Goal: Task Accomplishment & Management: Use online tool/utility

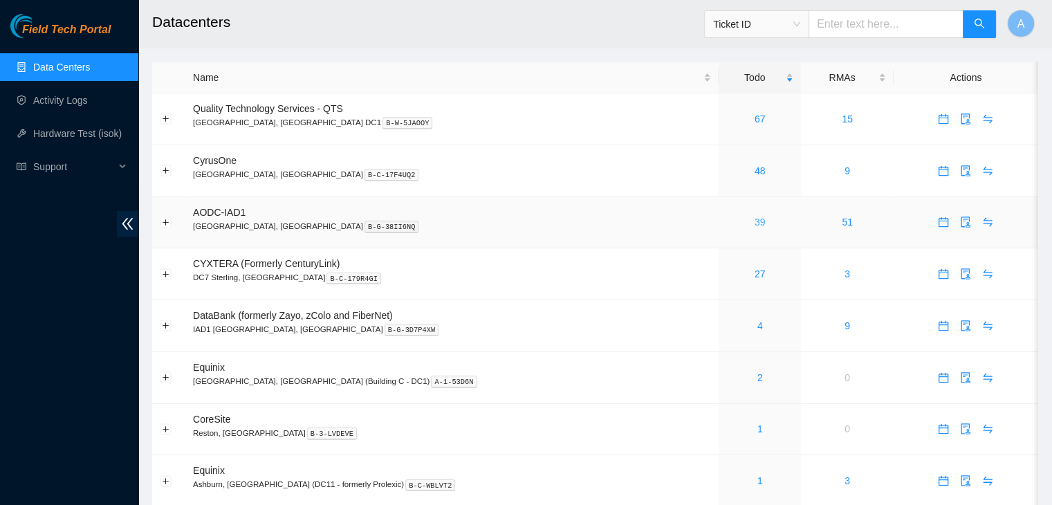
click at [755, 227] on link "39" at bounding box center [760, 221] width 11 height 11
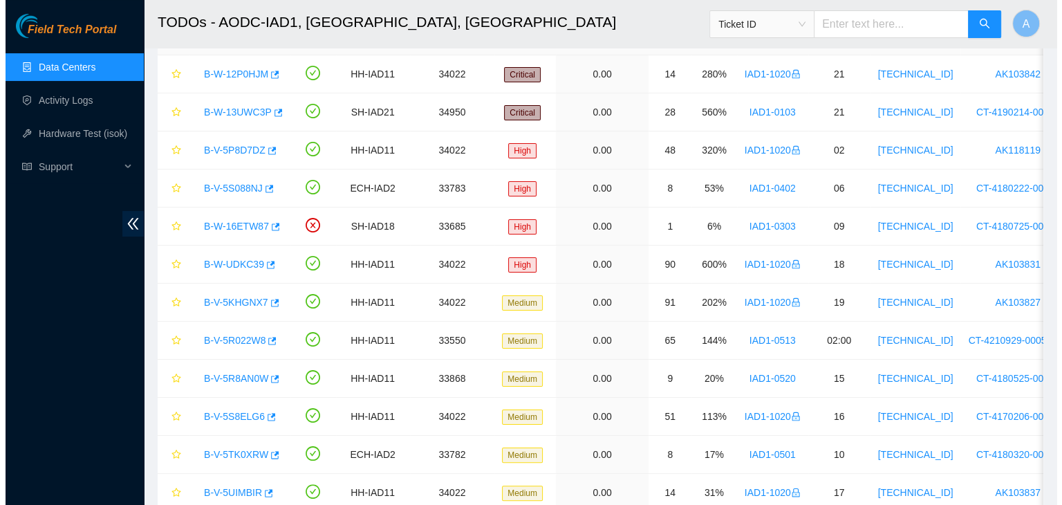
scroll to position [210, 0]
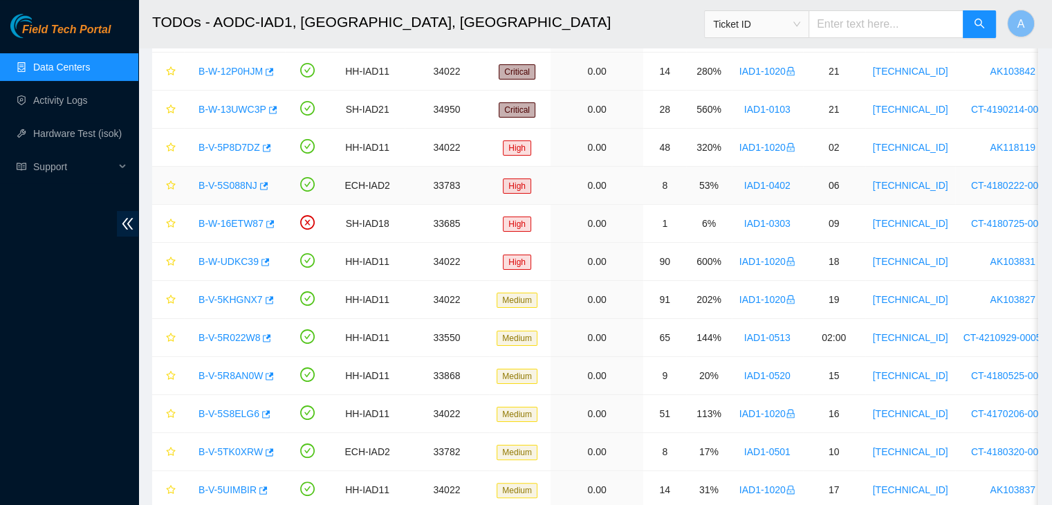
click at [228, 183] on link "B-V-5S088NJ" at bounding box center [227, 185] width 59 height 11
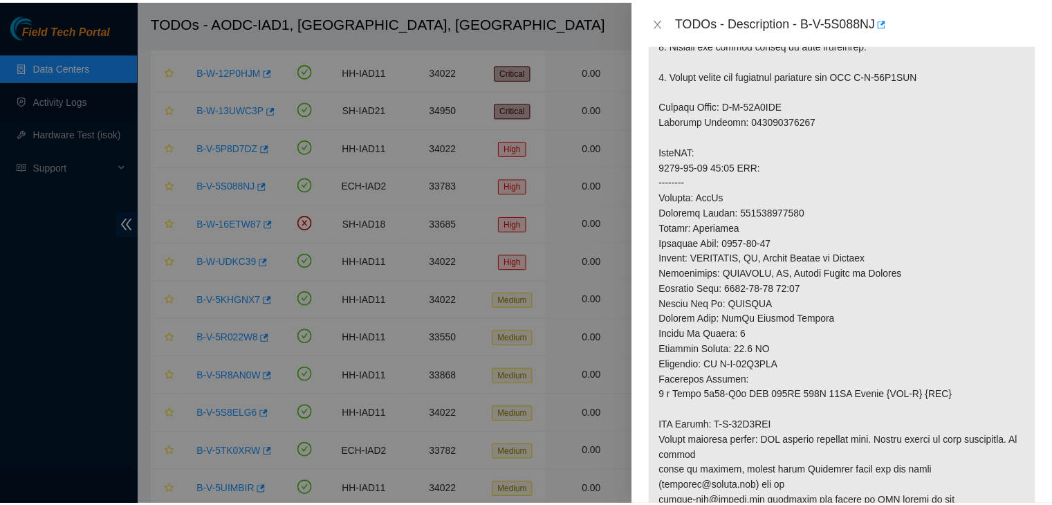
scroll to position [427, 0]
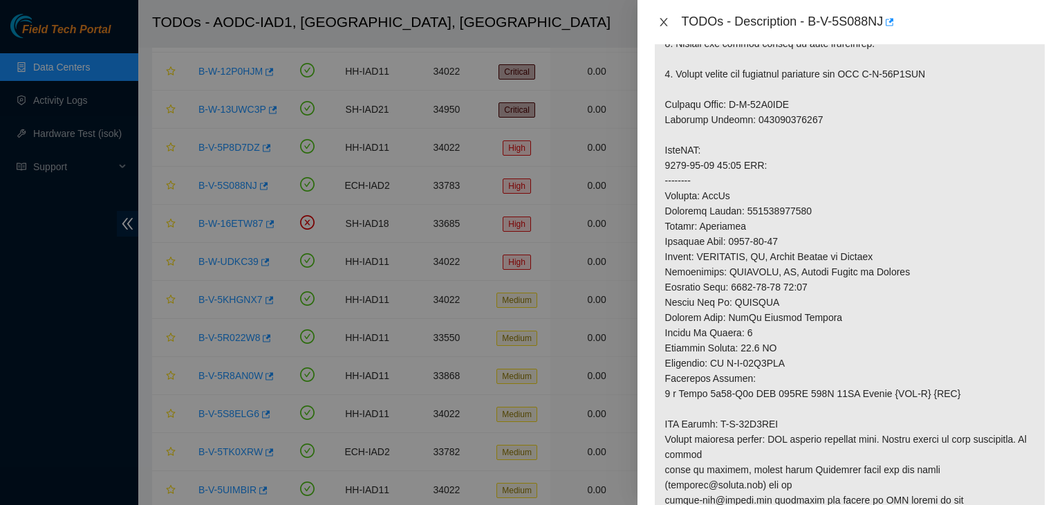
click at [668, 21] on icon "close" at bounding box center [663, 22] width 11 height 11
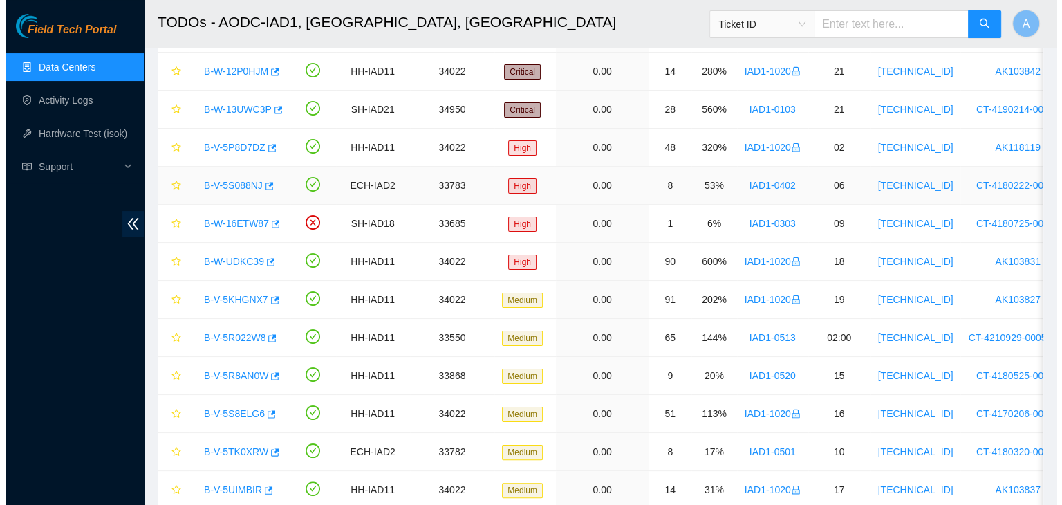
scroll to position [407, 0]
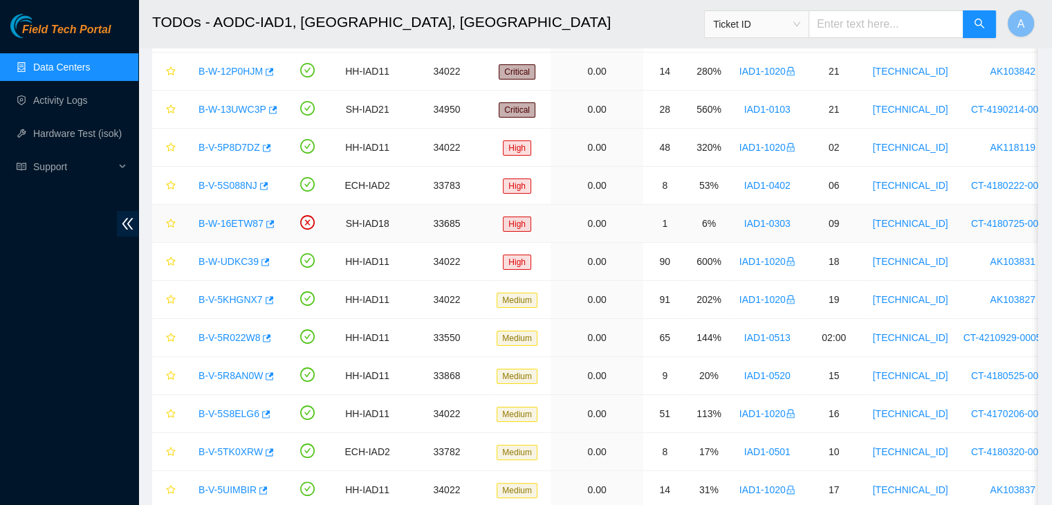
click at [249, 228] on link "B-W-16ETW87" at bounding box center [230, 223] width 65 height 11
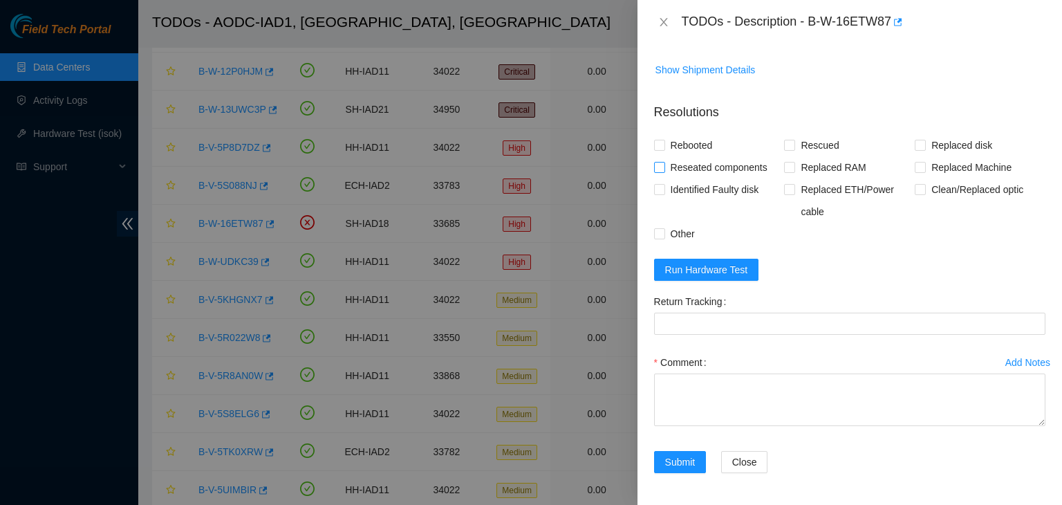
scroll to position [73, 0]
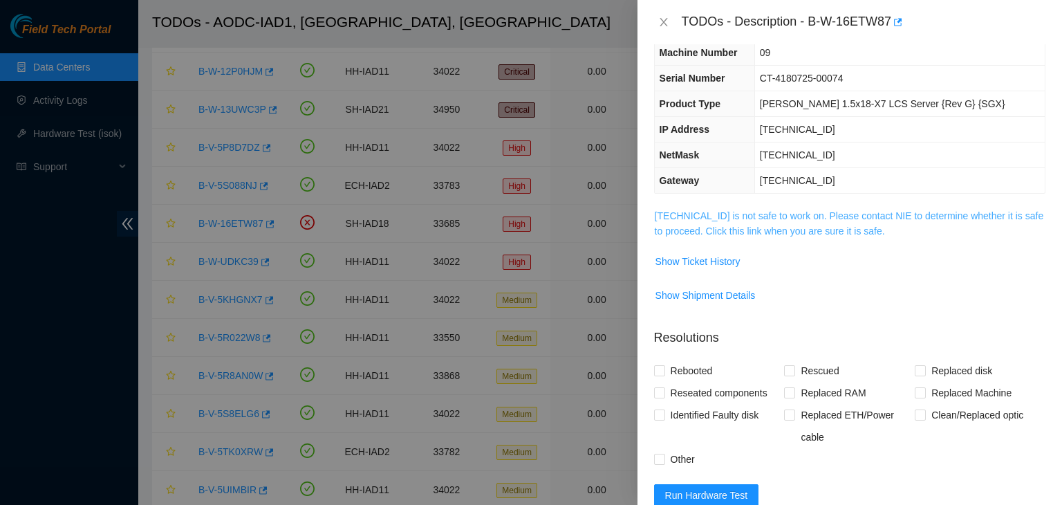
click at [782, 216] on link "23.60.98.58 is not safe to work on. Please contact NIE to determine whether it …" at bounding box center [849, 223] width 389 height 26
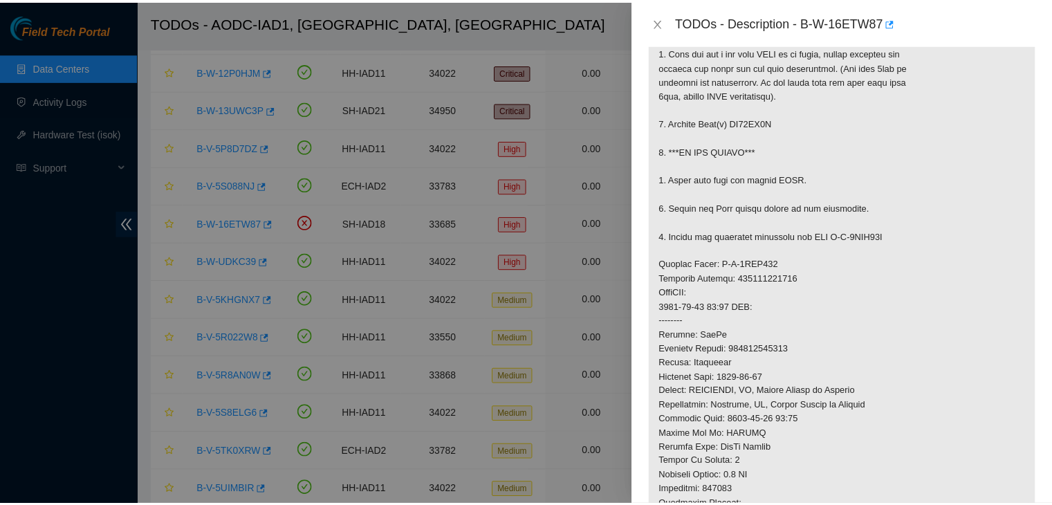
scroll to position [324, 0]
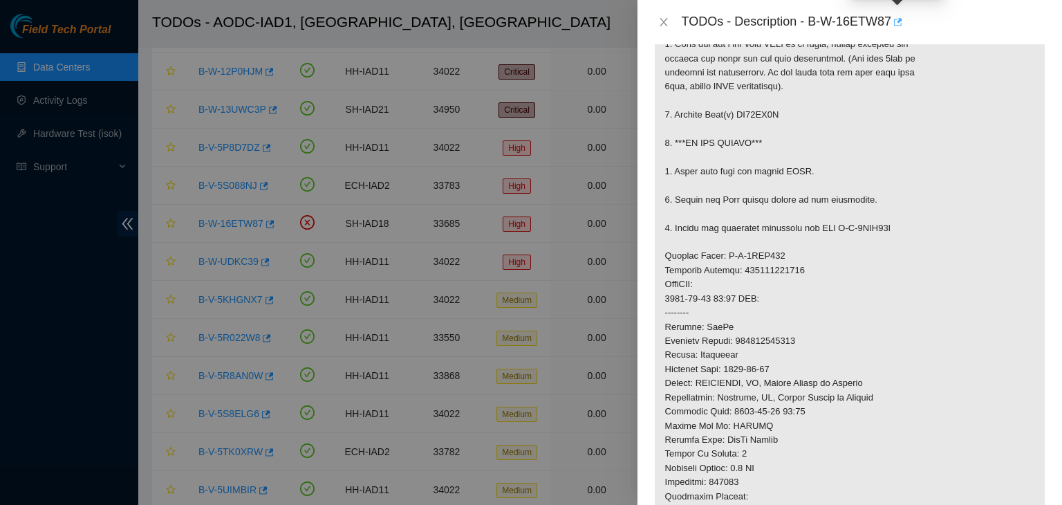
click at [902, 29] on button "button" at bounding box center [896, 22] width 11 height 22
click at [667, 23] on icon "close" at bounding box center [663, 22] width 11 height 11
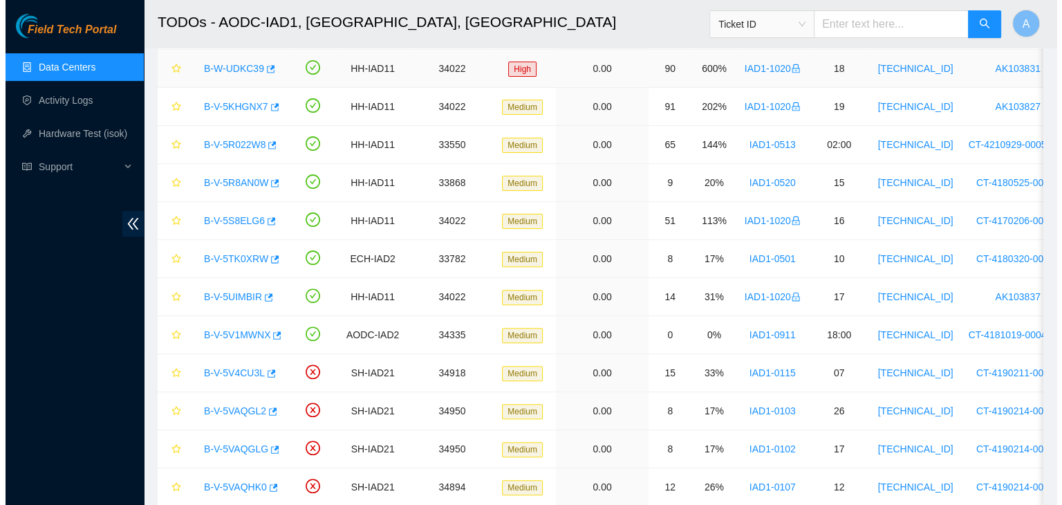
scroll to position [404, 0]
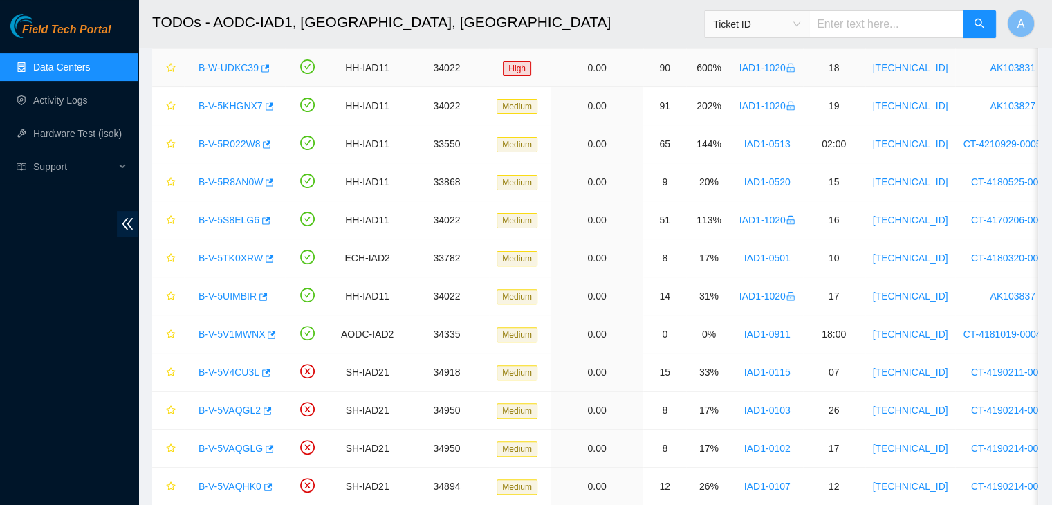
click at [230, 140] on link "B-V-5R022W8" at bounding box center [229, 143] width 62 height 11
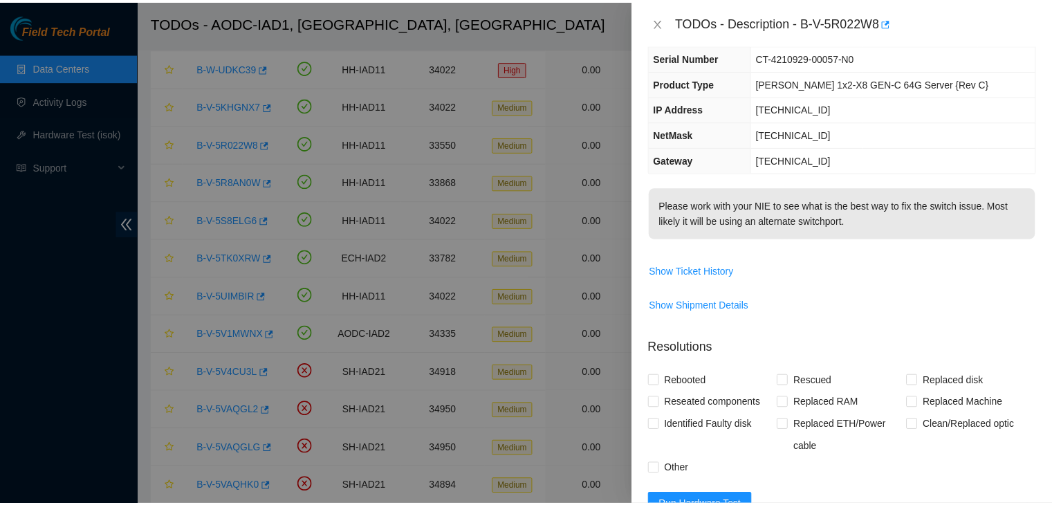
scroll to position [91, 0]
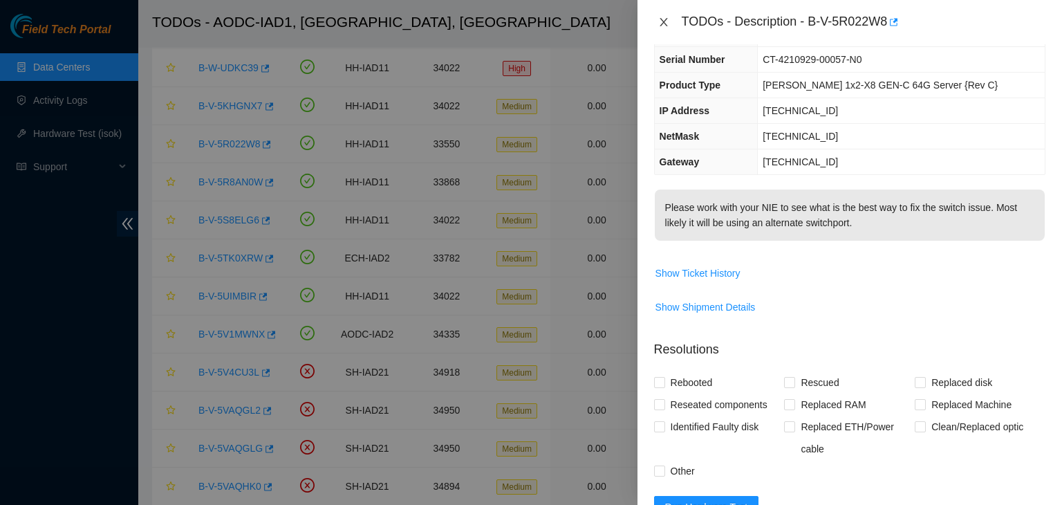
click at [664, 24] on icon "close" at bounding box center [663, 22] width 11 height 11
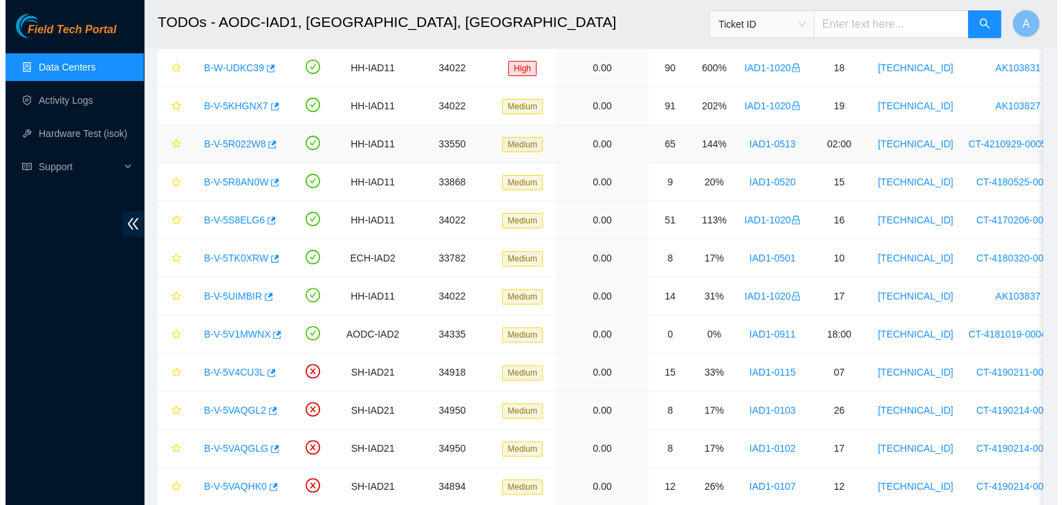
scroll to position [122, 0]
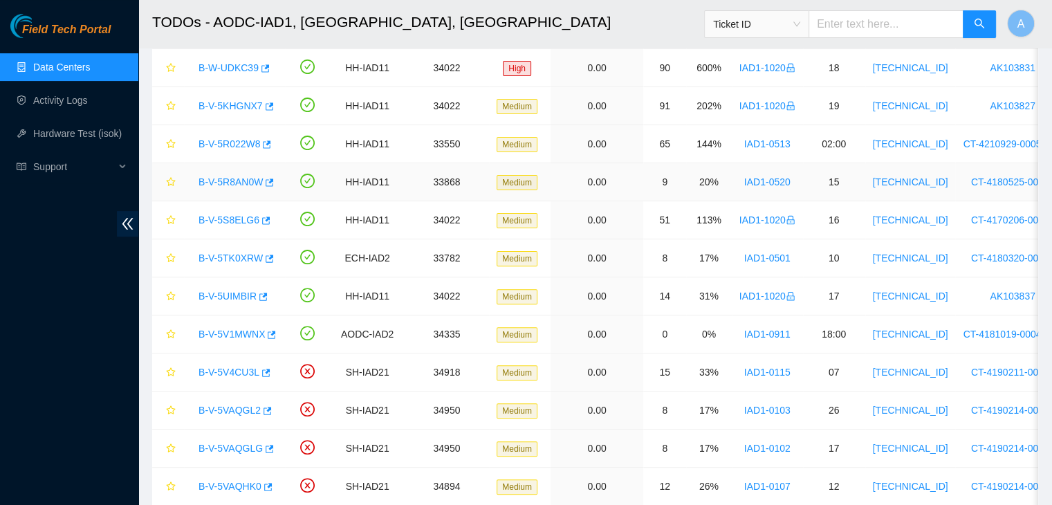
click at [236, 180] on link "B-V-5R8AN0W" at bounding box center [230, 181] width 64 height 11
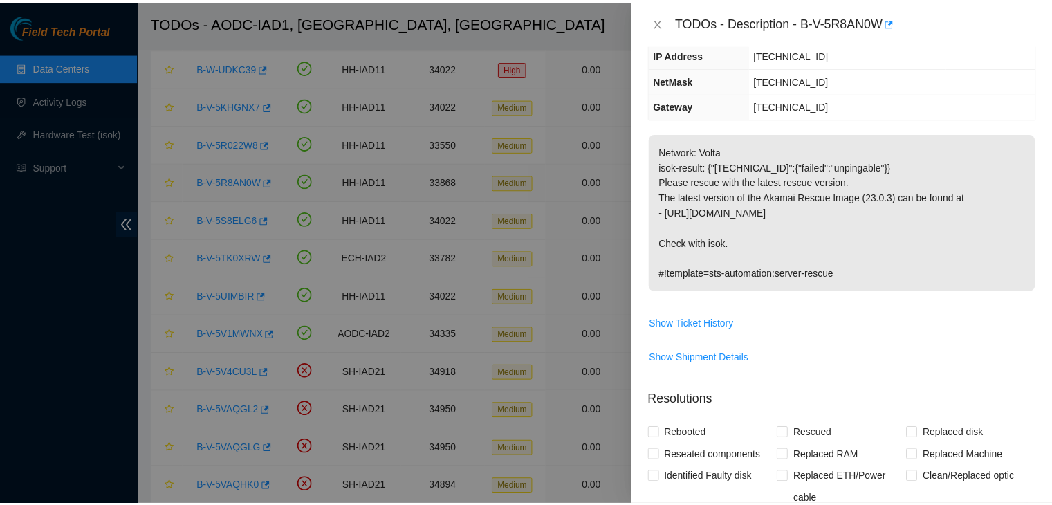
scroll to position [91, 0]
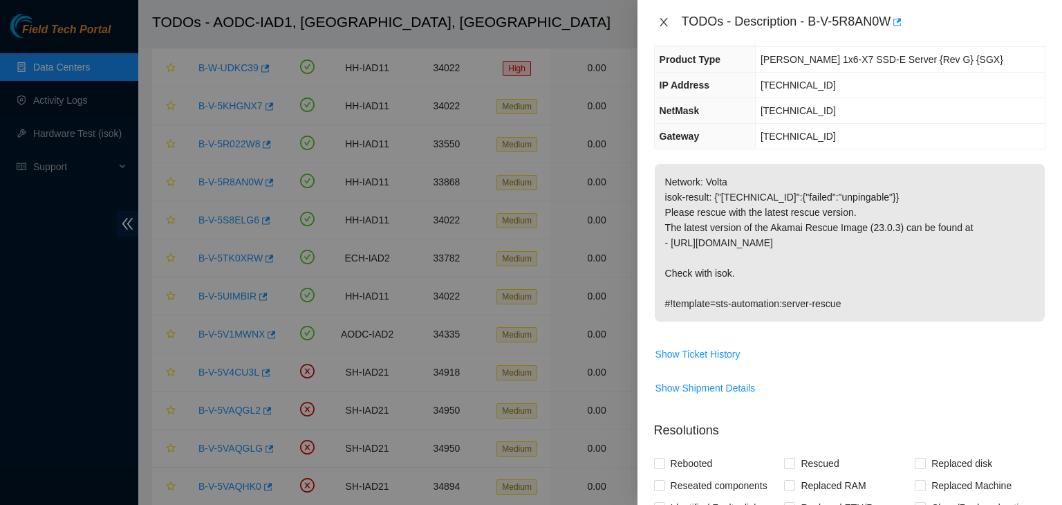
click at [656, 19] on button "Close" at bounding box center [663, 22] width 19 height 13
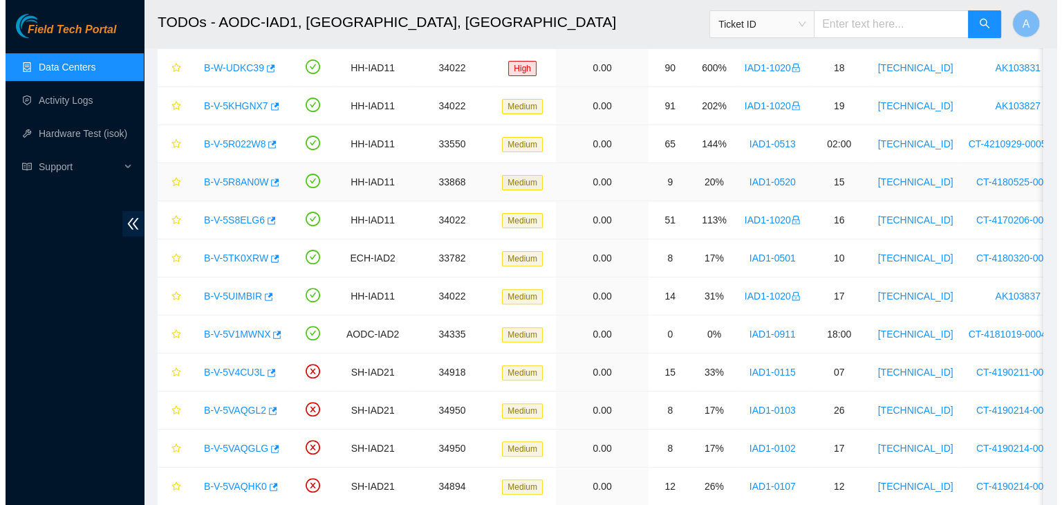
scroll to position [122, 0]
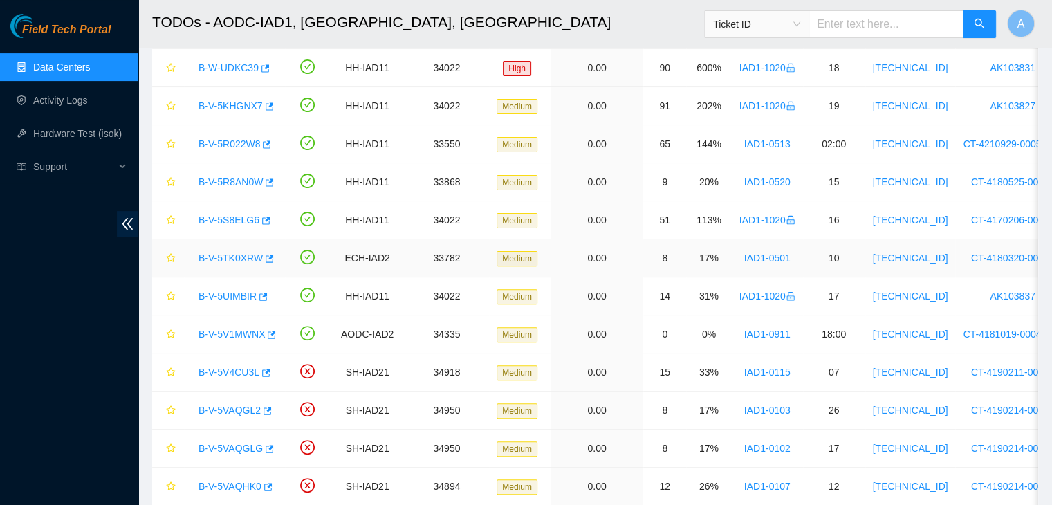
click at [237, 255] on link "B-V-5TK0XRW" at bounding box center [230, 257] width 64 height 11
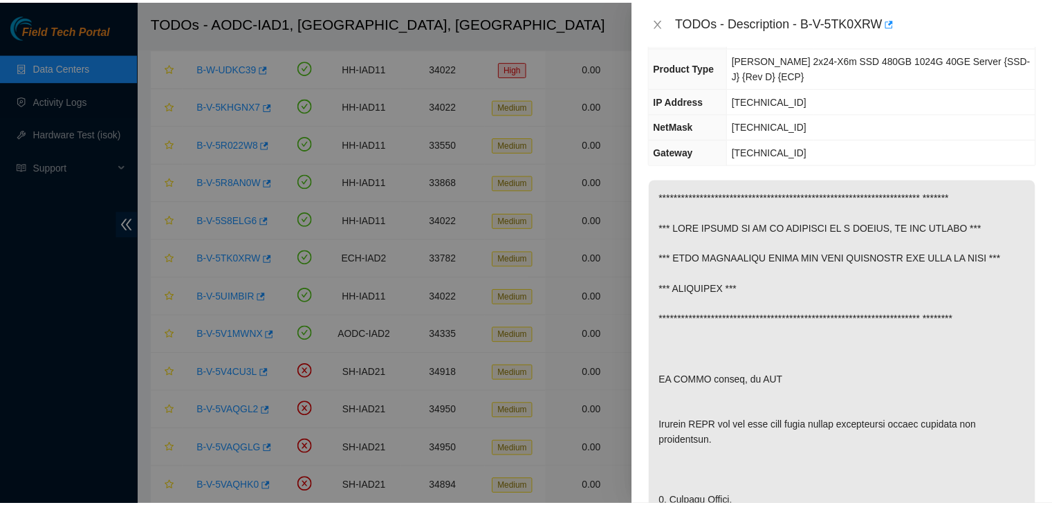
scroll to position [685, 0]
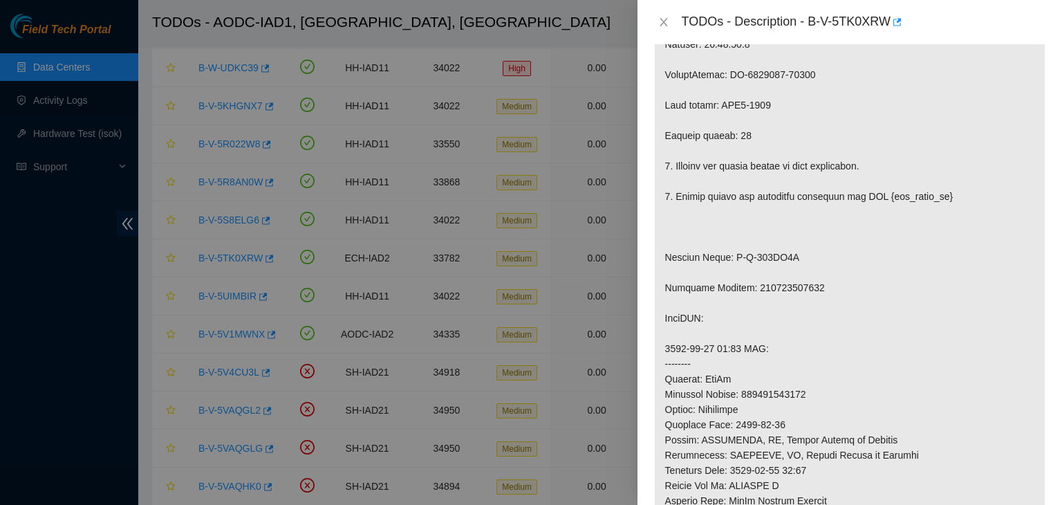
click at [668, 30] on div "TODOs - Description - B-V-5TK0XRW" at bounding box center [849, 22] width 391 height 22
click at [664, 24] on icon "close" at bounding box center [664, 22] width 8 height 8
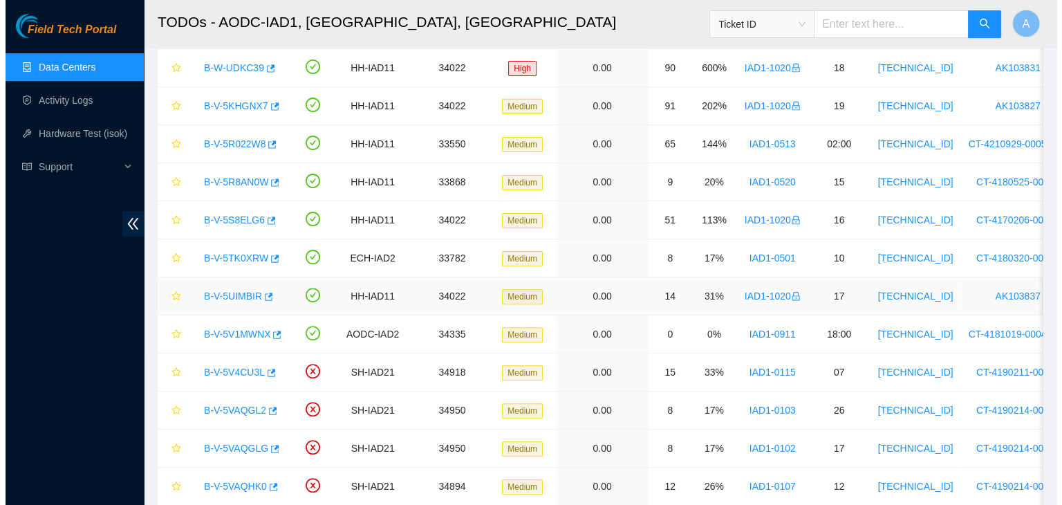
scroll to position [451, 0]
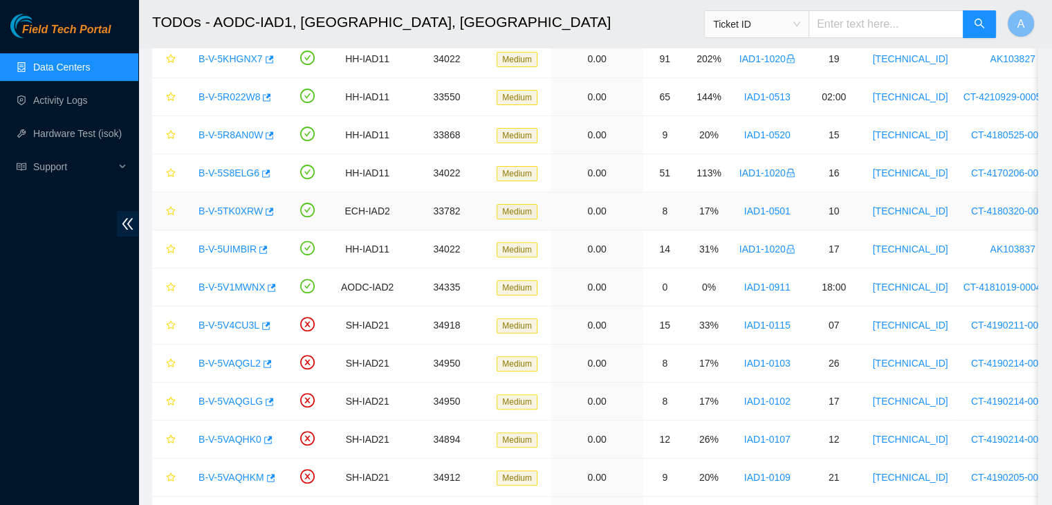
click at [228, 211] on link "B-V-5TK0XRW" at bounding box center [230, 210] width 64 height 11
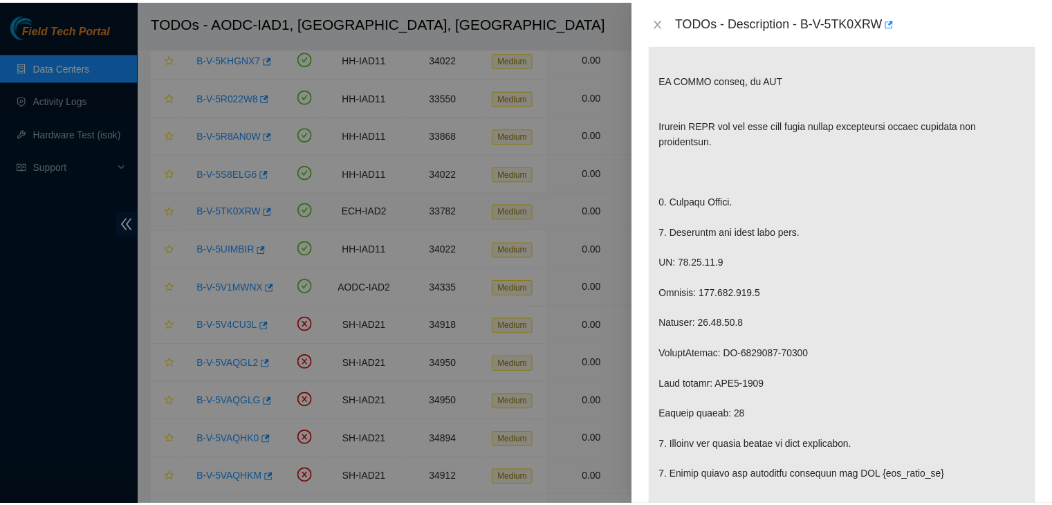
scroll to position [685, 0]
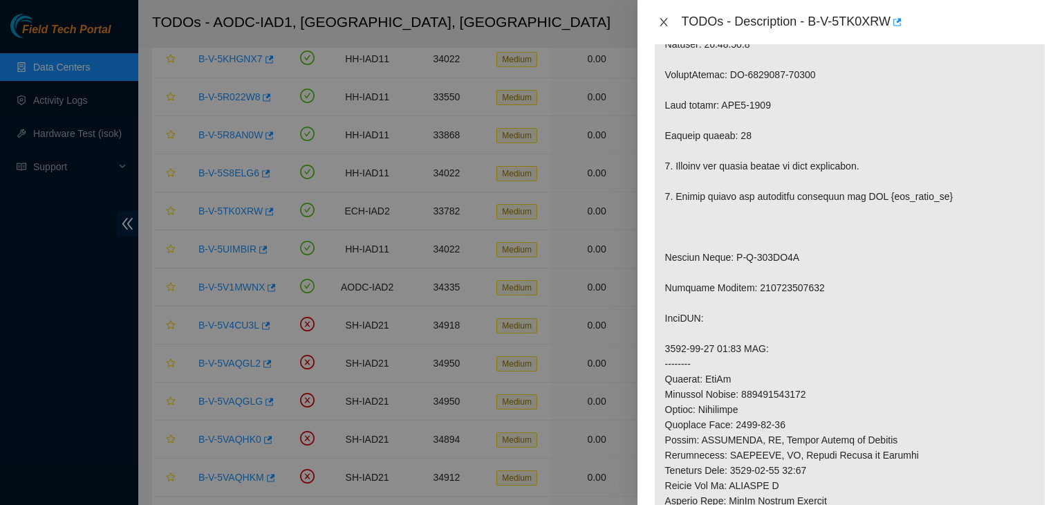
click at [664, 27] on icon "close" at bounding box center [663, 22] width 11 height 11
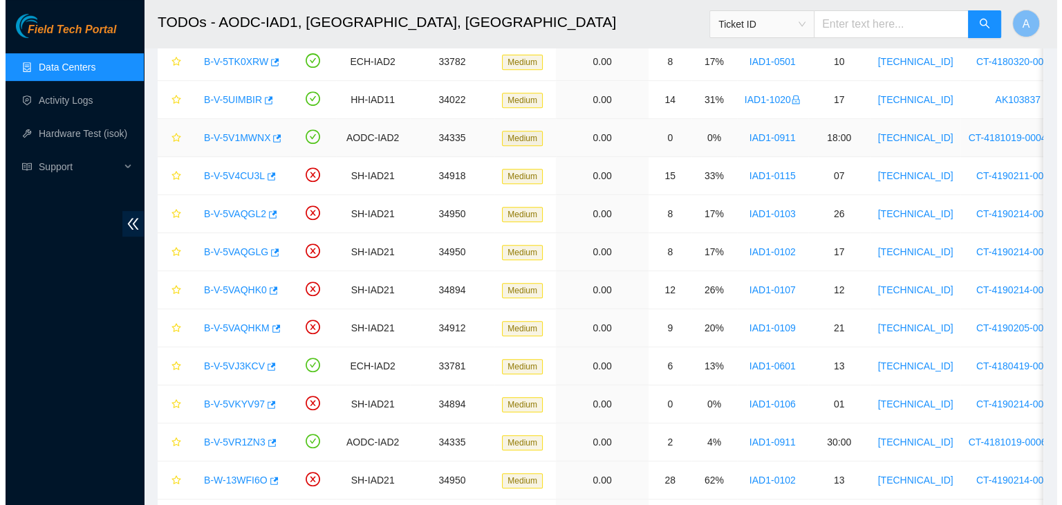
scroll to position [633, 0]
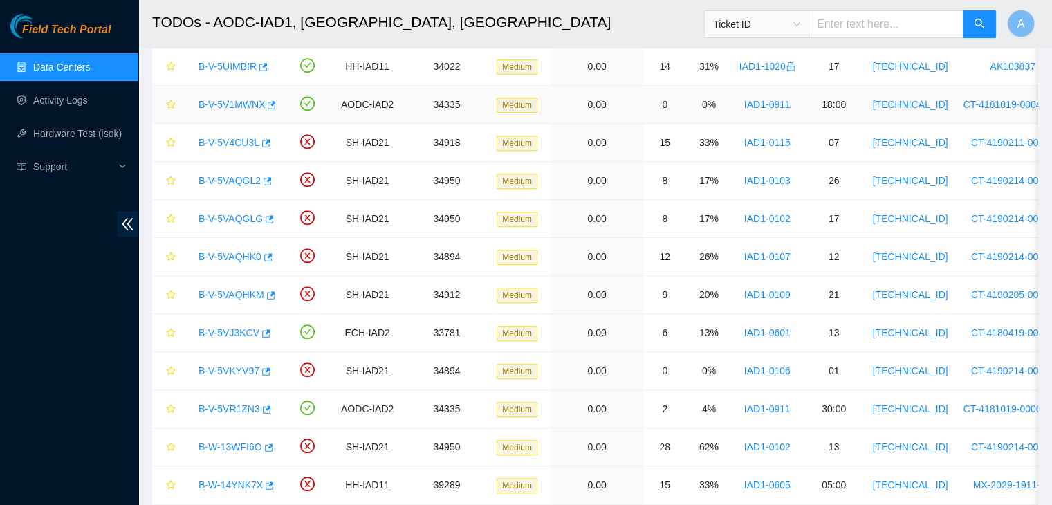
click at [230, 100] on link "B-V-5V1MWNX" at bounding box center [231, 104] width 66 height 11
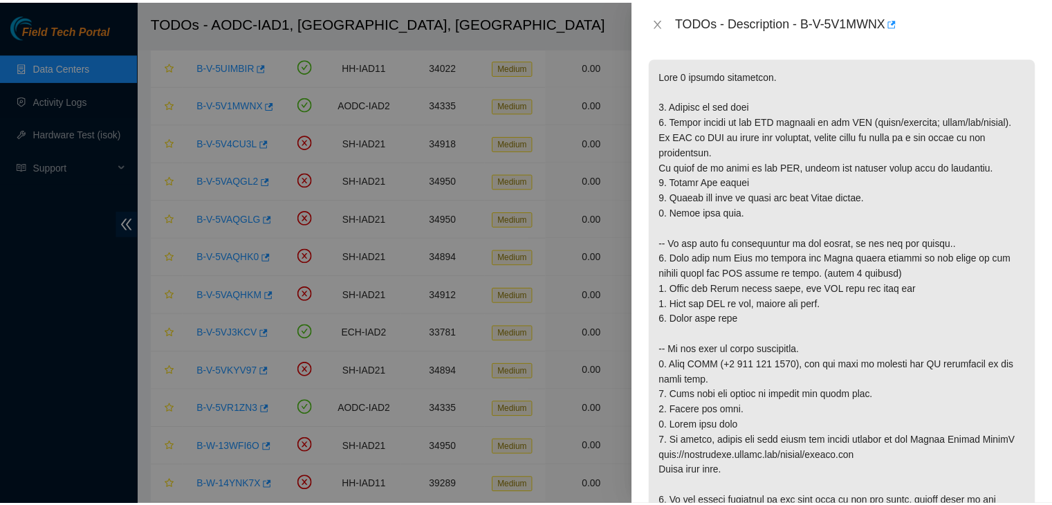
scroll to position [189, 0]
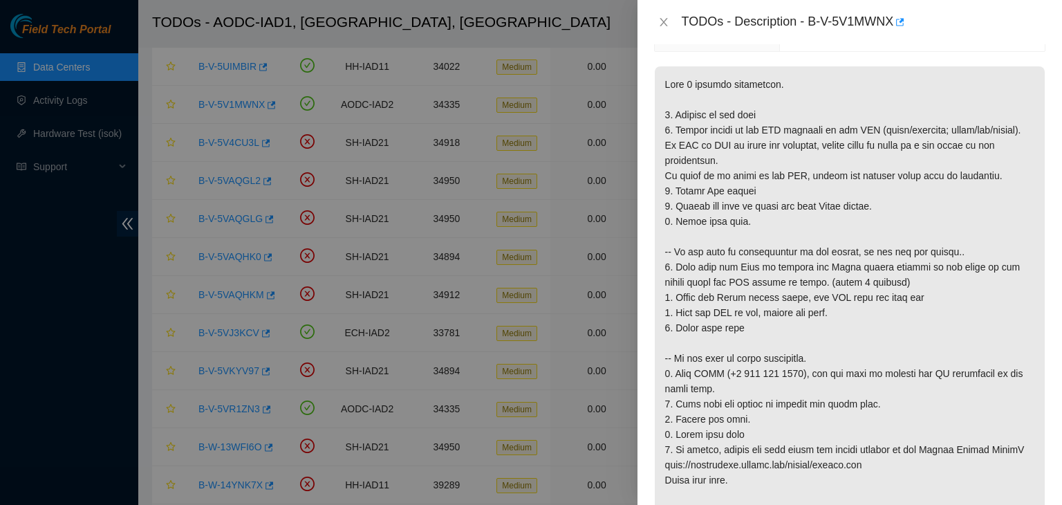
click at [661, 15] on div "TODOs - Description - B-V-5V1MWNX" at bounding box center [849, 22] width 391 height 22
click at [663, 23] on icon "close" at bounding box center [664, 22] width 8 height 8
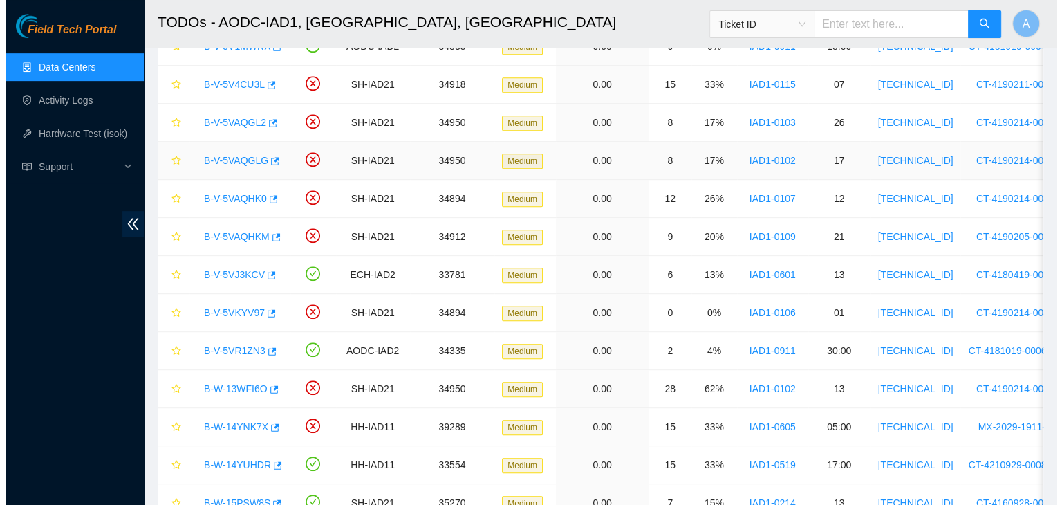
scroll to position [699, 0]
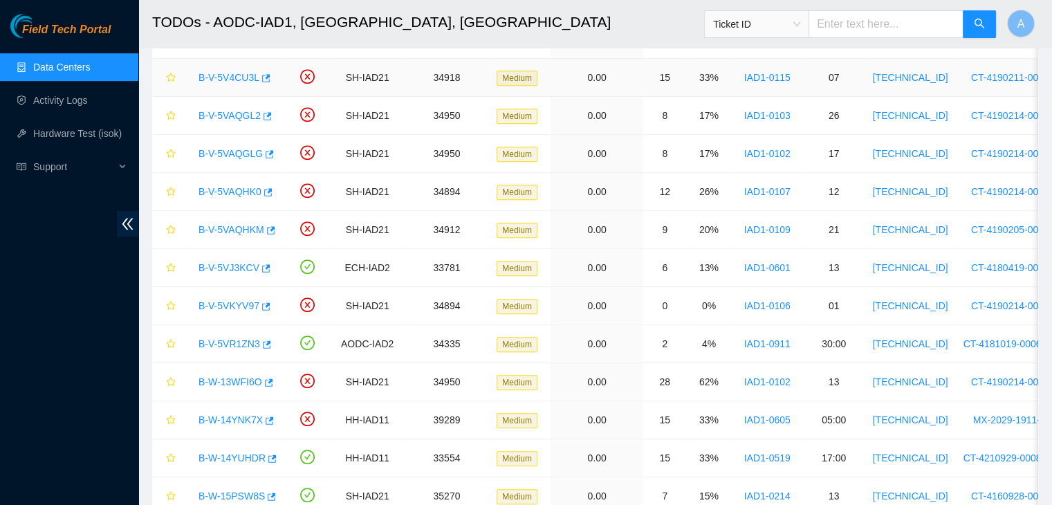
click at [234, 78] on link "B-V-5V4CU3L" at bounding box center [228, 77] width 61 height 11
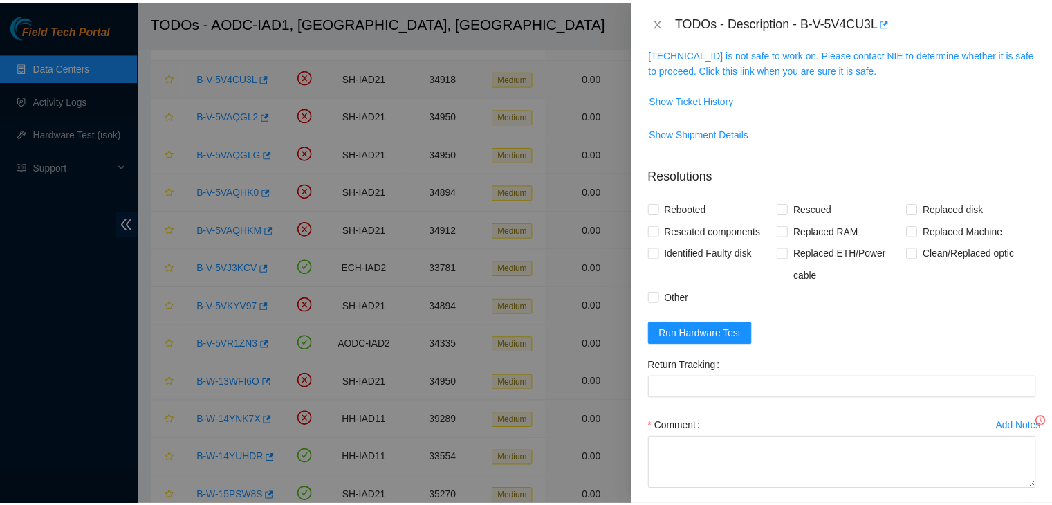
scroll to position [189, 0]
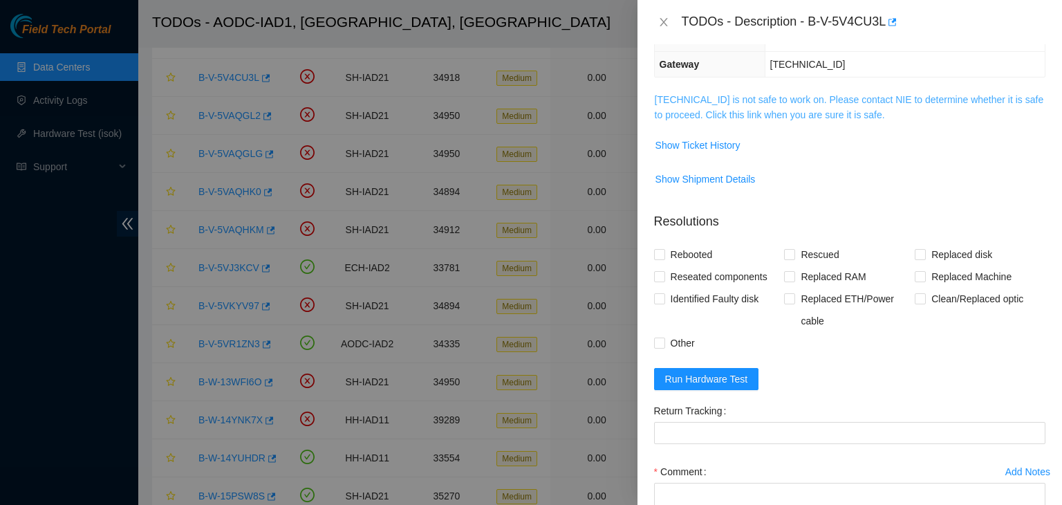
click at [779, 107] on link "104.84.228.174 is not safe to work on. Please contact NIE to determine whether …" at bounding box center [849, 107] width 389 height 26
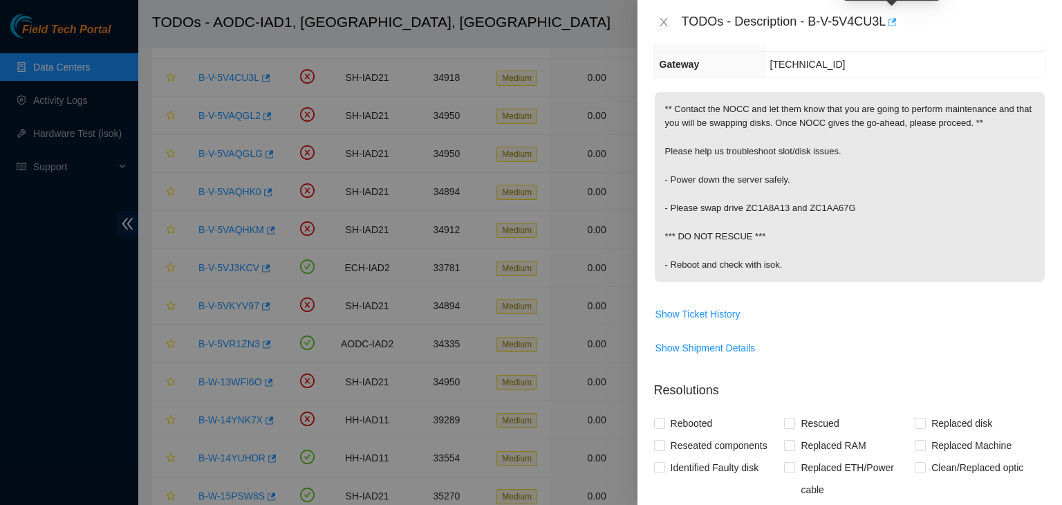
click at [888, 24] on icon "button" at bounding box center [892, 22] width 10 height 10
click at [662, 15] on div "TODOs - Description - B-V-5V4CU3L" at bounding box center [849, 22] width 391 height 22
click at [667, 20] on icon "close" at bounding box center [663, 22] width 11 height 11
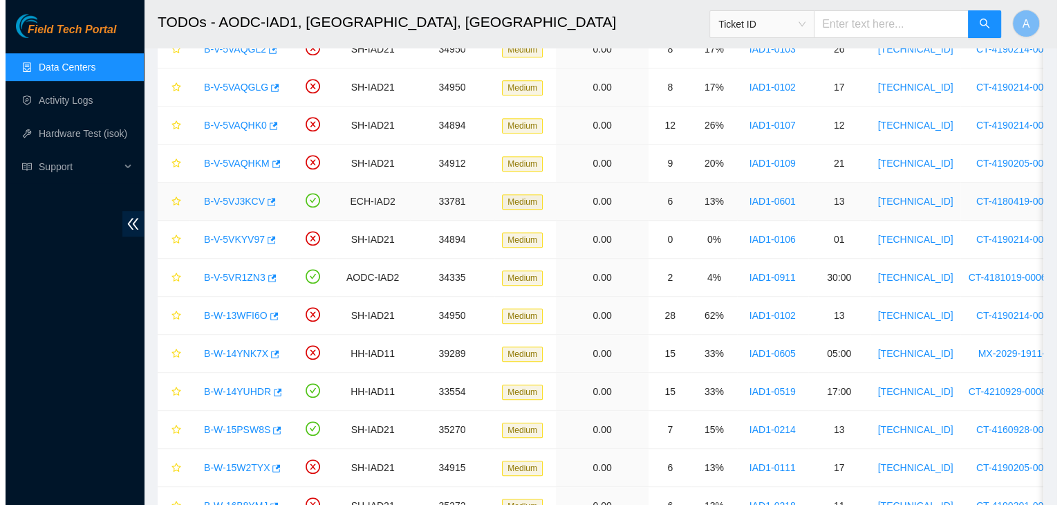
scroll to position [719, 0]
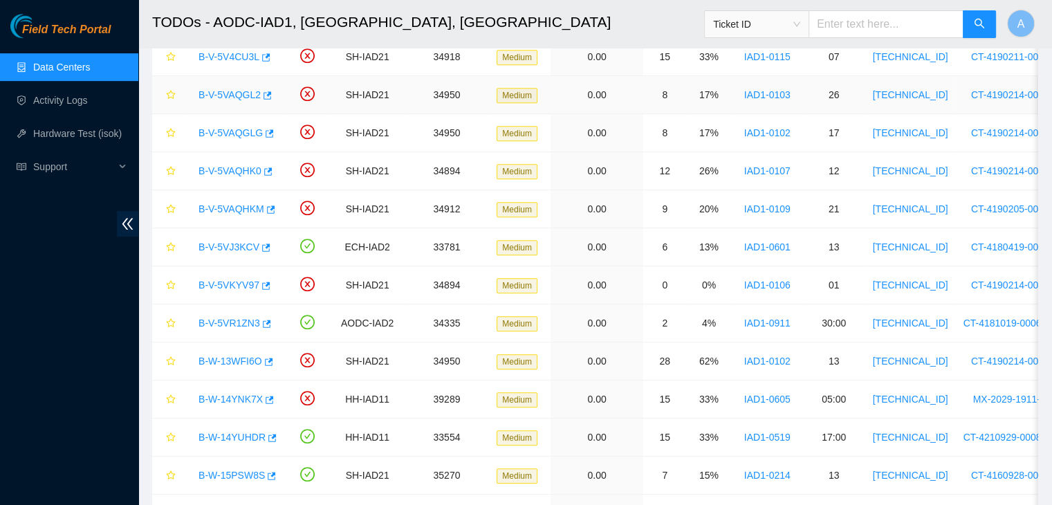
click at [225, 91] on link "B-V-5VAQGL2" at bounding box center [229, 94] width 62 height 11
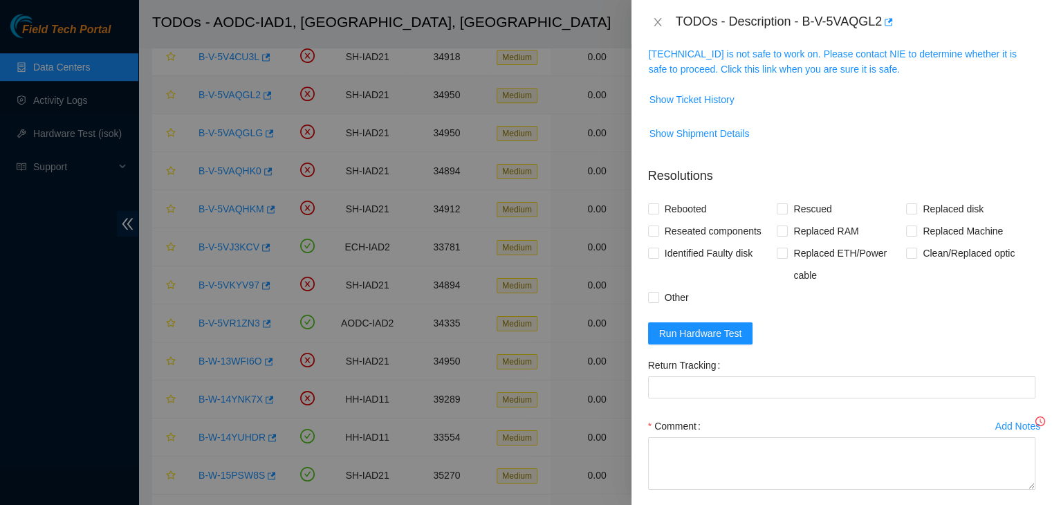
scroll to position [189, 0]
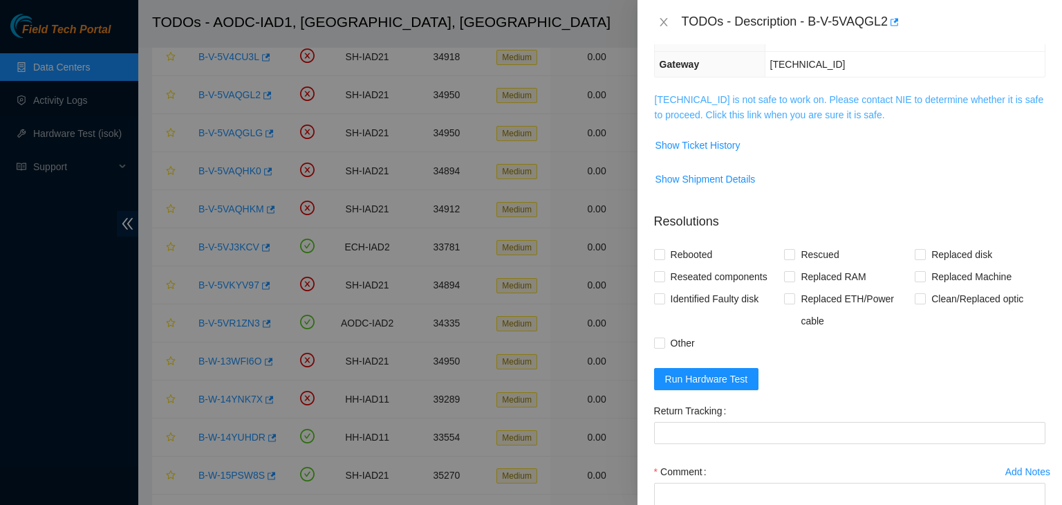
click at [780, 115] on link "104.84.154.65 is not safe to work on. Please contact NIE to determine whether i…" at bounding box center [849, 107] width 389 height 26
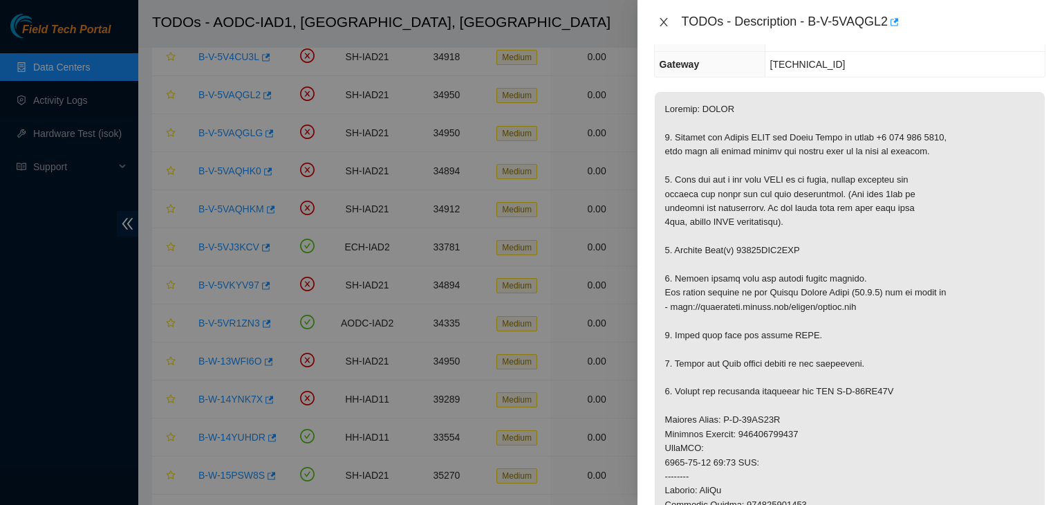
click at [661, 22] on icon "close" at bounding box center [663, 22] width 11 height 11
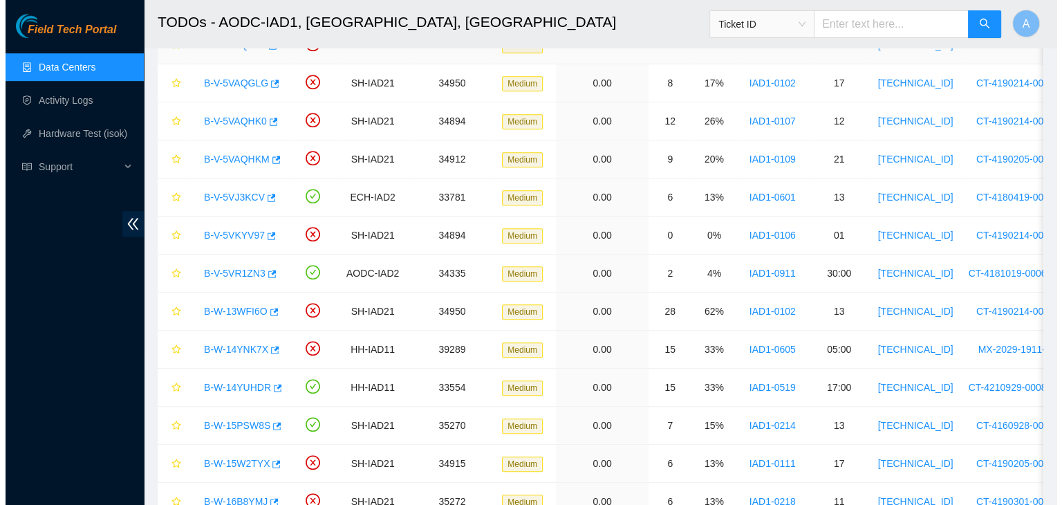
scroll to position [770, 0]
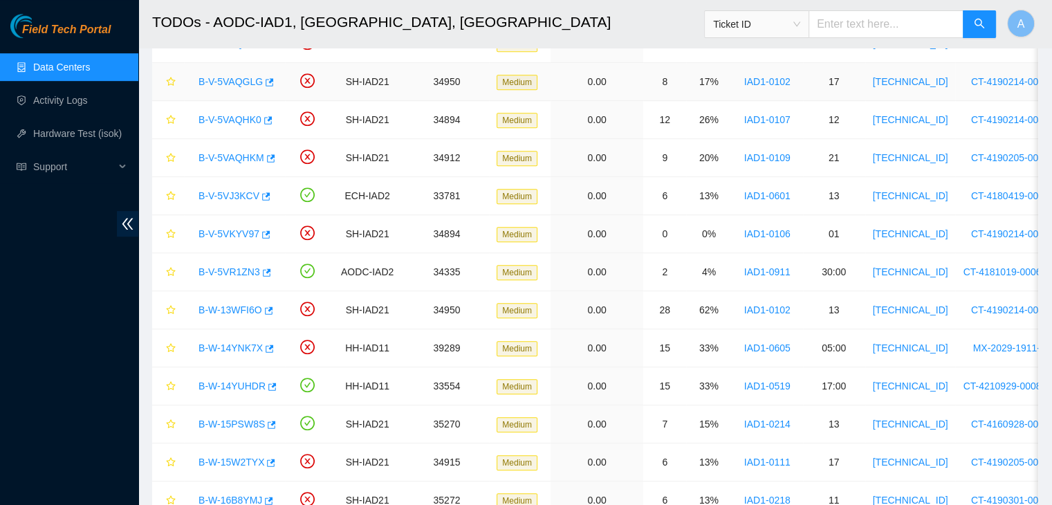
click at [232, 76] on link "B-V-5VAQGLG" at bounding box center [230, 81] width 64 height 11
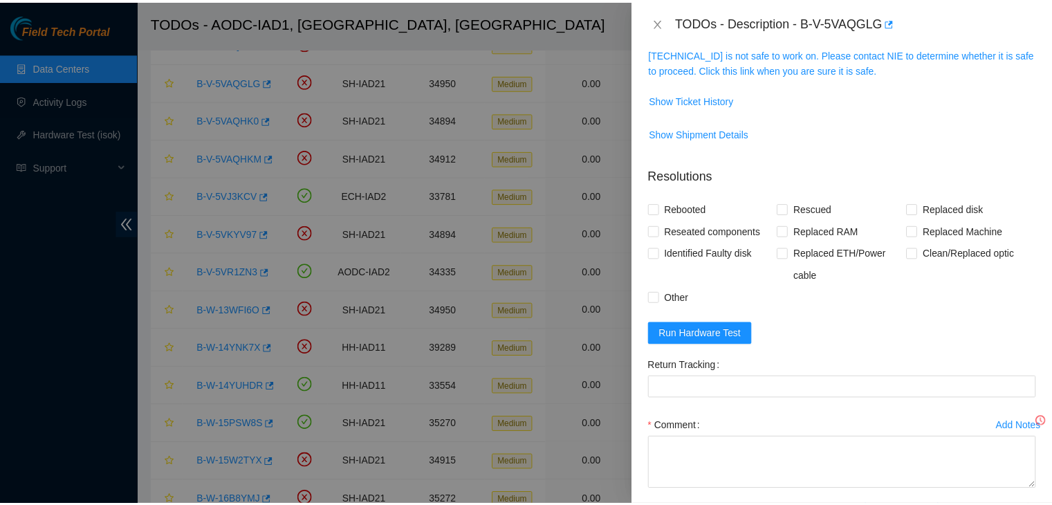
scroll to position [189, 0]
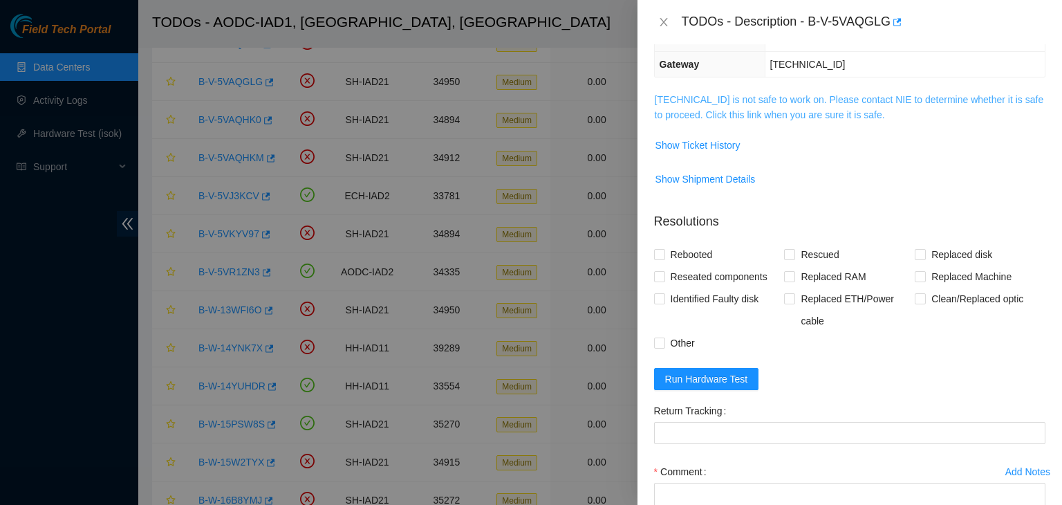
click at [728, 113] on link "104.84.154.36 is not safe to work on. Please contact NIE to determine whether i…" at bounding box center [849, 107] width 389 height 26
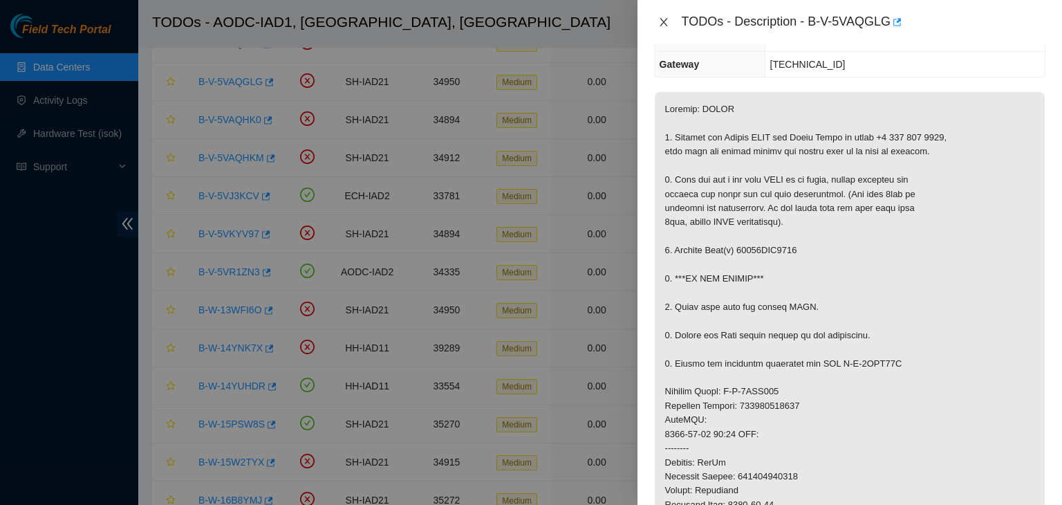
click at [663, 20] on icon "close" at bounding box center [663, 22] width 11 height 11
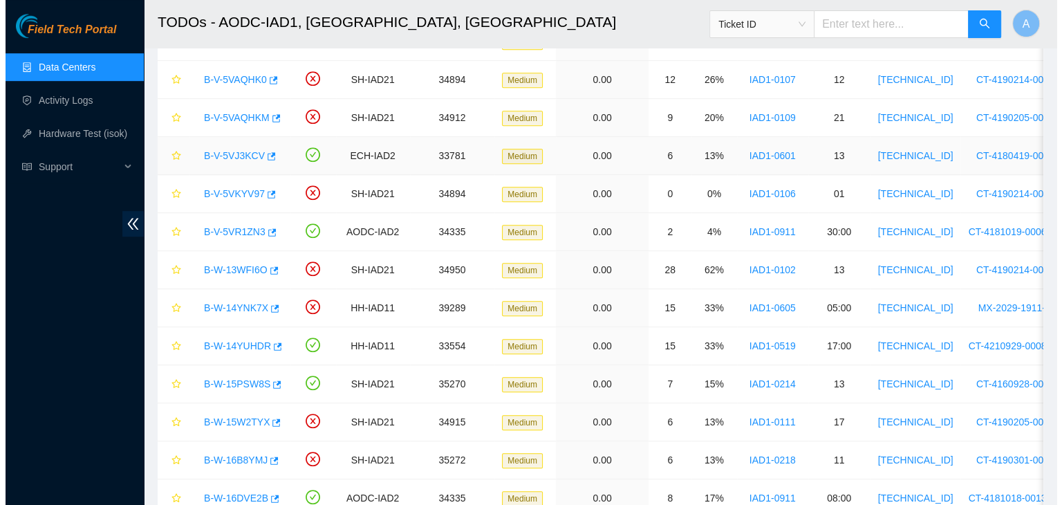
scroll to position [816, 0]
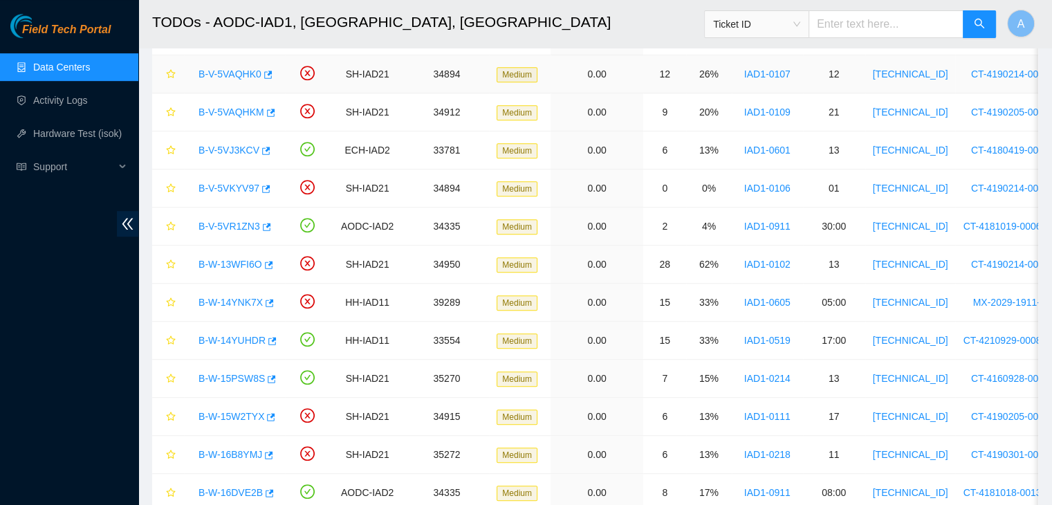
click at [238, 70] on link "B-V-5VAQHK0" at bounding box center [229, 73] width 63 height 11
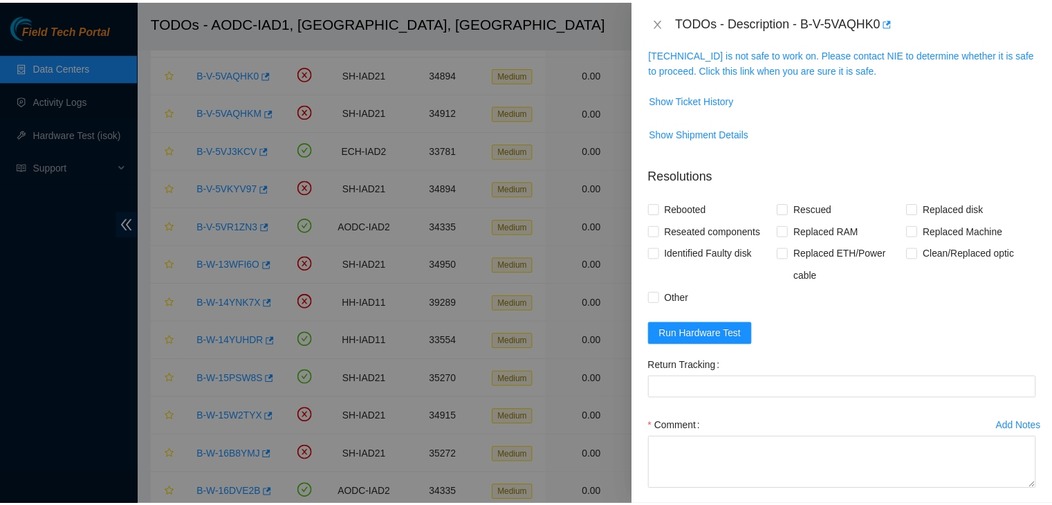
scroll to position [189, 0]
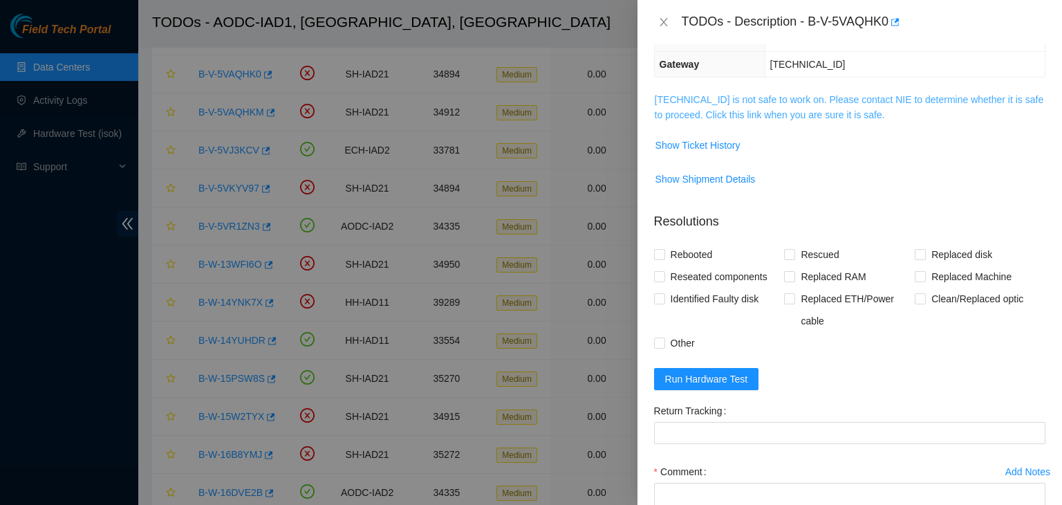
click at [737, 117] on link "104.84.155.57 is not safe to work on. Please contact NIE to determine whether i…" at bounding box center [849, 107] width 389 height 26
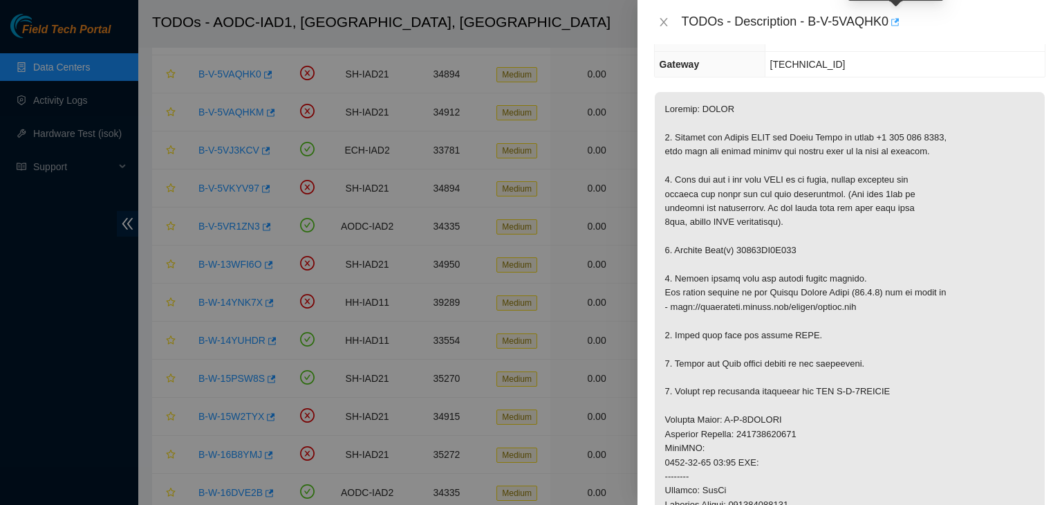
click at [898, 23] on icon "button" at bounding box center [894, 22] width 10 height 10
click at [663, 24] on icon "close" at bounding box center [663, 22] width 11 height 11
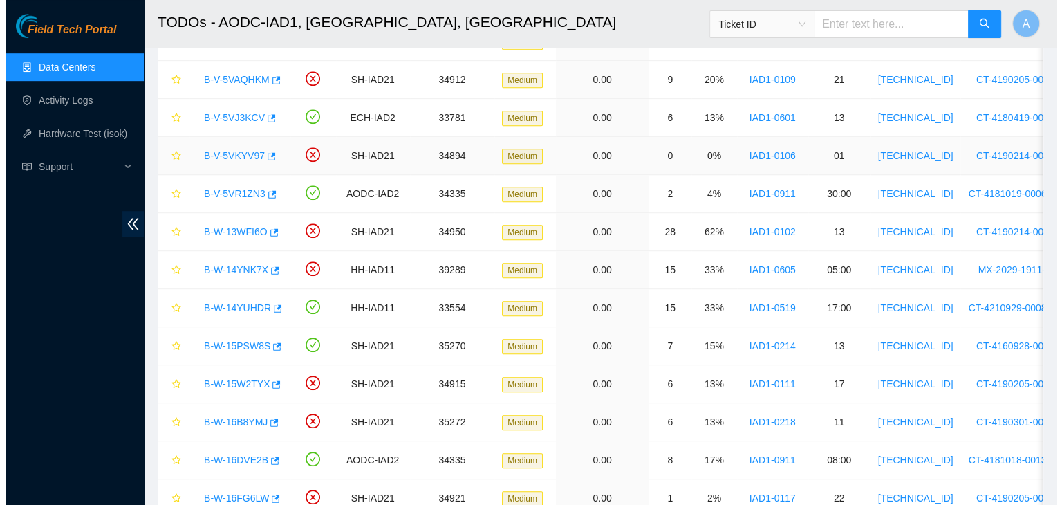
scroll to position [849, 0]
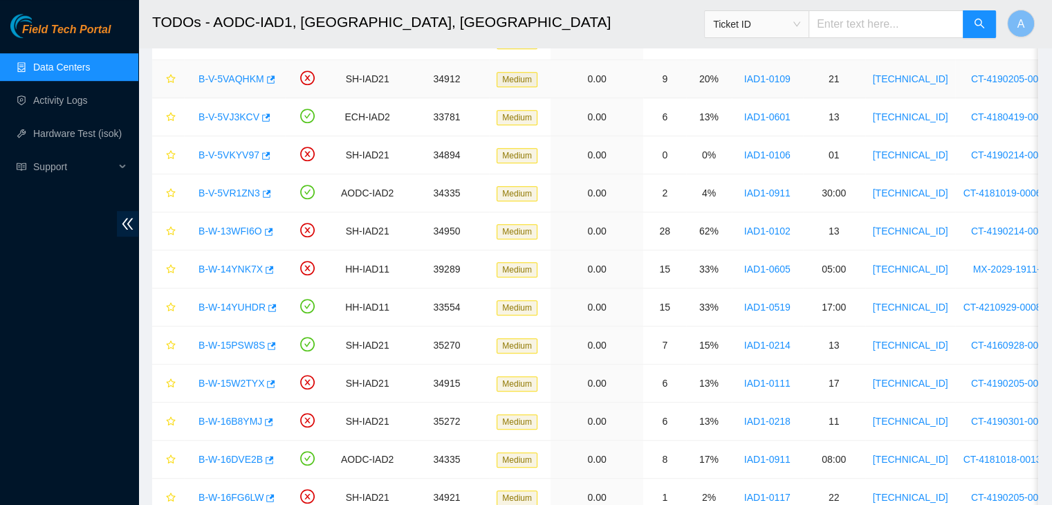
click at [219, 75] on link "B-V-5VAQHKM" at bounding box center [231, 78] width 66 height 11
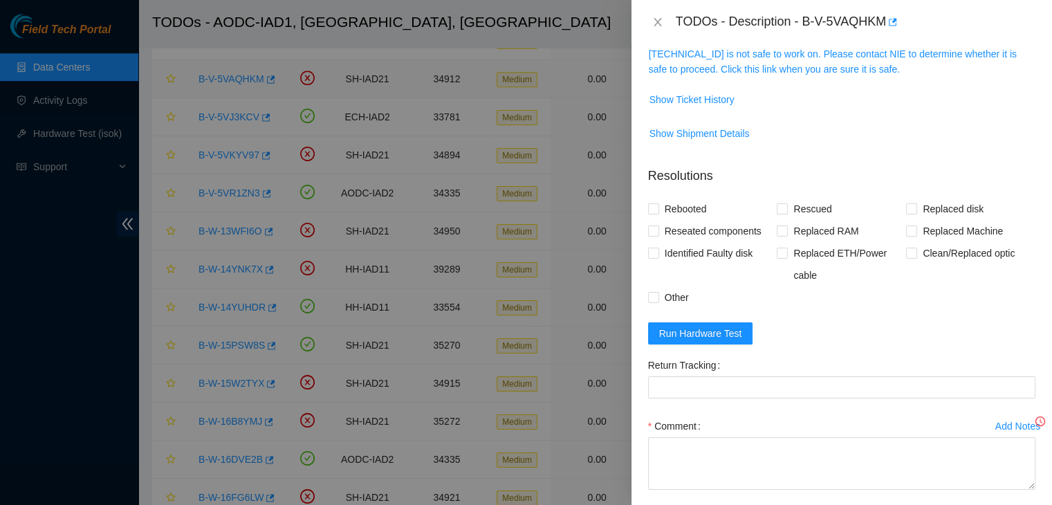
scroll to position [189, 0]
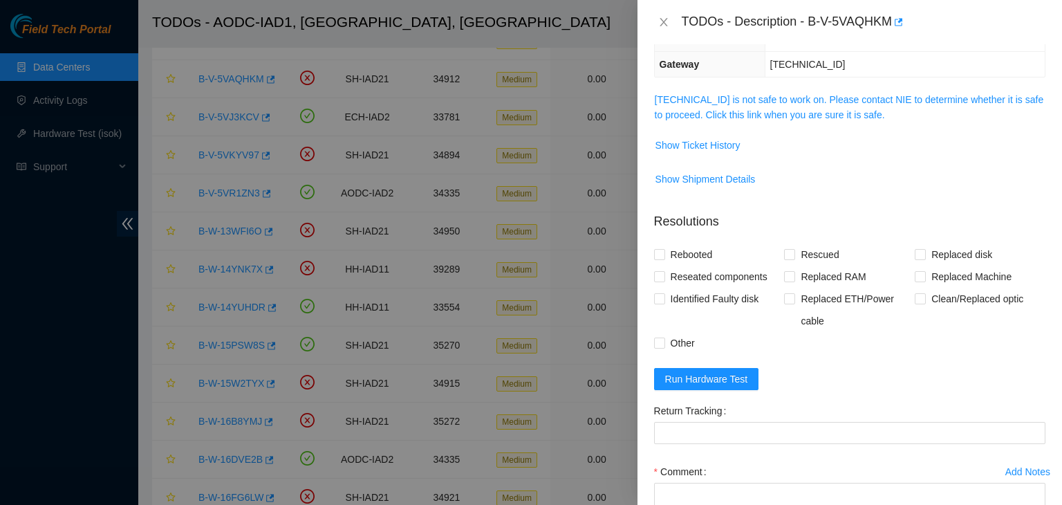
click at [835, 122] on td "104.84.155.172 is not safe to work on. Please contact NIE to determine whether …" at bounding box center [849, 112] width 391 height 42
click at [835, 121] on td "104.84.155.172 is not safe to work on. Please contact NIE to determine whether …" at bounding box center [849, 112] width 391 height 42
click at [834, 114] on link "104.84.155.172 is not safe to work on. Please contact NIE to determine whether …" at bounding box center [849, 107] width 389 height 26
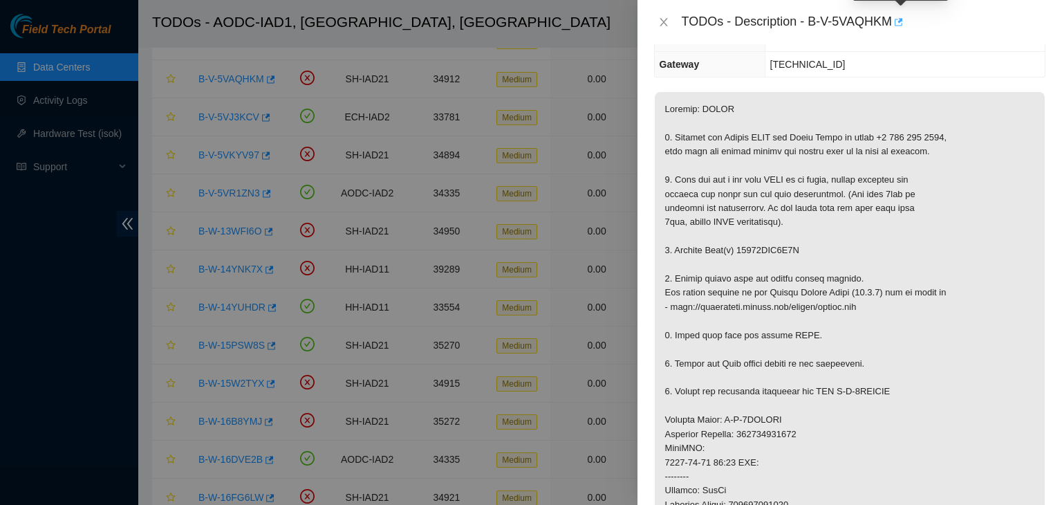
click at [899, 26] on icon "button" at bounding box center [898, 22] width 10 height 10
click at [669, 19] on button "Close" at bounding box center [663, 22] width 19 height 13
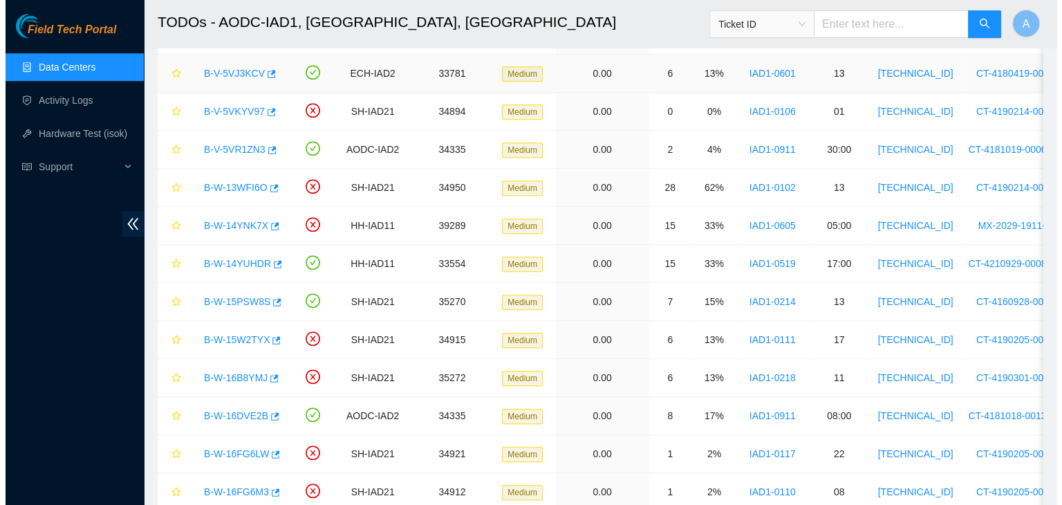
scroll to position [894, 0]
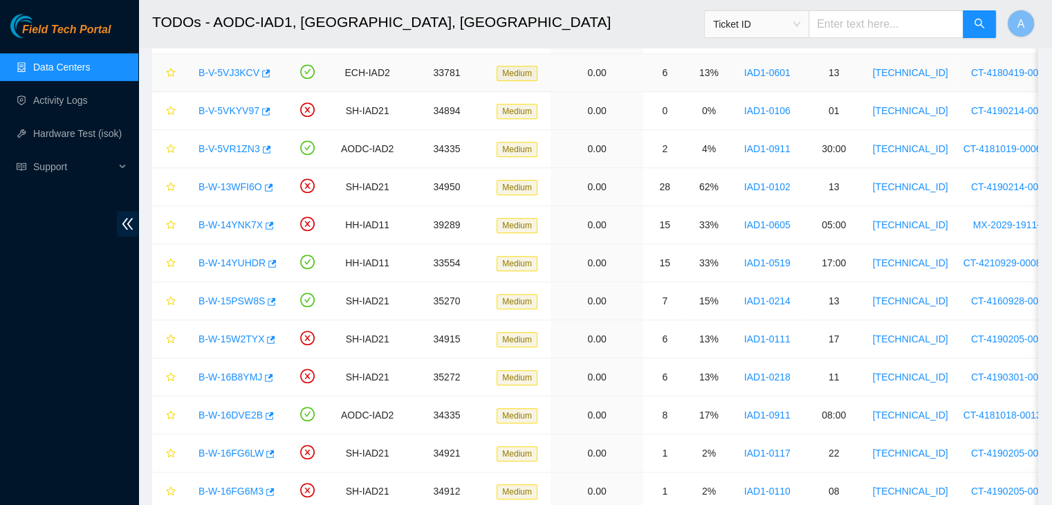
click at [230, 71] on link "B-V-5VJ3KCV" at bounding box center [228, 72] width 61 height 11
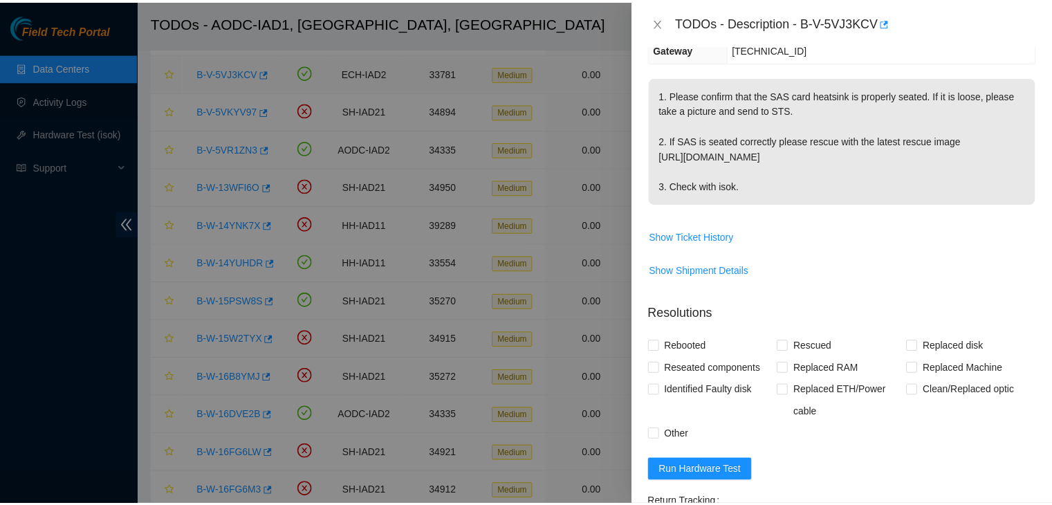
scroll to position [219, 0]
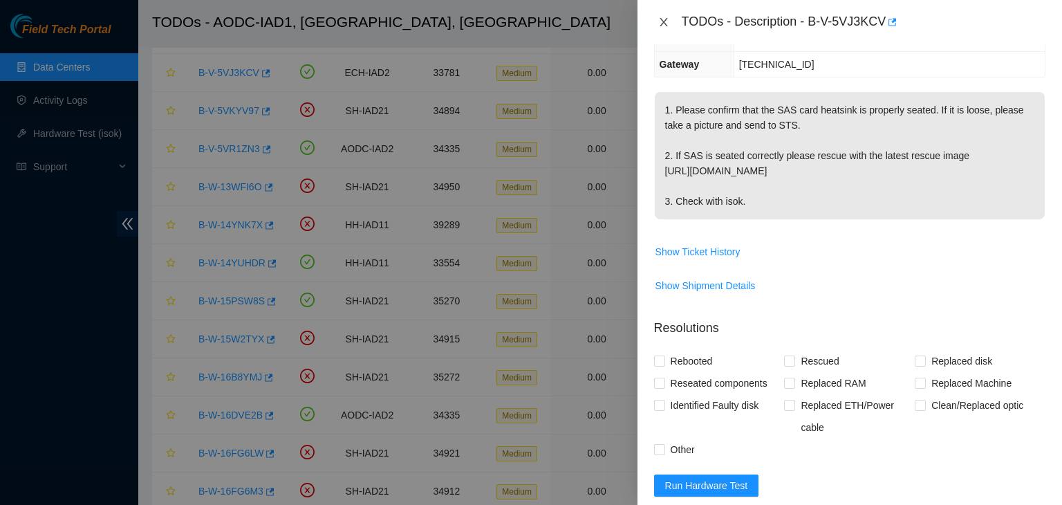
click at [667, 17] on icon "close" at bounding box center [663, 22] width 11 height 11
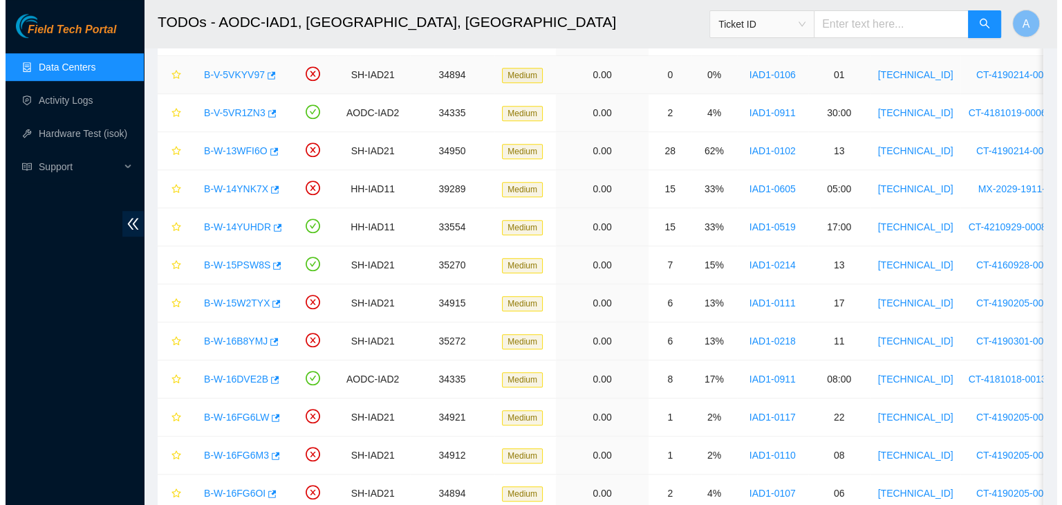
scroll to position [934, 0]
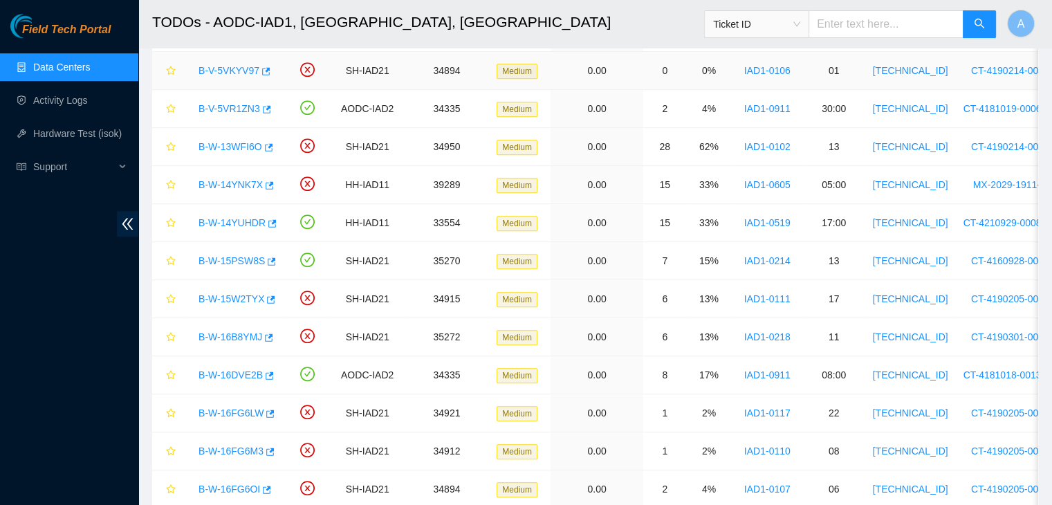
click at [237, 66] on link "B-V-5VKYV97" at bounding box center [228, 70] width 61 height 11
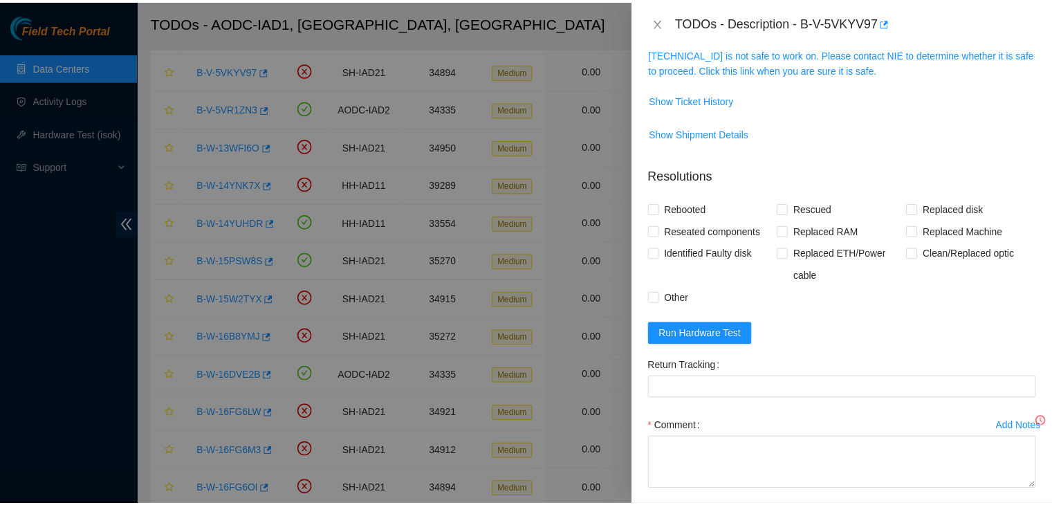
scroll to position [189, 0]
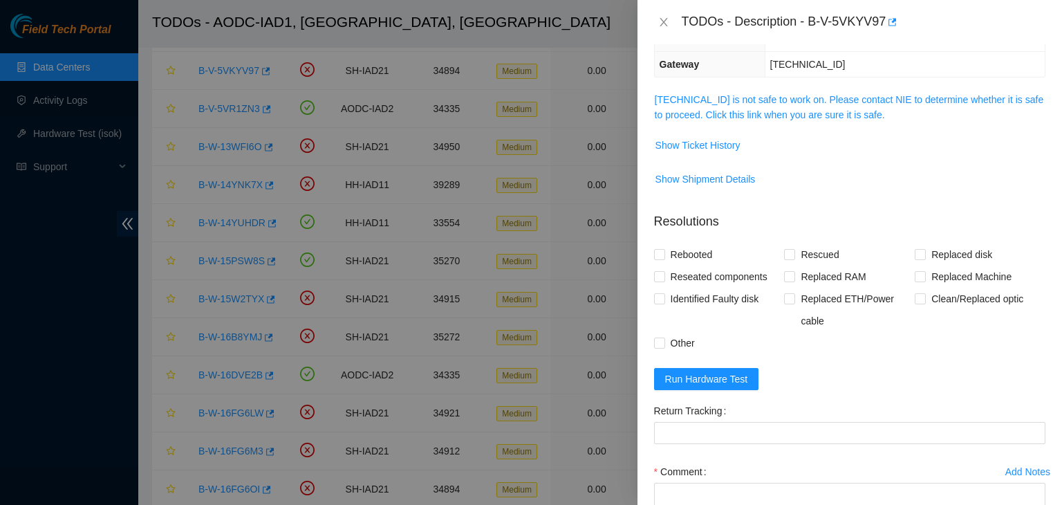
click at [744, 131] on td "104.84.155.24 is not safe to work on. Please contact NIE to determine whether i…" at bounding box center [849, 112] width 391 height 42
click at [750, 116] on link "104.84.155.24 is not safe to work on. Please contact NIE to determine whether i…" at bounding box center [849, 107] width 389 height 26
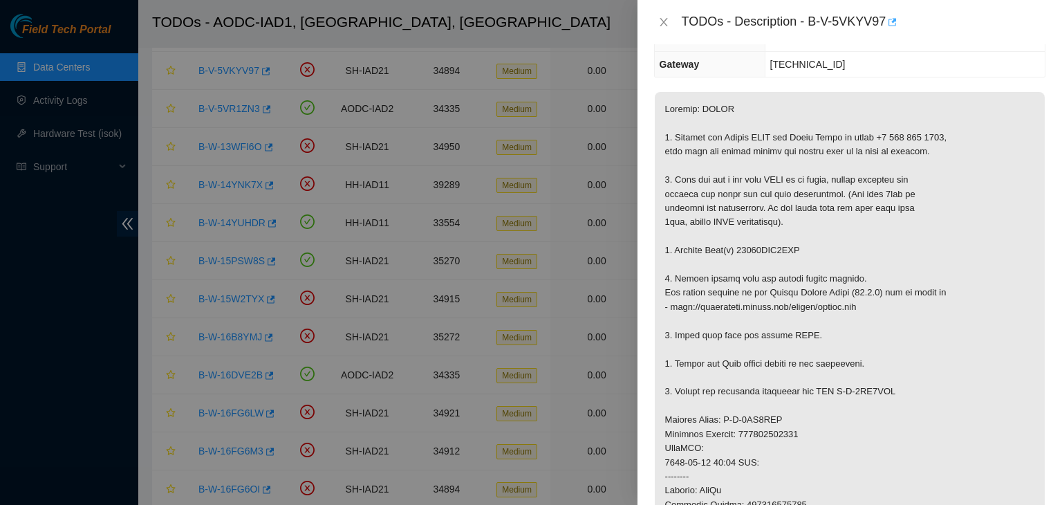
click at [894, 26] on icon "button" at bounding box center [892, 22] width 10 height 10
click at [661, 31] on div "TODOs - Description - B-V-5VKYV97" at bounding box center [849, 22] width 391 height 22
click at [663, 21] on icon "close" at bounding box center [664, 22] width 8 height 8
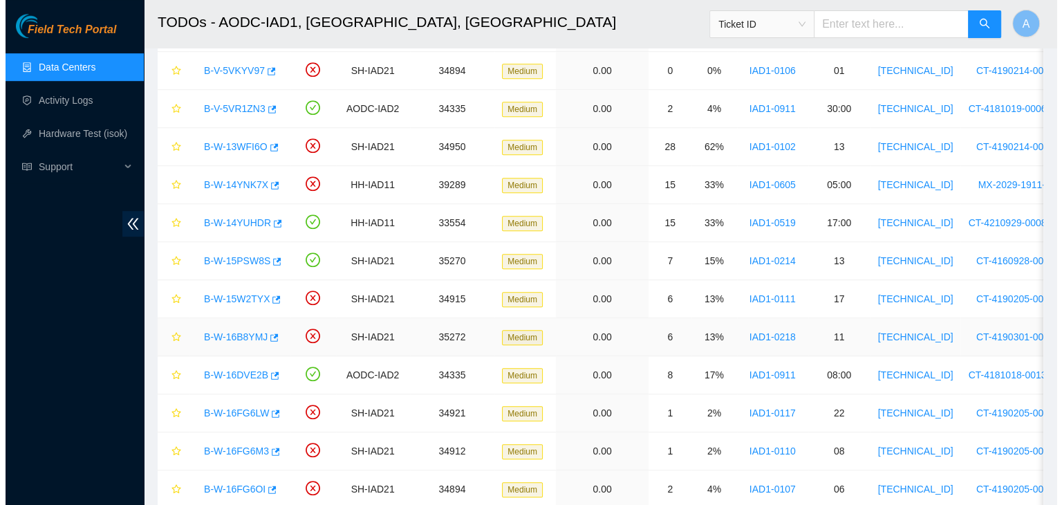
scroll to position [1176, 0]
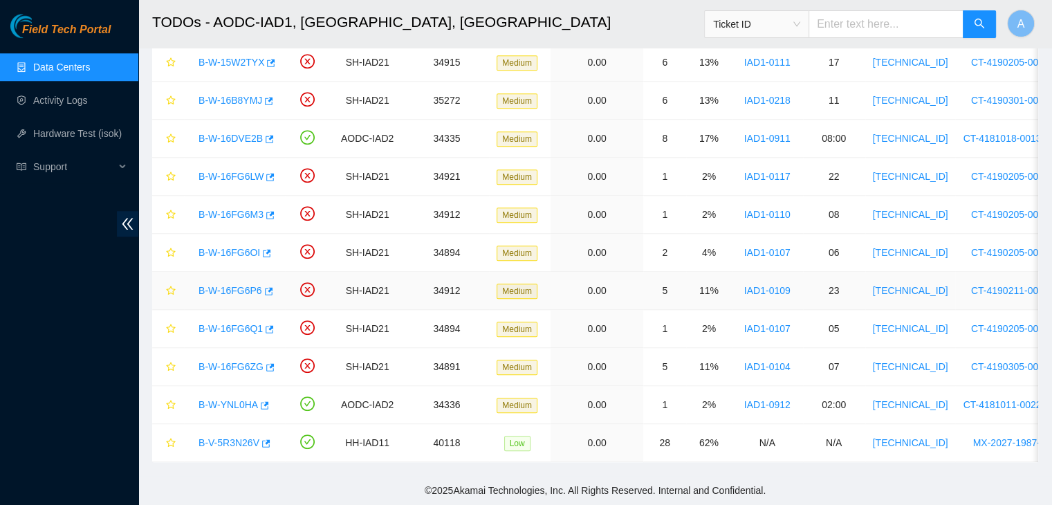
click at [235, 285] on link "B-W-16FG6P6" at bounding box center [230, 290] width 64 height 11
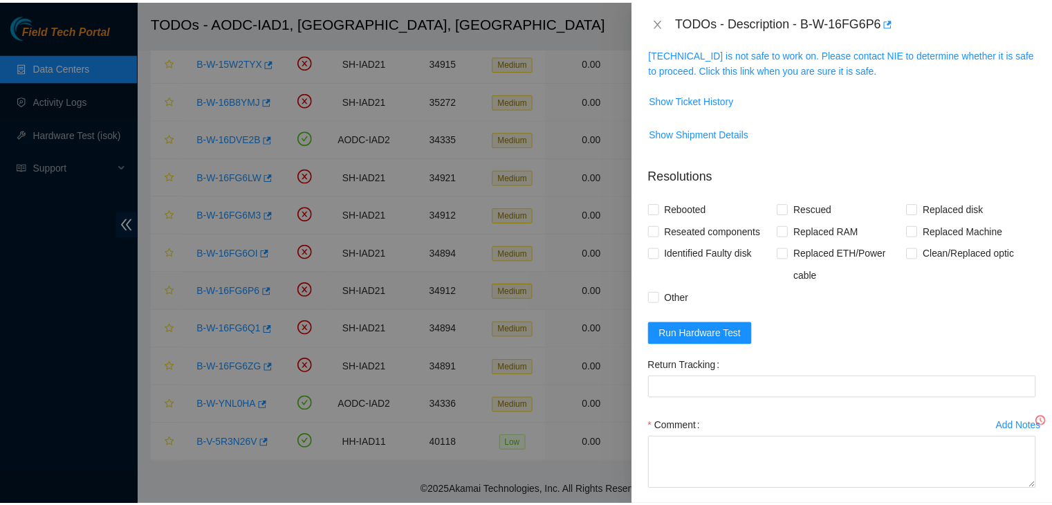
scroll to position [189, 0]
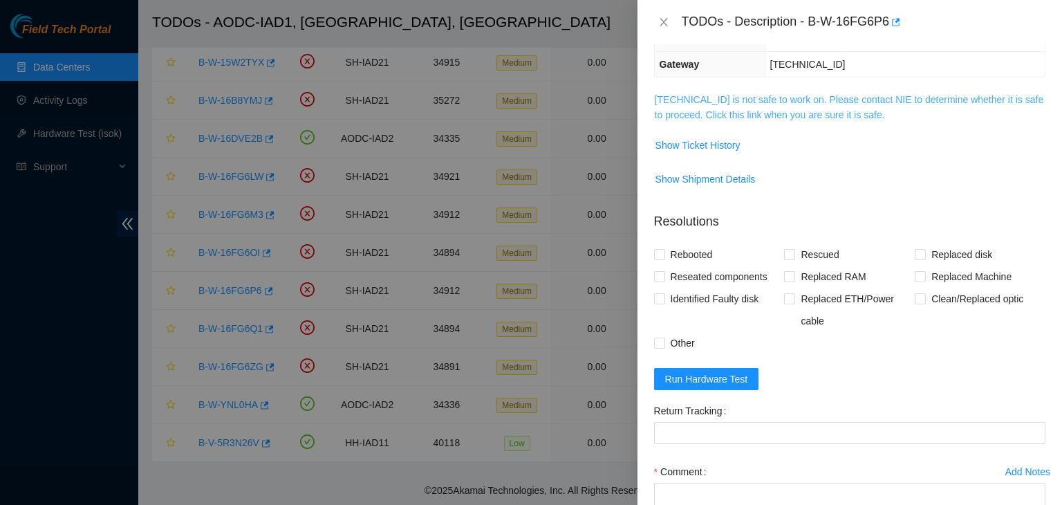
click at [752, 106] on span "104.84.155.174 is not safe to work on. Please contact NIE to determine whether …" at bounding box center [850, 107] width 390 height 30
click at [755, 111] on link "104.84.155.174 is not safe to work on. Please contact NIE to determine whether …" at bounding box center [849, 107] width 389 height 26
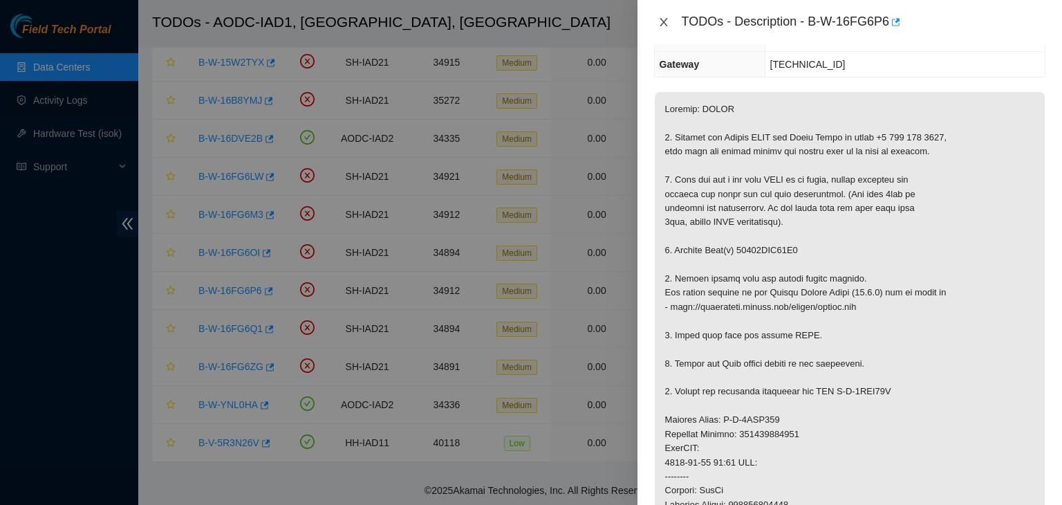
click at [664, 20] on icon "close" at bounding box center [663, 22] width 11 height 11
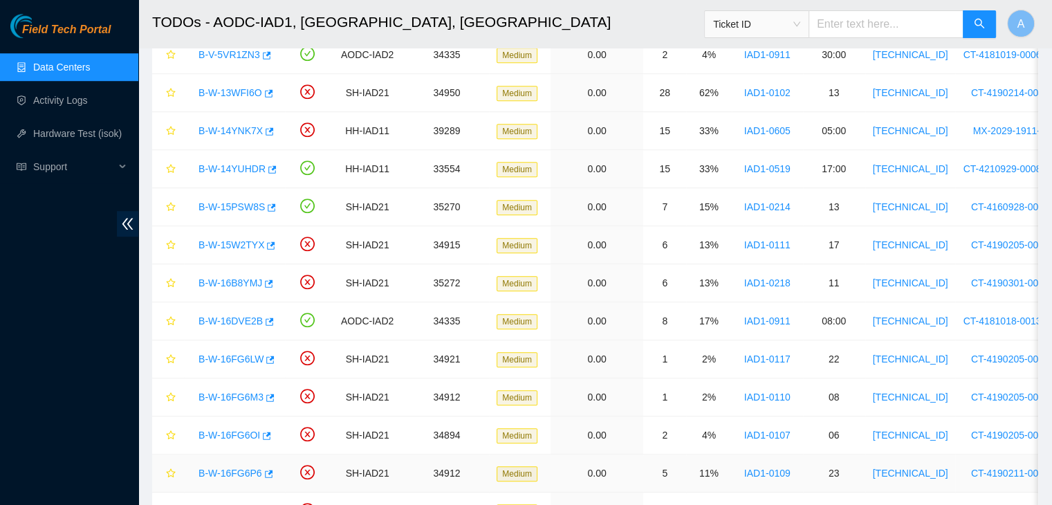
scroll to position [979, 0]
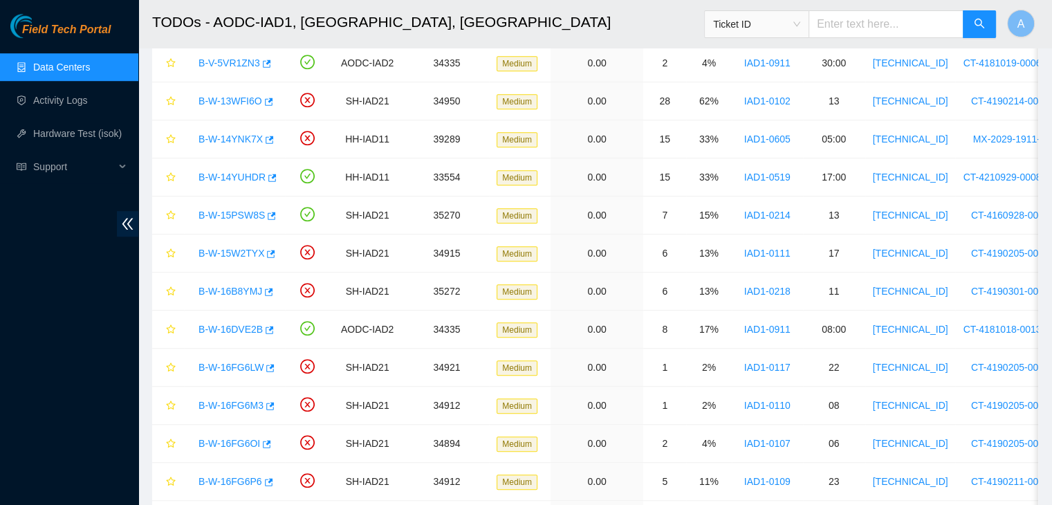
click at [110, 322] on div "Field Tech Portal Data Centers Activity Logs Hardware Test (isok) Support" at bounding box center [69, 259] width 138 height 491
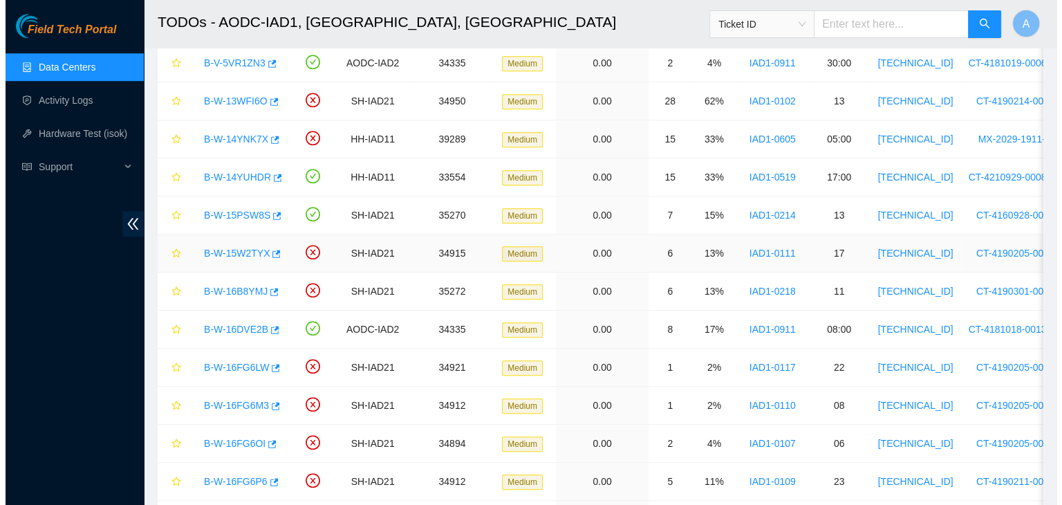
scroll to position [1176, 0]
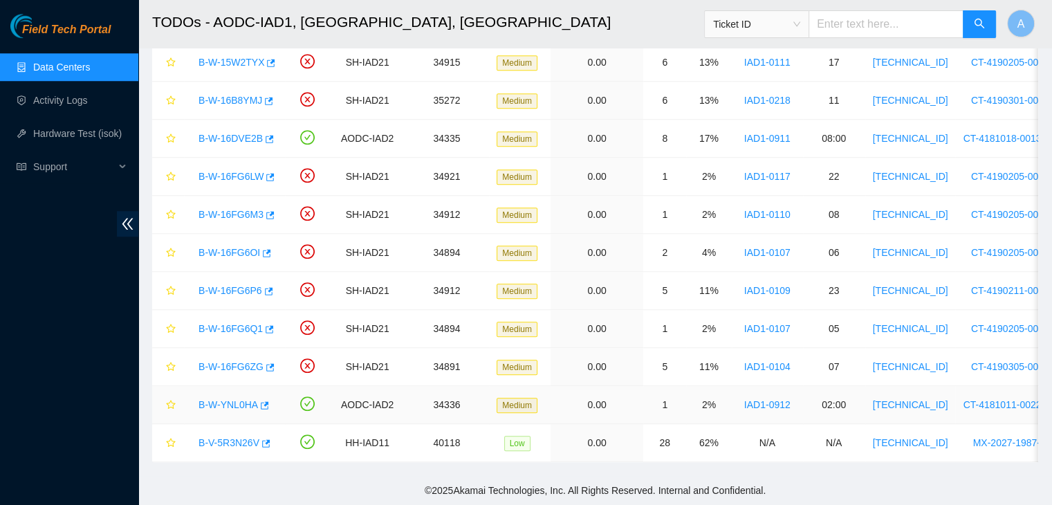
click at [234, 399] on link "B-W-YNL0HA" at bounding box center [227, 404] width 59 height 11
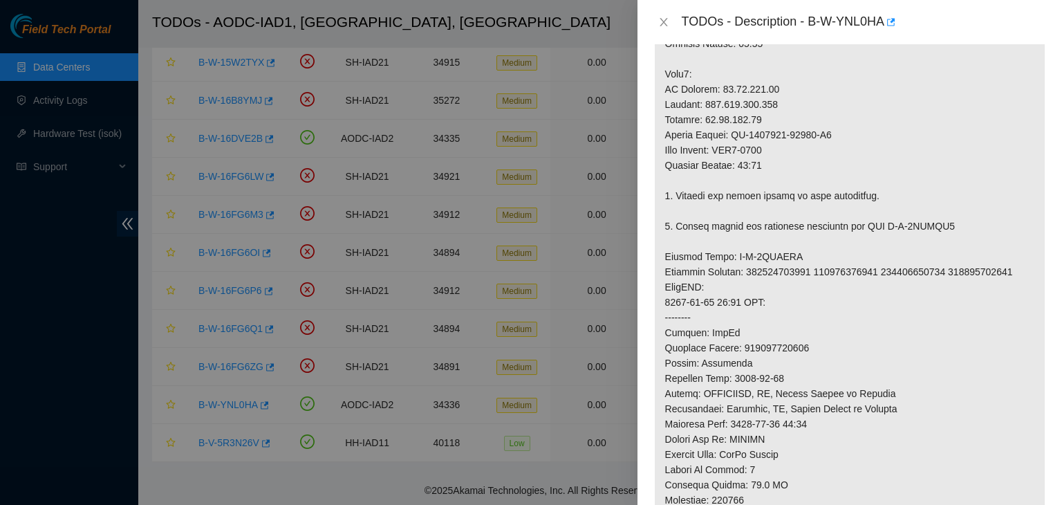
scroll to position [535, 0]
click at [851, 284] on p at bounding box center [850, 248] width 390 height 1055
drag, startPoint x: 812, startPoint y: 286, endPoint x: 873, endPoint y: 283, distance: 60.9
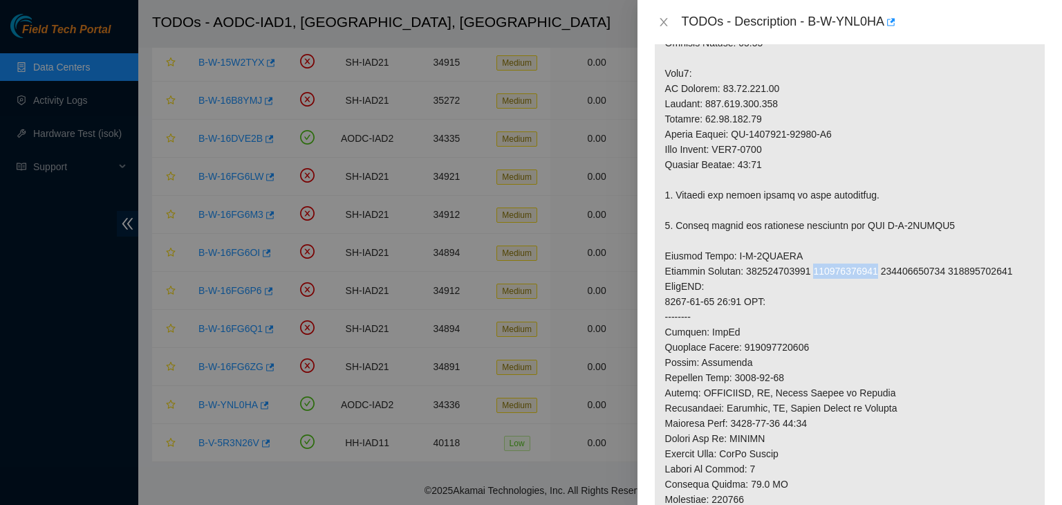
click at [873, 283] on p at bounding box center [850, 248] width 390 height 1055
click at [853, 396] on p at bounding box center [850, 248] width 390 height 1055
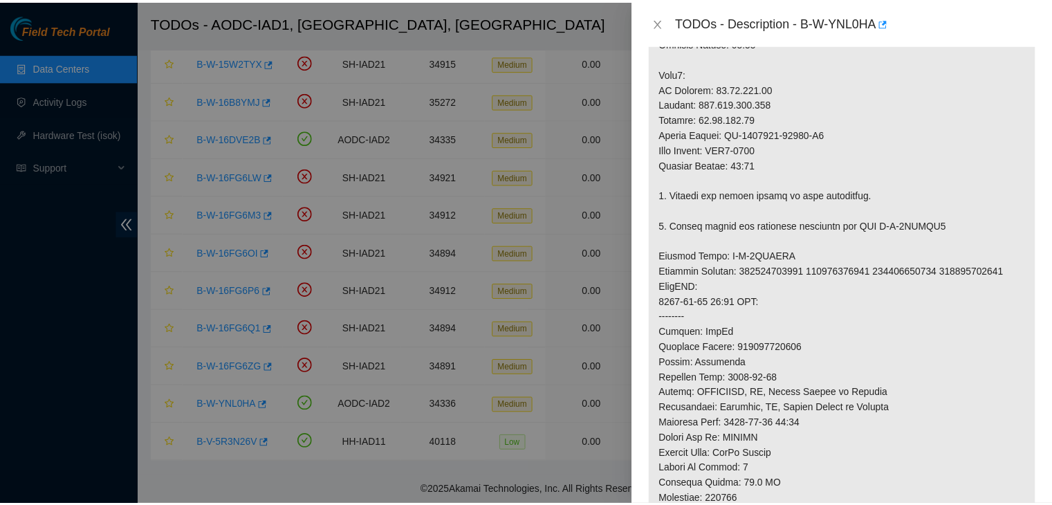
scroll to position [0, 0]
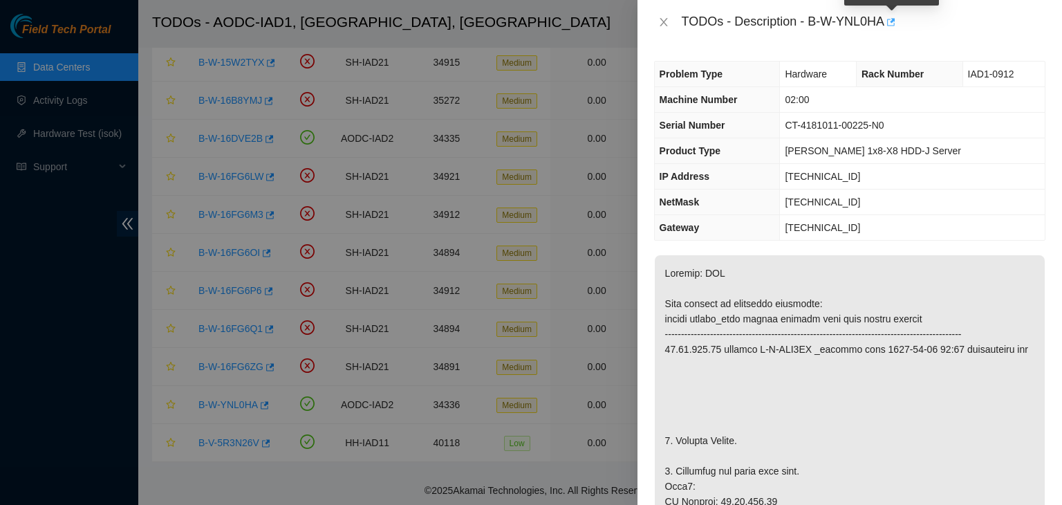
click at [891, 20] on icon "button" at bounding box center [890, 22] width 10 height 10
click at [667, 17] on icon "close" at bounding box center [663, 22] width 11 height 11
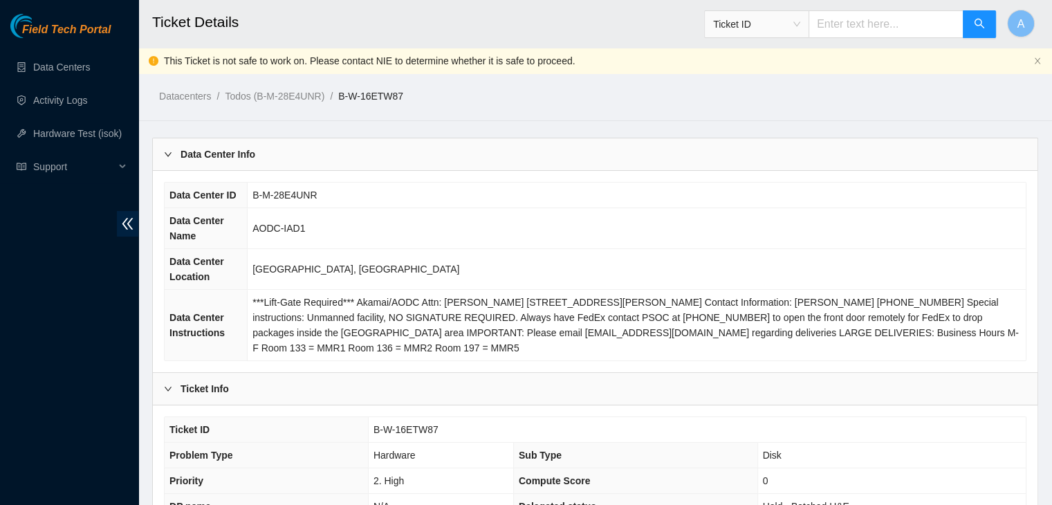
scroll to position [456, 0]
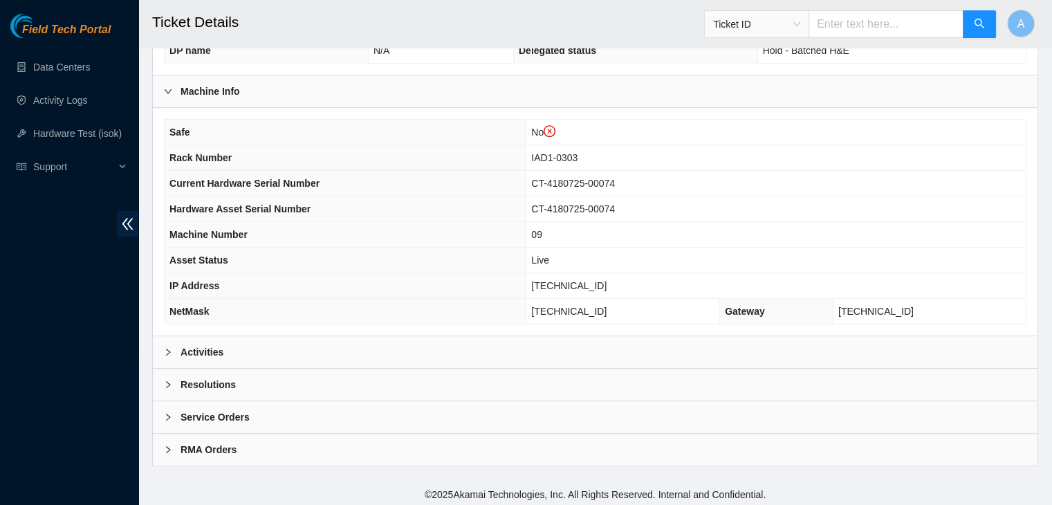
click at [434, 343] on div "Activities" at bounding box center [595, 352] width 885 height 32
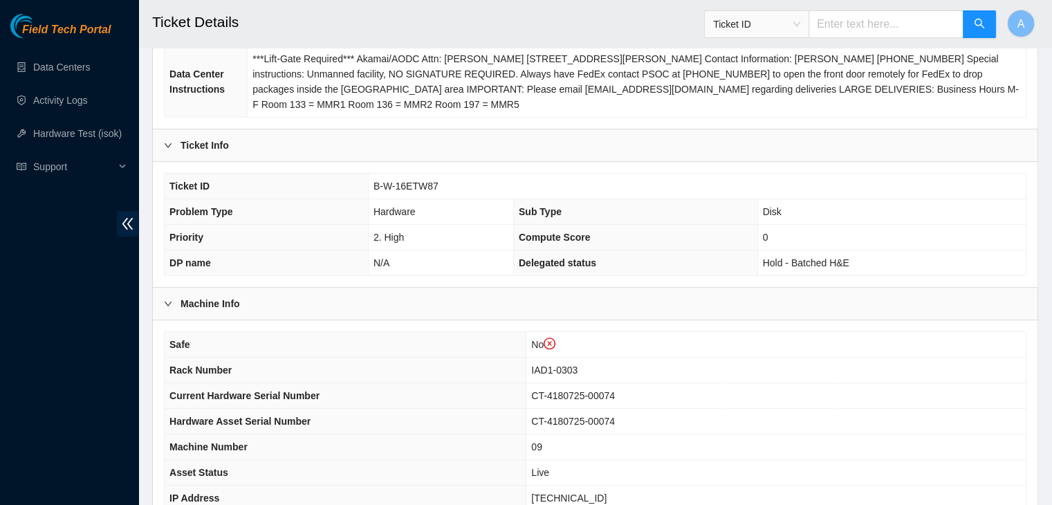
scroll to position [245, 0]
drag, startPoint x: 437, startPoint y: 183, endPoint x: 376, endPoint y: 183, distance: 60.9
click at [376, 183] on td "B-W-16ETW87" at bounding box center [697, 185] width 658 height 26
copy span "B-W-16ETW87"
click at [376, 183] on span "B-W-16ETW87" at bounding box center [405, 184] width 65 height 11
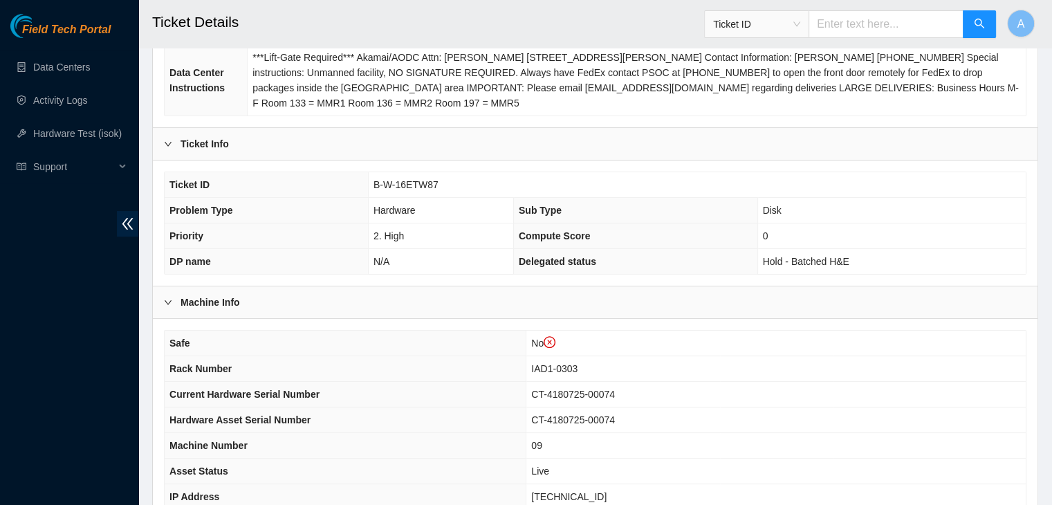
click at [357, 203] on th "Problem Type" at bounding box center [266, 211] width 203 height 26
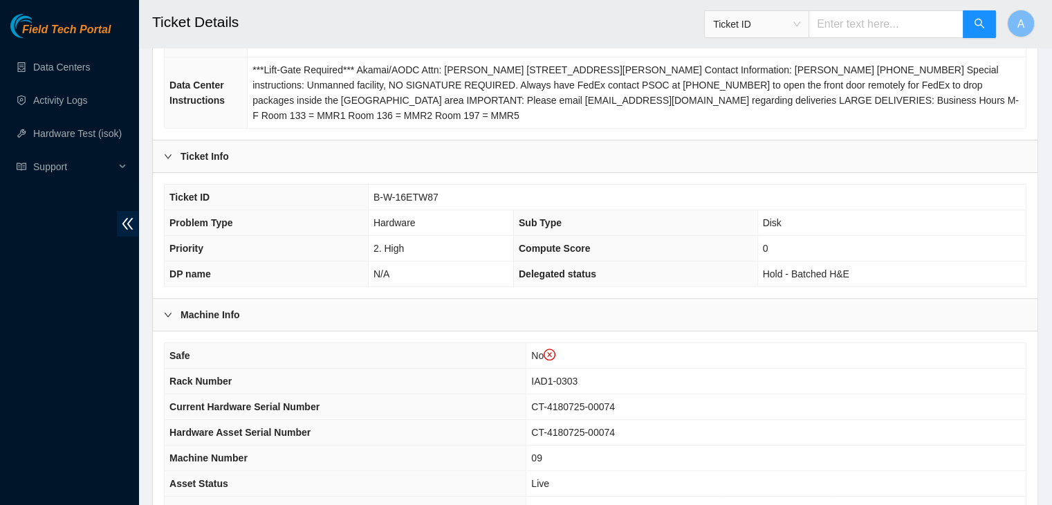
scroll to position [232, 0]
drag, startPoint x: 438, startPoint y: 199, endPoint x: 375, endPoint y: 192, distance: 63.4
click at [375, 192] on td "B-W-16ETW87" at bounding box center [697, 198] width 658 height 26
copy span "B-W-16ETW87"
click at [375, 192] on span "B-W-16ETW87" at bounding box center [405, 197] width 65 height 11
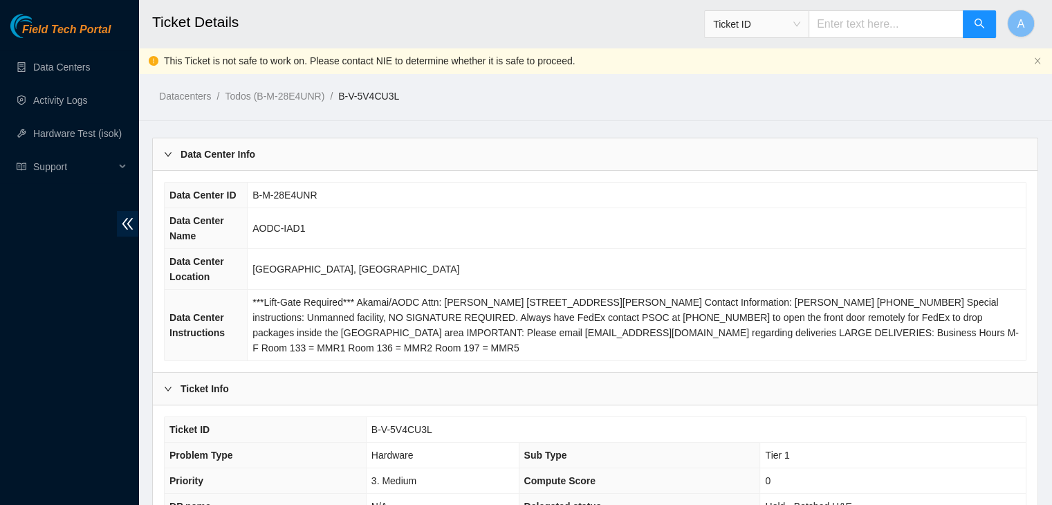
scroll to position [456, 0]
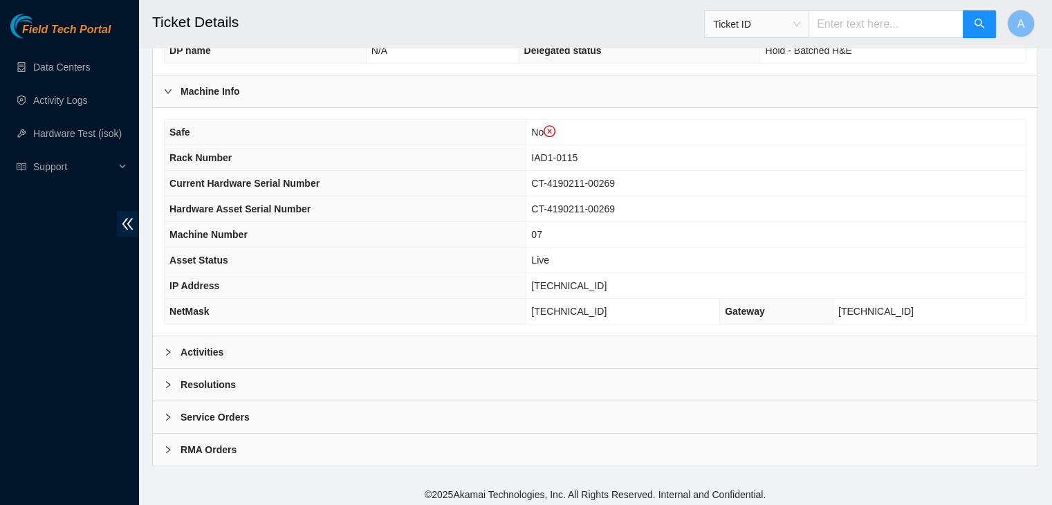
click at [492, 344] on div "Activities" at bounding box center [595, 352] width 885 height 32
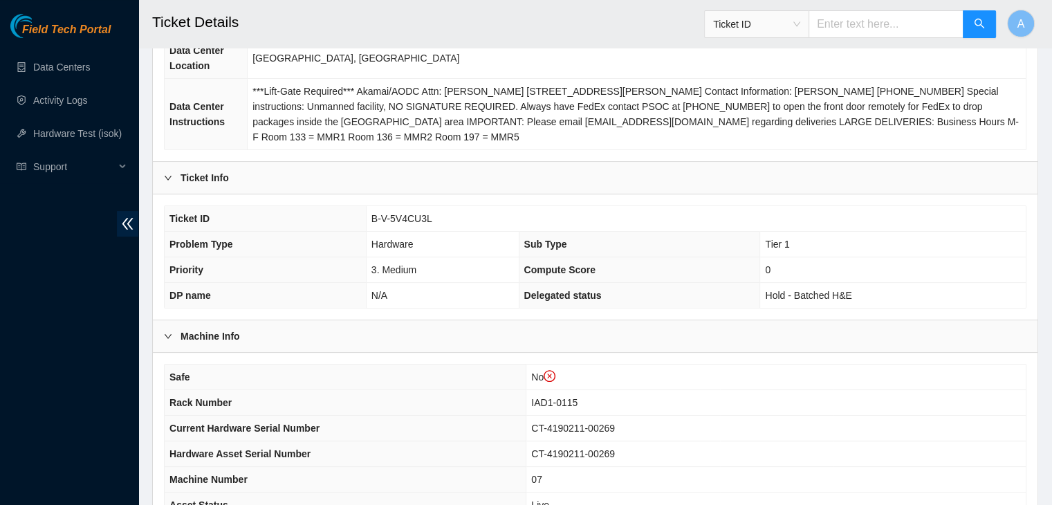
scroll to position [201, 0]
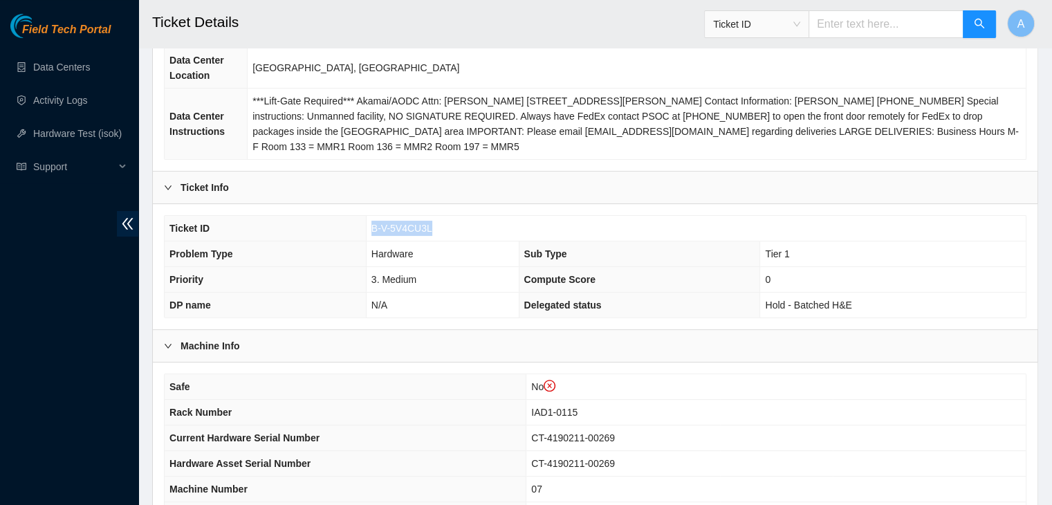
drag, startPoint x: 427, startPoint y: 228, endPoint x: 371, endPoint y: 225, distance: 56.7
click at [371, 225] on span "B-V-5V4CU3L" at bounding box center [401, 228] width 61 height 11
copy span "B-V-5V4CU3L"
click at [371, 225] on span "B-V-5V4CU3L" at bounding box center [401, 228] width 61 height 11
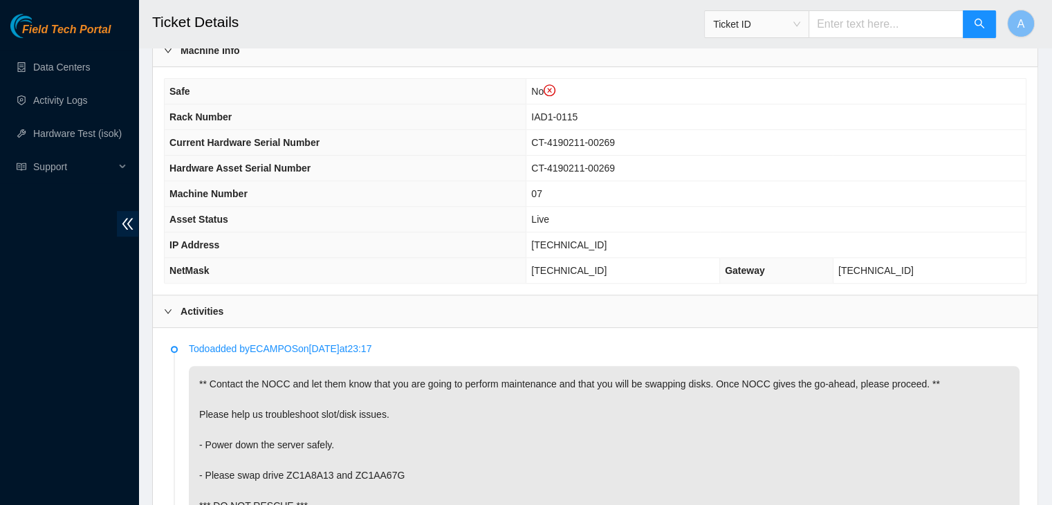
scroll to position [500, 0]
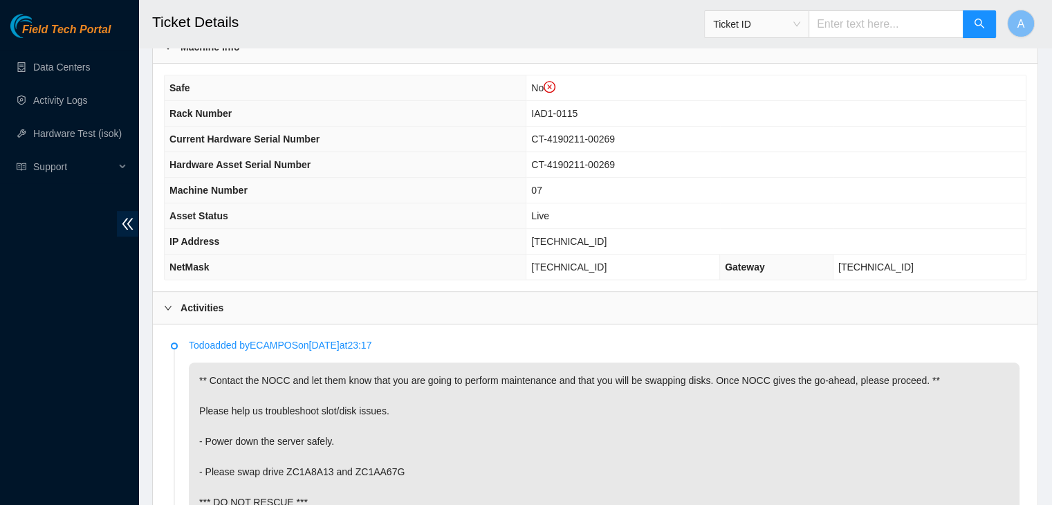
click at [345, 424] on p "** Contact the NOCC and let them know that you are going to perform maintenance…" at bounding box center [604, 456] width 831 height 188
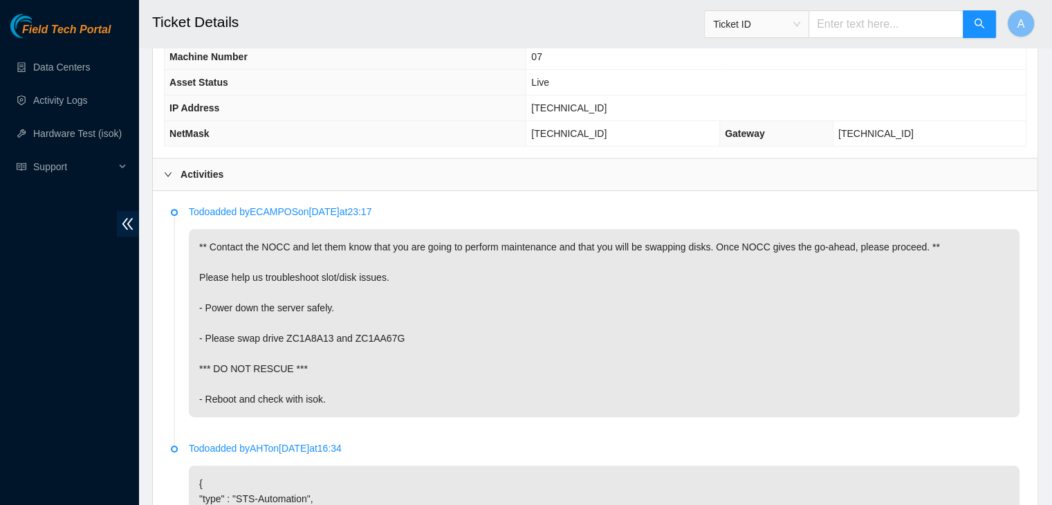
scroll to position [634, 0]
click at [324, 306] on p "** Contact the NOCC and let them know that you are going to perform maintenance…" at bounding box center [604, 322] width 831 height 188
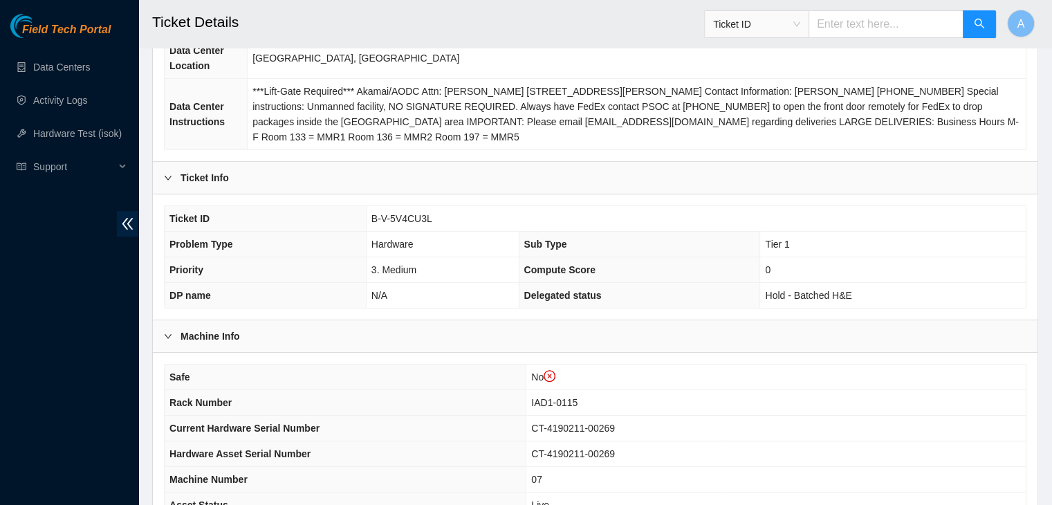
scroll to position [207, 0]
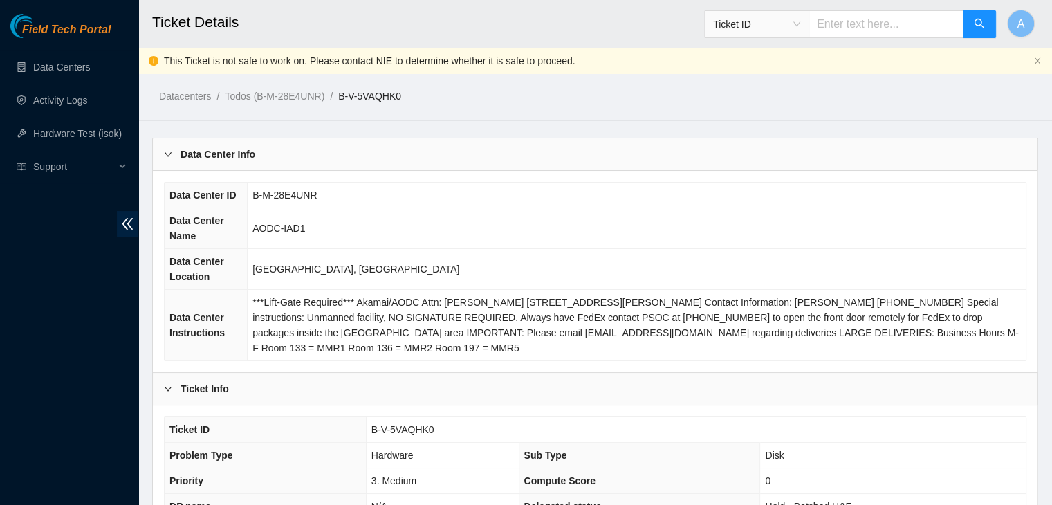
scroll to position [456, 0]
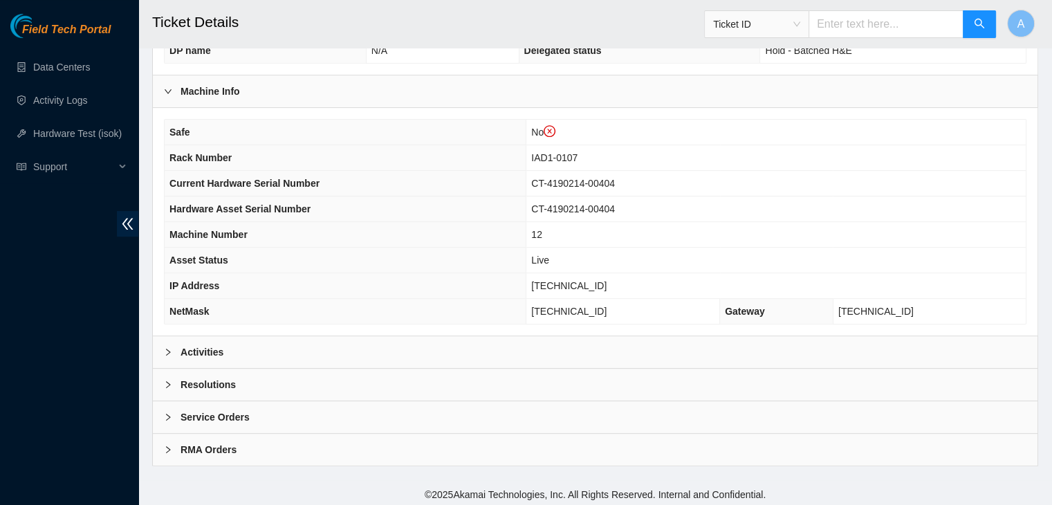
click at [438, 342] on div "Activities" at bounding box center [595, 352] width 885 height 32
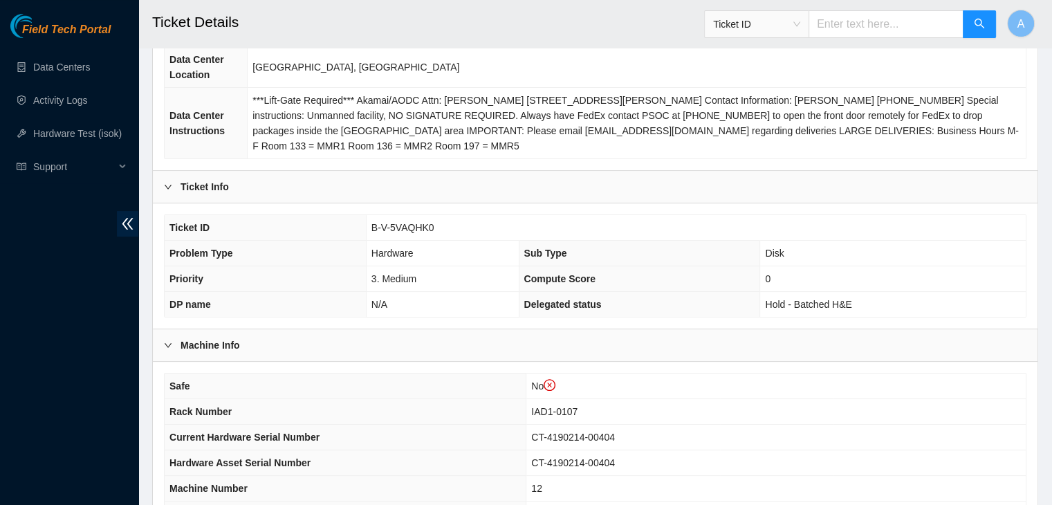
scroll to position [201, 0]
drag, startPoint x: 434, startPoint y: 225, endPoint x: 370, endPoint y: 228, distance: 64.4
click at [370, 228] on td "B-V-5VAQHK0" at bounding box center [696, 229] width 660 height 26
copy span "B-V-5VAQHK0"
click at [370, 228] on td "B-V-5VAQHK0" at bounding box center [696, 229] width 660 height 26
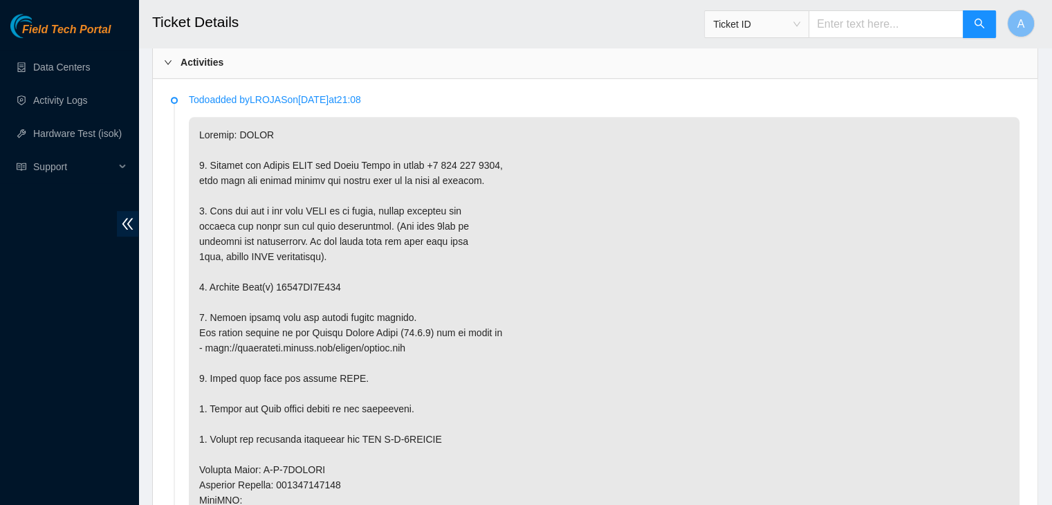
scroll to position [746, 0]
click at [346, 288] on p at bounding box center [604, 484] width 831 height 736
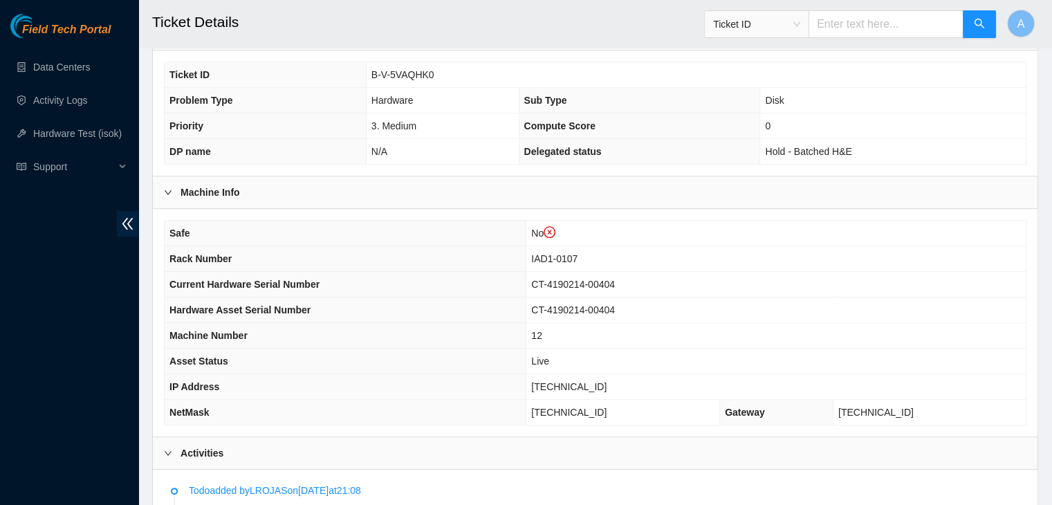
scroll to position [354, 0]
drag, startPoint x: 436, startPoint y: 73, endPoint x: 372, endPoint y: 71, distance: 64.4
click at [372, 71] on td "B-V-5VAQHK0" at bounding box center [696, 76] width 660 height 26
copy span "B-V-5VAQHK0"
click at [372, 71] on span "B-V-5VAQHK0" at bounding box center [402, 75] width 63 height 11
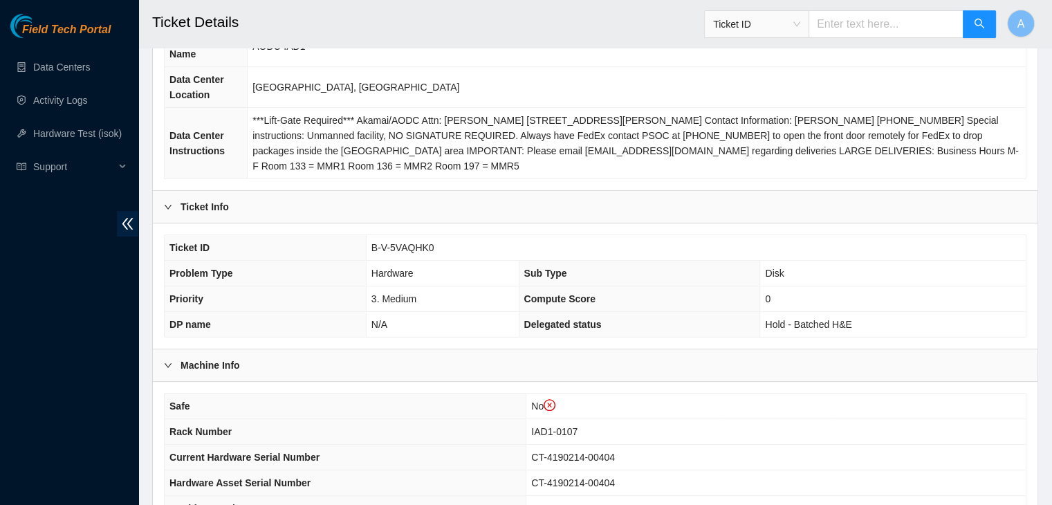
scroll to position [121, 0]
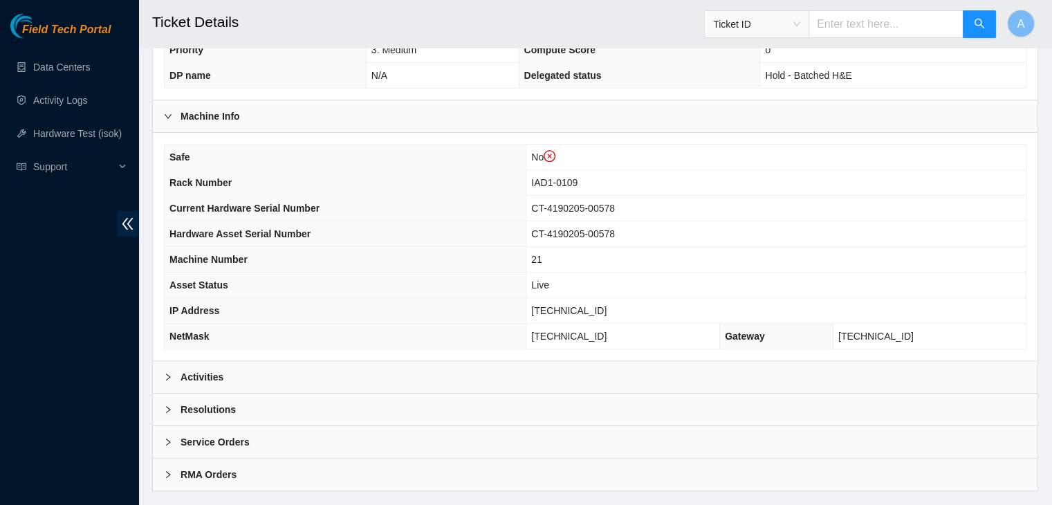
click at [326, 364] on div "Activities" at bounding box center [595, 377] width 885 height 32
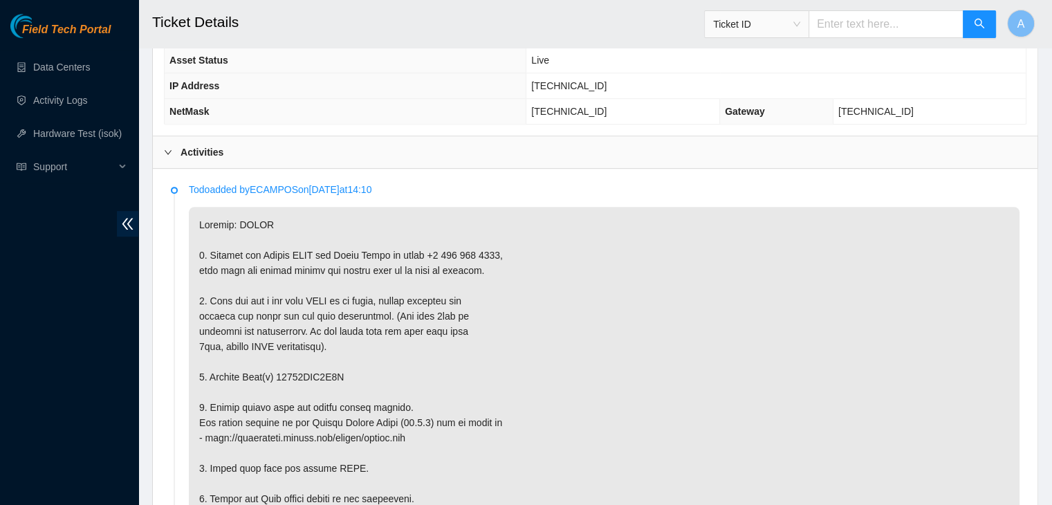
scroll to position [281, 0]
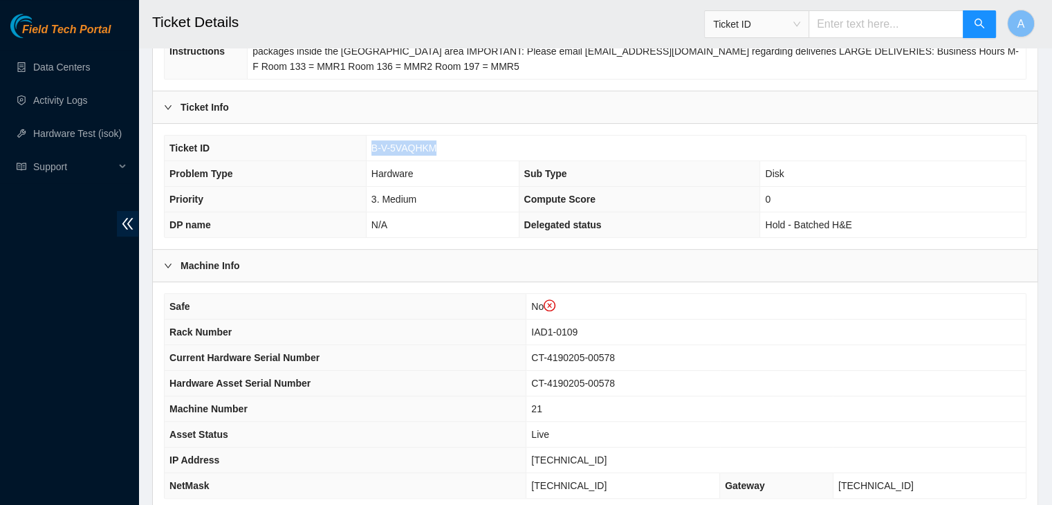
drag, startPoint x: 434, startPoint y: 145, endPoint x: 371, endPoint y: 145, distance: 62.9
click at [371, 145] on span "B-V-5VAQHKM" at bounding box center [404, 147] width 66 height 11
copy span "B-V-5VAQHKM"
click at [371, 145] on span "B-V-5VAQHKM" at bounding box center [404, 147] width 66 height 11
click at [382, 161] on td "Hardware" at bounding box center [442, 174] width 153 height 26
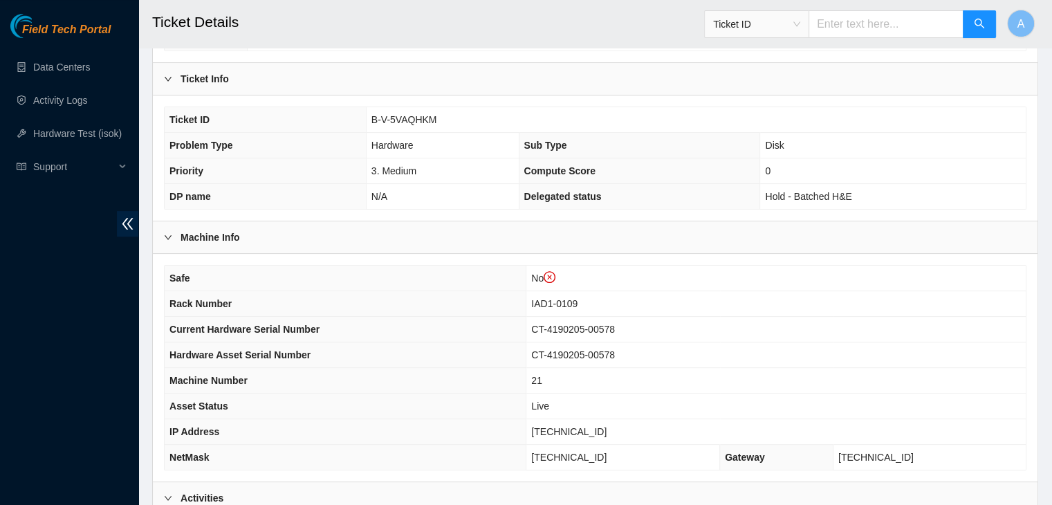
scroll to position [304, 0]
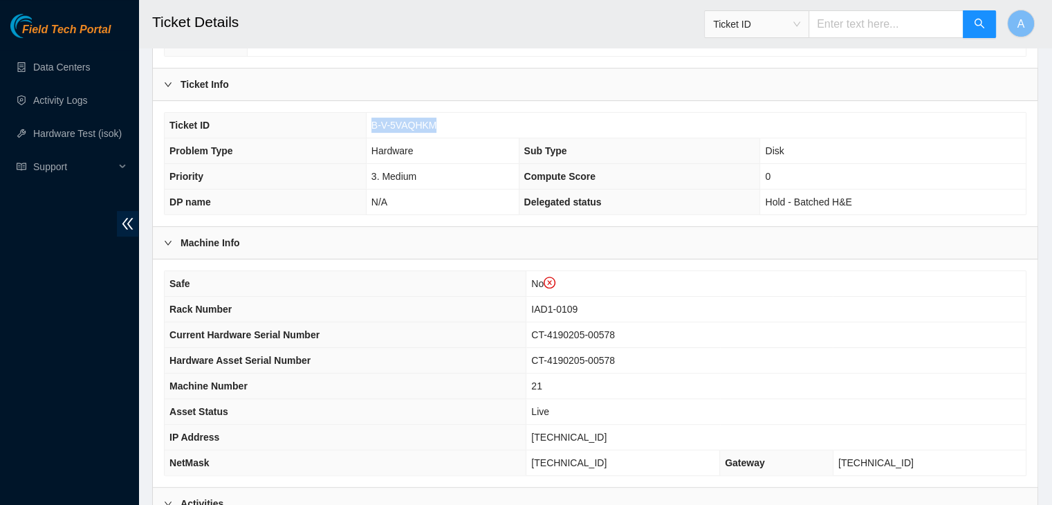
drag, startPoint x: 435, startPoint y: 121, endPoint x: 369, endPoint y: 122, distance: 65.7
click at [369, 122] on td "B-V-5VAQHKM" at bounding box center [696, 126] width 660 height 26
copy span "B-V-5VAQHKM"
click at [369, 122] on td "B-V-5VAQHKM" at bounding box center [696, 126] width 660 height 26
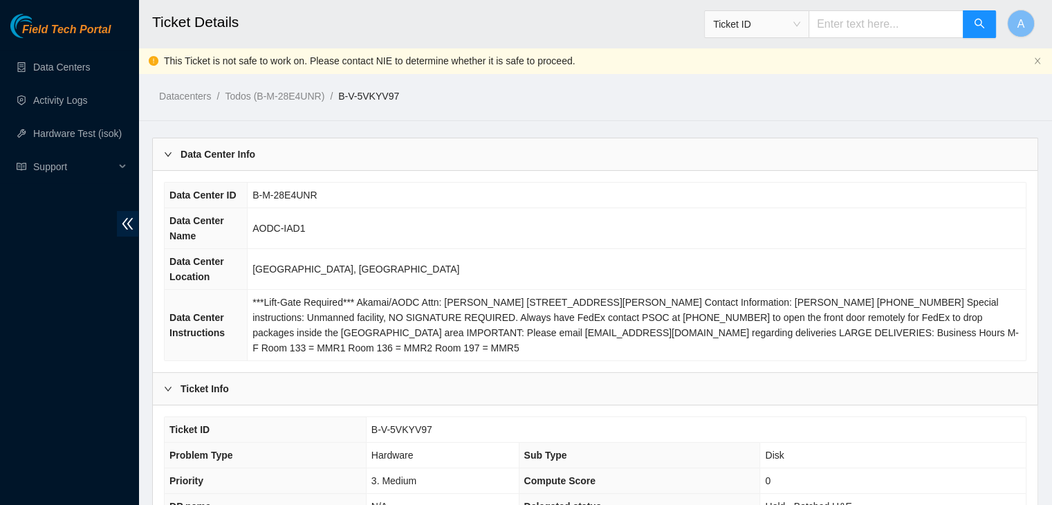
click at [314, 196] on span "B-M-28E4UNR" at bounding box center [284, 194] width 64 height 11
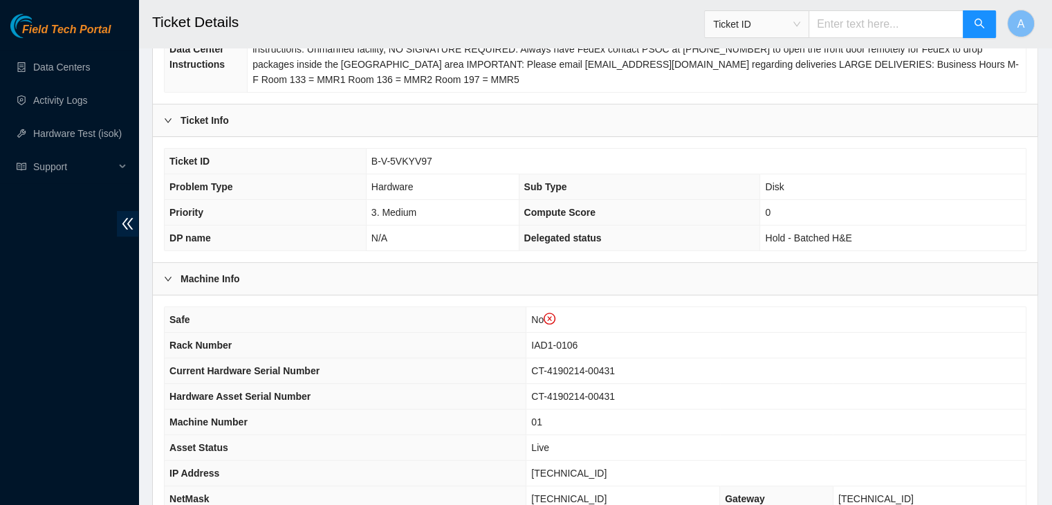
scroll to position [270, 0]
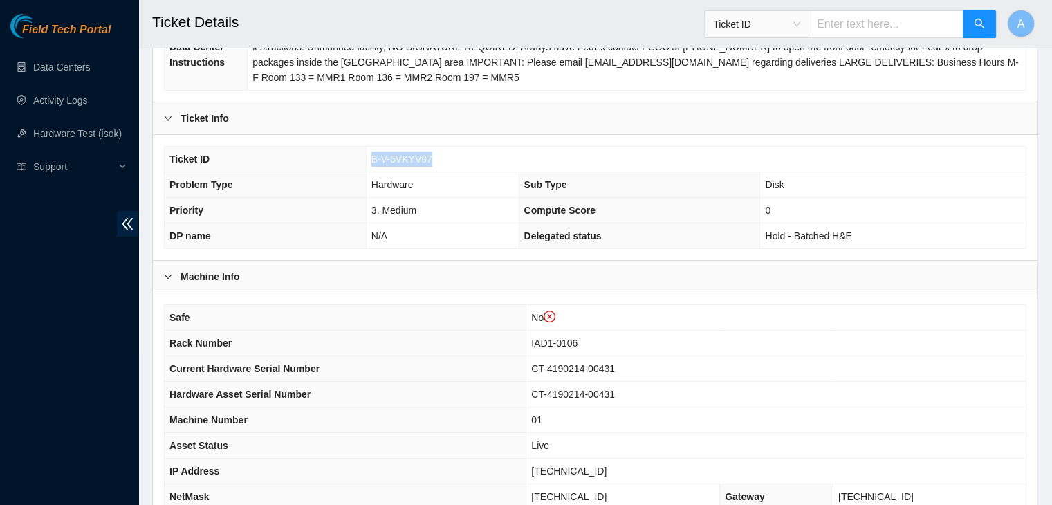
drag, startPoint x: 431, startPoint y: 159, endPoint x: 371, endPoint y: 159, distance: 60.2
click at [371, 159] on td "B-V-5VKYV97" at bounding box center [696, 160] width 660 height 26
copy span "B-V-5VKYV97"
click at [396, 160] on span "B-V-5VKYV97" at bounding box center [401, 159] width 61 height 11
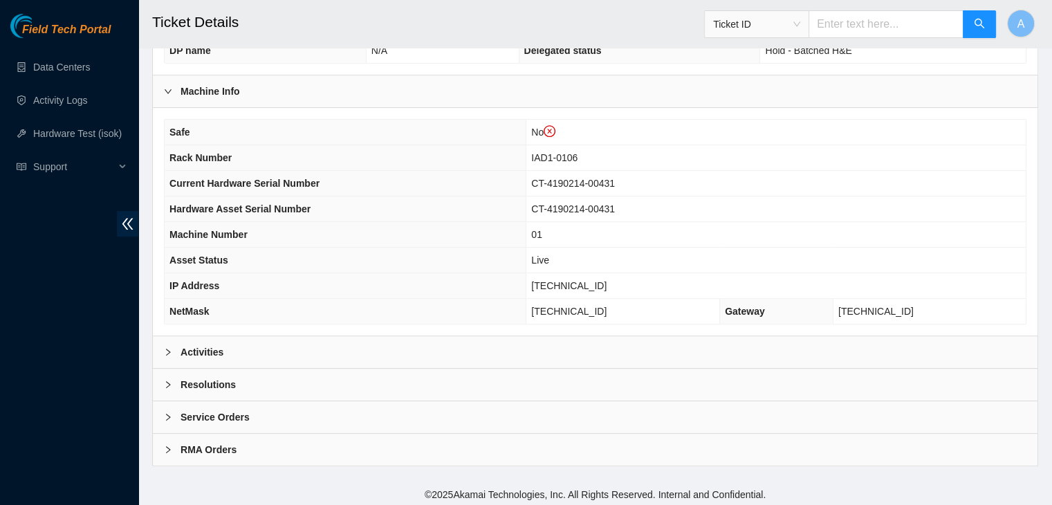
click at [405, 340] on div "Activities" at bounding box center [595, 352] width 885 height 32
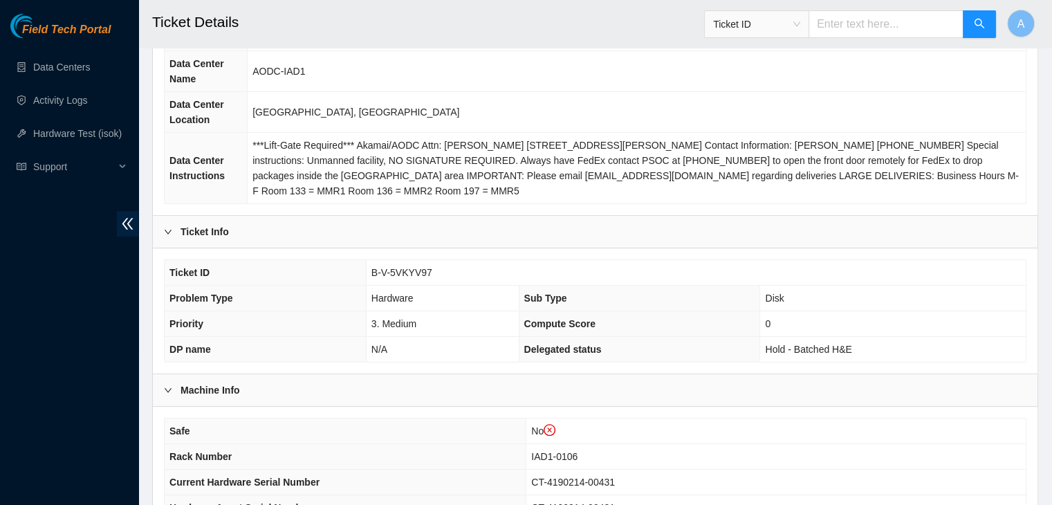
scroll to position [158, 0]
drag, startPoint x: 427, startPoint y: 268, endPoint x: 371, endPoint y: 272, distance: 55.5
click at [371, 272] on span "B-V-5VKYV97" at bounding box center [401, 271] width 61 height 11
copy span "B-V-5VKYV97"
click at [371, 272] on span "B-V-5VKYV97" at bounding box center [401, 271] width 61 height 11
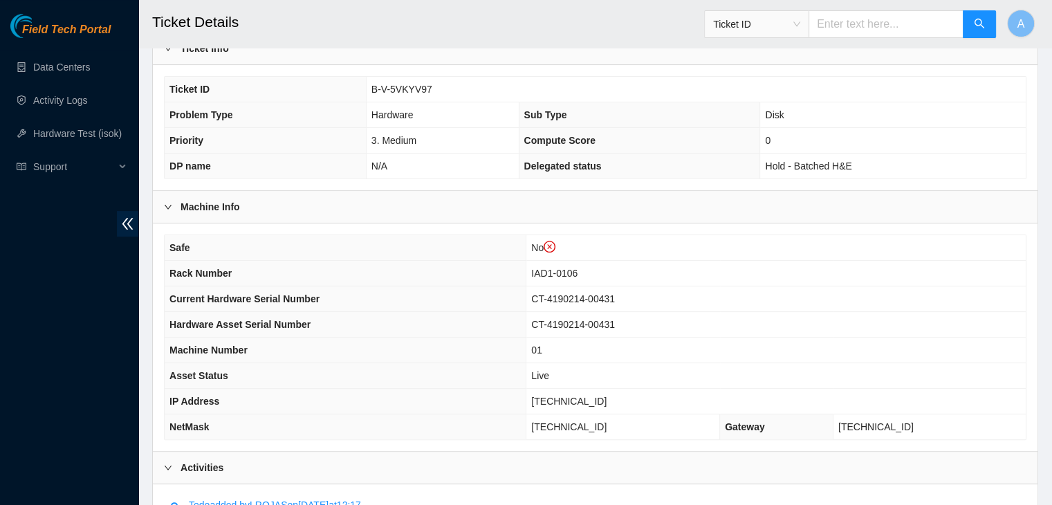
scroll to position [339, 0]
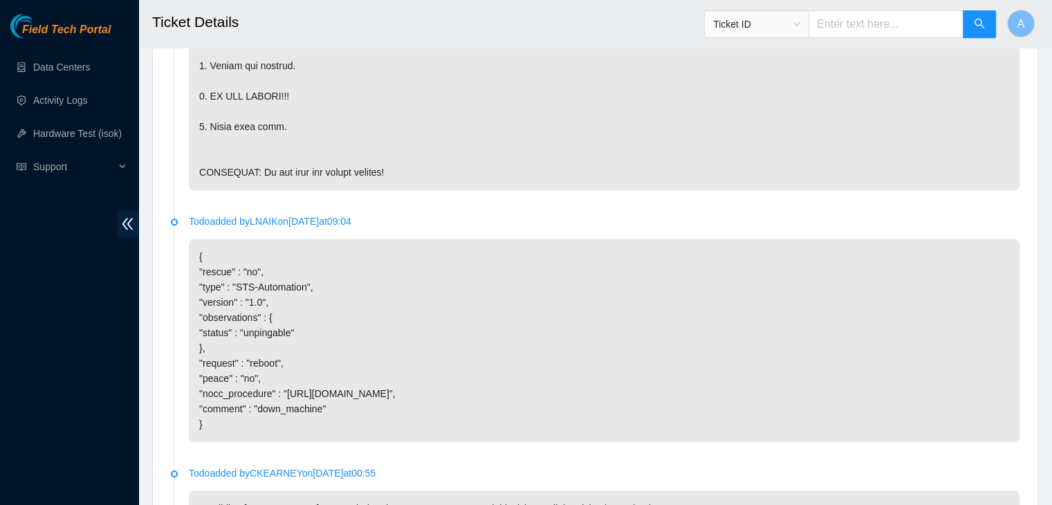
scroll to position [1290, 0]
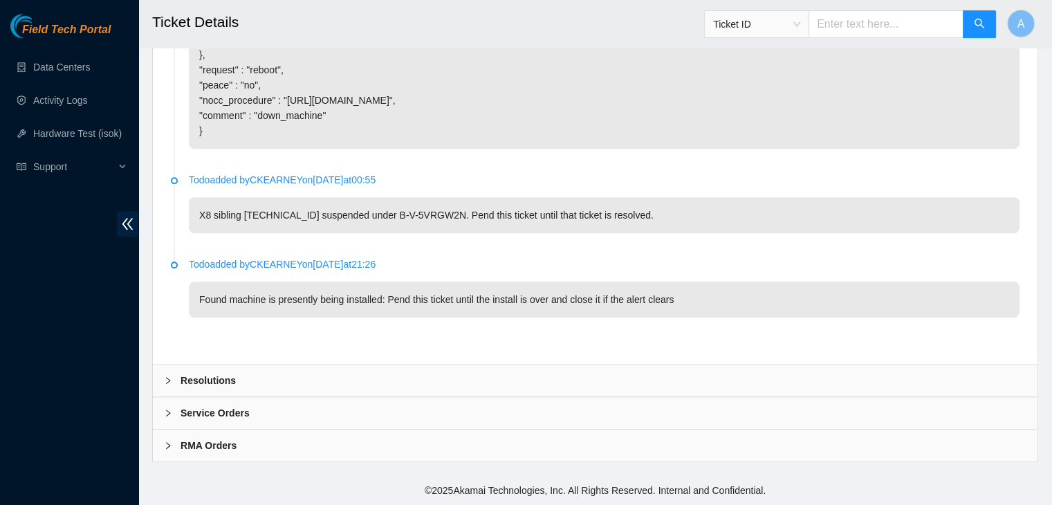
click at [536, 374] on div "Resolutions" at bounding box center [595, 380] width 885 height 32
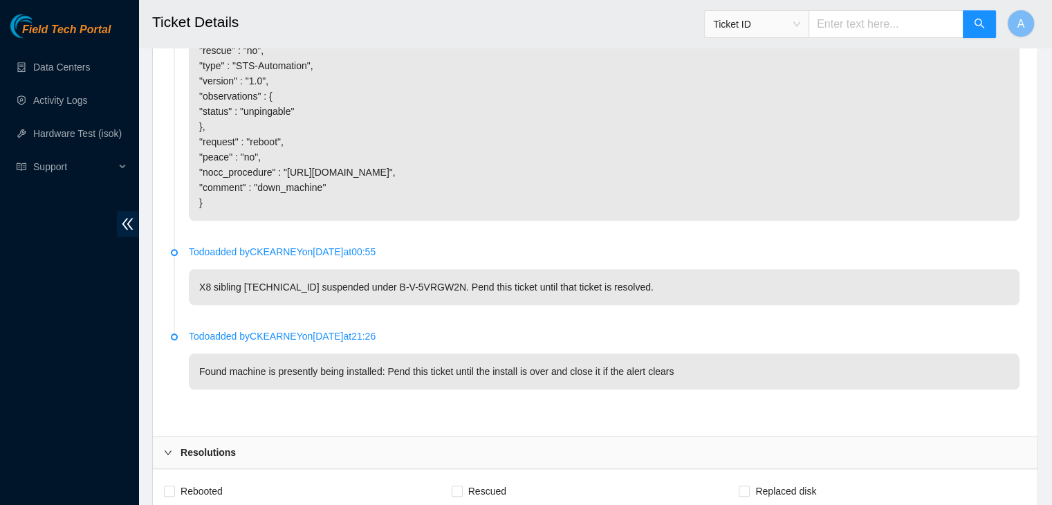
scroll to position [1163, 0]
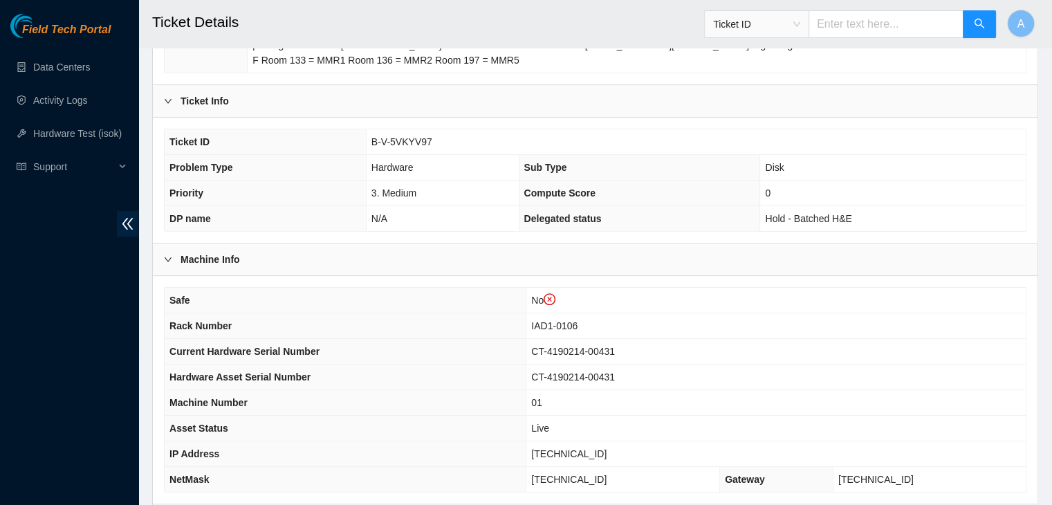
scroll to position [456, 0]
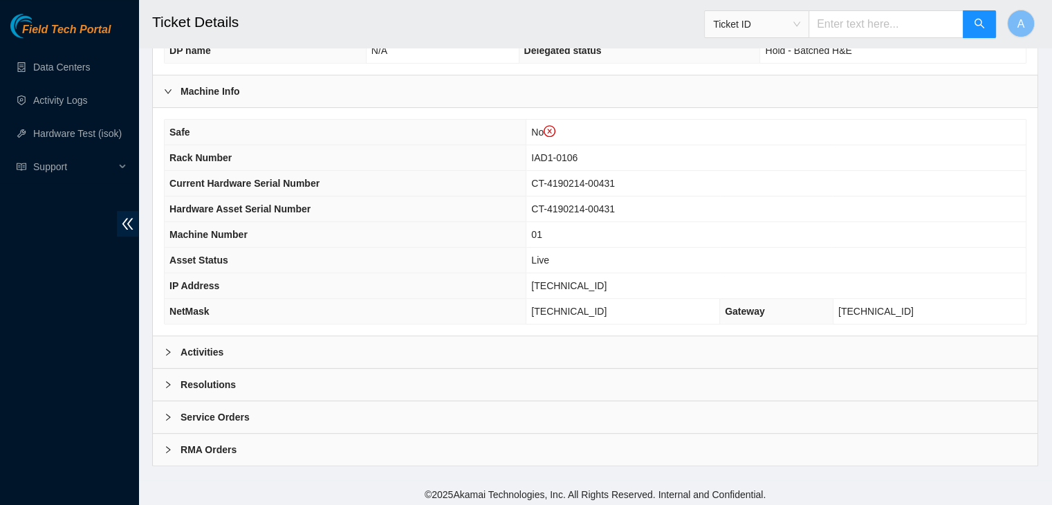
click at [333, 355] on div "Activities" at bounding box center [595, 352] width 885 height 32
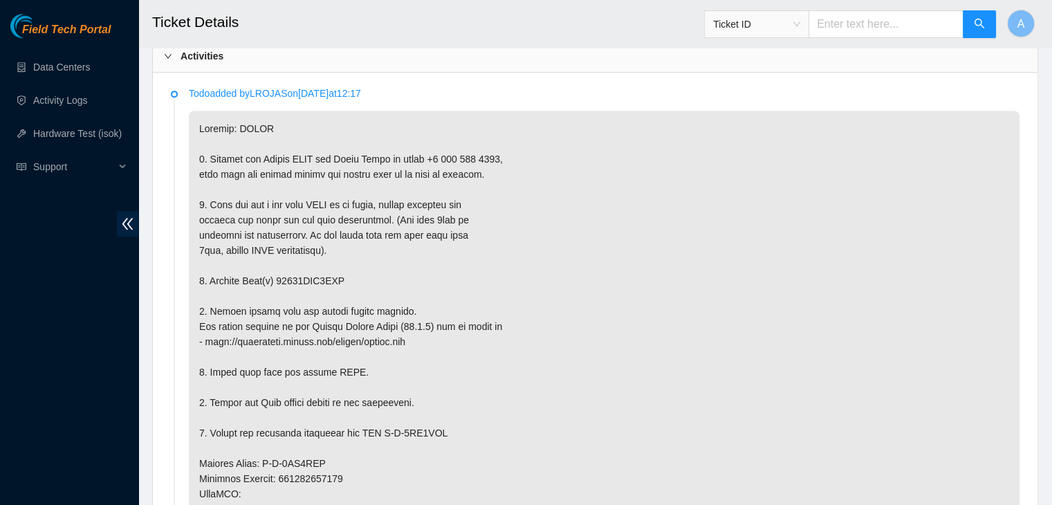
scroll to position [752, 0]
click at [379, 395] on p at bounding box center [604, 479] width 831 height 736
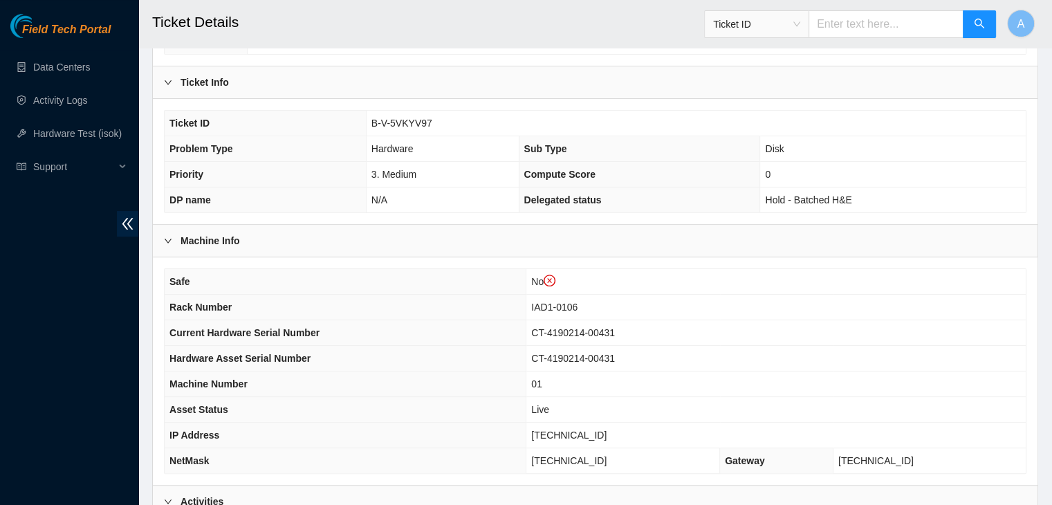
scroll to position [0, 0]
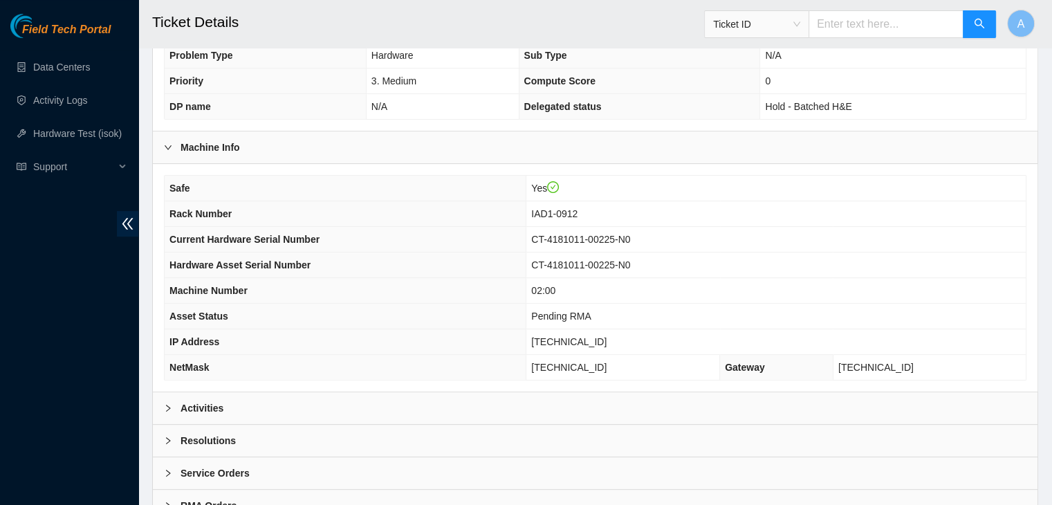
scroll to position [429, 0]
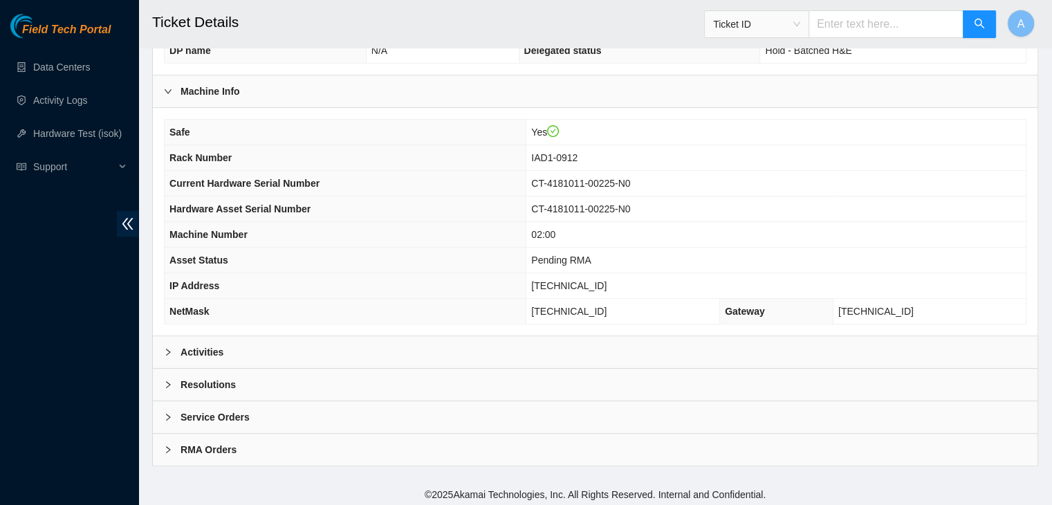
click at [409, 353] on div "Activities" at bounding box center [595, 352] width 885 height 32
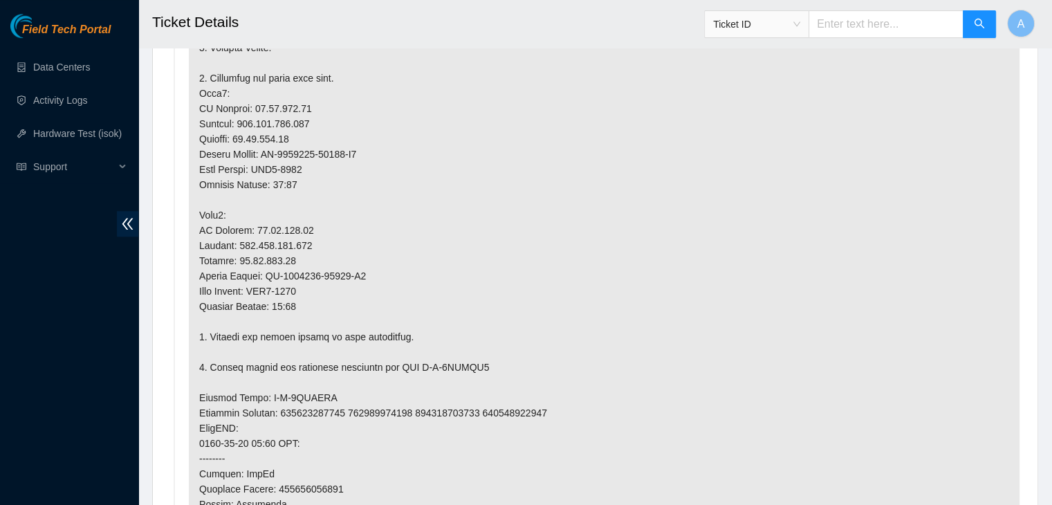
scroll to position [975, 0]
click at [349, 299] on p at bounding box center [604, 381] width 831 height 1040
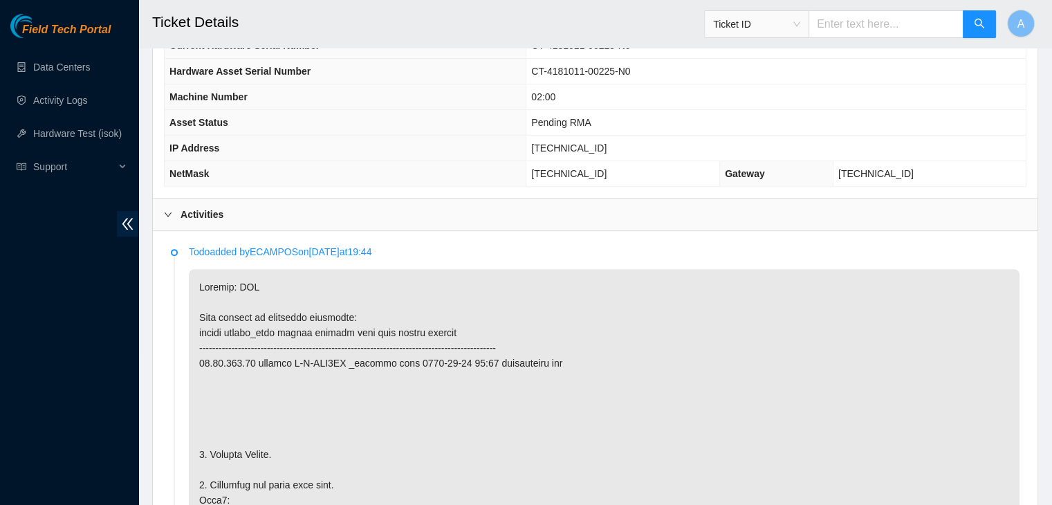
scroll to position [566, 0]
click at [591, 150] on span "[TECHNICAL_ID]" at bounding box center [568, 149] width 75 height 11
copy span "[TECHNICAL_ID]"
click at [591, 150] on span "[TECHNICAL_ID]" at bounding box center [568, 149] width 75 height 11
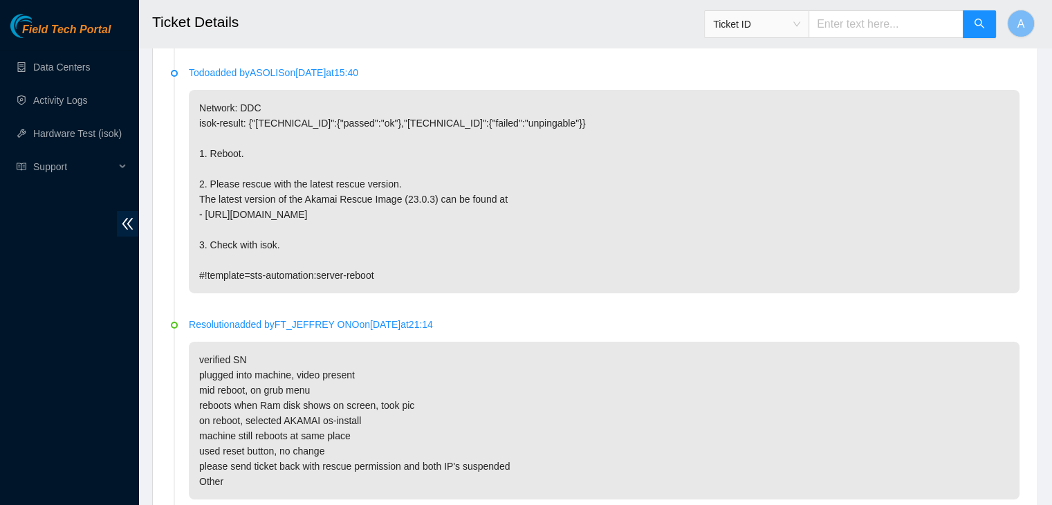
scroll to position [5251, 0]
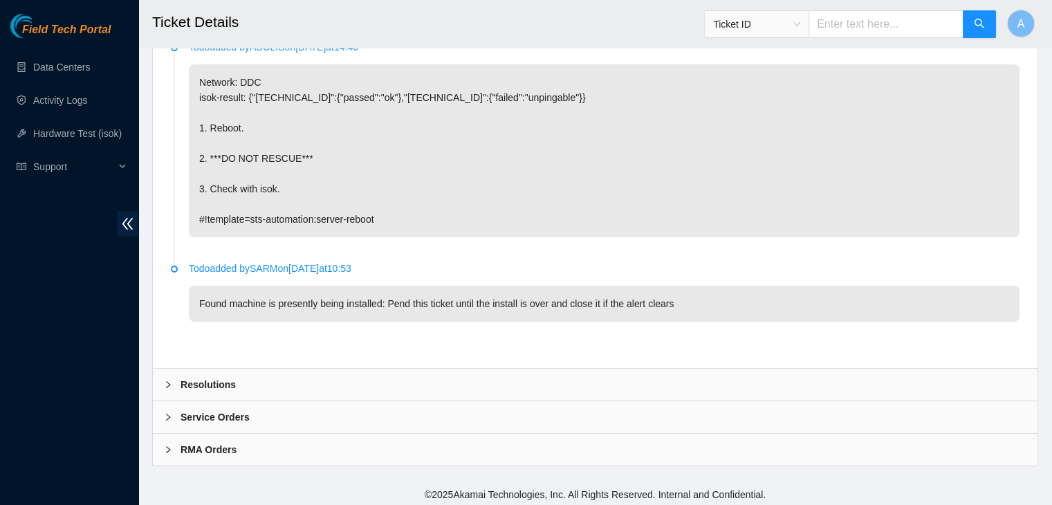
click at [469, 369] on div "Resolutions" at bounding box center [595, 385] width 885 height 32
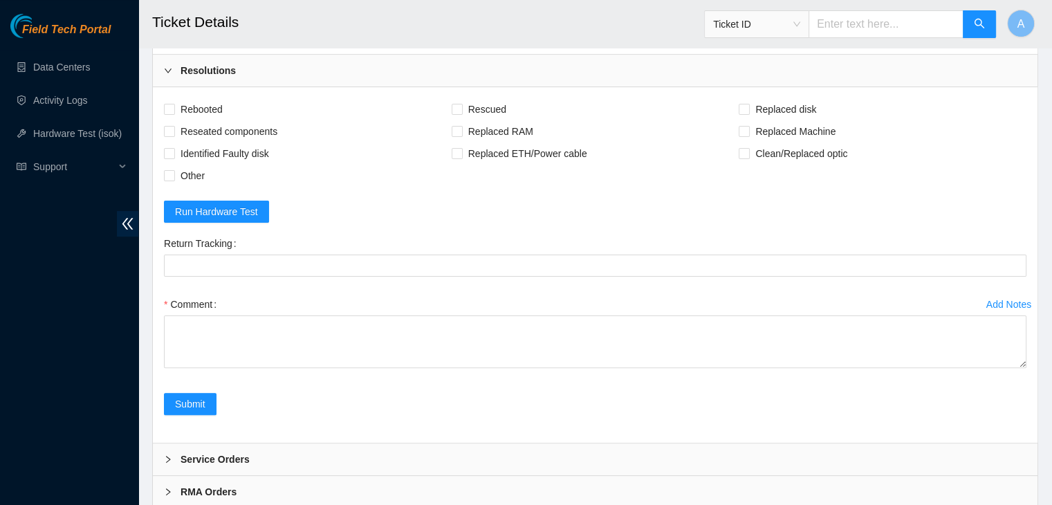
scroll to position [5588, 0]
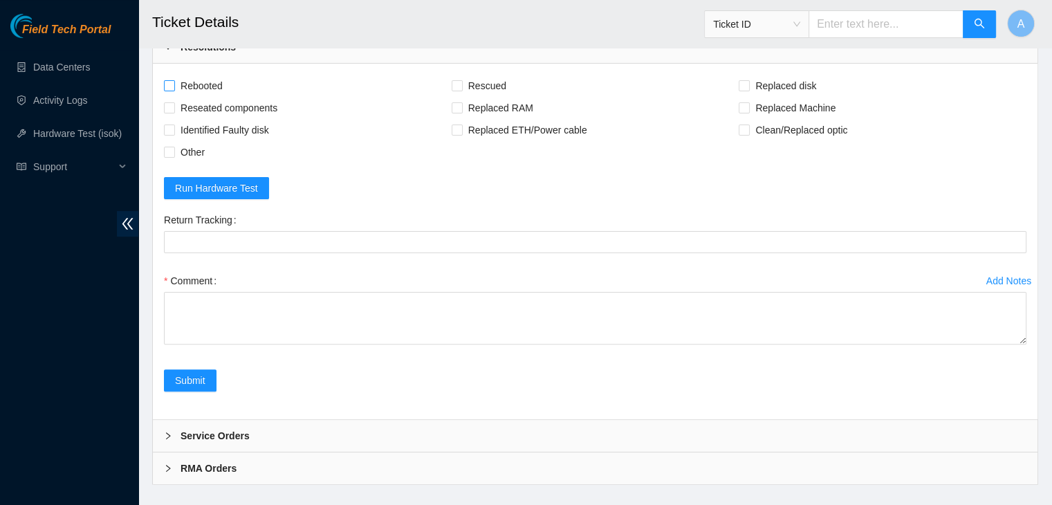
click at [207, 86] on span "Rebooted" at bounding box center [201, 86] width 53 height 22
click at [174, 86] on input "Rebooted" at bounding box center [169, 85] width 10 height 10
checkbox input "true"
click at [219, 107] on span "Reseated components" at bounding box center [229, 108] width 108 height 22
click at [174, 107] on input "Reseated components" at bounding box center [169, 107] width 10 height 10
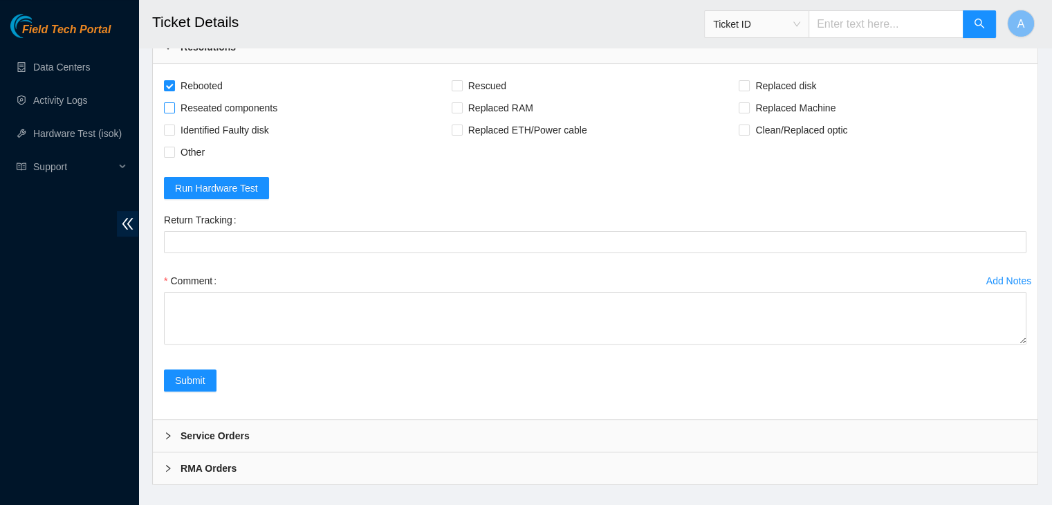
checkbox input "true"
click at [481, 84] on span "Rescued" at bounding box center [487, 86] width 49 height 22
click at [461, 84] on input "Rescued" at bounding box center [457, 85] width 10 height 10
checkbox input "true"
click at [740, 97] on label "Replaced Machine" at bounding box center [790, 108] width 102 height 22
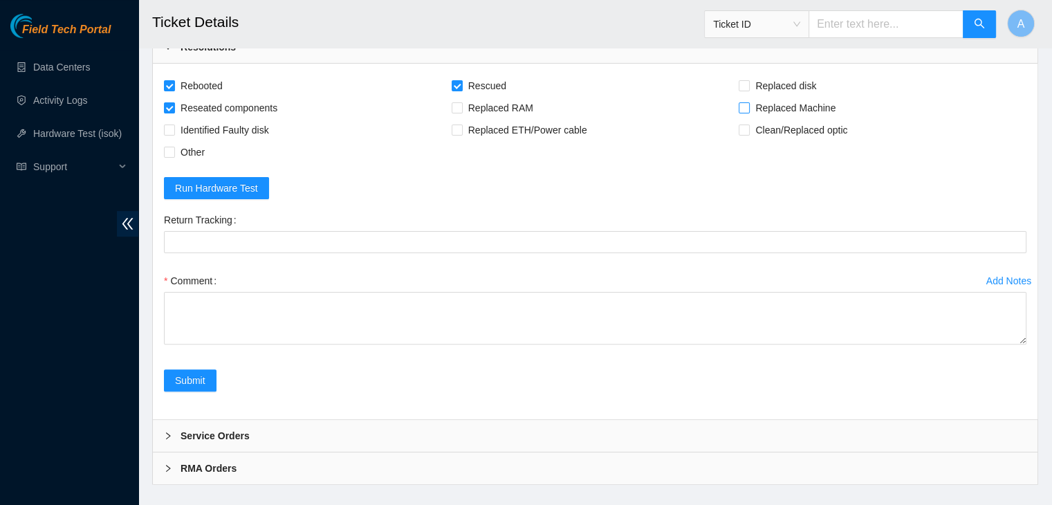
click at [740, 102] on input "Replaced Machine" at bounding box center [744, 107] width 10 height 10
checkbox input "true"
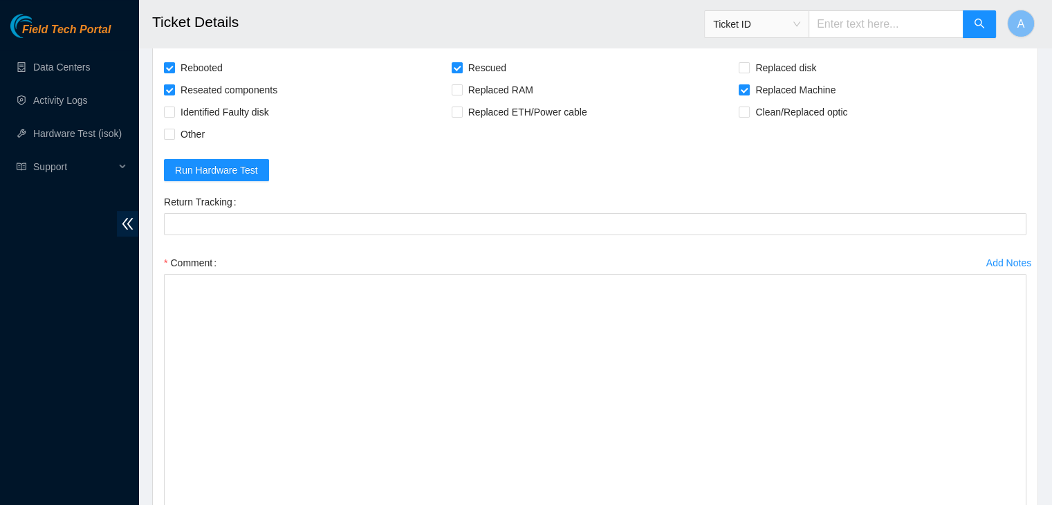
drag, startPoint x: 1023, startPoint y: 318, endPoint x: 971, endPoint y: 537, distance: 224.6
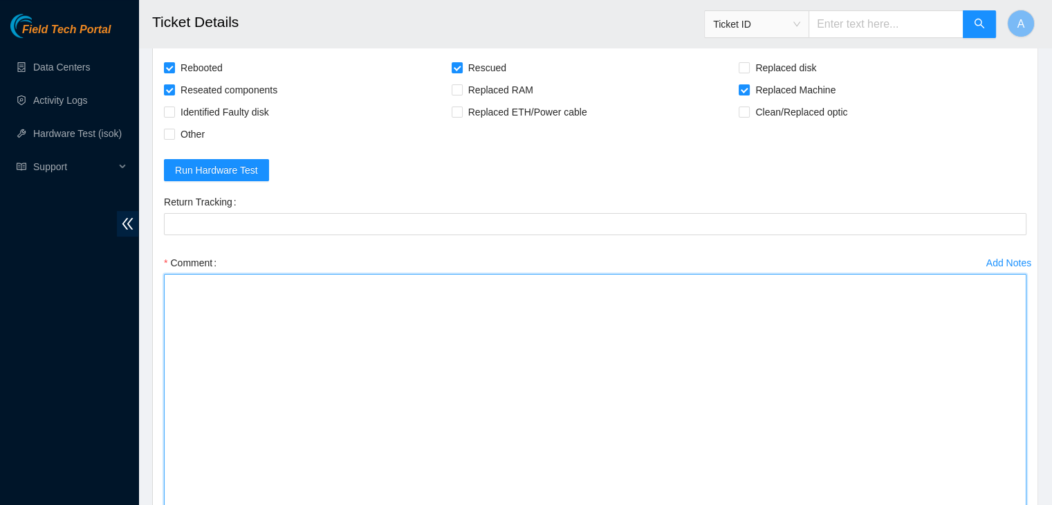
click at [802, 424] on textarea "Comment" at bounding box center [595, 410] width 862 height 272
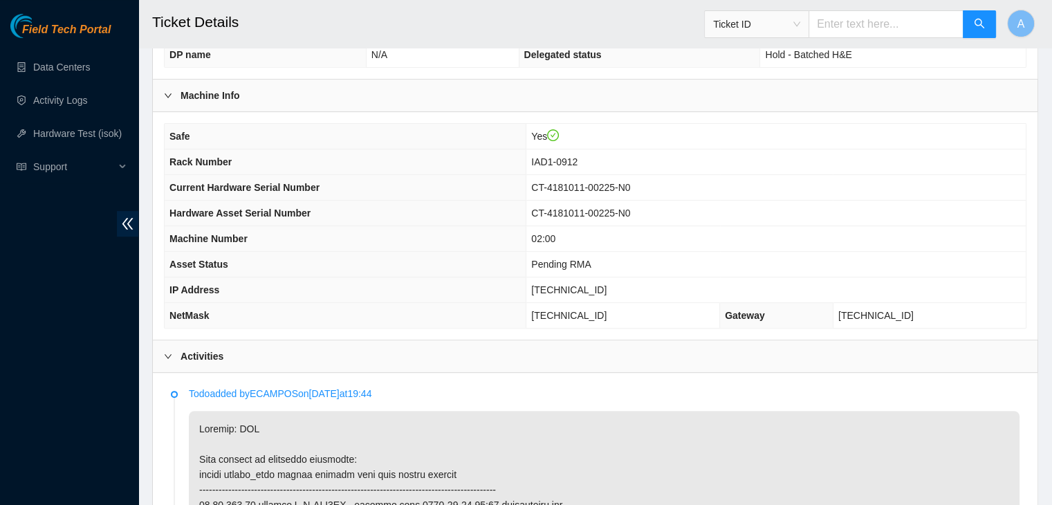
scroll to position [317, 0]
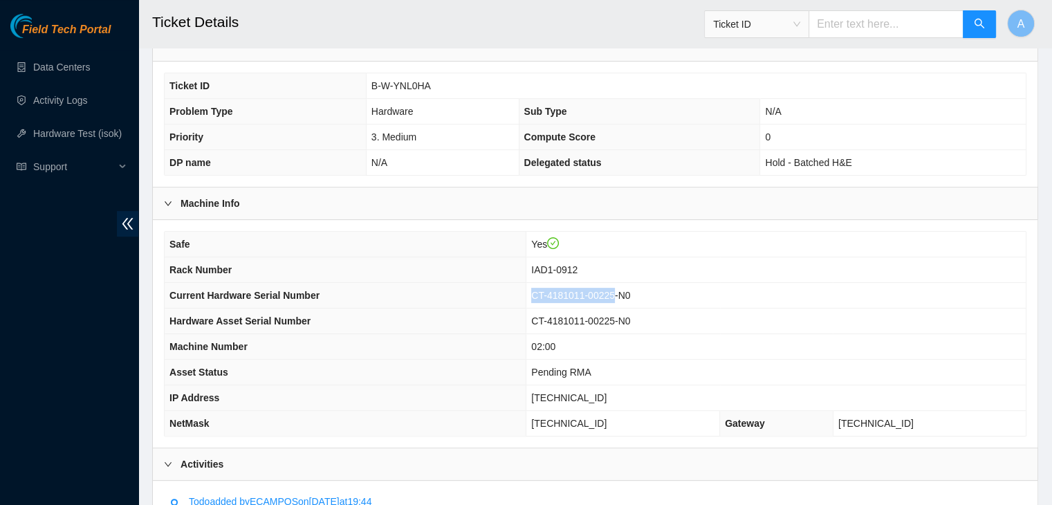
drag, startPoint x: 559, startPoint y: 294, endPoint x: 640, endPoint y: 295, distance: 80.9
click at [640, 295] on td "CT-4181011-00225-N0" at bounding box center [775, 296] width 499 height 26
copy span "CT-4181011-00225"
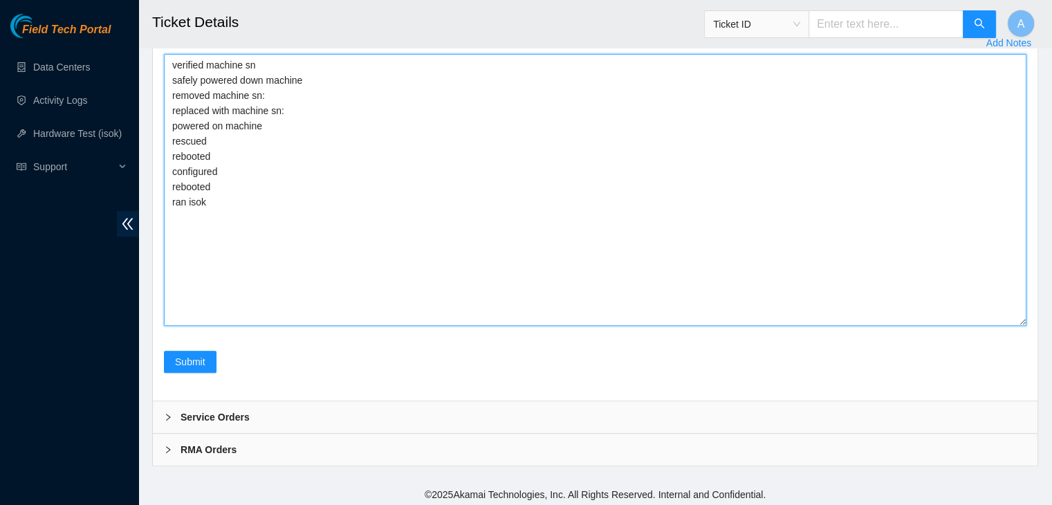
click at [663, 99] on textarea "verified machine sn safely powered down machine removed machine sn: replaced wi…" at bounding box center [595, 190] width 862 height 272
paste textarea "CT-4181011-00225"
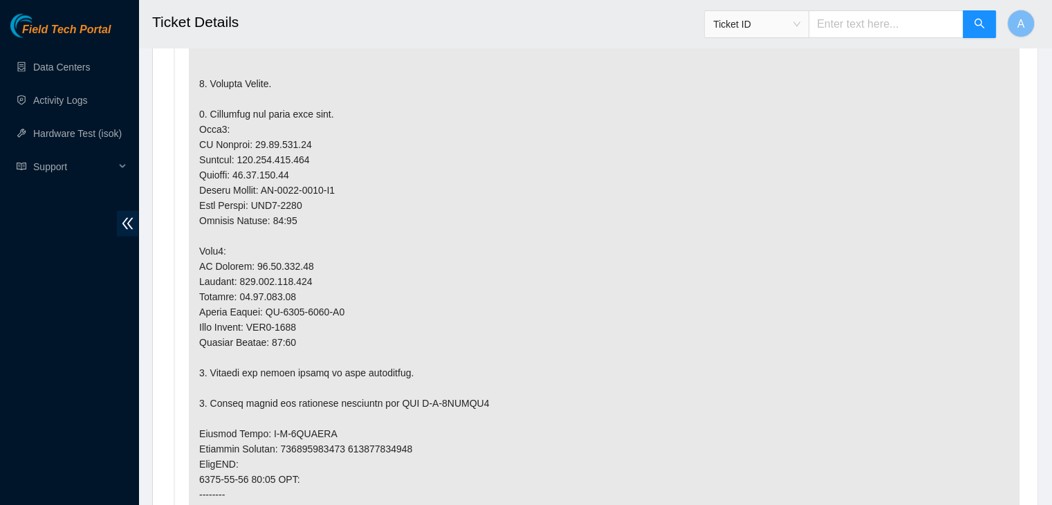
scroll to position [3018, 0]
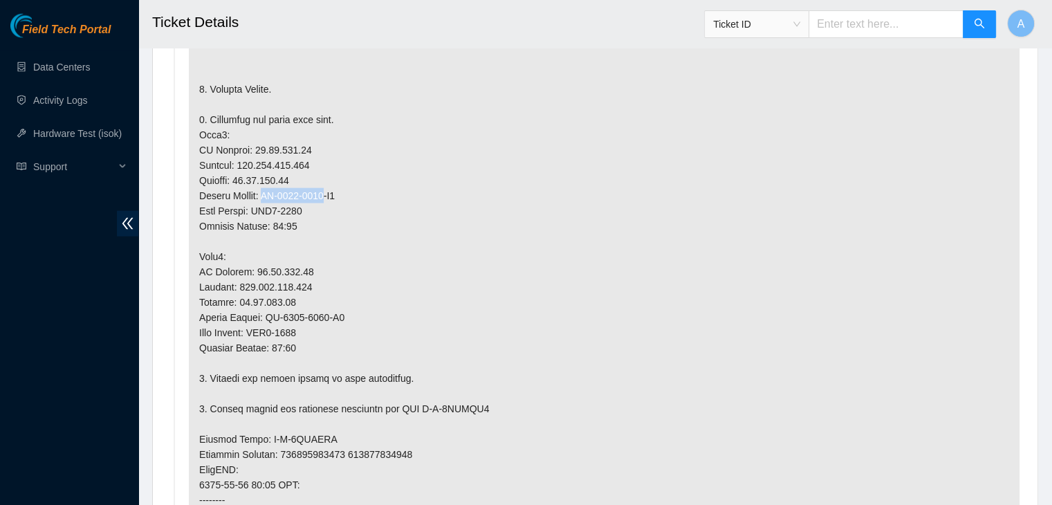
drag, startPoint x: 267, startPoint y: 192, endPoint x: 328, endPoint y: 194, distance: 60.9
click at [328, 194] on p at bounding box center [604, 378] width 831 height 949
copy p "MX-2028-2093"
click at [328, 194] on p at bounding box center [604, 378] width 831 height 949
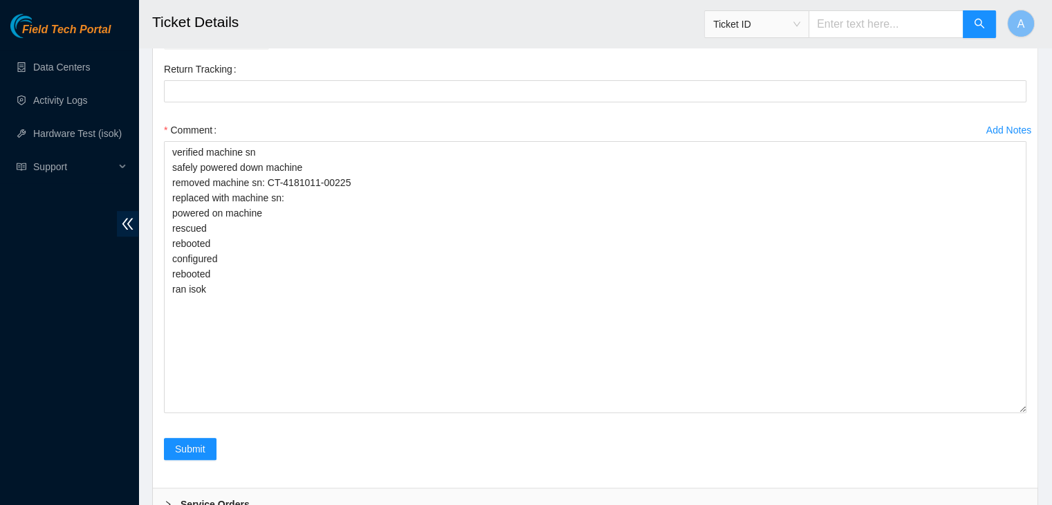
scroll to position [5739, 0]
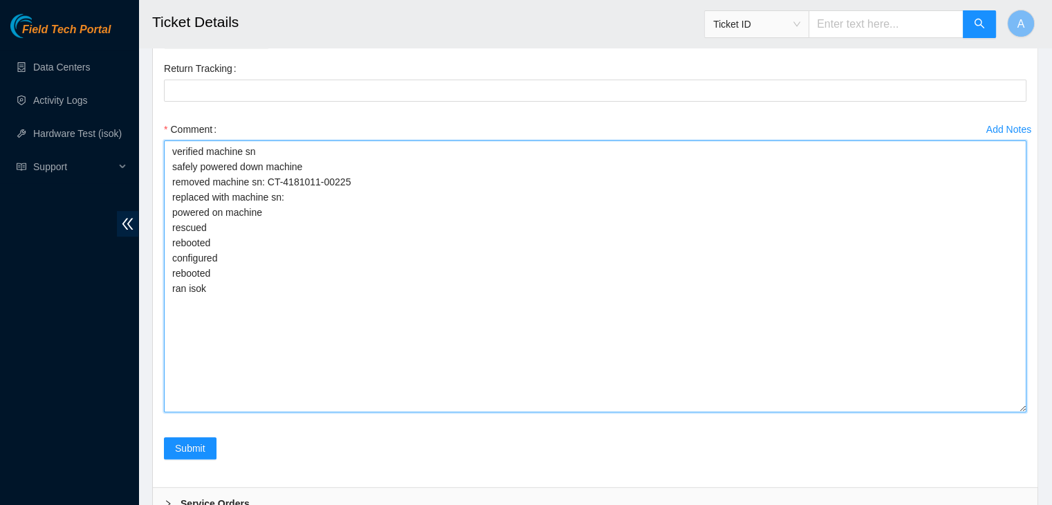
click at [345, 189] on textarea "verified machine sn safely powered down machine removed machine sn: CT-4181011-…" at bounding box center [595, 276] width 862 height 272
paste textarea "MX-2028-2093"
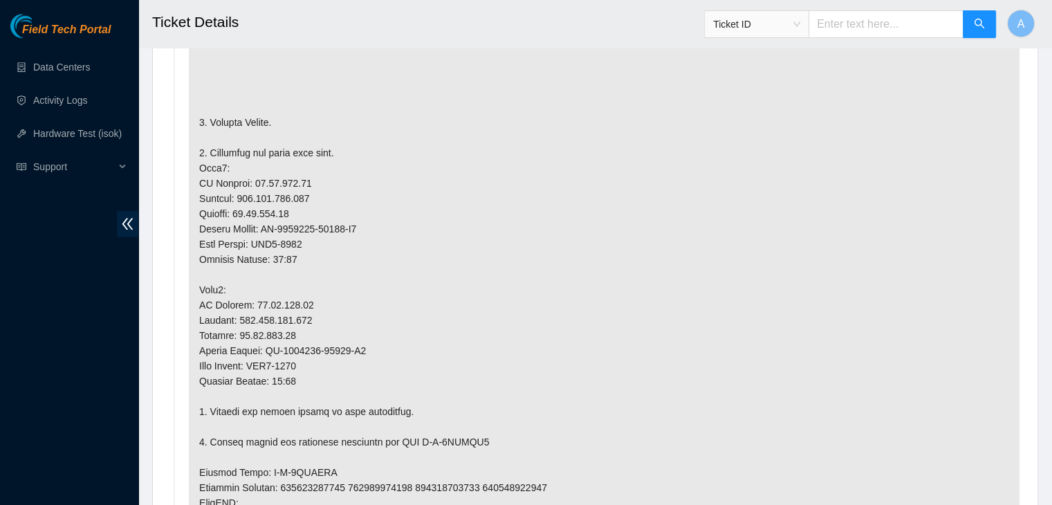
scroll to position [890, 0]
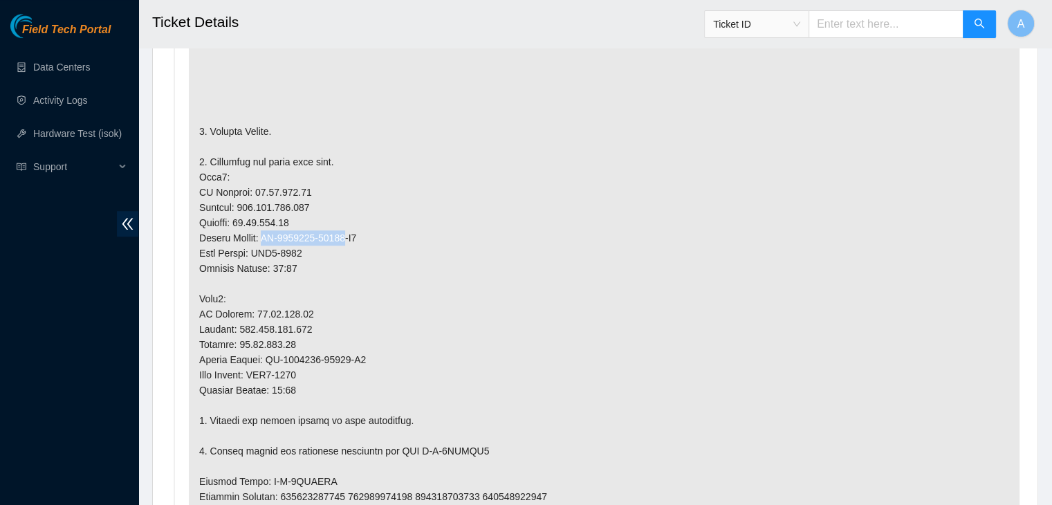
drag, startPoint x: 346, startPoint y: 234, endPoint x: 266, endPoint y: 230, distance: 80.3
click at [266, 230] on p at bounding box center [604, 466] width 831 height 1040
copy p "CT-4190614-00313"
click at [266, 230] on p at bounding box center [604, 466] width 831 height 1040
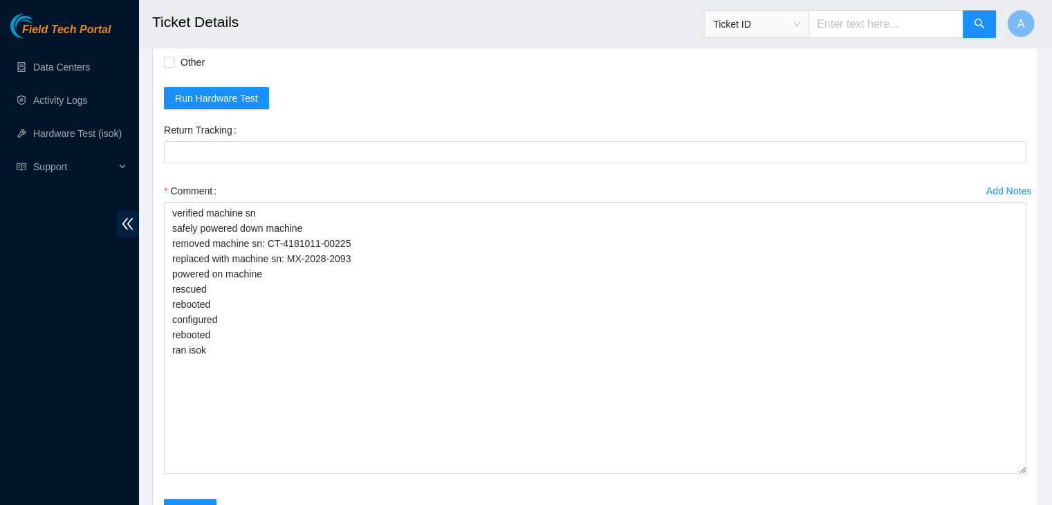
scroll to position [5826, 0]
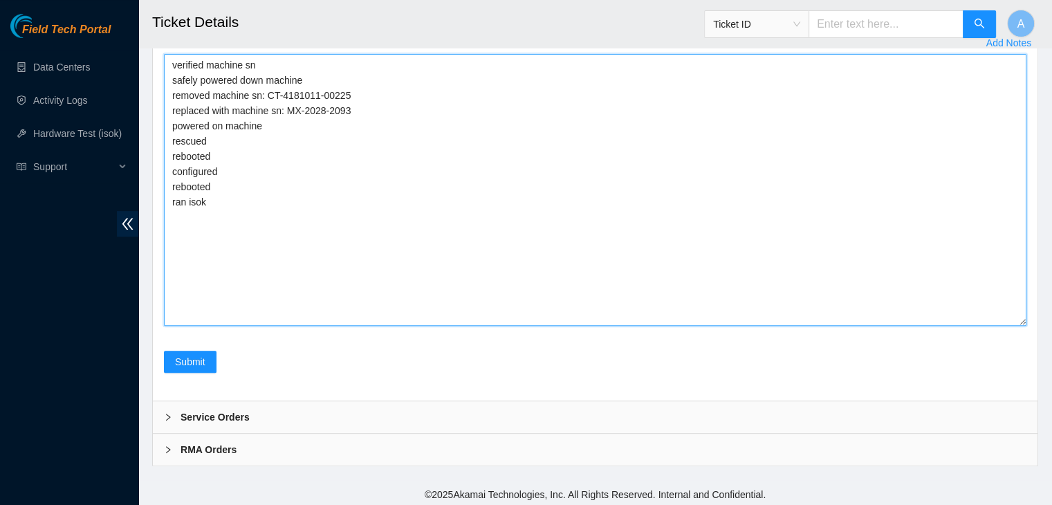
click at [373, 120] on textarea "verified machine sn safely powered down machine removed machine sn: CT-4181011-…" at bounding box center [595, 190] width 862 height 272
click at [387, 111] on textarea "verified machine sn safely powered down machine removed machine sn: CT-4181011-…" at bounding box center [595, 190] width 862 height 272
paste textarea "CT-4190614-00313"
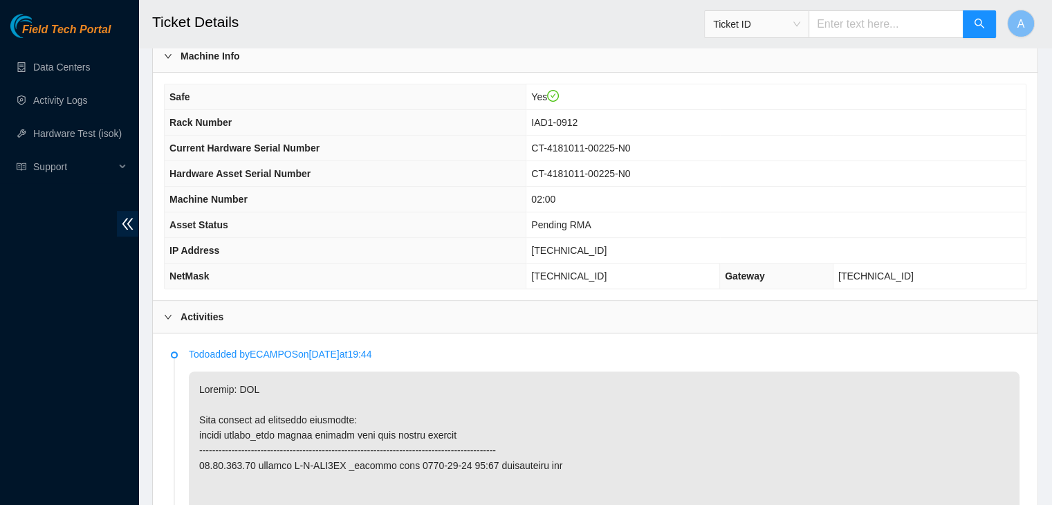
scroll to position [466, 0]
click at [593, 244] on span "[TECHNICAL_ID]" at bounding box center [568, 248] width 75 height 11
copy span "[TECHNICAL_ID]"
click at [593, 244] on span "[TECHNICAL_ID]" at bounding box center [568, 248] width 75 height 11
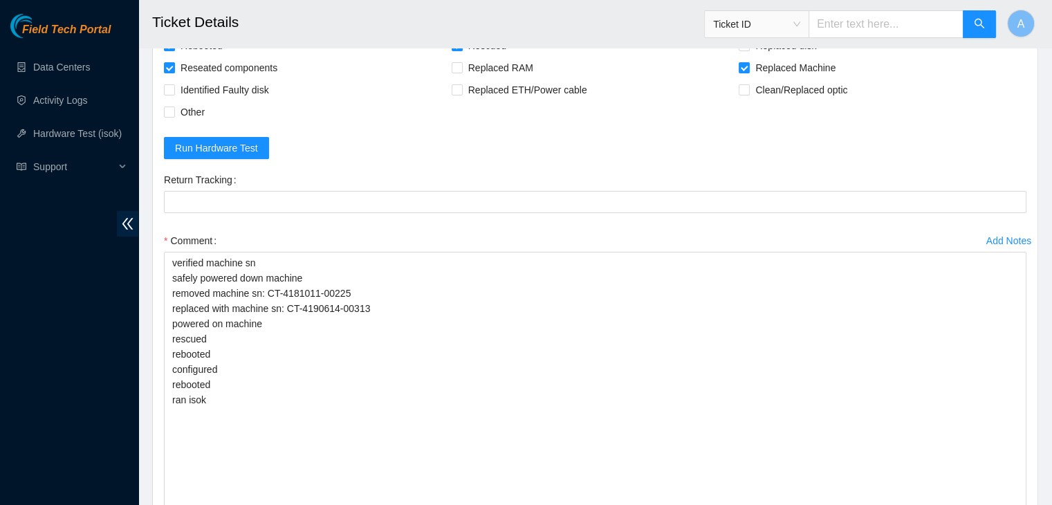
scroll to position [5629, 0]
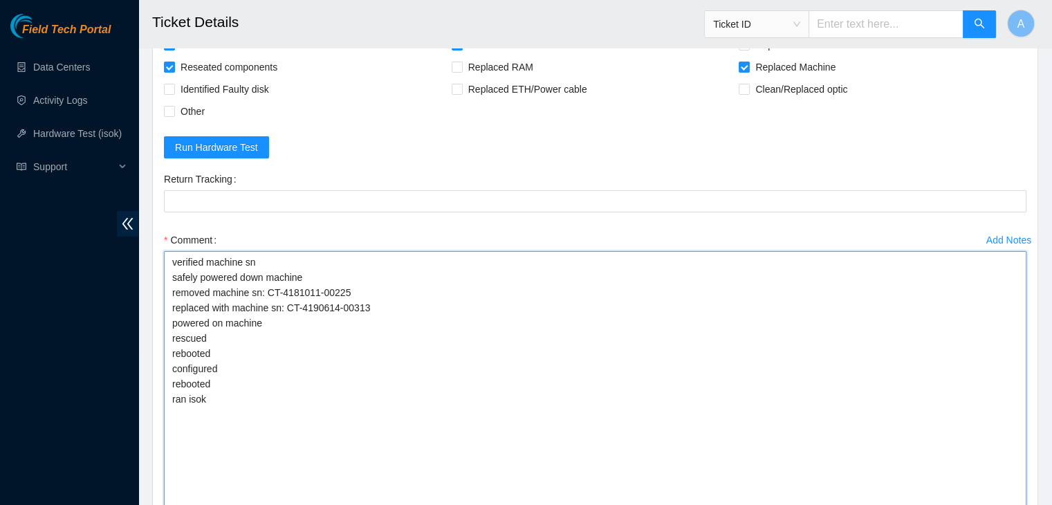
click at [485, 364] on textarea "verified machine sn safely powered down machine removed machine sn: CT-4181011-…" at bounding box center [595, 387] width 862 height 272
click at [484, 411] on textarea "verified machine sn safely powered down machine removed machine sn: CT-4181011-…" at bounding box center [595, 387] width 862 height 272
paste textarea "342086 [DATE] 10:04:55 [TECHNICAL_ID] COMPLETE Result Detail Message Ticket ID …"
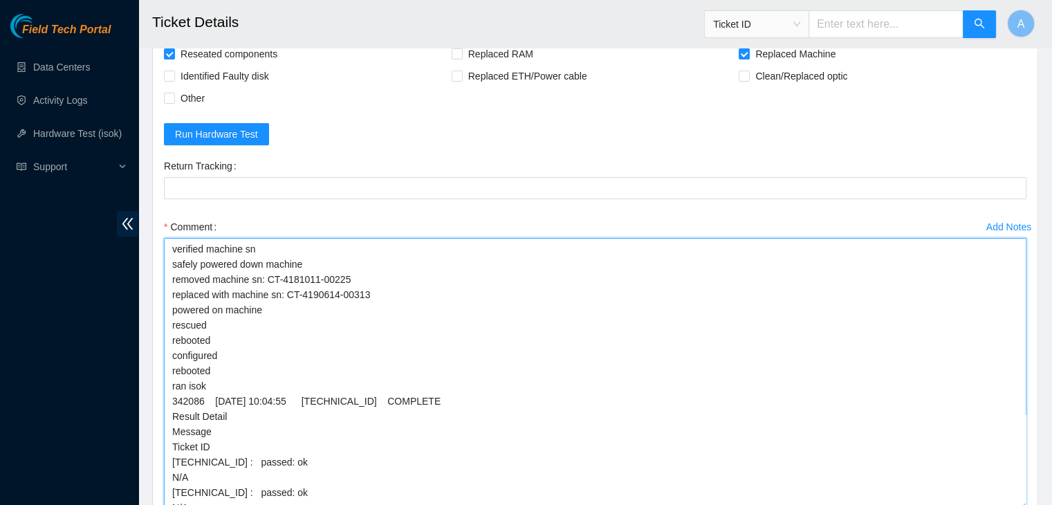
scroll to position [5400, 0]
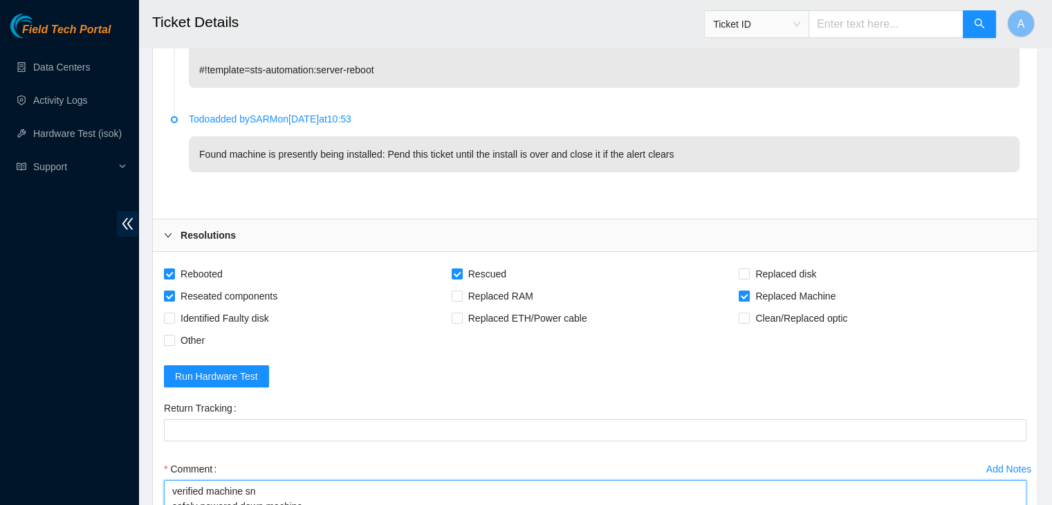
type textarea "verified machine sn safely powered down machine removed machine sn: CT-4181011-…"
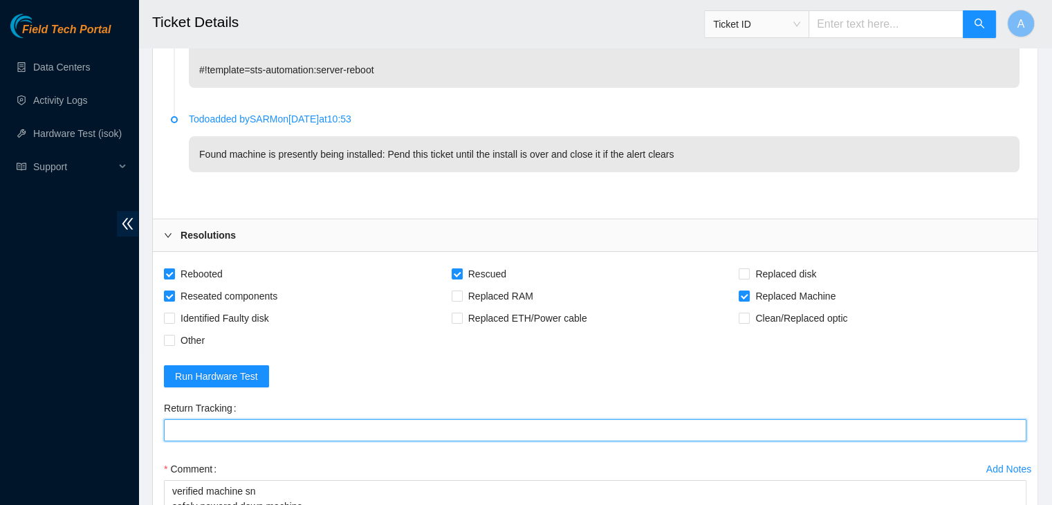
click at [410, 419] on Tracking "Return Tracking" at bounding box center [595, 430] width 862 height 22
paste Tracking "4173 2842 7601"
type Tracking "417328427601"
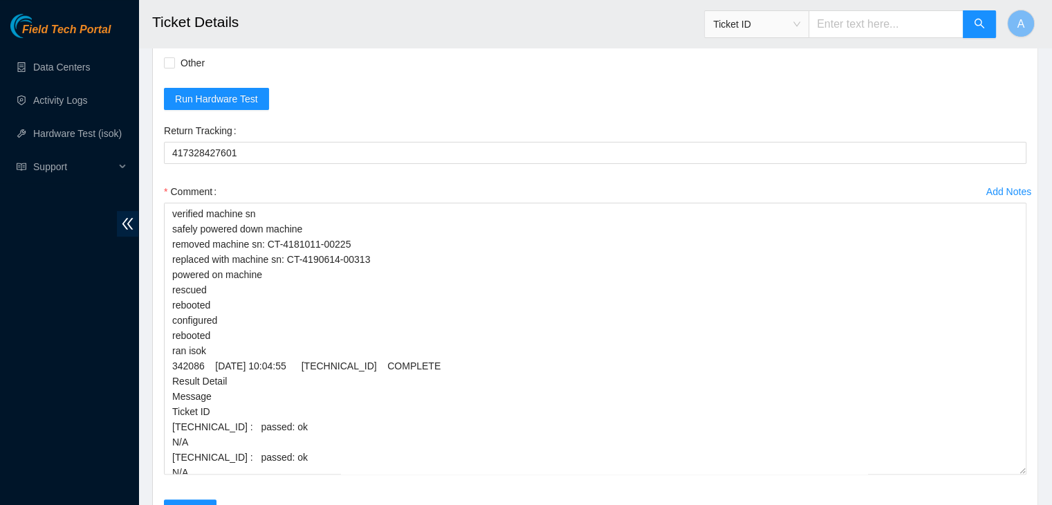
scroll to position [8, 0]
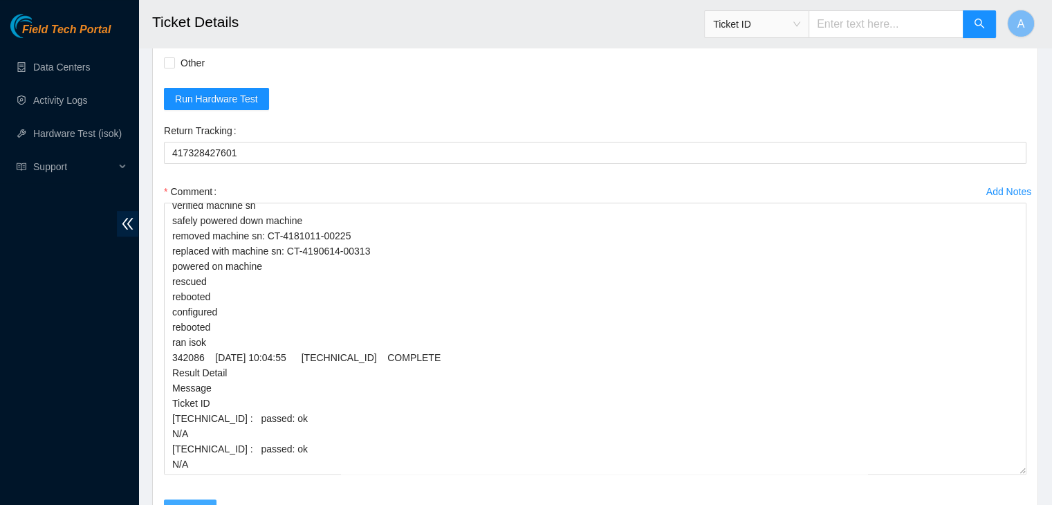
click at [210, 499] on button "Submit" at bounding box center [190, 510] width 53 height 22
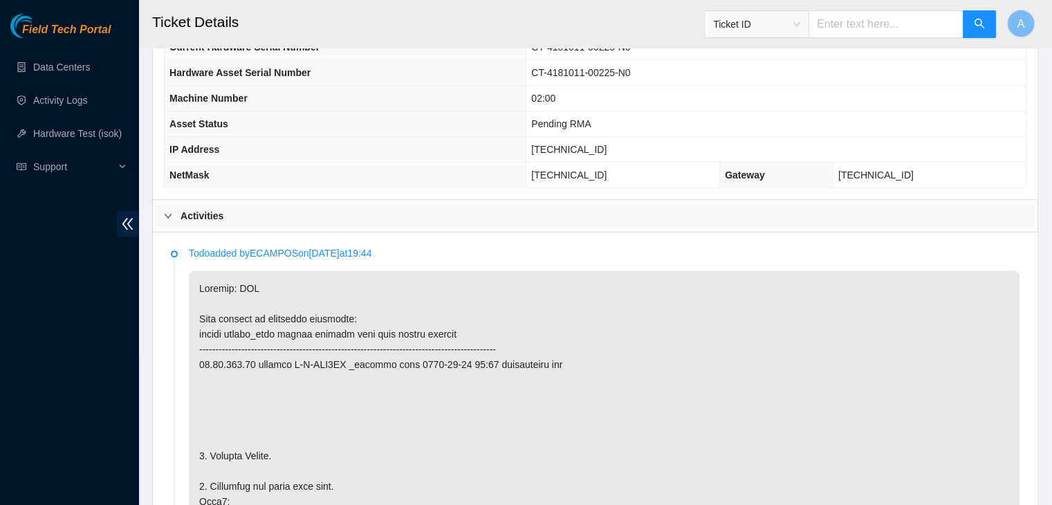
scroll to position [0, 0]
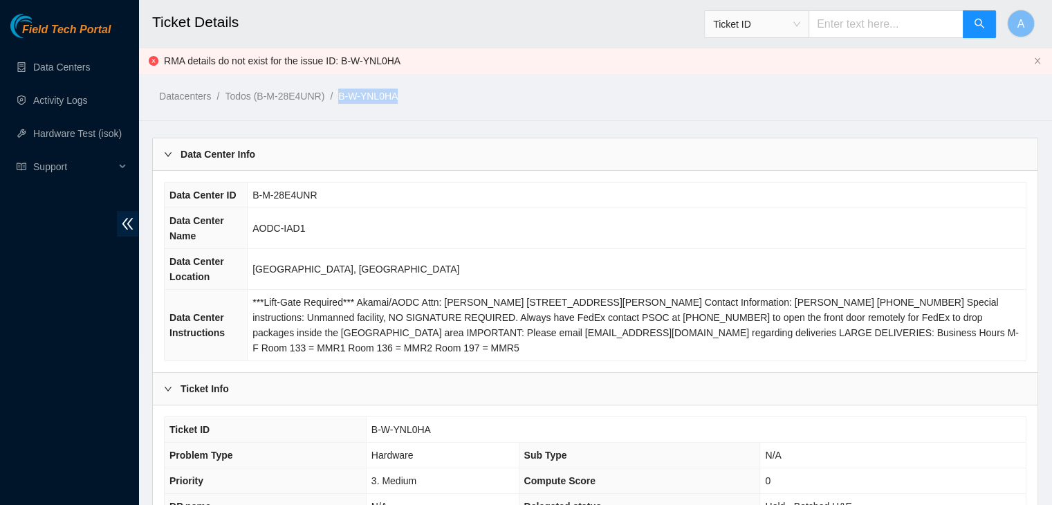
drag, startPoint x: 336, startPoint y: 61, endPoint x: 435, endPoint y: 74, distance: 99.8
click at [435, 74] on div "Datacenters / Todos (B-M-28E4UNR) / B-W-YNL0HA /" at bounding box center [480, 64] width 685 height 77
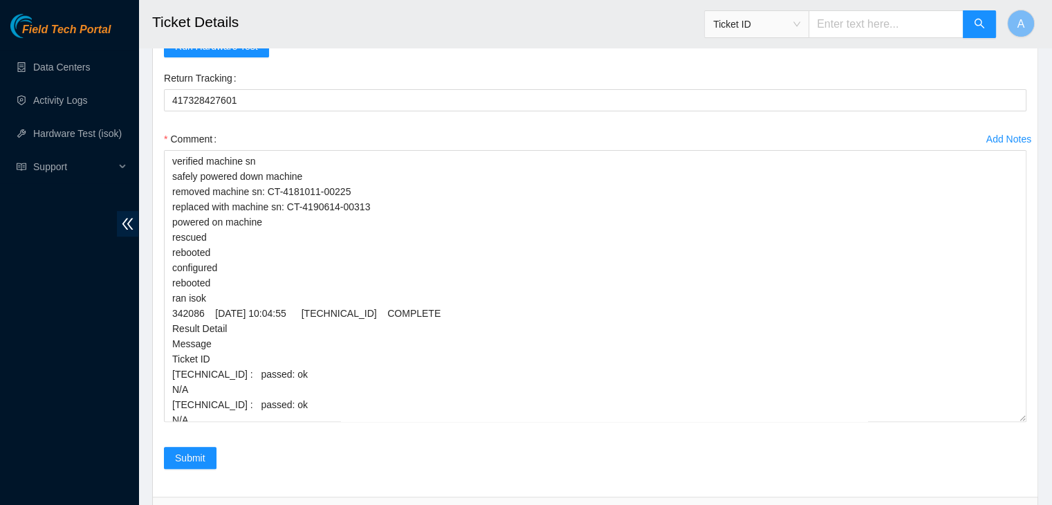
scroll to position [5768, 0]
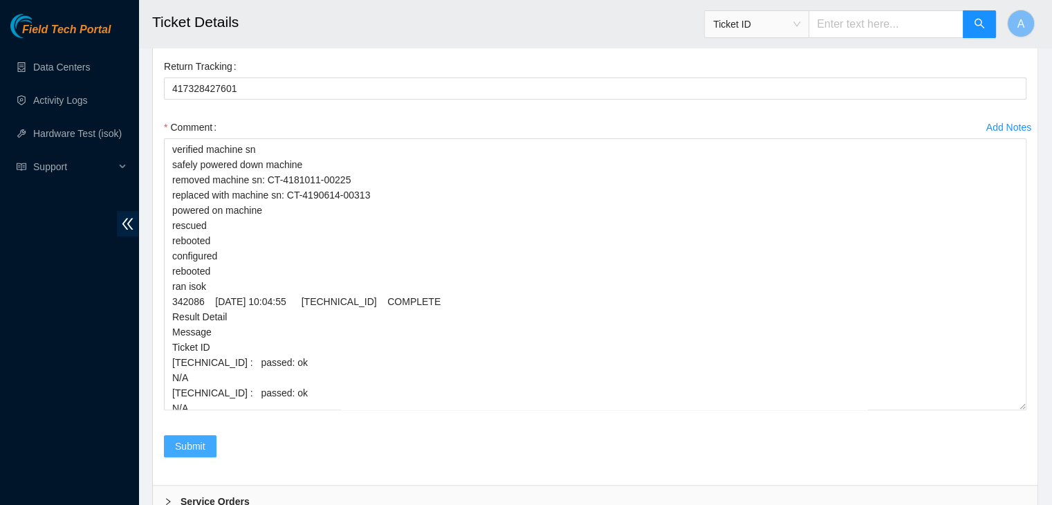
click at [183, 450] on button "Submit" at bounding box center [190, 446] width 53 height 22
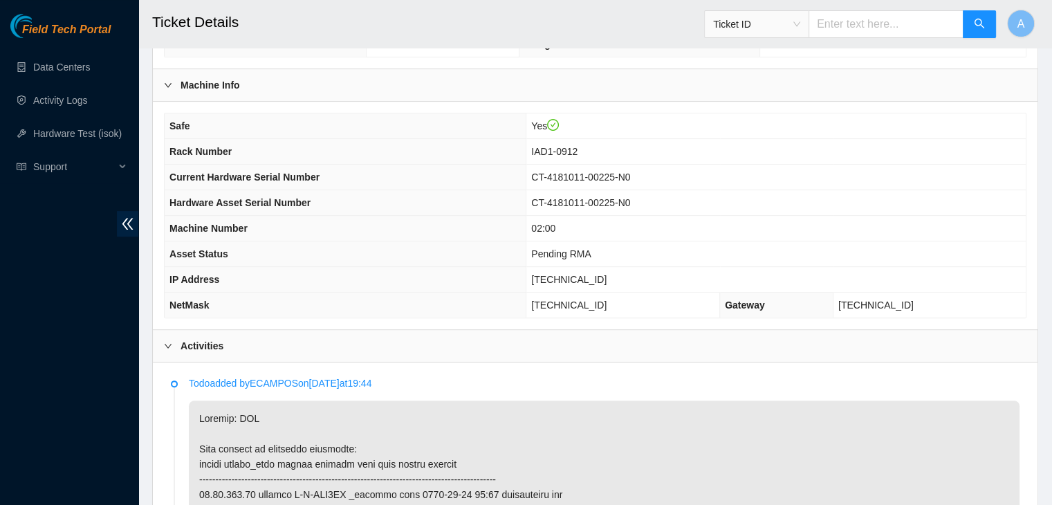
scroll to position [462, 0]
drag, startPoint x: 559, startPoint y: 250, endPoint x: 625, endPoint y: 257, distance: 66.1
click at [625, 257] on td "Pending RMA" at bounding box center [775, 254] width 499 height 26
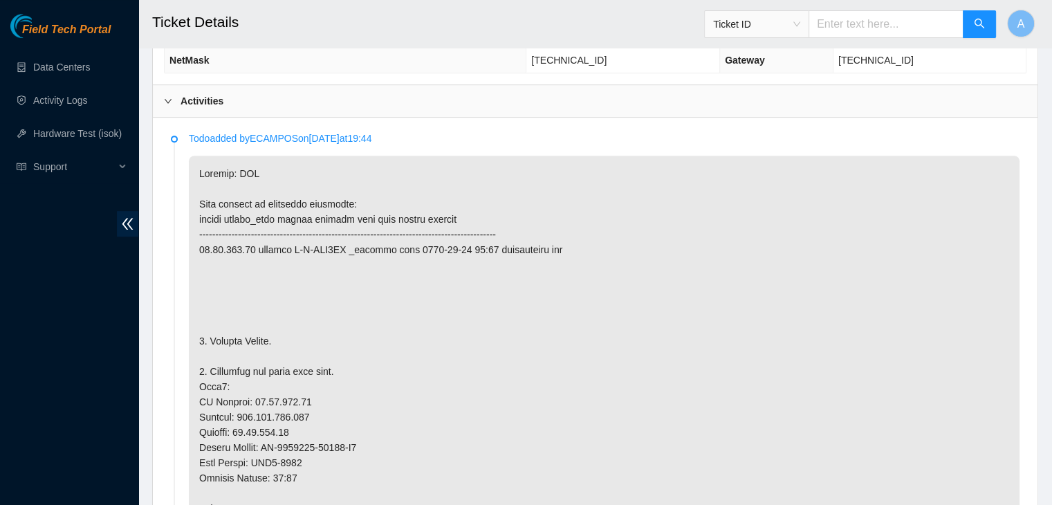
scroll to position [705, 0]
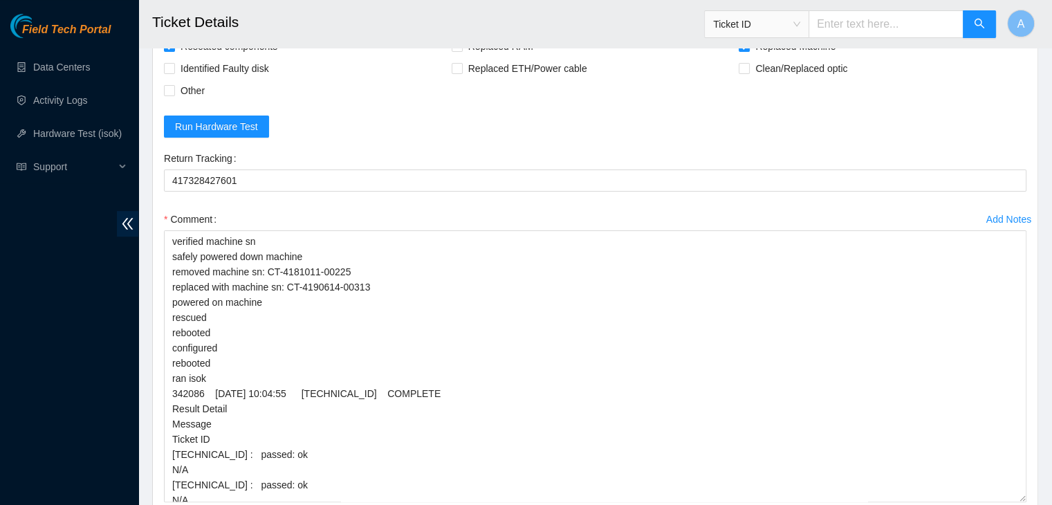
scroll to position [5851, 0]
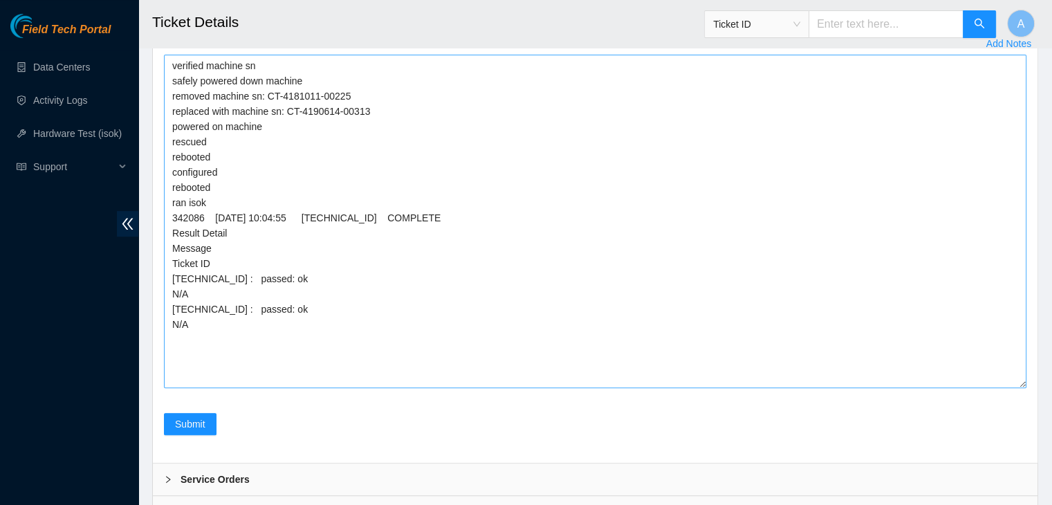
drag, startPoint x: 1018, startPoint y: 315, endPoint x: 1019, endPoint y: 382, distance: 67.1
click at [1019, 382] on textarea "verified machine sn safely powered down machine removed machine sn: CT-4181011-…" at bounding box center [595, 221] width 862 height 333
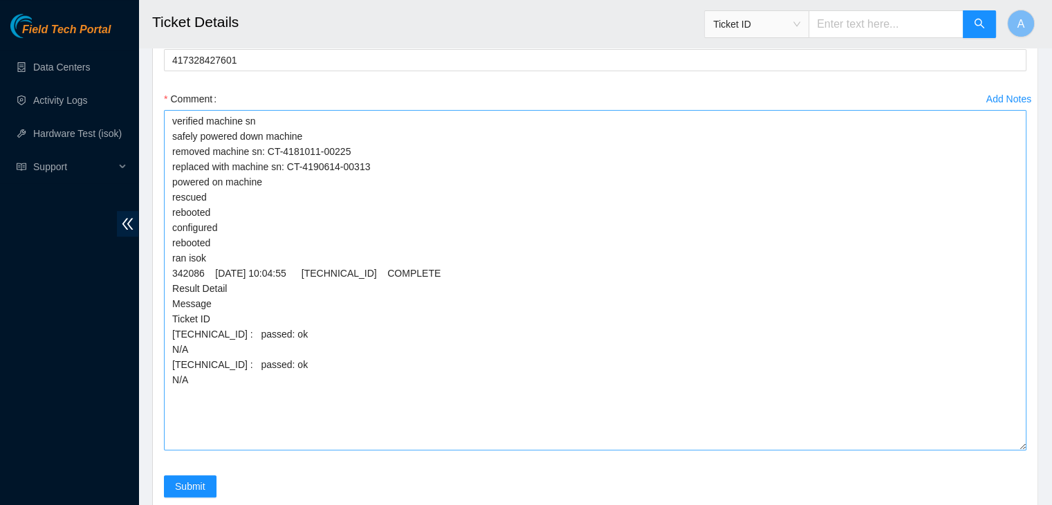
scroll to position [5920, 0]
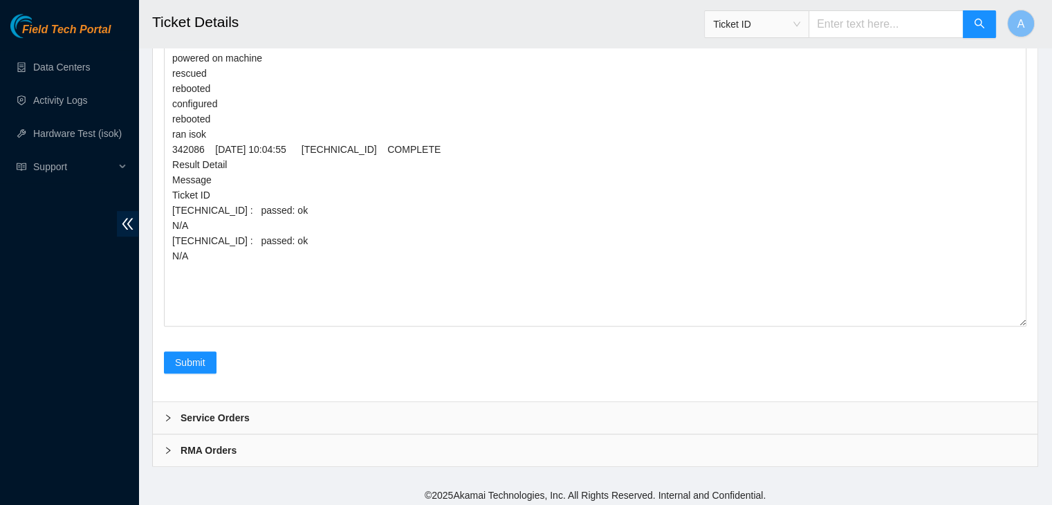
click at [306, 441] on div "RMA Orders" at bounding box center [595, 450] width 885 height 32
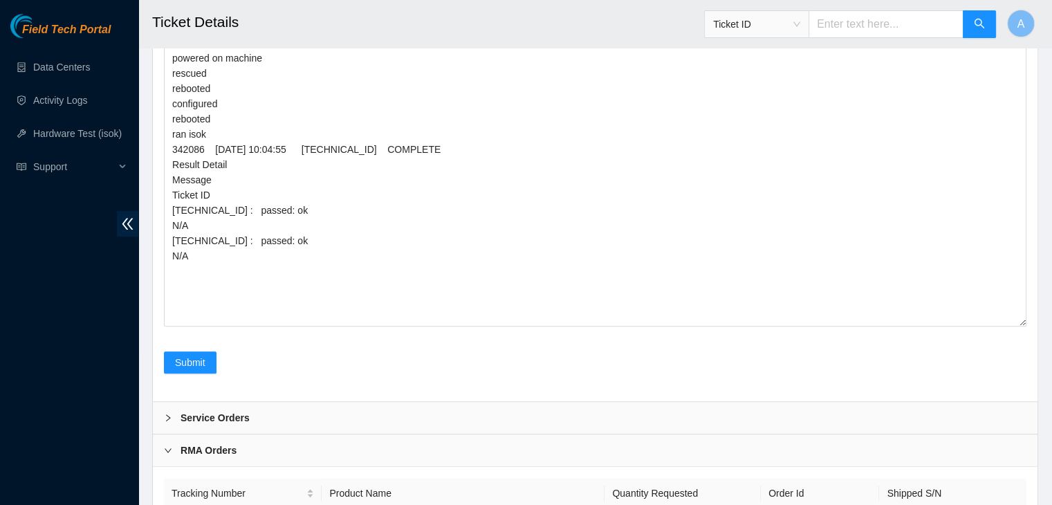
scroll to position [6088, 0]
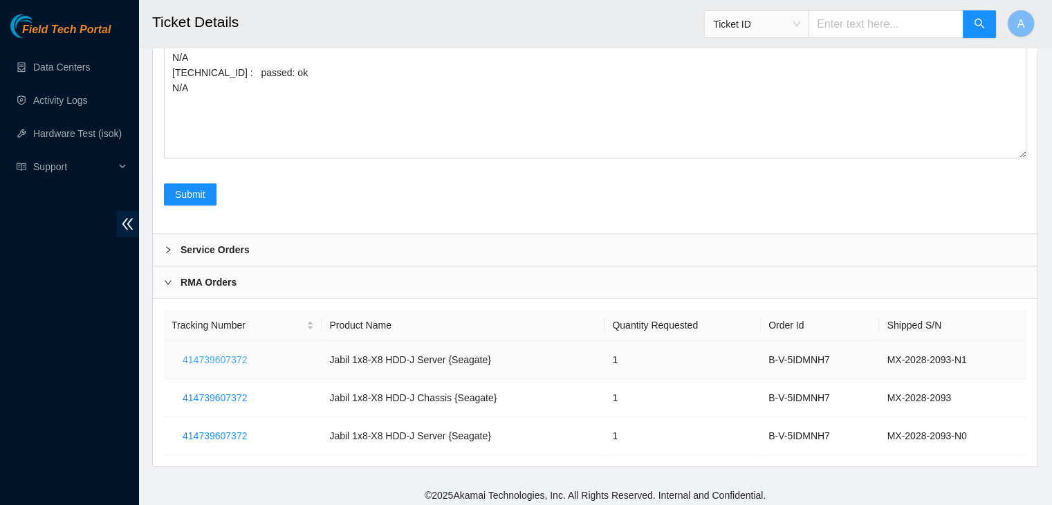
click at [234, 352] on span "414739607372" at bounding box center [215, 359] width 64 height 15
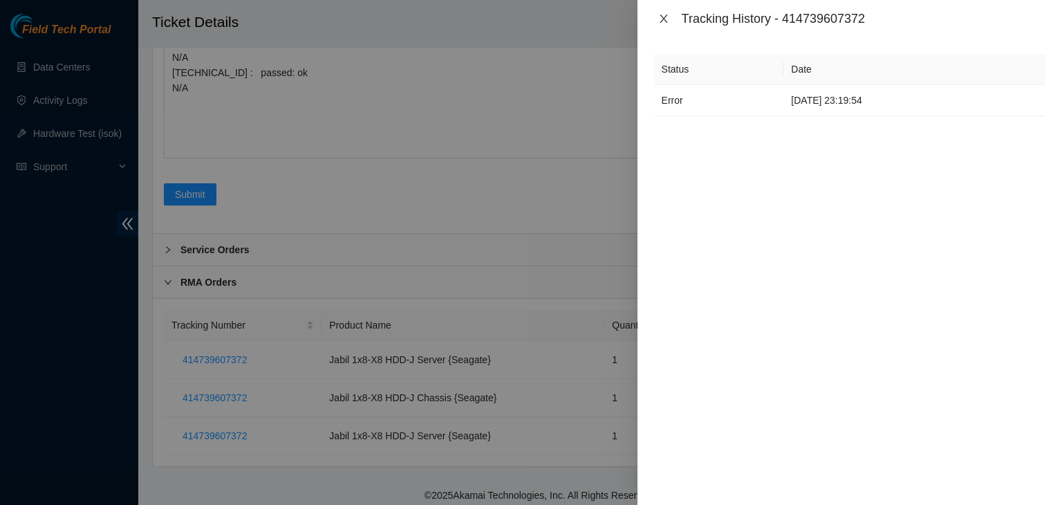
click at [661, 23] on icon "close" at bounding box center [663, 18] width 11 height 11
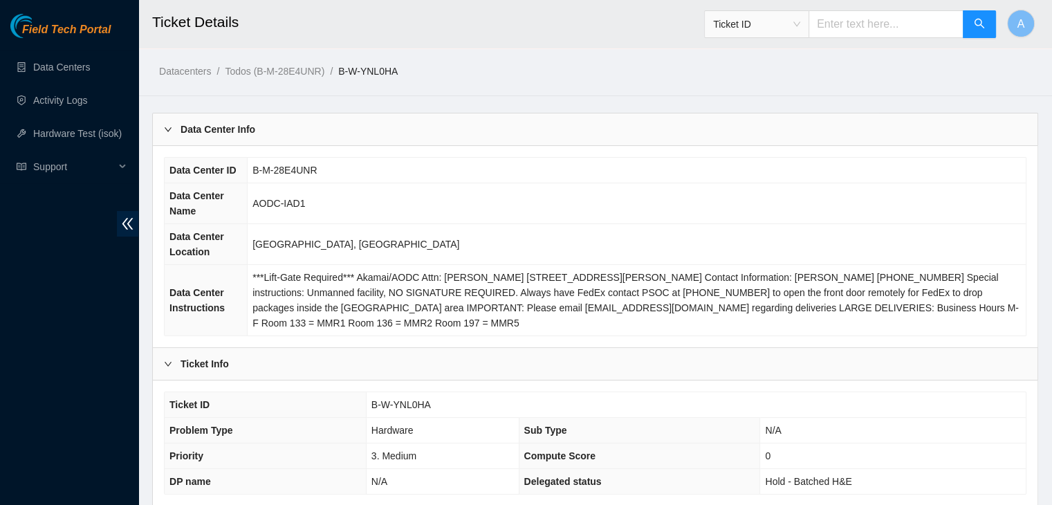
scroll to position [24, 0]
drag, startPoint x: 432, startPoint y: 406, endPoint x: 373, endPoint y: 396, distance: 59.6
click at [373, 396] on td "B-W-YNL0HA" at bounding box center [696, 406] width 660 height 26
copy span "B-W-YNL0HA"
click at [373, 400] on span "B-W-YNL0HA" at bounding box center [400, 405] width 59 height 11
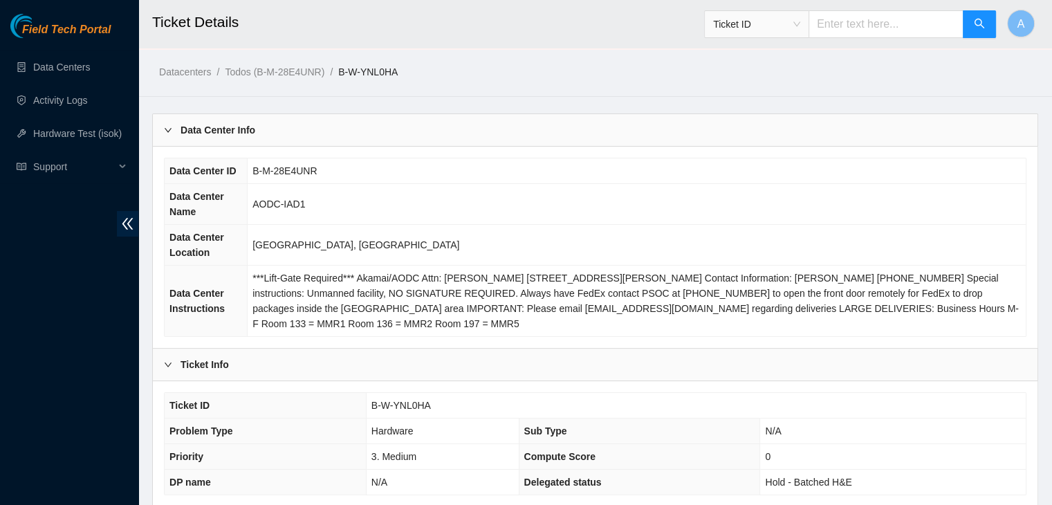
click at [351, 392] on div "Ticket ID B-W-YNL0HA Problem Type Hardware Sub Type N/A Priority 3. Medium Comp…" at bounding box center [595, 443] width 862 height 103
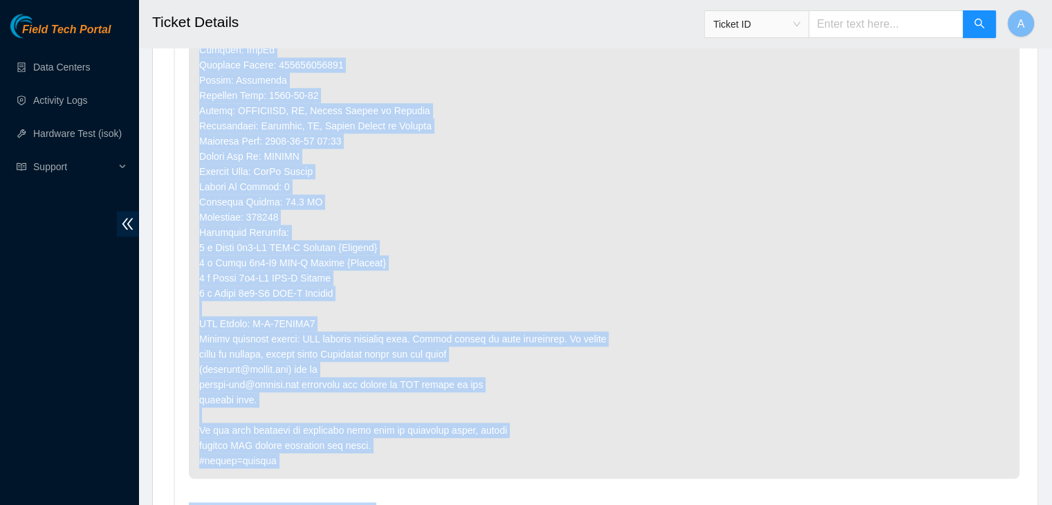
scroll to position [1646, 0]
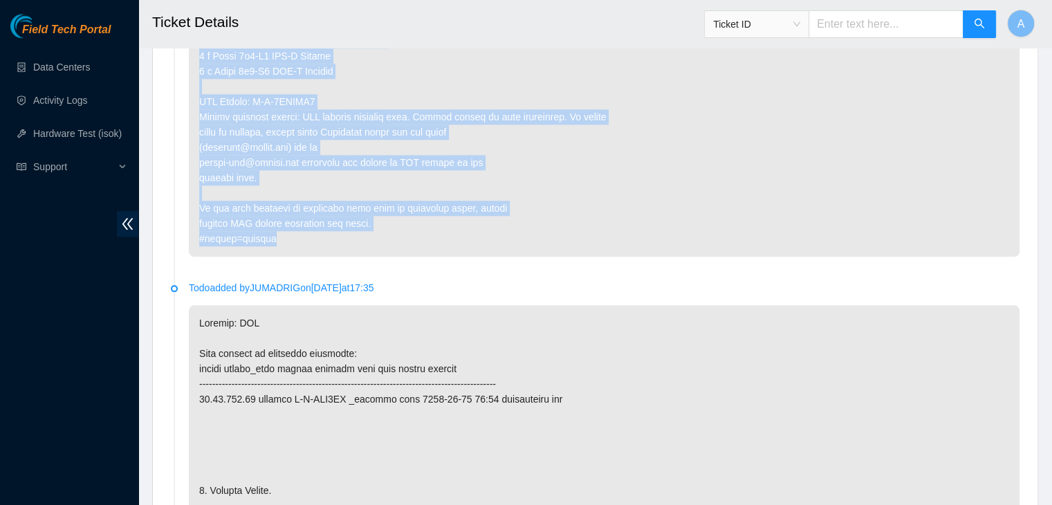
drag, startPoint x: 198, startPoint y: 124, endPoint x: 427, endPoint y: 239, distance: 256.4
copy p "Network: DDC This machine is currently suspended: target target_type ticket ser…"
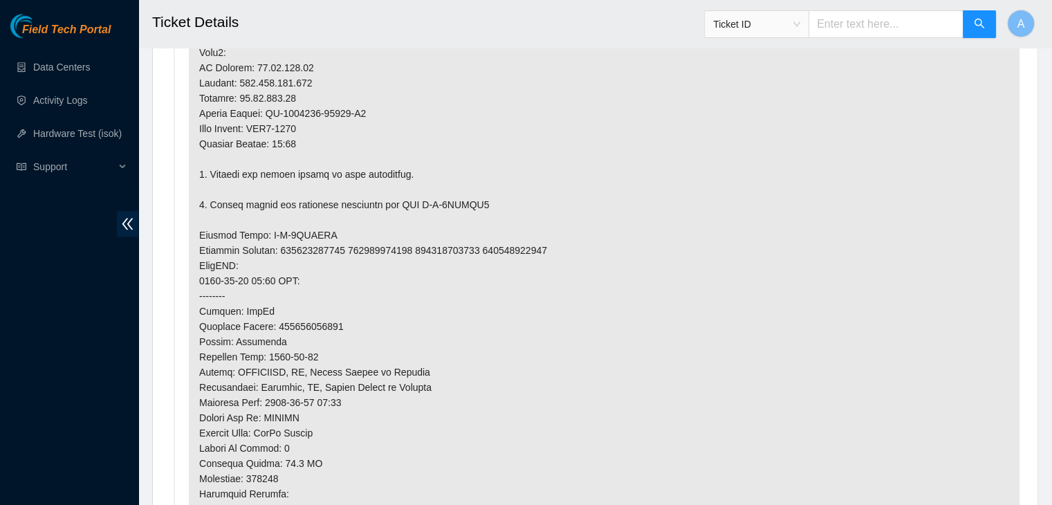
scroll to position [1167, 0]
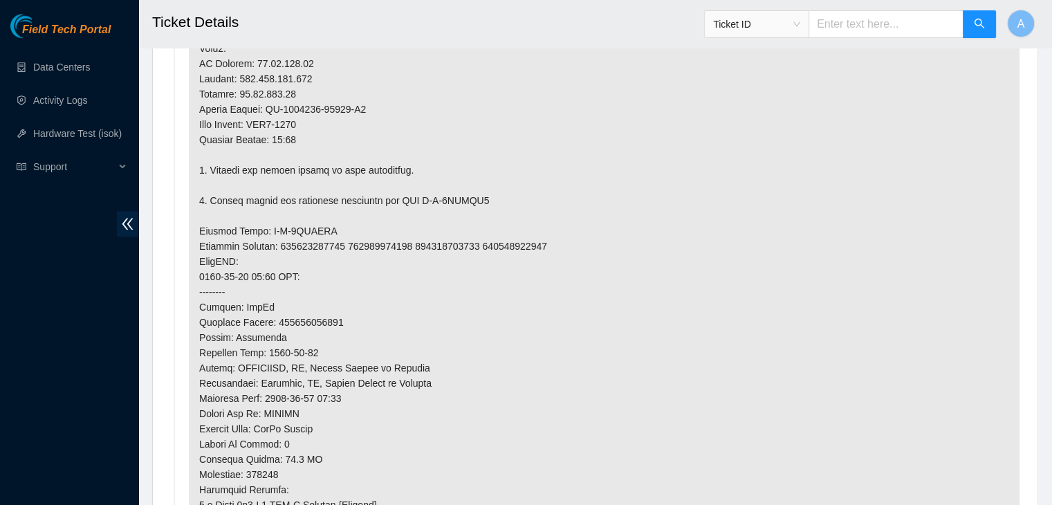
click at [302, 242] on p at bounding box center [604, 216] width 831 height 1040
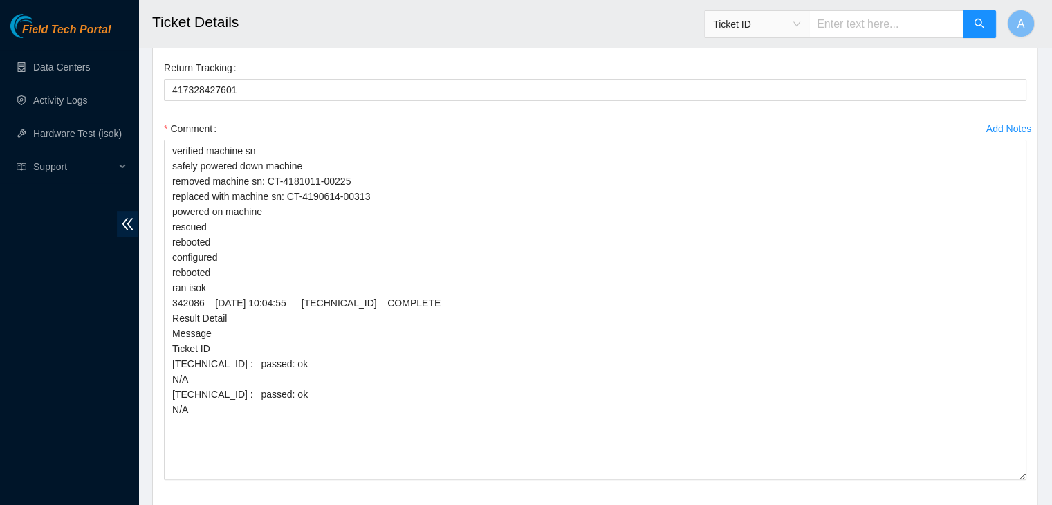
scroll to position [6088, 0]
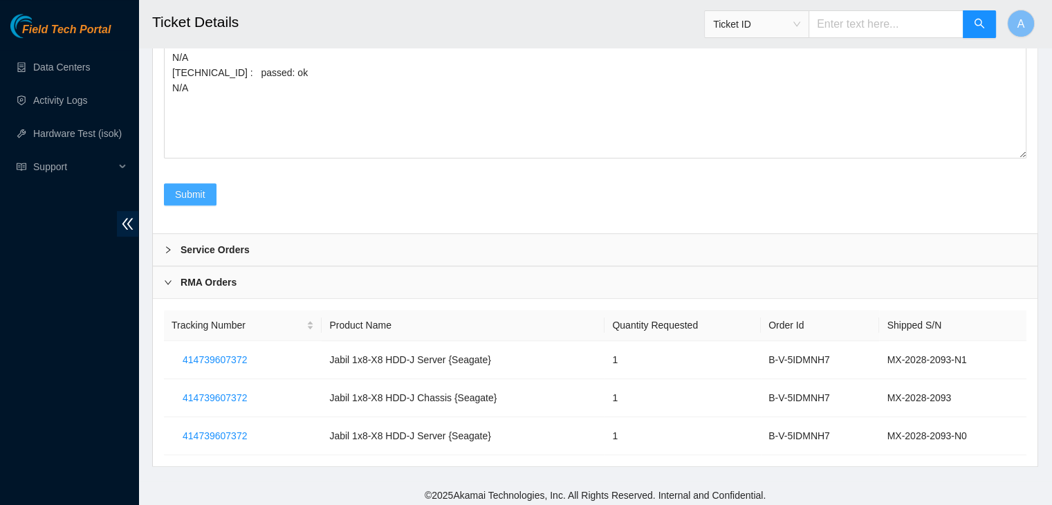
click at [205, 189] on span "Submit" at bounding box center [190, 194] width 30 height 15
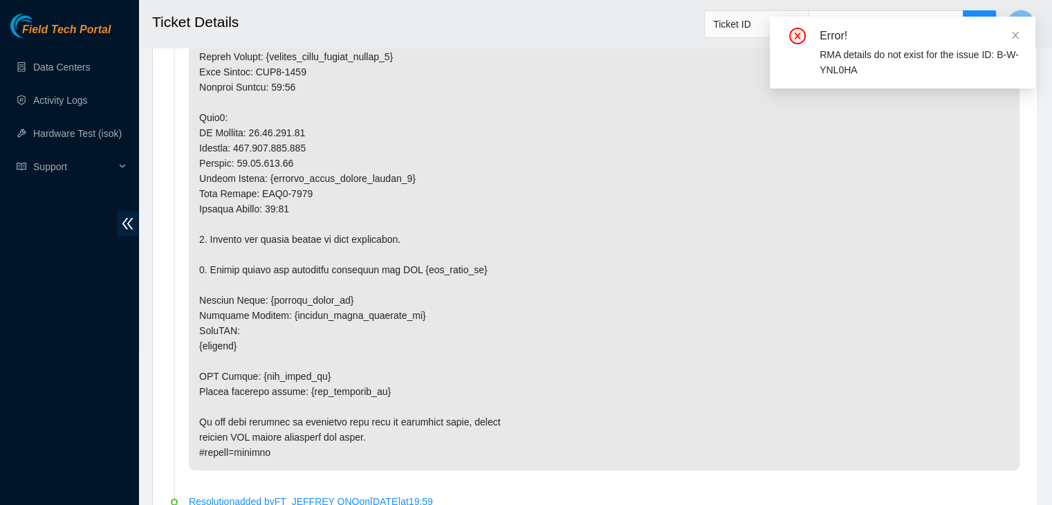
scroll to position [4203, 0]
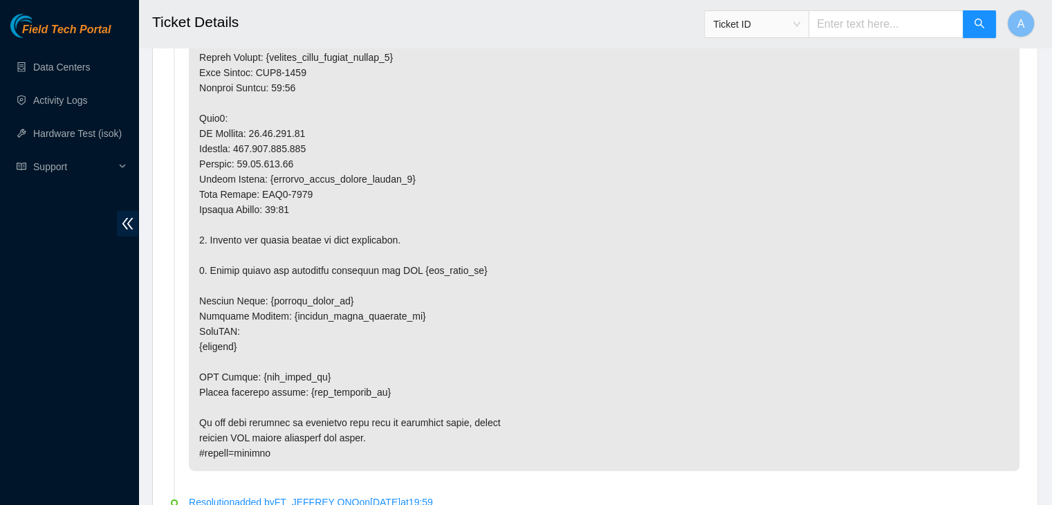
click at [415, 302] on p at bounding box center [604, 148] width 831 height 645
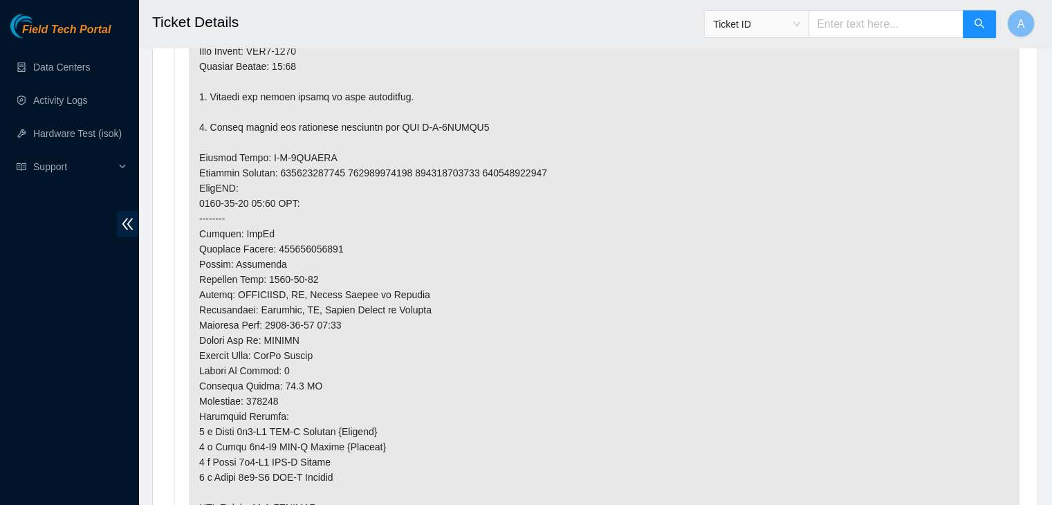
scroll to position [1239, 0]
click at [416, 346] on p at bounding box center [604, 144] width 831 height 1040
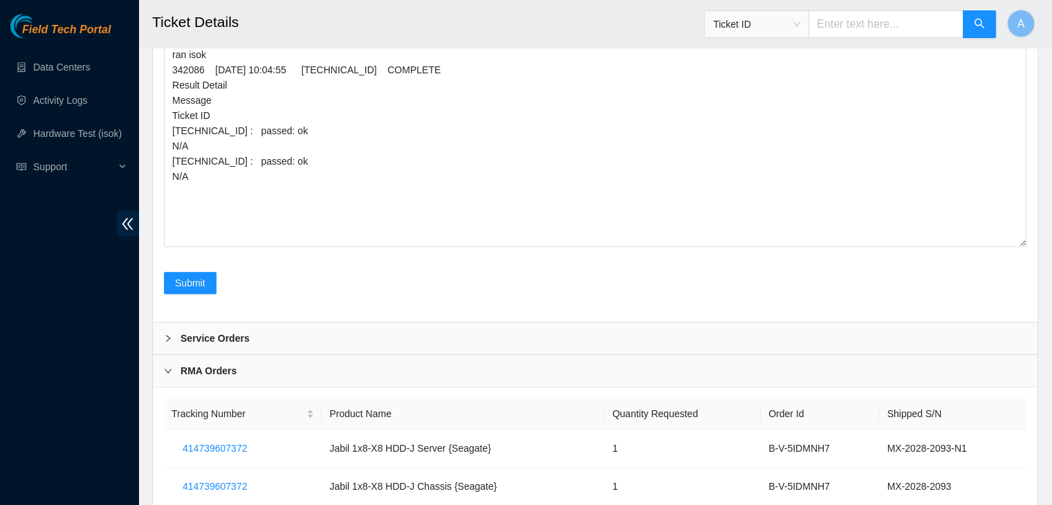
scroll to position [6088, 0]
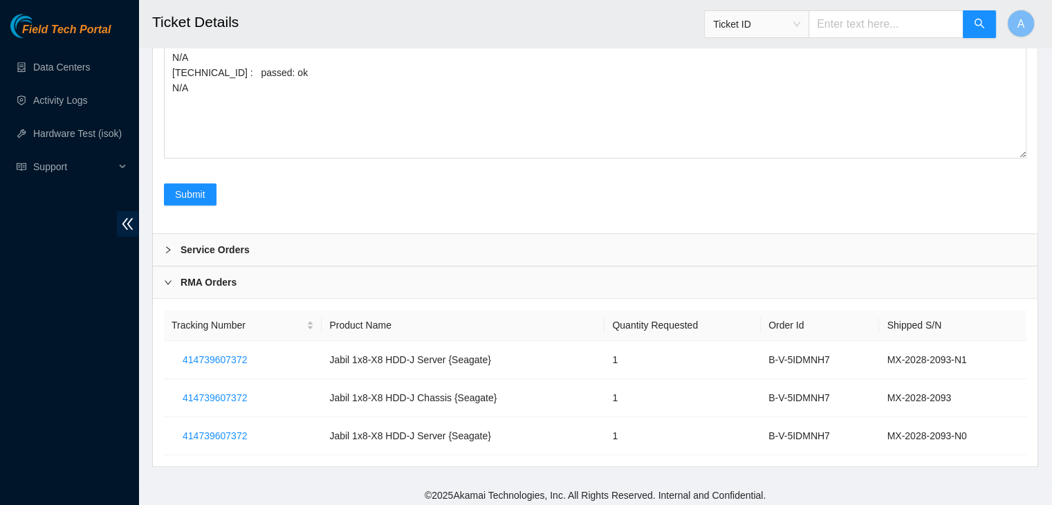
click at [372, 252] on div "Service Orders" at bounding box center [595, 250] width 885 height 32
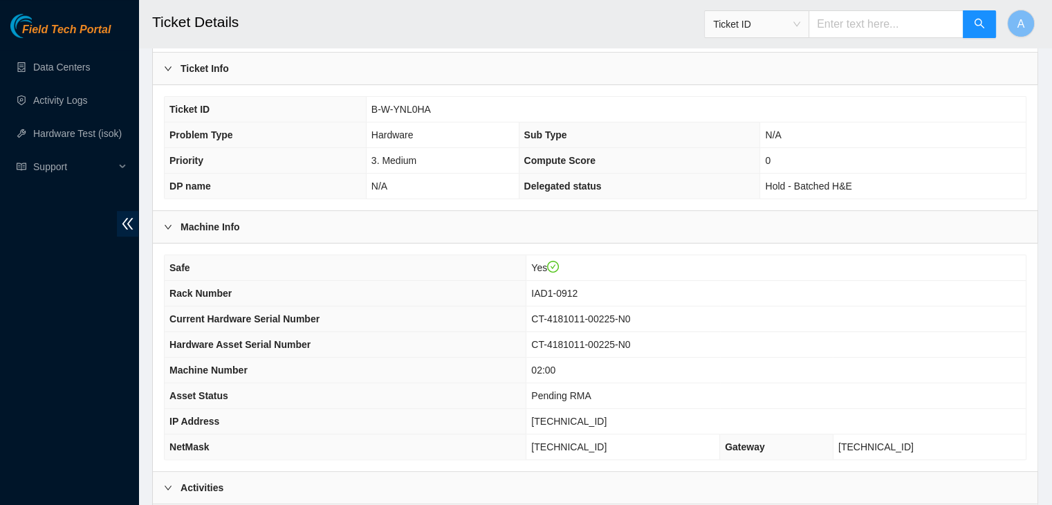
scroll to position [0, 0]
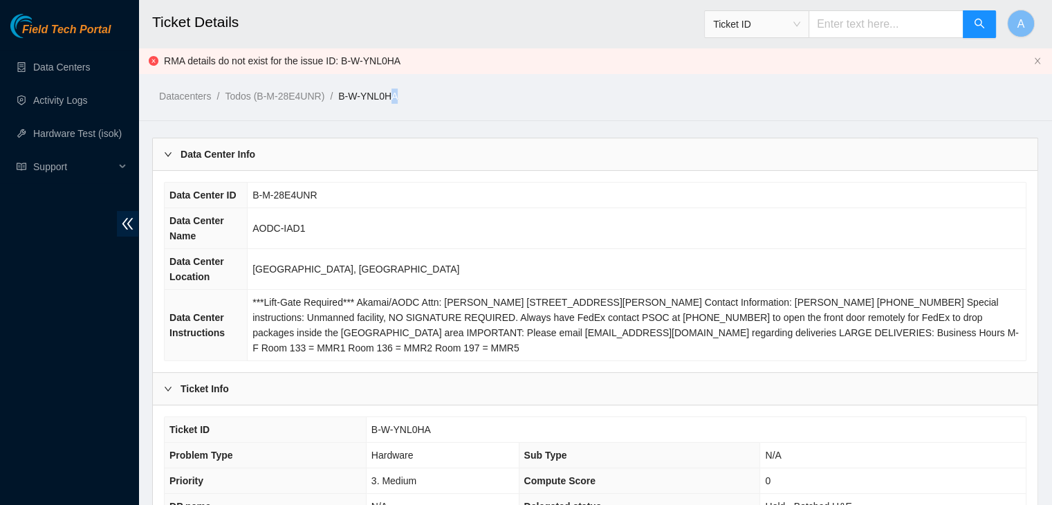
drag, startPoint x: 399, startPoint y: 59, endPoint x: 393, endPoint y: 70, distance: 12.1
click at [393, 70] on div "Datacenters / Todos (B-M-28E4UNR) / B-W-YNL0HA /" at bounding box center [480, 64] width 685 height 77
drag, startPoint x: 165, startPoint y: 59, endPoint x: 154, endPoint y: 62, distance: 11.4
click at [154, 62] on div "Datacenters / Todos (B-M-28E4UNR) / B-W-YNL0HA /" at bounding box center [480, 64] width 685 height 77
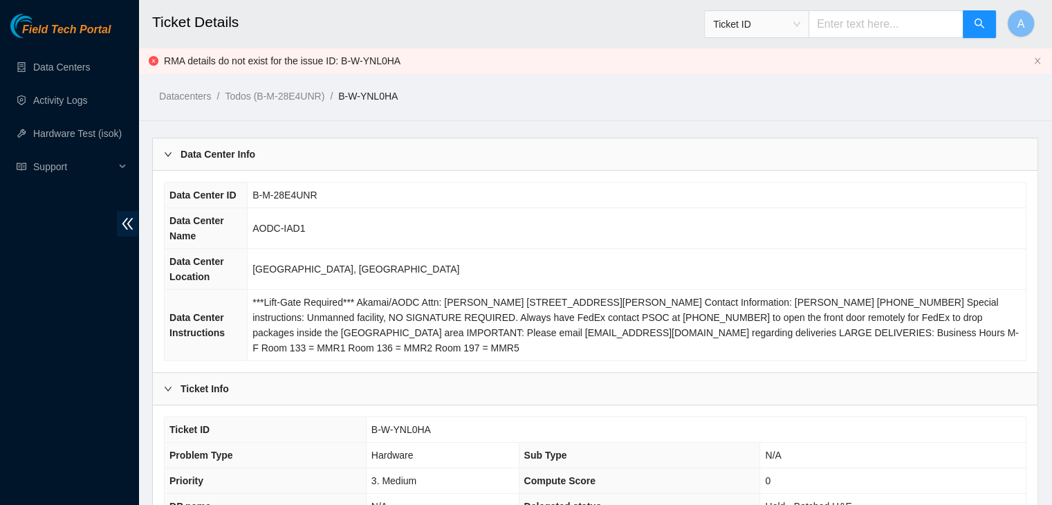
click at [416, 98] on ol "Datacenters / Todos (B-M-28E4UNR) / B-W-YNL0HA /" at bounding box center [491, 96] width 665 height 15
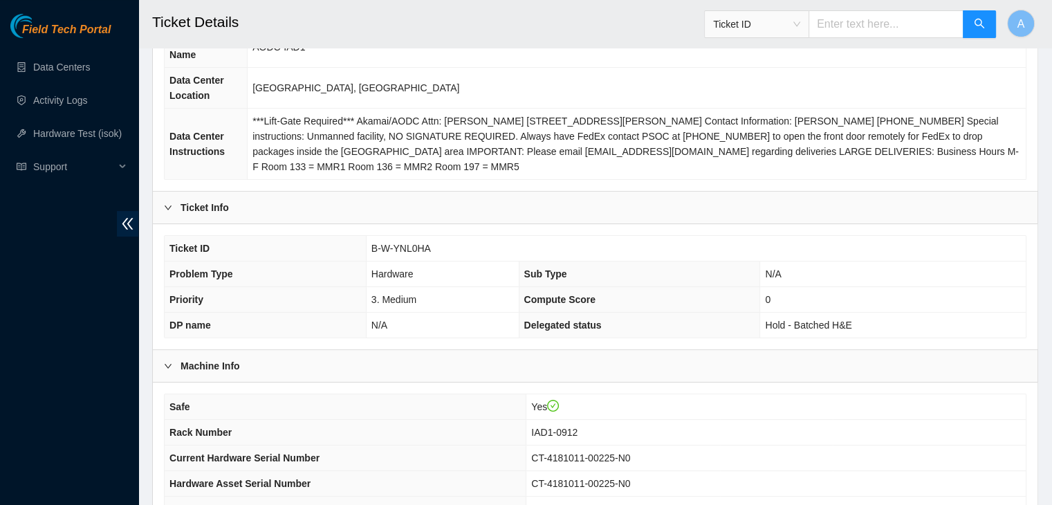
click at [465, 439] on th "Rack Number" at bounding box center [346, 433] width 362 height 26
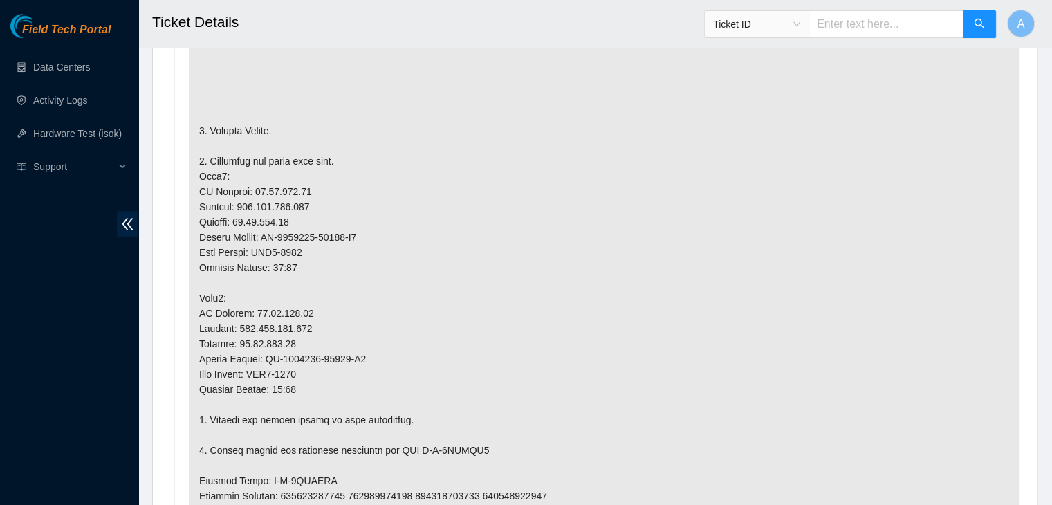
scroll to position [1245, 0]
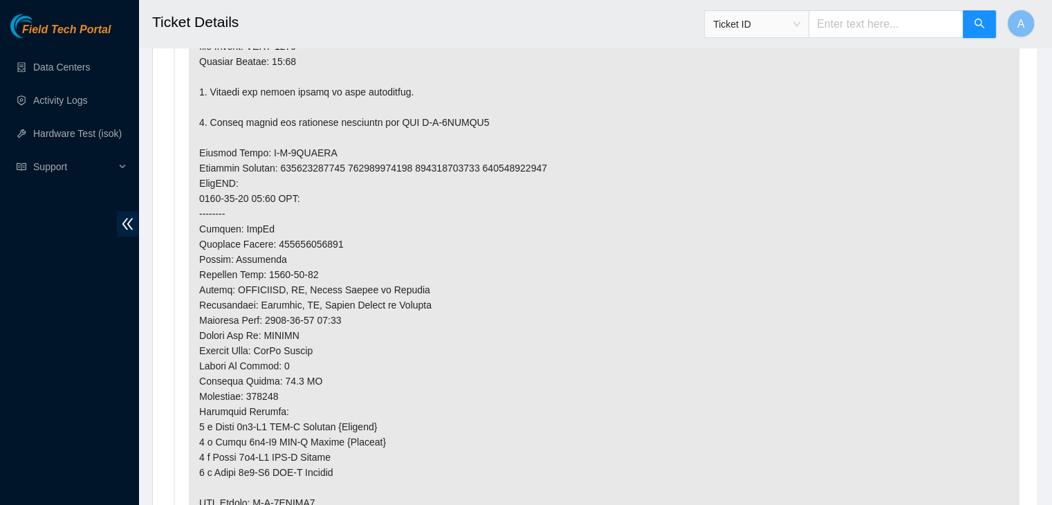
drag, startPoint x: 360, startPoint y: 313, endPoint x: 336, endPoint y: 245, distance: 72.0
click at [336, 245] on p at bounding box center [604, 138] width 831 height 1040
drag, startPoint x: 338, startPoint y: 241, endPoint x: 277, endPoint y: 246, distance: 61.0
click at [277, 246] on p at bounding box center [604, 138] width 831 height 1040
copy p "417328427597"
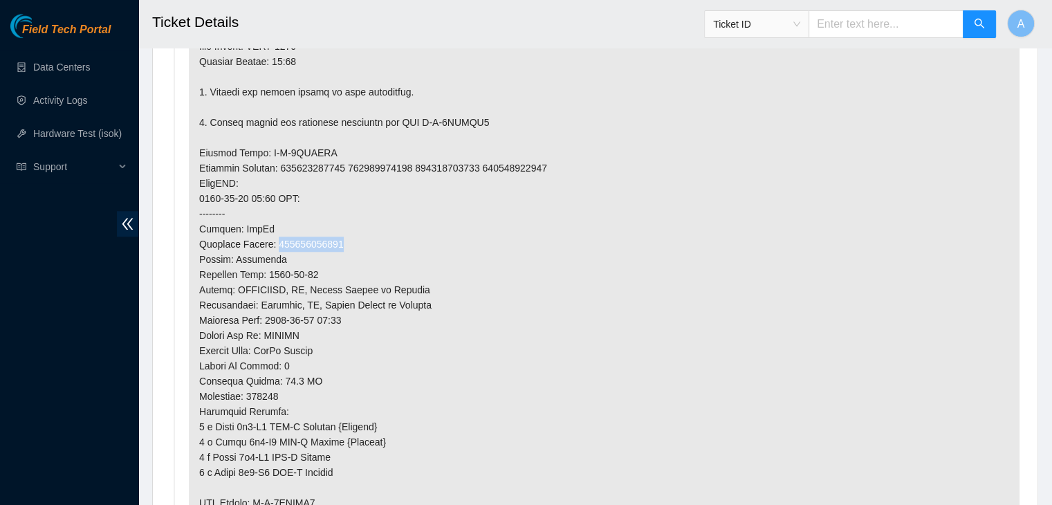
click at [277, 246] on p at bounding box center [604, 138] width 831 height 1040
click at [403, 255] on p at bounding box center [604, 138] width 831 height 1040
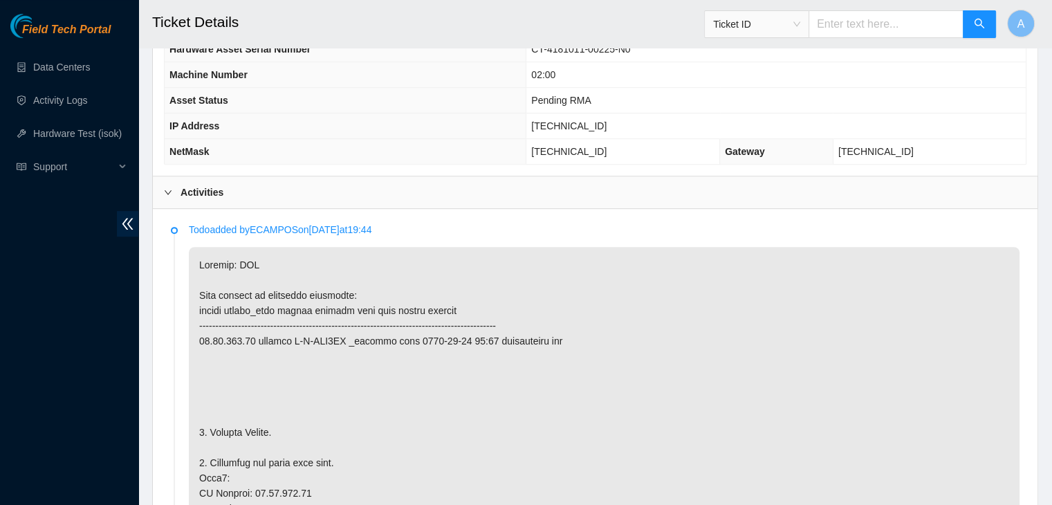
scroll to position [0, 0]
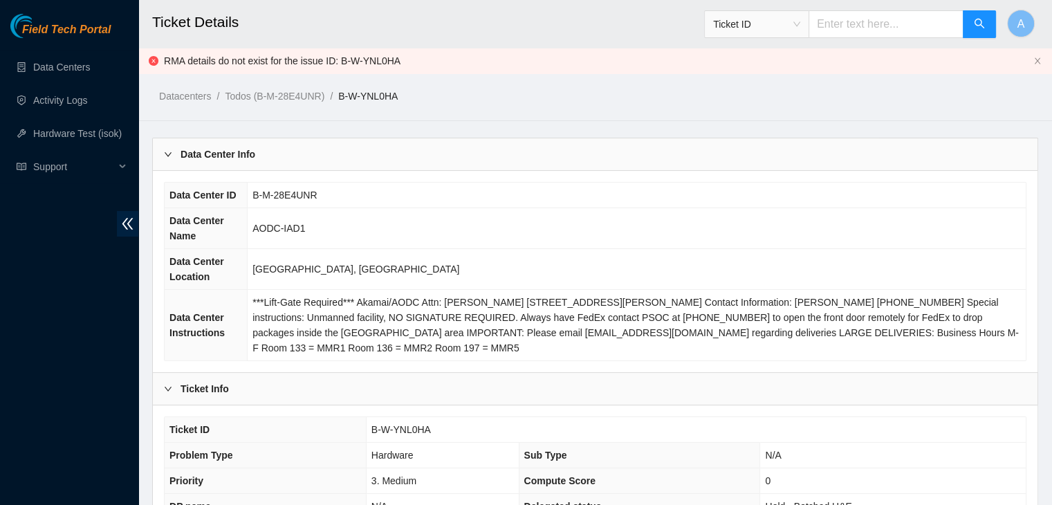
click at [349, 214] on td "AODC-IAD1" at bounding box center [637, 228] width 778 height 41
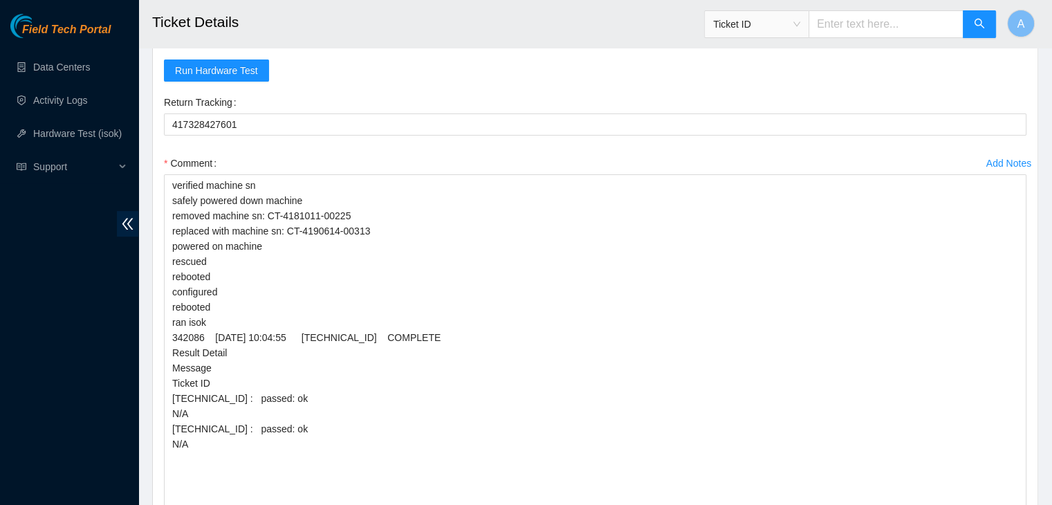
scroll to position [5729, 0]
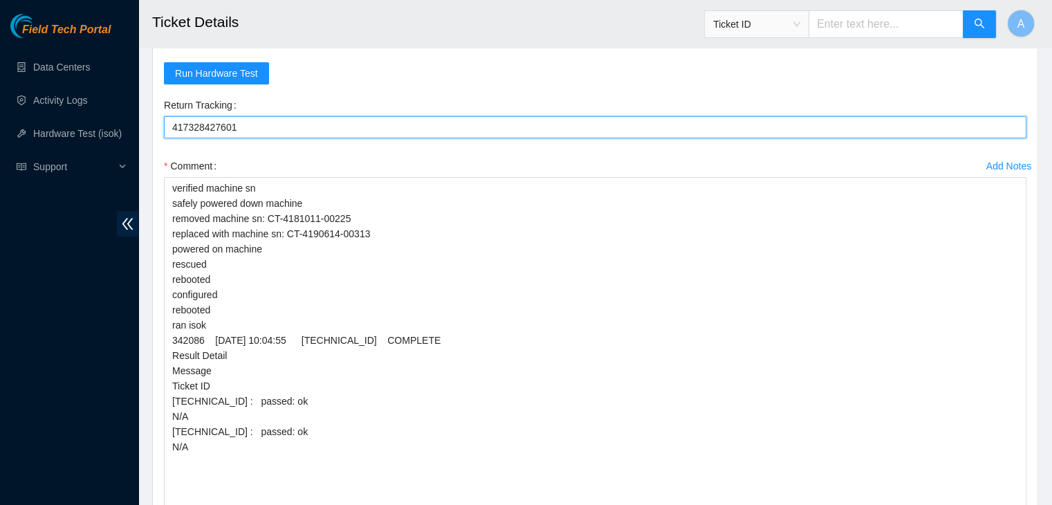
drag, startPoint x: 242, startPoint y: 127, endPoint x: 166, endPoint y: 130, distance: 76.1
click at [166, 130] on Tracking "417328427601" at bounding box center [595, 127] width 862 height 22
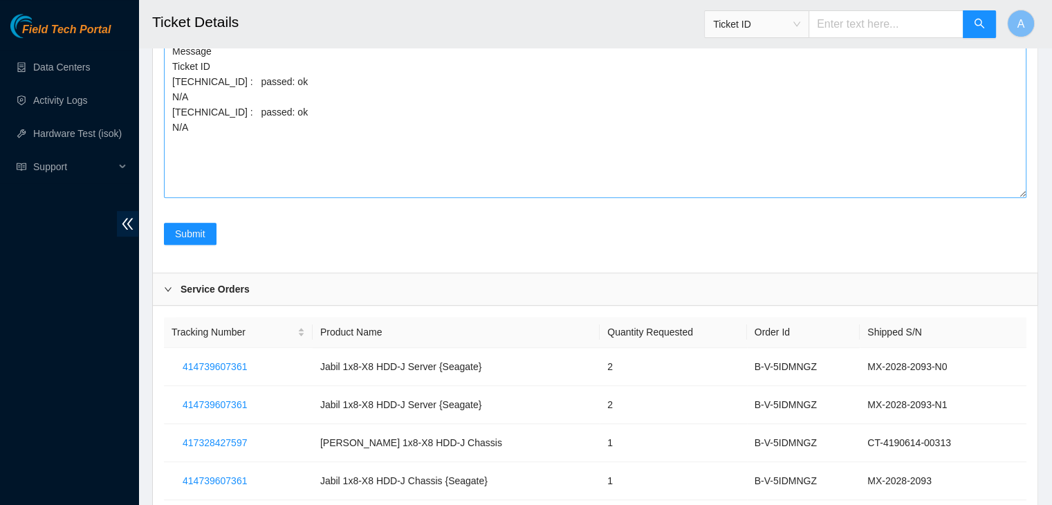
scroll to position [6051, 0]
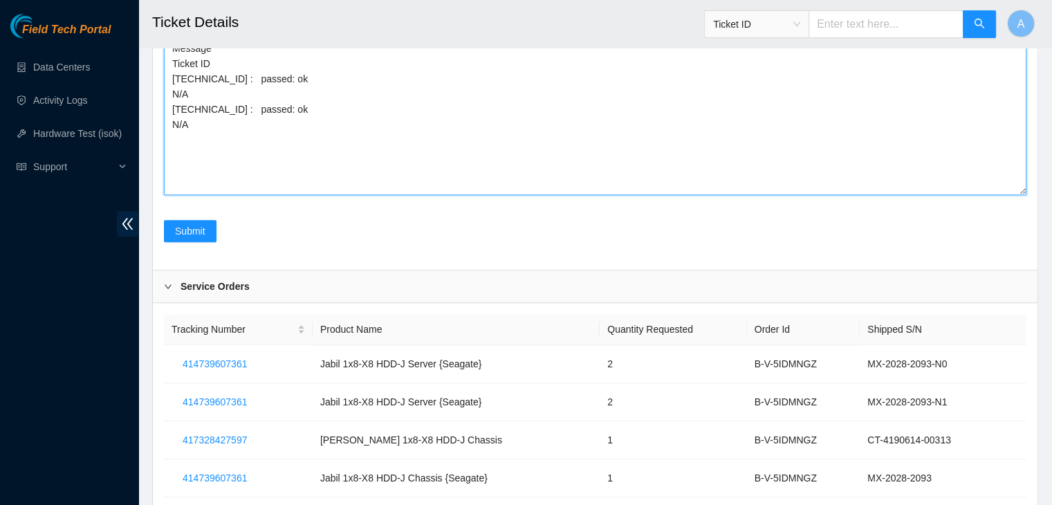
click at [376, 153] on textarea "verified machine sn safely powered down machine removed machine sn: CT-4181011-…" at bounding box center [595, 25] width 862 height 340
paste textarea "417328427601"
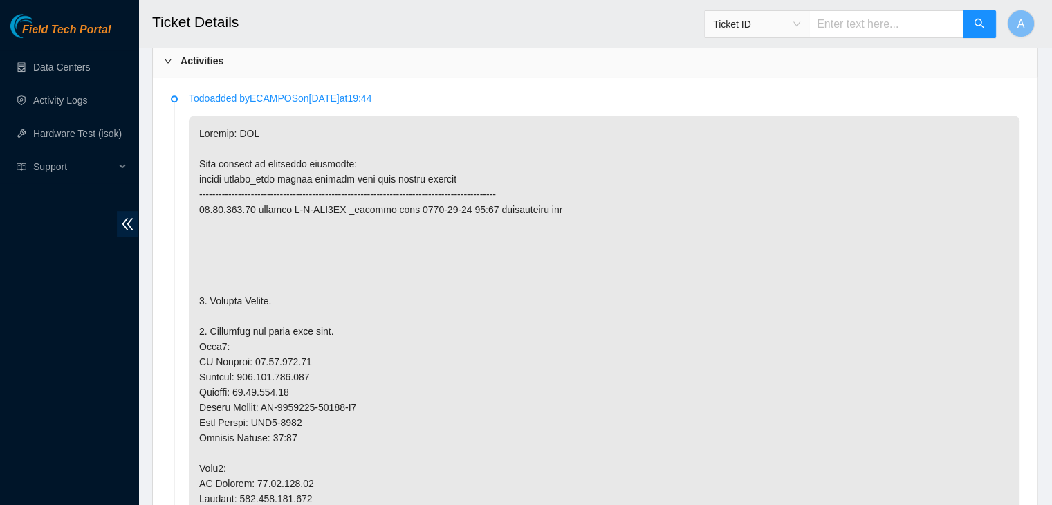
scroll to position [603, 0]
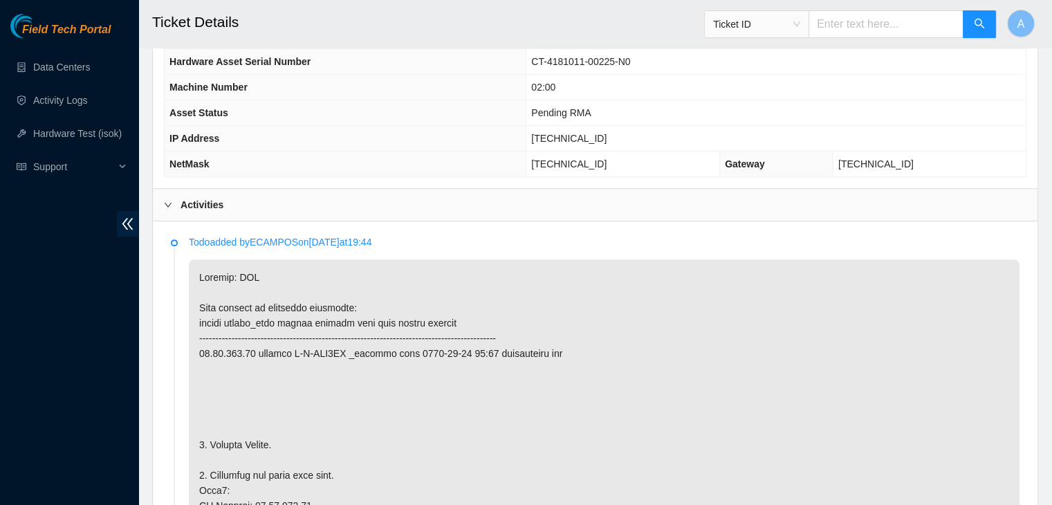
type textarea "verified machine sn safely powered down machine removed machine sn: CT-4181011-…"
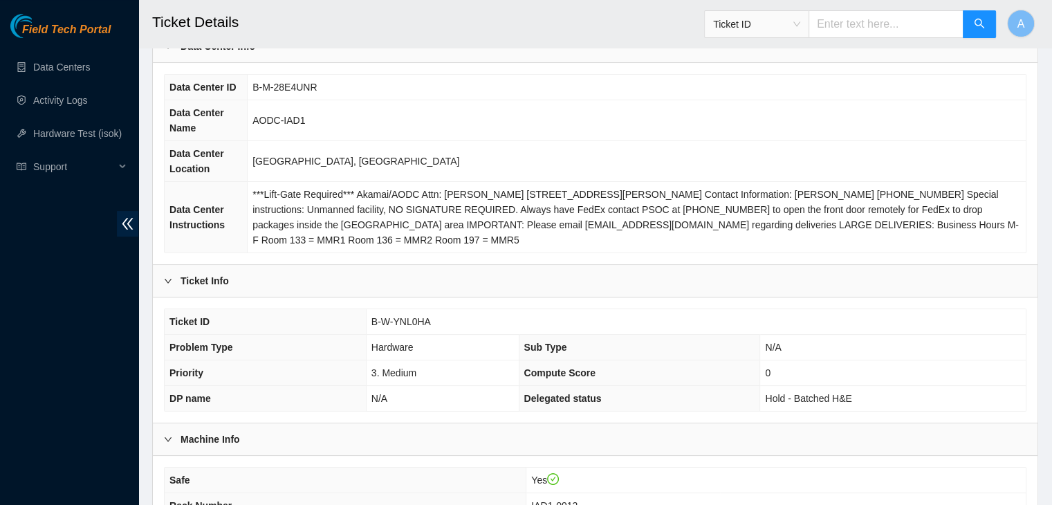
scroll to position [0, 0]
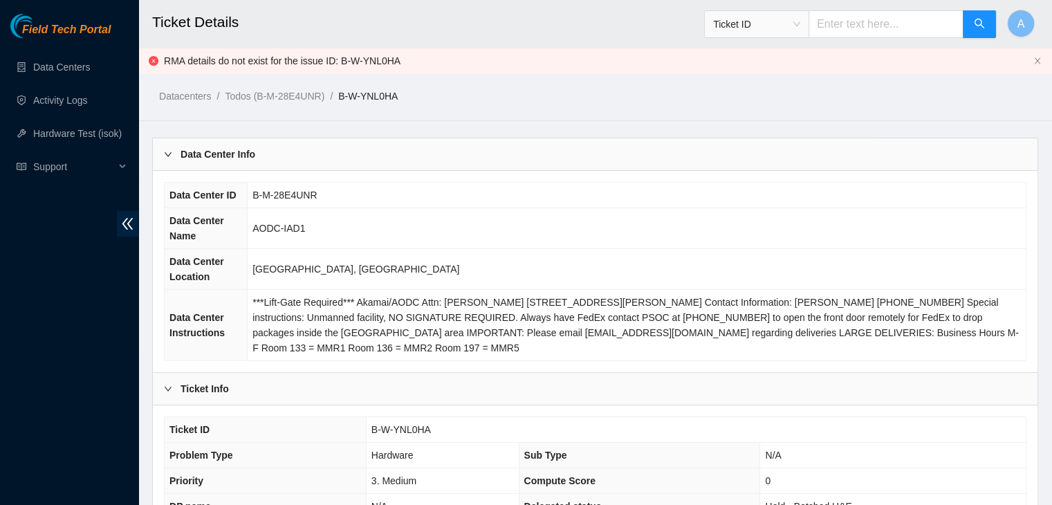
click at [356, 243] on td "AODC-IAD1" at bounding box center [637, 228] width 778 height 41
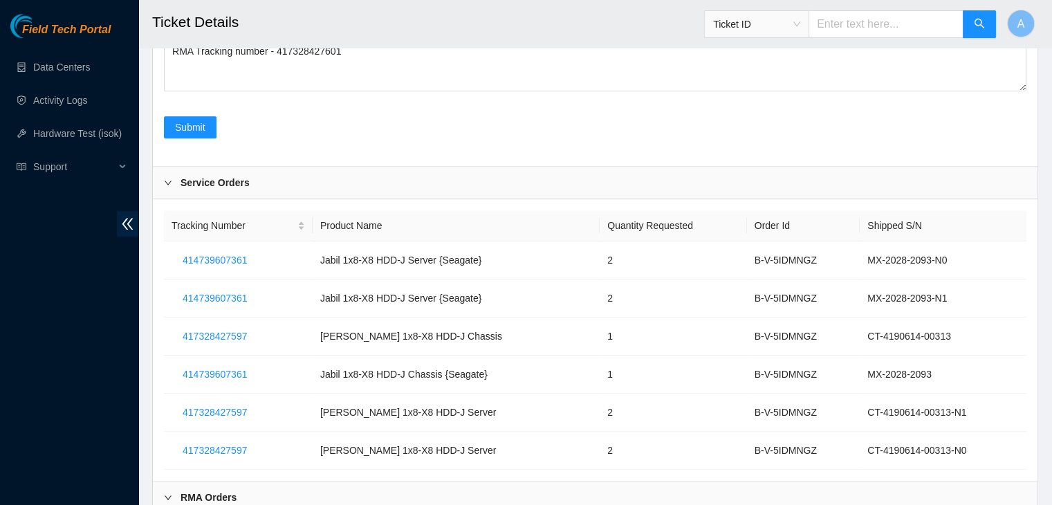
scroll to position [6152, 0]
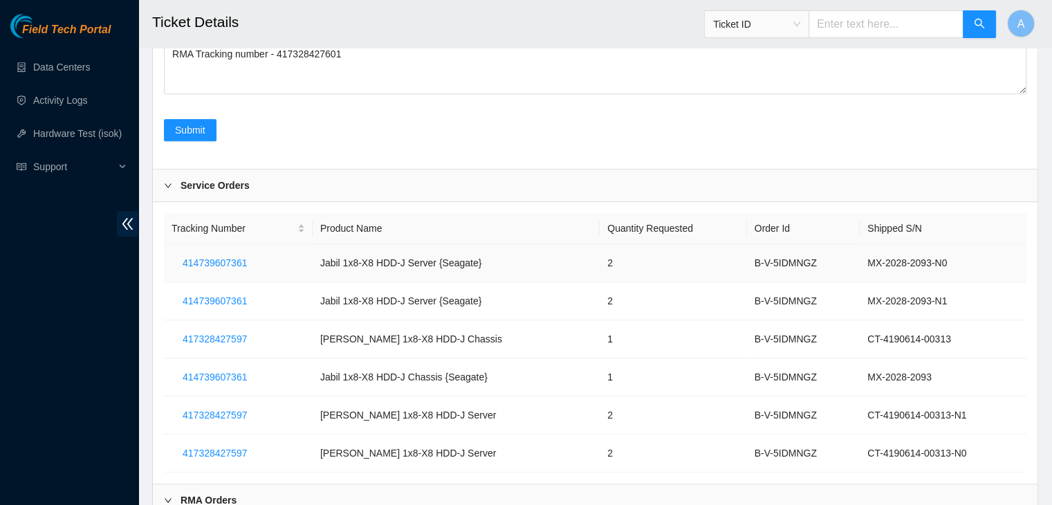
click at [286, 269] on td "414739607361" at bounding box center [238, 263] width 149 height 38
click at [229, 411] on span "417328427597" at bounding box center [215, 414] width 64 height 15
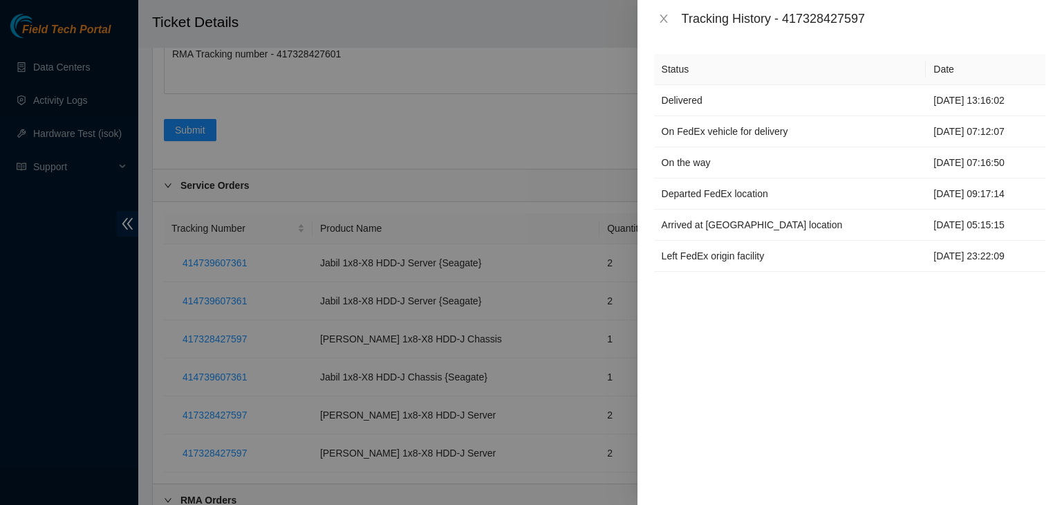
click at [663, 25] on div "Tracking History - 417328427597" at bounding box center [850, 18] width 425 height 37
click at [663, 25] on div "Tracking History - 417328427597" at bounding box center [849, 18] width 391 height 15
click at [662, 22] on icon "close" at bounding box center [663, 18] width 11 height 11
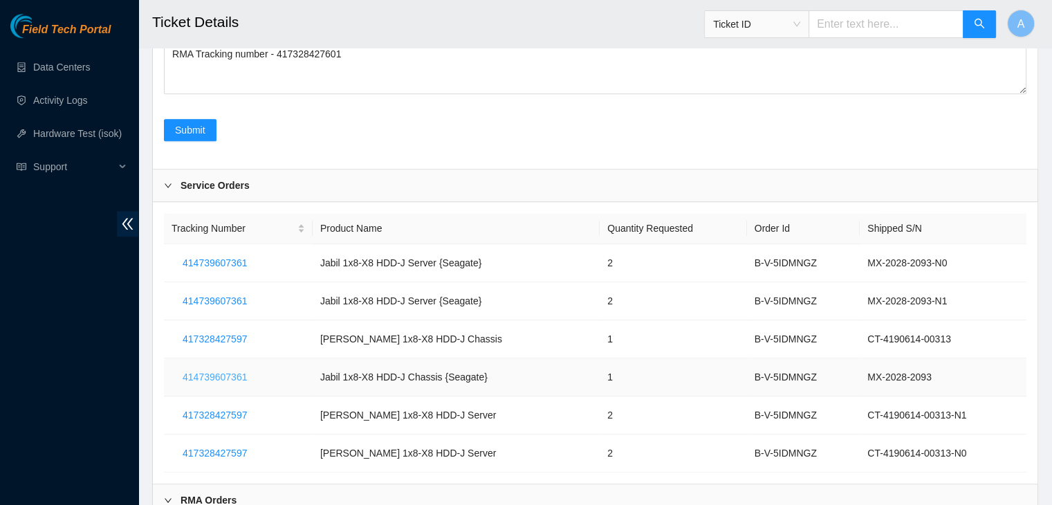
click at [241, 369] on span "414739607361" at bounding box center [215, 376] width 64 height 15
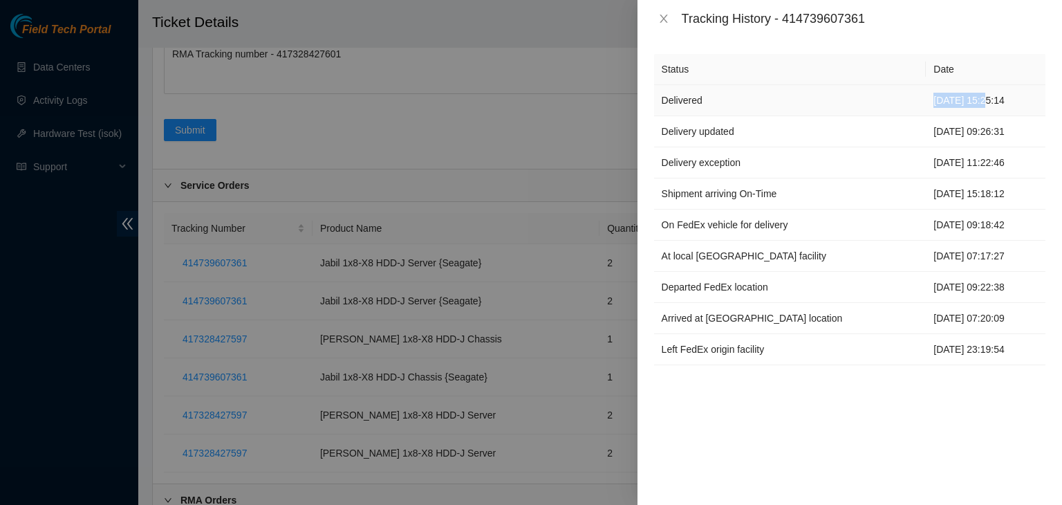
drag, startPoint x: 883, startPoint y: 102, endPoint x: 937, endPoint y: 96, distance: 54.2
click at [937, 96] on td "[DATE] 15:25:14" at bounding box center [986, 100] width 120 height 31
drag, startPoint x: 937, startPoint y: 96, endPoint x: 895, endPoint y: 105, distance: 43.1
click at [926, 105] on td "[DATE] 15:25:14" at bounding box center [986, 100] width 120 height 31
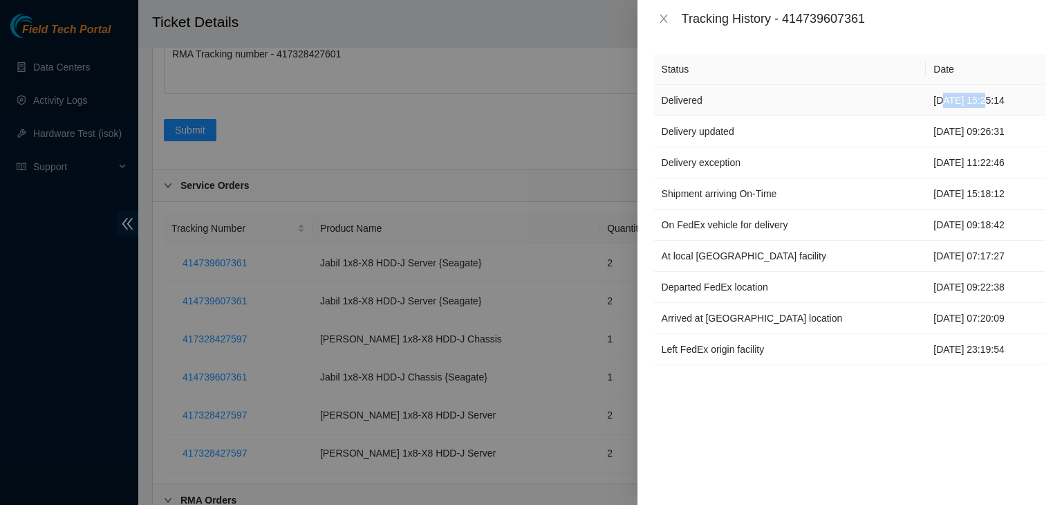
click at [926, 105] on td "[DATE] 15:25:14" at bounding box center [986, 100] width 120 height 31
click at [664, 15] on icon "close" at bounding box center [663, 18] width 11 height 11
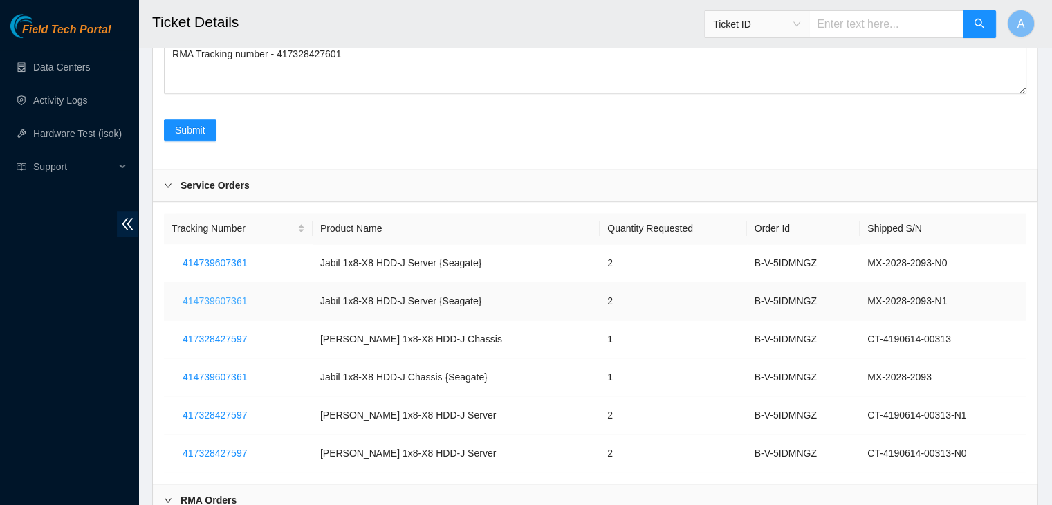
click at [218, 298] on span "414739607361" at bounding box center [215, 300] width 64 height 15
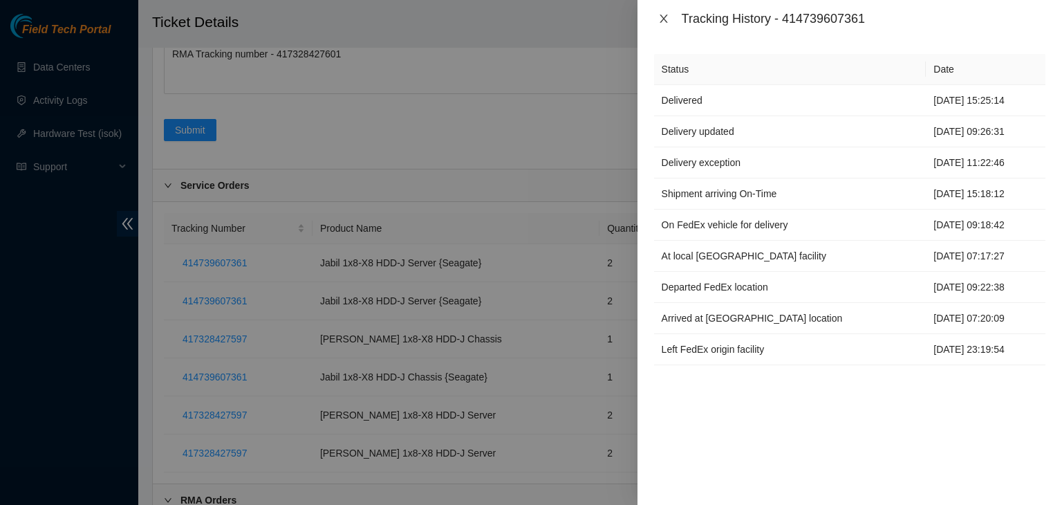
click at [663, 20] on icon "close" at bounding box center [663, 18] width 11 height 11
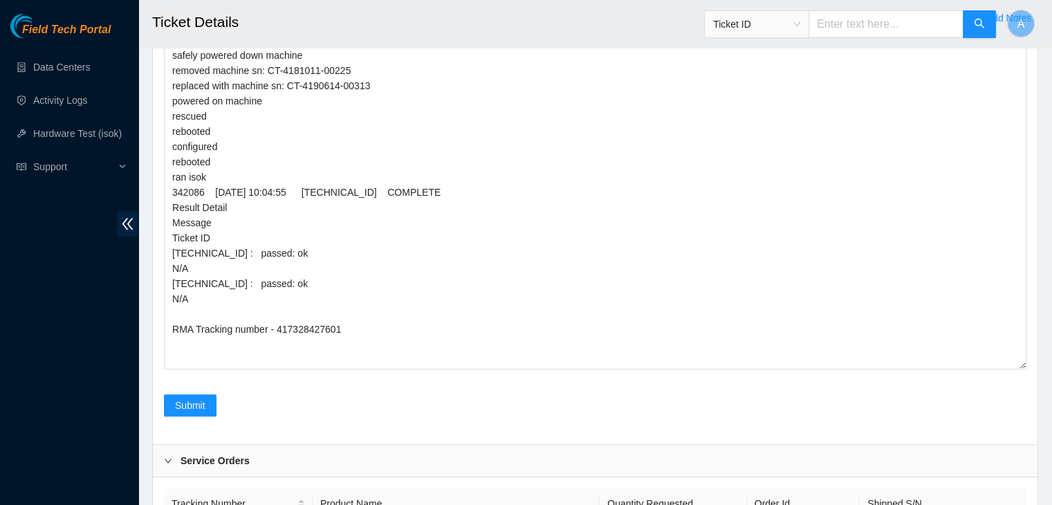
scroll to position [5878, 0]
click at [194, 401] on span "Submit" at bounding box center [190, 403] width 30 height 15
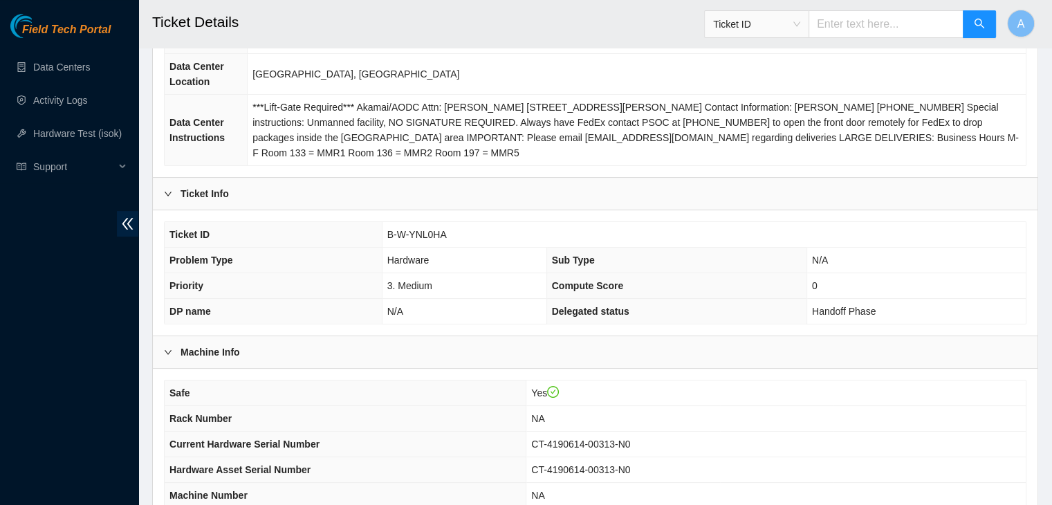
scroll to position [429, 0]
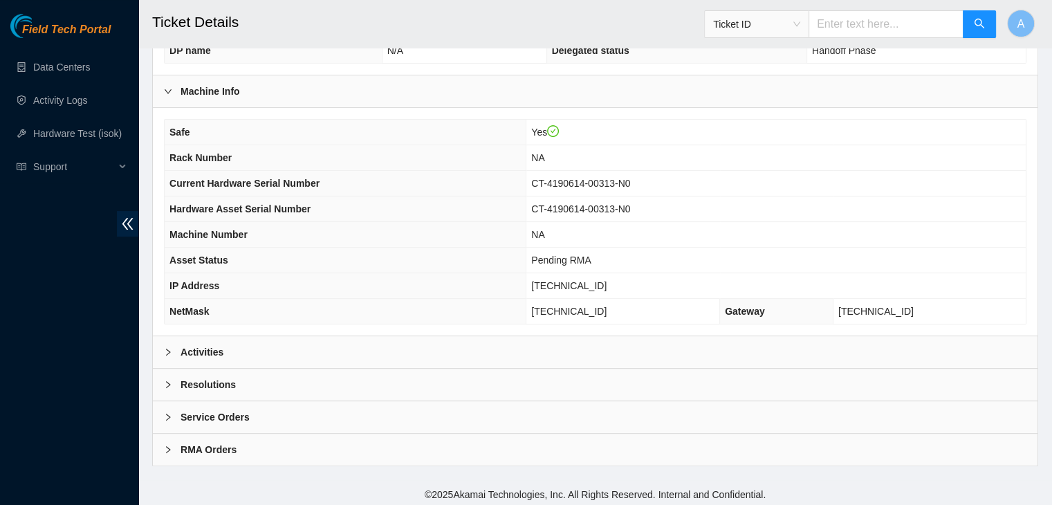
click at [415, 362] on div "Activities" at bounding box center [595, 352] width 885 height 32
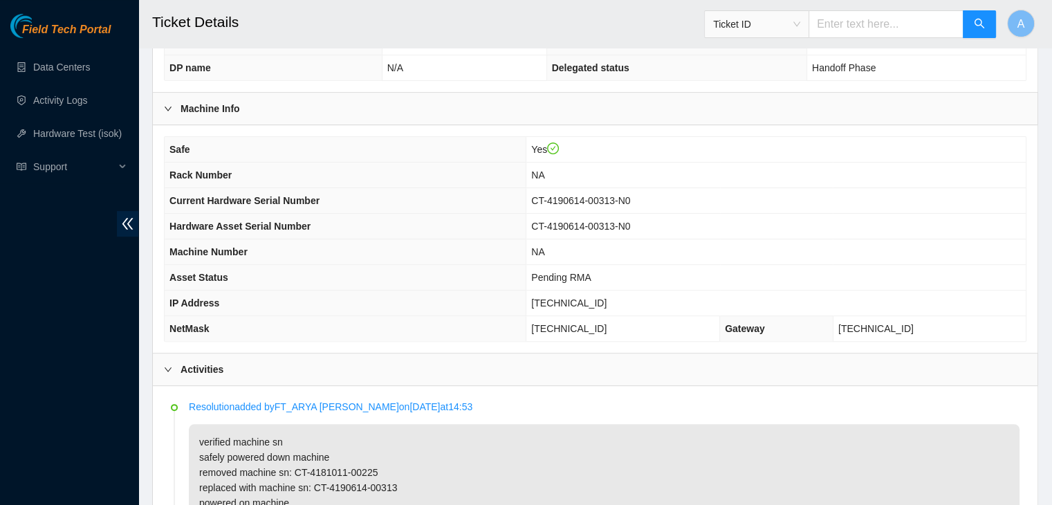
scroll to position [426, 0]
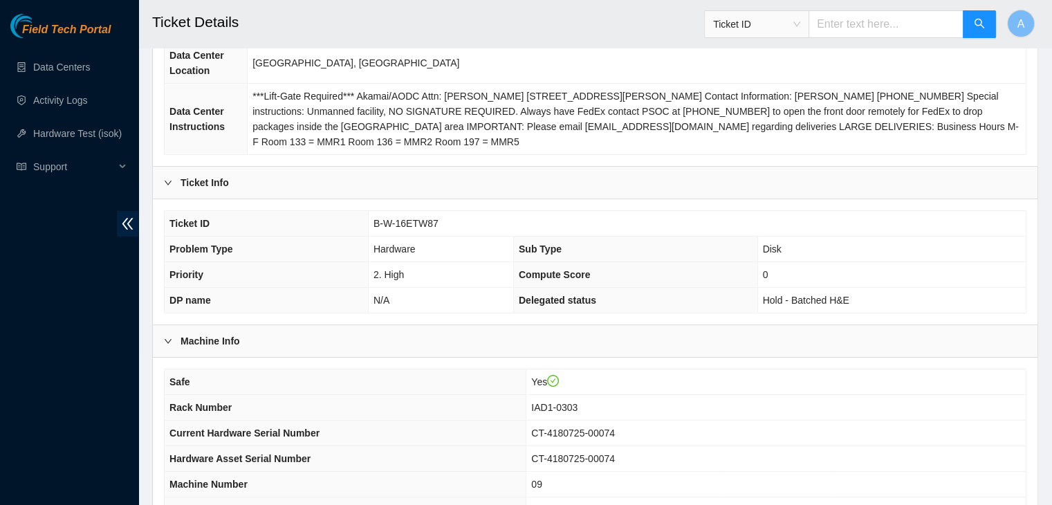
scroll to position [429, 0]
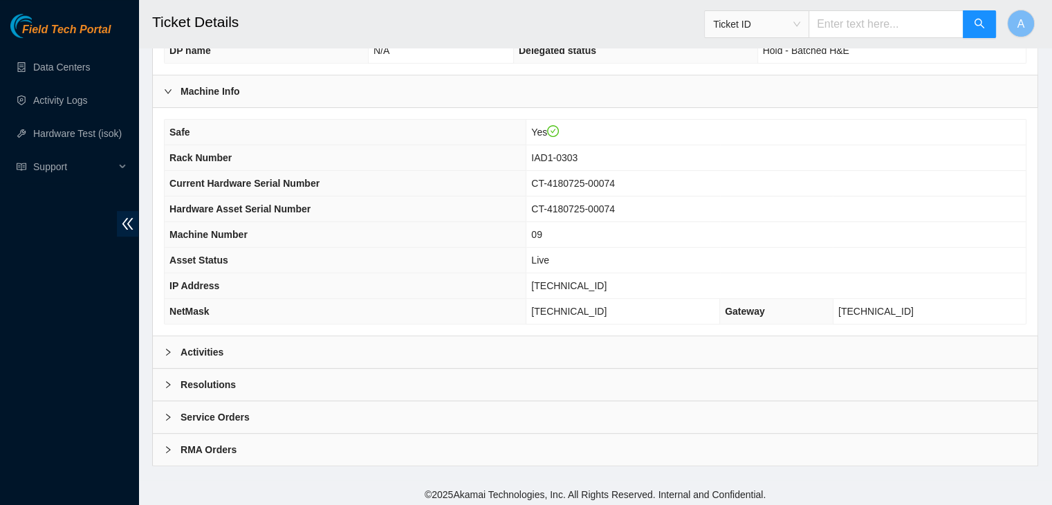
click at [360, 342] on div "Activities" at bounding box center [595, 352] width 885 height 32
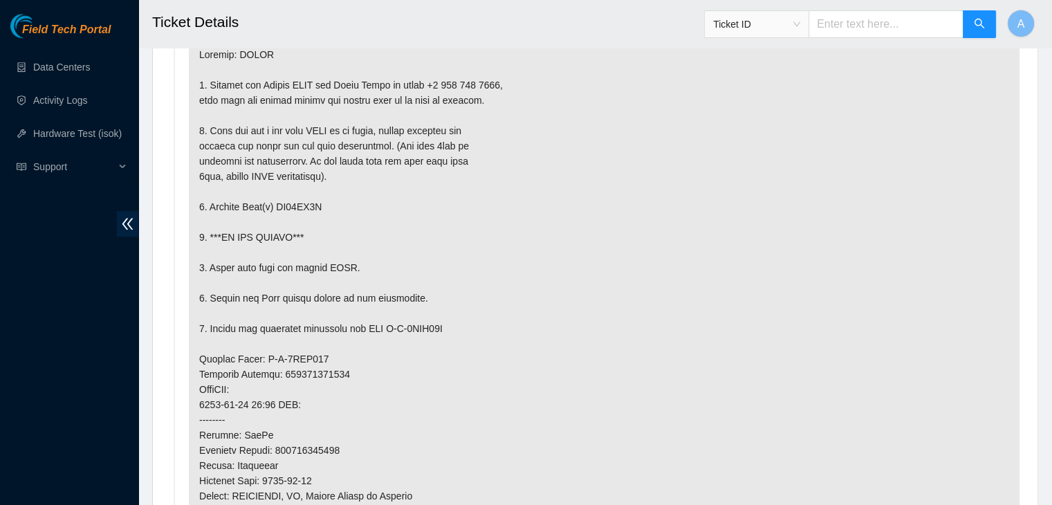
scroll to position [802, 0]
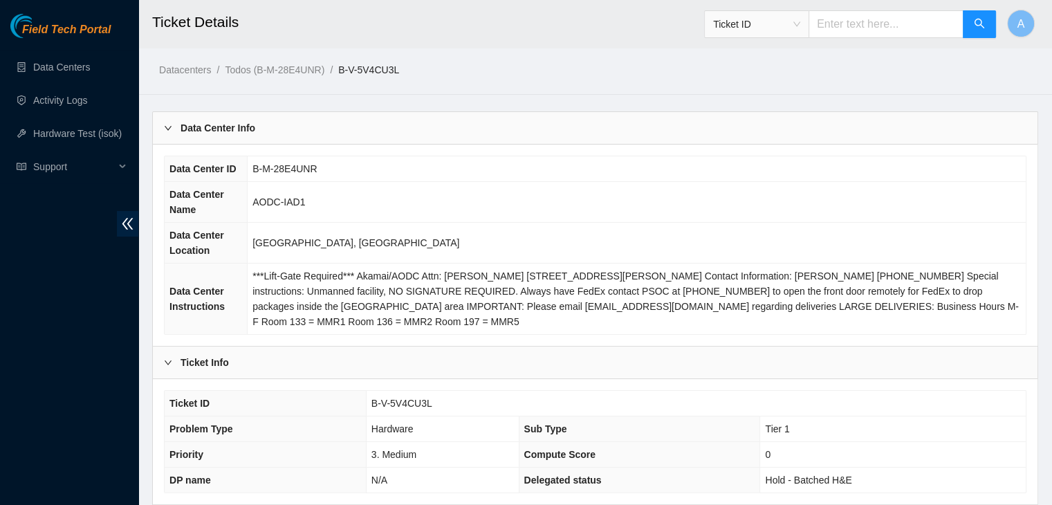
scroll to position [429, 0]
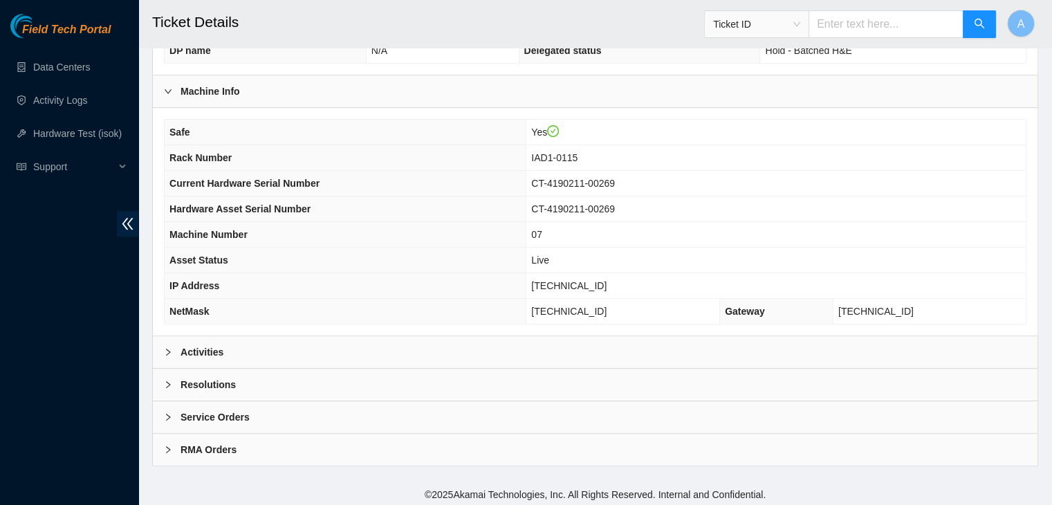
click at [338, 344] on div "Activities" at bounding box center [595, 352] width 885 height 32
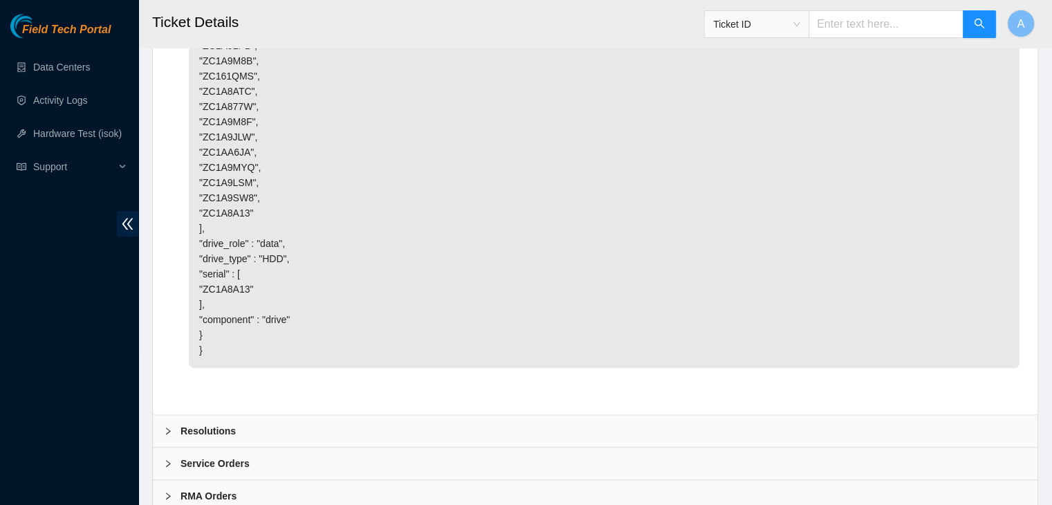
scroll to position [1350, 0]
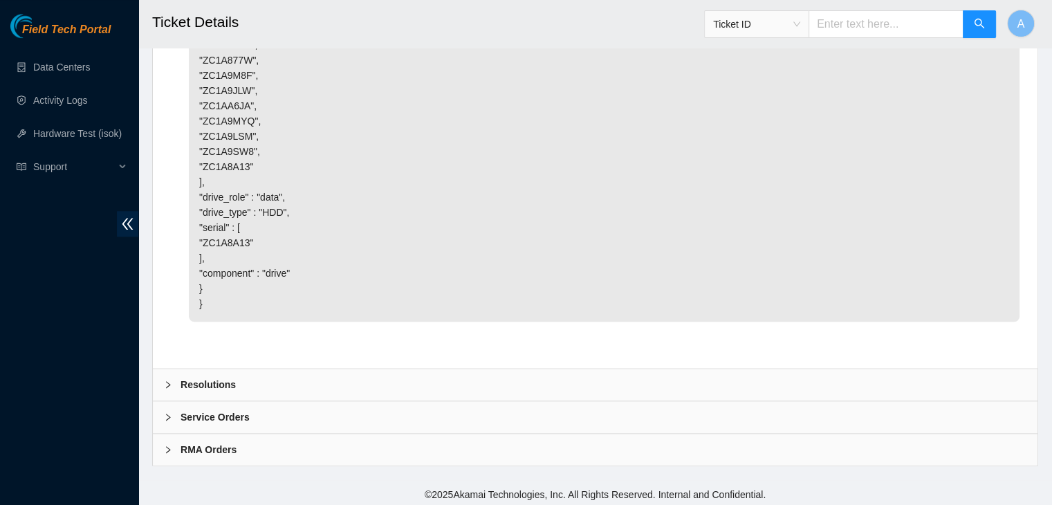
click at [443, 389] on div "Resolutions" at bounding box center [595, 385] width 885 height 32
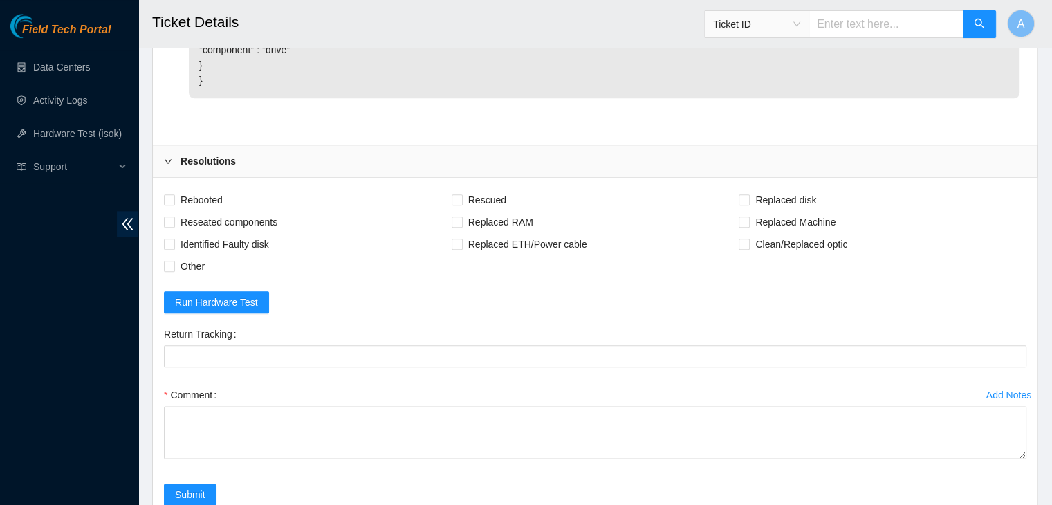
scroll to position [1579, 0]
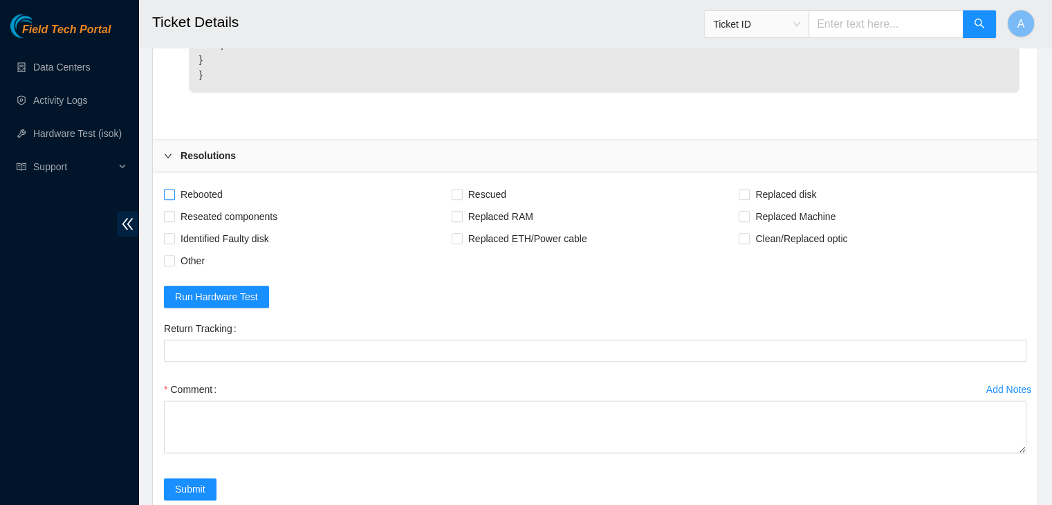
click at [212, 192] on span "Rebooted" at bounding box center [201, 194] width 53 height 22
click at [174, 192] on input "Rebooted" at bounding box center [169, 194] width 10 height 10
checkbox input "true"
click at [224, 214] on span "Reseated components" at bounding box center [229, 216] width 108 height 22
click at [174, 214] on input "Reseated components" at bounding box center [169, 216] width 10 height 10
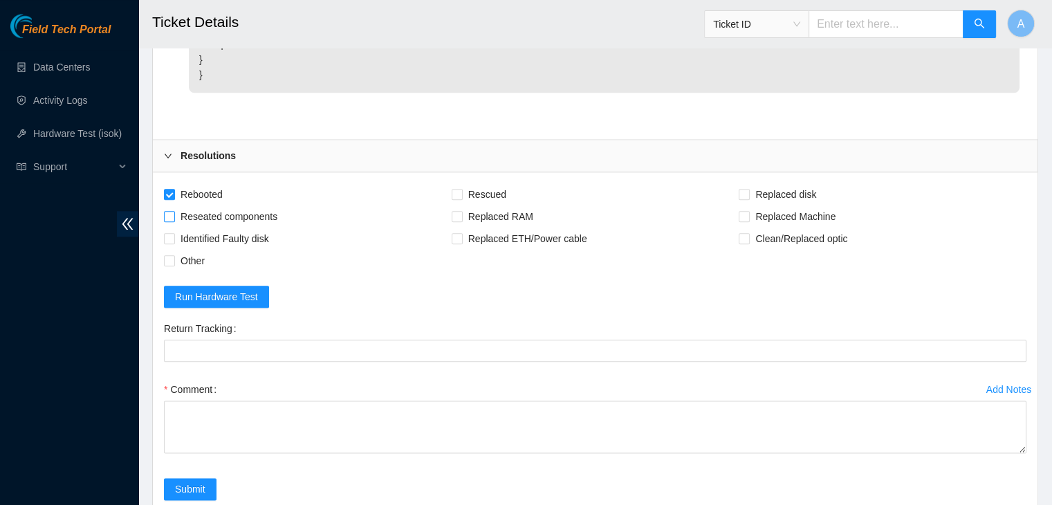
checkbox input "true"
click at [194, 258] on span "Other" at bounding box center [192, 261] width 35 height 22
click at [174, 258] on input "Other" at bounding box center [169, 260] width 10 height 10
checkbox input "true"
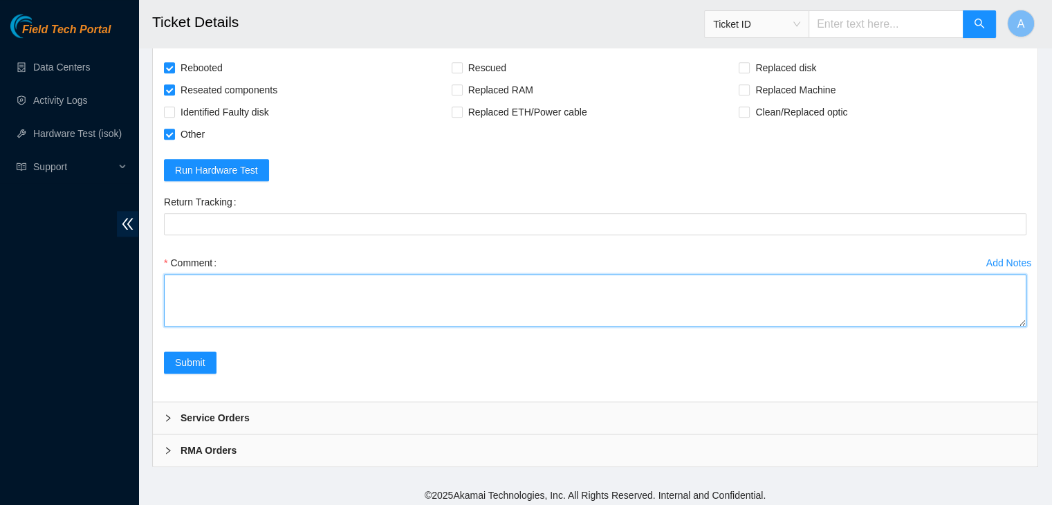
click at [1020, 322] on textarea "Comment" at bounding box center [595, 300] width 862 height 53
drag, startPoint x: 1023, startPoint y: 320, endPoint x: 990, endPoint y: 537, distance: 219.6
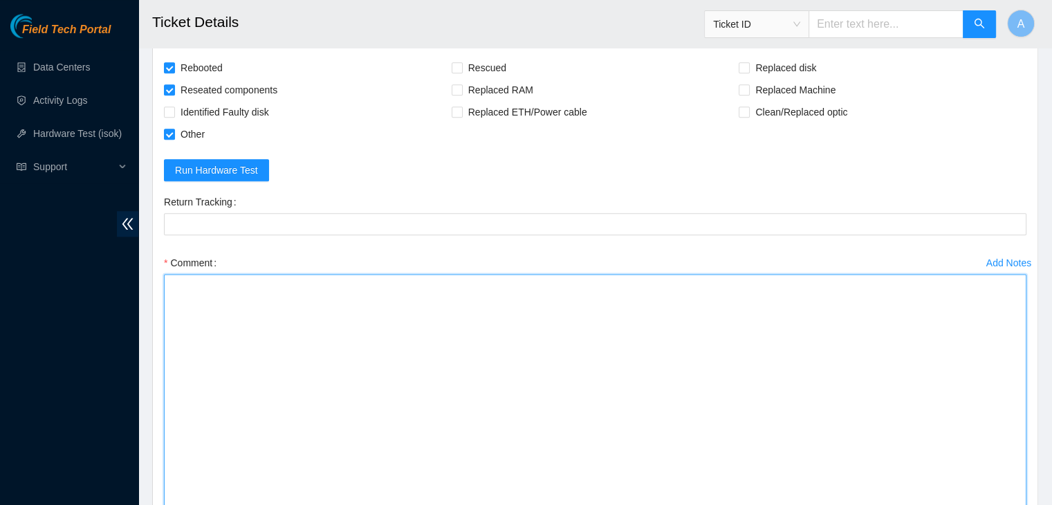
click at [804, 392] on textarea "Comment" at bounding box center [595, 409] width 862 height 270
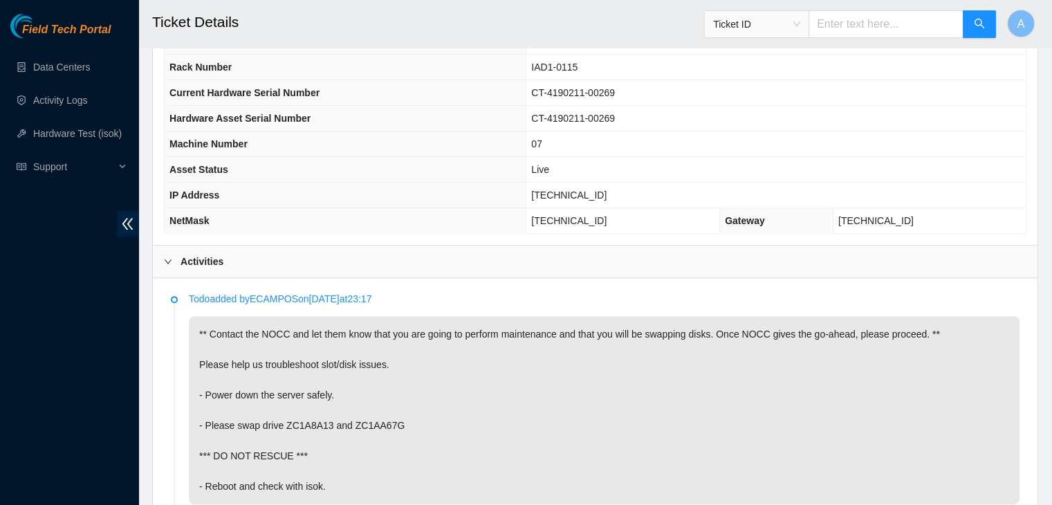
scroll to position [758, 0]
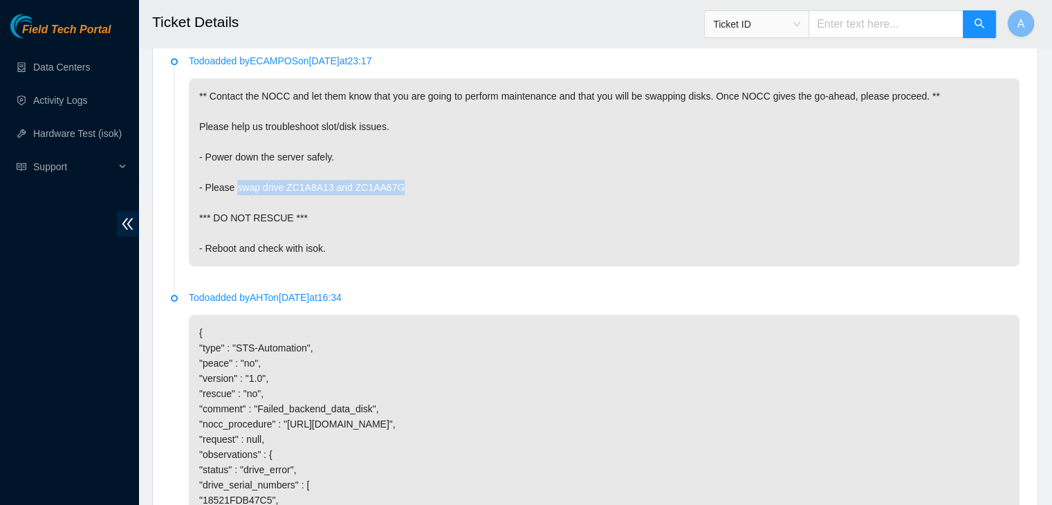
drag, startPoint x: 235, startPoint y: 182, endPoint x: 411, endPoint y: 183, distance: 176.4
click at [411, 183] on p "** Contact the NOCC and let them know that you are going to perform maintenance…" at bounding box center [604, 172] width 831 height 188
copy p "swap drive ZC1A8A13 and ZC1AA67G"
click at [411, 183] on p "** Contact the NOCC and let them know that you are going to perform maintenance…" at bounding box center [604, 172] width 831 height 188
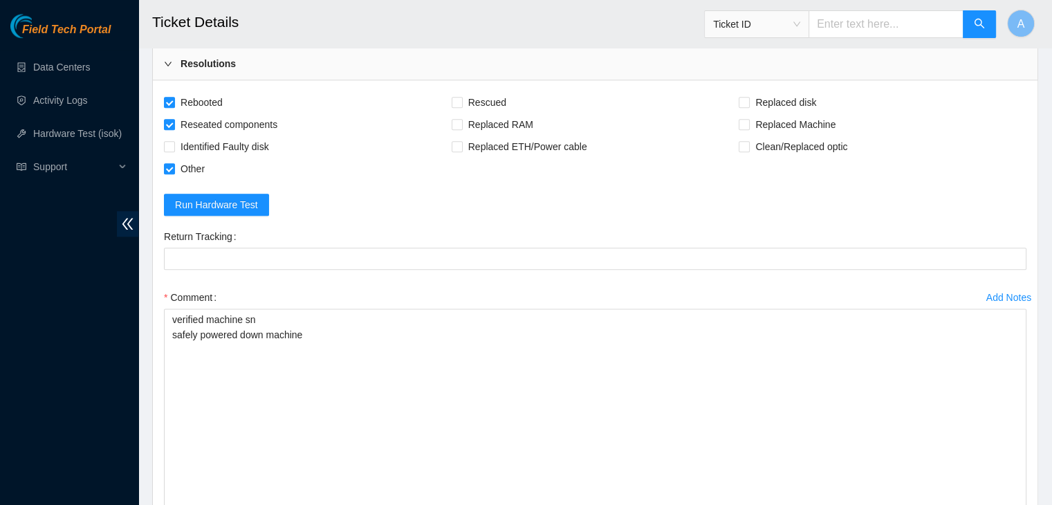
scroll to position [1923, 0]
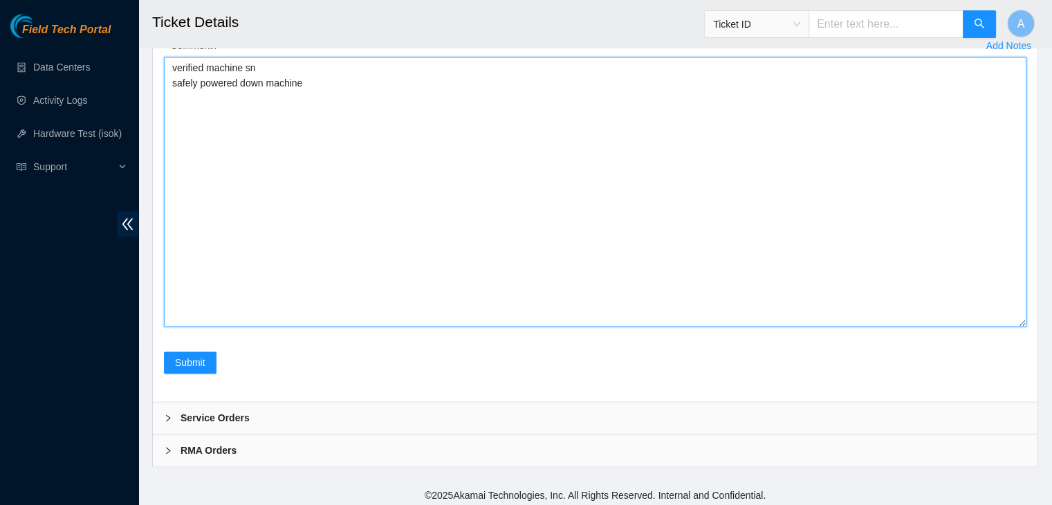
click at [411, 183] on textarea "verified machine sn safely powered down machine" at bounding box center [595, 192] width 862 height 270
paste textarea "swap drive ZC1A8A13 and ZC1AA67G"
click at [450, 122] on textarea "verified machine sn safely powered down machine swapped disk sn ZC1A8A13 with d…" at bounding box center [595, 192] width 862 height 270
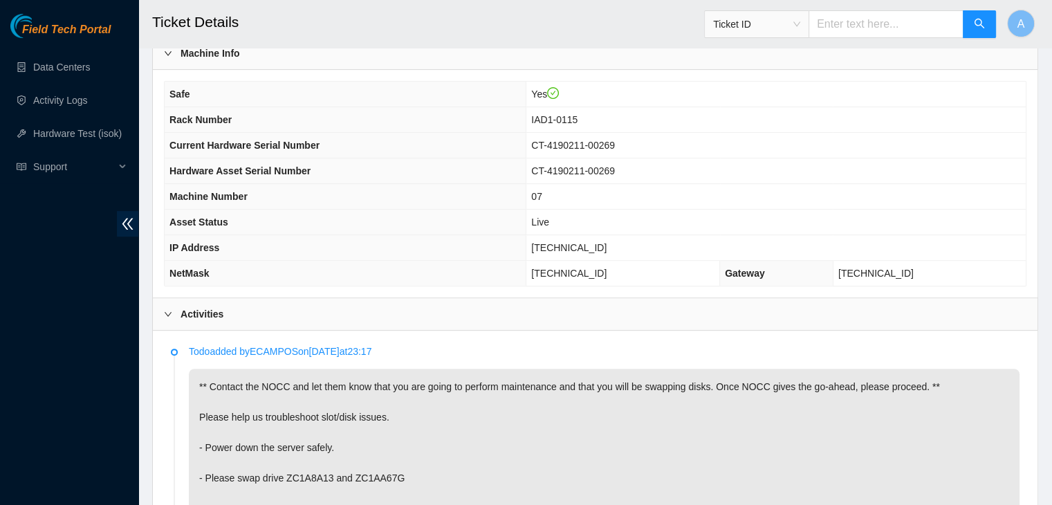
scroll to position [473, 0]
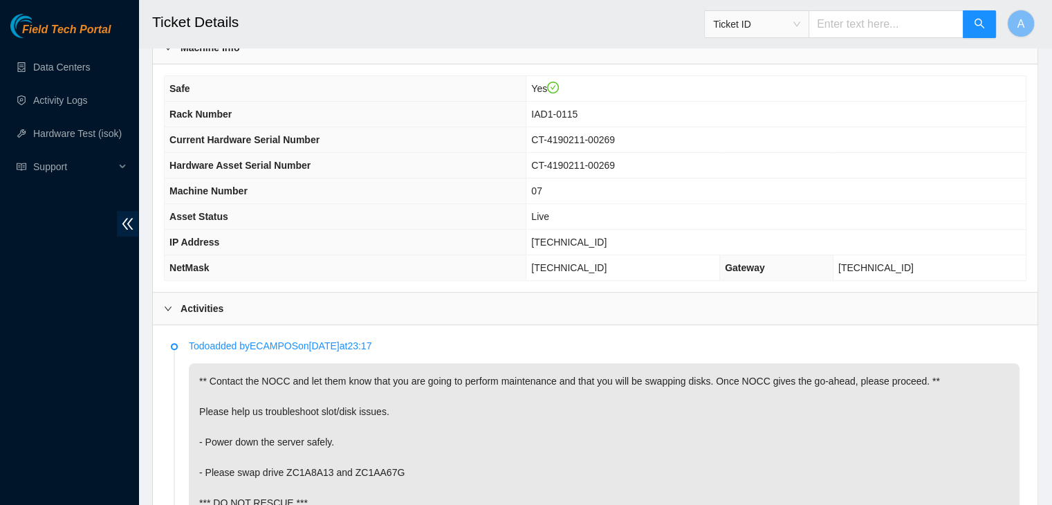
click at [573, 237] on span "[TECHNICAL_ID]" at bounding box center [568, 242] width 75 height 11
copy span "[TECHNICAL_ID]"
click at [573, 237] on span "[TECHNICAL_ID]" at bounding box center [568, 242] width 75 height 11
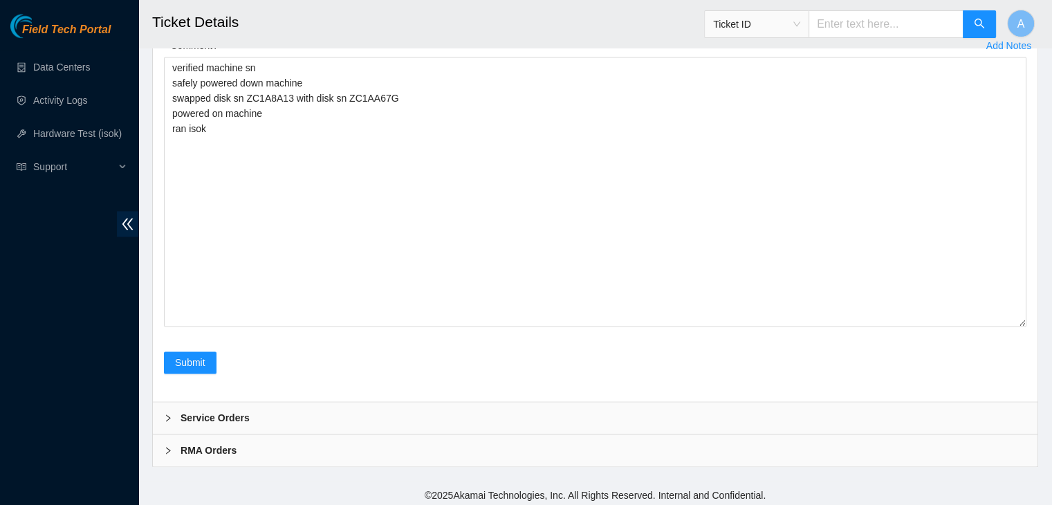
scroll to position [1828, 0]
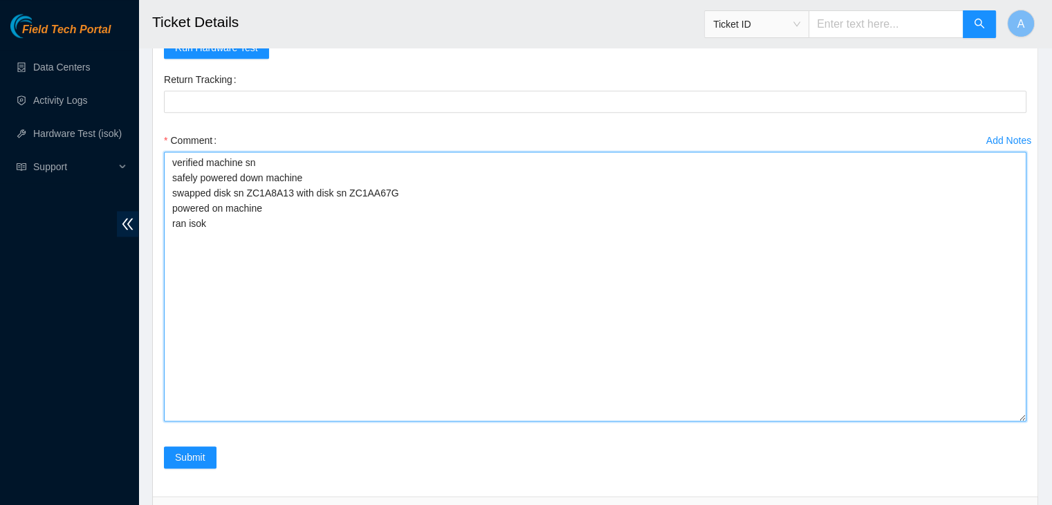
click at [591, 270] on textarea "verified machine sn safely powered down machine swapped disk sn ZC1A8A13 with d…" at bounding box center [595, 286] width 862 height 270
paste textarea "342084 [DATE] 09:58:27 [TECHNICAL_ID] FAILED Result Detail Message Ticket ID [T…"
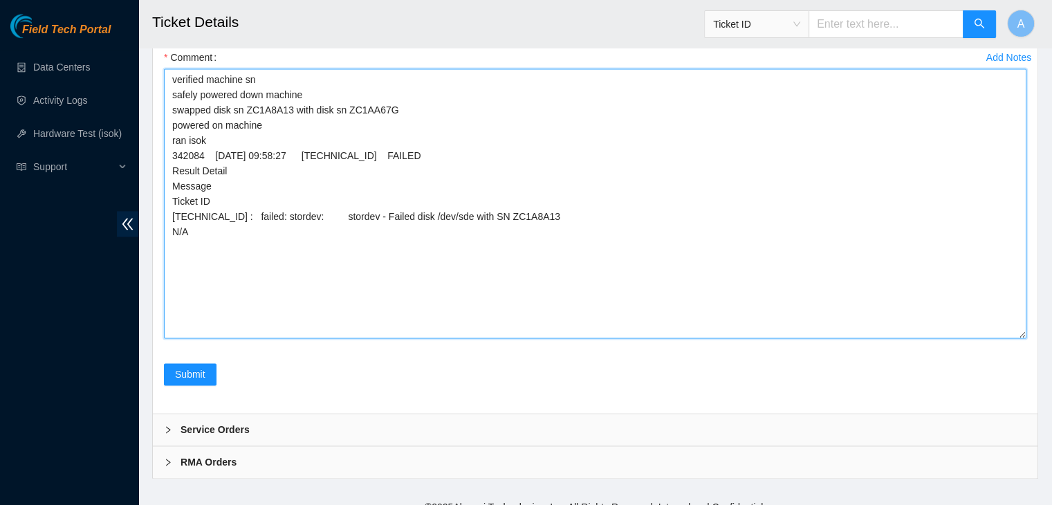
scroll to position [1923, 0]
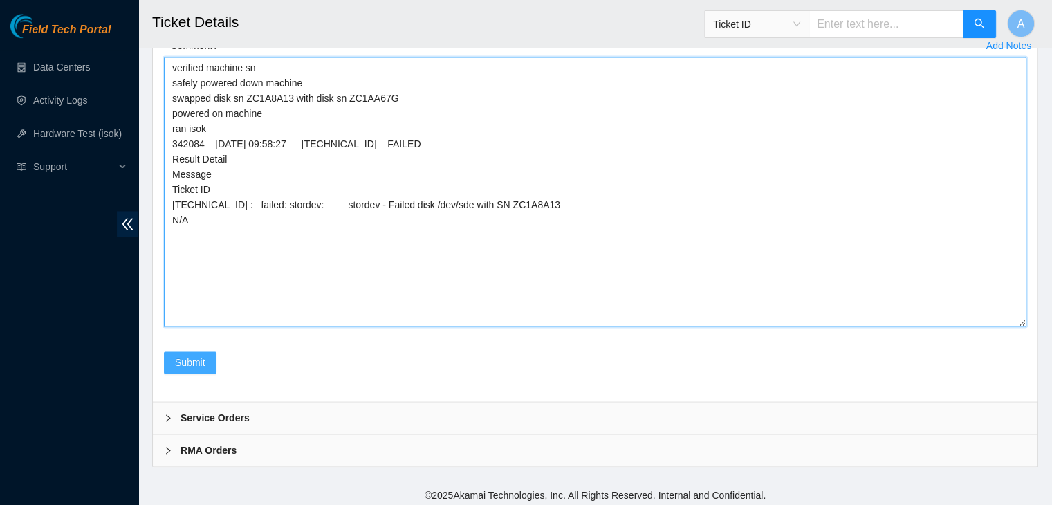
type textarea "verified machine sn safely powered down machine swapped disk sn ZC1A8A13 with d…"
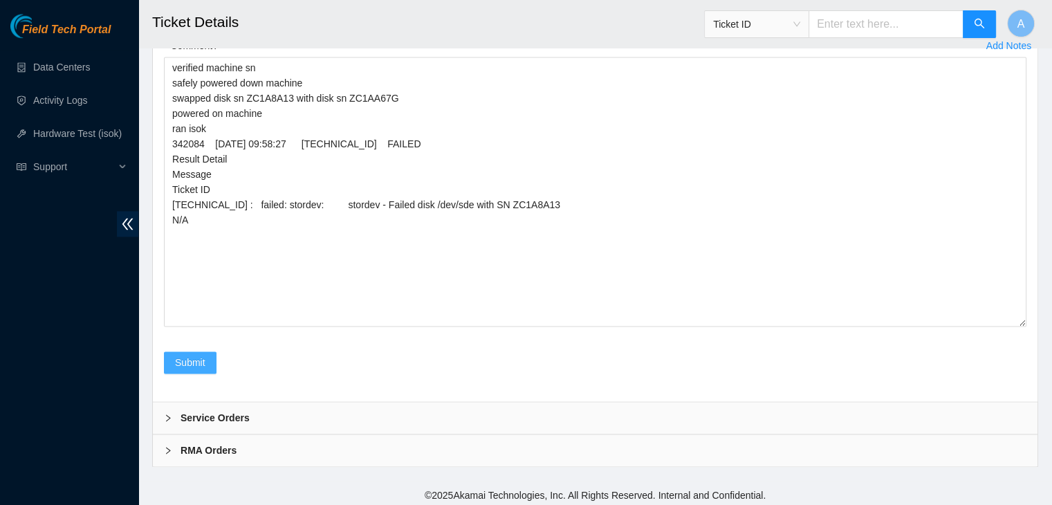
click at [194, 351] on button "Submit" at bounding box center [190, 362] width 53 height 22
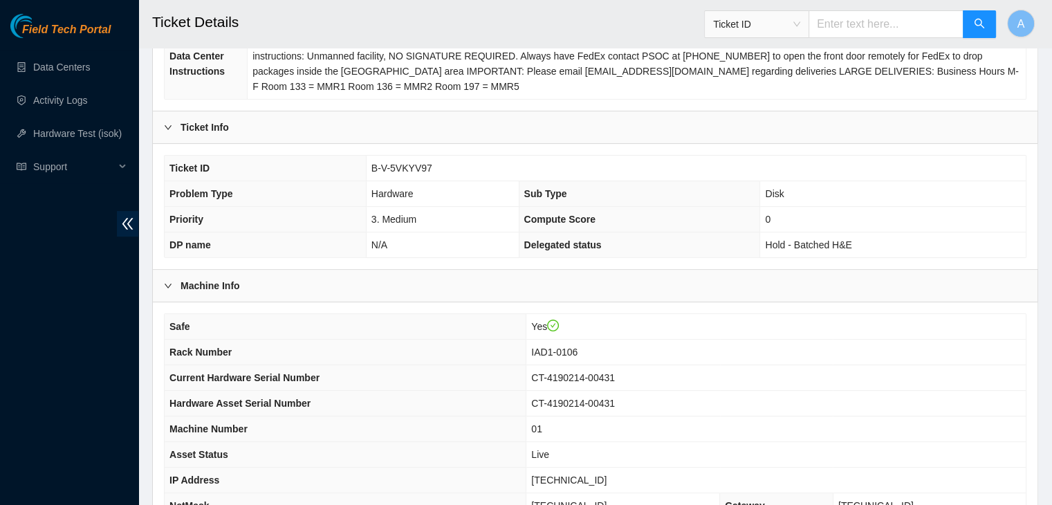
scroll to position [429, 0]
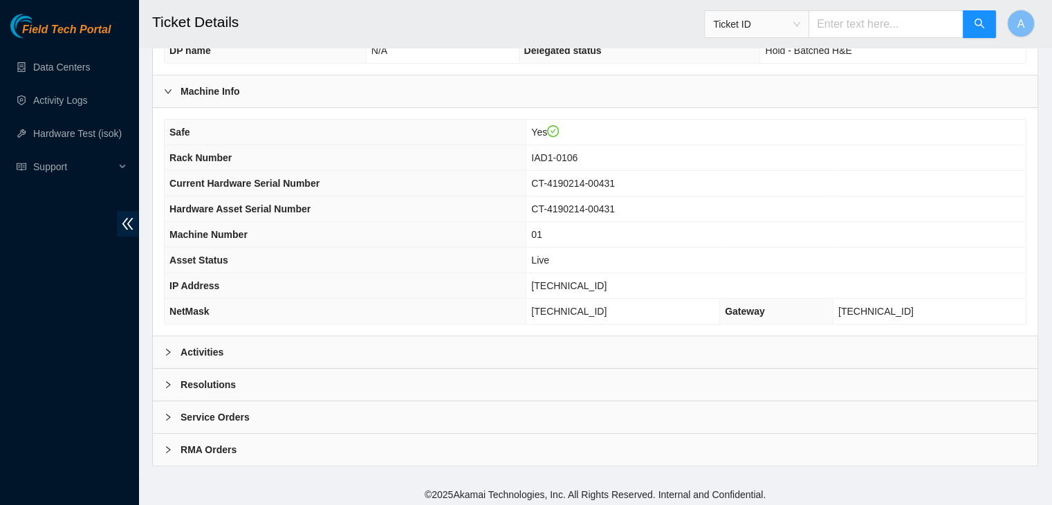
click at [379, 336] on div "Activities" at bounding box center [595, 352] width 885 height 32
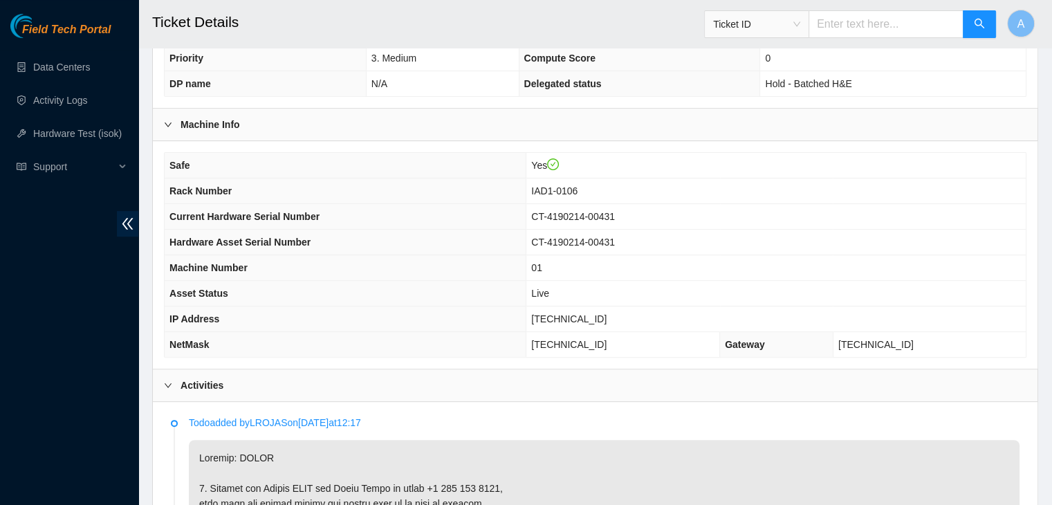
scroll to position [396, 0]
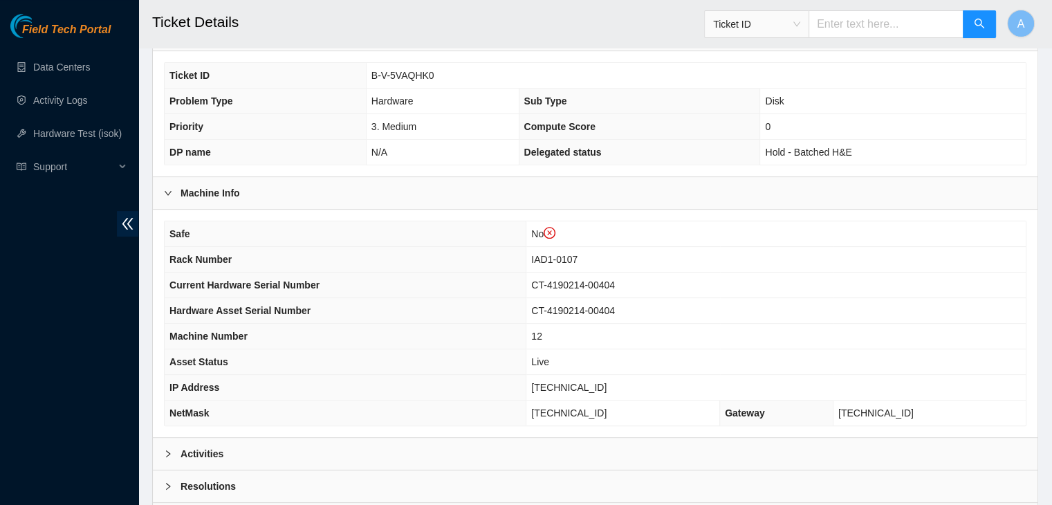
scroll to position [433, 0]
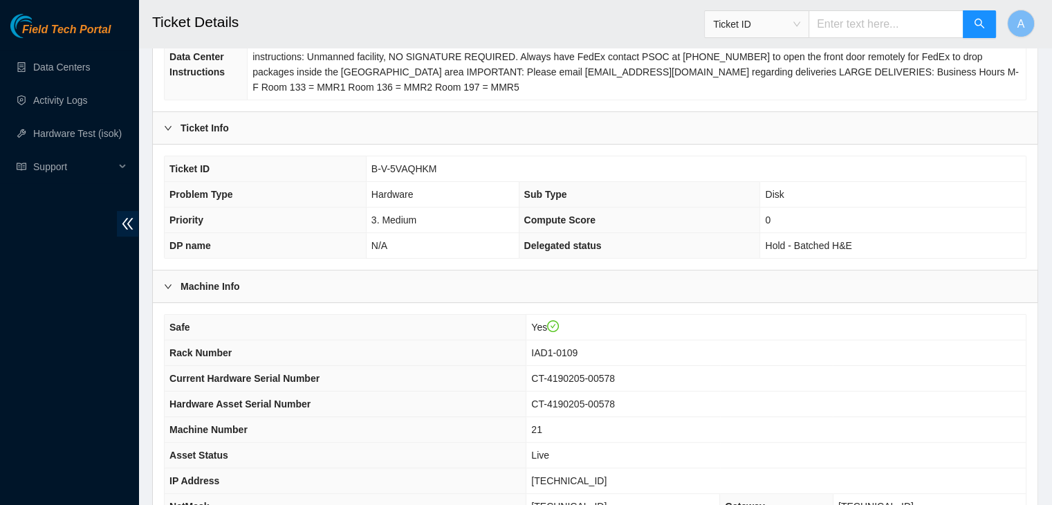
scroll to position [235, 0]
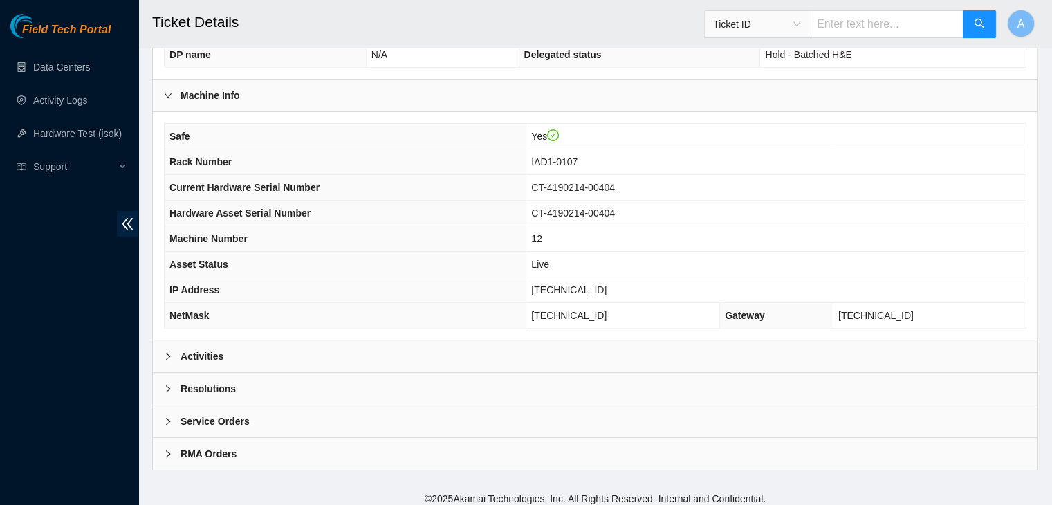
scroll to position [426, 0]
click at [448, 340] on div "Activities" at bounding box center [595, 356] width 885 height 32
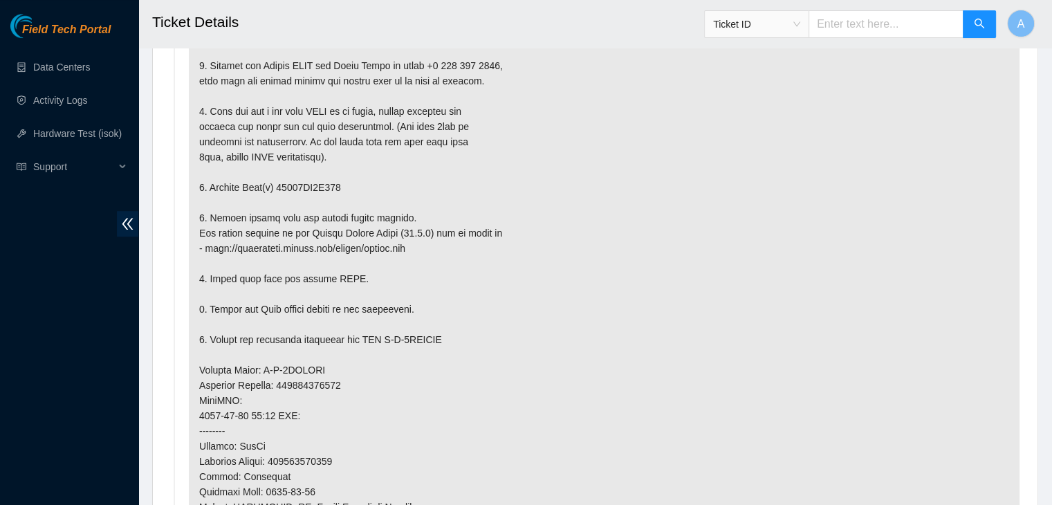
scroll to position [822, 0]
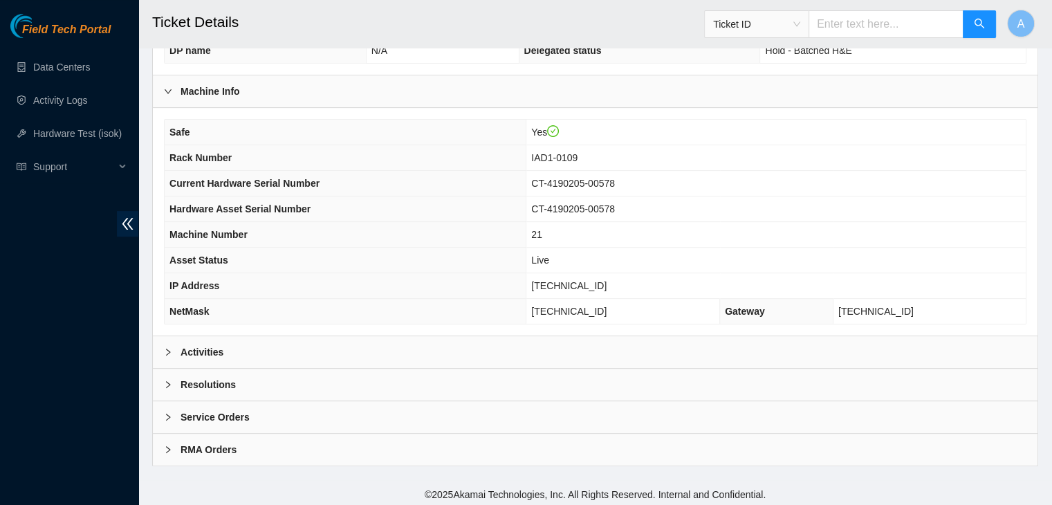
scroll to position [429, 0]
click at [432, 338] on div "Activities" at bounding box center [595, 352] width 885 height 32
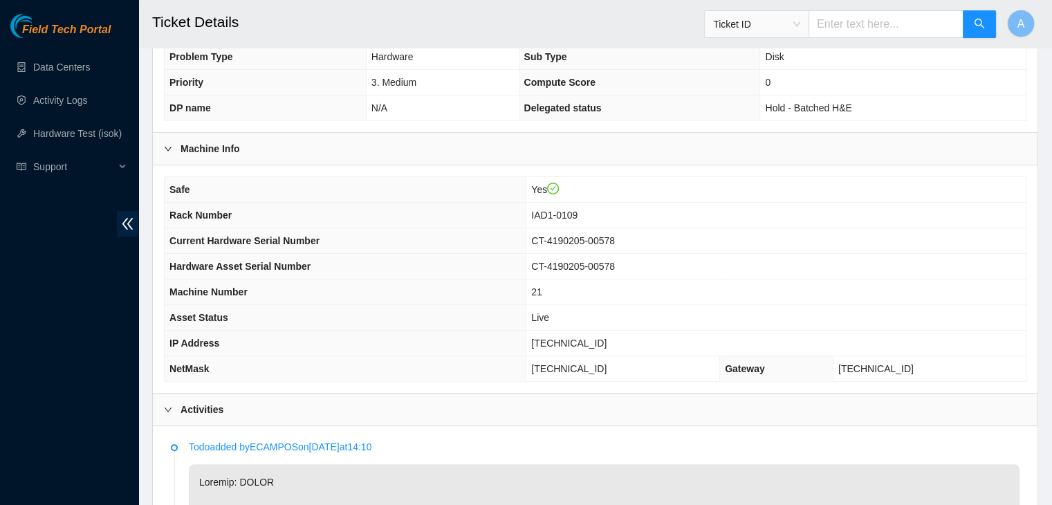
scroll to position [736, 0]
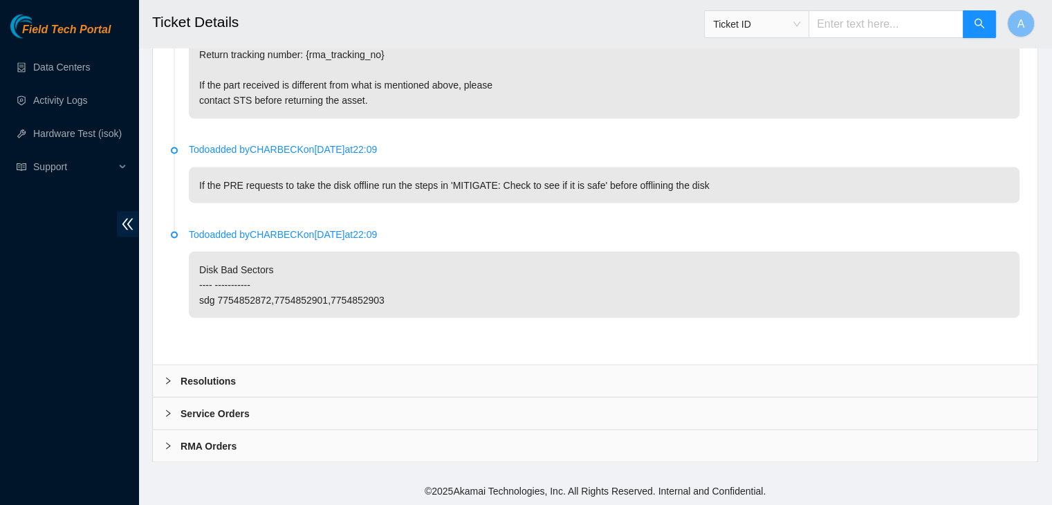
scroll to position [2470, 0]
click at [537, 377] on div "Resolutions" at bounding box center [595, 380] width 885 height 32
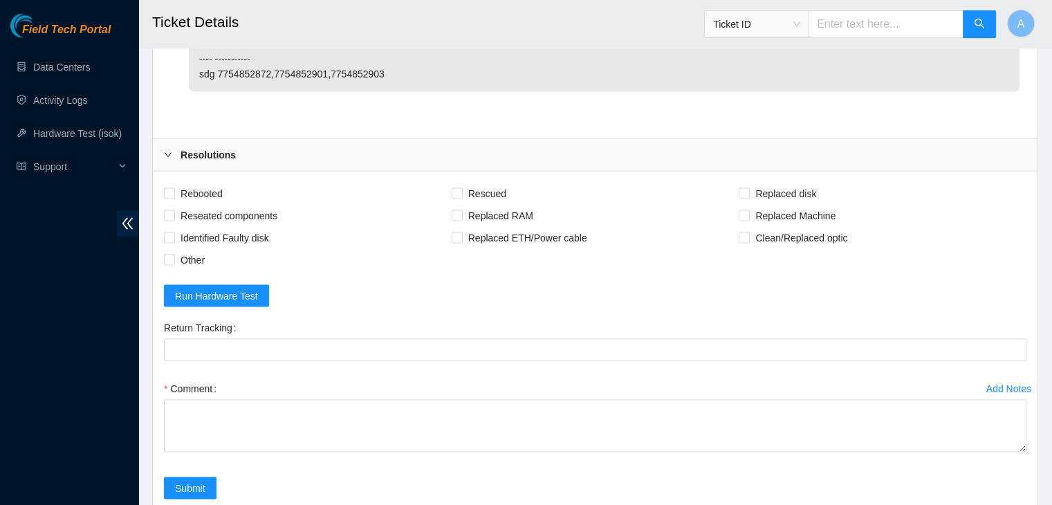
scroll to position [2689, 0]
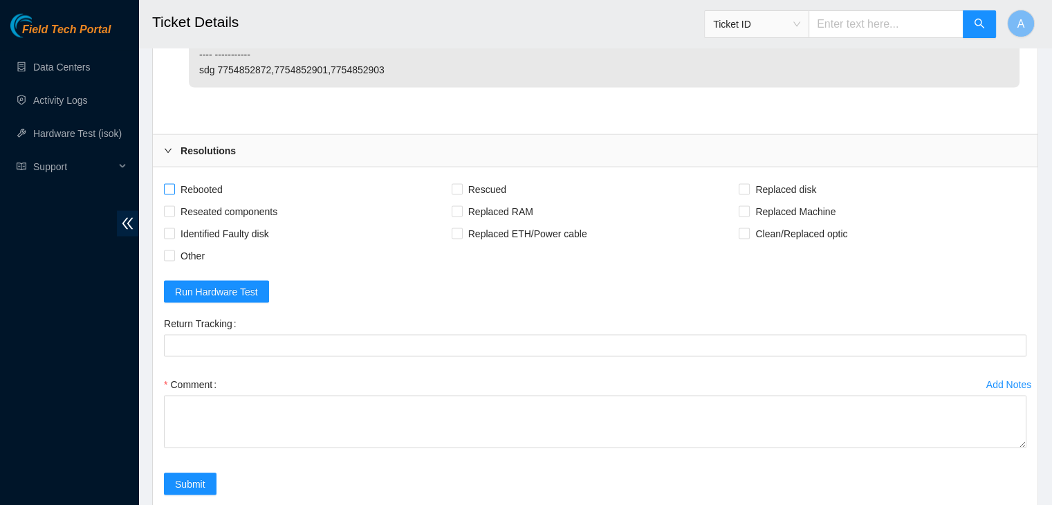
click at [212, 201] on span "Rebooted" at bounding box center [201, 189] width 53 height 22
click at [174, 194] on input "Rebooted" at bounding box center [169, 189] width 10 height 10
click at [213, 201] on span "Rebooted" at bounding box center [201, 189] width 53 height 22
click at [174, 194] on input "Rebooted" at bounding box center [169, 189] width 10 height 10
click at [207, 200] on span "Rebooted" at bounding box center [201, 189] width 53 height 22
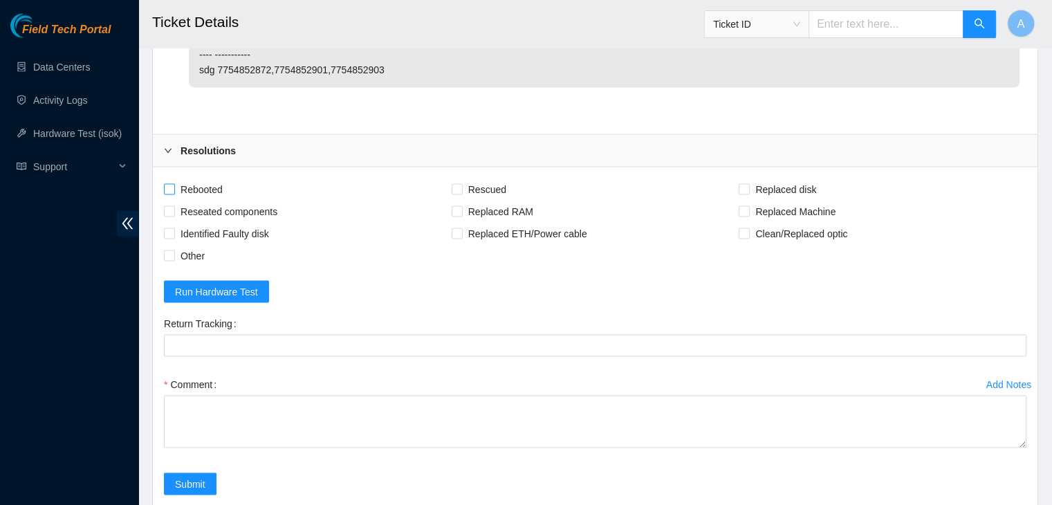
click at [174, 194] on input "Rebooted" at bounding box center [169, 189] width 10 height 10
checkbox input "true"
click at [216, 220] on span "Reseated components" at bounding box center [229, 212] width 108 height 22
click at [174, 216] on input "Reseated components" at bounding box center [169, 211] width 10 height 10
checkbox input "true"
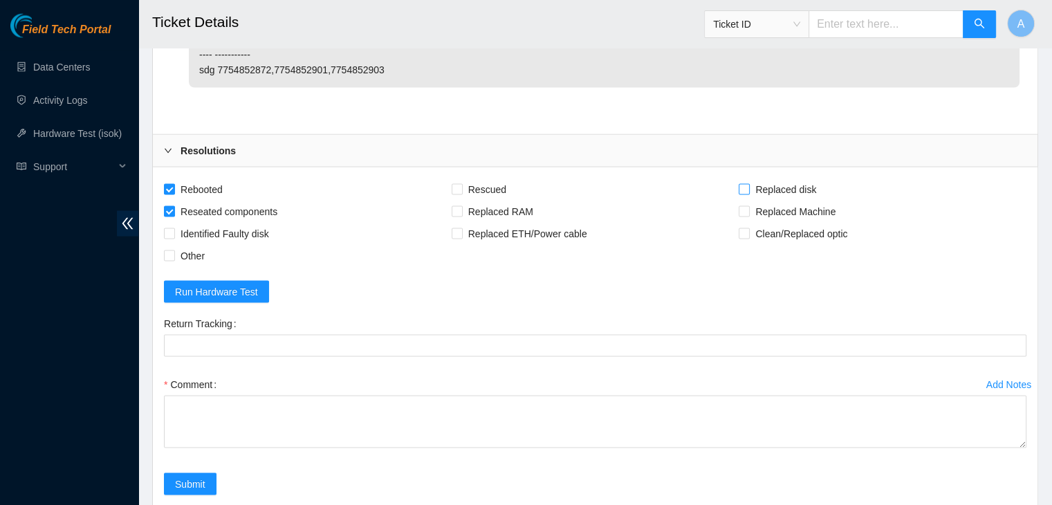
click at [795, 201] on span "Replaced disk" at bounding box center [786, 189] width 72 height 22
click at [748, 194] on input "Replaced disk" at bounding box center [744, 189] width 10 height 10
checkbox input "true"
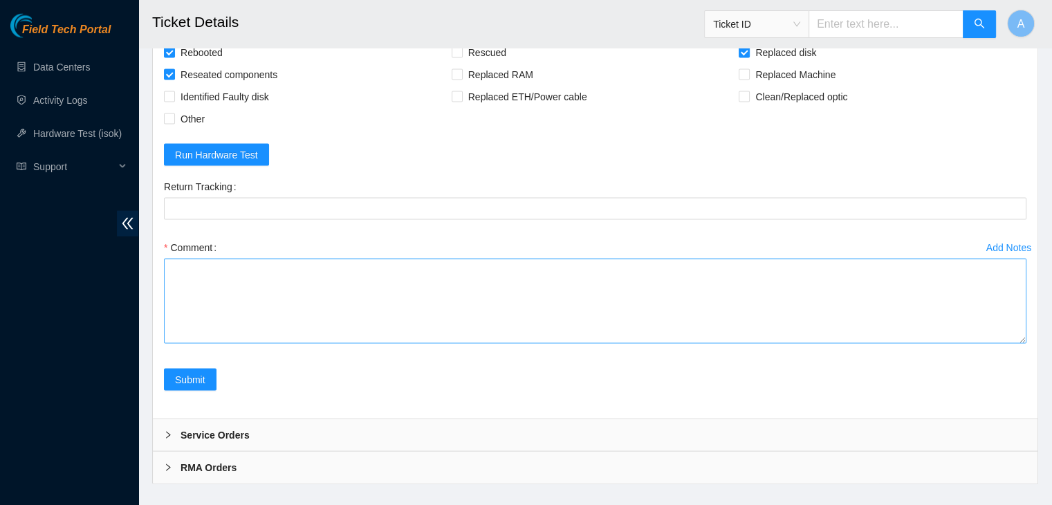
drag, startPoint x: 1023, startPoint y: 316, endPoint x: 1008, endPoint y: 493, distance: 177.7
click at [1008, 344] on textarea "Comment" at bounding box center [595, 301] width 862 height 85
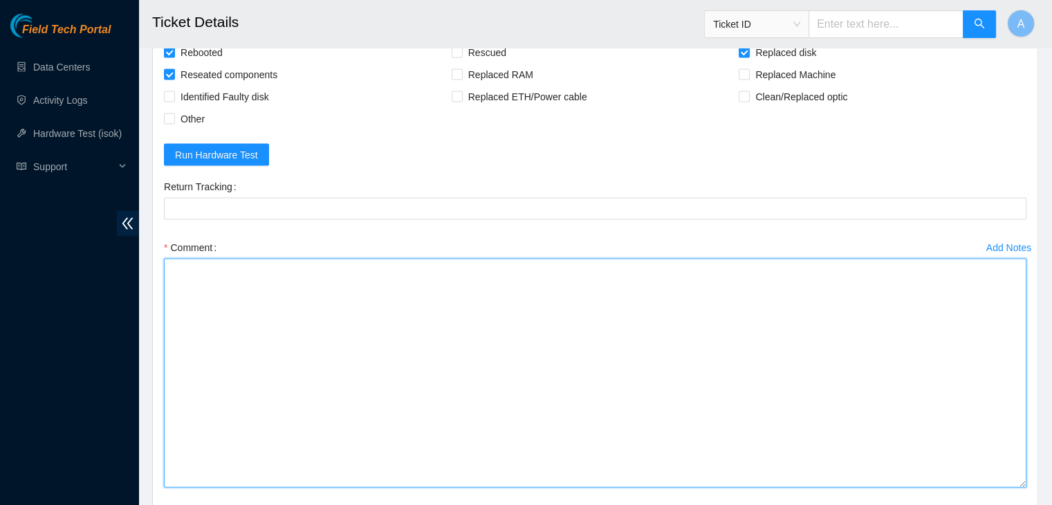
click at [831, 332] on textarea "Comment" at bounding box center [595, 373] width 862 height 229
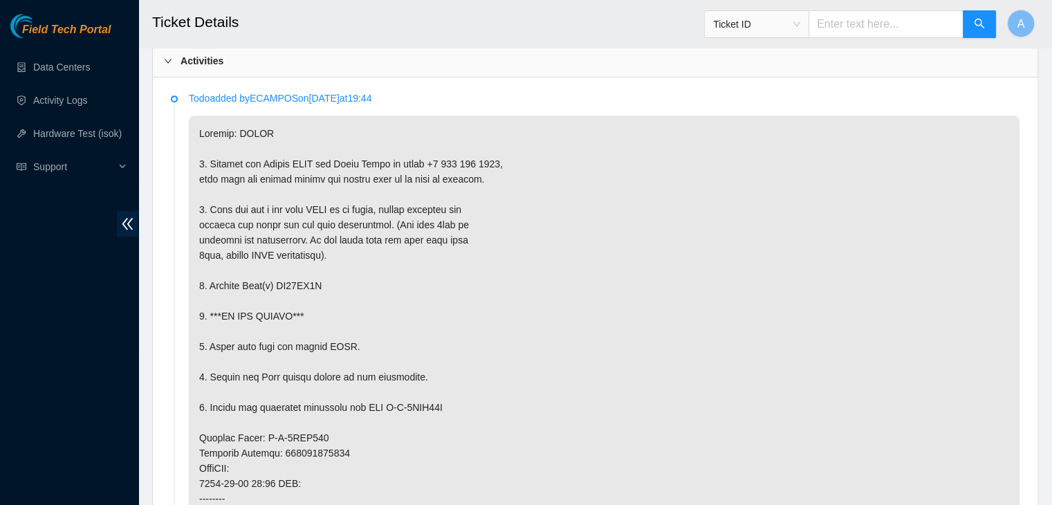
scroll to position [720, 0]
click at [310, 286] on p at bounding box center [604, 468] width 831 height 705
copy p "ZC16FN1Z"
click at [310, 286] on p at bounding box center [604, 468] width 831 height 705
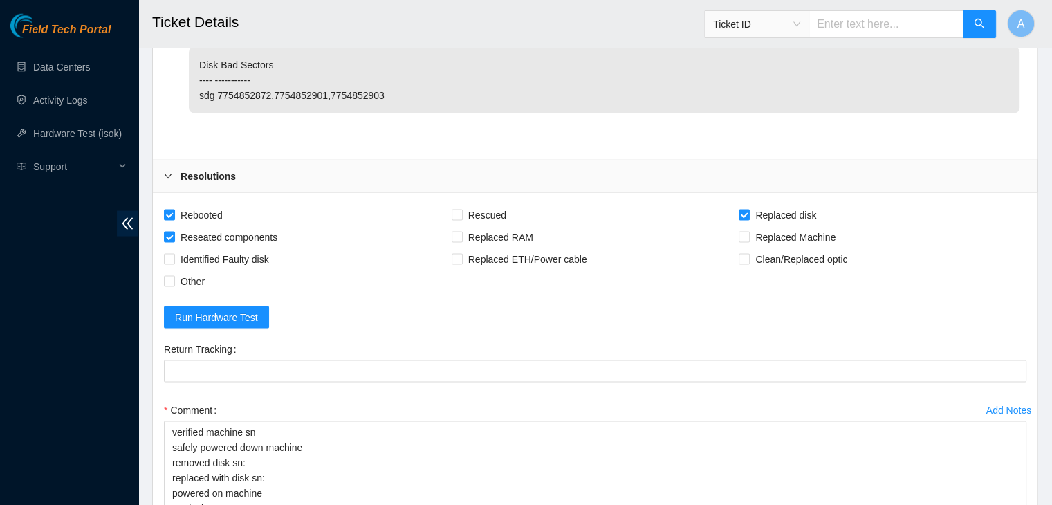
scroll to position [2930, 0]
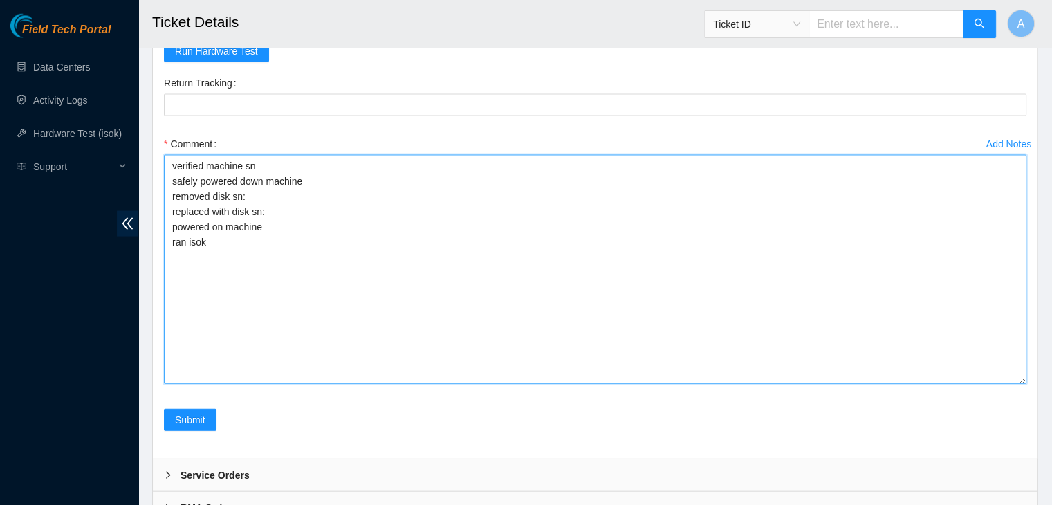
click at [371, 191] on textarea "verified machine sn safely powered down machine removed disk sn: replaced with …" at bounding box center [595, 269] width 862 height 229
paste textarea "ZC16FN1Z"
paste textarea "Z1Z8ABPZ"
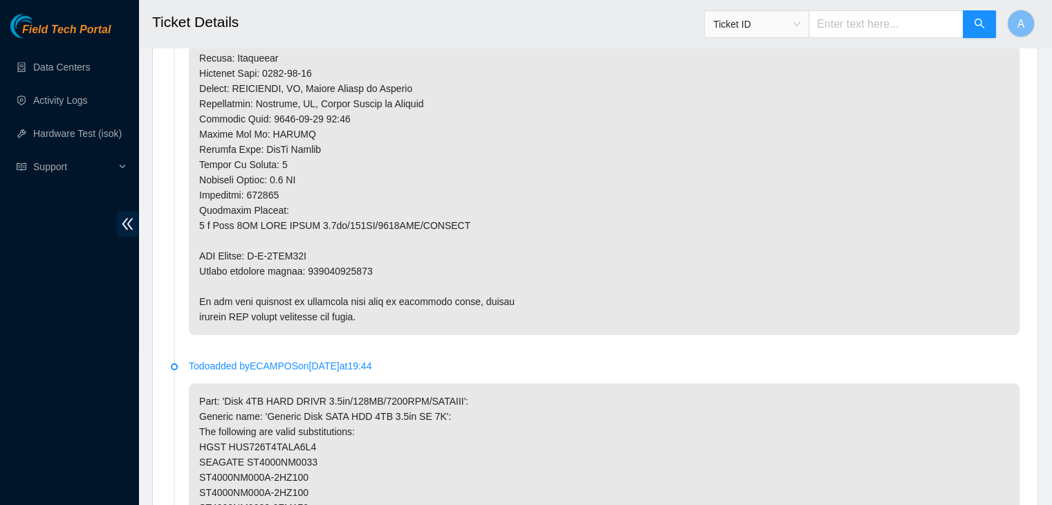
scroll to position [1206, 0]
type textarea "verified machine sn safely powered down machine removed disk sn: ZC16FN1Z repla…"
copy p "463470058627"
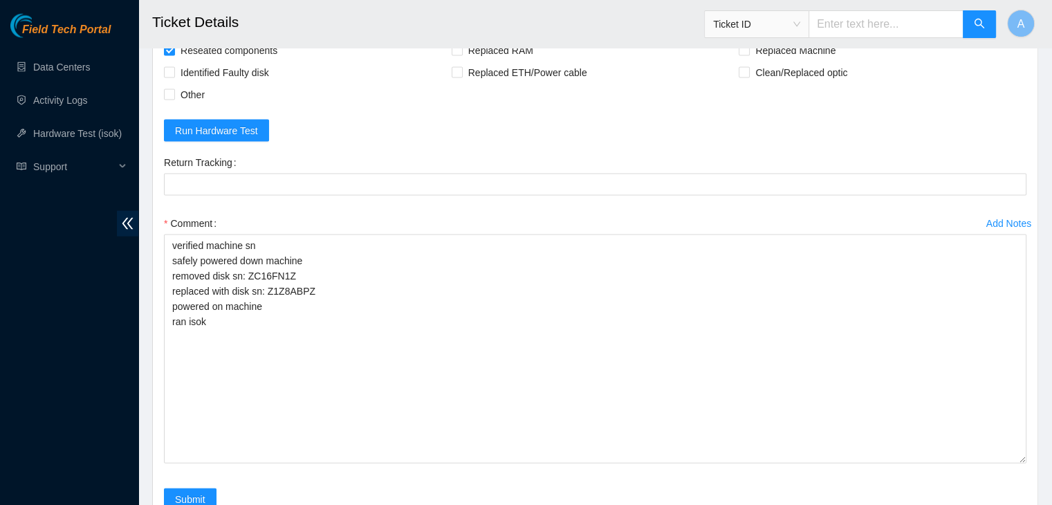
scroll to position [2852, 0]
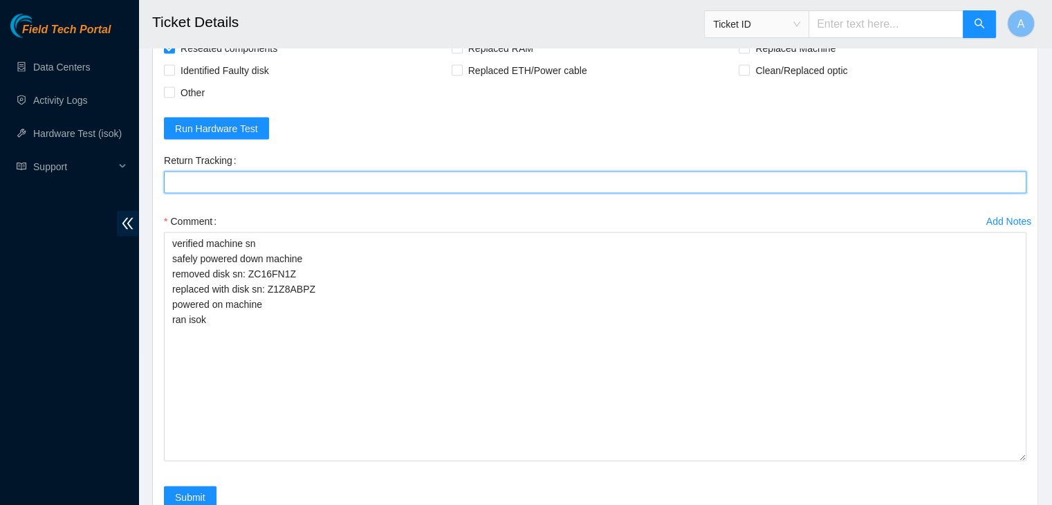
click at [380, 186] on Tracking "Return Tracking" at bounding box center [595, 183] width 862 height 22
paste Tracking "463470058627"
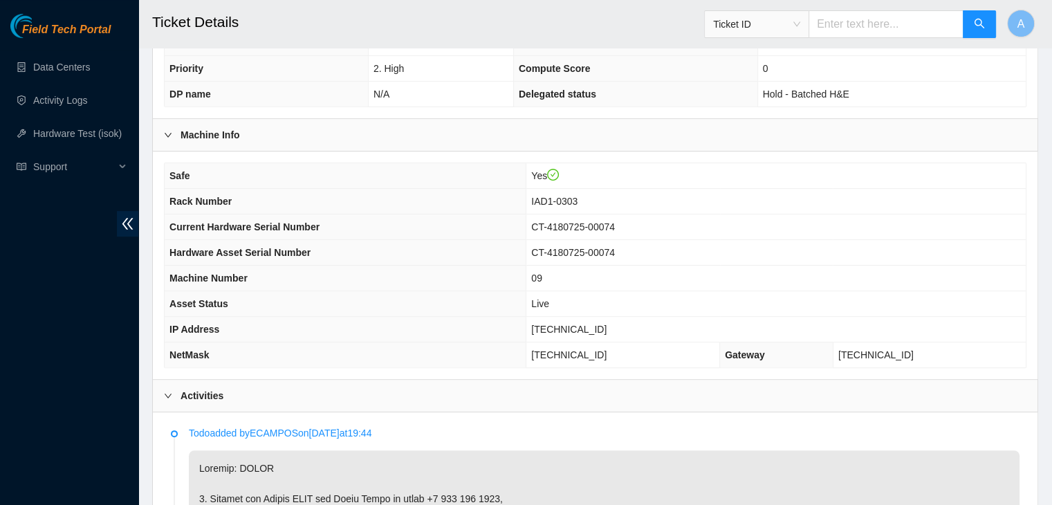
scroll to position [385, 0]
type Tracking "463470058627"
click at [571, 329] on td "[TECHNICAL_ID]" at bounding box center [775, 331] width 499 height 26
click at [596, 325] on span "[TECHNICAL_ID]" at bounding box center [568, 330] width 75 height 11
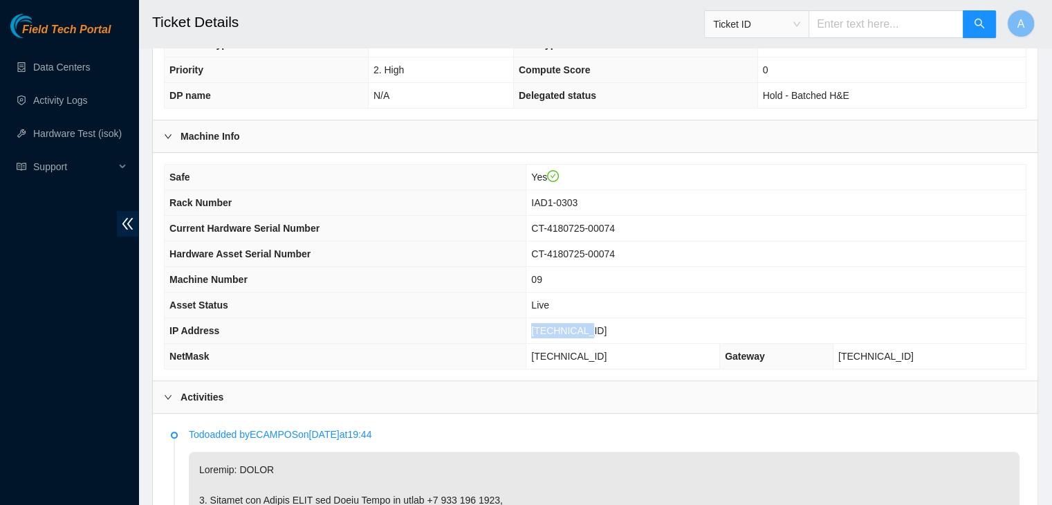
copy span "[TECHNICAL_ID]"
click at [596, 325] on span "[TECHNICAL_ID]" at bounding box center [568, 330] width 75 height 11
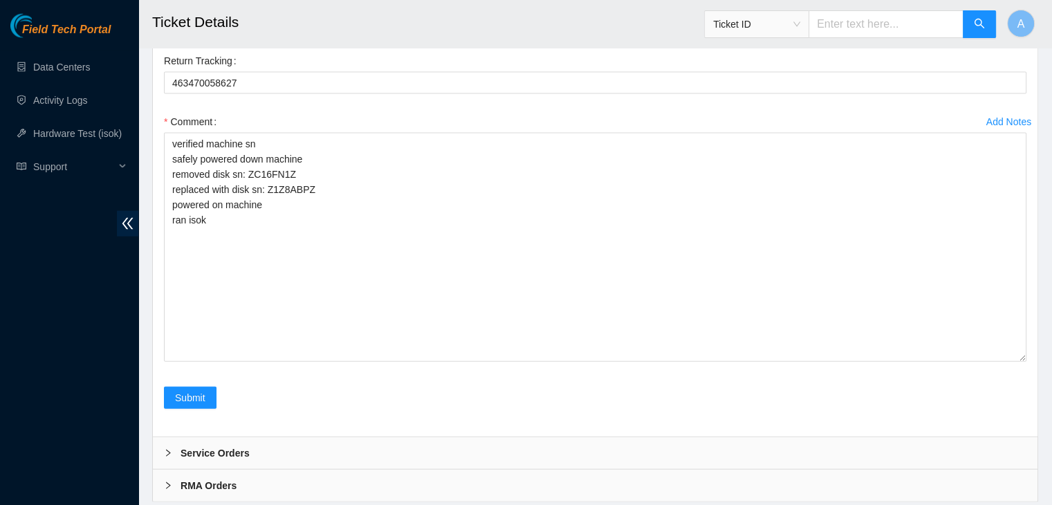
scroll to position [2941, 0]
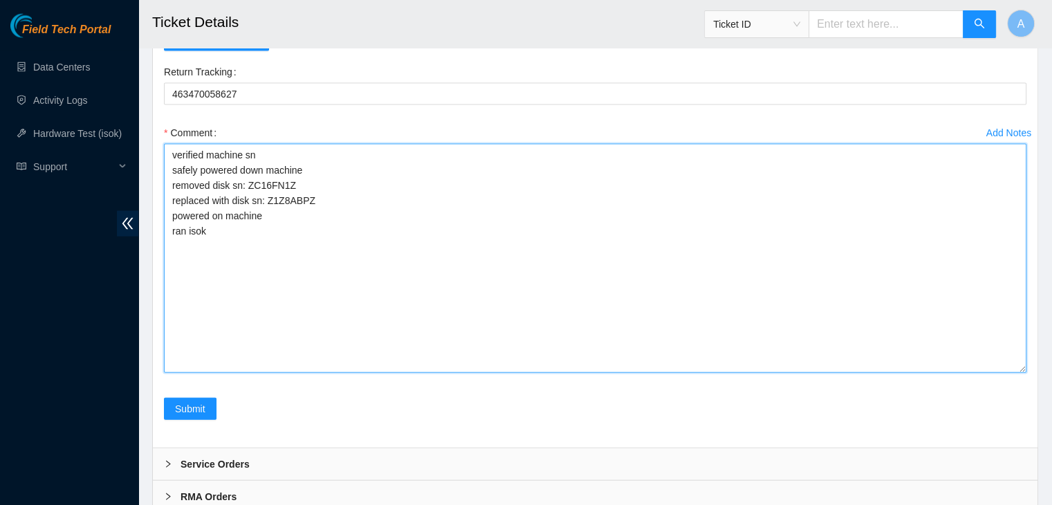
click at [525, 314] on textarea "verified machine sn safely powered down machine removed disk sn: ZC16FN1Z repla…" at bounding box center [595, 258] width 862 height 229
paste textarea "342083 25-09-2025 09:56:33 23.60.98.58 COMPLETE Result Detail Message Ticket ID…"
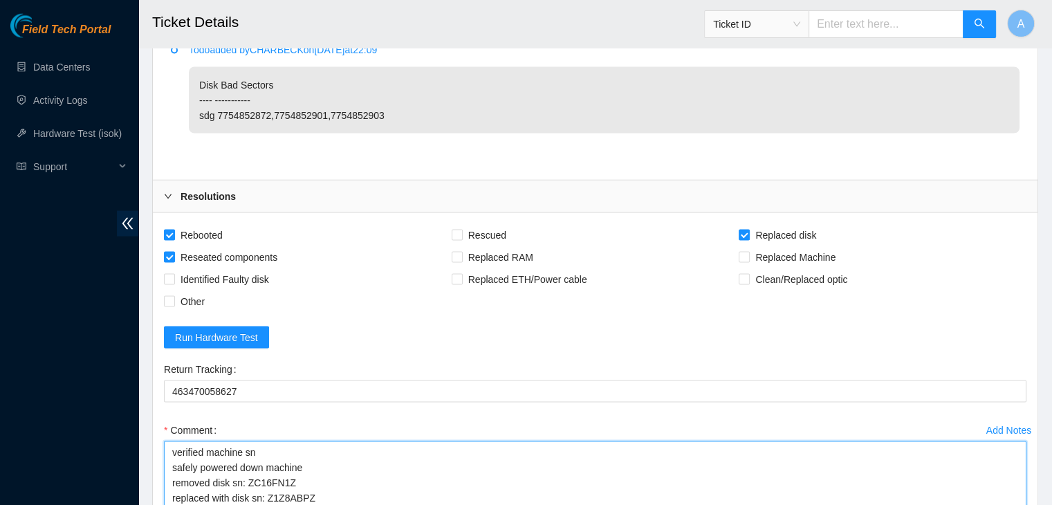
scroll to position [3002, 0]
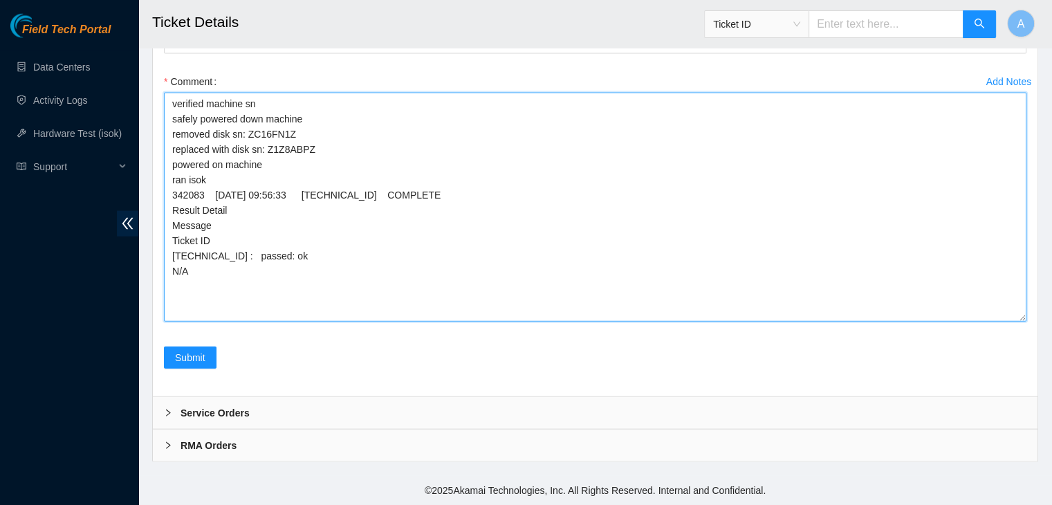
type textarea "verified machine sn safely powered down machine removed disk sn: ZC16FN1Z repla…"
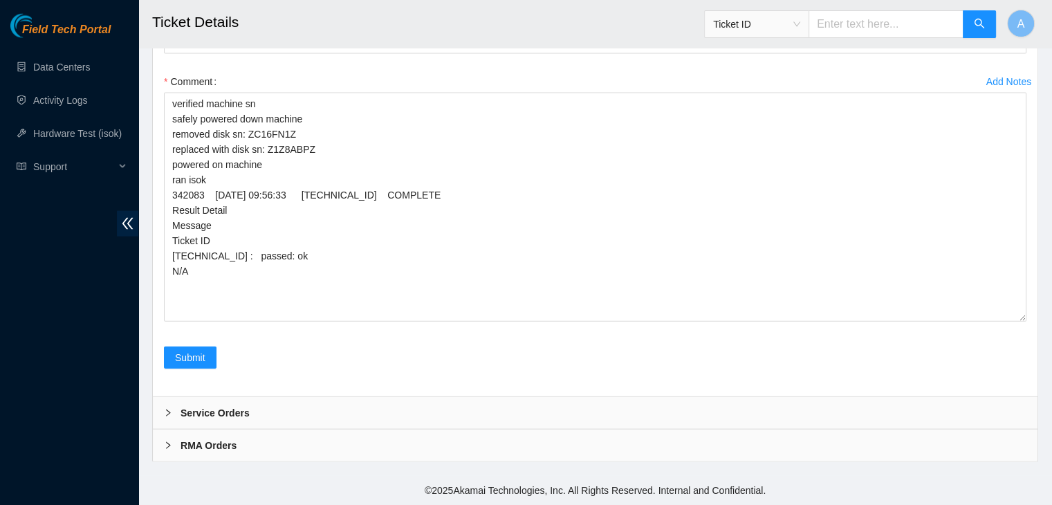
click at [179, 346] on div "Add Notes Comment verified machine sn safely powered down machine removed disk …" at bounding box center [594, 209] width 873 height 276
click at [196, 360] on span "Submit" at bounding box center [190, 357] width 30 height 15
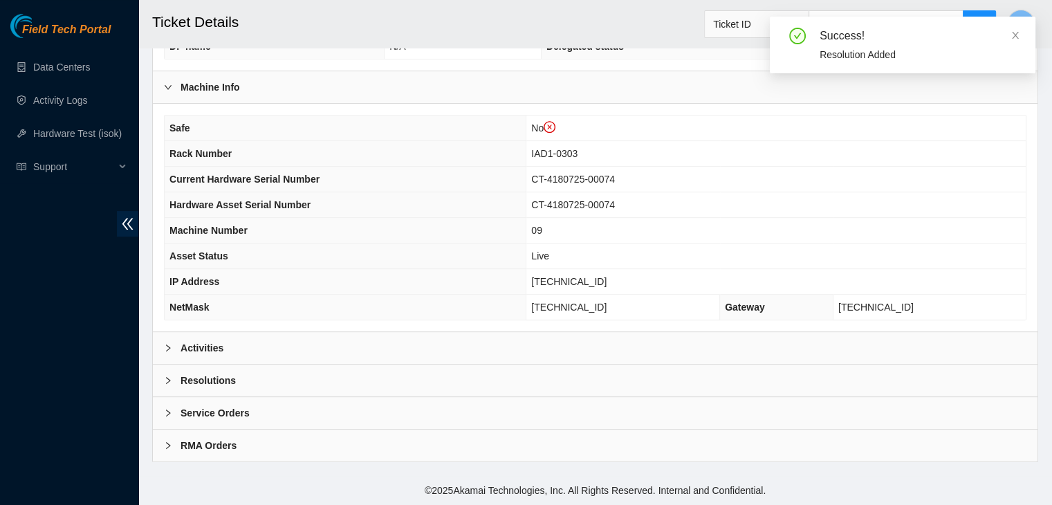
scroll to position [456, 0]
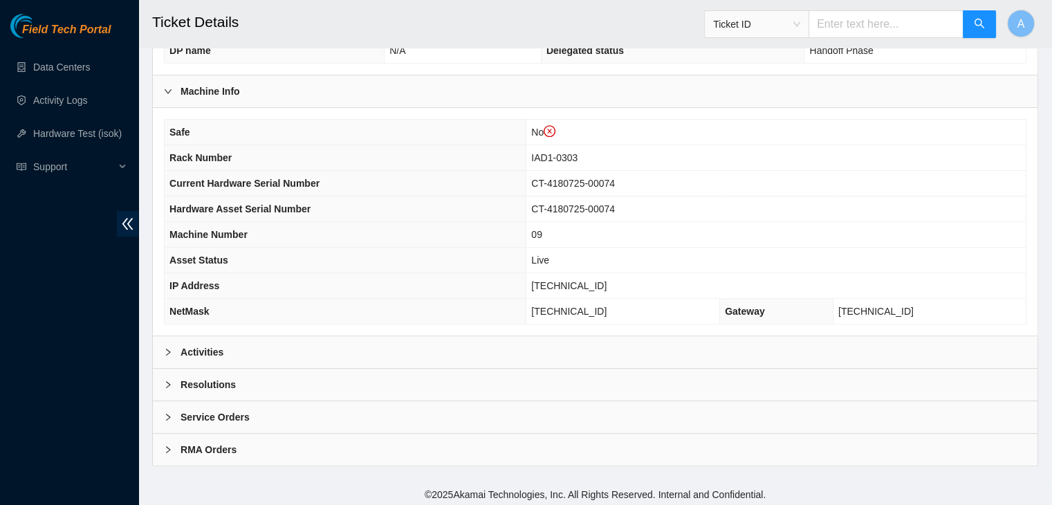
click at [535, 340] on div "Activities" at bounding box center [595, 352] width 885 height 32
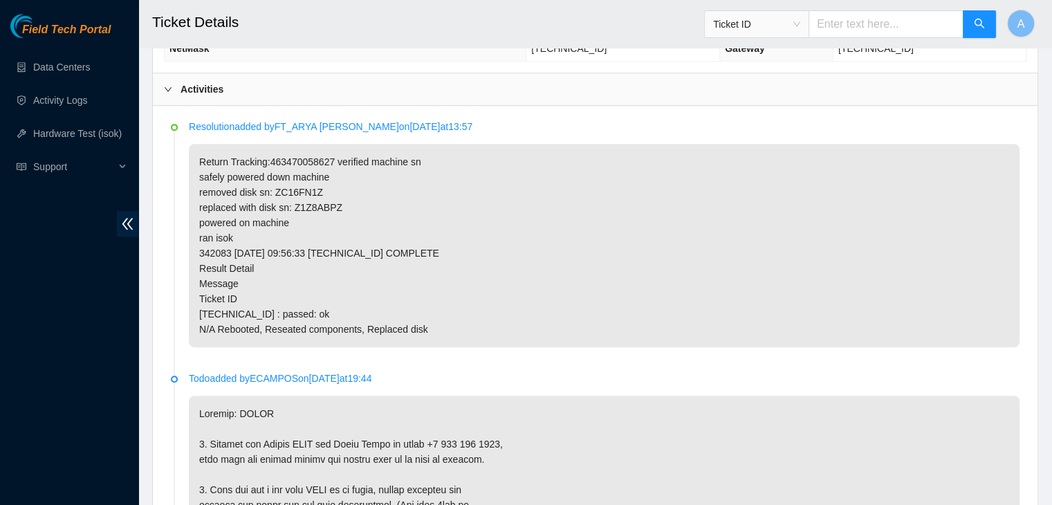
scroll to position [720, 0]
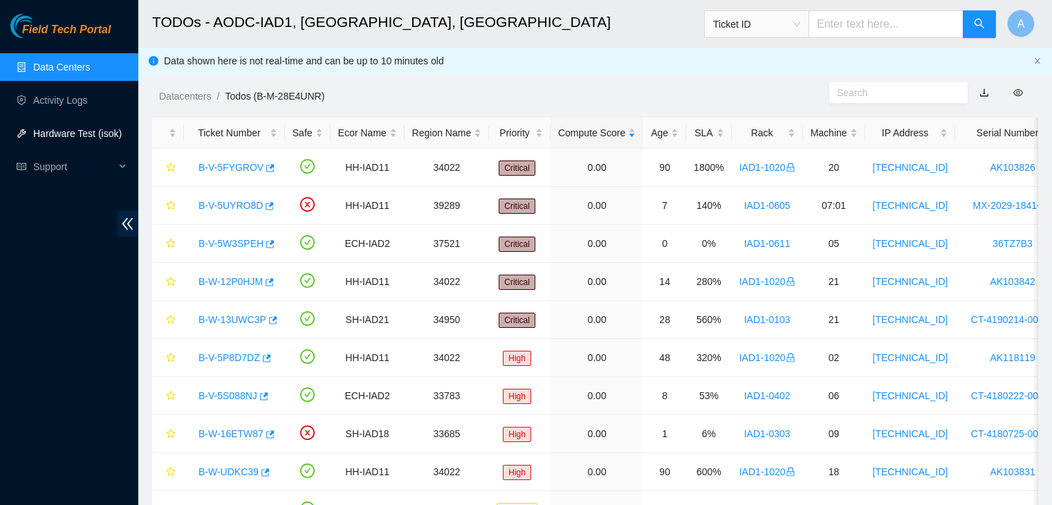
scroll to position [1176, 0]
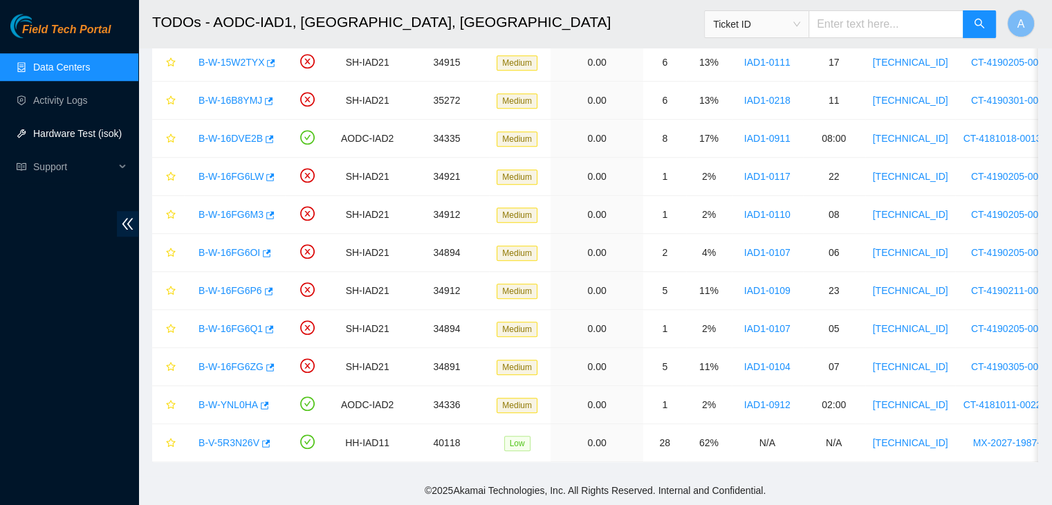
click at [72, 139] on link "Hardware Test (isok)" at bounding box center [77, 133] width 89 height 11
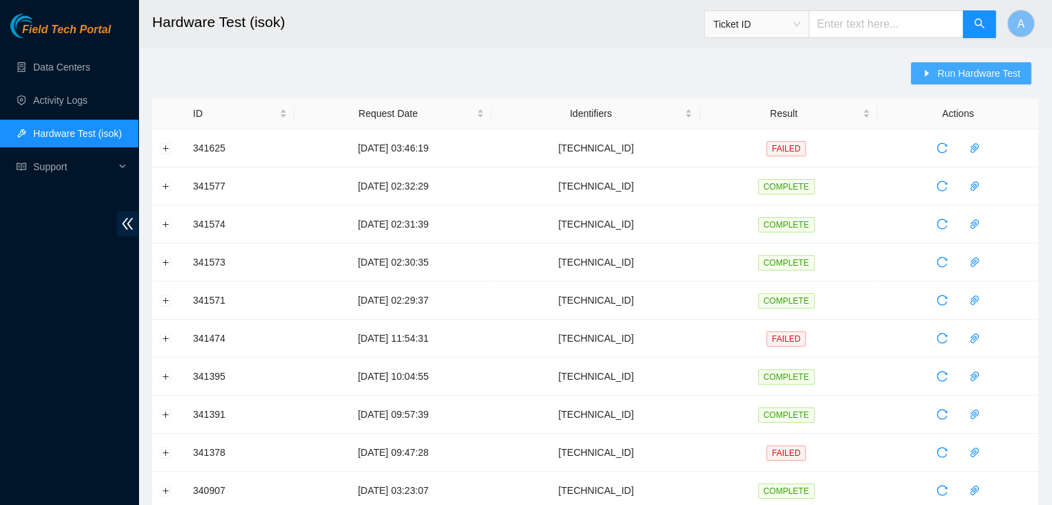
click at [952, 75] on span "Run Hardware Test" at bounding box center [978, 73] width 83 height 15
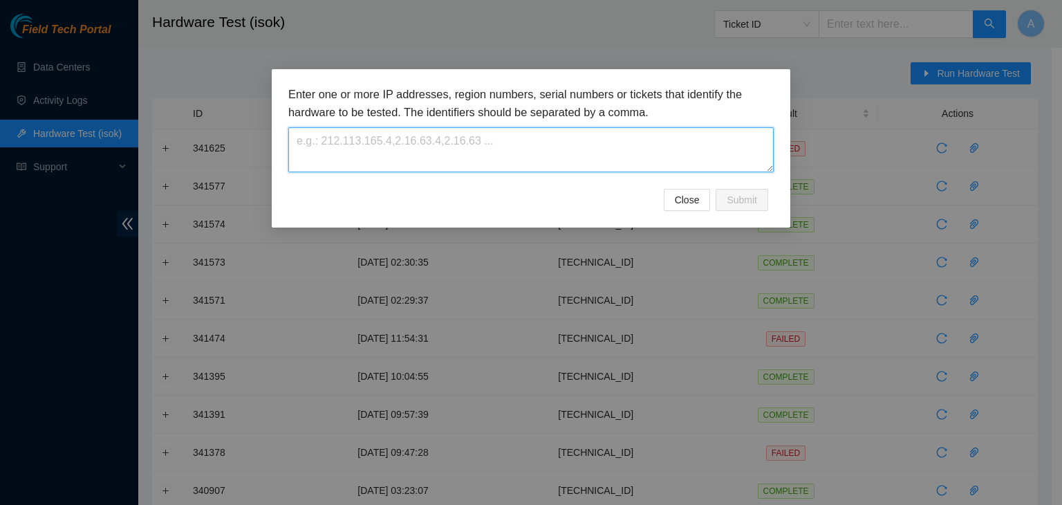
click at [642, 169] on textarea at bounding box center [530, 149] width 485 height 45
paste textarea "23.60.98.58"
type textarea "23.60.98.58"
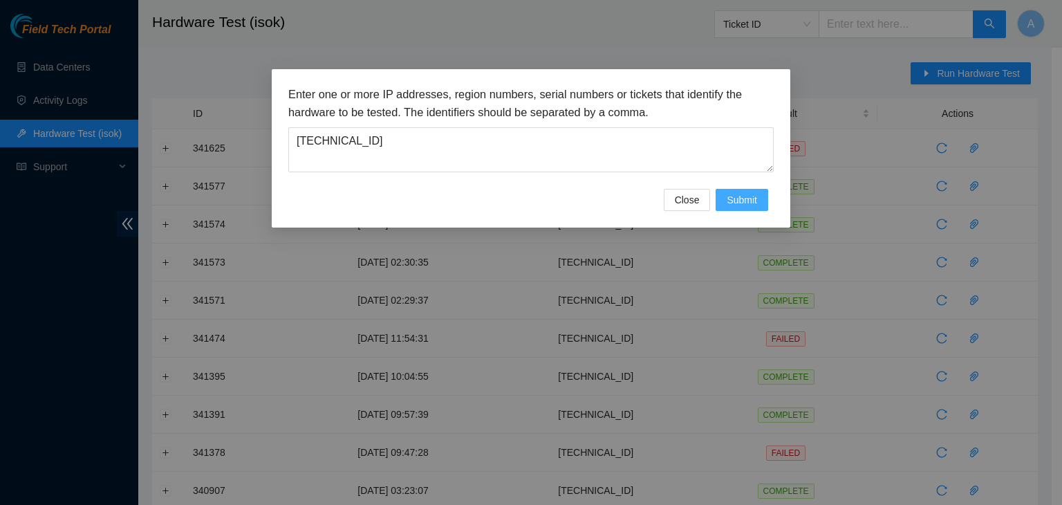
click at [728, 210] on button "Submit" at bounding box center [742, 200] width 53 height 22
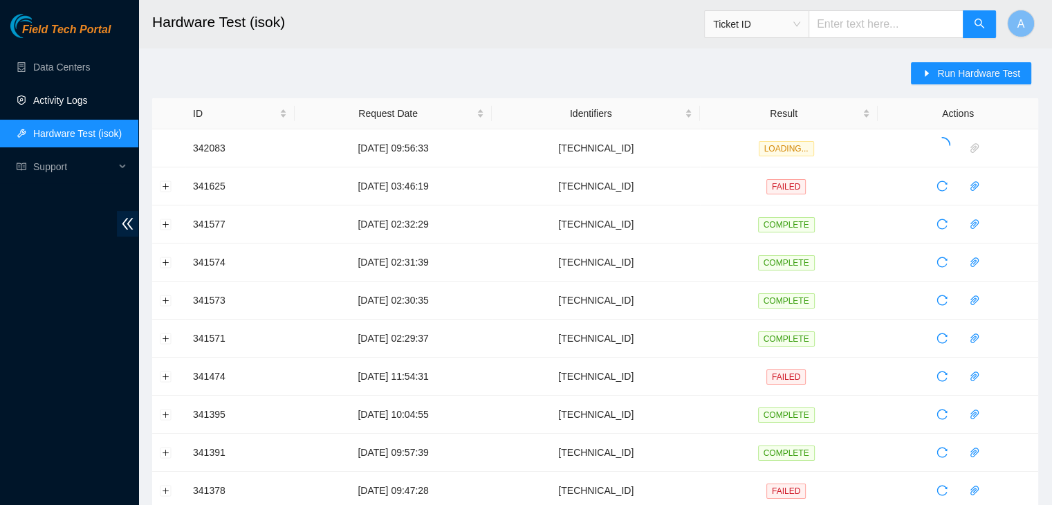
click at [81, 100] on link "Activity Logs" at bounding box center [60, 100] width 55 height 11
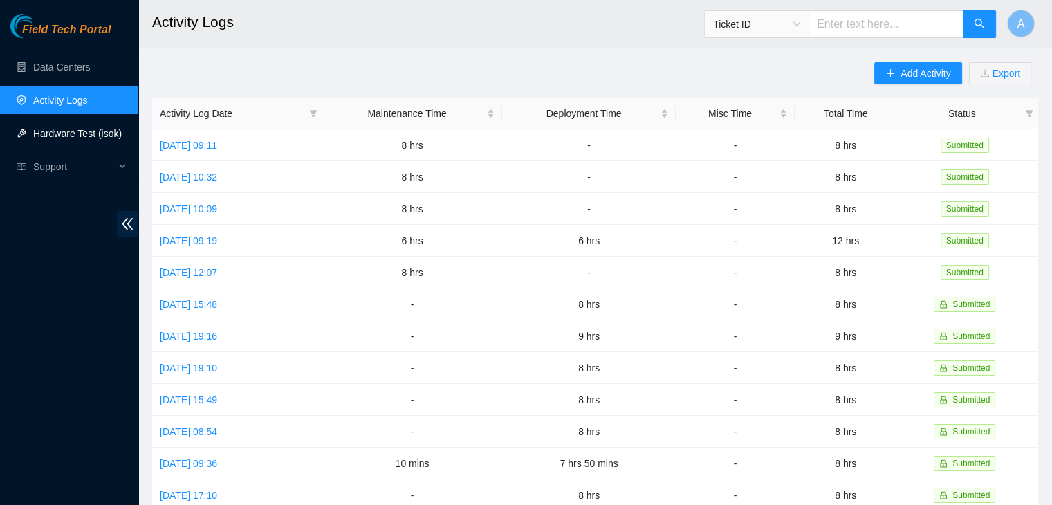
click at [68, 138] on link "Hardware Test (isok)" at bounding box center [77, 133] width 89 height 11
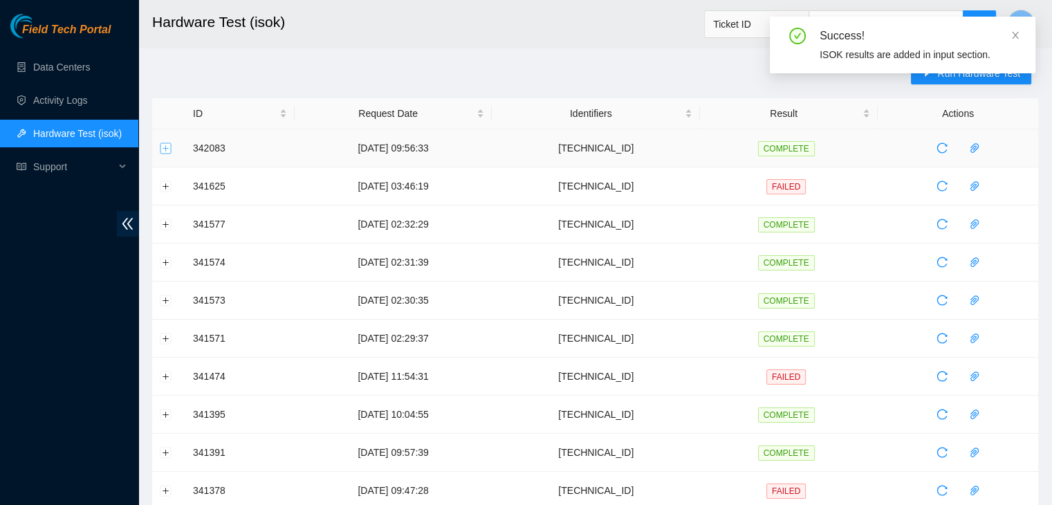
click at [164, 147] on button "Expand row" at bounding box center [165, 147] width 11 height 11
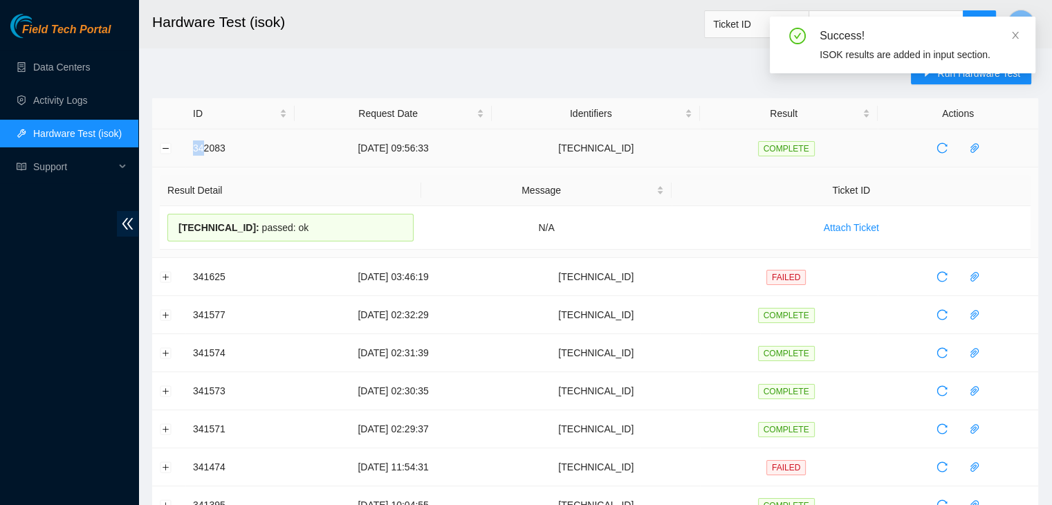
drag, startPoint x: 184, startPoint y: 147, endPoint x: 206, endPoint y: 144, distance: 22.3
click at [206, 144] on tr "342083 25-09-2025 09:56:33 23.60.98.58 COMPLETE" at bounding box center [595, 148] width 886 height 38
click at [191, 139] on td "342083" at bounding box center [239, 148] width 109 height 38
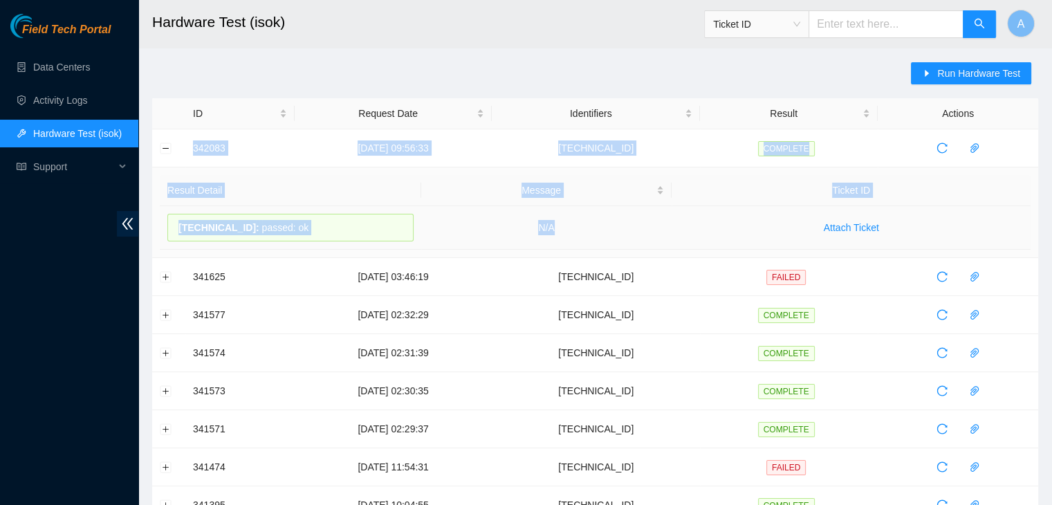
drag, startPoint x: 191, startPoint y: 145, endPoint x: 603, endPoint y: 234, distance: 421.7
copy tbody "342083 25-09-2025 09:56:33 23.60.98.58 COMPLETE Result Detail Message Ticket ID…"
click at [603, 234] on td "N/A" at bounding box center [546, 228] width 251 height 44
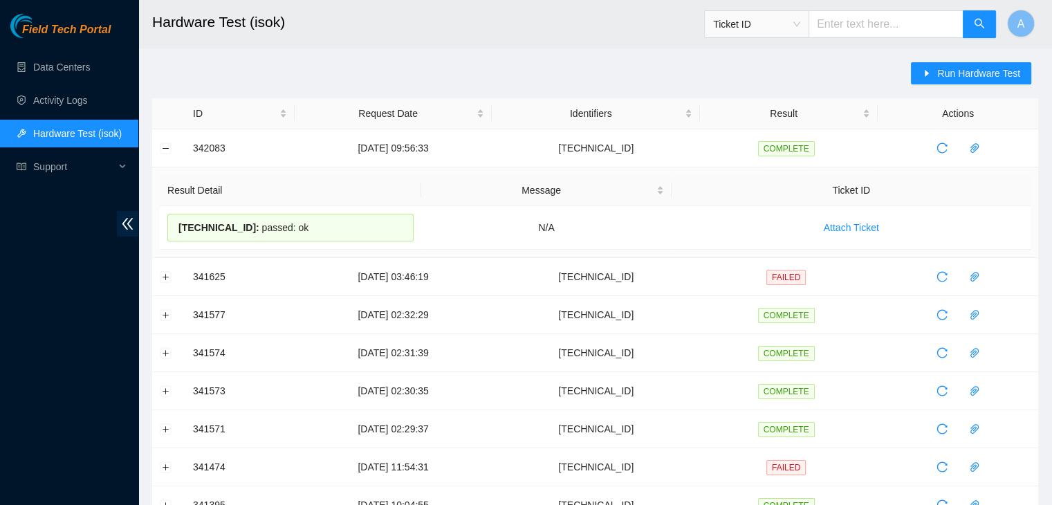
click at [954, 76] on span "Run Hardware Test" at bounding box center [978, 73] width 83 height 15
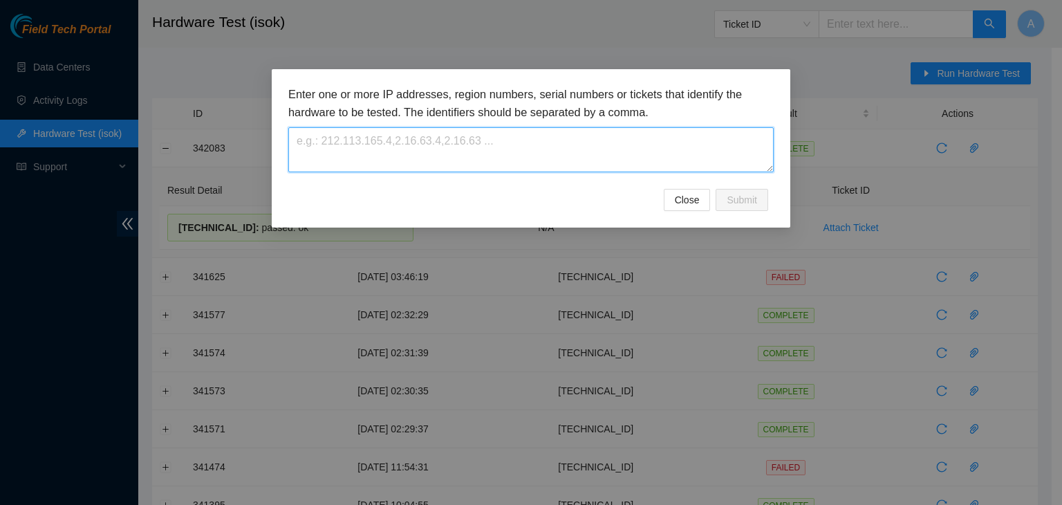
click at [669, 156] on textarea at bounding box center [530, 149] width 485 height 45
paste textarea "104.84.228.174"
type textarea "104.84.228.174"
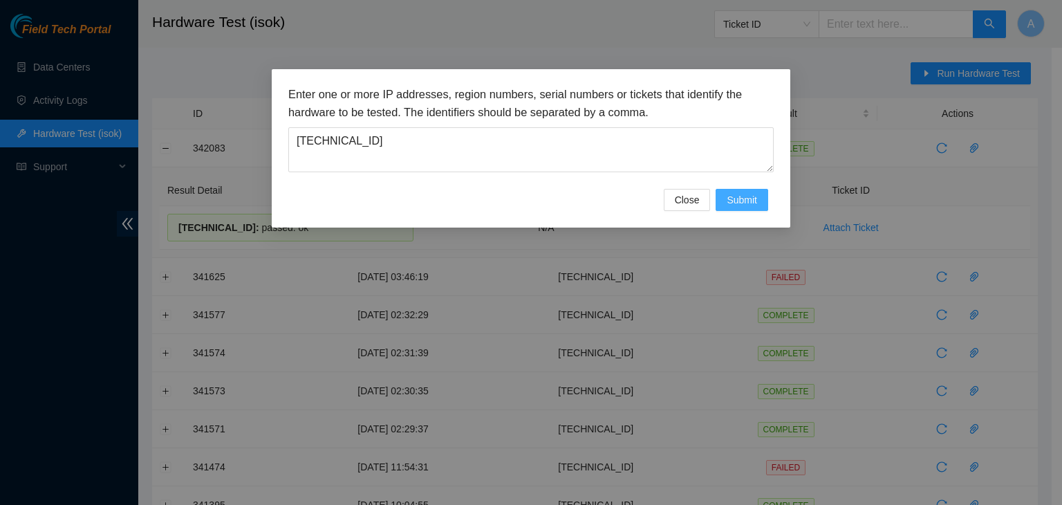
click at [724, 200] on button "Submit" at bounding box center [742, 200] width 53 height 22
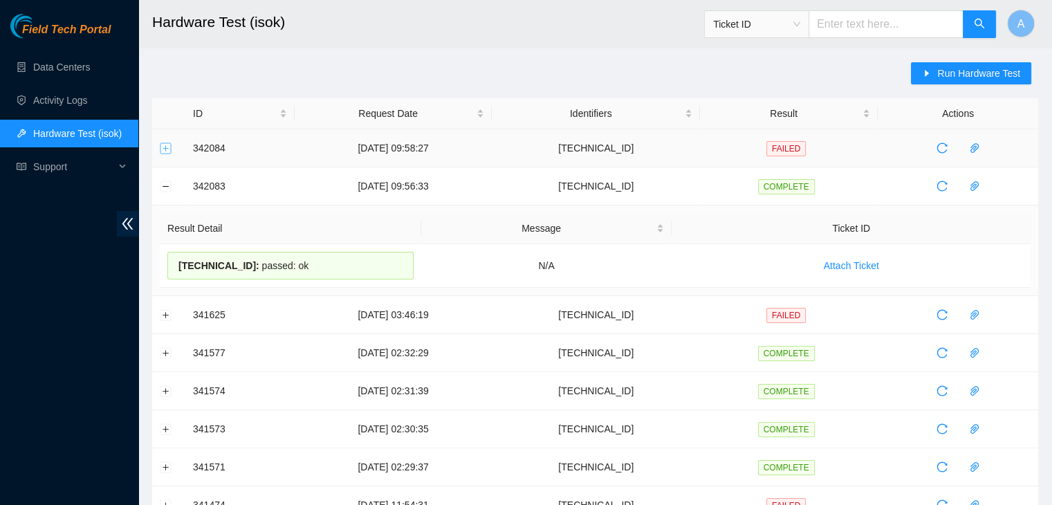
click at [169, 147] on button "Expand row" at bounding box center [165, 147] width 11 height 11
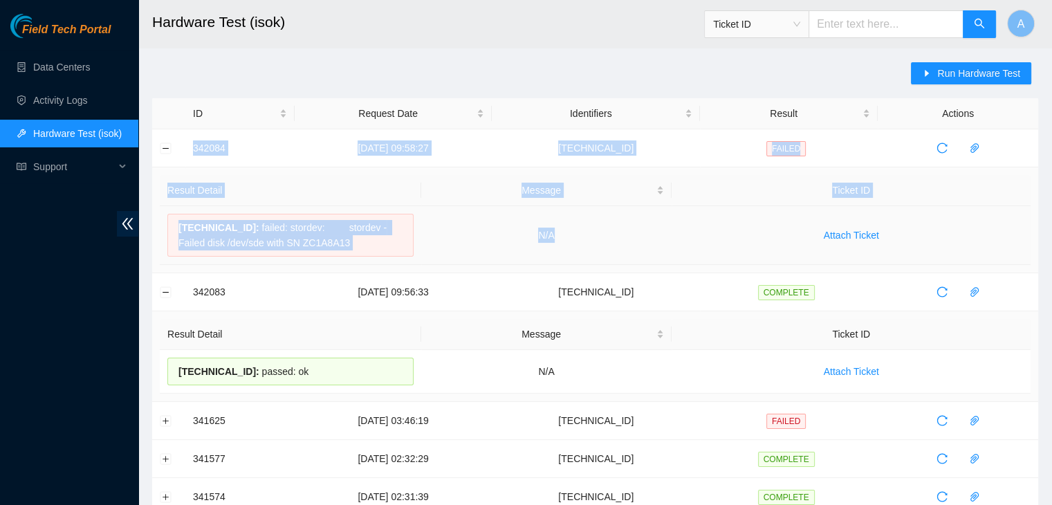
drag, startPoint x: 189, startPoint y: 143, endPoint x: 597, endPoint y: 252, distance: 421.7
copy tbody "342084 25-09-2025 09:58:27 104.84.228.174 FAILED Result Detail Message Ticket I…"
click at [597, 252] on td "N/A" at bounding box center [546, 235] width 251 height 59
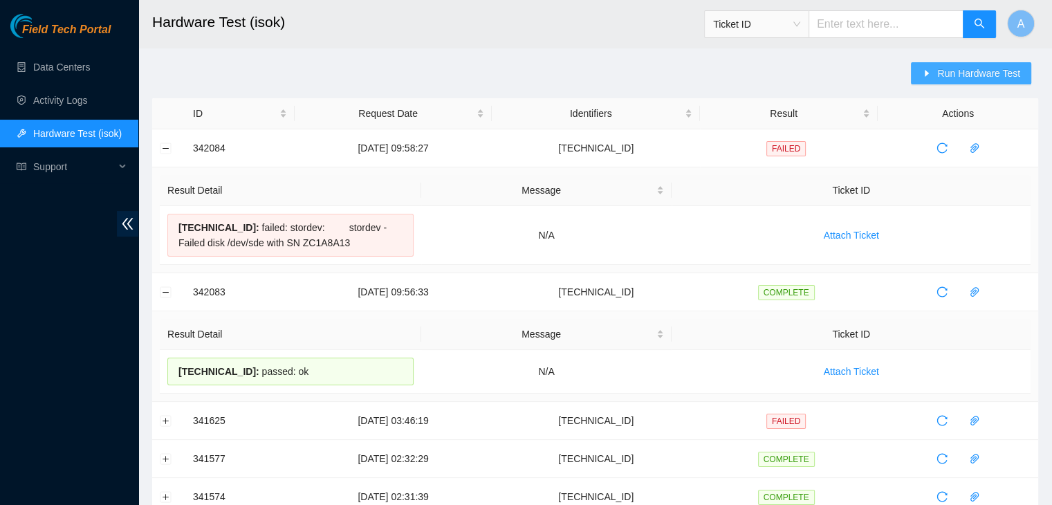
click at [943, 73] on span "Run Hardware Test" at bounding box center [978, 73] width 83 height 15
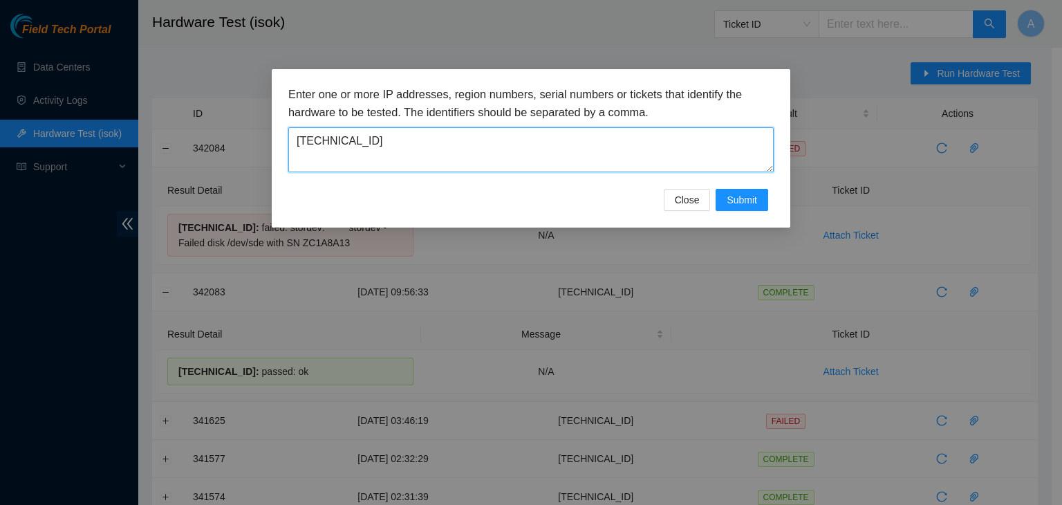
click at [699, 140] on textarea "104.84.228.174" at bounding box center [530, 149] width 485 height 45
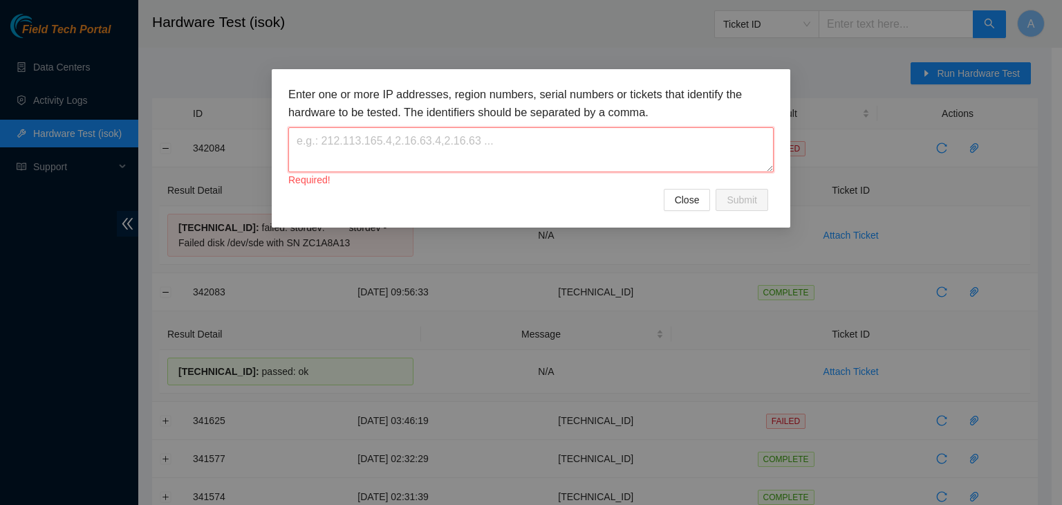
paste textarea "23.76.147.68"
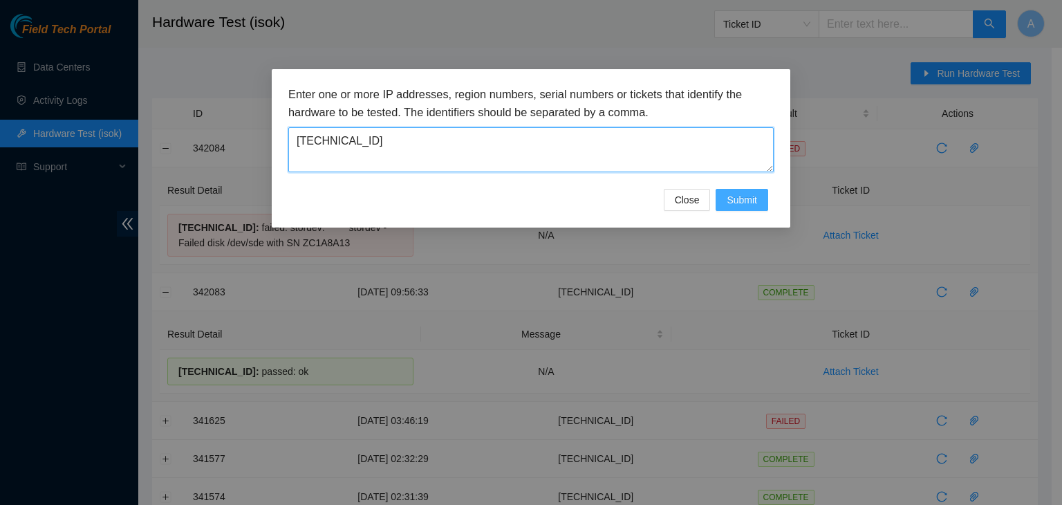
type textarea "23.76.147.68"
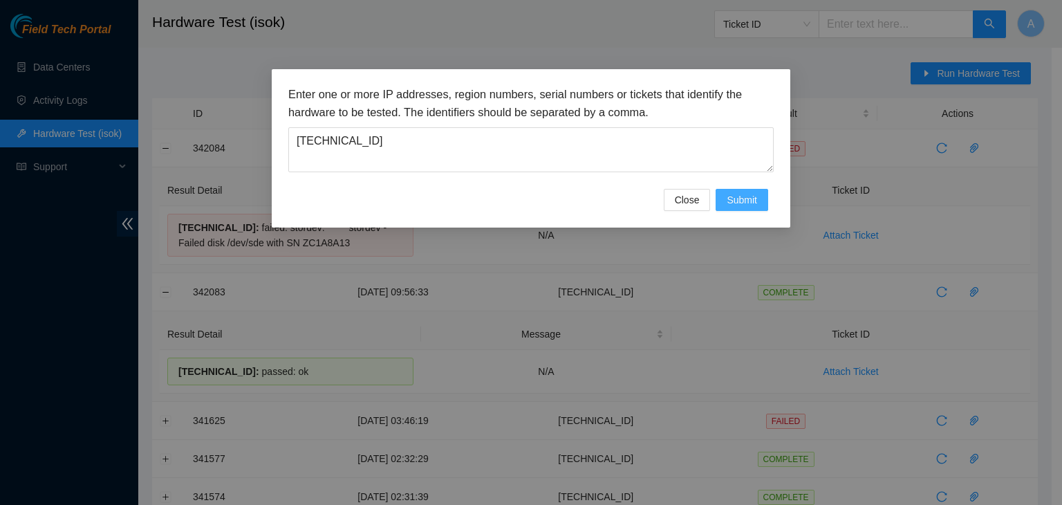
click at [757, 190] on button "Submit" at bounding box center [742, 200] width 53 height 22
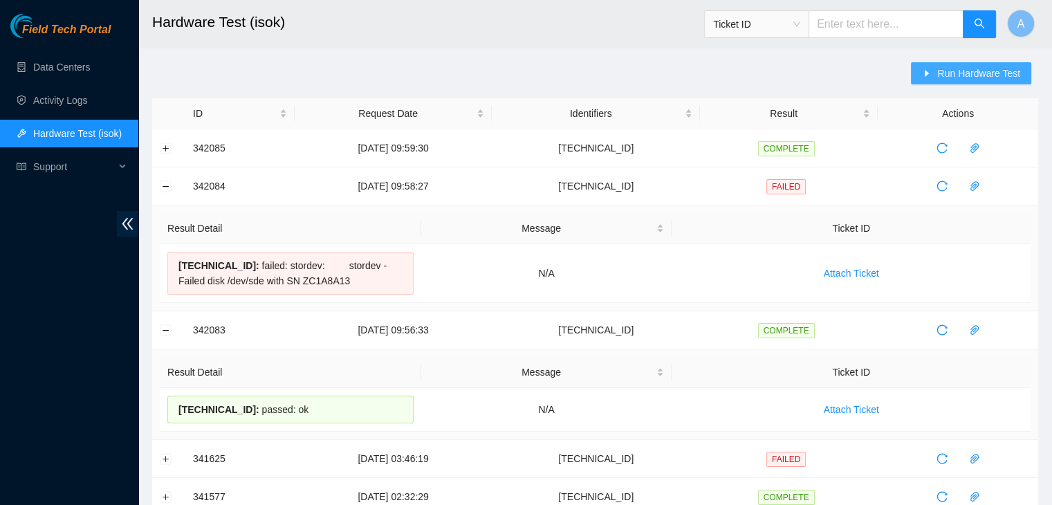
click at [956, 70] on span "Run Hardware Test" at bounding box center [978, 73] width 83 height 15
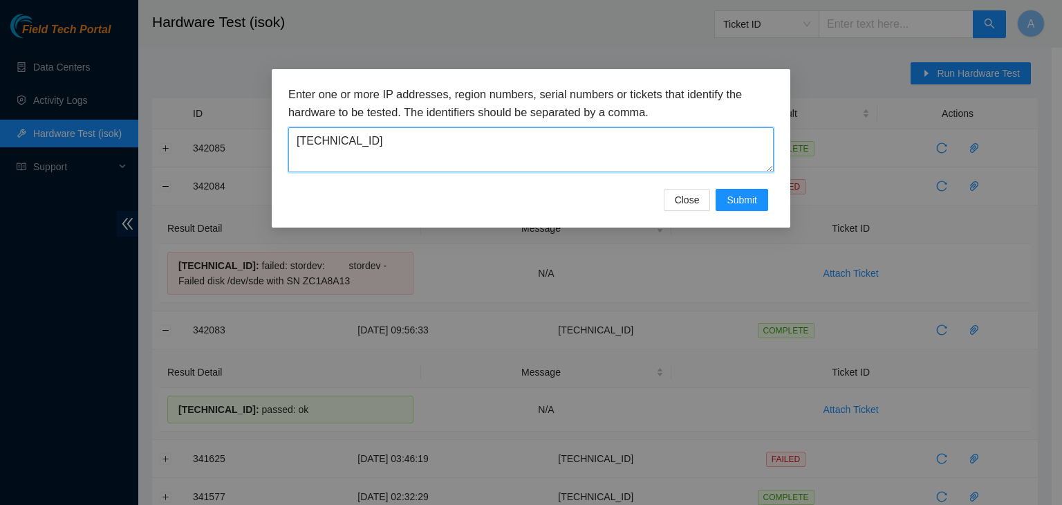
click at [622, 161] on textarea "23.76.147.68" at bounding box center [530, 149] width 485 height 45
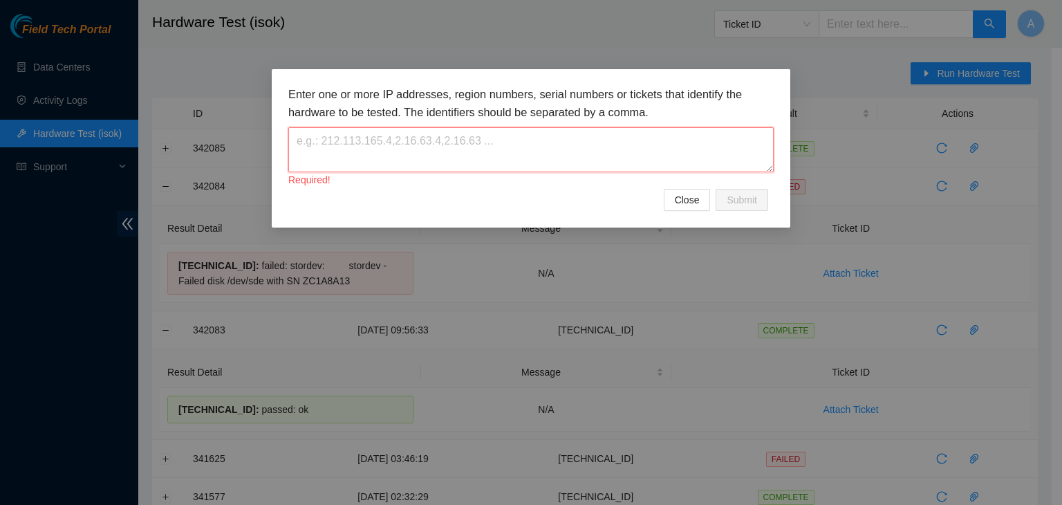
paste textarea "23.76.147.68"
type textarea "23.76.147.68"
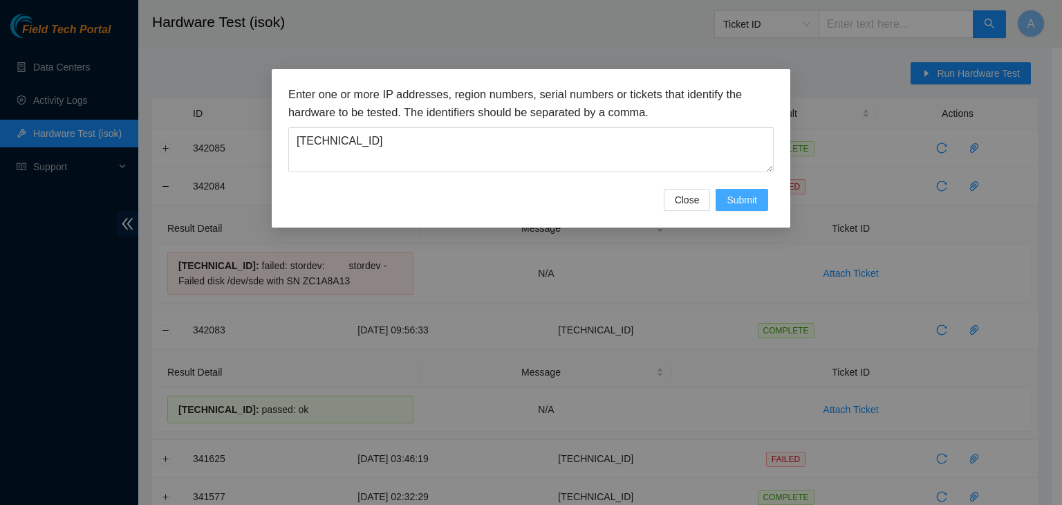
click at [739, 195] on span "Submit" at bounding box center [742, 199] width 30 height 15
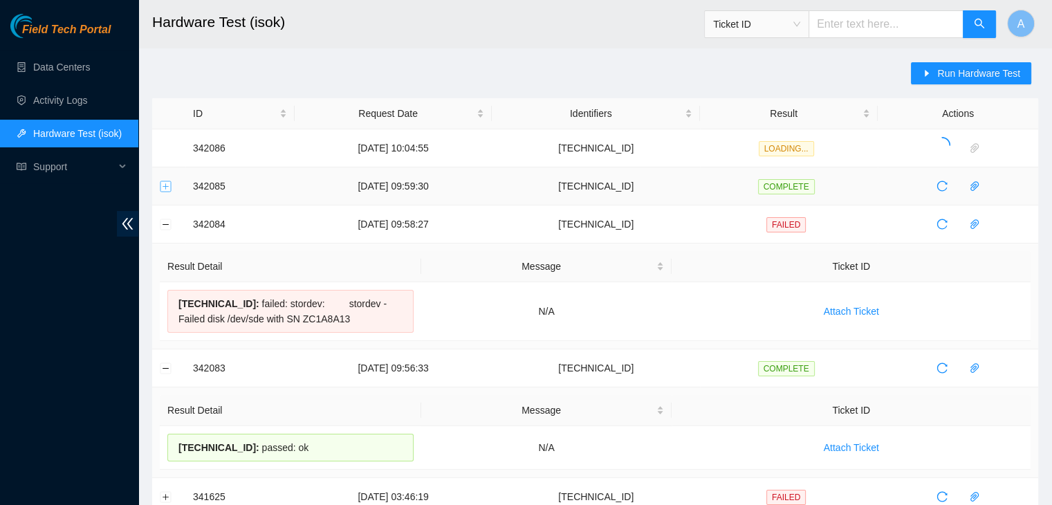
click at [167, 185] on button "Expand row" at bounding box center [165, 186] width 11 height 11
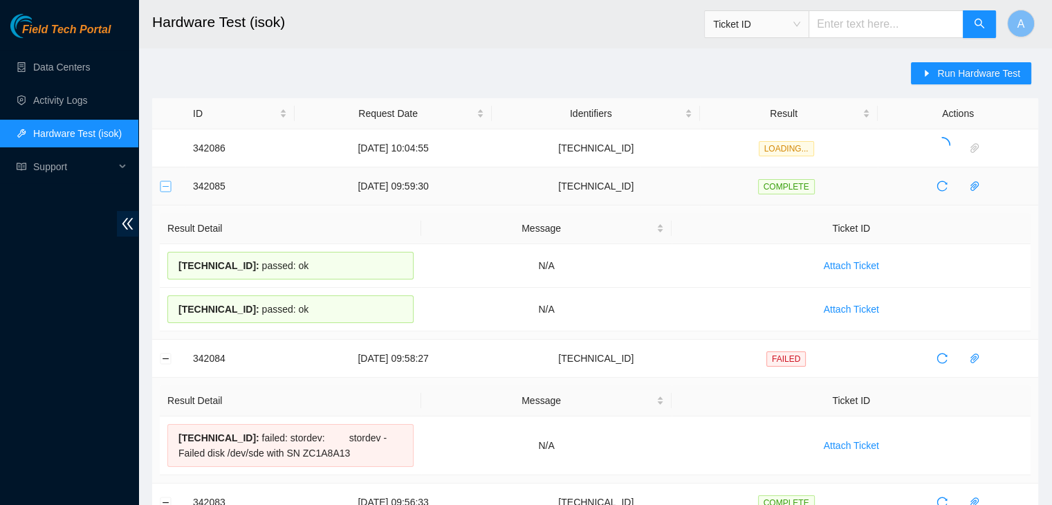
click at [164, 187] on button "Collapse row" at bounding box center [165, 186] width 11 height 11
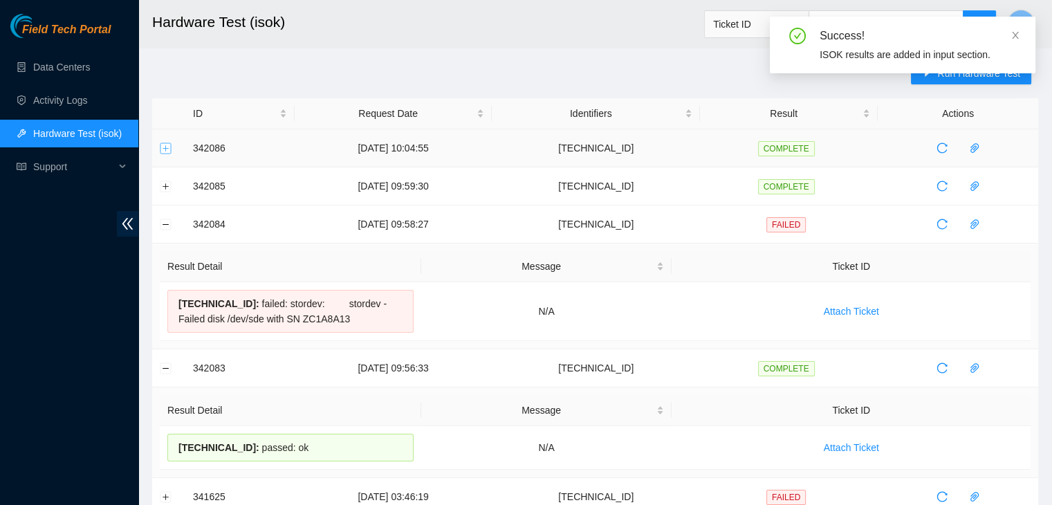
click at [161, 147] on button "Expand row" at bounding box center [165, 147] width 11 height 11
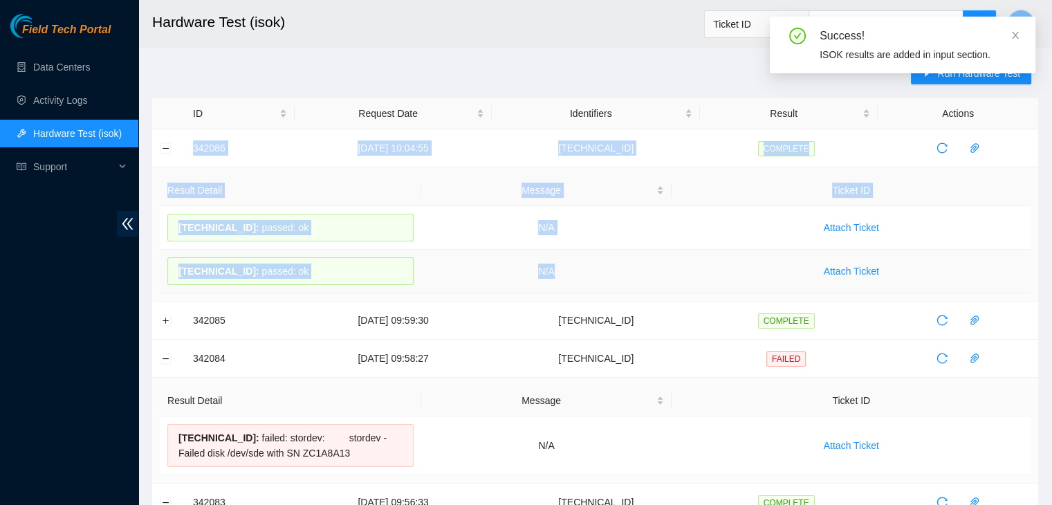
drag, startPoint x: 188, startPoint y: 145, endPoint x: 628, endPoint y: 281, distance: 460.7
copy tbody "342086 25-09-2025 10:04:55 23.76.147.68 COMPLETE Result Detail Message Ticket I…"
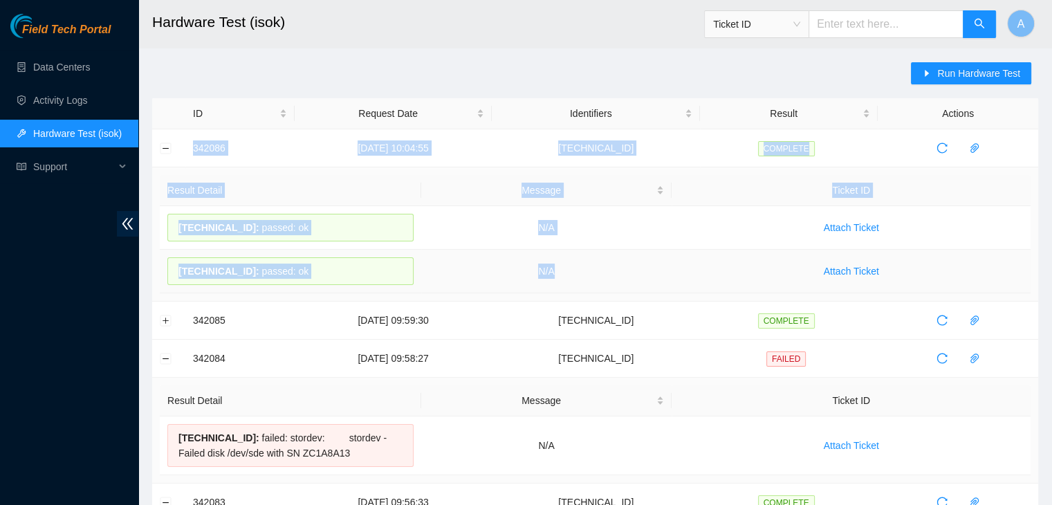
click at [628, 281] on td "N/A" at bounding box center [546, 272] width 251 height 44
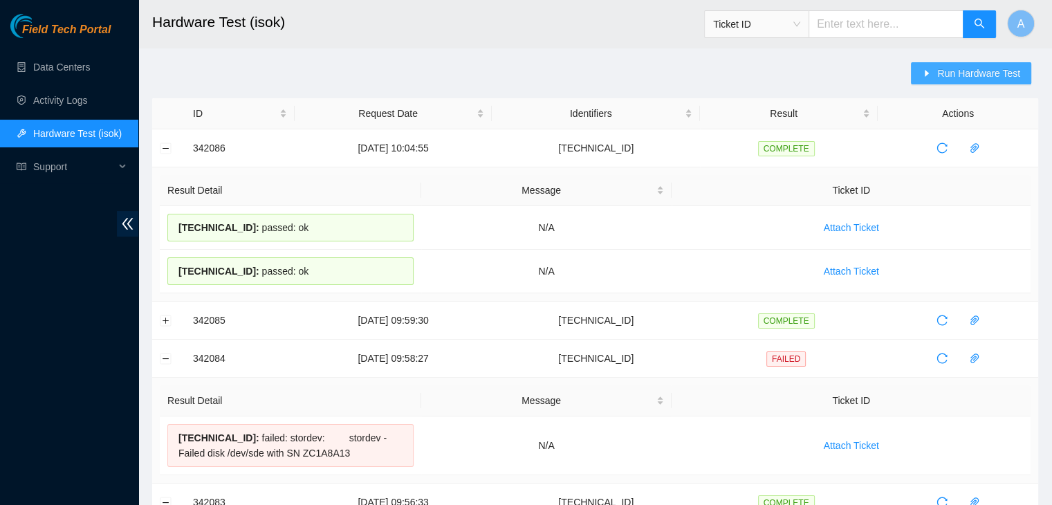
click at [926, 78] on span "caret-right" at bounding box center [927, 73] width 10 height 11
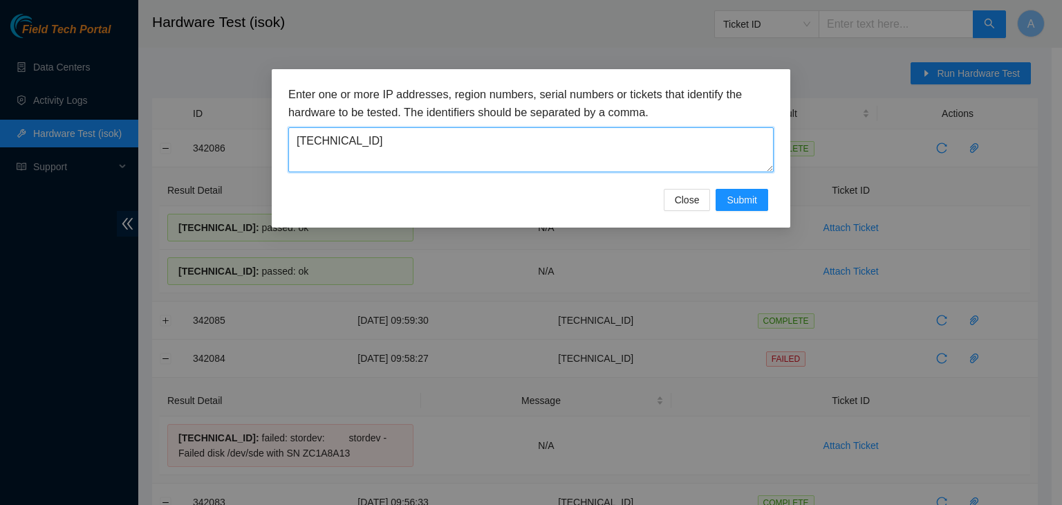
click at [609, 161] on textarea "23.76.147.68" at bounding box center [530, 149] width 485 height 45
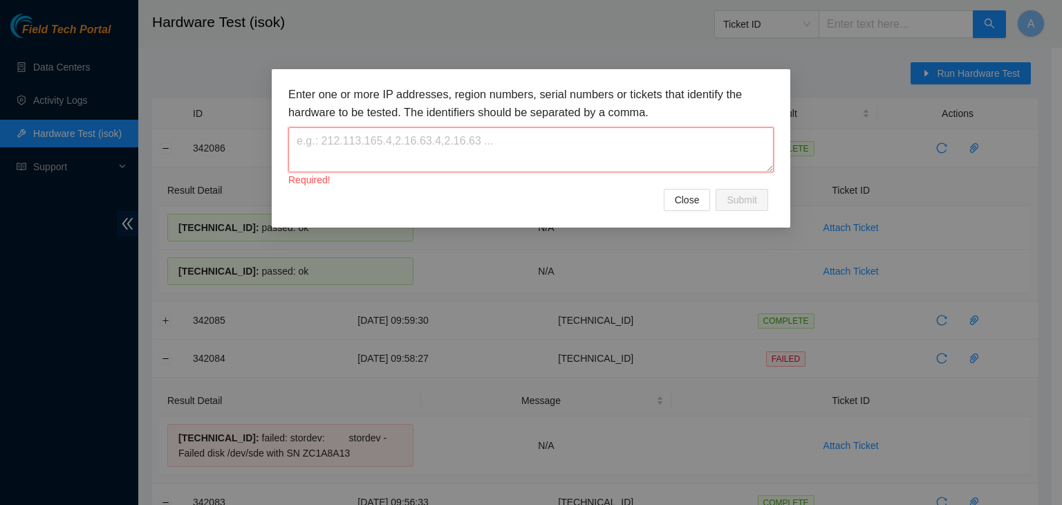
paste textarea "104.84.155.57"
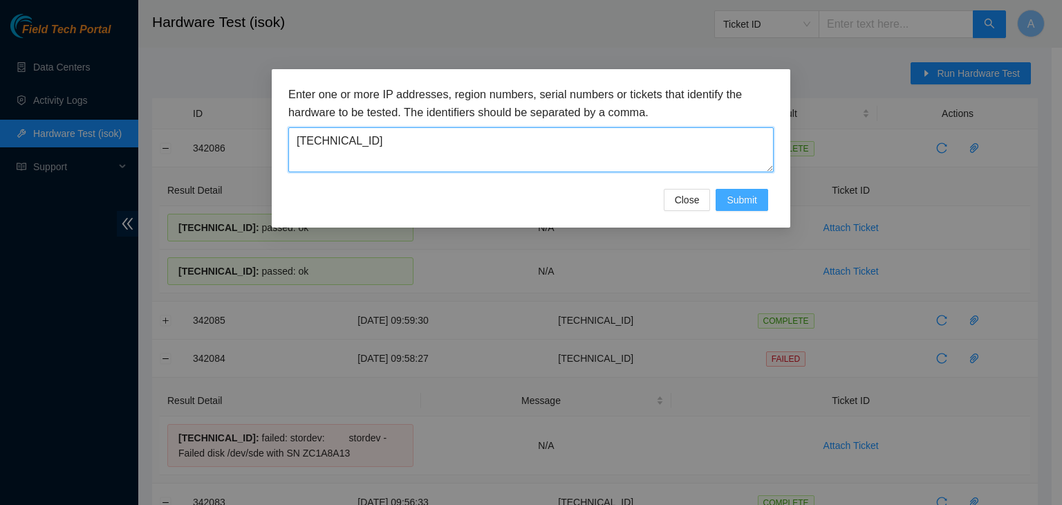
type textarea "104.84.155.57"
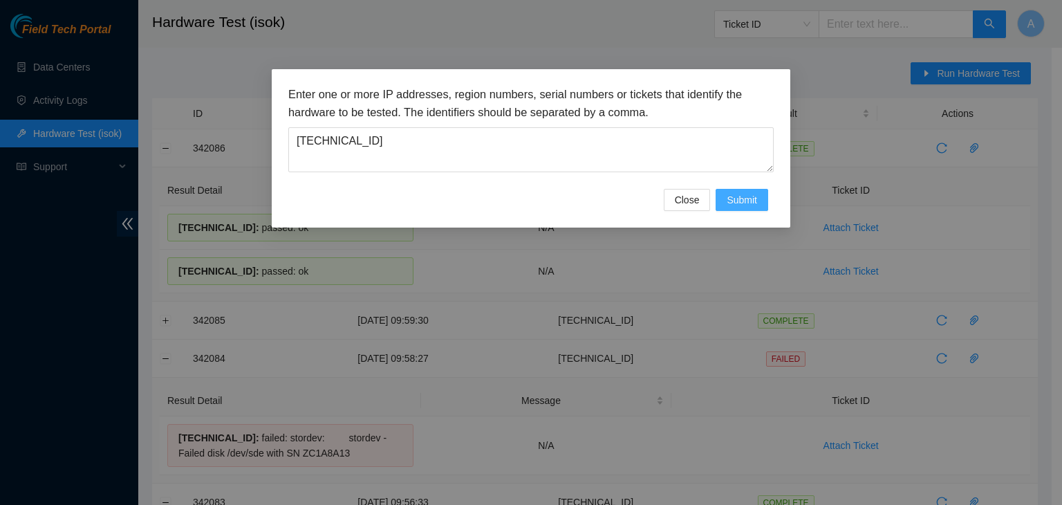
click at [747, 195] on span "Submit" at bounding box center [742, 199] width 30 height 15
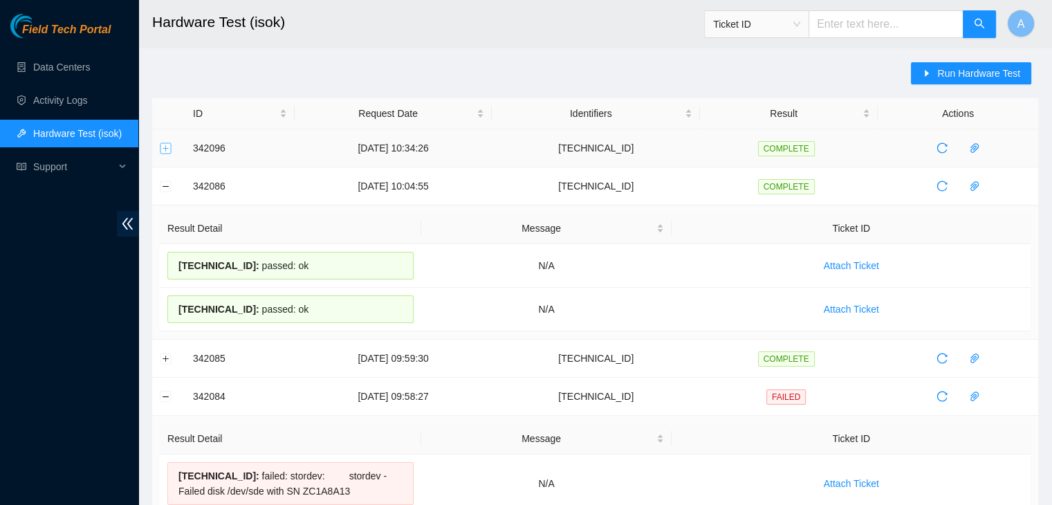
click at [162, 150] on button "Expand row" at bounding box center [165, 147] width 11 height 11
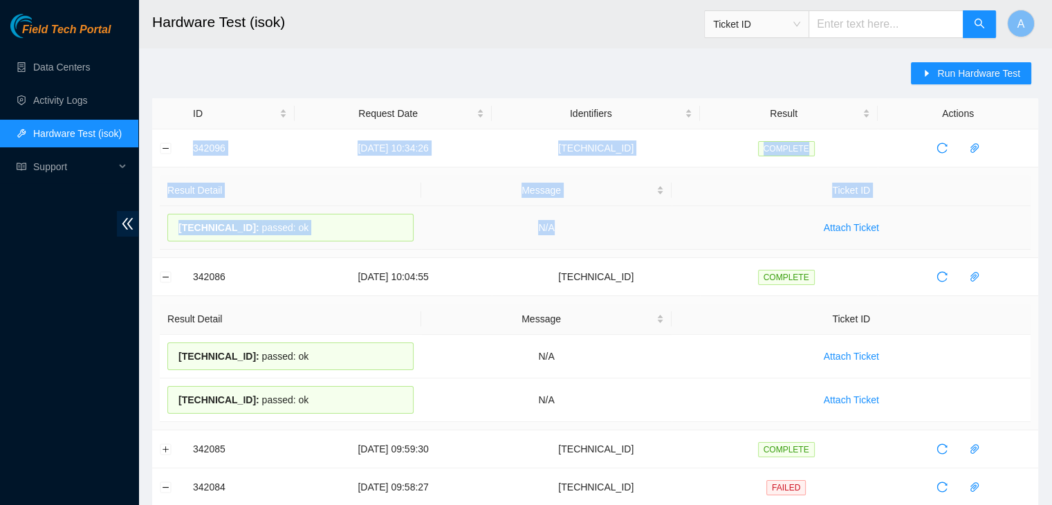
drag, startPoint x: 194, startPoint y: 142, endPoint x: 589, endPoint y: 225, distance: 404.2
copy tbody "342096 25-09-2025 10:34:26 104.84.155.57 COMPLETE Result Detail Message Ticket …"
click at [589, 225] on td "N/A" at bounding box center [546, 228] width 251 height 44
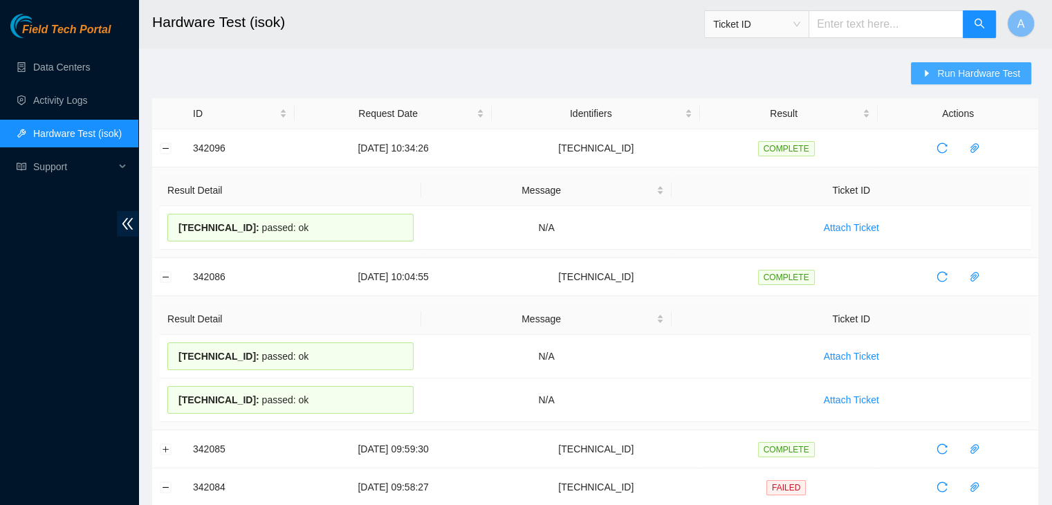
click at [954, 73] on span "Run Hardware Test" at bounding box center [978, 73] width 83 height 15
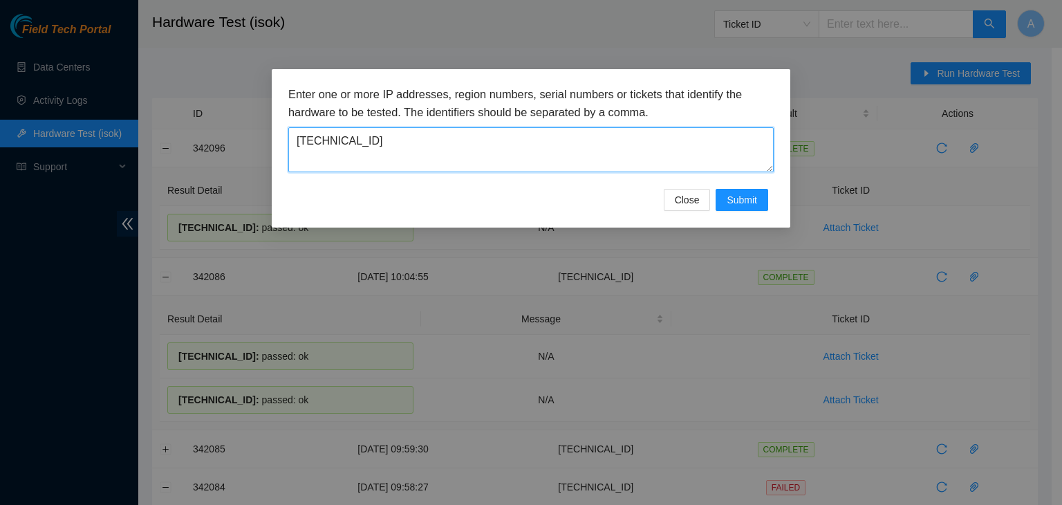
click at [750, 129] on textarea "104.84.155.57" at bounding box center [530, 149] width 485 height 45
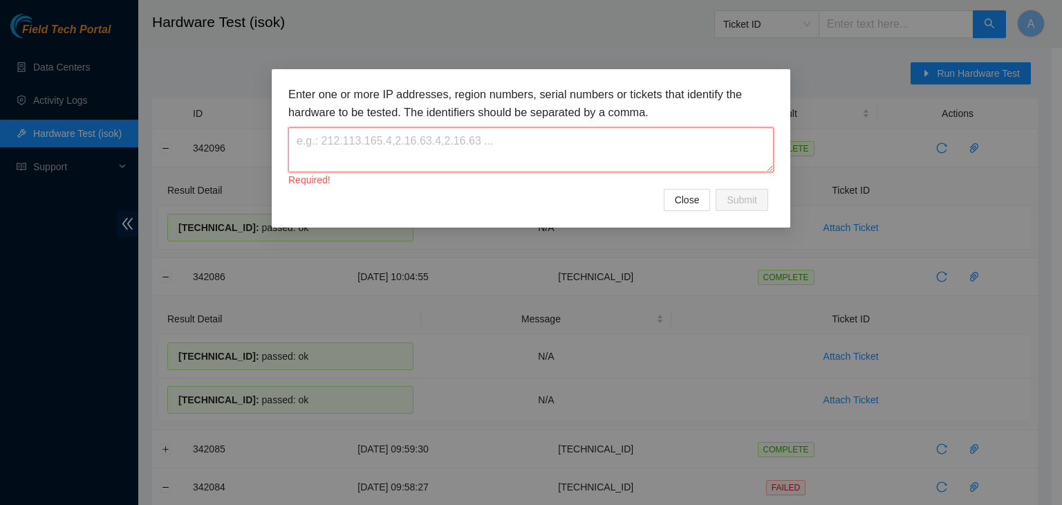
paste textarea "104.84.155.172"
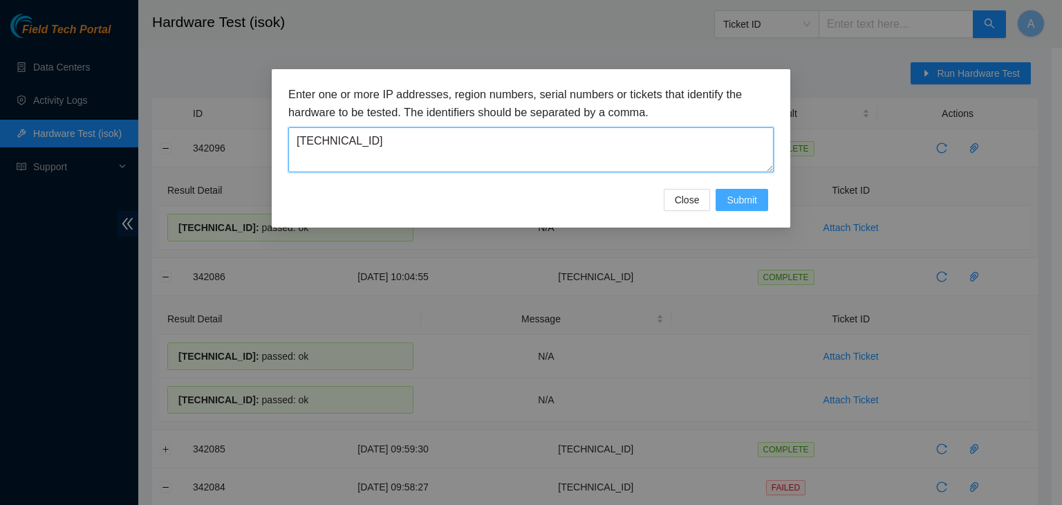
type textarea "104.84.155.172"
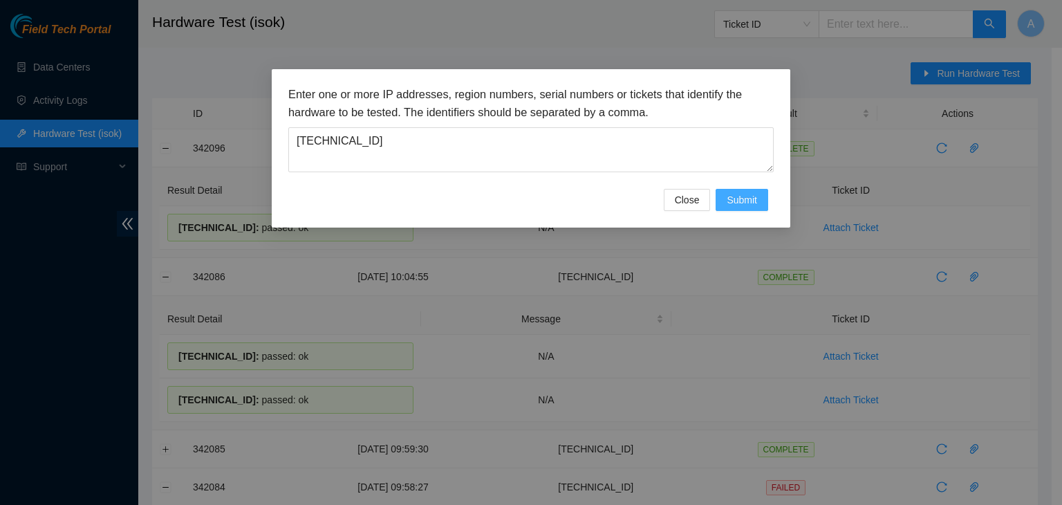
click at [761, 195] on button "Submit" at bounding box center [742, 200] width 53 height 22
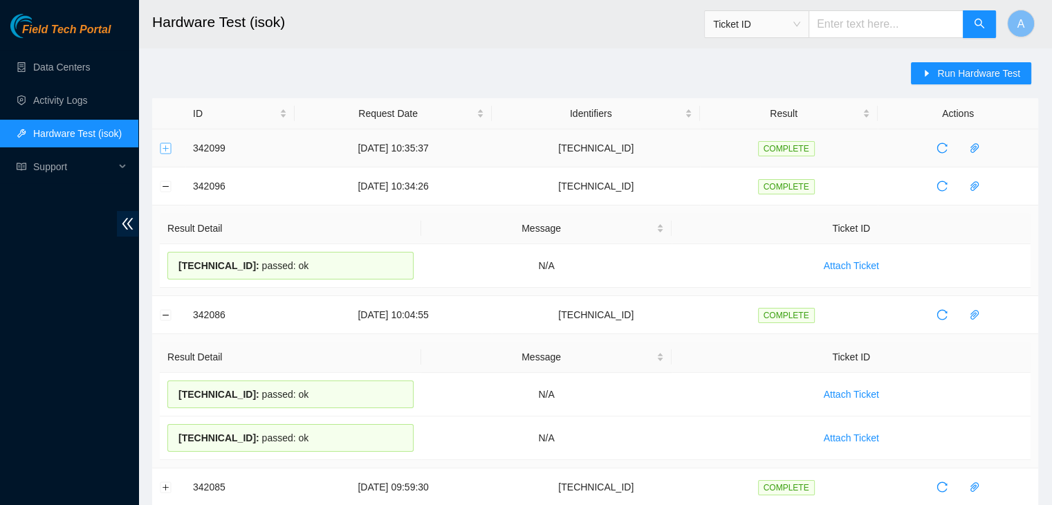
click at [160, 143] on button "Expand row" at bounding box center [165, 147] width 11 height 11
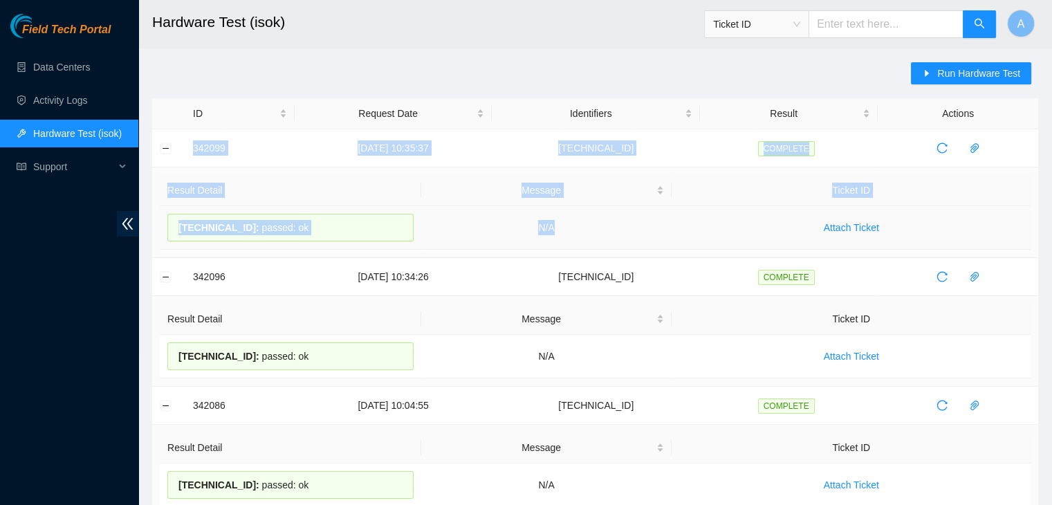
drag, startPoint x: 174, startPoint y: 143, endPoint x: 596, endPoint y: 236, distance: 431.9
copy tbody "342099 25-09-2025 10:35:37 104.84.155.172 COMPLETE Result Detail Message Ticket…"
click at [90, 73] on link "Data Centers" at bounding box center [61, 67] width 57 height 11
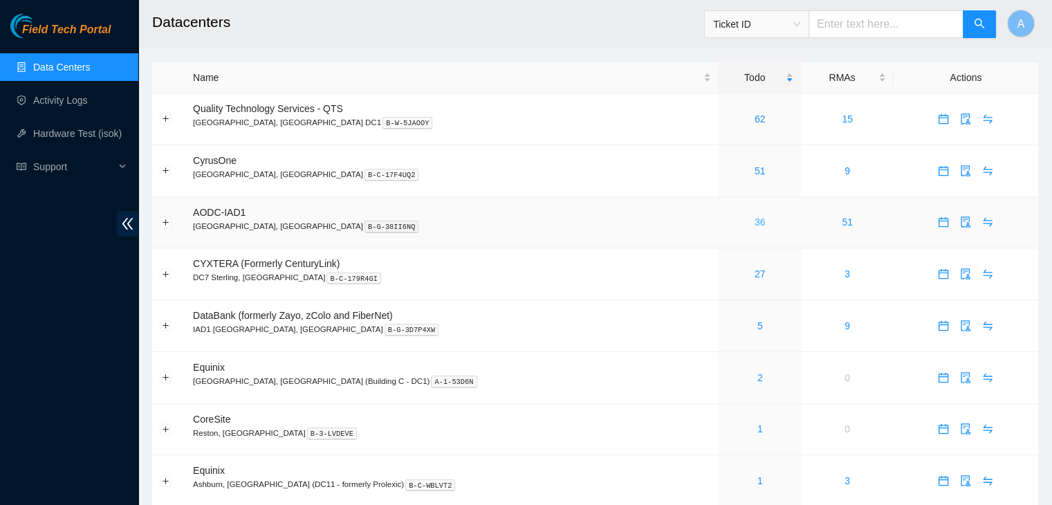
click at [755, 226] on link "36" at bounding box center [760, 221] width 11 height 11
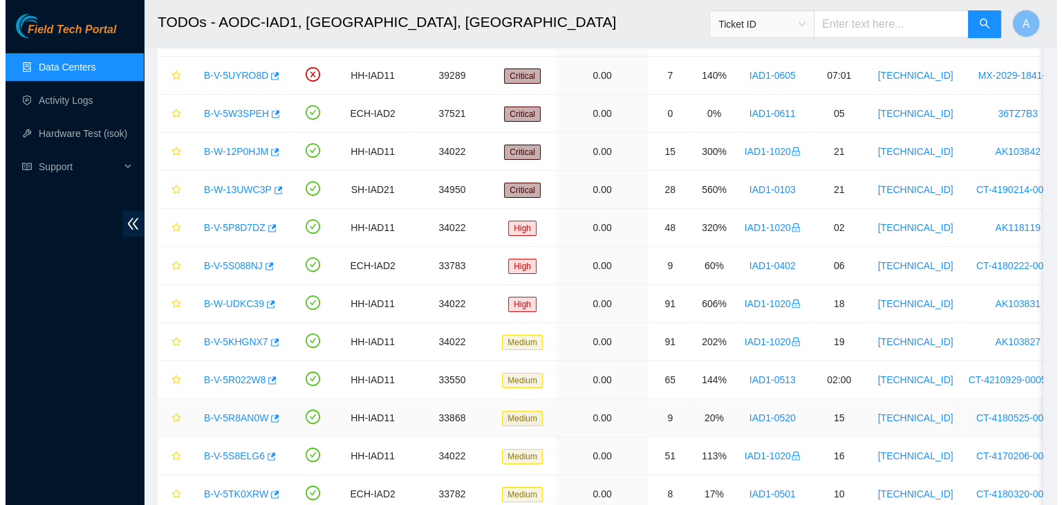
scroll to position [155, 0]
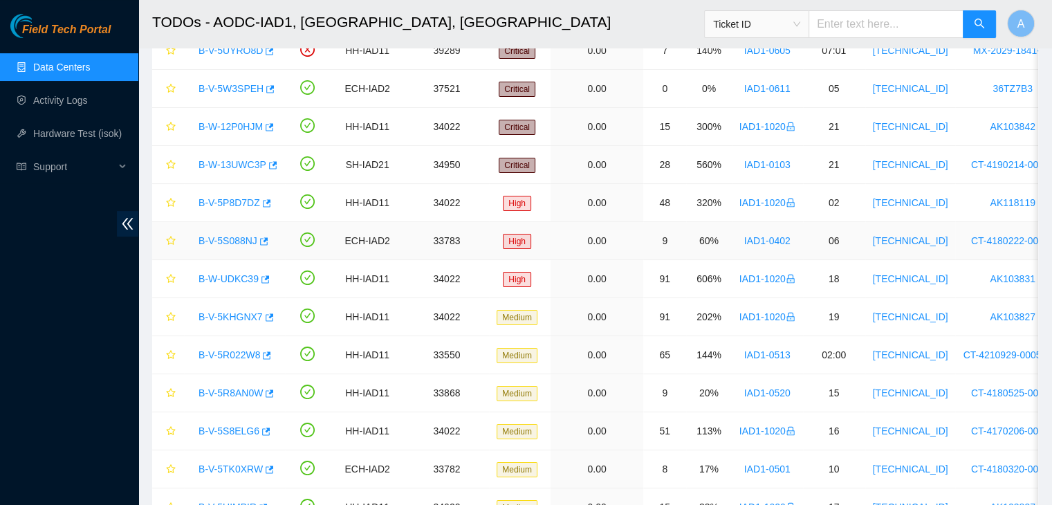
click at [220, 236] on link "B-V-5S088NJ" at bounding box center [227, 240] width 59 height 11
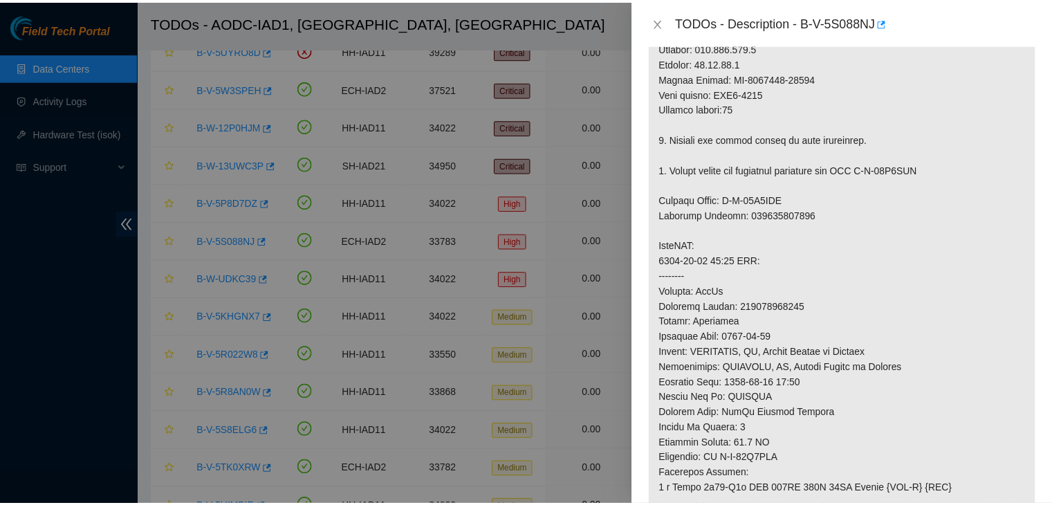
scroll to position [332, 0]
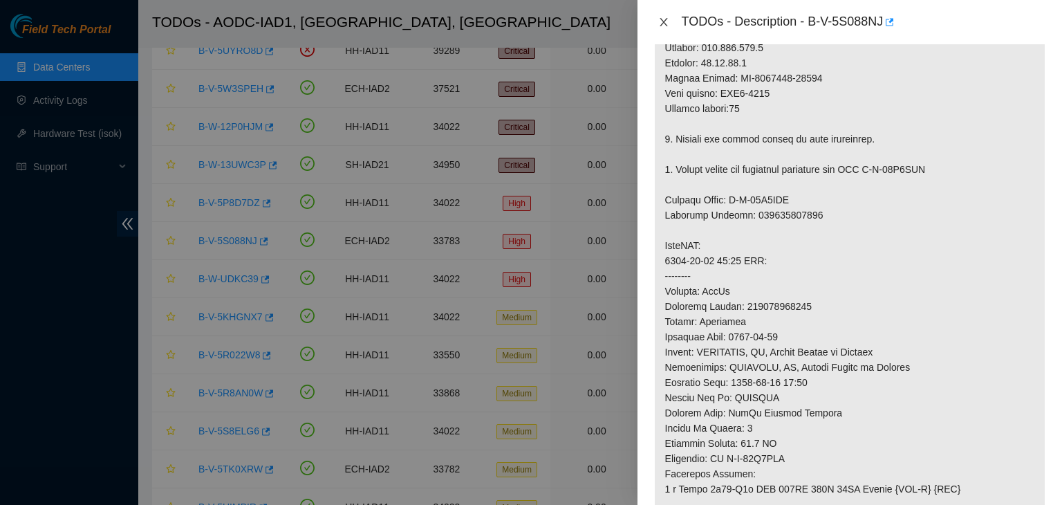
click at [661, 26] on icon "close" at bounding box center [663, 22] width 11 height 11
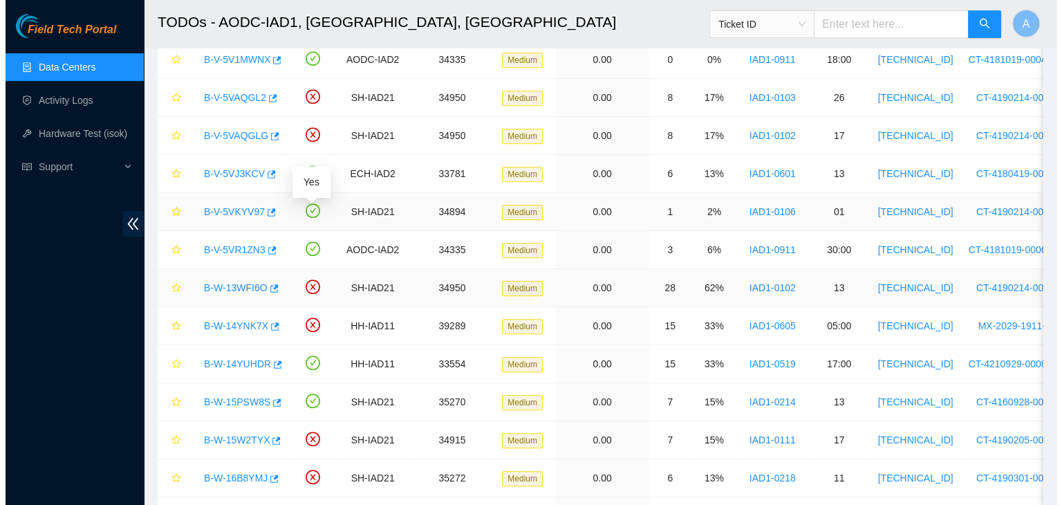
scroll to position [633, 0]
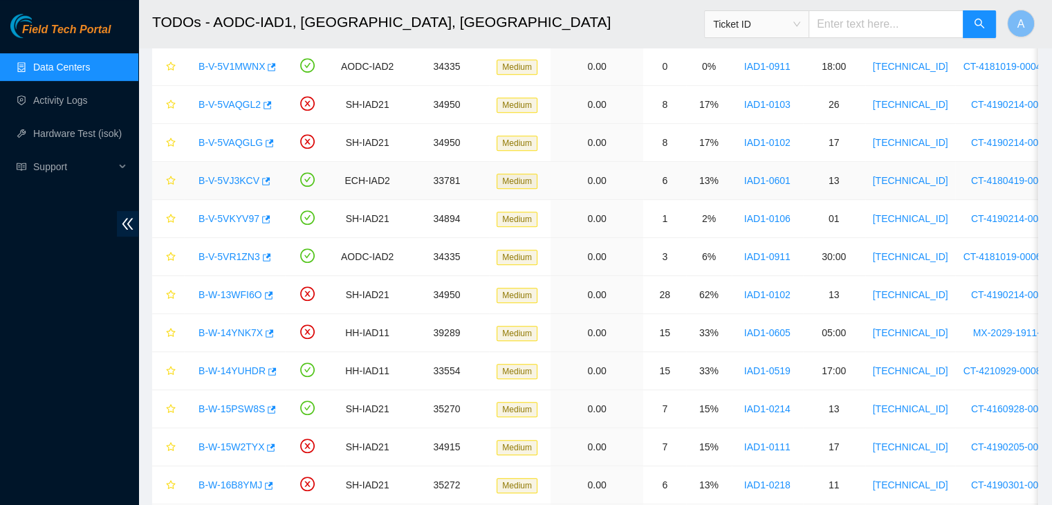
click at [228, 177] on link "B-V-5VJ3KCV" at bounding box center [228, 180] width 61 height 11
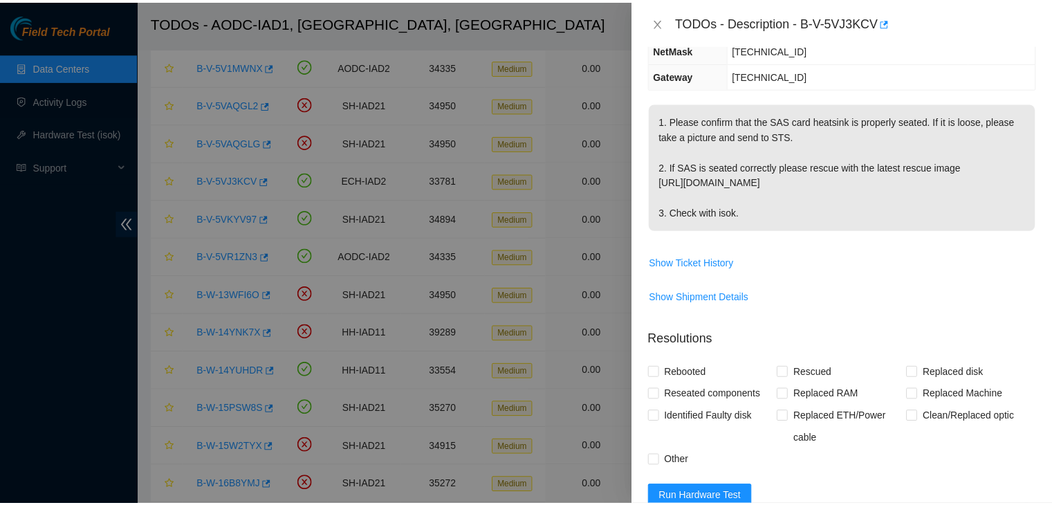
scroll to position [196, 0]
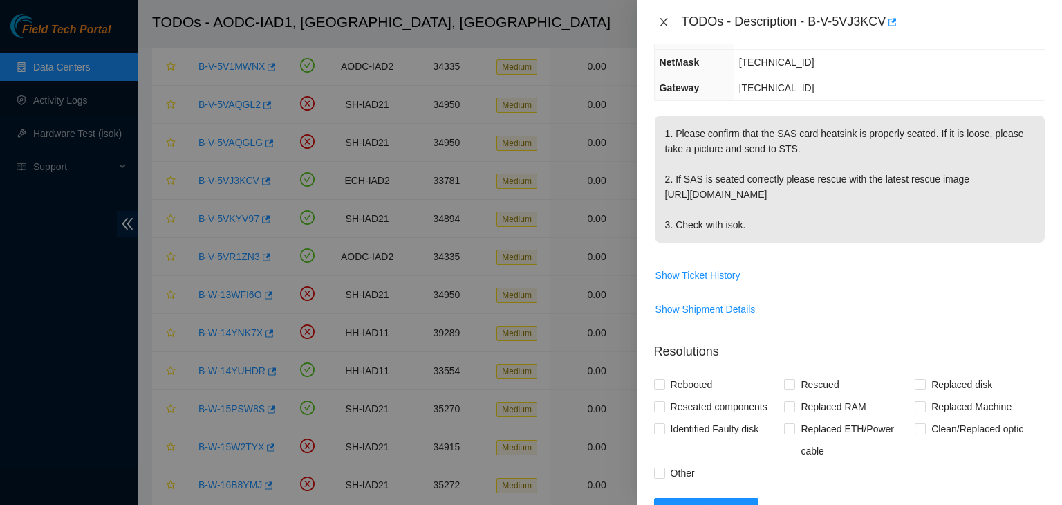
click at [666, 26] on icon "close" at bounding box center [664, 22] width 8 height 8
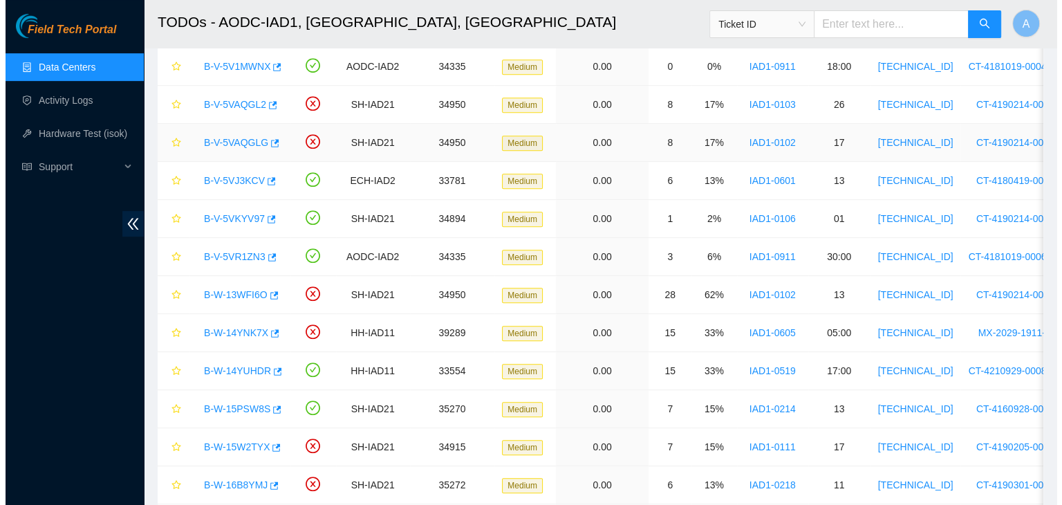
scroll to position [210, 0]
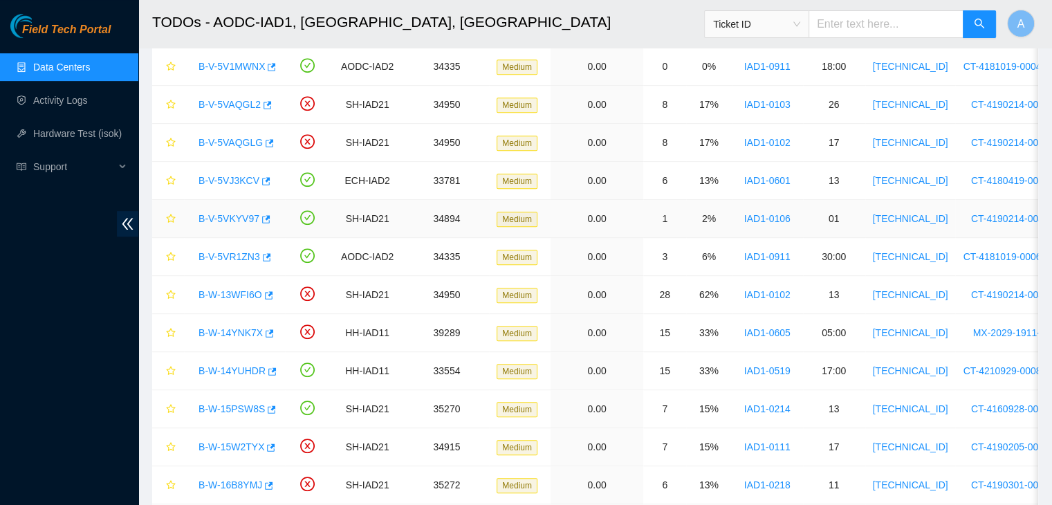
click at [221, 216] on link "B-V-5VKYV97" at bounding box center [228, 218] width 61 height 11
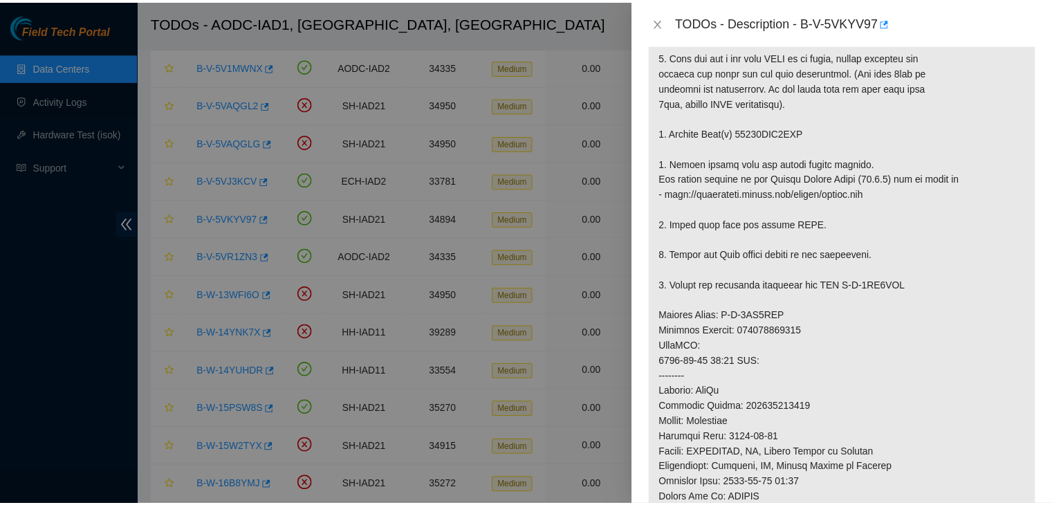
scroll to position [319, 0]
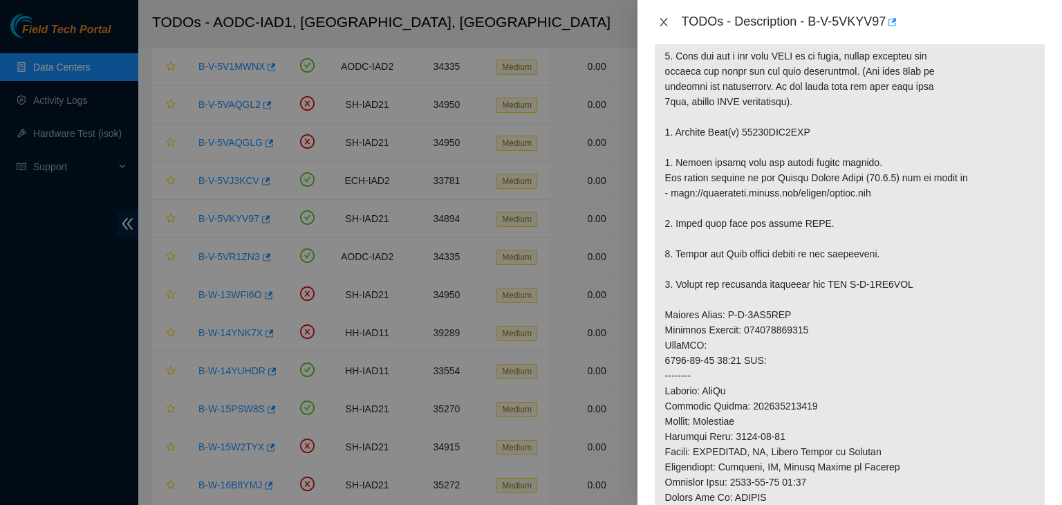
click at [672, 26] on button "Close" at bounding box center [663, 22] width 19 height 13
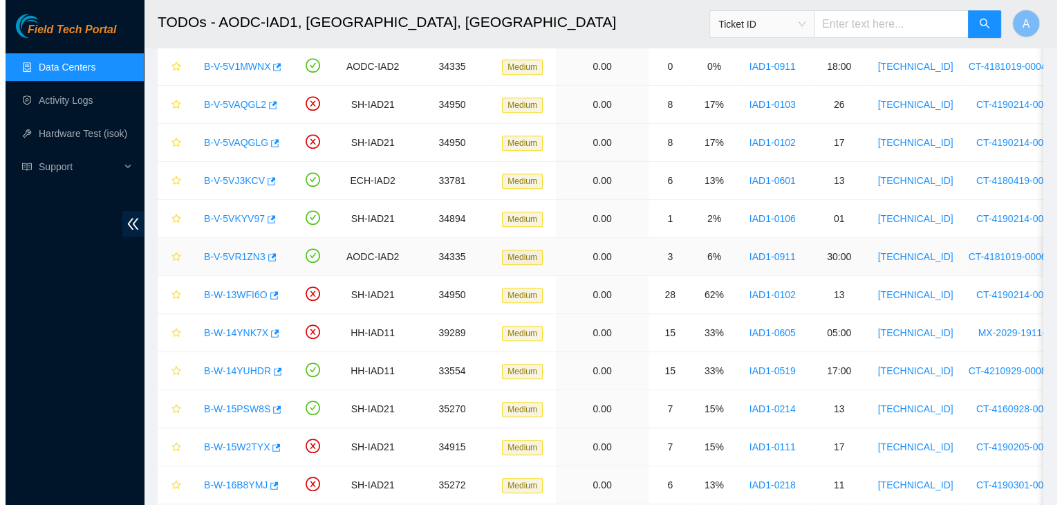
scroll to position [340, 0]
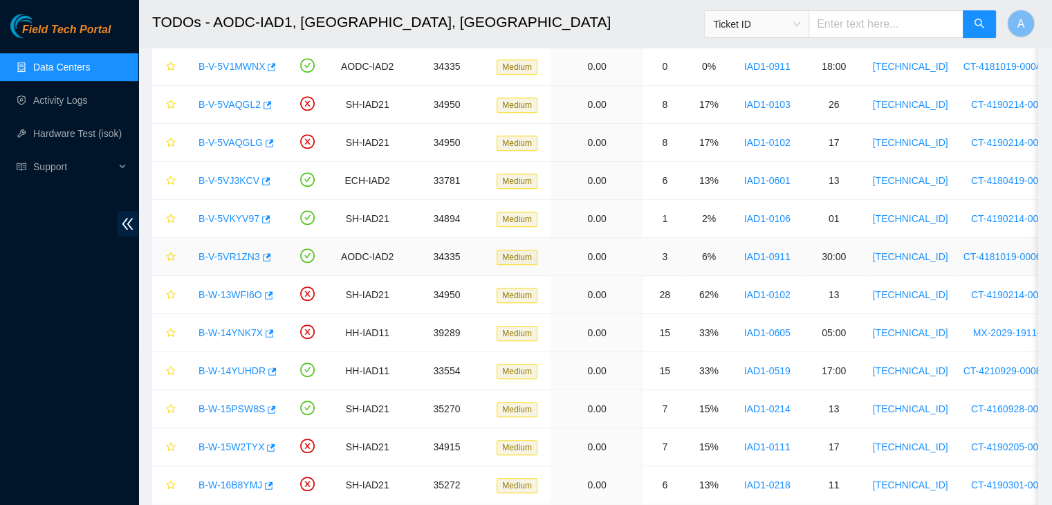
click at [234, 251] on link "B-V-5VR1ZN3" at bounding box center [229, 256] width 62 height 11
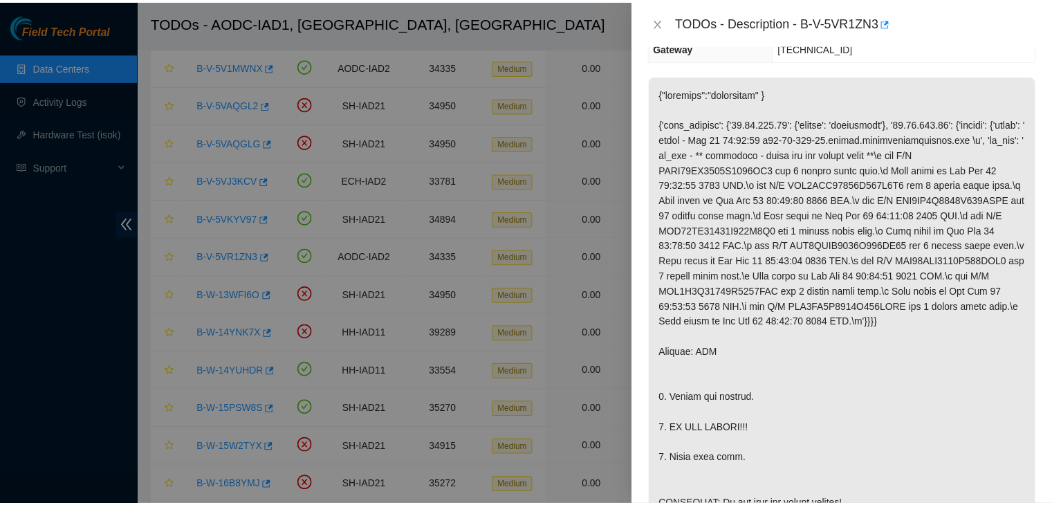
scroll to position [199, 0]
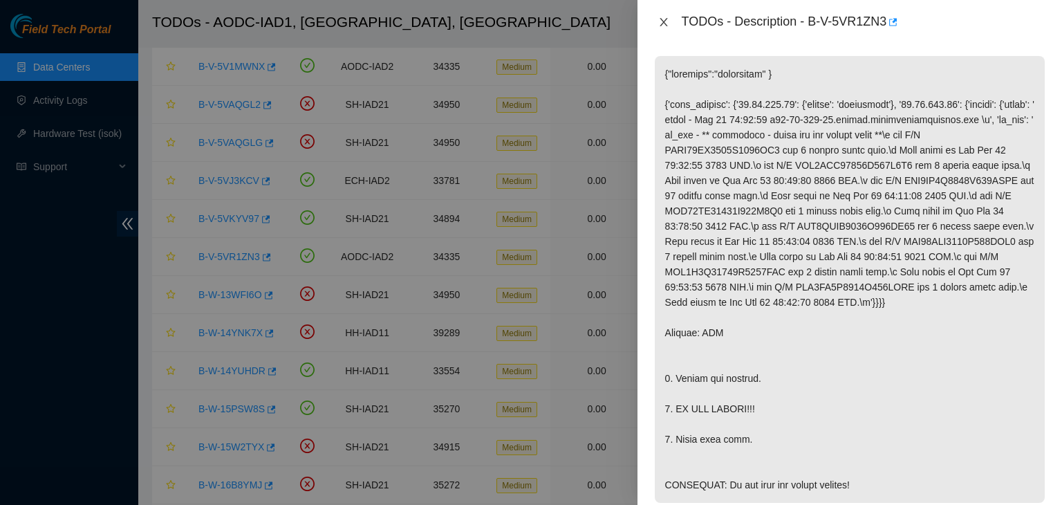
click at [666, 20] on icon "close" at bounding box center [663, 22] width 11 height 11
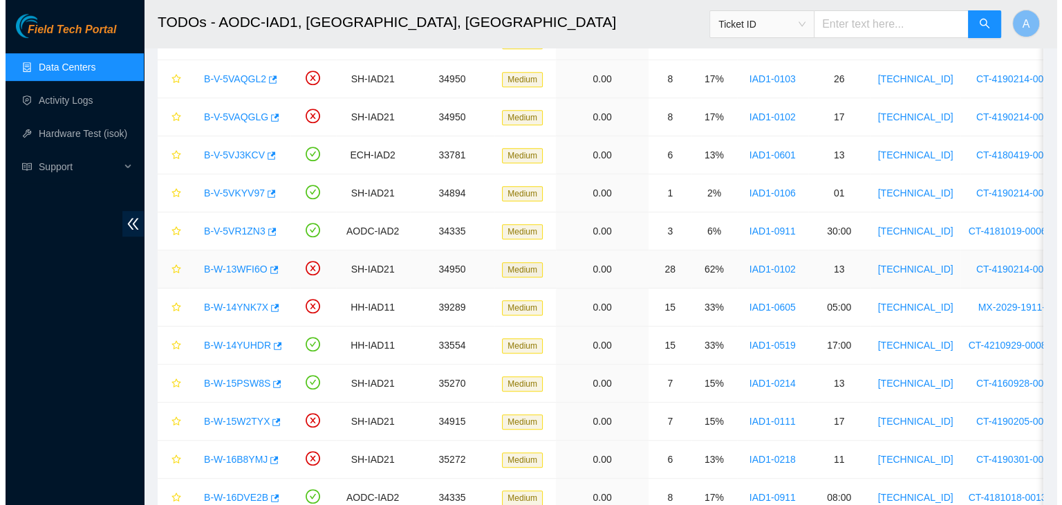
scroll to position [672, 0]
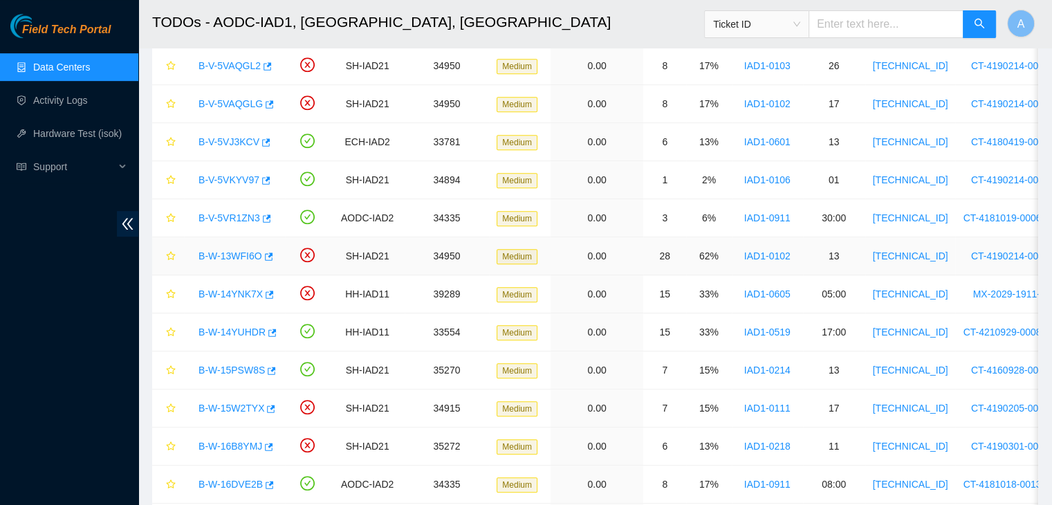
click at [236, 250] on link "B-W-13WFI6O" at bounding box center [230, 255] width 64 height 11
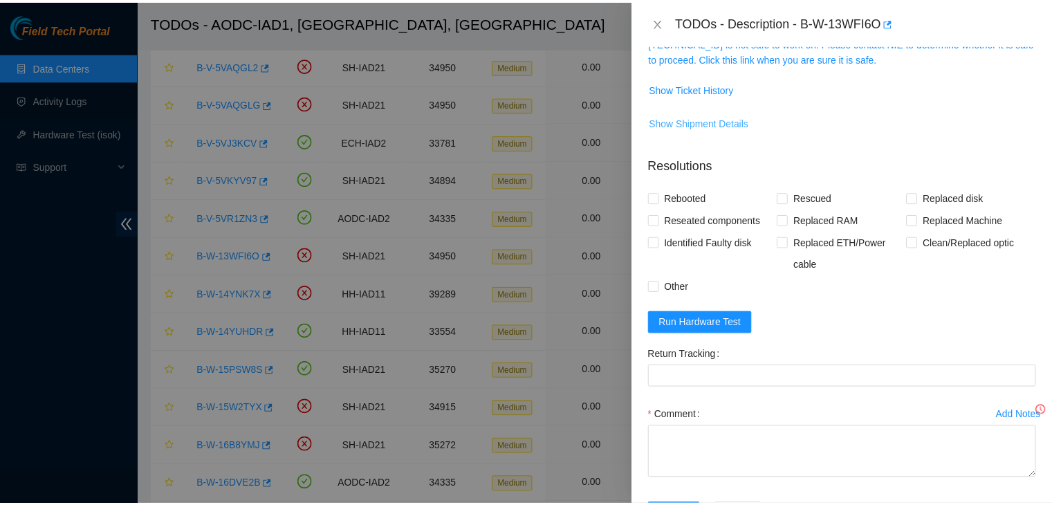
scroll to position [225, 0]
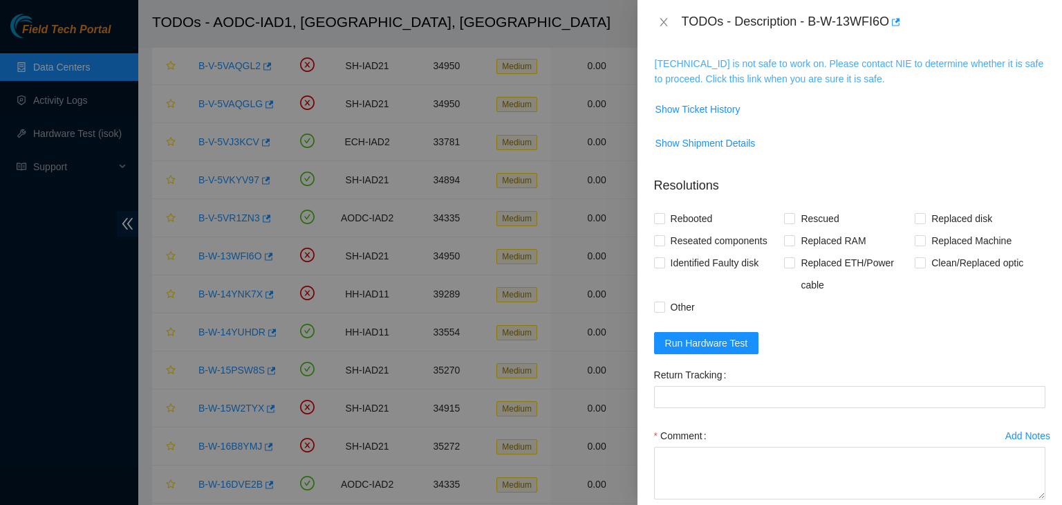
click at [777, 71] on link "104.84.154.32 is not safe to work on. Please contact NIE to determine whether i…" at bounding box center [849, 71] width 389 height 26
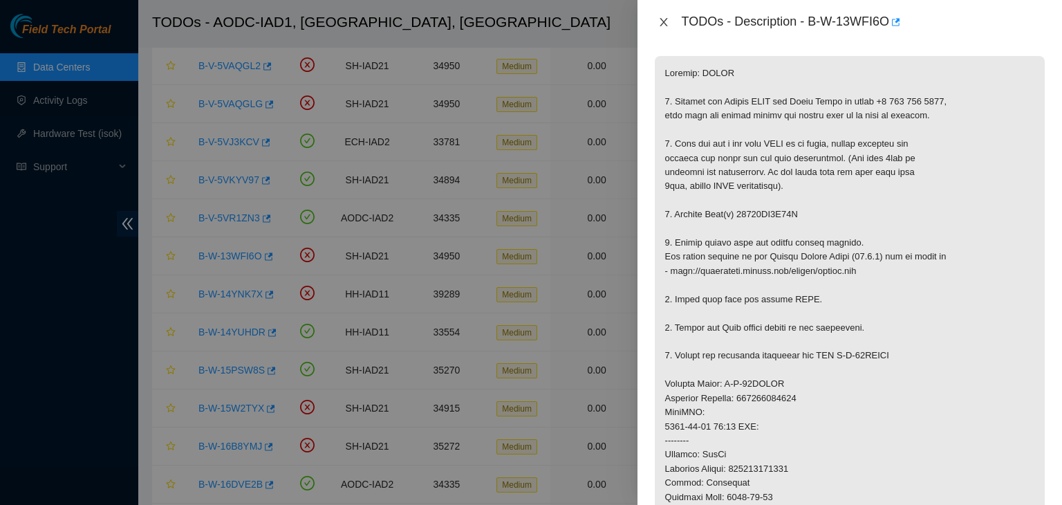
click at [661, 19] on icon "close" at bounding box center [664, 22] width 8 height 8
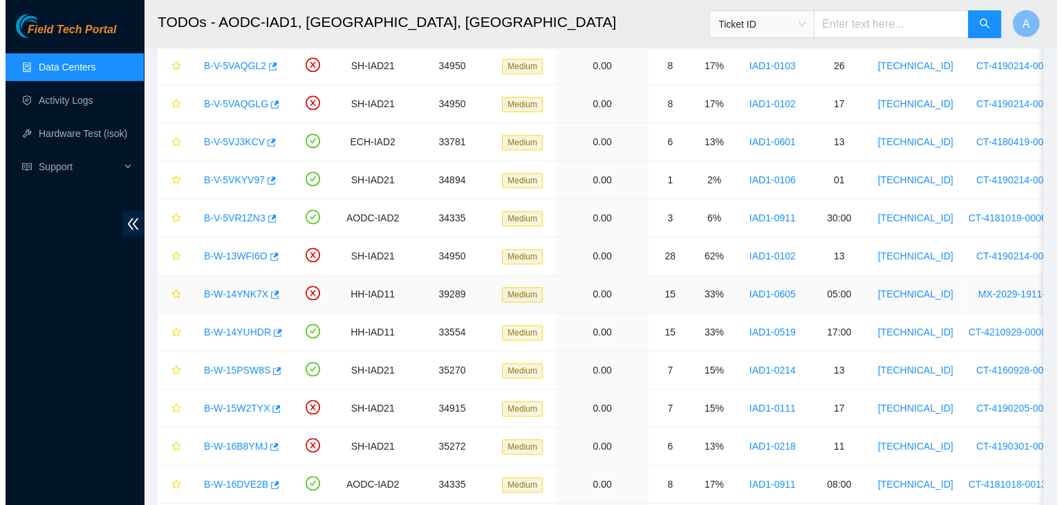
scroll to position [723, 0]
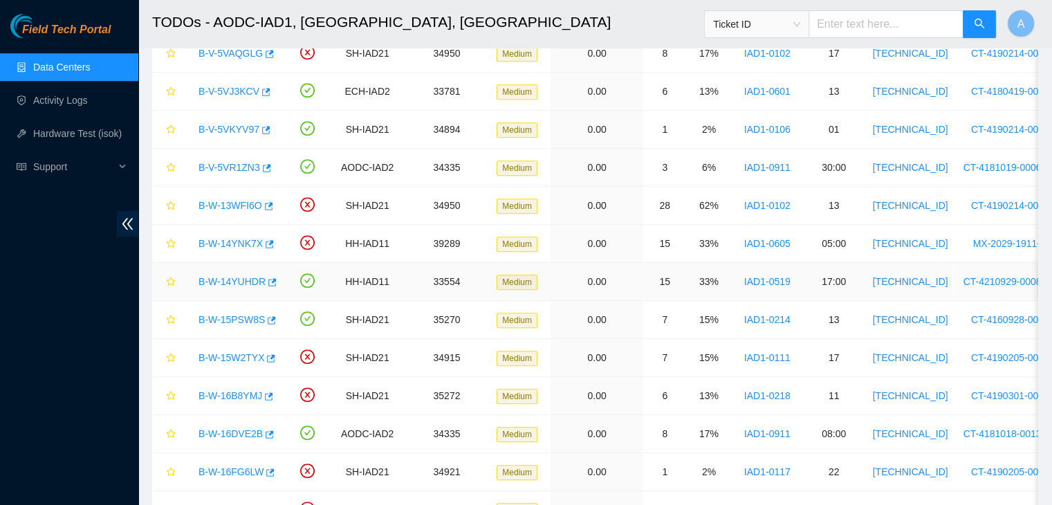
click at [238, 277] on link "B-W-14YUHDR" at bounding box center [231, 281] width 67 height 11
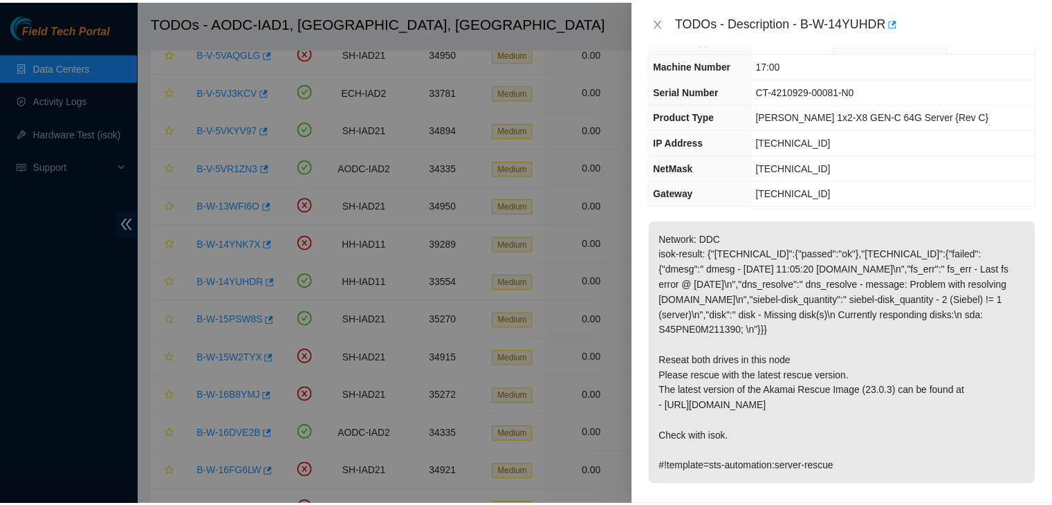
scroll to position [0, 0]
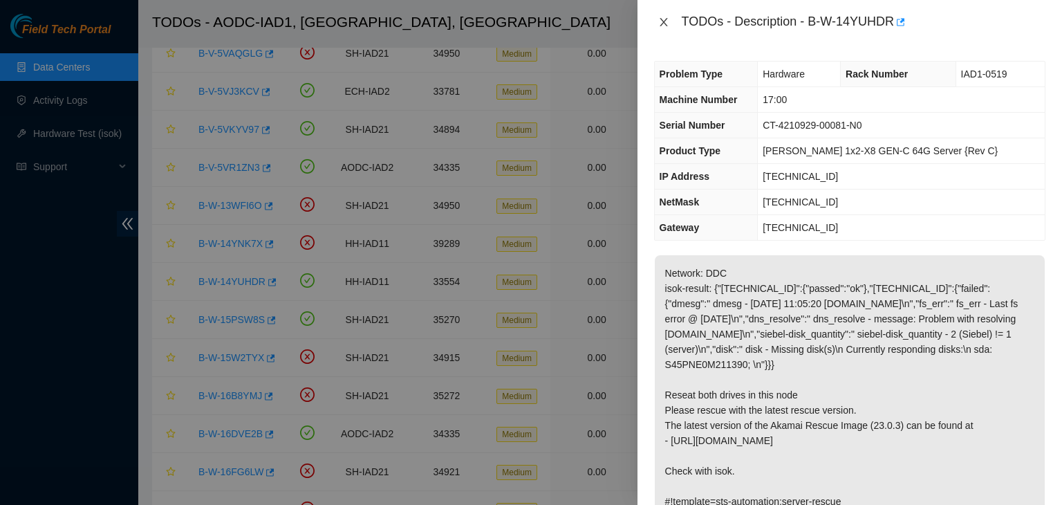
click at [666, 21] on icon "close" at bounding box center [663, 22] width 11 height 11
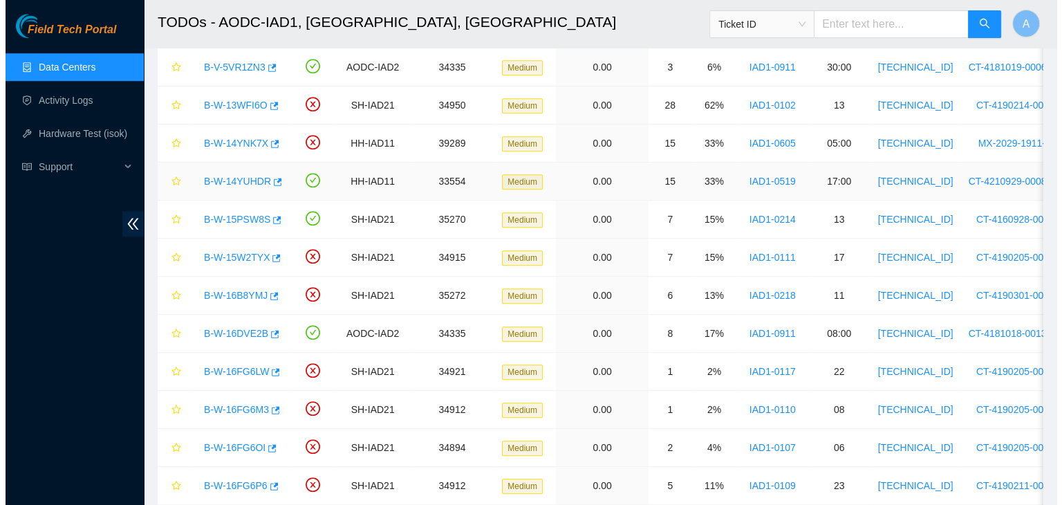
scroll to position [824, 0]
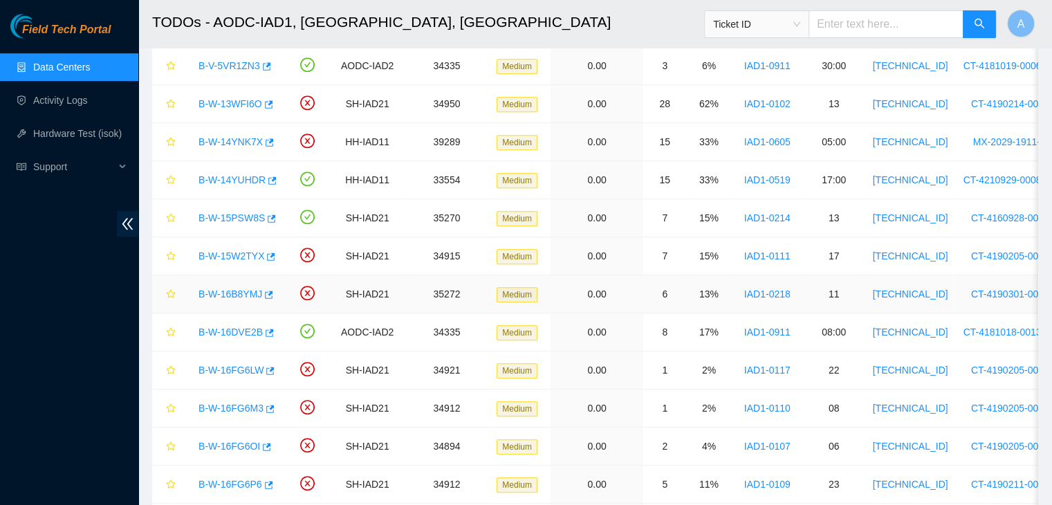
click at [236, 288] on link "B-W-16B8YMJ" at bounding box center [230, 293] width 64 height 11
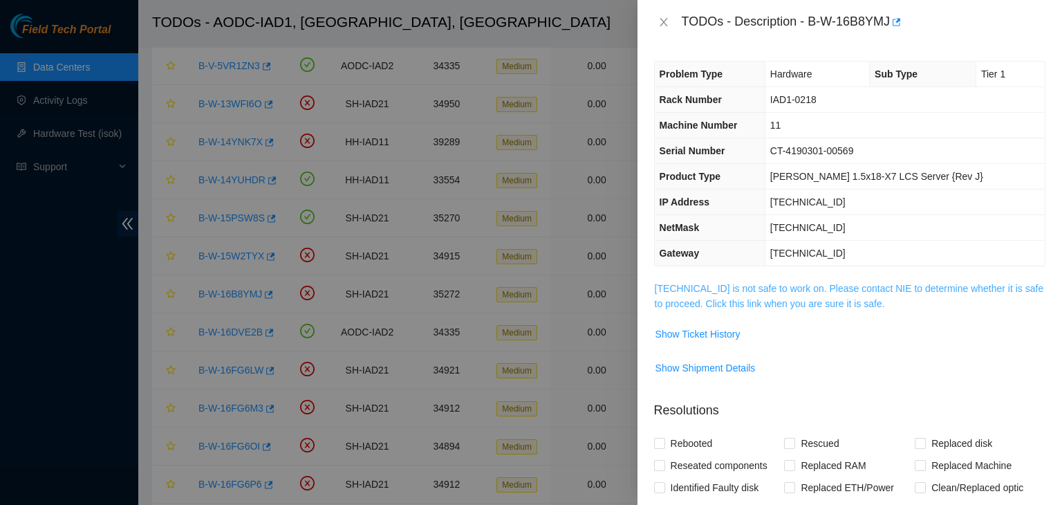
click at [716, 286] on link "184.26.146.32 is not safe to work on. Please contact NIE to determine whether i…" at bounding box center [849, 296] width 389 height 26
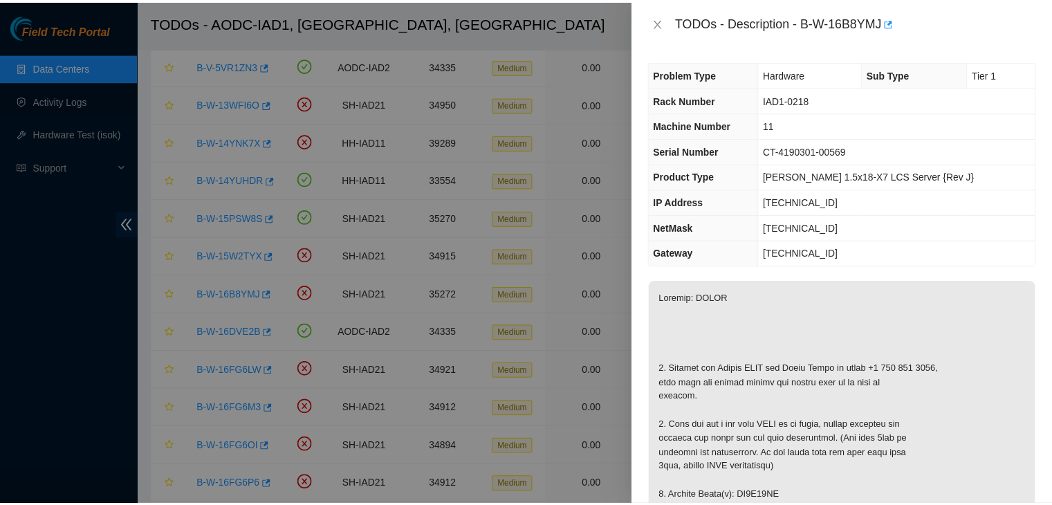
scroll to position [382, 0]
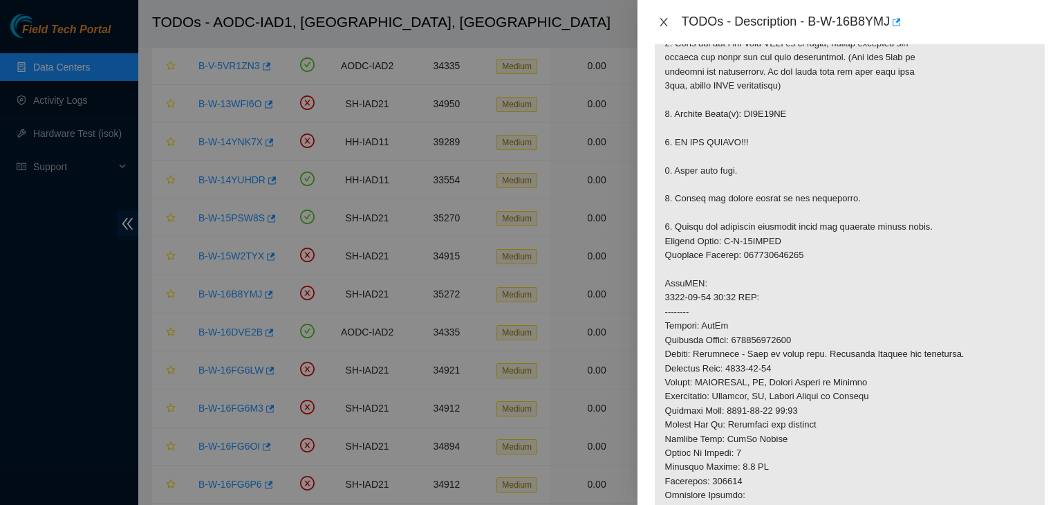
click at [661, 22] on icon "close" at bounding box center [663, 22] width 11 height 11
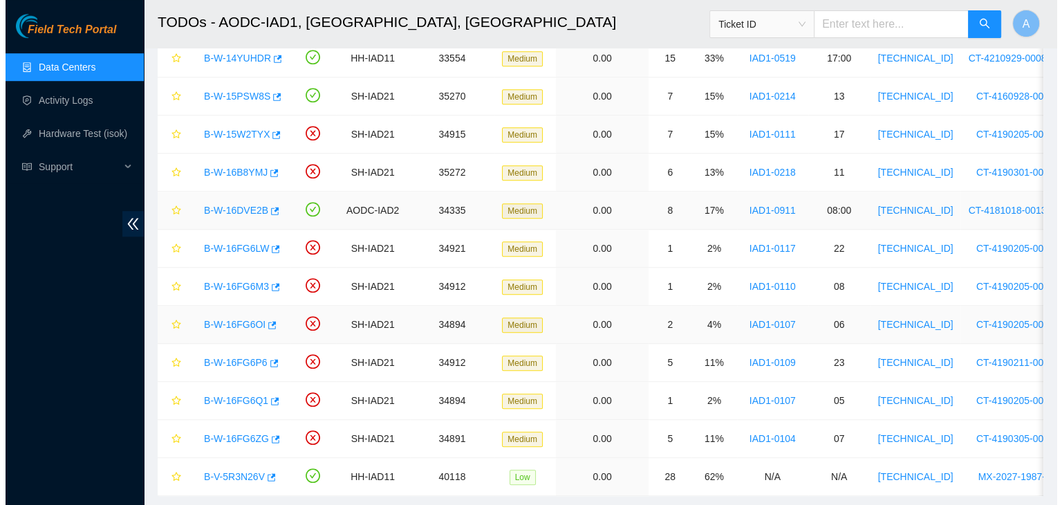
scroll to position [946, 0]
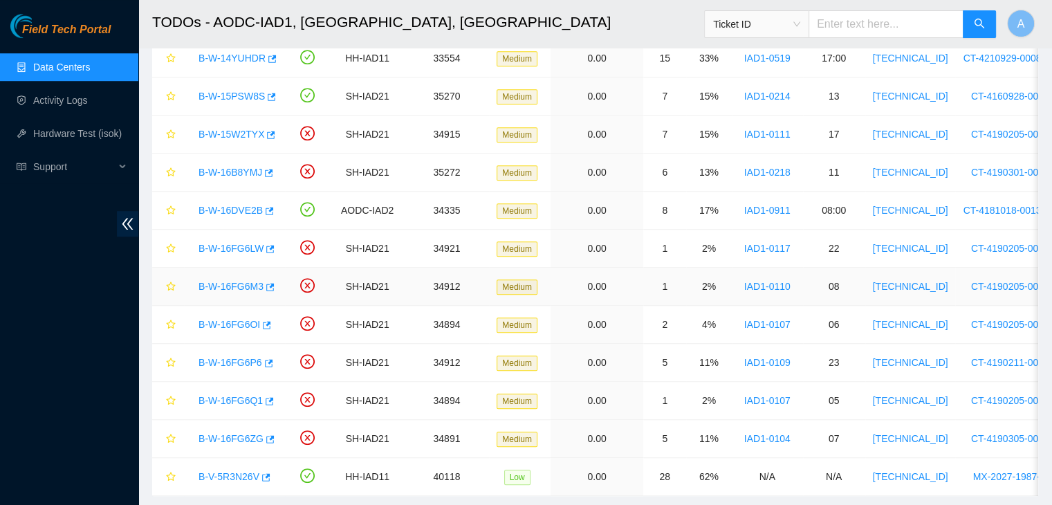
click at [222, 288] on div "B-W-16FG6M3" at bounding box center [235, 286] width 86 height 22
click at [236, 285] on link "B-W-16FG6M3" at bounding box center [230, 286] width 65 height 11
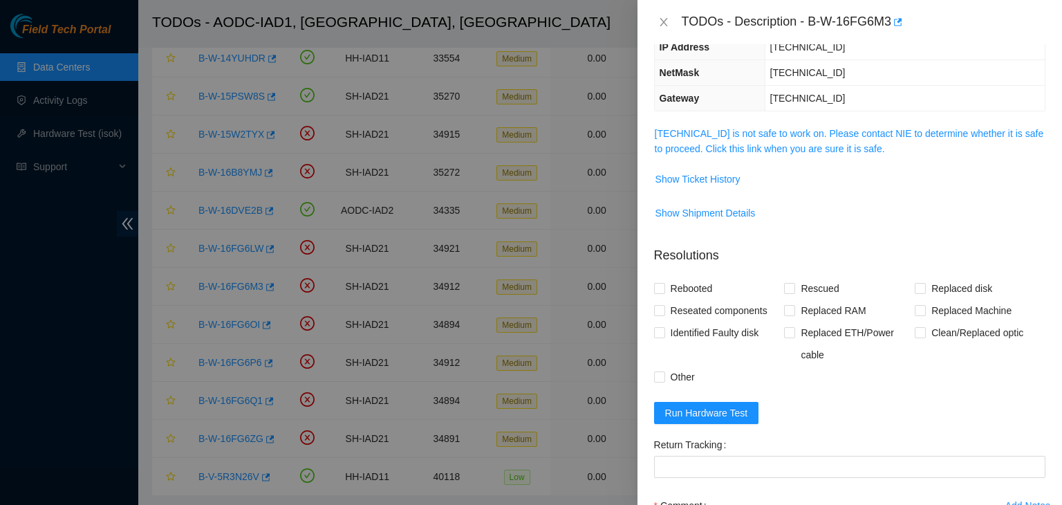
scroll to position [154, 0]
click at [762, 138] on link "104.84.155.179 is not safe to work on. Please contact NIE to determine whether …" at bounding box center [849, 142] width 389 height 26
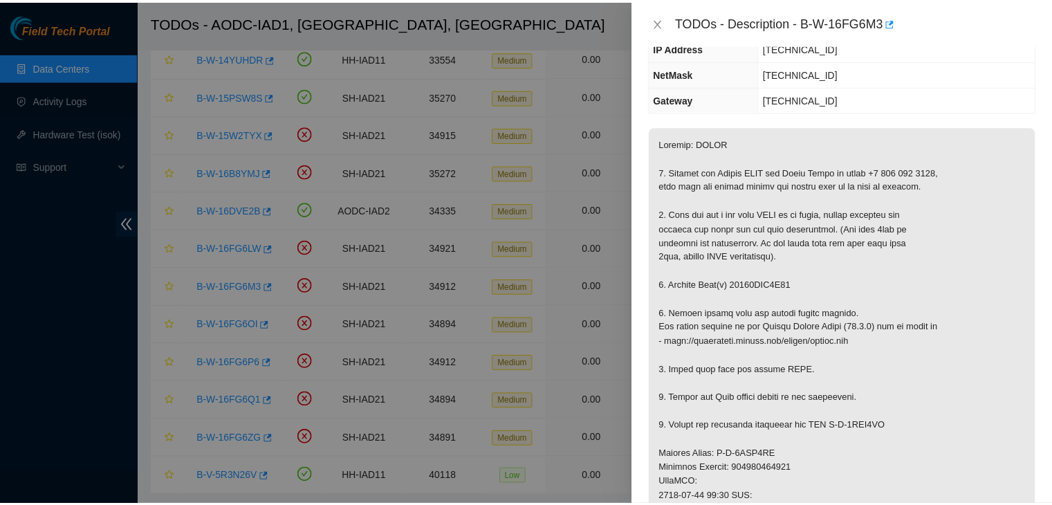
scroll to position [367, 0]
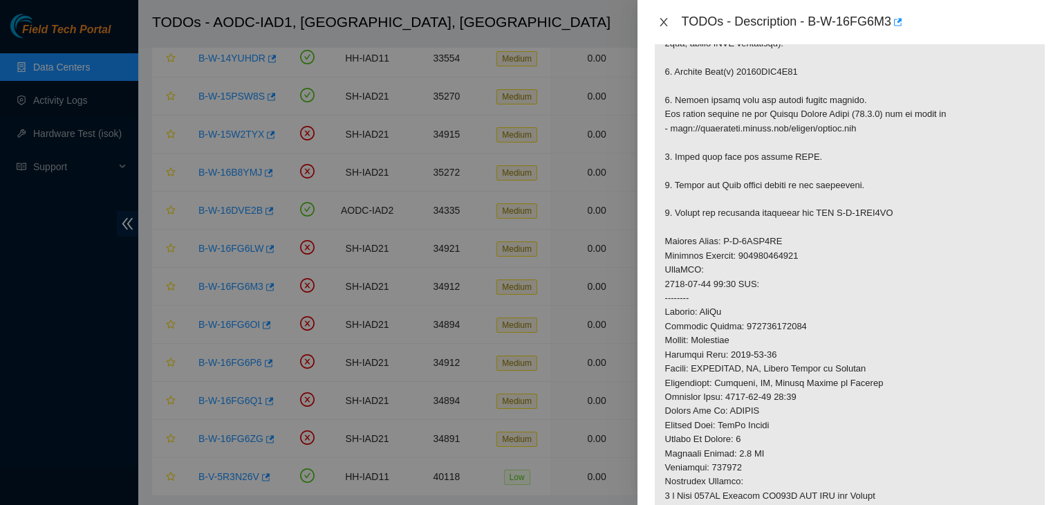
click at [664, 19] on icon "close" at bounding box center [663, 22] width 11 height 11
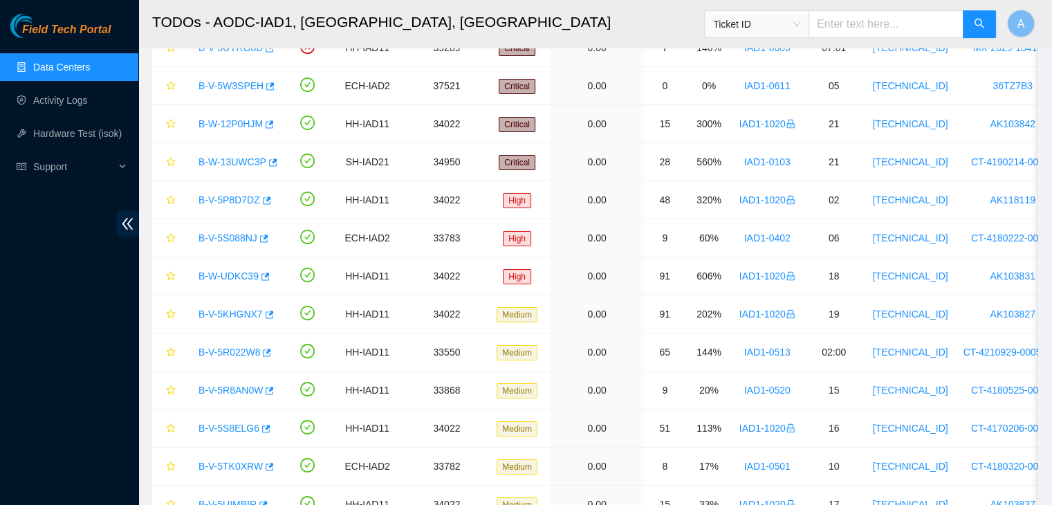
scroll to position [0, 0]
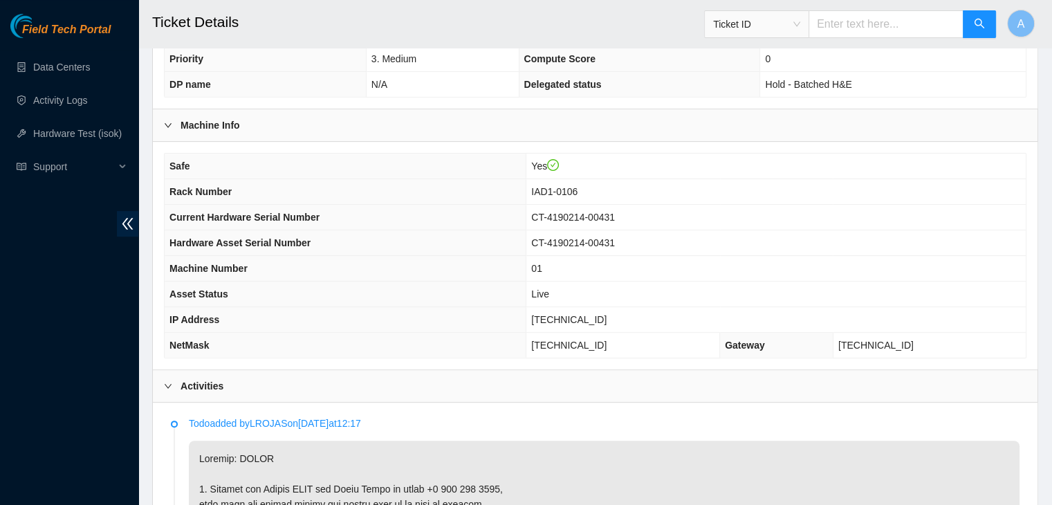
scroll to position [696, 0]
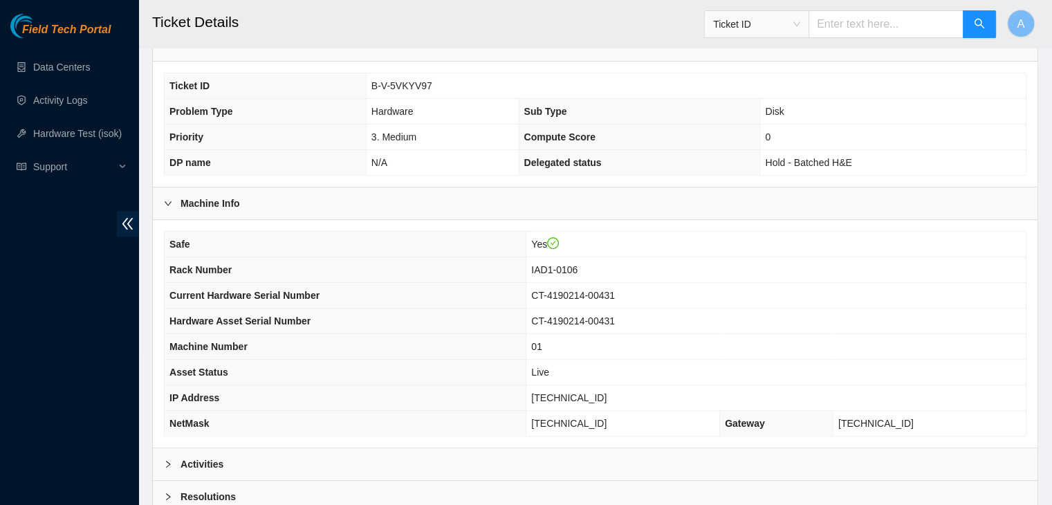
scroll to position [300, 0]
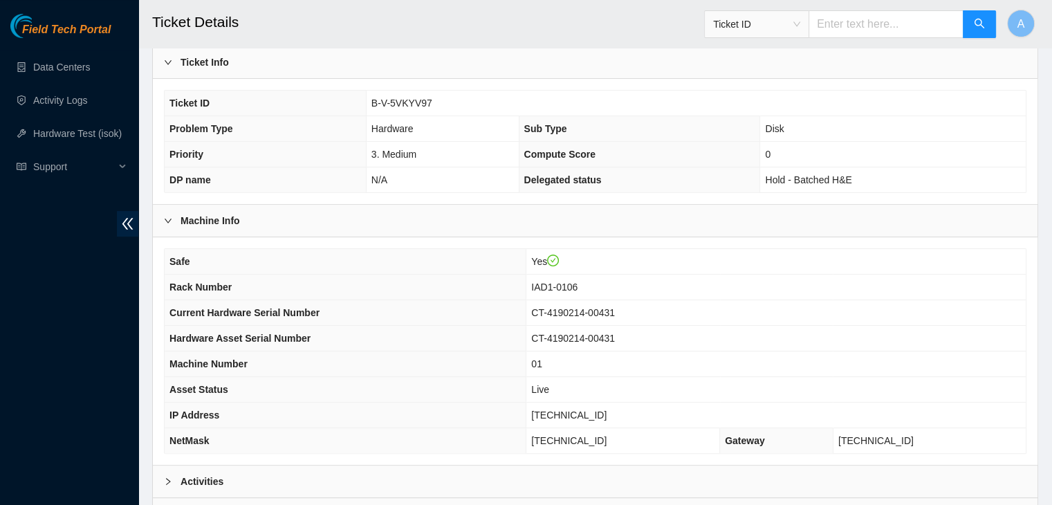
click at [542, 362] on span "01" at bounding box center [536, 363] width 11 height 11
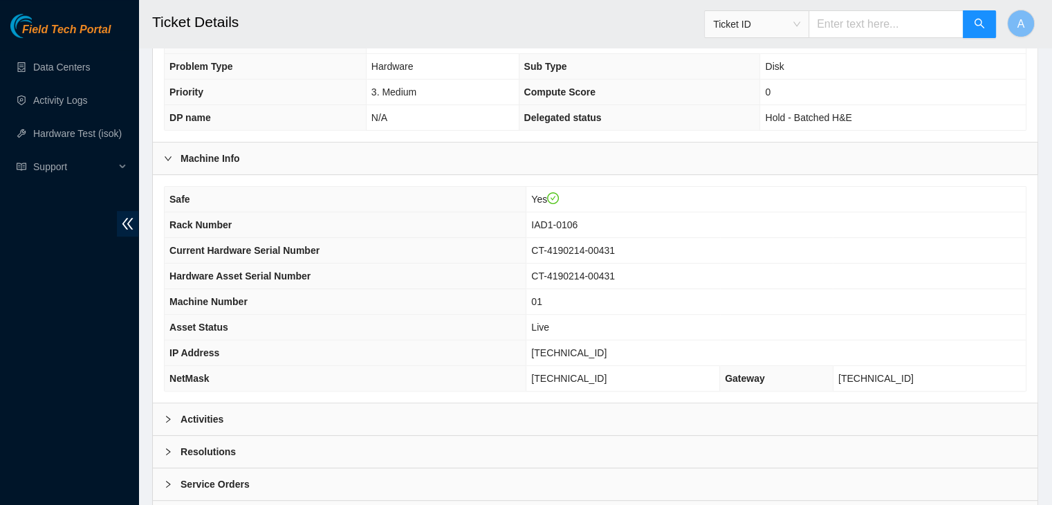
scroll to position [362, 0]
click at [355, 418] on div "Activities" at bounding box center [595, 419] width 885 height 32
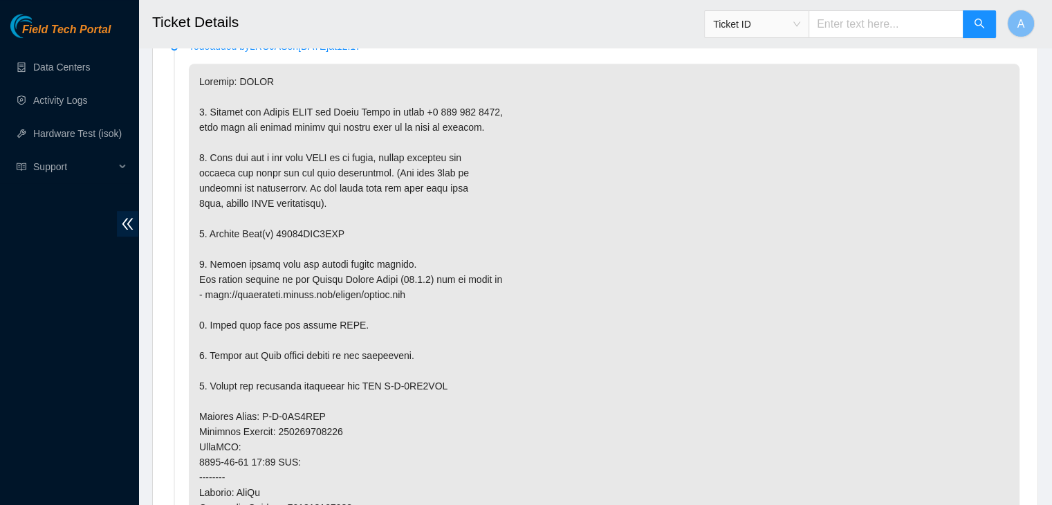
scroll to position [774, 0]
click at [401, 405] on p at bounding box center [604, 430] width 831 height 736
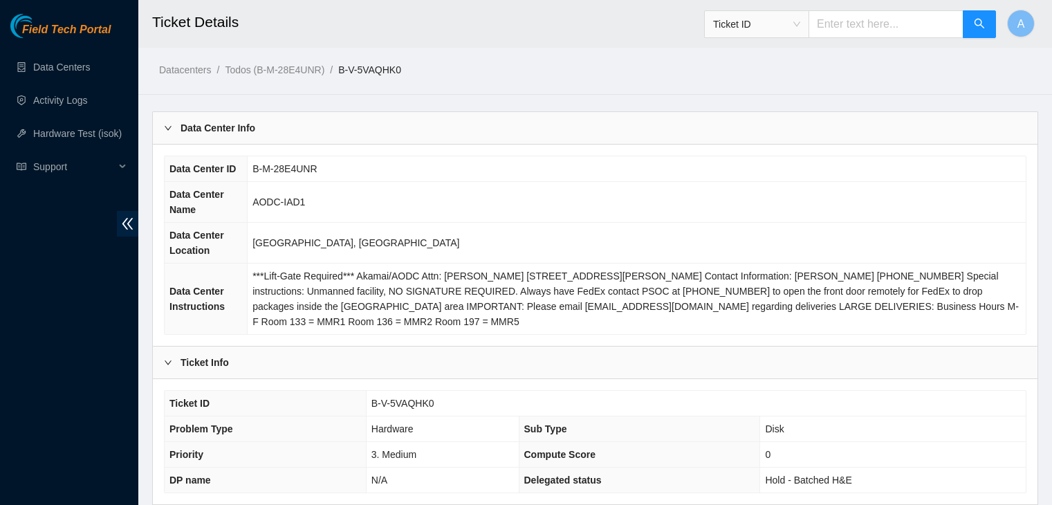
scroll to position [822, 0]
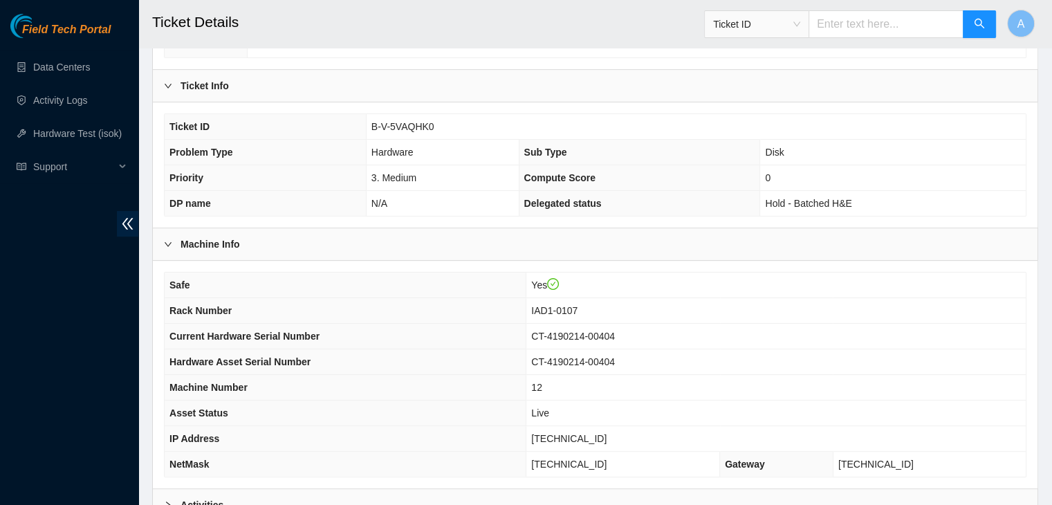
scroll to position [429, 0]
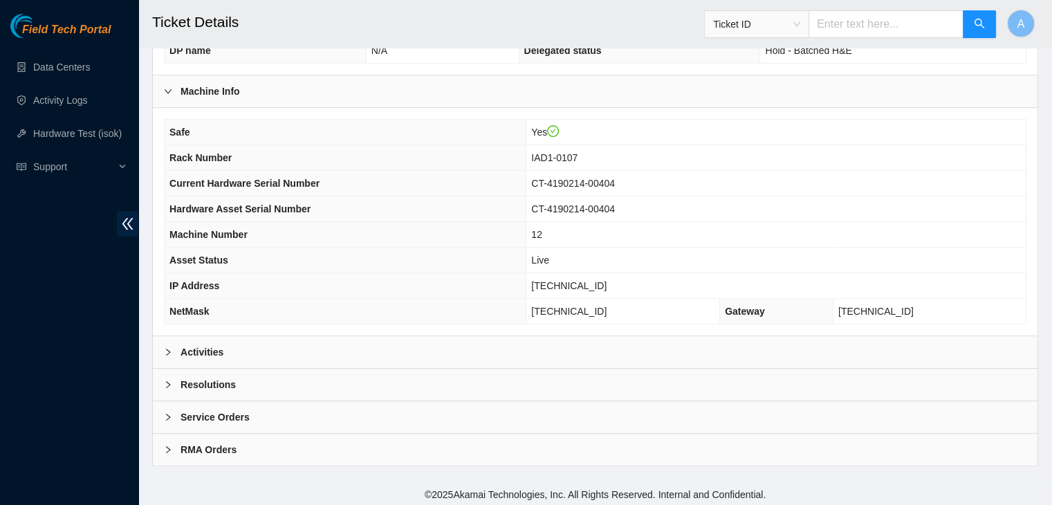
click at [434, 352] on div "Activities" at bounding box center [595, 352] width 885 height 32
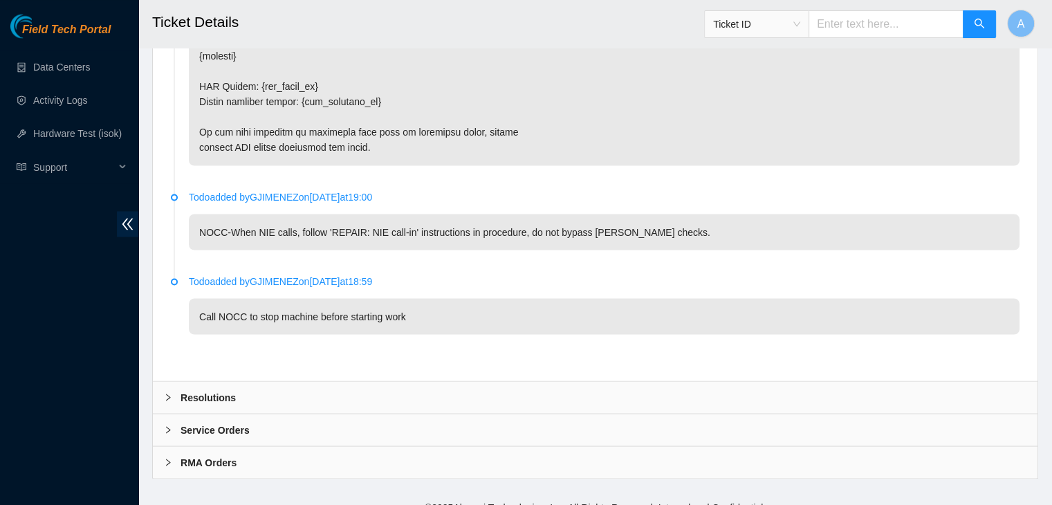
scroll to position [2486, 0]
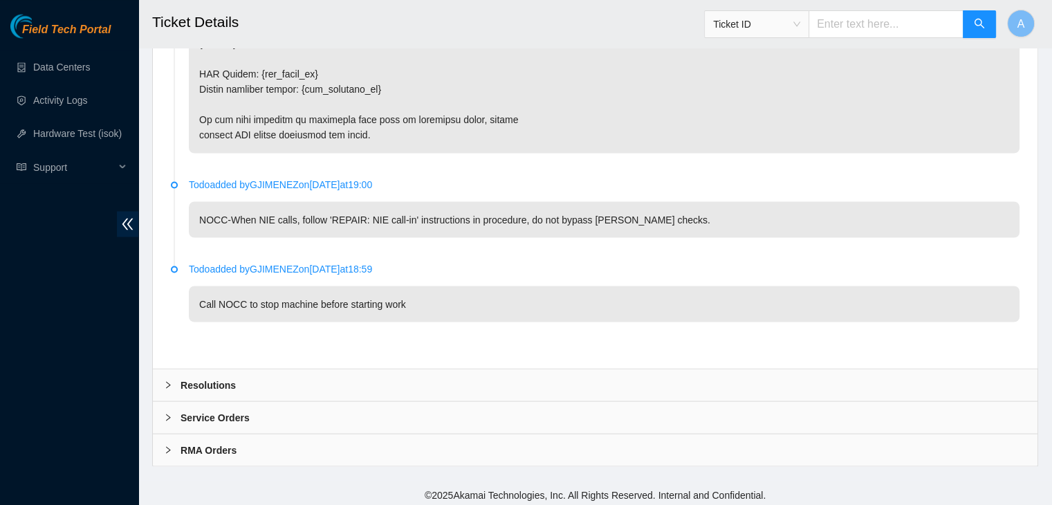
click at [359, 380] on div "Resolutions" at bounding box center [595, 385] width 885 height 32
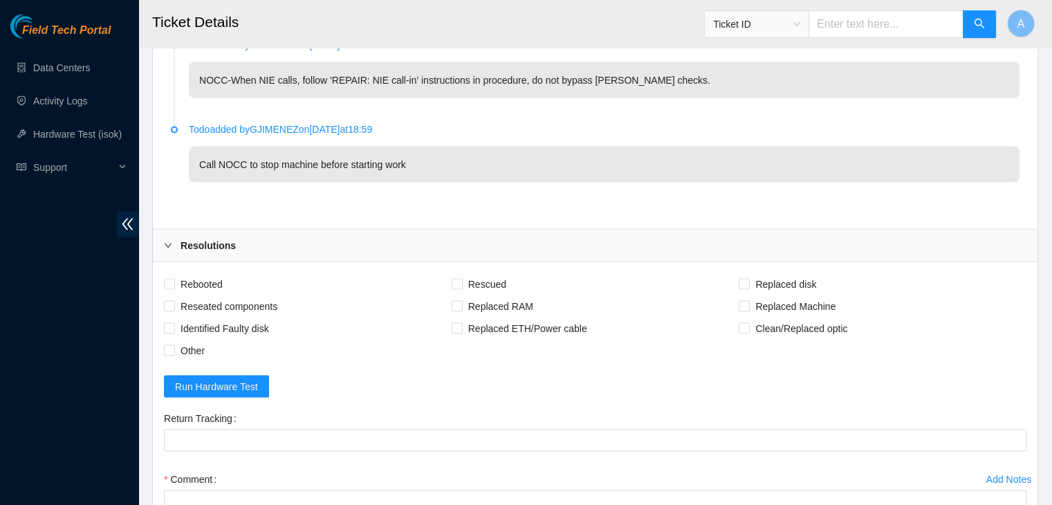
scroll to position [2627, 0]
click at [205, 272] on span "Rebooted" at bounding box center [201, 282] width 53 height 22
click at [174, 277] on input "Rebooted" at bounding box center [169, 282] width 10 height 10
checkbox input "true"
click at [216, 304] on span "Reseated components" at bounding box center [229, 304] width 108 height 22
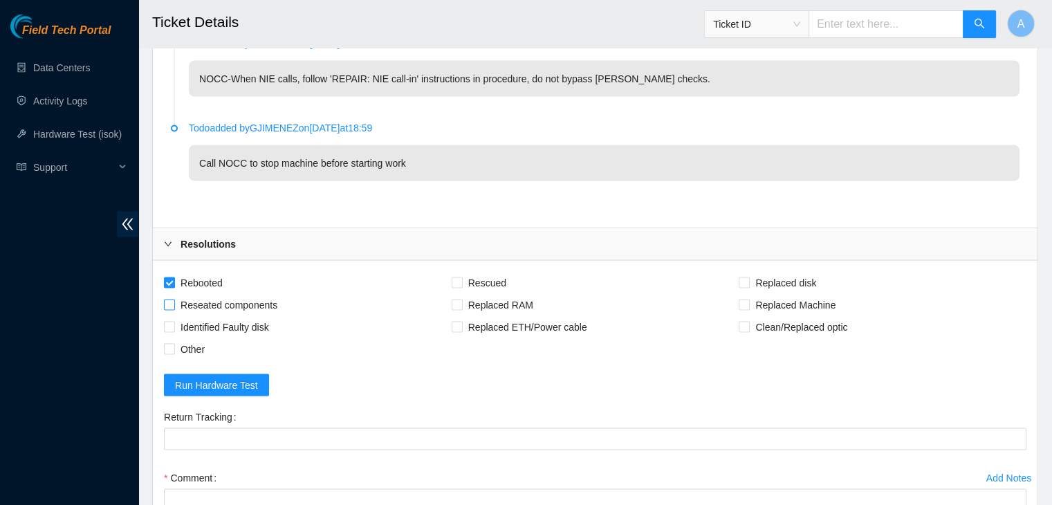
click at [174, 304] on input "Reseated components" at bounding box center [169, 304] width 10 height 10
checkbox input "true"
click at [493, 271] on span "Rescued" at bounding box center [487, 282] width 49 height 22
click at [461, 277] on input "Rescued" at bounding box center [457, 282] width 10 height 10
checkbox input "true"
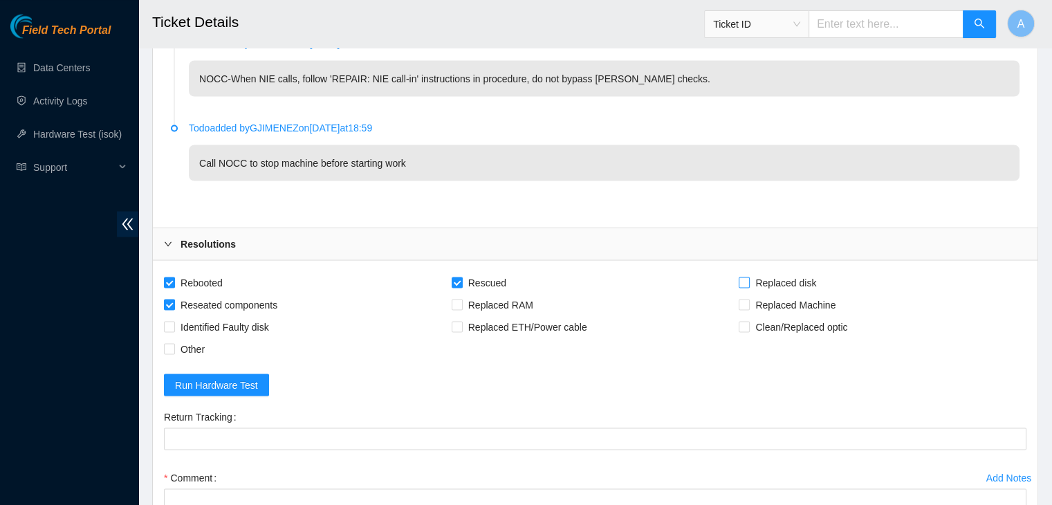
click at [788, 271] on span "Replaced disk" at bounding box center [786, 282] width 72 height 22
click at [748, 277] on input "Replaced disk" at bounding box center [744, 282] width 10 height 10
checkbox input "true"
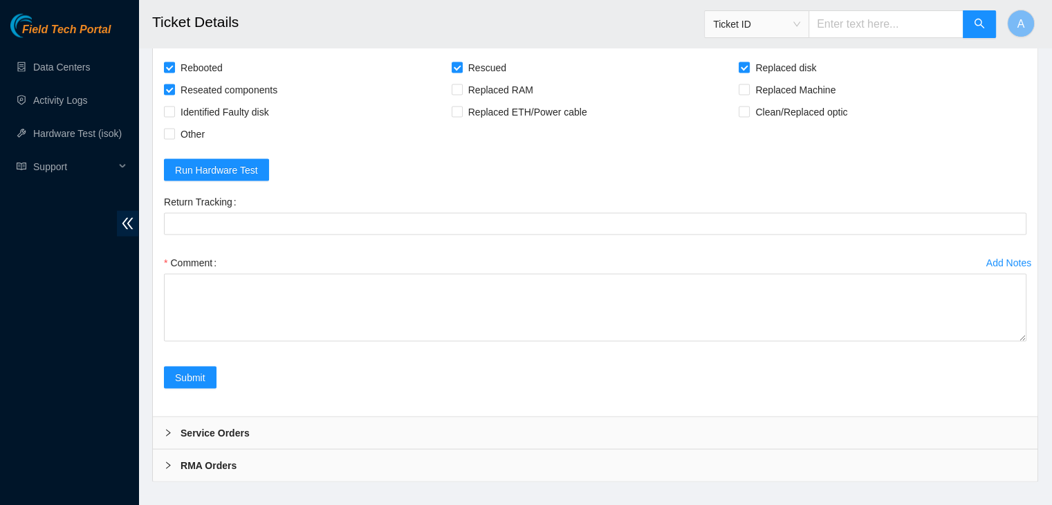
drag, startPoint x: 1021, startPoint y: 315, endPoint x: 947, endPoint y: 537, distance: 233.1
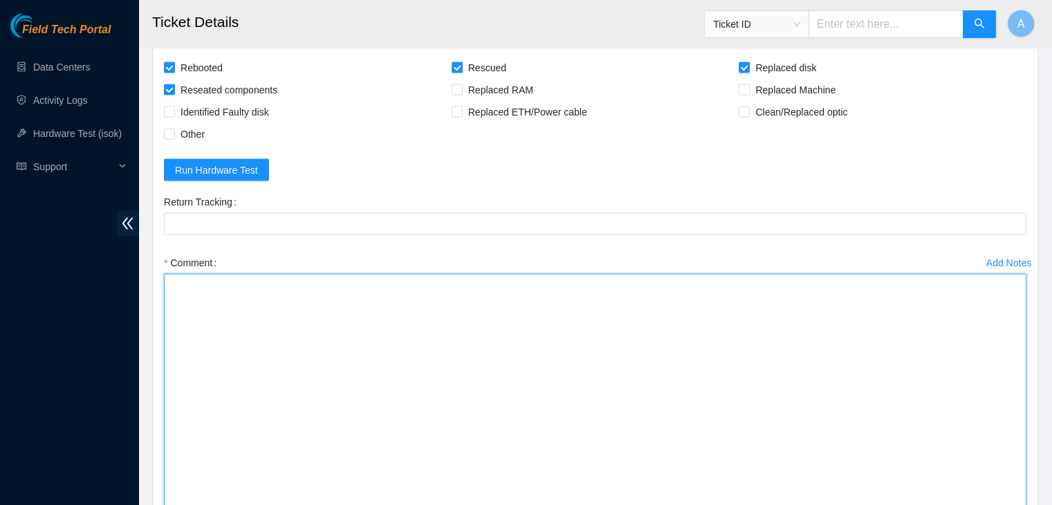
click at [699, 376] on textarea "Comment" at bounding box center [595, 411] width 862 height 274
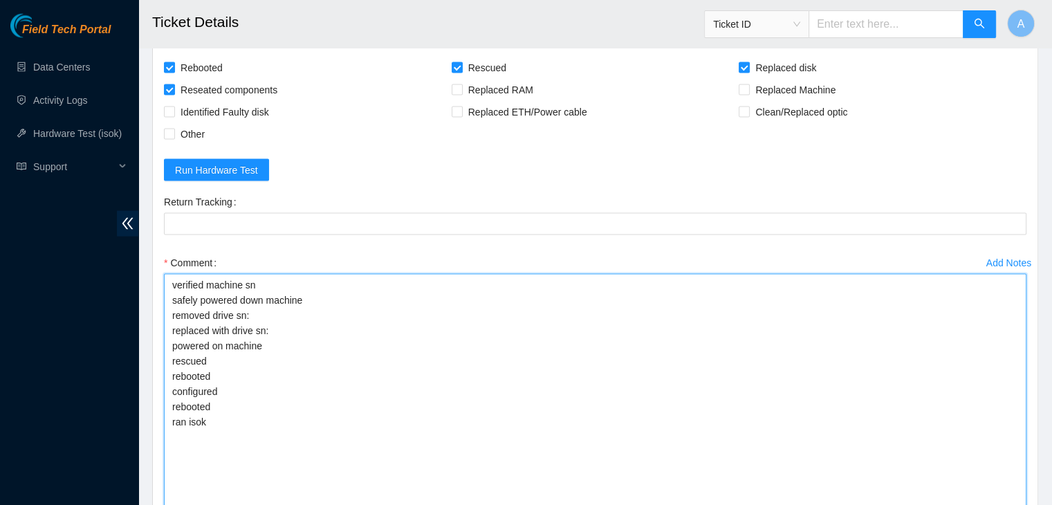
drag, startPoint x: 227, startPoint y: 409, endPoint x: 160, endPoint y: 280, distance: 145.4
click at [160, 280] on div "Add Notes Comment verified machine sn safely powered down machine removed drive…" at bounding box center [594, 412] width 873 height 321
click at [213, 302] on textarea "verified machine sn safely powered down machine removed drive sn: replaced with…" at bounding box center [595, 411] width 862 height 274
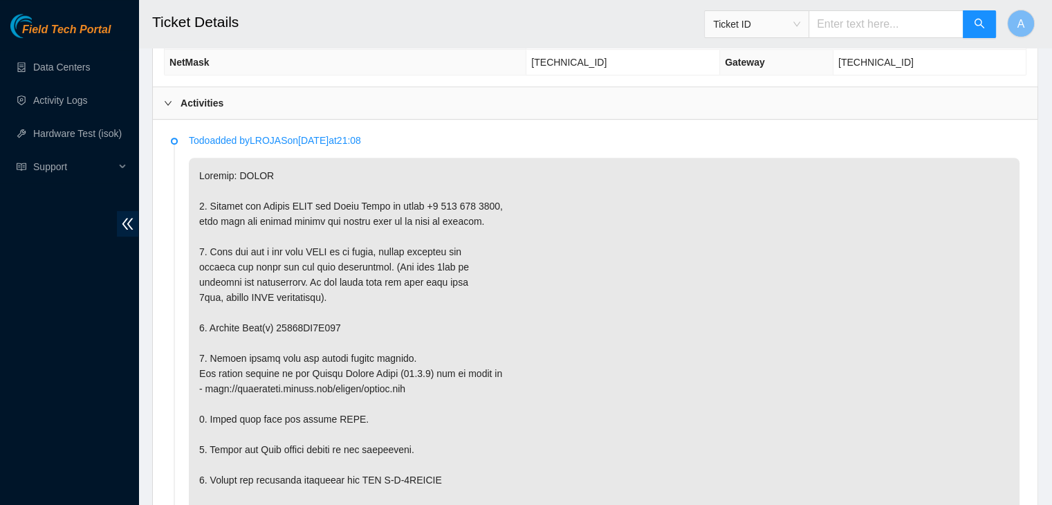
scroll to position [752, 0]
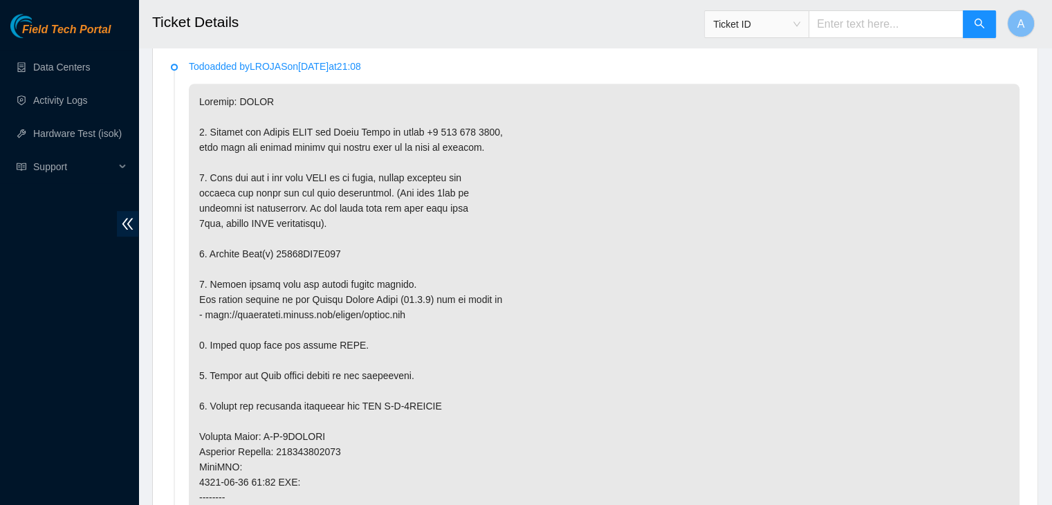
click at [320, 244] on p at bounding box center [604, 452] width 831 height 736
copy p "18521FD9E464"
click at [320, 244] on p at bounding box center [604, 452] width 831 height 736
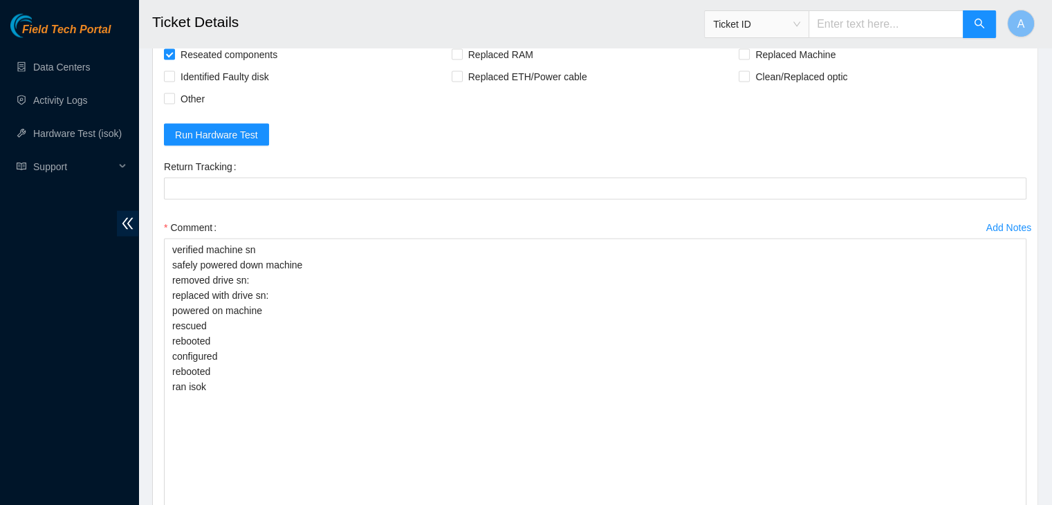
scroll to position [2880, 0]
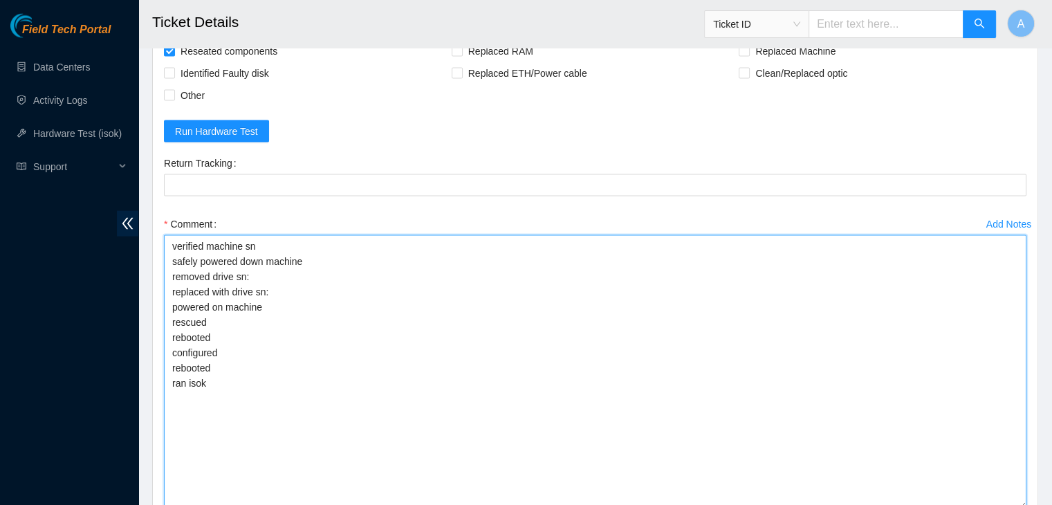
click at [321, 277] on textarea "verified machine sn safely powered down machine removed drive sn: replaced with…" at bounding box center [595, 372] width 862 height 274
paste textarea "18521FD9E464"
click at [318, 293] on textarea "verified machine sn safely powered down machine removed drive sn: 18521FD9E464 …" at bounding box center [595, 372] width 862 height 274
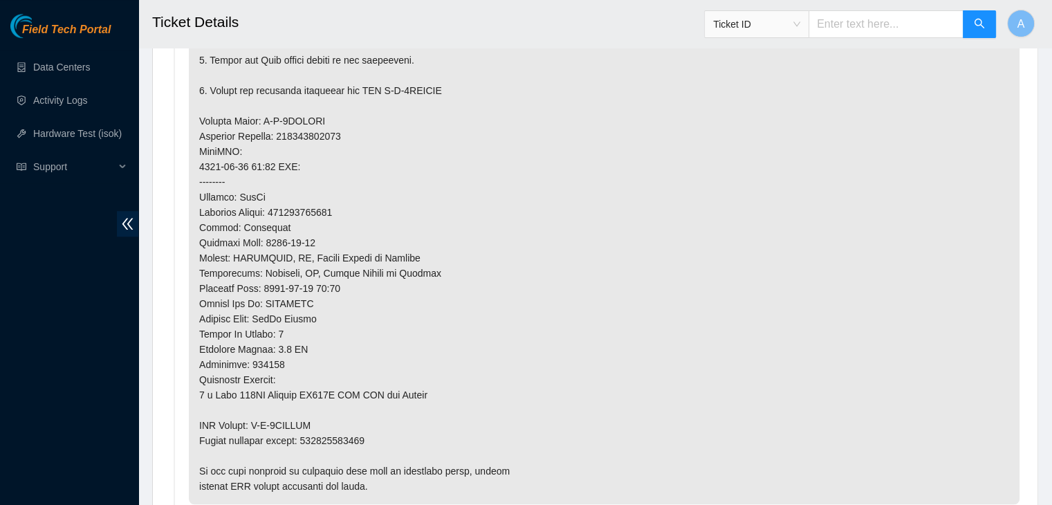
scroll to position [1190, 0]
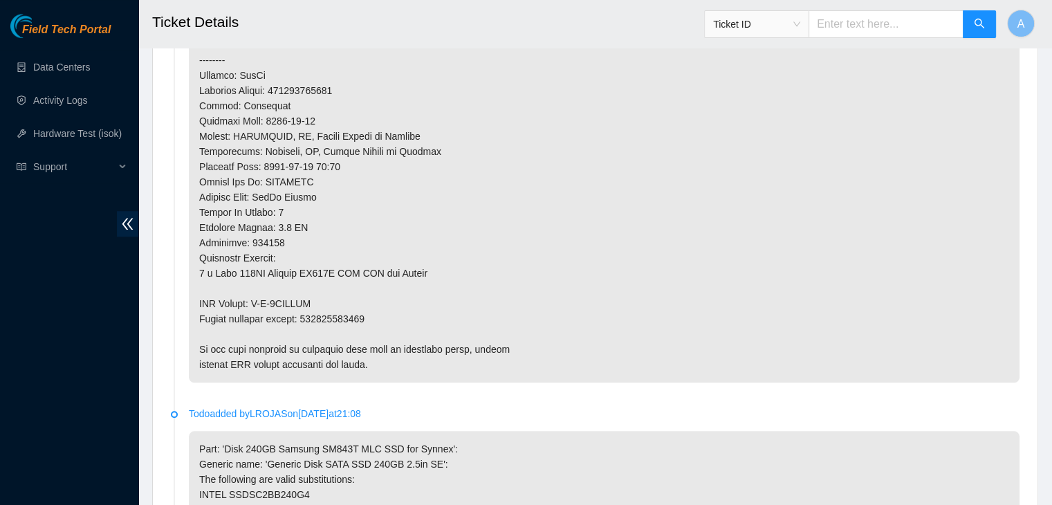
type textarea "verified machine sn safely powered down machine removed drive sn: 18521FD9E464 …"
click at [330, 317] on p at bounding box center [604, 15] width 831 height 736
copy p "463470053235"
click at [330, 317] on p at bounding box center [604, 15] width 831 height 736
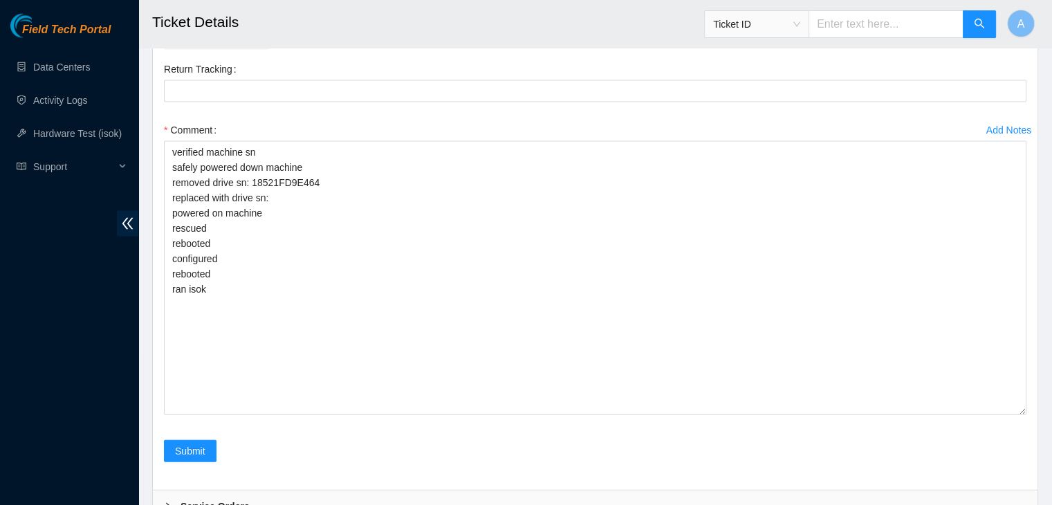
scroll to position [2905, 0]
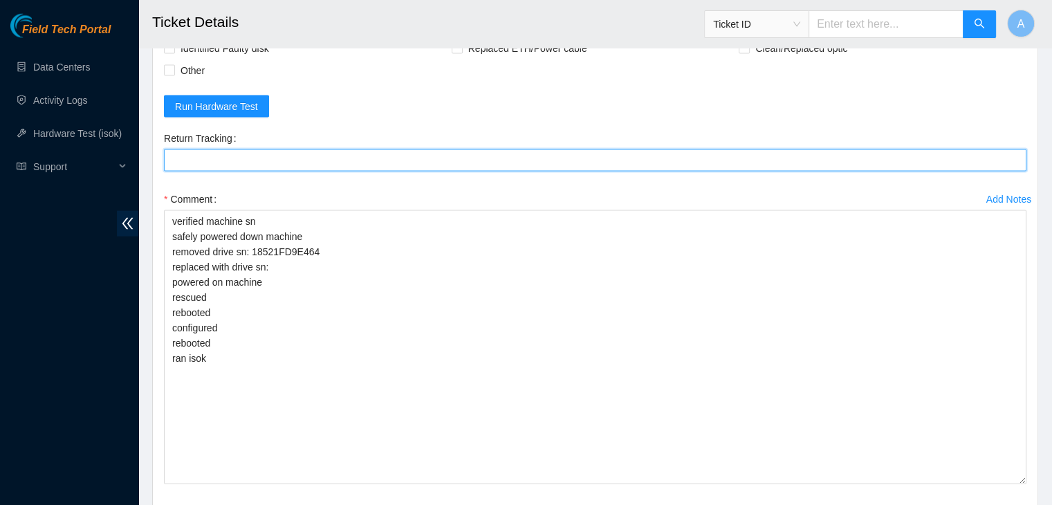
click at [346, 158] on Tracking "Return Tracking" at bounding box center [595, 160] width 862 height 22
paste Tracking "463470053235"
type Tracking "463470053235"
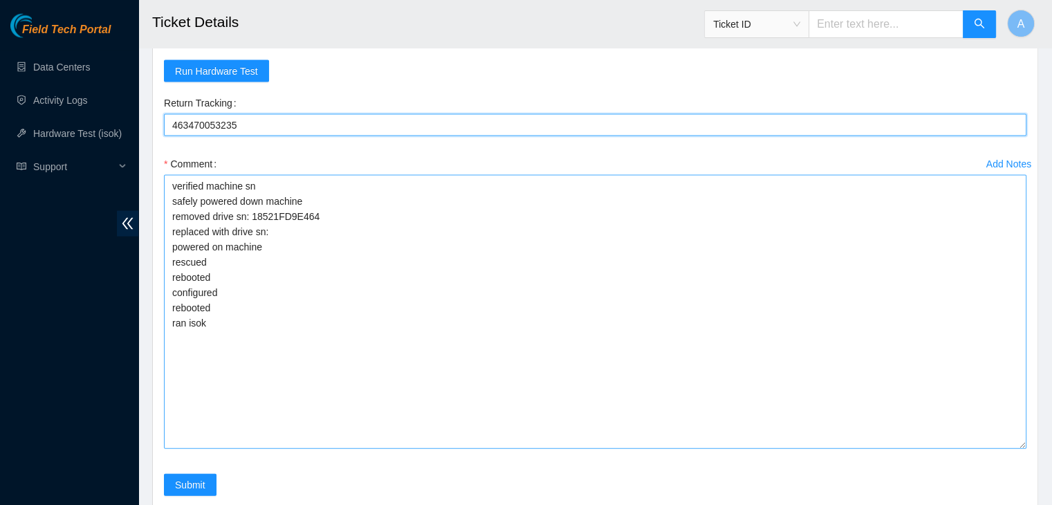
scroll to position [2941, 0]
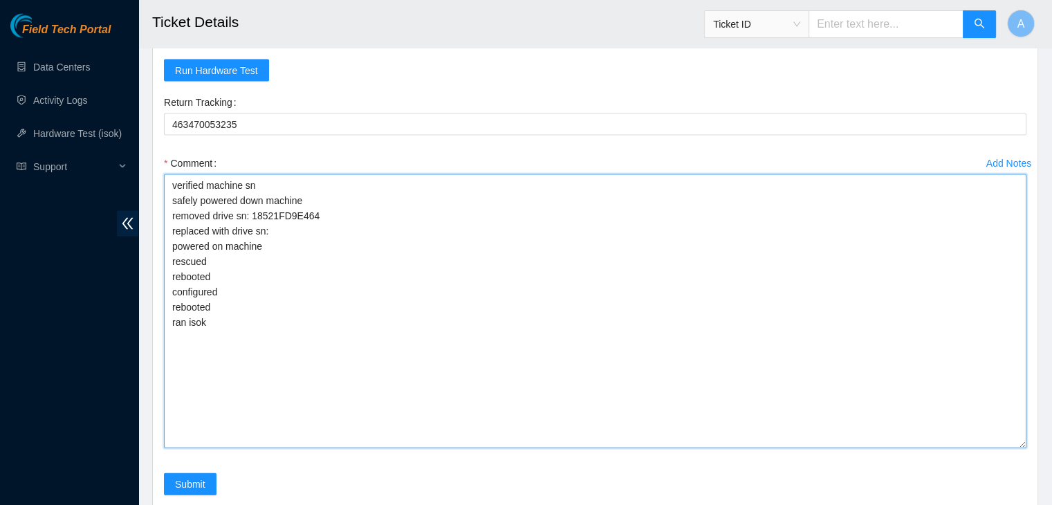
click at [506, 214] on textarea "verified machine sn safely powered down machine removed drive sn: 18521FD9E464 …" at bounding box center [595, 311] width 862 height 274
paste textarea "S1G0NYAF701918"
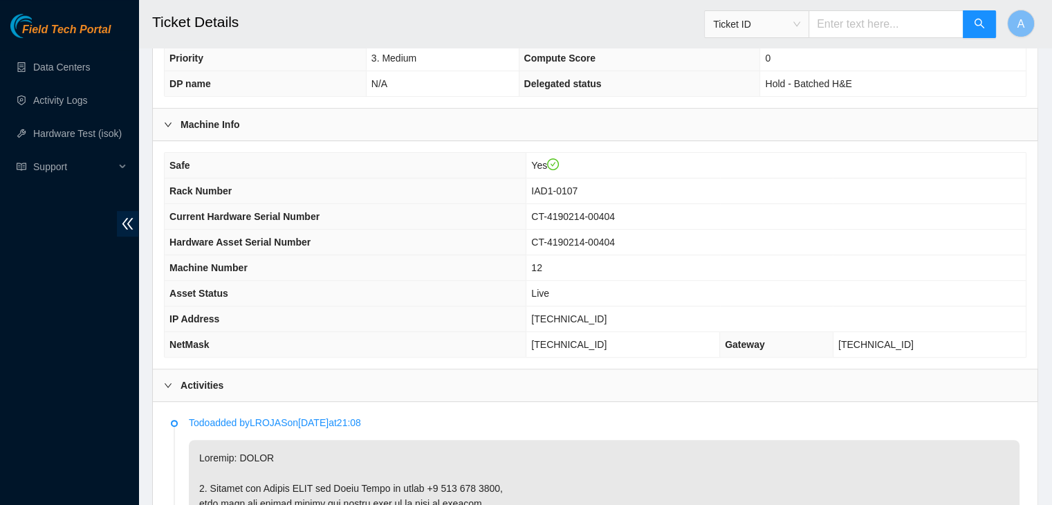
scroll to position [398, 0]
click at [581, 312] on span "104.84.155.57" at bounding box center [568, 317] width 75 height 11
copy span "104.84.155.57"
click at [581, 312] on span "104.84.155.57" at bounding box center [568, 317] width 75 height 11
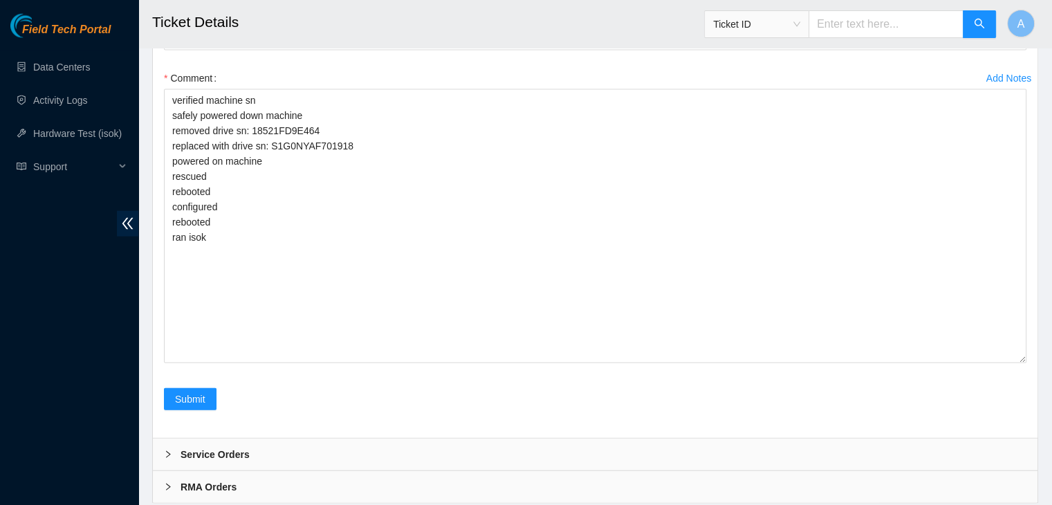
scroll to position [3062, 0]
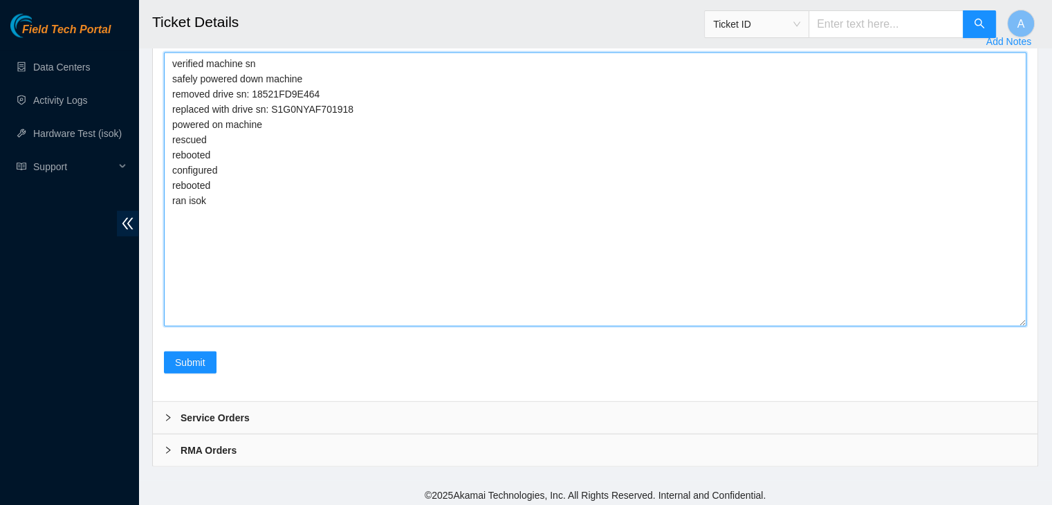
click at [468, 264] on textarea "verified machine sn safely powered down machine removed drive sn: 18521FD9E464 …" at bounding box center [595, 190] width 862 height 274
paste textarea "342096 25-09-2025 10:34:26 104.84.155.57 COMPLETE Result Detail Message Ticket …"
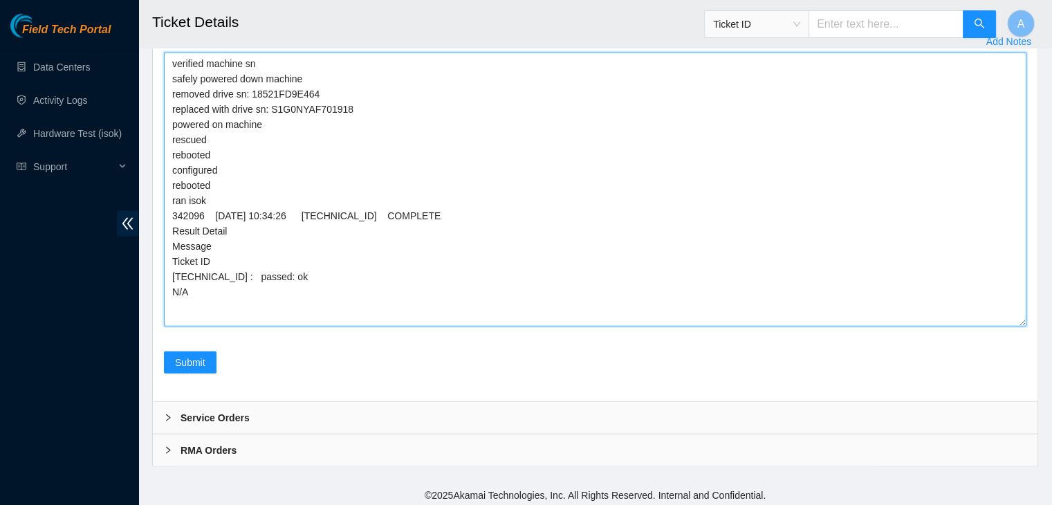
type textarea "verified machine sn safely powered down machine removed drive sn: 18521FD9E464 …"
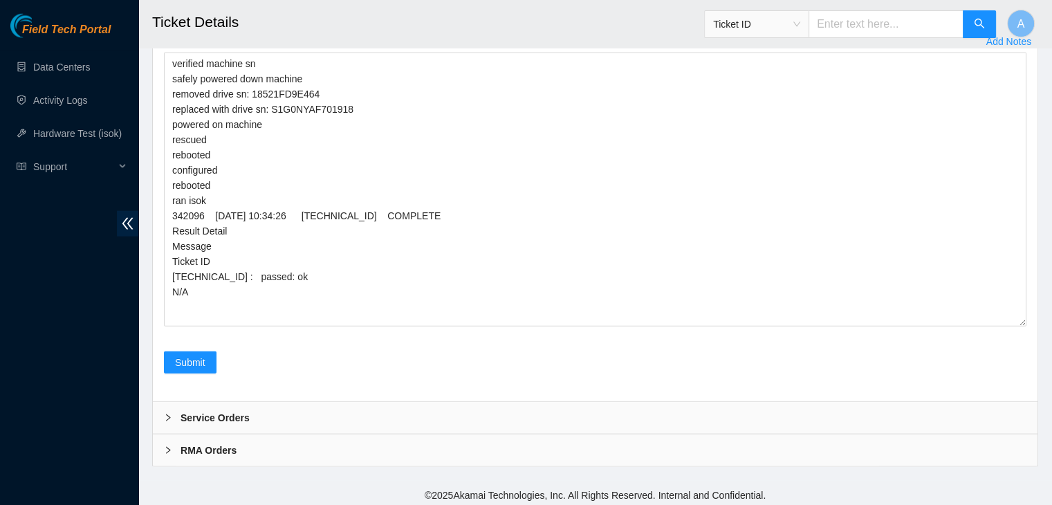
click at [185, 370] on div "Submit" at bounding box center [190, 370] width 64 height 39
click at [198, 356] on span "Submit" at bounding box center [190, 362] width 30 height 15
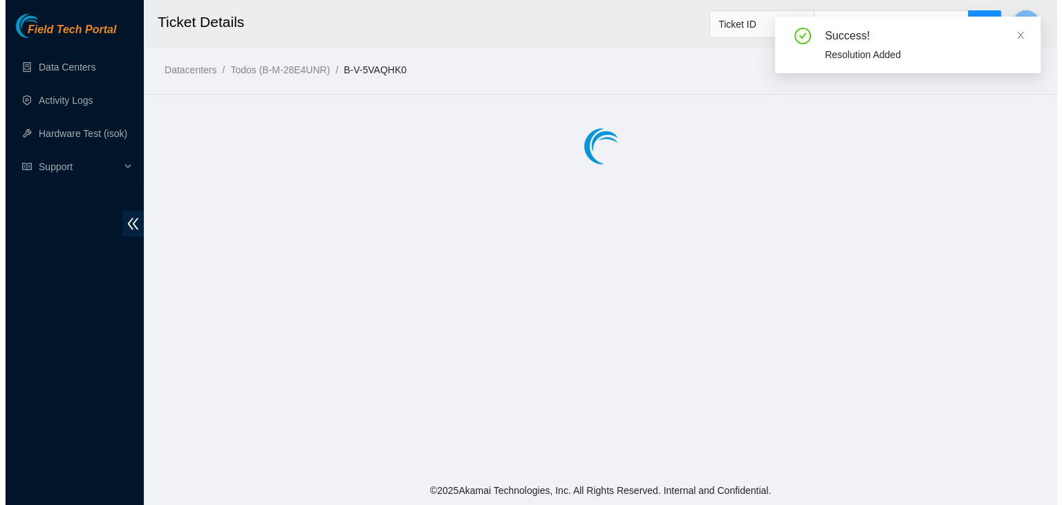
scroll to position [0, 0]
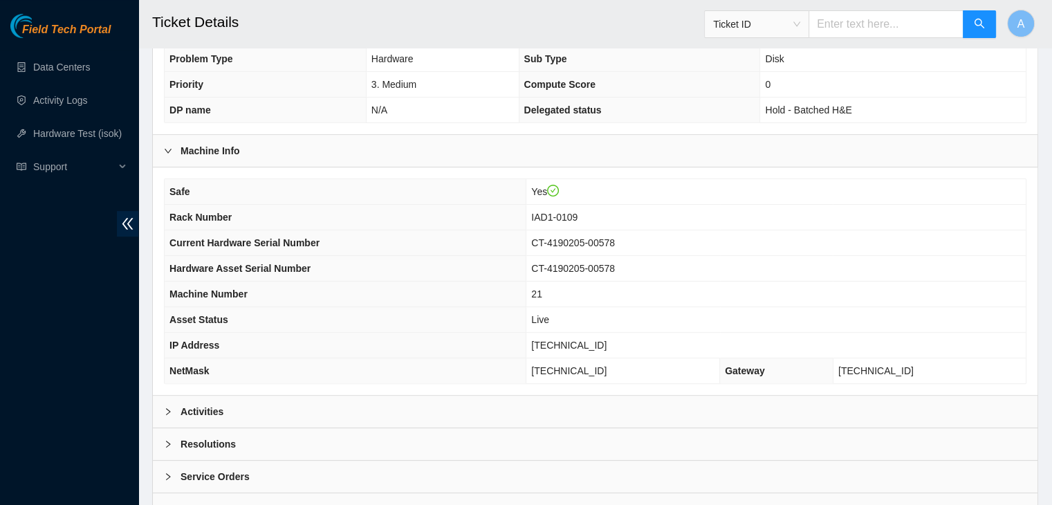
scroll to position [429, 0]
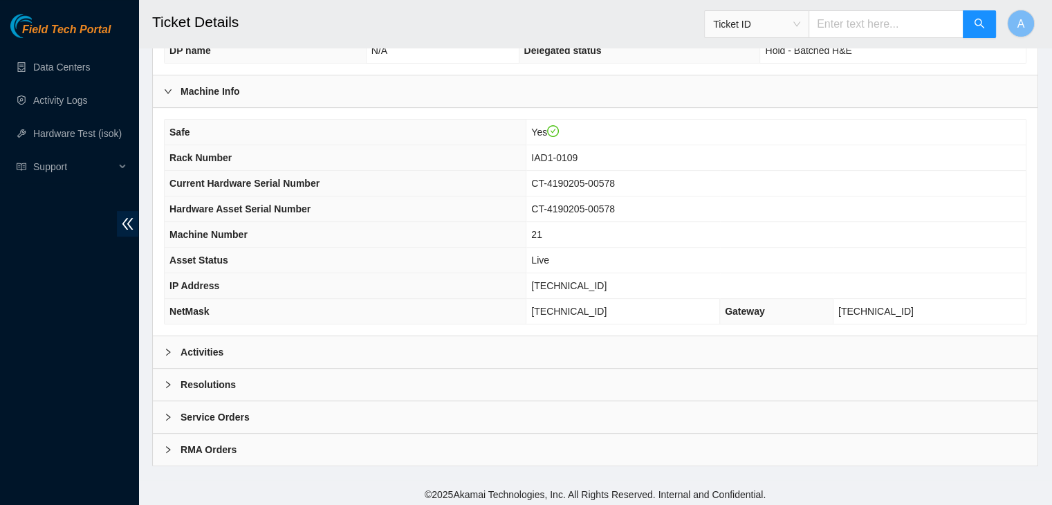
click at [351, 349] on div "Activities" at bounding box center [595, 352] width 885 height 32
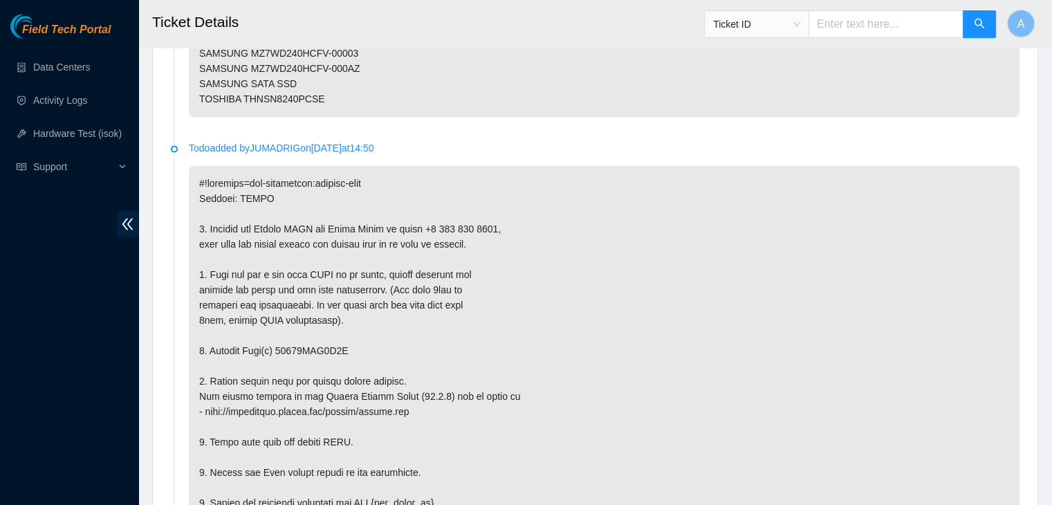
scroll to position [2486, 0]
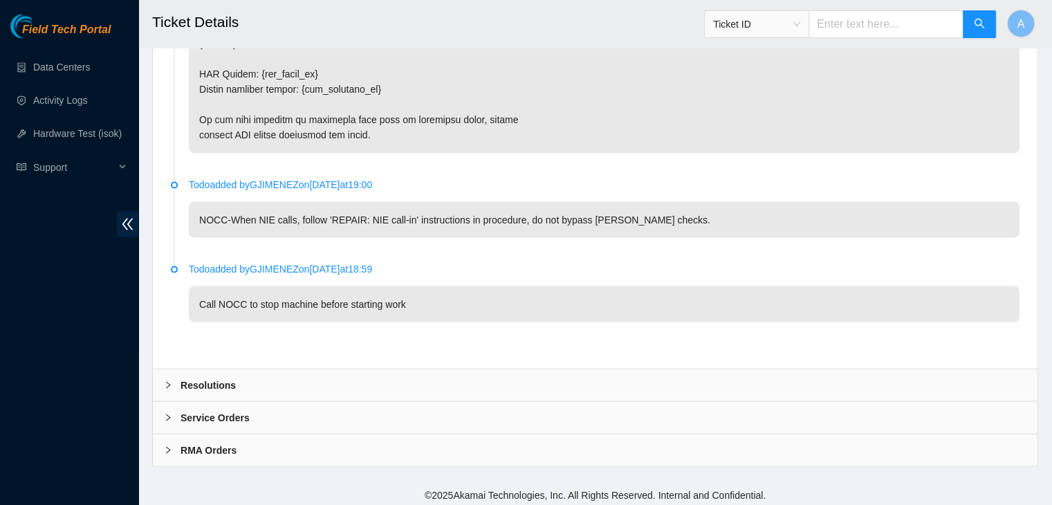
click at [316, 382] on div "Resolutions" at bounding box center [595, 385] width 885 height 32
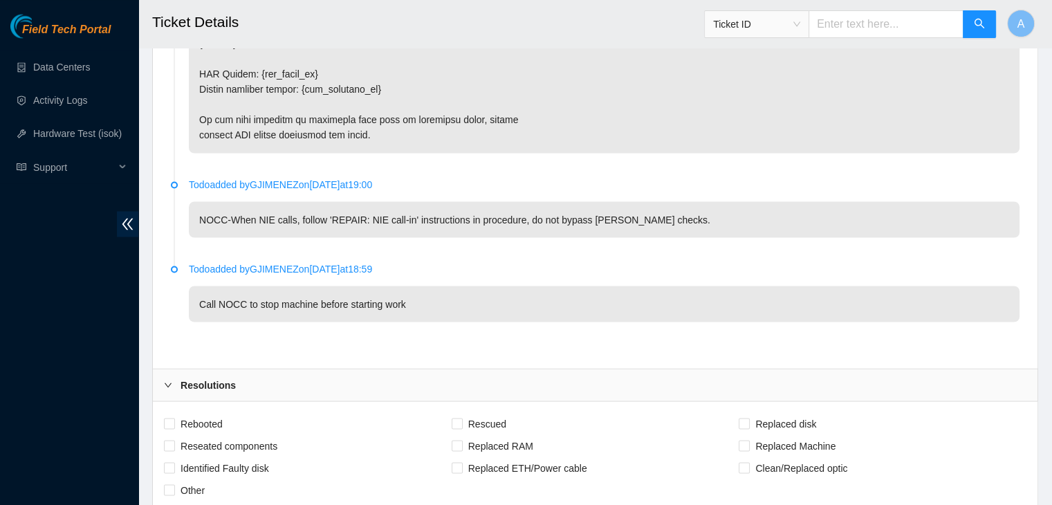
scroll to position [2841, 0]
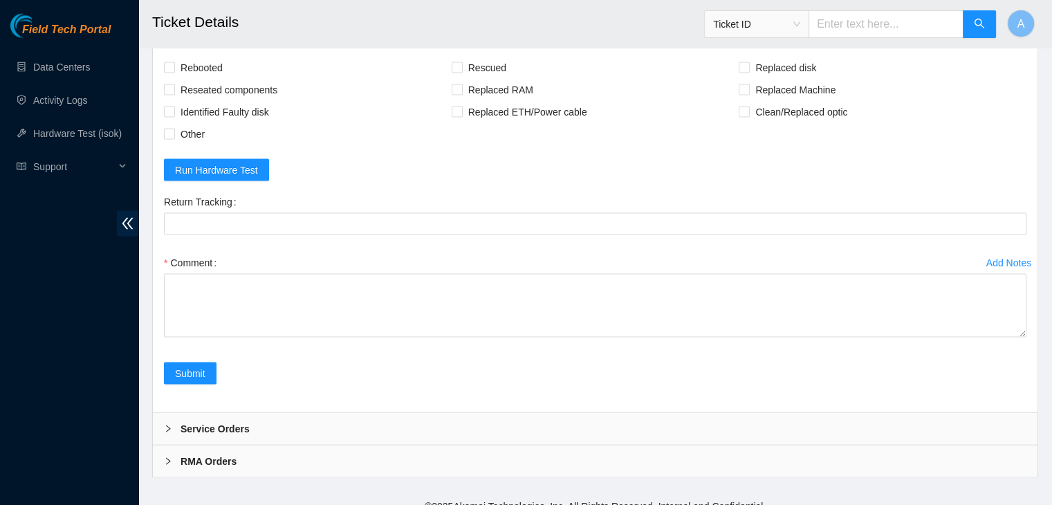
drag, startPoint x: 1024, startPoint y: 317, endPoint x: 941, endPoint y: 537, distance: 235.1
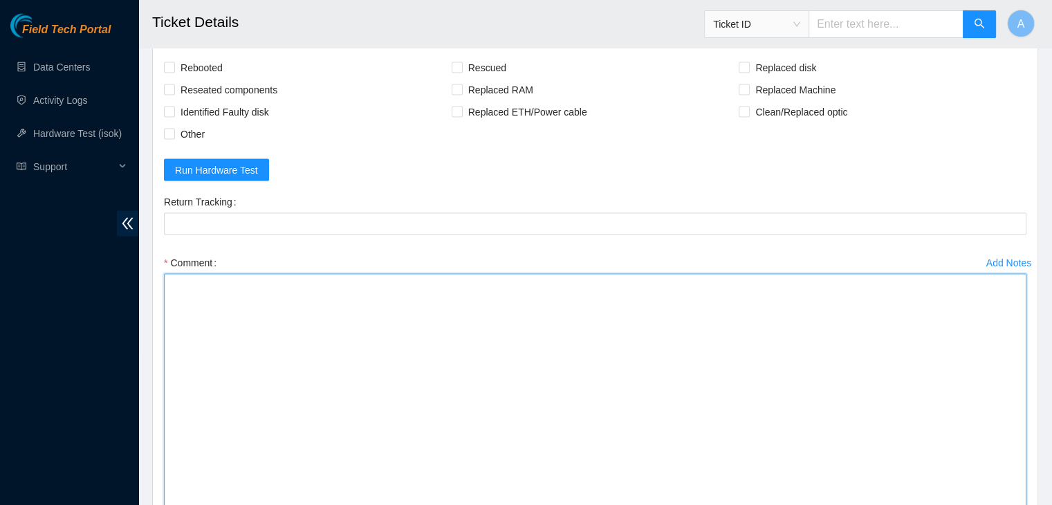
click at [799, 409] on textarea "Comment" at bounding box center [595, 410] width 862 height 272
paste textarea "verified machine sn safely powered down machine removed drive sn: replaced with…"
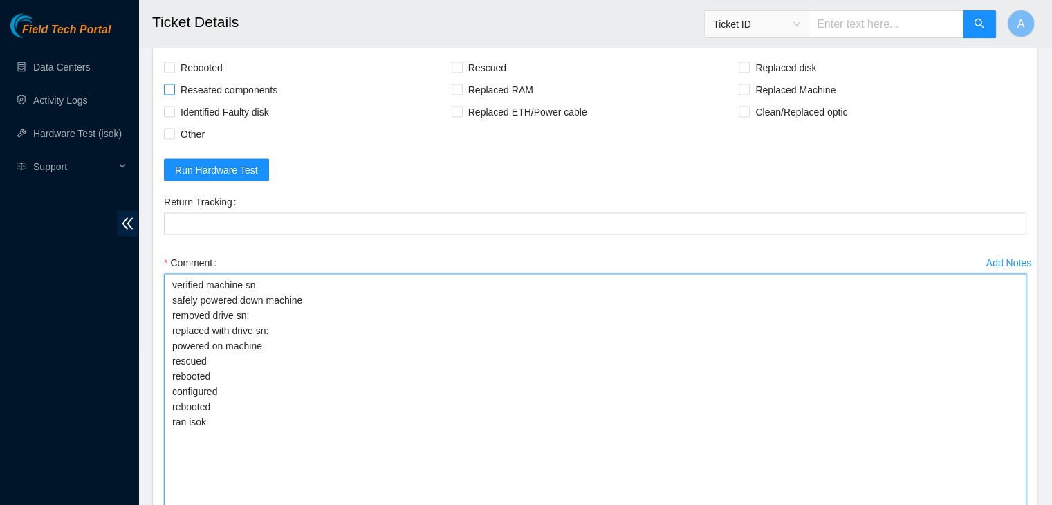
type textarea "verified machine sn safely powered down machine removed drive sn: replaced with…"
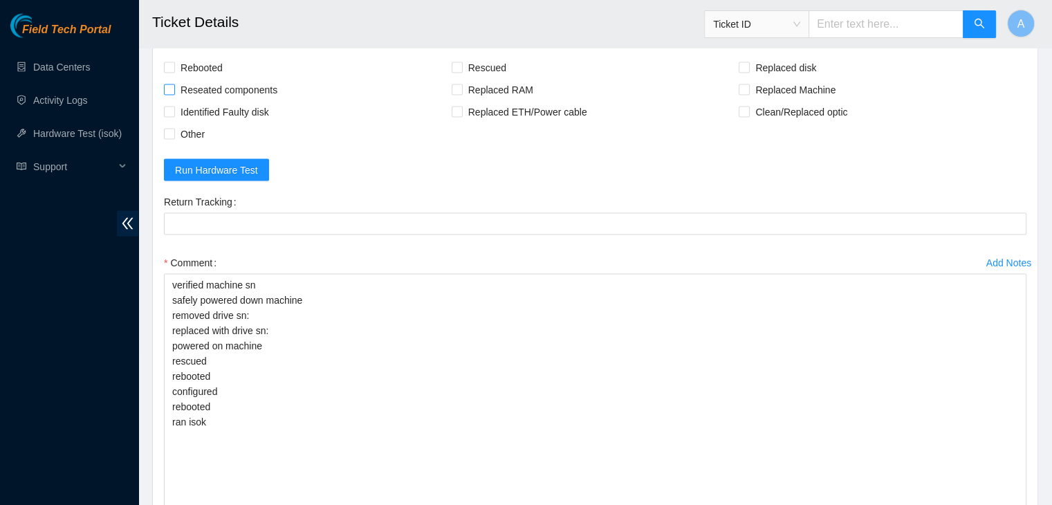
click at [228, 85] on span "Reseated components" at bounding box center [229, 90] width 108 height 22
click at [174, 85] on input "Reseated components" at bounding box center [169, 89] width 10 height 10
checkbox input "true"
click at [213, 64] on span "Rebooted" at bounding box center [201, 68] width 53 height 22
click at [174, 64] on input "Rebooted" at bounding box center [169, 67] width 10 height 10
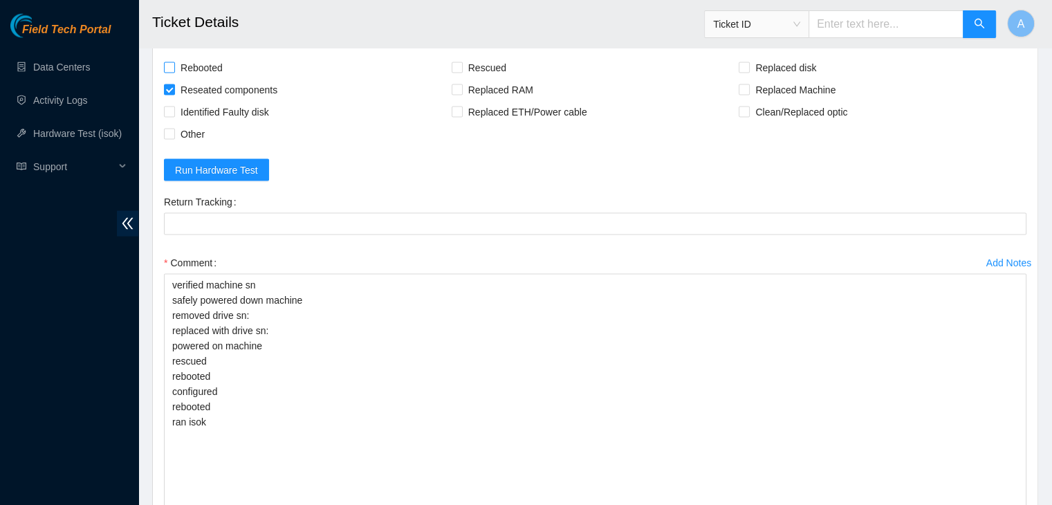
checkbox input "true"
click at [480, 48] on div "Rebooted Rescued Replaced disk Reseated components Replaced RAM Replaced Machin…" at bounding box center [595, 333] width 885 height 575
click at [484, 69] on span "Rescued" at bounding box center [487, 68] width 49 height 22
click at [461, 69] on input "Rescued" at bounding box center [457, 67] width 10 height 10
checkbox input "true"
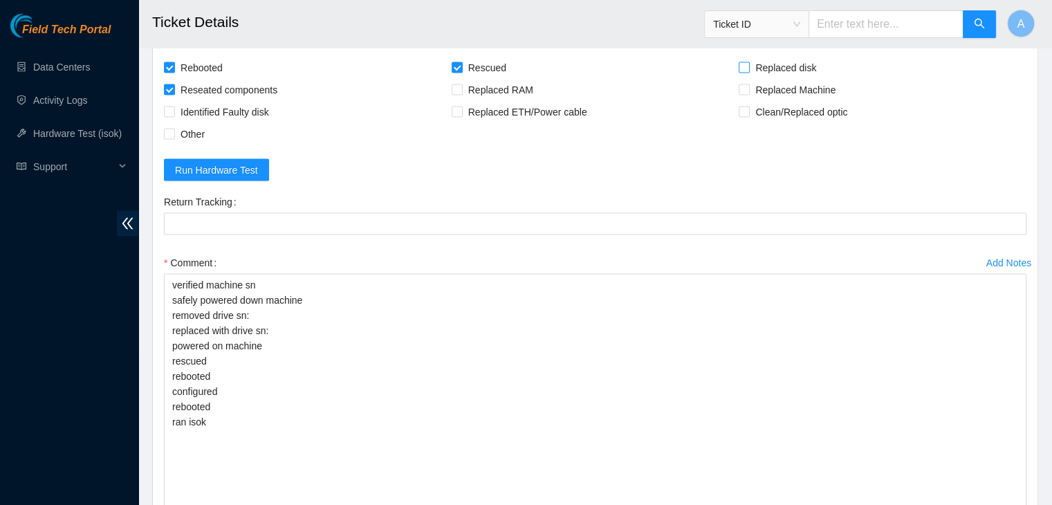
click at [747, 57] on label "Replaced disk" at bounding box center [780, 68] width 83 height 22
click at [747, 62] on input "Replaced disk" at bounding box center [744, 67] width 10 height 10
checkbox input "true"
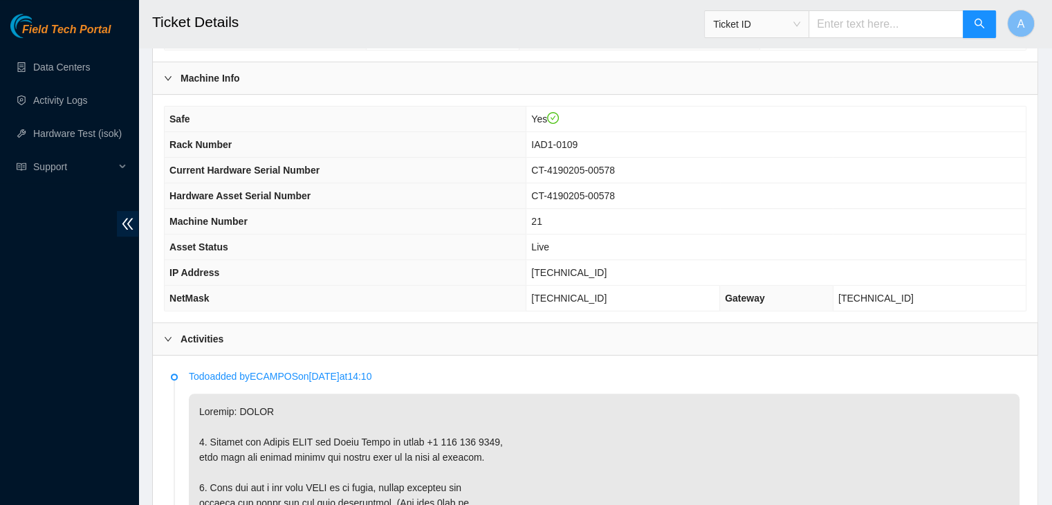
scroll to position [752, 0]
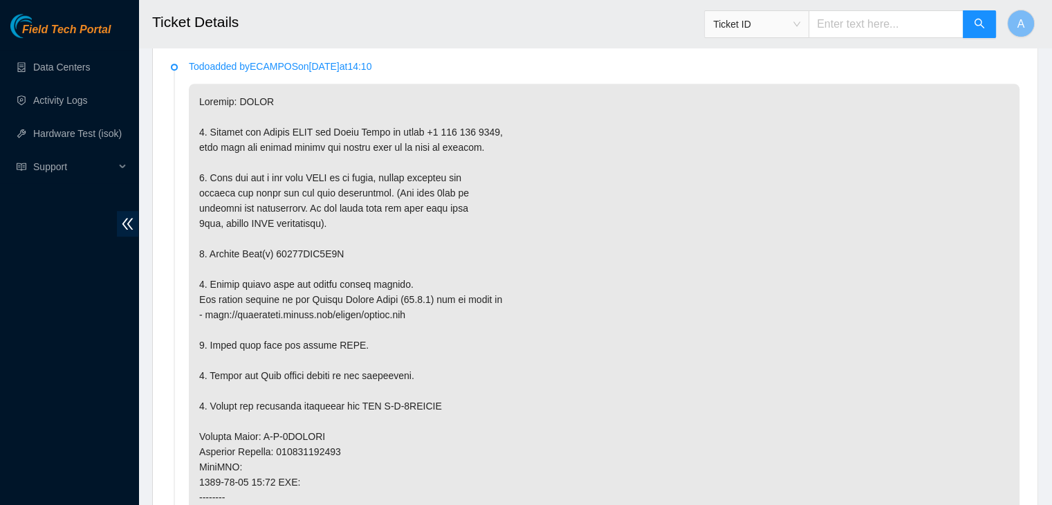
click at [335, 247] on p at bounding box center [604, 452] width 831 height 736
copy p "18521FDA9A8C"
click at [335, 247] on p at bounding box center [604, 452] width 831 height 736
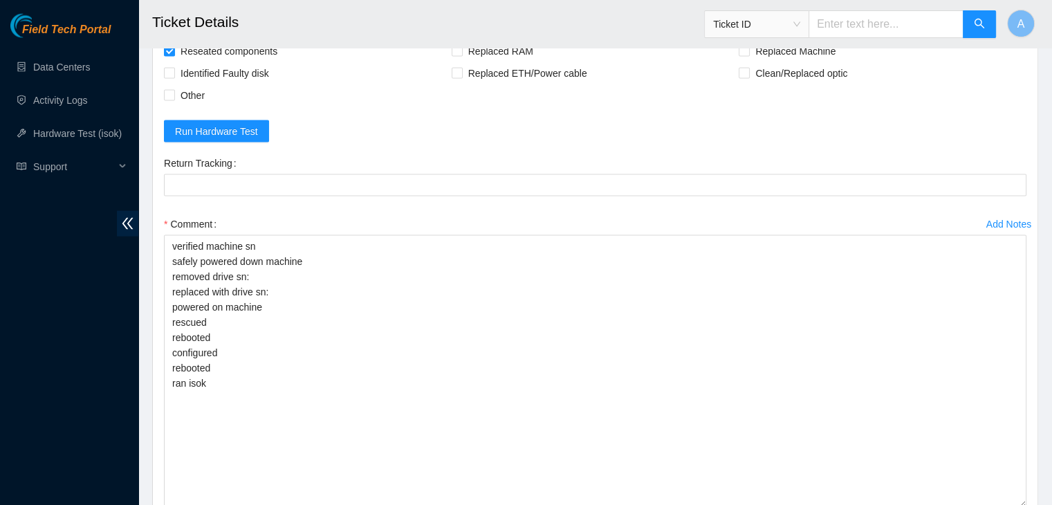
scroll to position [2880, 0]
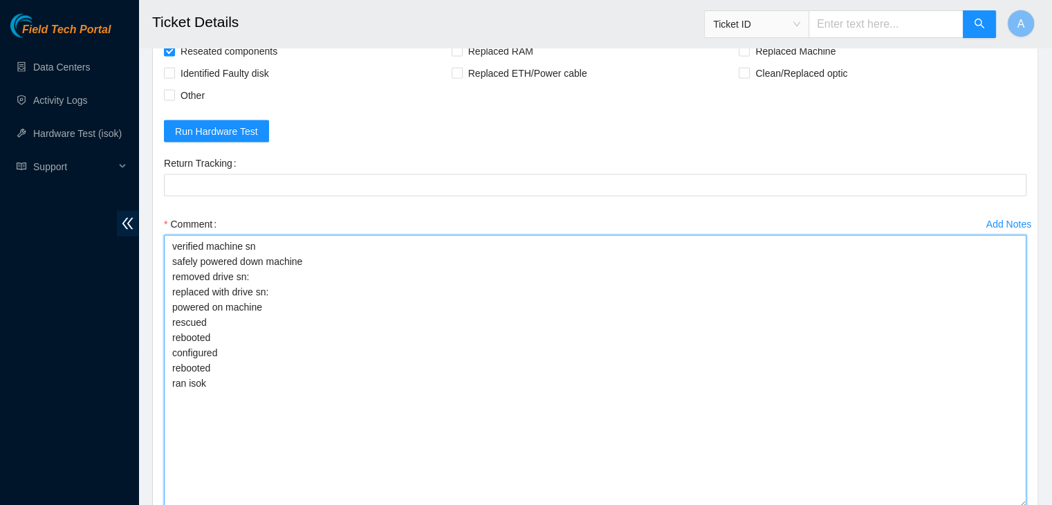
click at [335, 268] on textarea "verified machine sn safely powered down machine removed drive sn: replaced with…" at bounding box center [595, 371] width 862 height 272
paste textarea "18521FDA9A8C"
type textarea "verified machine sn safely powered down machine removed drive sn: 18521FDA9A8C …"
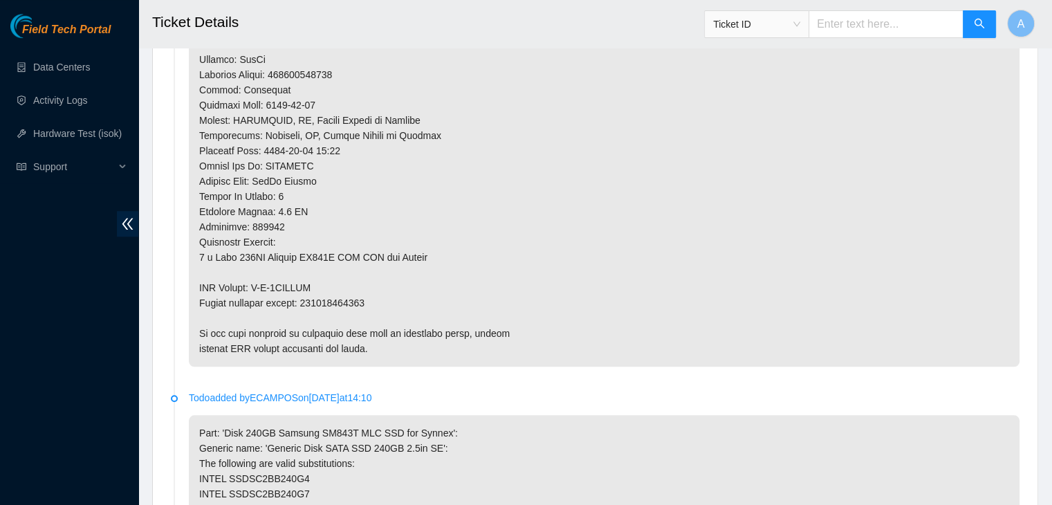
scroll to position [1203, 0]
click at [340, 304] on p at bounding box center [604, 1] width 831 height 736
copy p "473665216494"
click at [340, 304] on p at bounding box center [604, 1] width 831 height 736
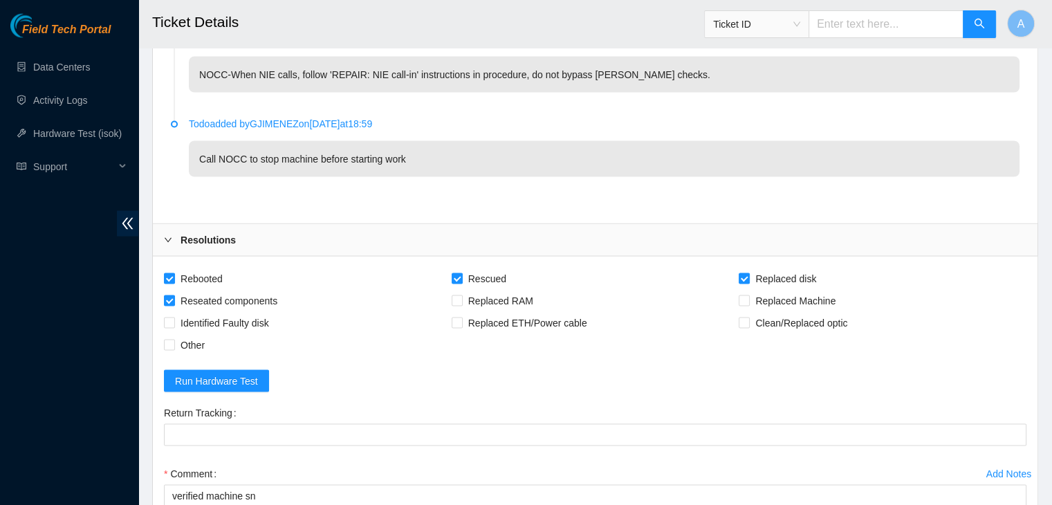
scroll to position [2806, 0]
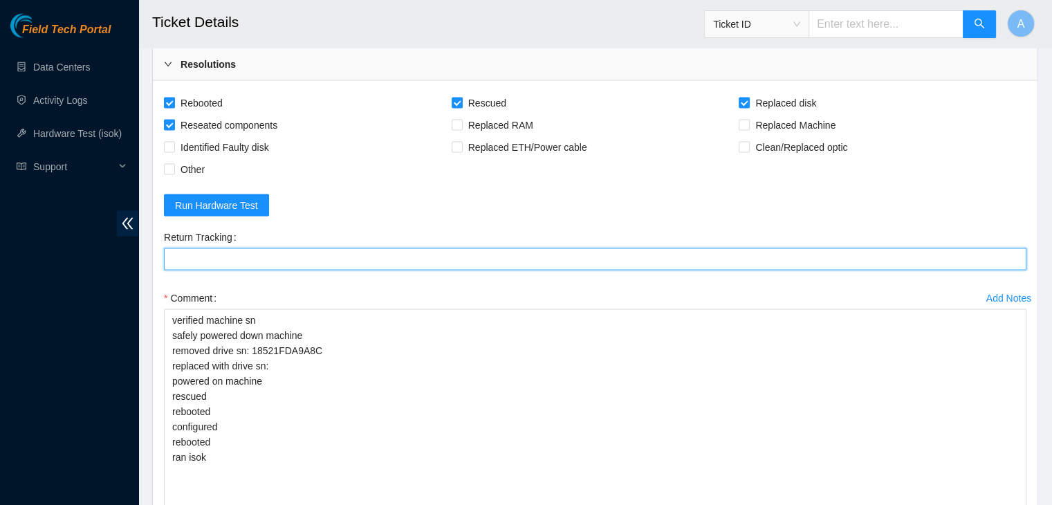
click at [371, 261] on Tracking "Return Tracking" at bounding box center [595, 259] width 862 height 22
paste Tracking "473665216494"
type Tracking "473665216494"
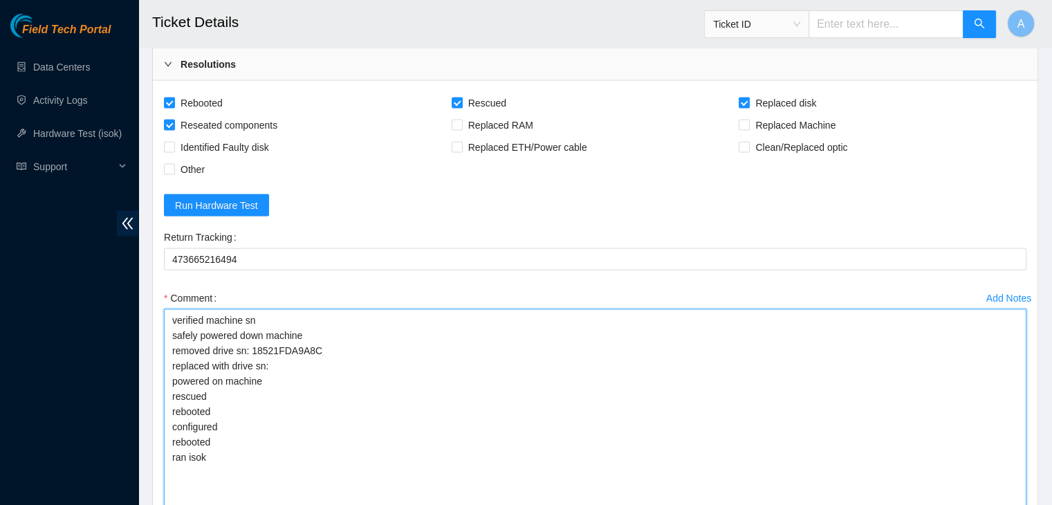
click at [331, 371] on textarea "verified machine sn safely powered down machine removed drive sn: 18521FDA9A8C …" at bounding box center [595, 445] width 862 height 272
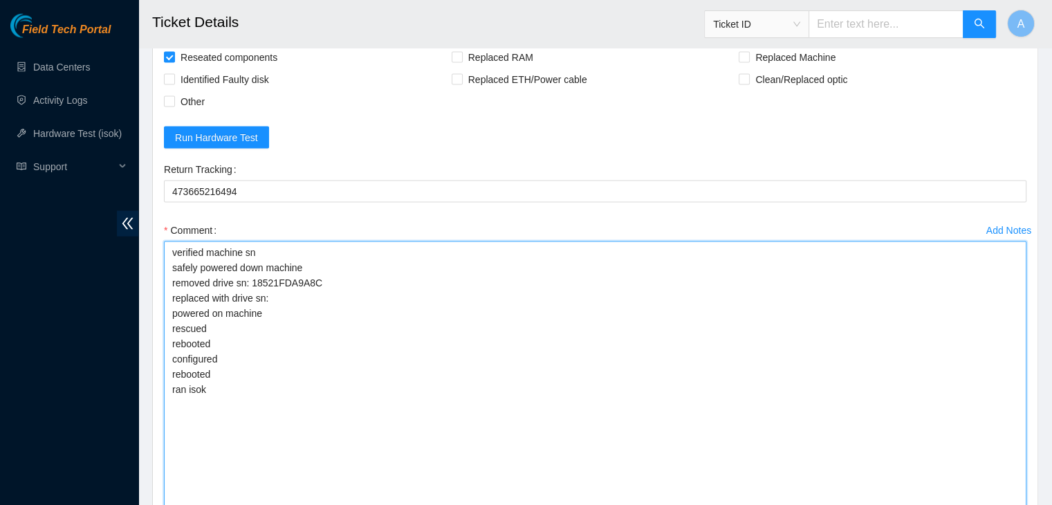
scroll to position [2875, 0]
paste textarea "S1G0NYAF803641"
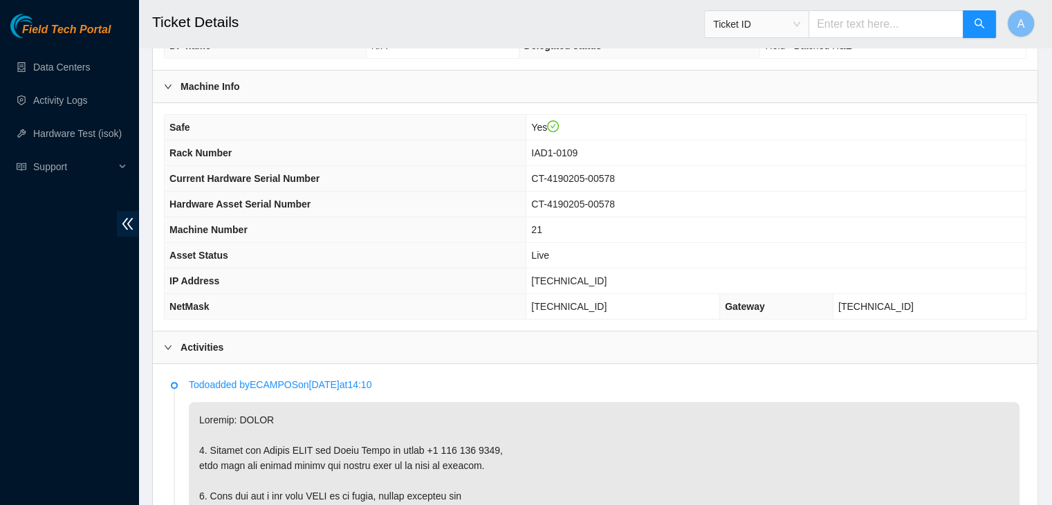
scroll to position [434, 0]
click at [594, 279] on span "104.84.155.172" at bounding box center [568, 281] width 75 height 11
copy span "104.84.155.172"
click at [594, 279] on span "104.84.155.172" at bounding box center [568, 281] width 75 height 11
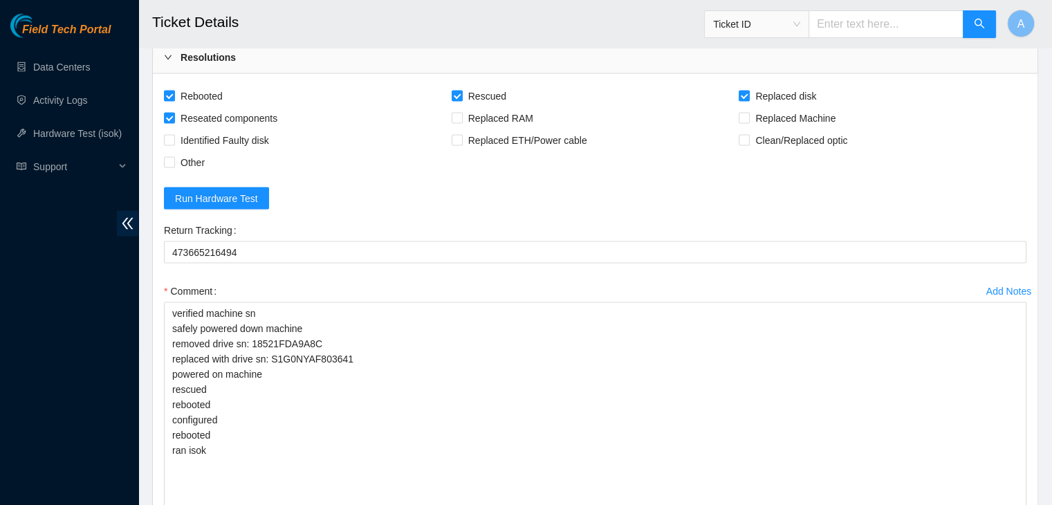
scroll to position [3062, 0]
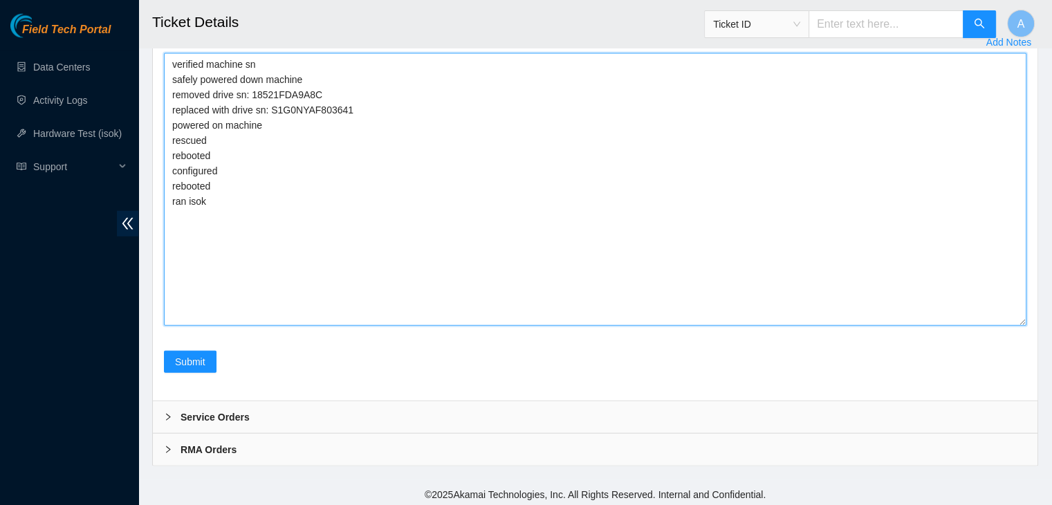
click at [313, 242] on textarea "verified machine sn safely powered down machine removed drive sn: 18521FDA9A8C …" at bounding box center [595, 189] width 862 height 272
paste textarea "342099 25-09-2025 10:35:37 104.84.155.172 COMPLETE Result Detail Message Ticket…"
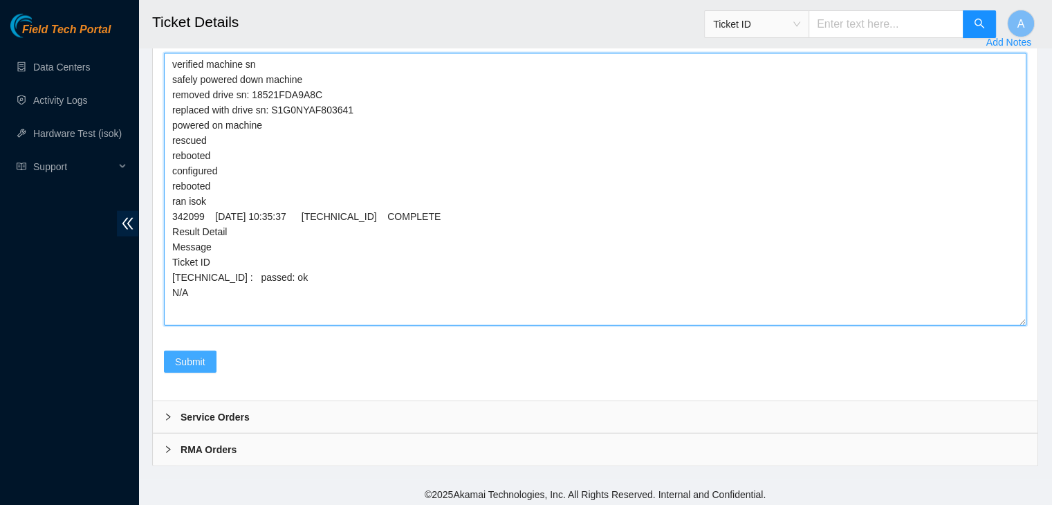
type textarea "verified machine sn safely powered down machine removed drive sn: 18521FDA9A8C …"
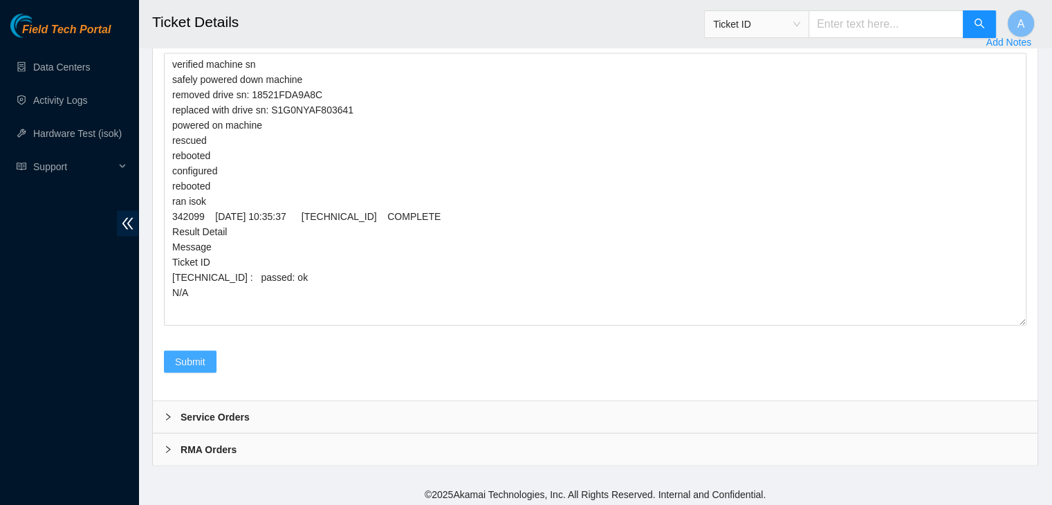
click at [199, 362] on span "Submit" at bounding box center [190, 361] width 30 height 15
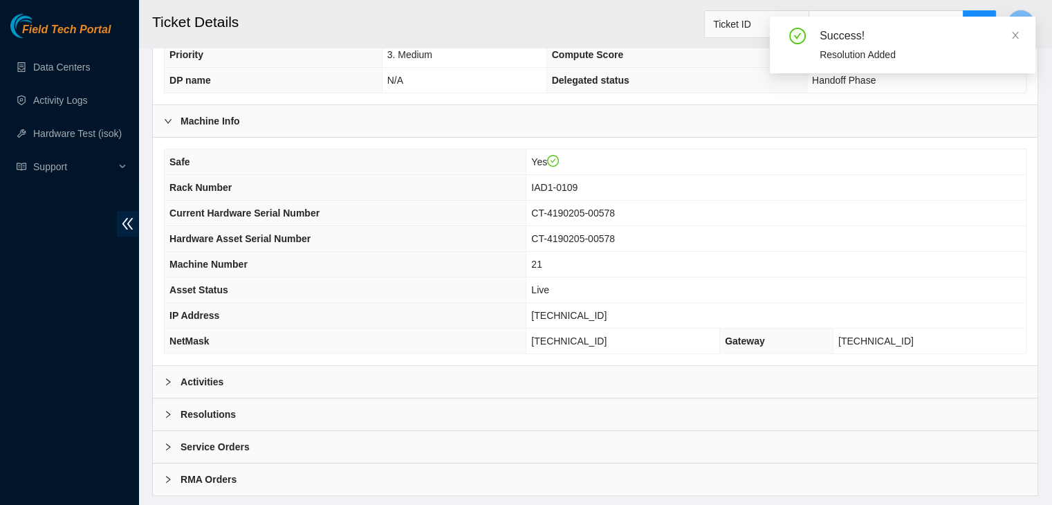
scroll to position [429, 0]
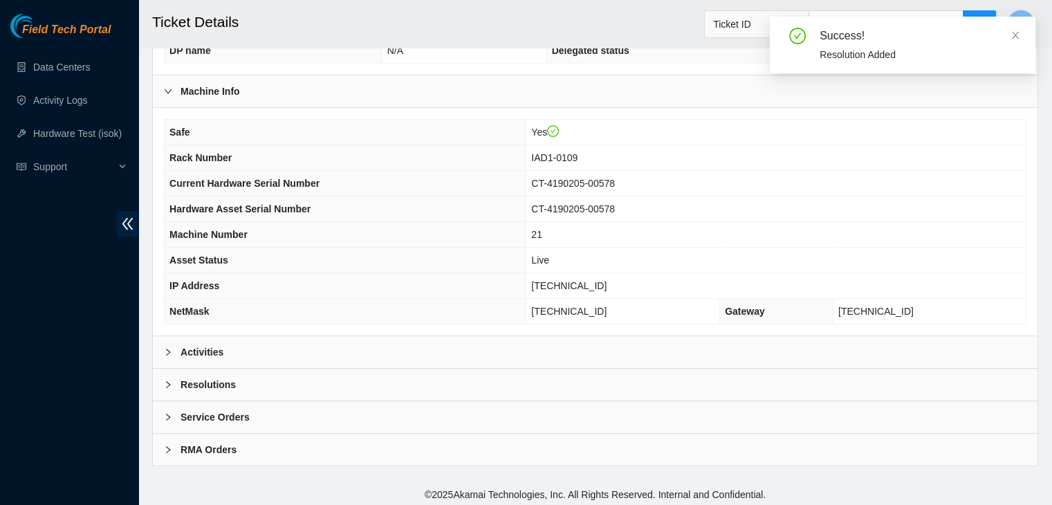
click at [315, 347] on div "Activities" at bounding box center [595, 352] width 885 height 32
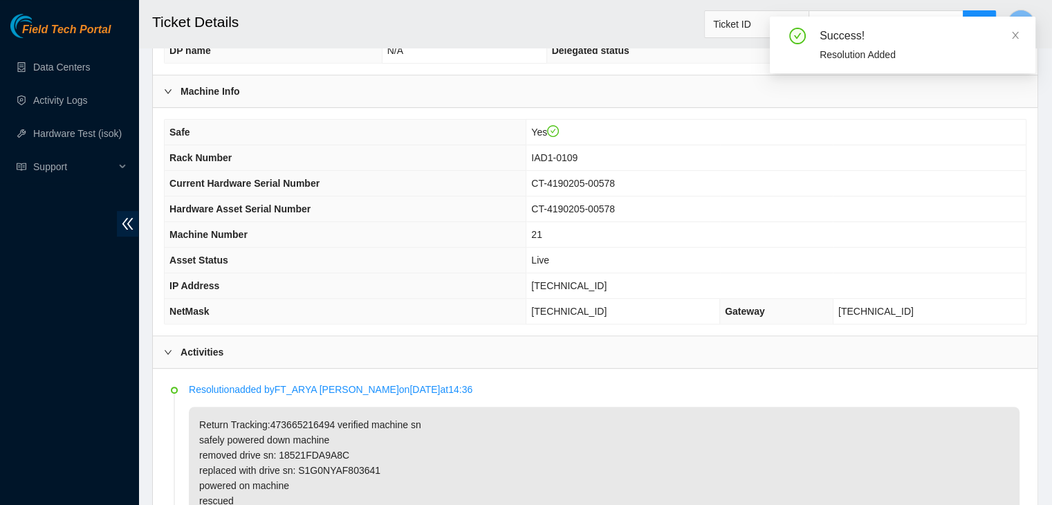
click at [315, 347] on div "Activities" at bounding box center [595, 352] width 885 height 32
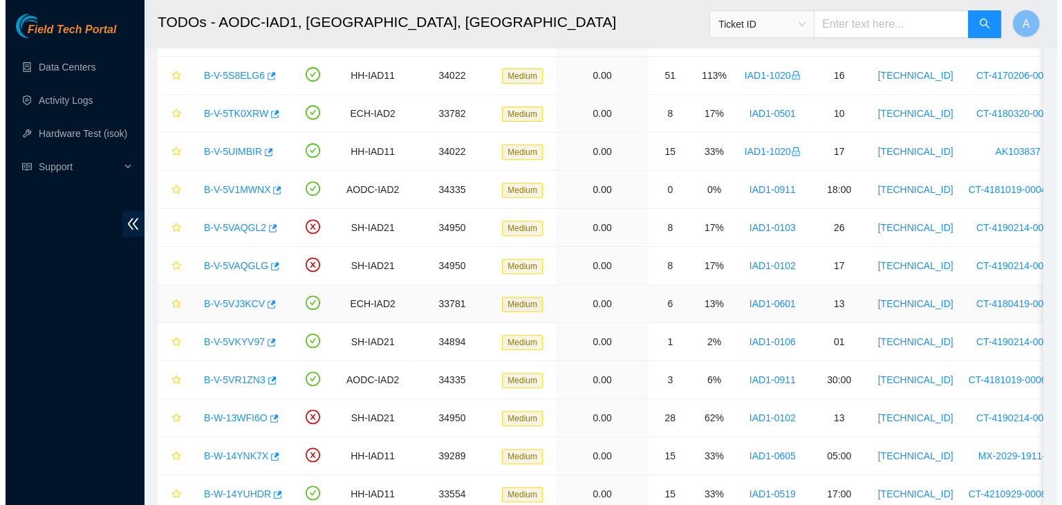
scroll to position [496, 0]
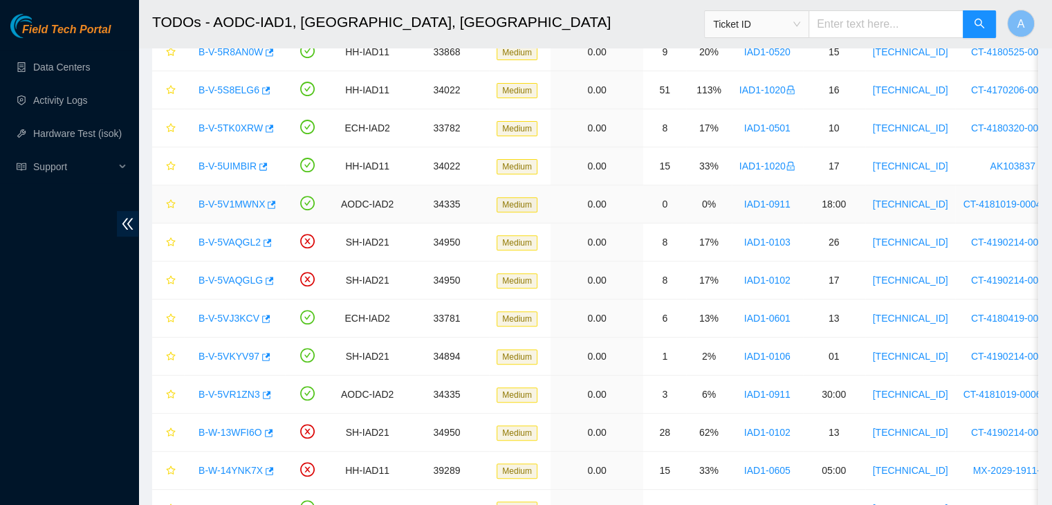
click at [250, 203] on link "B-V-5V1MWNX" at bounding box center [231, 203] width 66 height 11
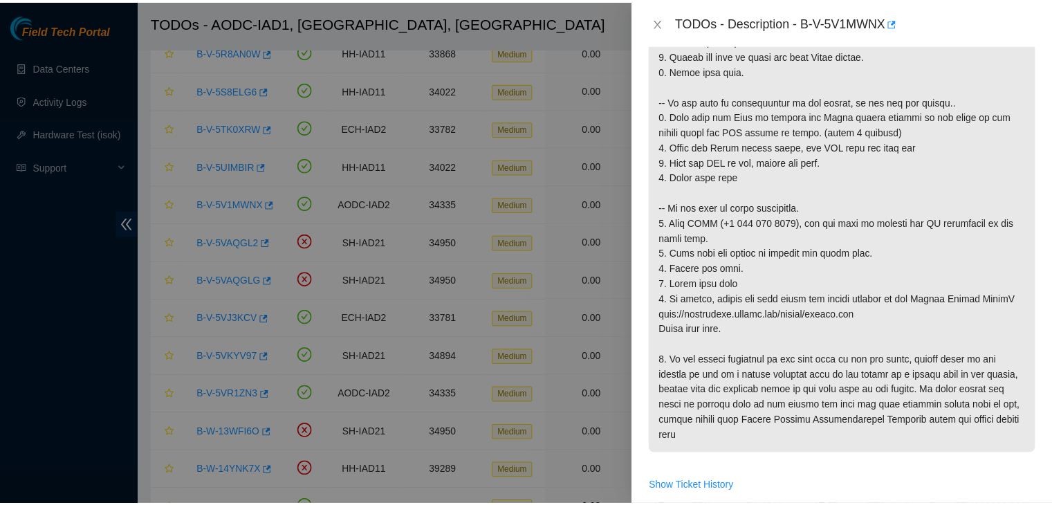
scroll to position [340, 0]
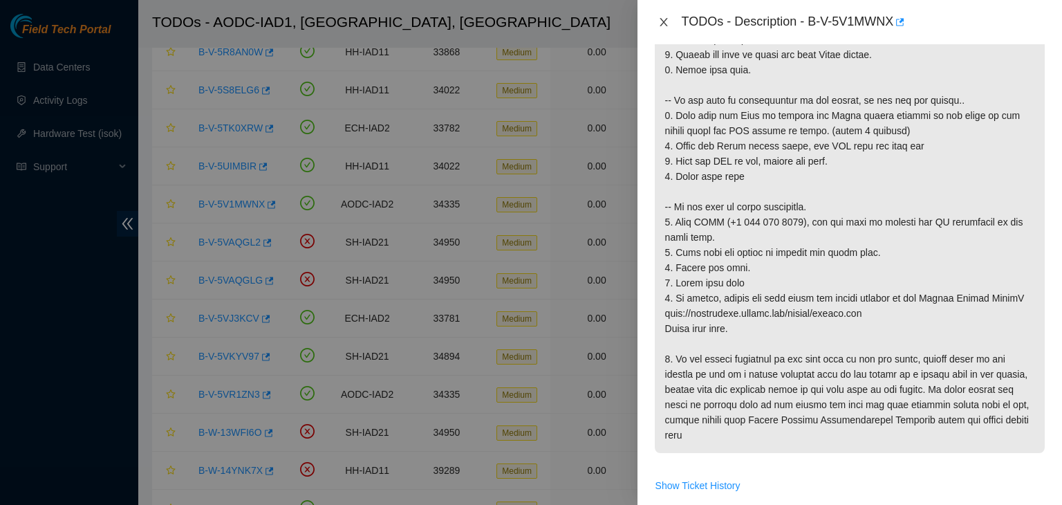
click at [662, 20] on icon "close" at bounding box center [664, 22] width 8 height 8
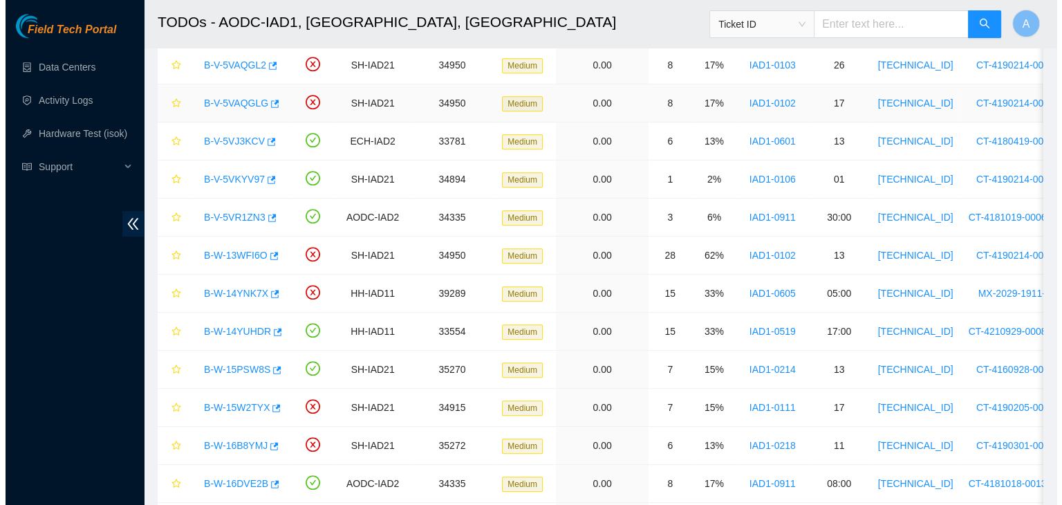
scroll to position [676, 0]
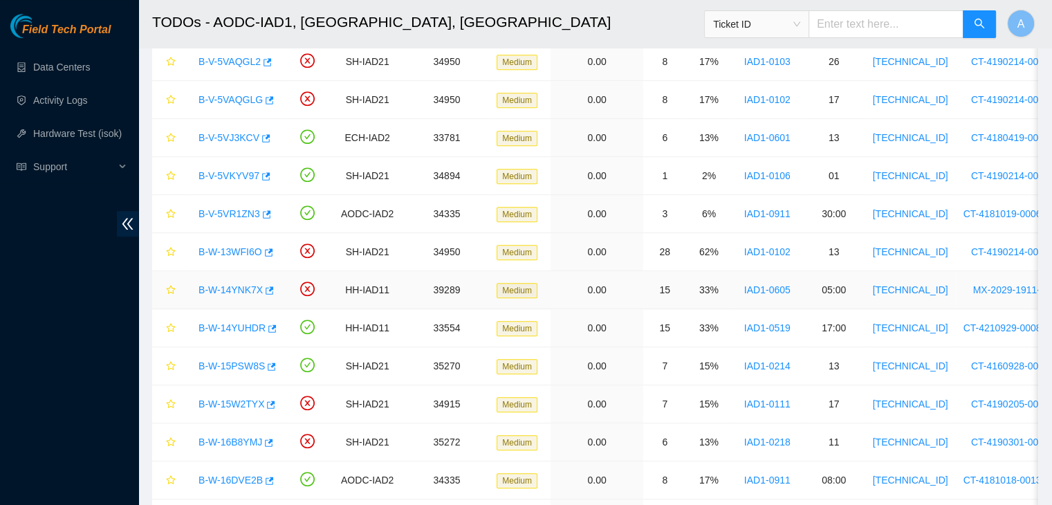
click at [246, 288] on link "B-W-14YNK7X" at bounding box center [230, 289] width 64 height 11
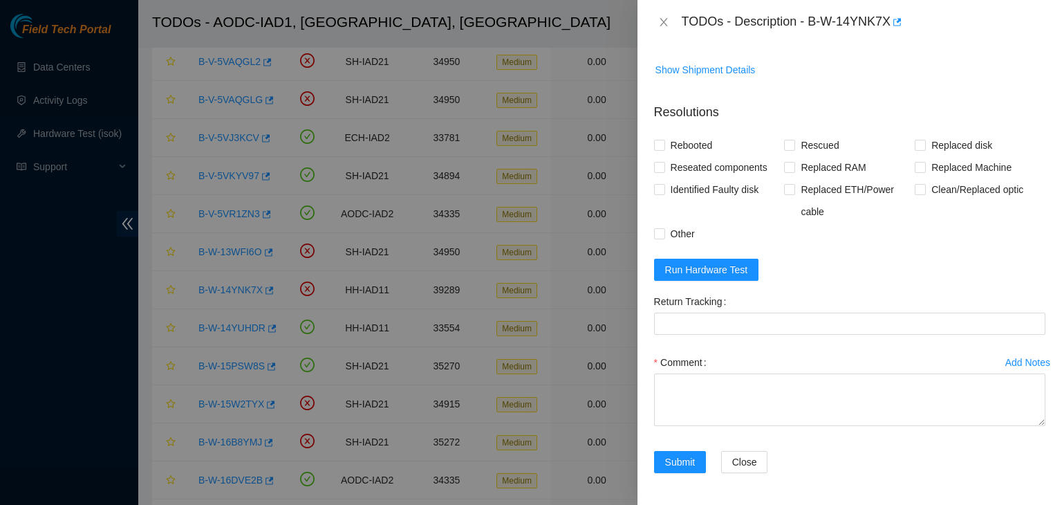
click at [736, 134] on div "Rebooted" at bounding box center [719, 145] width 131 height 22
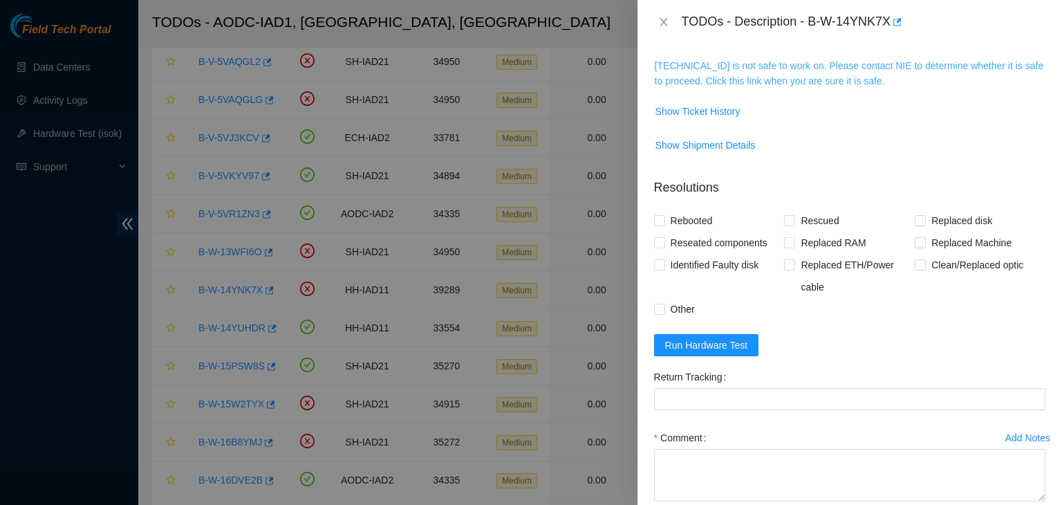
click at [781, 73] on link "[TECHNICAL_ID] is not safe to work on. Please contact NIE to determine whether …" at bounding box center [849, 73] width 389 height 26
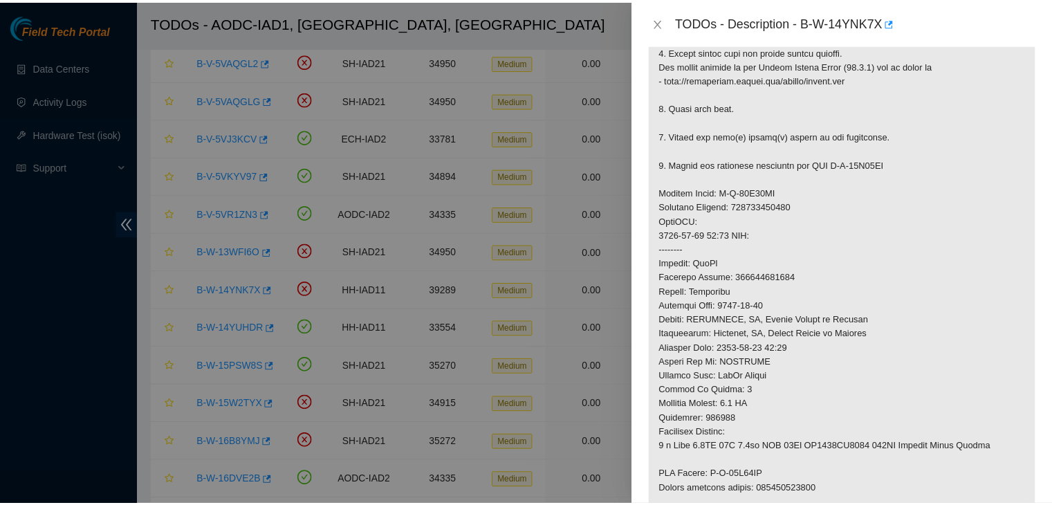
scroll to position [375, 0]
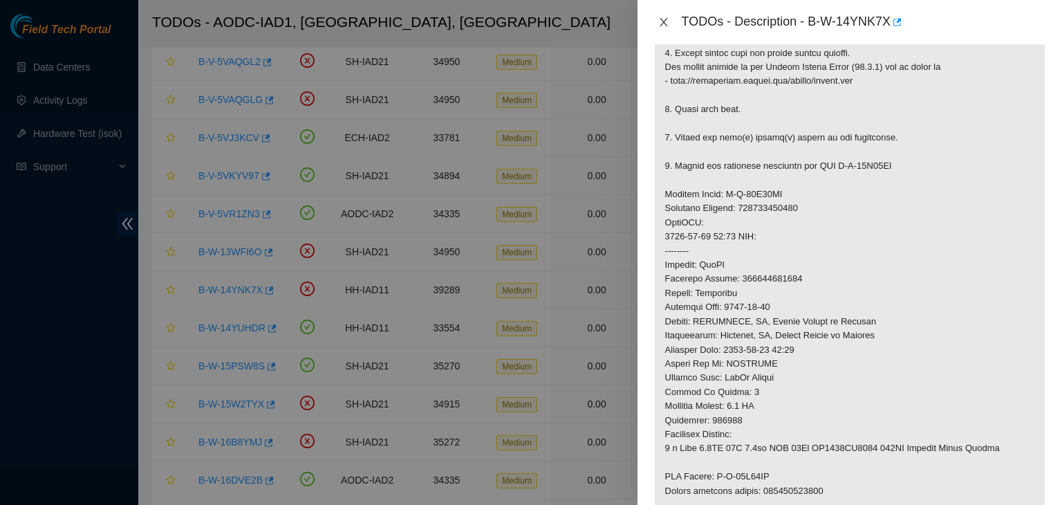
click at [668, 20] on icon "close" at bounding box center [663, 22] width 11 height 11
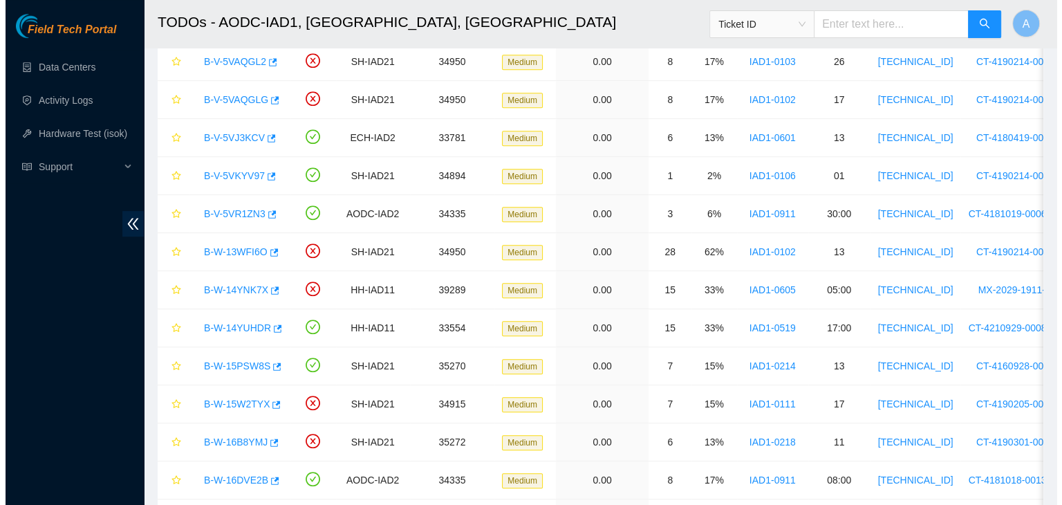
scroll to position [290, 0]
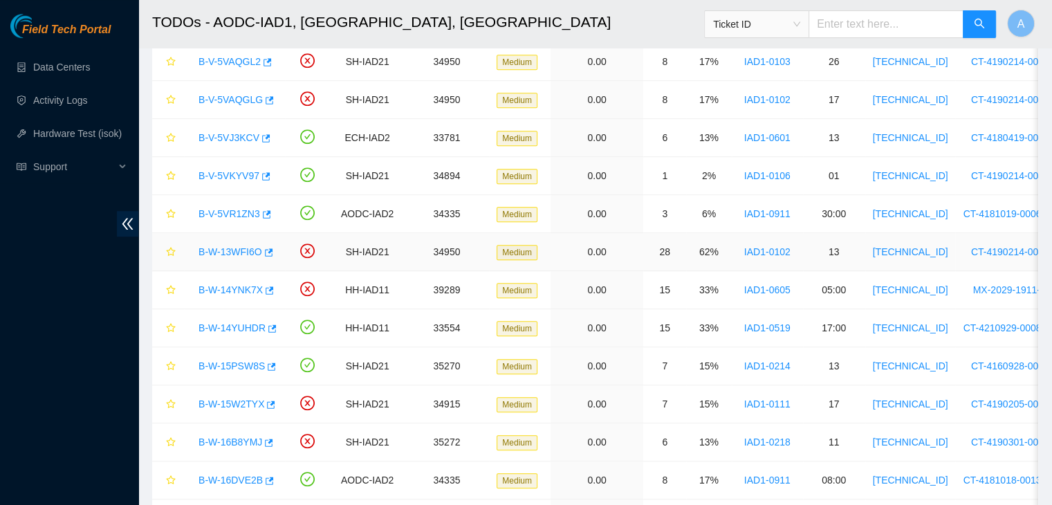
click at [246, 246] on link "B-W-13WFI6O" at bounding box center [230, 251] width 64 height 11
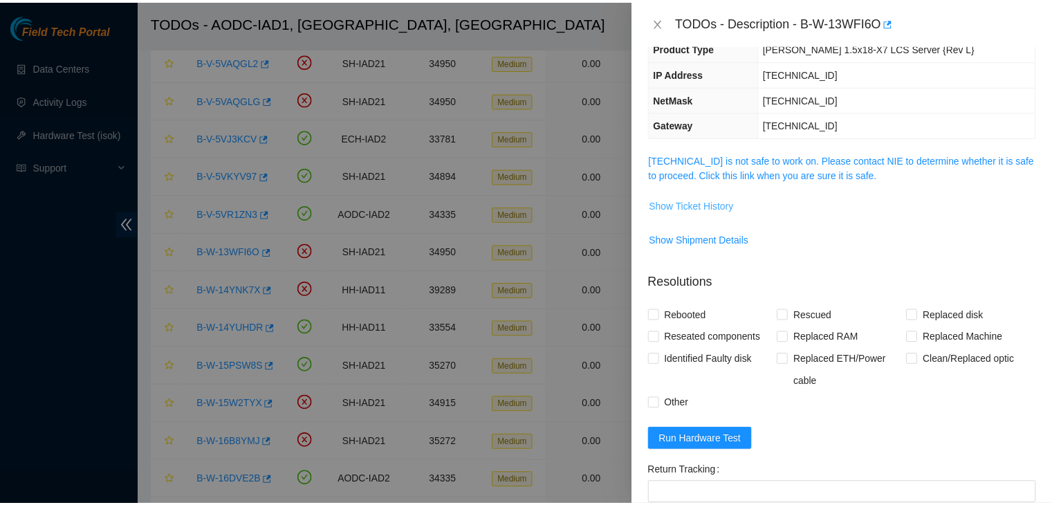
scroll to position [128, 0]
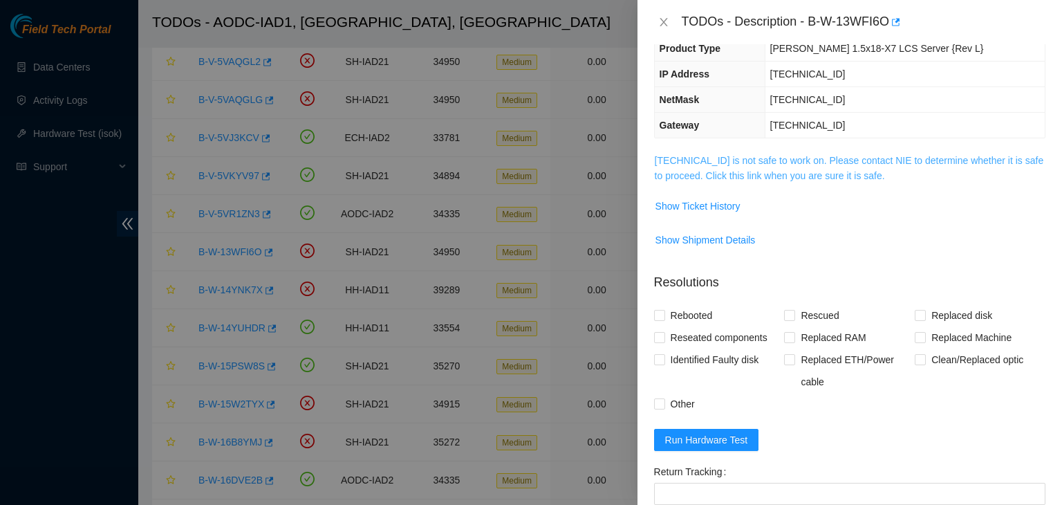
click at [727, 155] on link "[TECHNICAL_ID] is not safe to work on. Please contact NIE to determine whether …" at bounding box center [849, 168] width 389 height 26
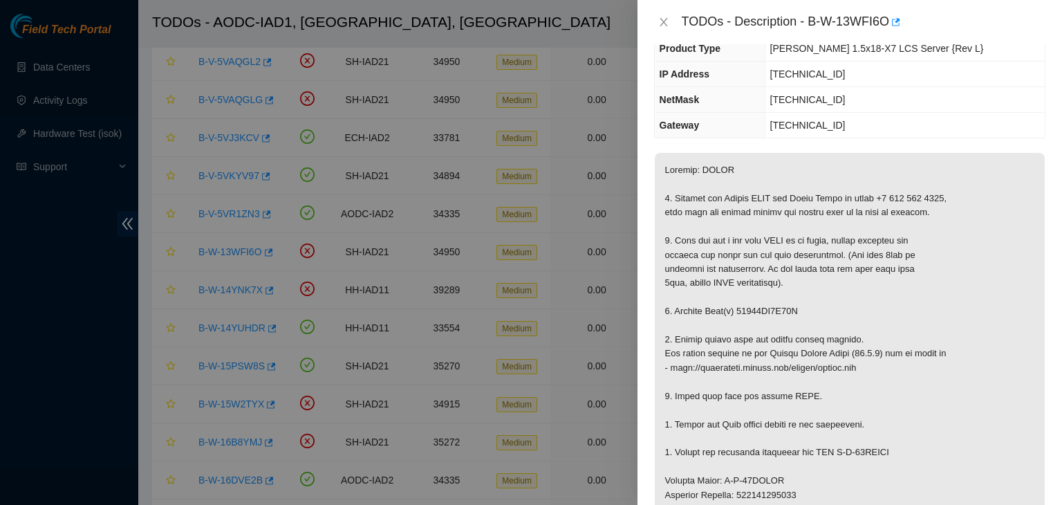
click at [666, 28] on div "TODOs - Description - B-W-13WFI6O" at bounding box center [849, 22] width 391 height 22
click at [665, 26] on div "TODOs - Description - B-W-13WFI6O" at bounding box center [849, 22] width 391 height 22
click at [665, 26] on icon "close" at bounding box center [663, 22] width 11 height 11
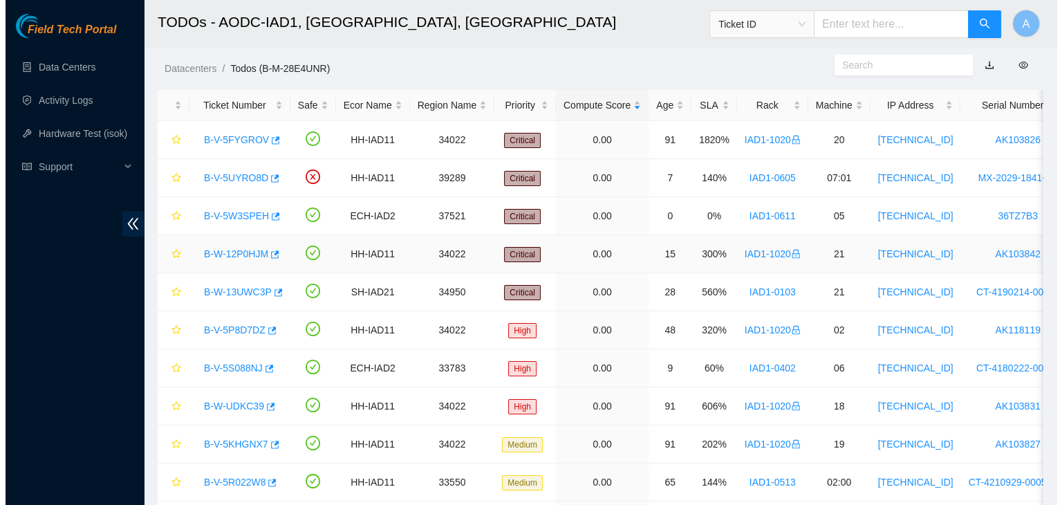
scroll to position [26, 0]
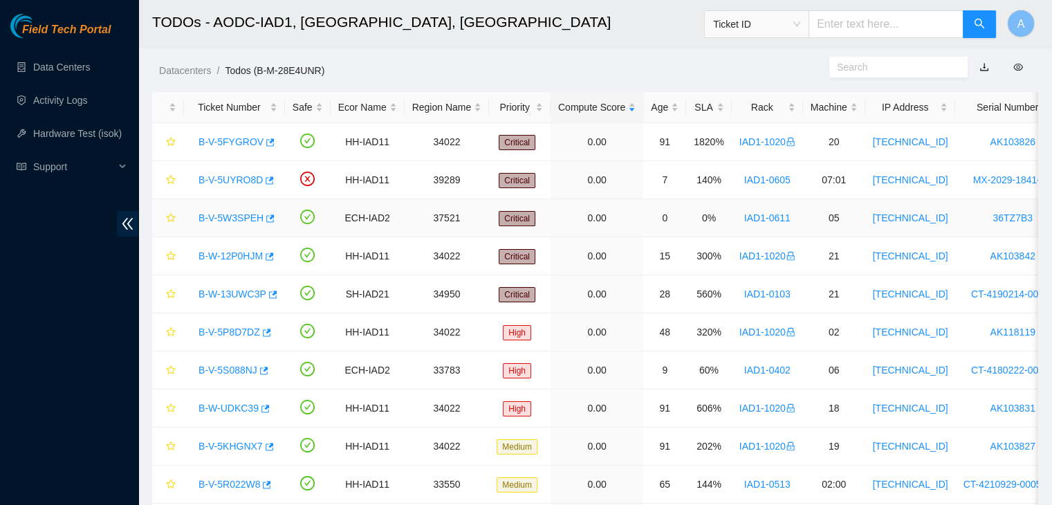
click at [237, 215] on link "B-V-5W3SPEH" at bounding box center [230, 217] width 65 height 11
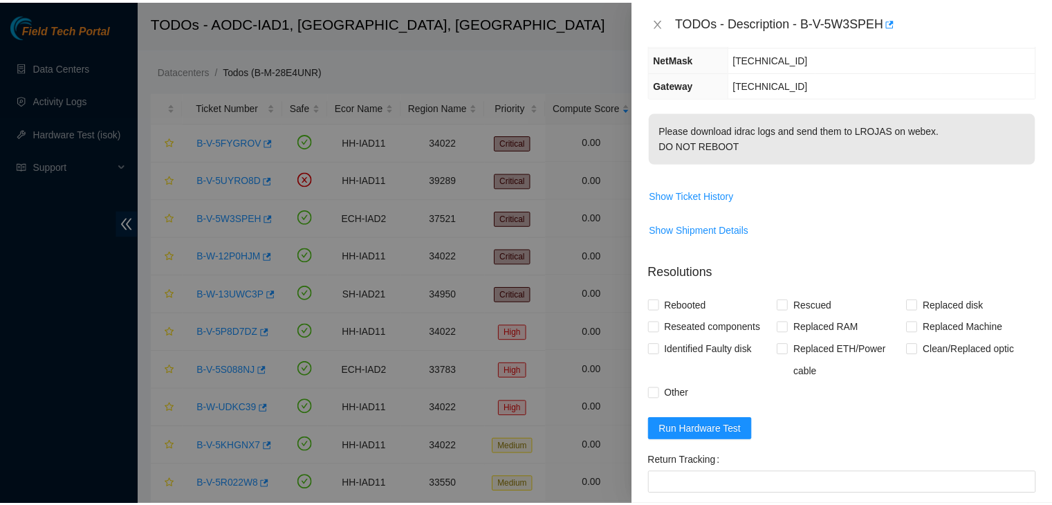
scroll to position [158, 0]
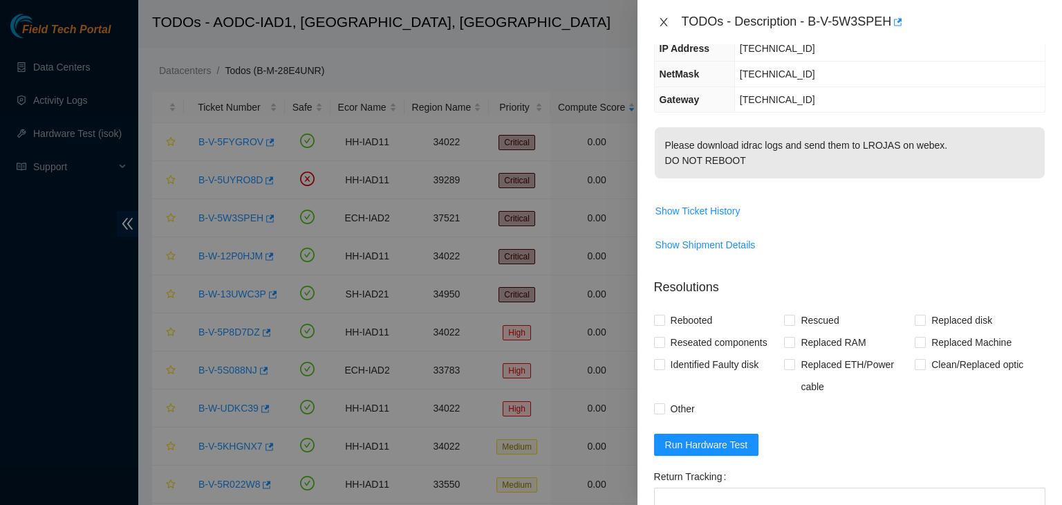
click at [661, 25] on icon "close" at bounding box center [664, 22] width 8 height 8
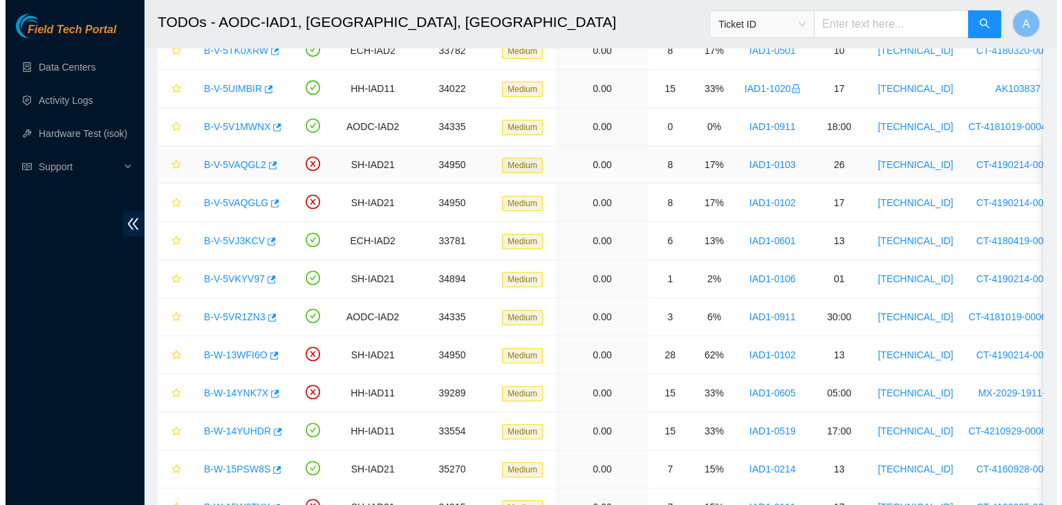
scroll to position [586, 0]
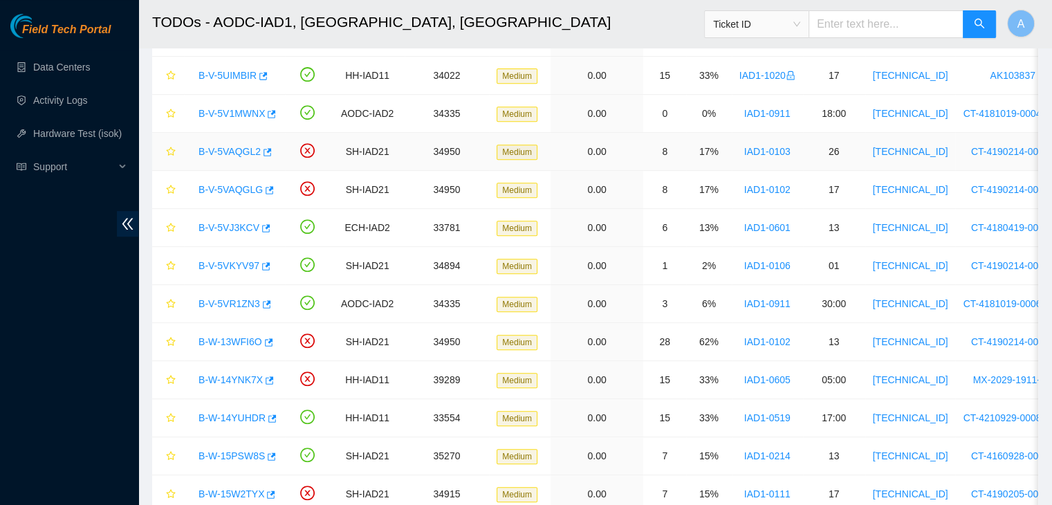
click at [240, 142] on div "B-V-5VAQGL2" at bounding box center [235, 151] width 86 height 22
click at [240, 146] on link "B-V-5VAQGL2" at bounding box center [229, 151] width 62 height 11
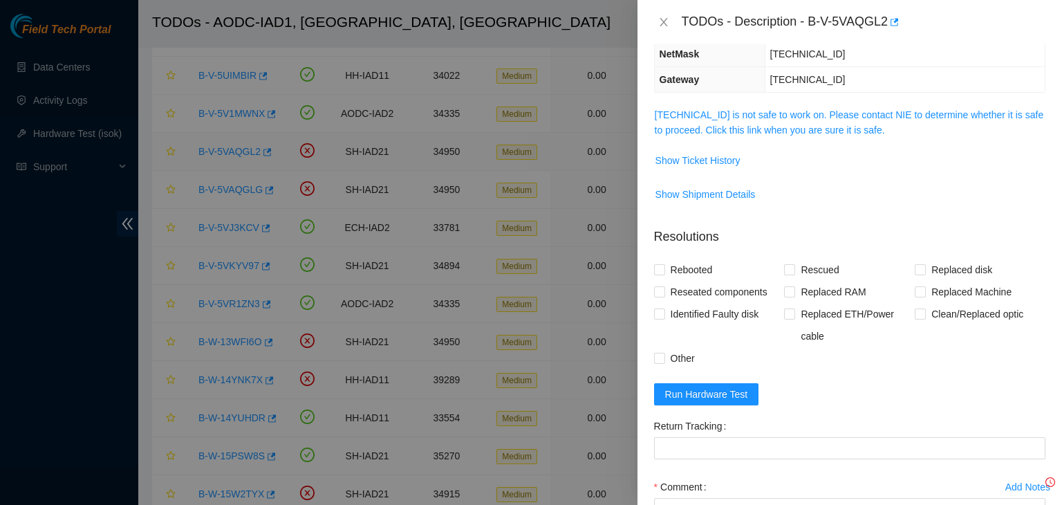
scroll to position [128, 0]
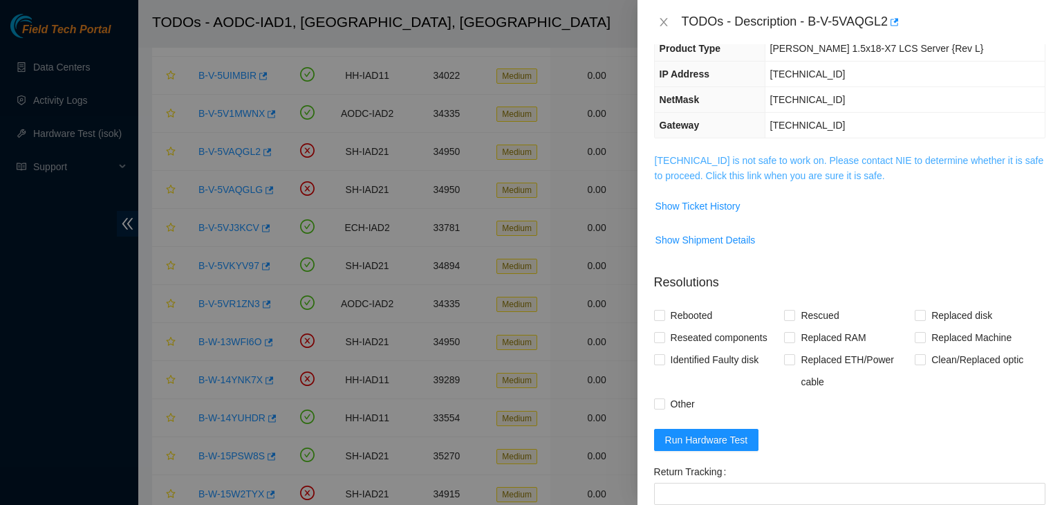
click at [744, 170] on link "[TECHNICAL_ID] is not safe to work on. Please contact NIE to determine whether …" at bounding box center [849, 168] width 389 height 26
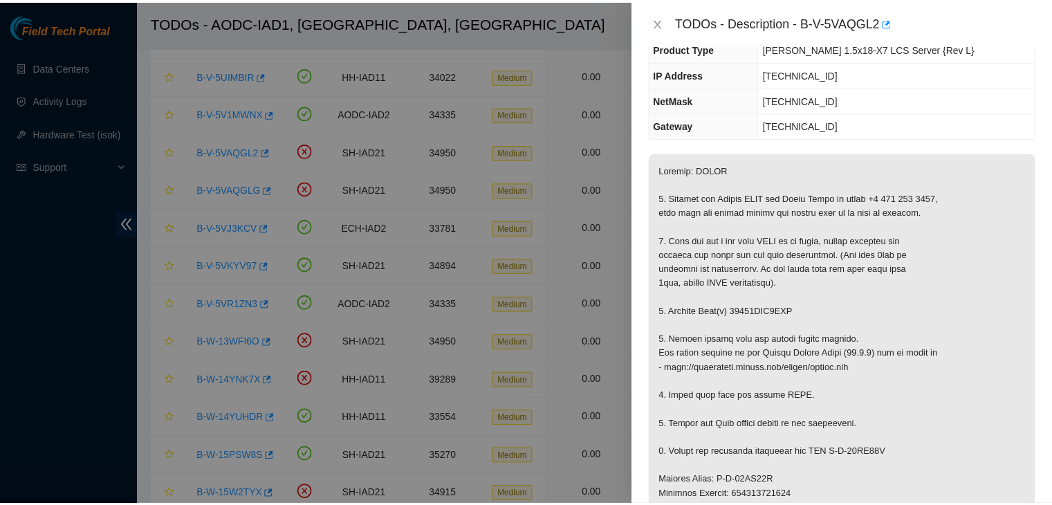
scroll to position [192, 0]
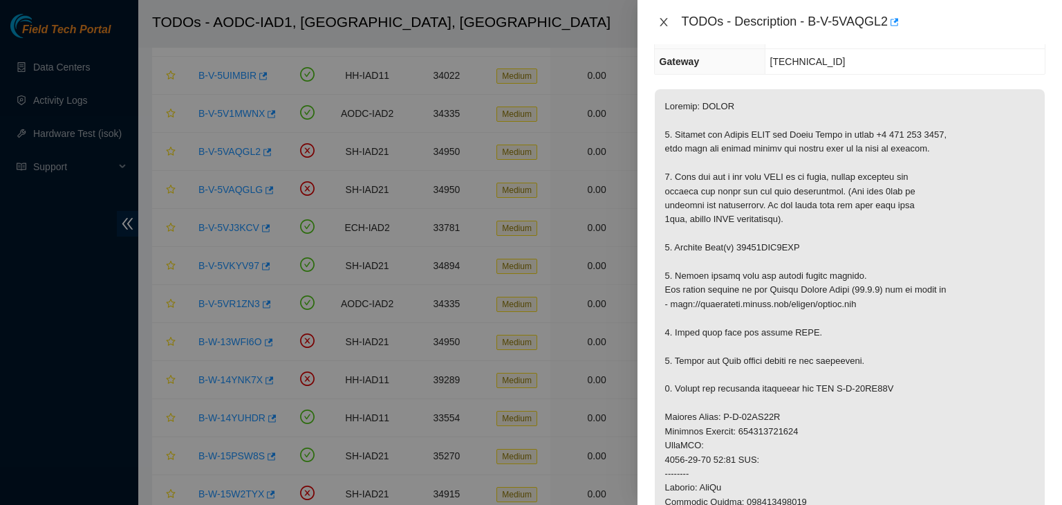
click at [660, 23] on icon "close" at bounding box center [663, 22] width 11 height 11
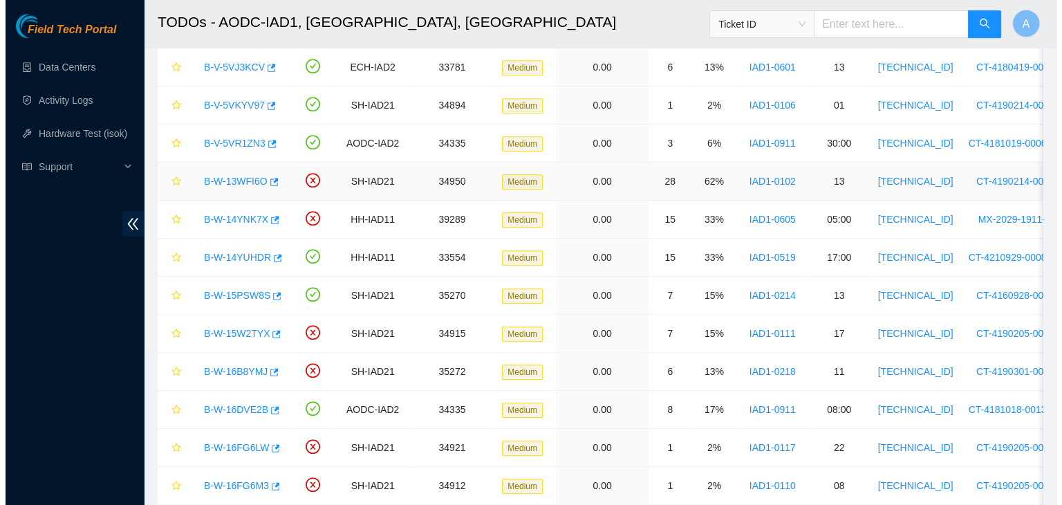
scroll to position [750, 0]
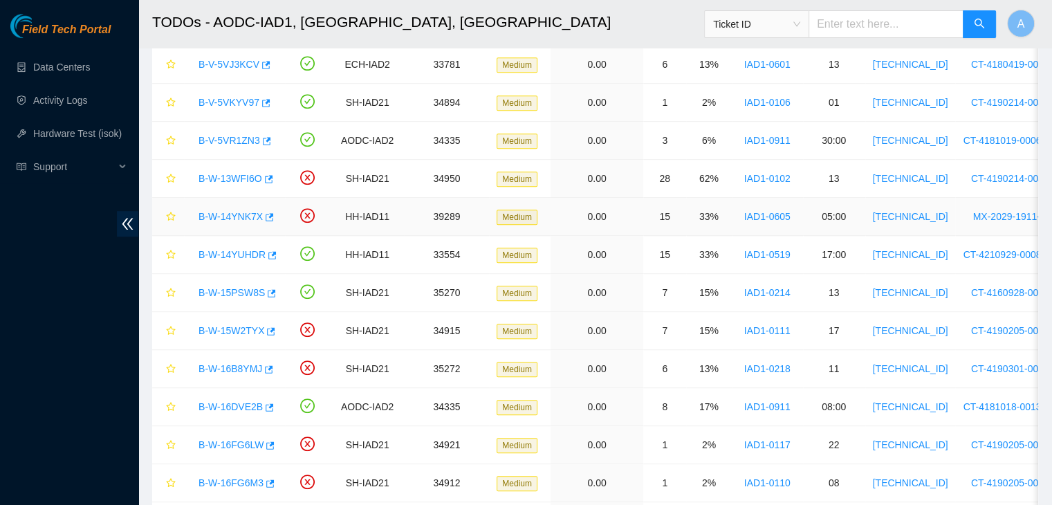
click at [234, 209] on div "B-W-14YNK7X" at bounding box center [235, 216] width 86 height 22
click at [234, 211] on link "B-W-14YNK7X" at bounding box center [230, 216] width 64 height 11
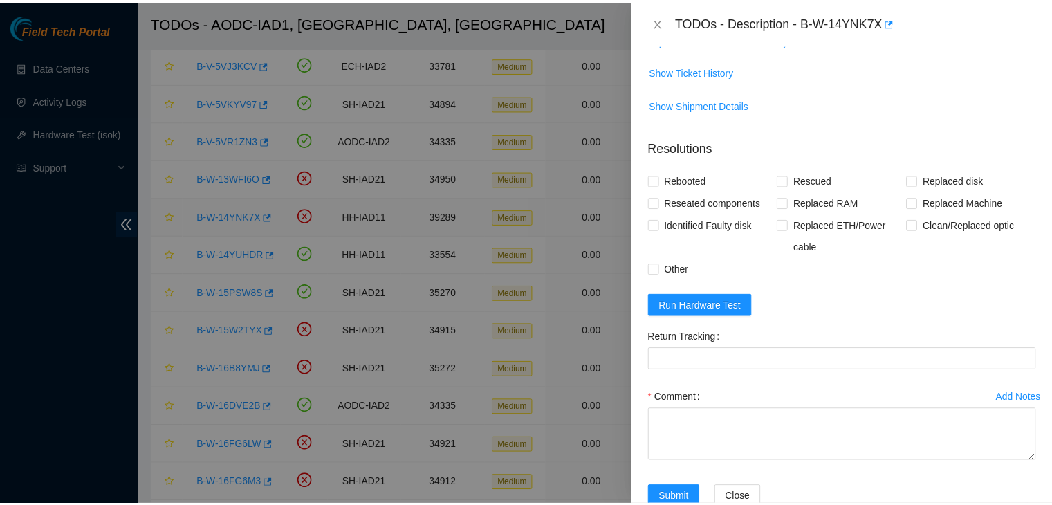
scroll to position [192, 0]
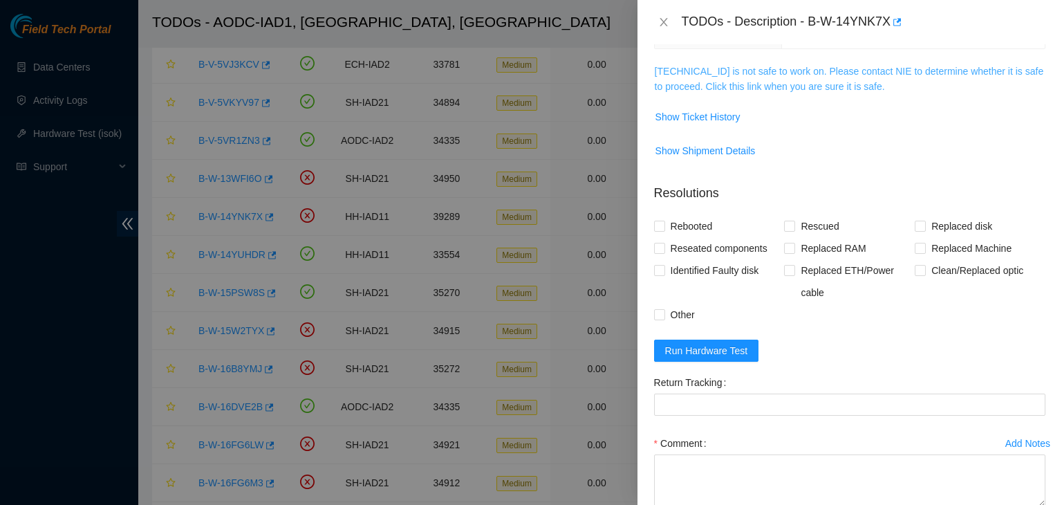
click at [689, 89] on link "[TECHNICAL_ID] is not safe to work on. Please contact NIE to determine whether …" at bounding box center [849, 79] width 389 height 26
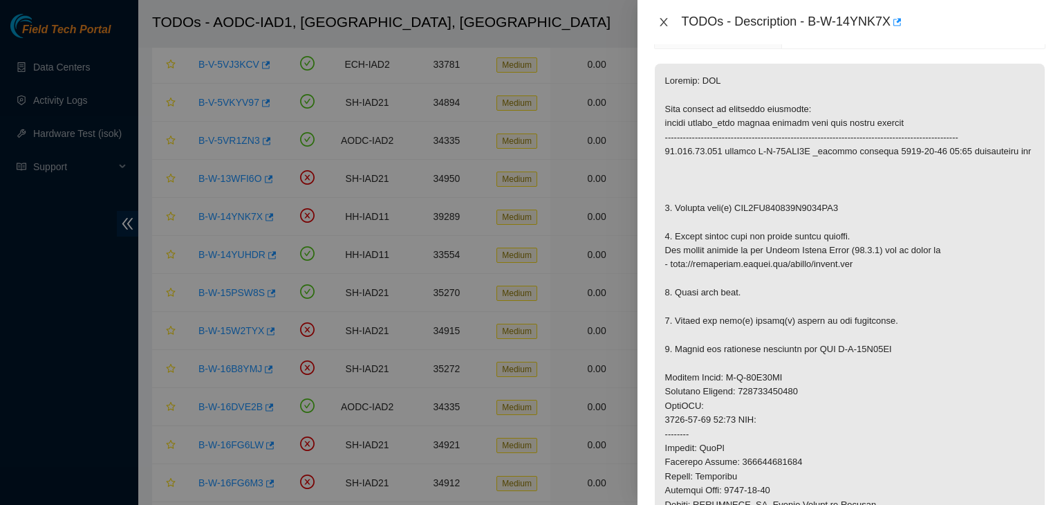
click at [669, 20] on button "Close" at bounding box center [663, 22] width 19 height 13
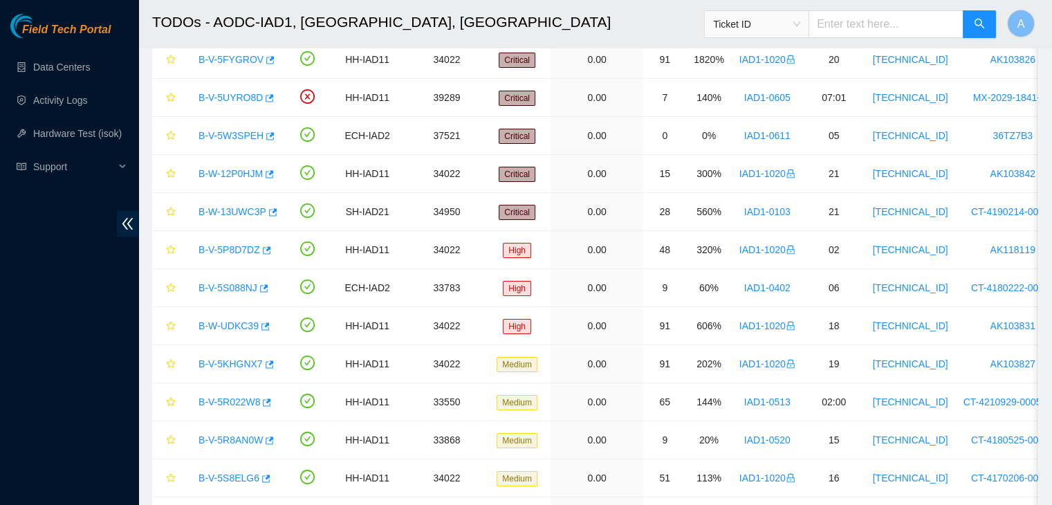
scroll to position [0, 0]
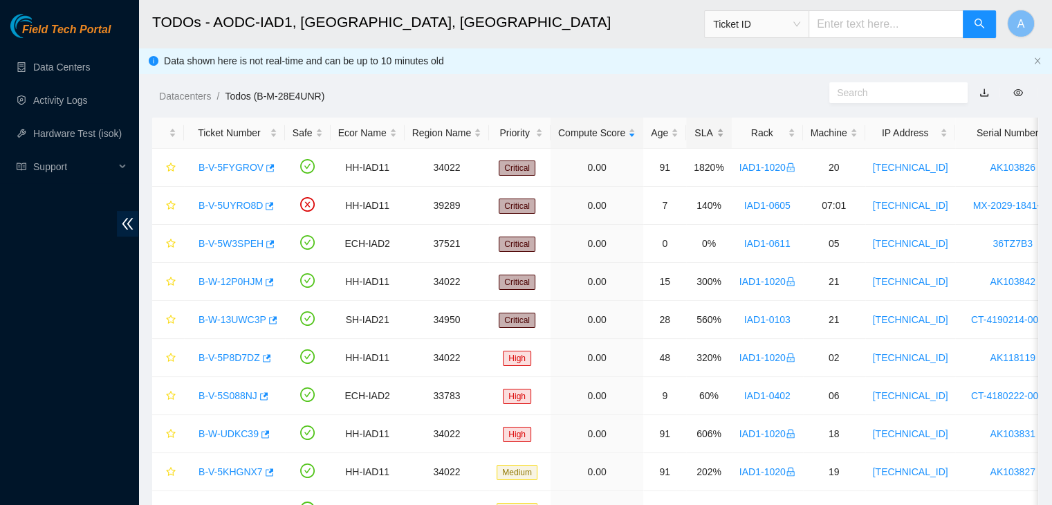
click at [701, 138] on div "SLA" at bounding box center [709, 132] width 30 height 15
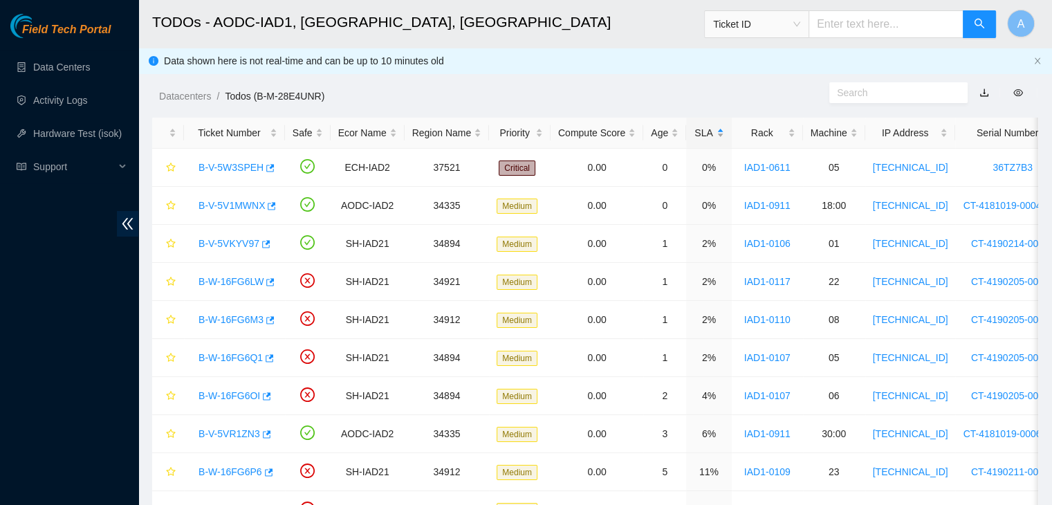
click at [701, 138] on div "SLA" at bounding box center [709, 132] width 30 height 15
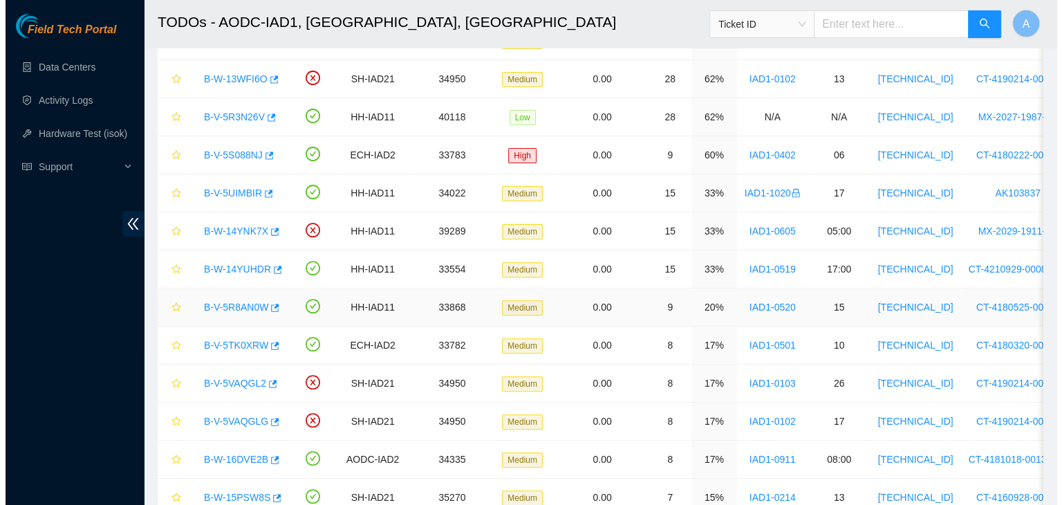
scroll to position [434, 0]
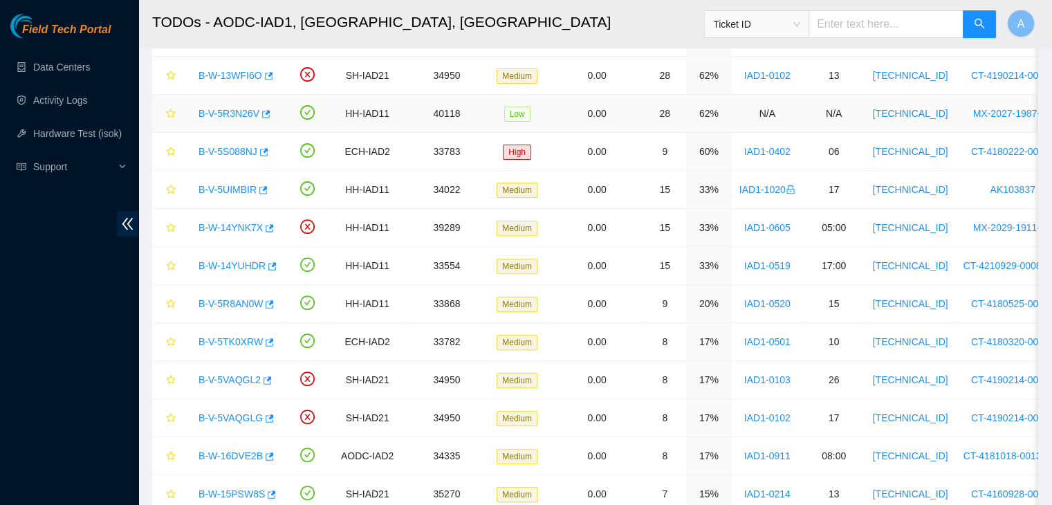
click at [240, 112] on link "B-V-5R3N26V" at bounding box center [228, 113] width 61 height 11
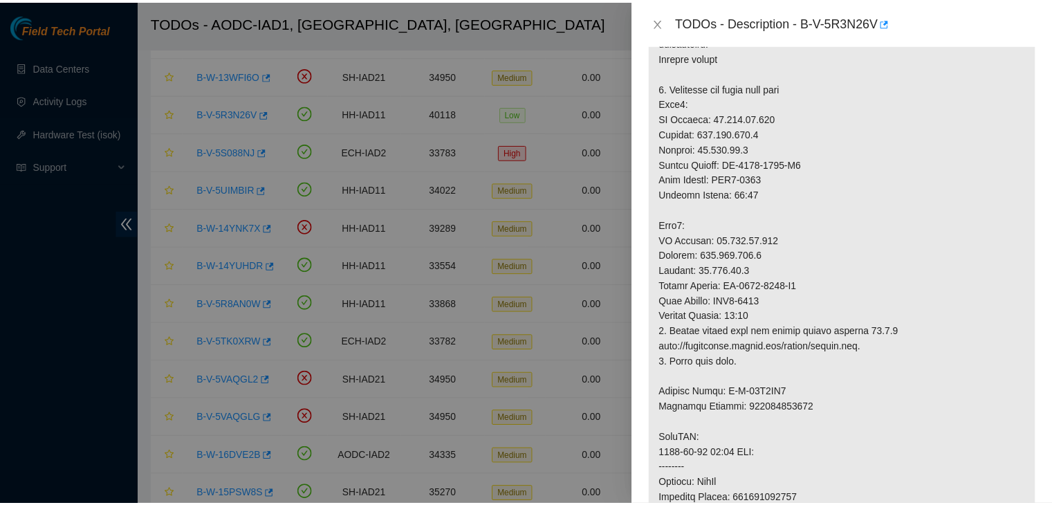
scroll to position [307, 0]
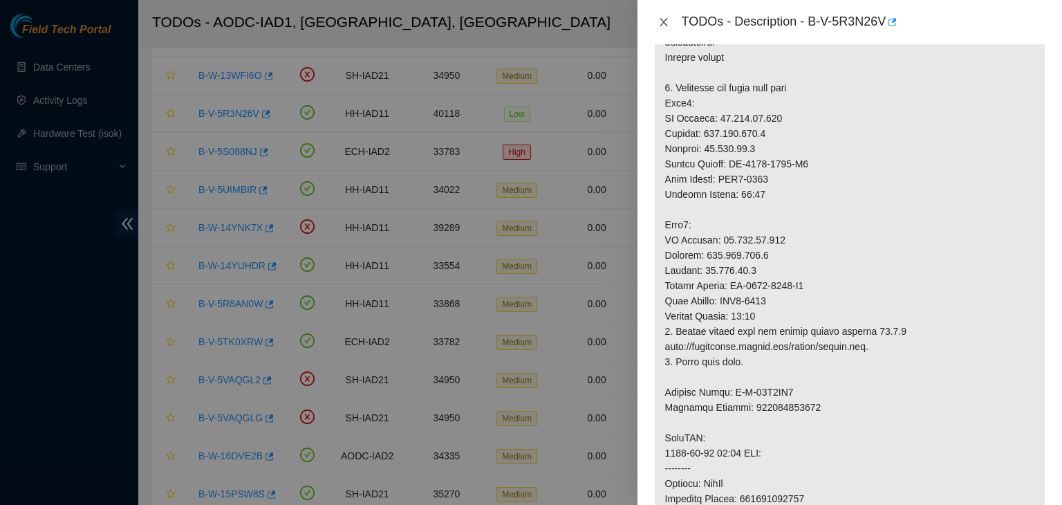
click at [663, 28] on button "Close" at bounding box center [663, 22] width 19 height 13
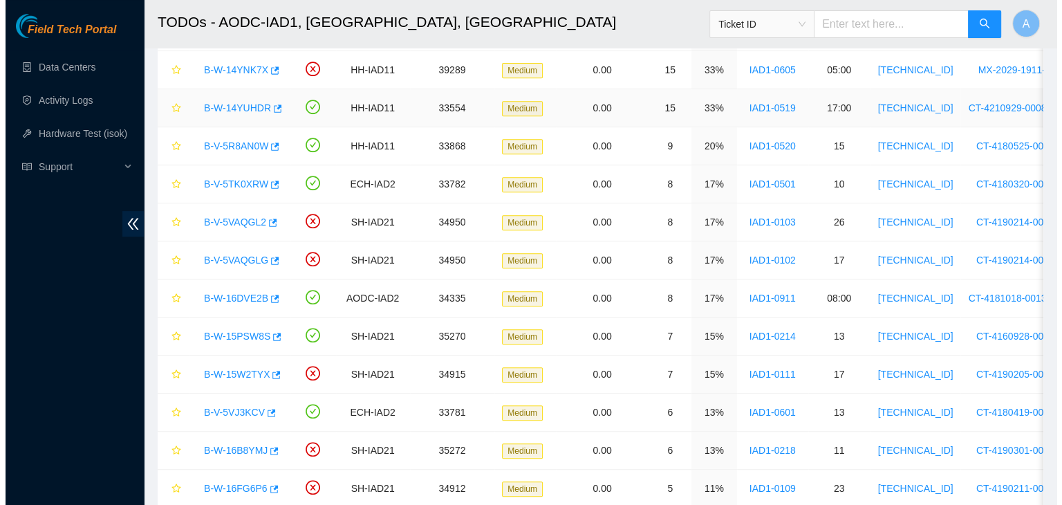
scroll to position [593, 0]
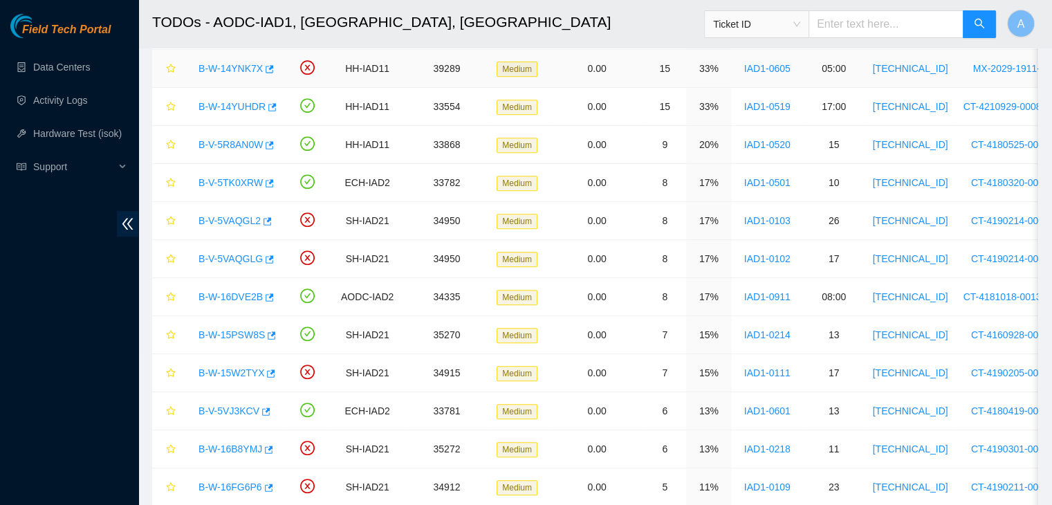
click at [246, 67] on link "B-W-14YNK7X" at bounding box center [230, 68] width 64 height 11
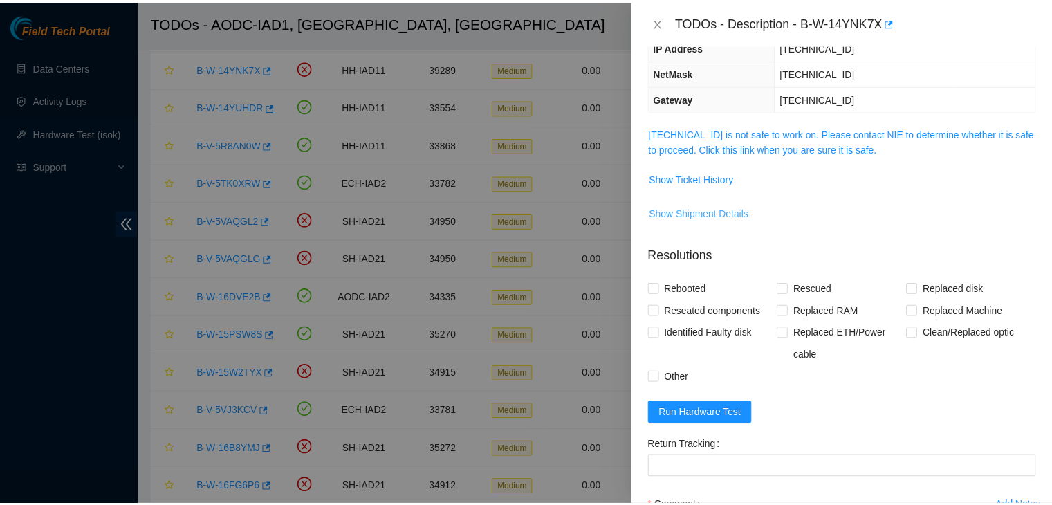
scroll to position [129, 0]
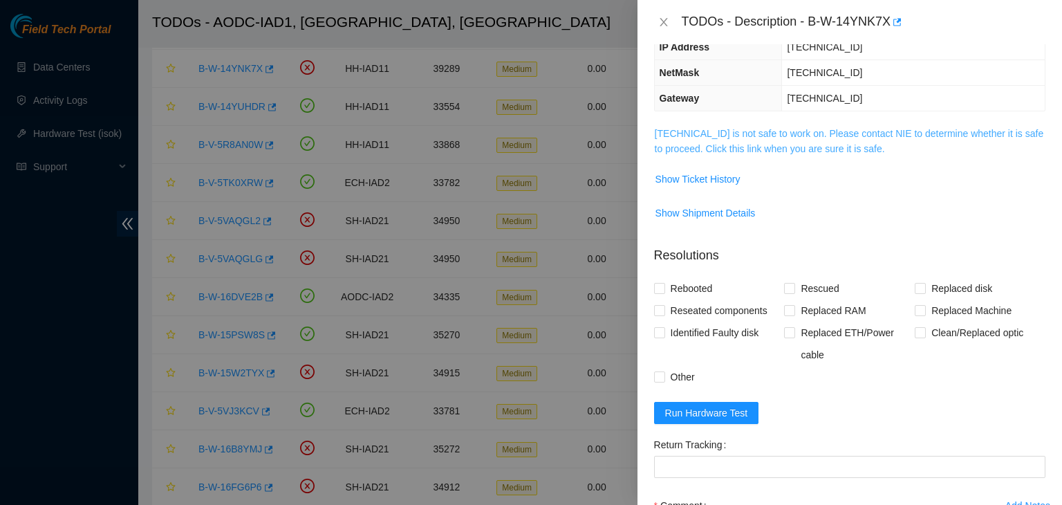
click at [712, 128] on link "[TECHNICAL_ID] is not safe to work on. Please contact NIE to determine whether …" at bounding box center [849, 141] width 389 height 26
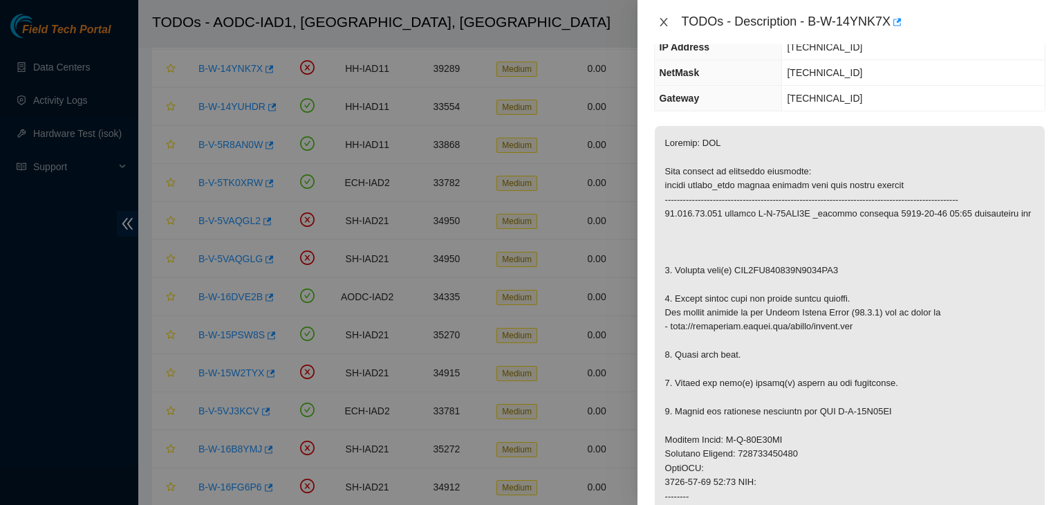
click at [666, 17] on icon "close" at bounding box center [663, 22] width 11 height 11
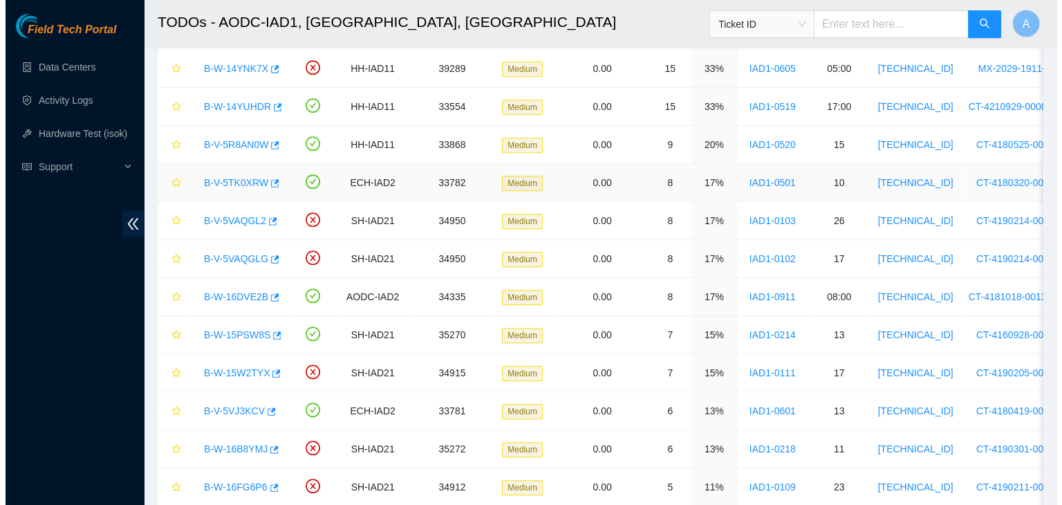
scroll to position [174, 0]
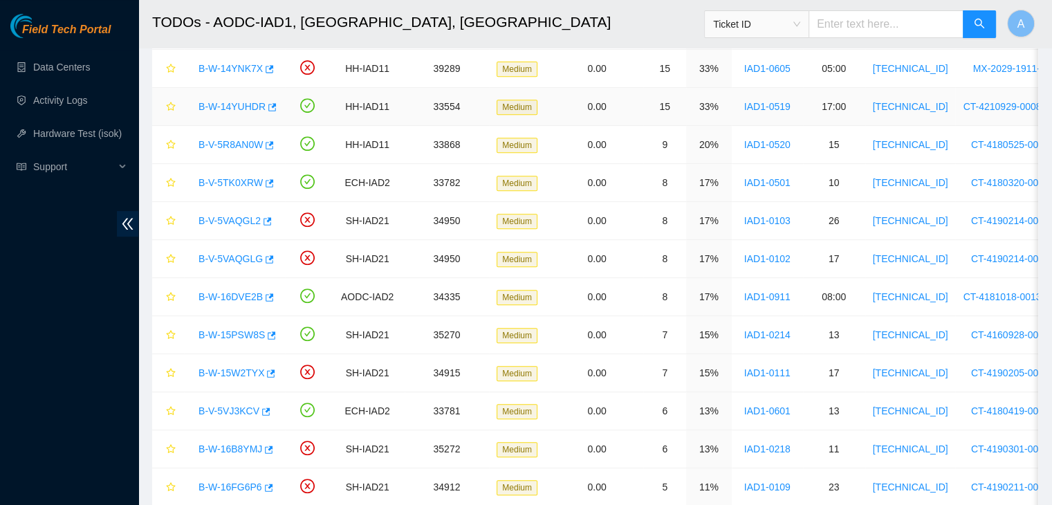
click at [244, 101] on link "B-W-14YUHDR" at bounding box center [231, 106] width 67 height 11
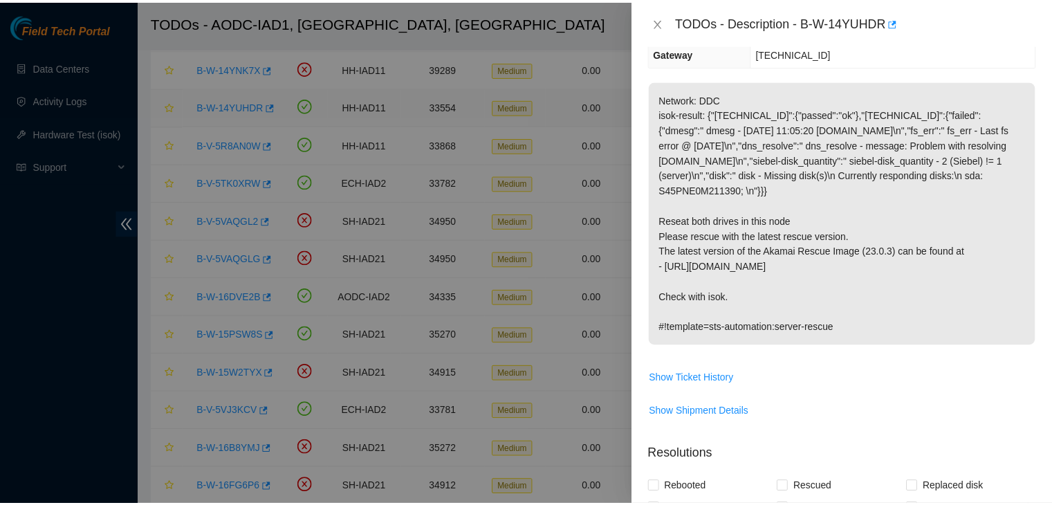
scroll to position [129, 0]
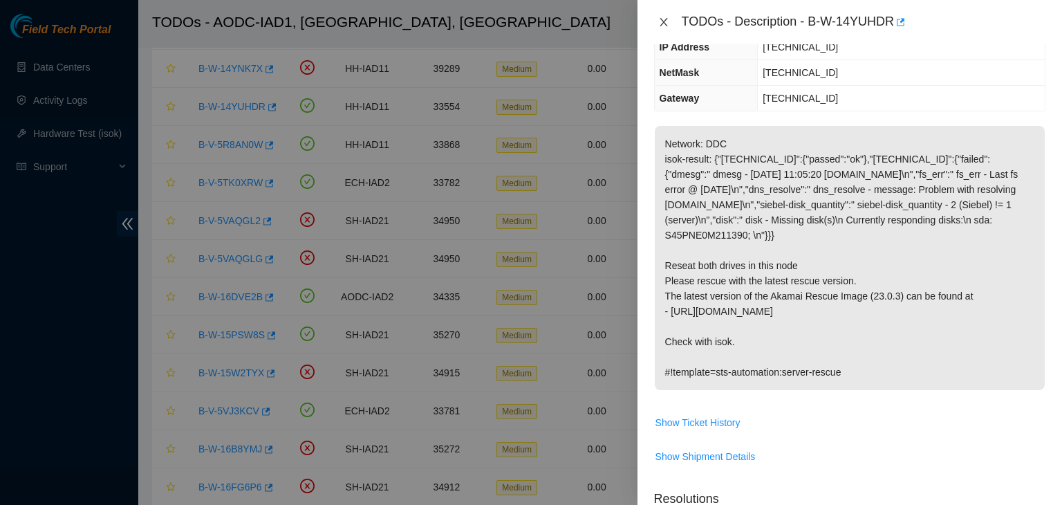
click at [665, 17] on icon "close" at bounding box center [663, 22] width 11 height 11
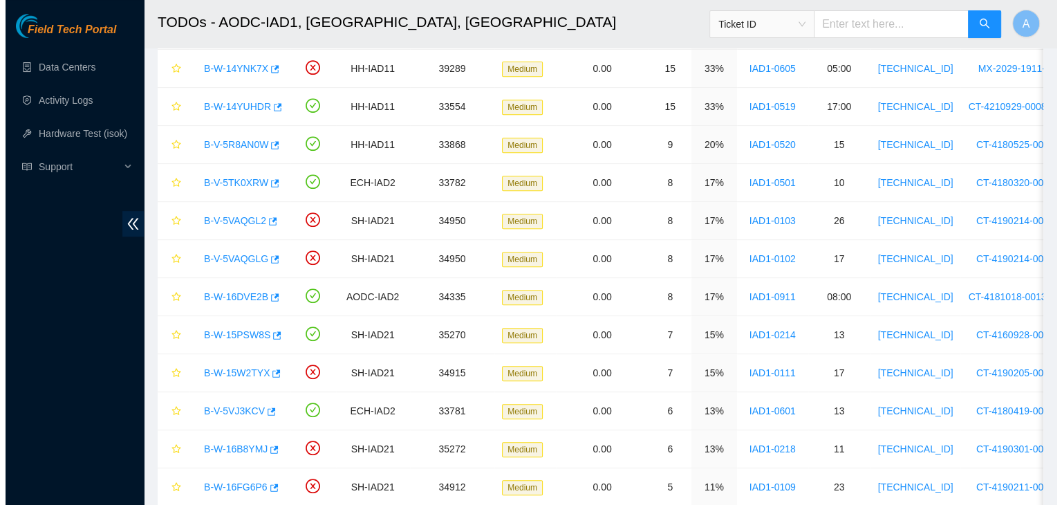
scroll to position [174, 0]
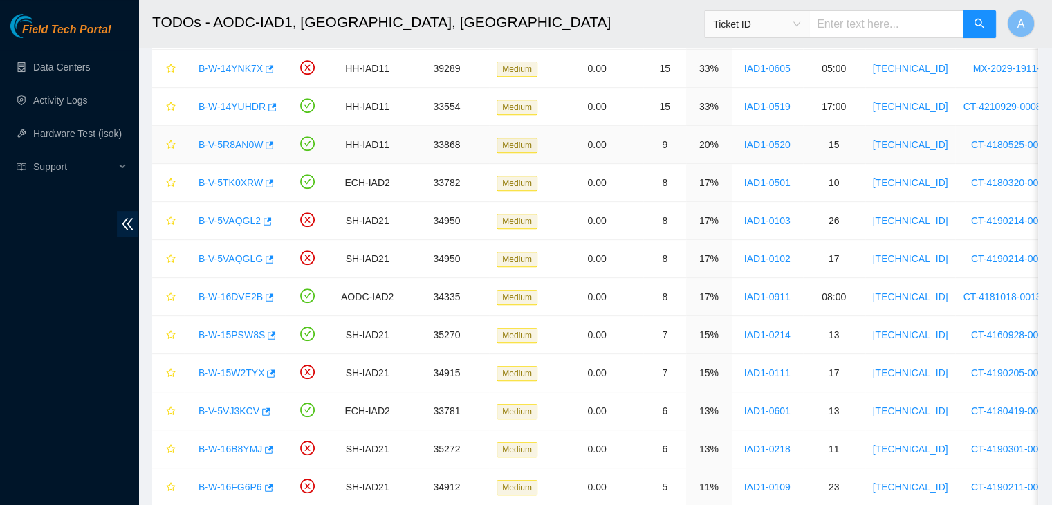
click at [247, 145] on link "B-V-5R8AN0W" at bounding box center [230, 144] width 64 height 11
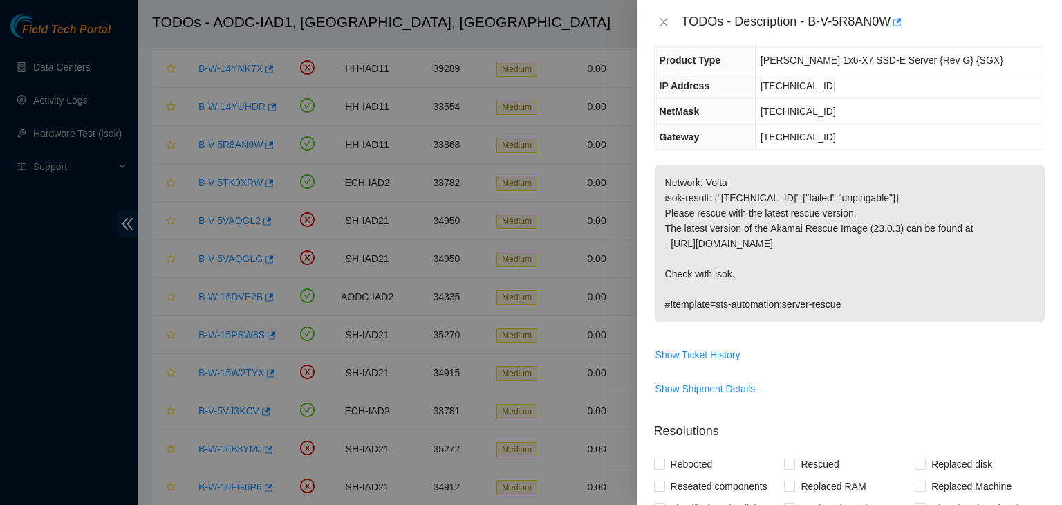
scroll to position [0, 0]
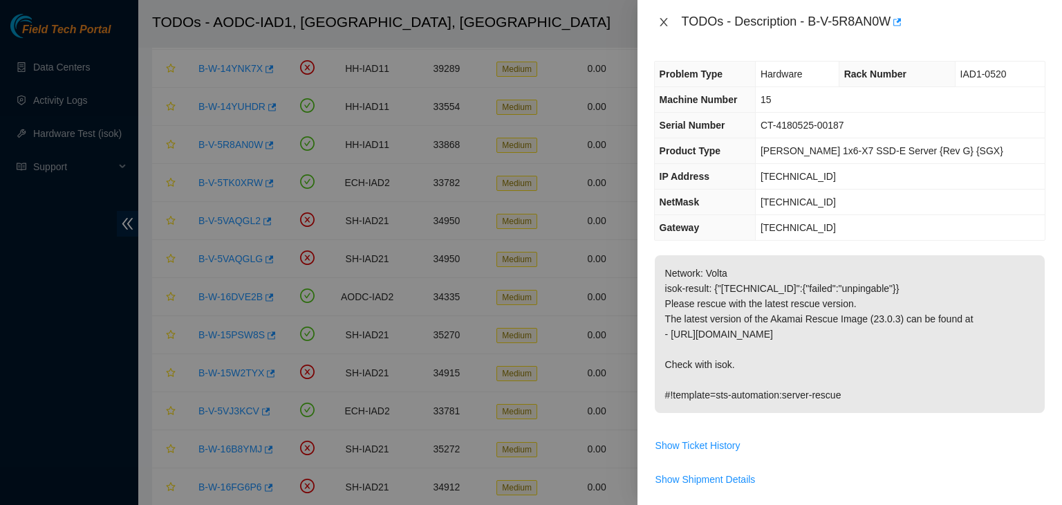
click at [669, 26] on button "Close" at bounding box center [663, 22] width 19 height 13
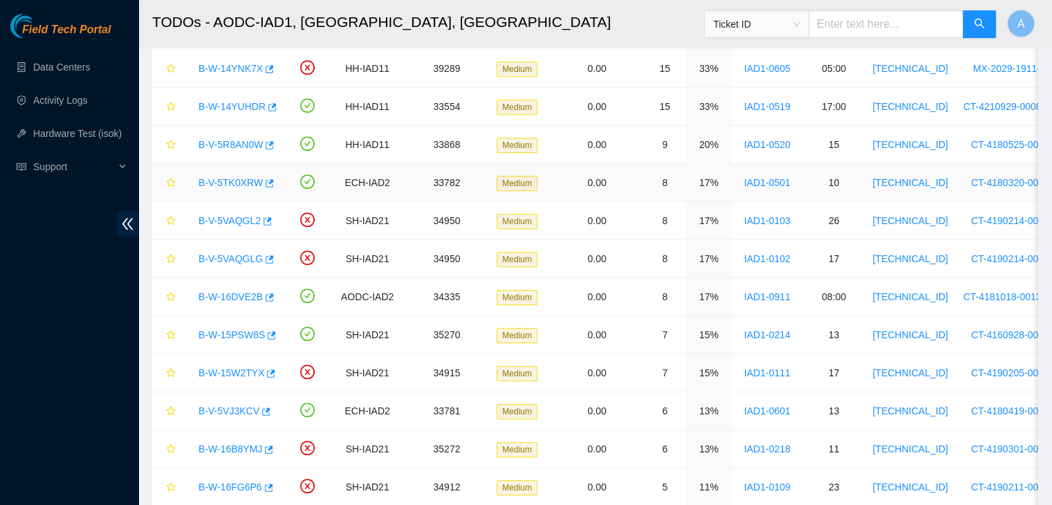
click at [241, 181] on link "B-V-5TK0XRW" at bounding box center [230, 182] width 64 height 11
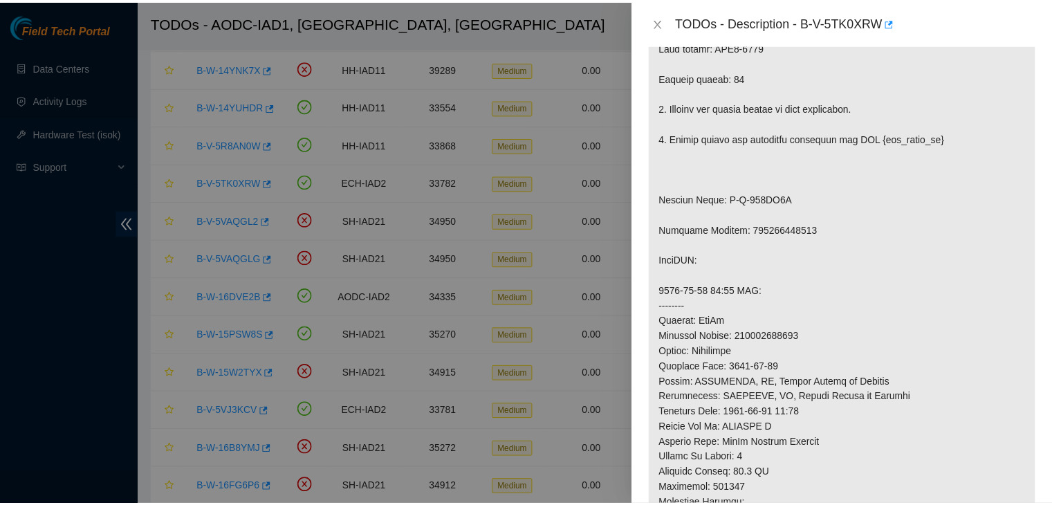
scroll to position [755, 0]
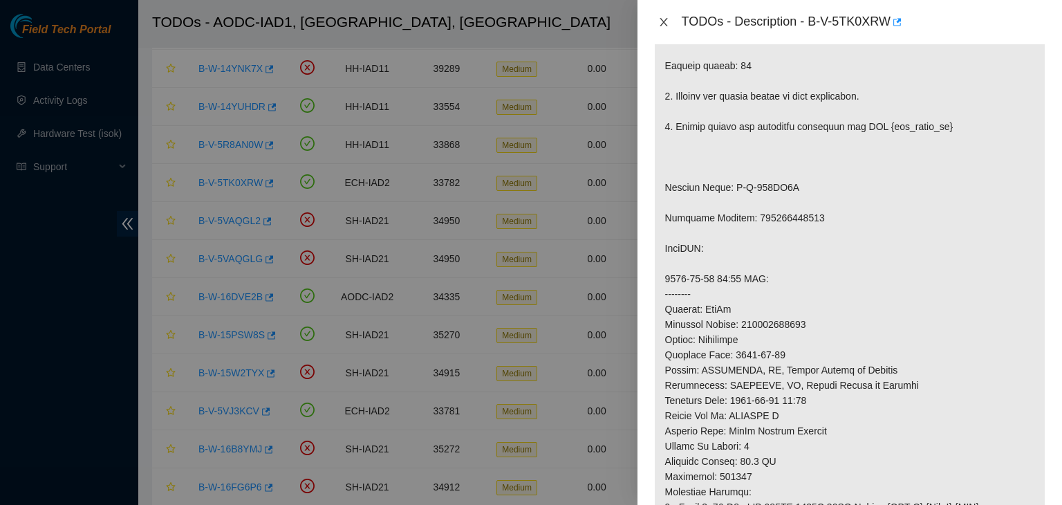
click at [660, 23] on icon "close" at bounding box center [663, 22] width 11 height 11
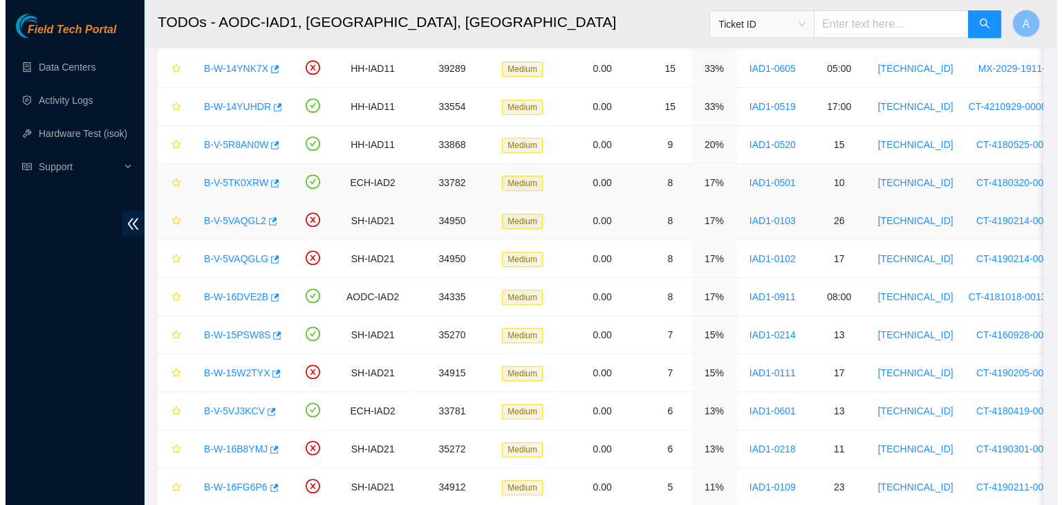
scroll to position [407, 0]
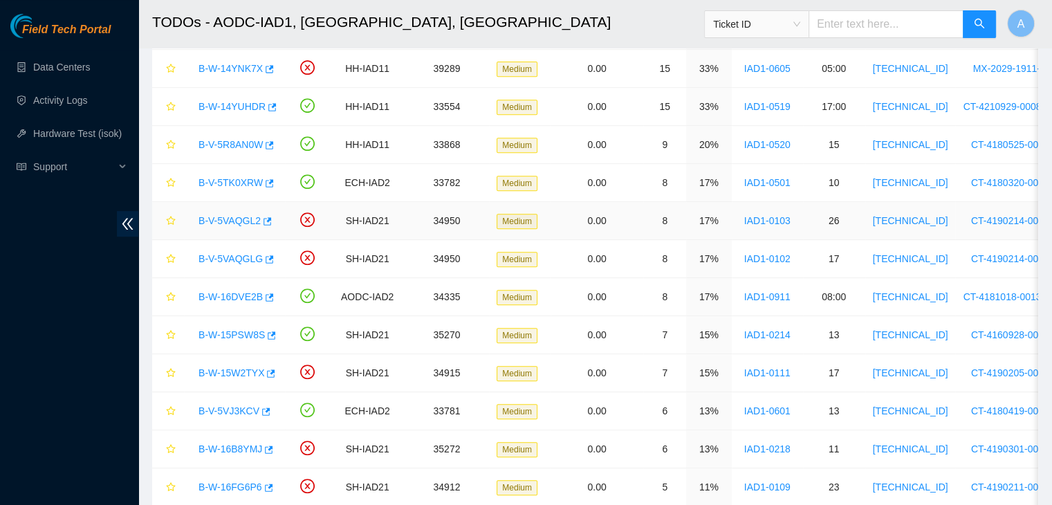
click at [219, 220] on link "B-V-5VAQGL2" at bounding box center [229, 220] width 62 height 11
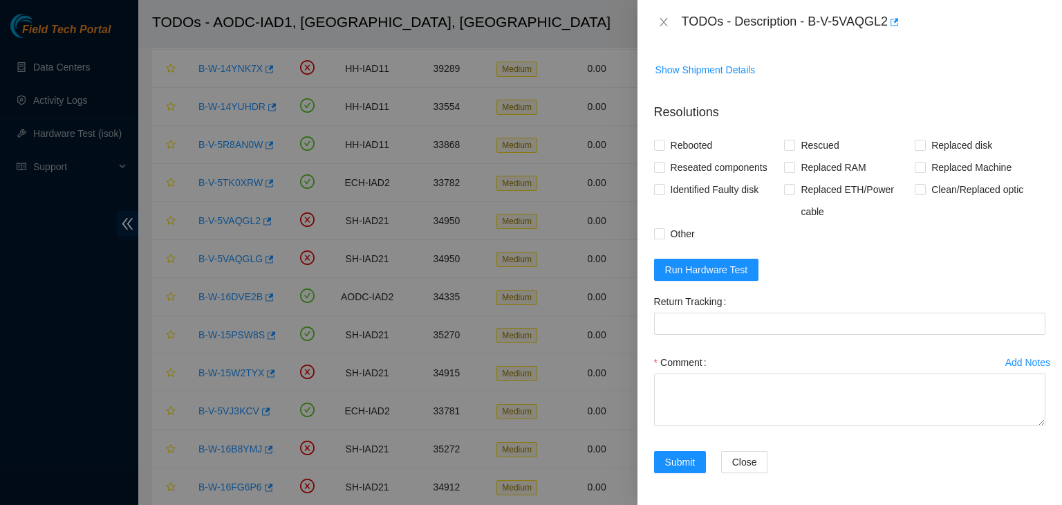
scroll to position [102, 0]
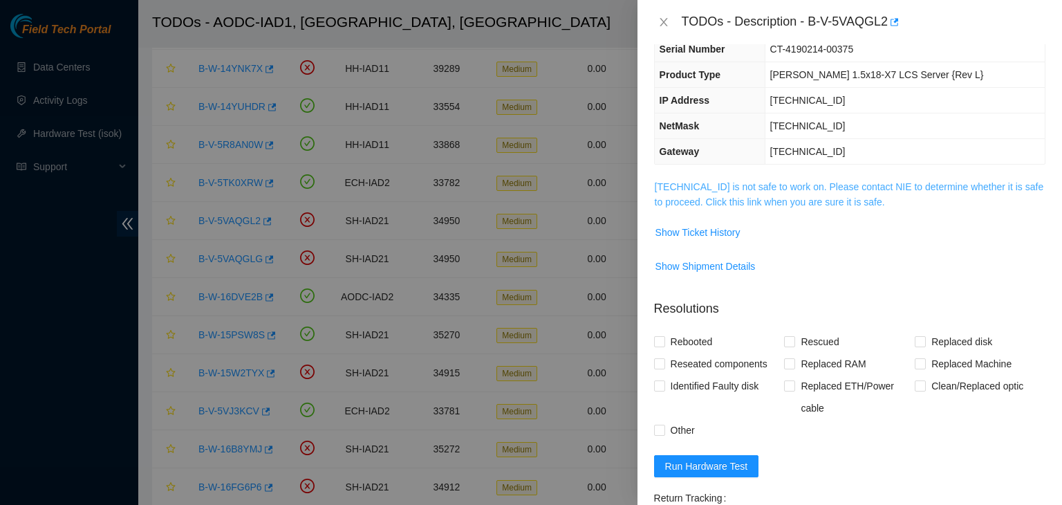
click at [716, 200] on link "[TECHNICAL_ID] is not safe to work on. Please contact NIE to determine whether …" at bounding box center [849, 194] width 389 height 26
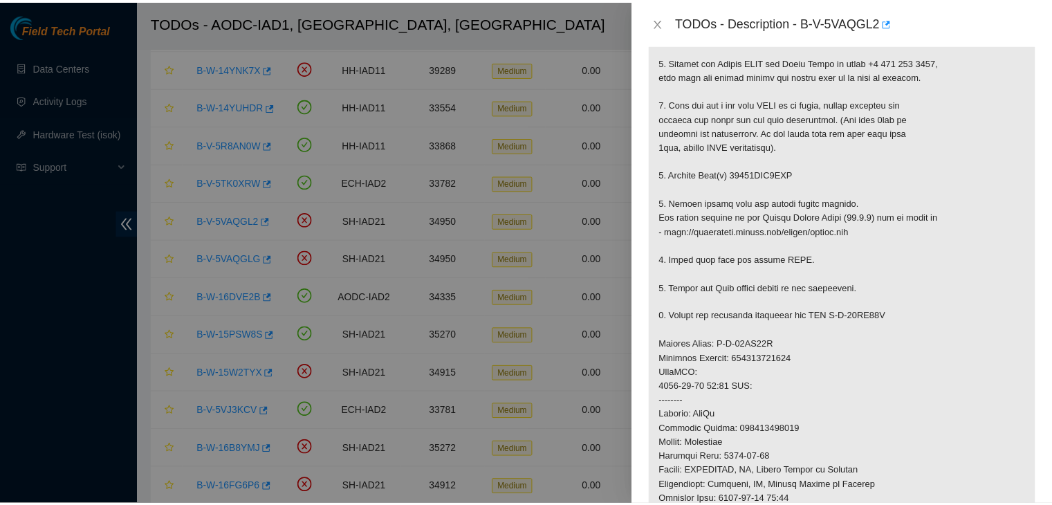
scroll to position [265, 0]
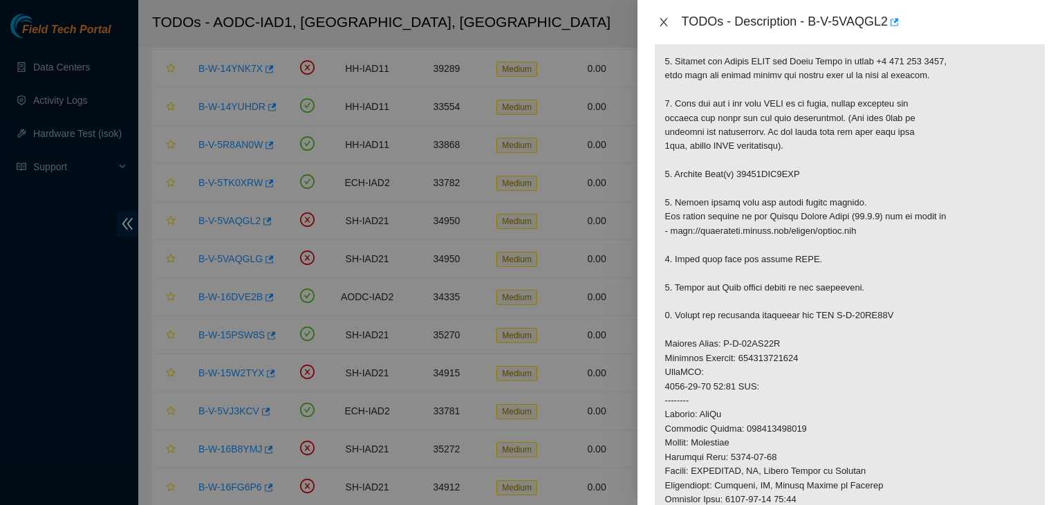
click at [663, 17] on icon "close" at bounding box center [663, 22] width 11 height 11
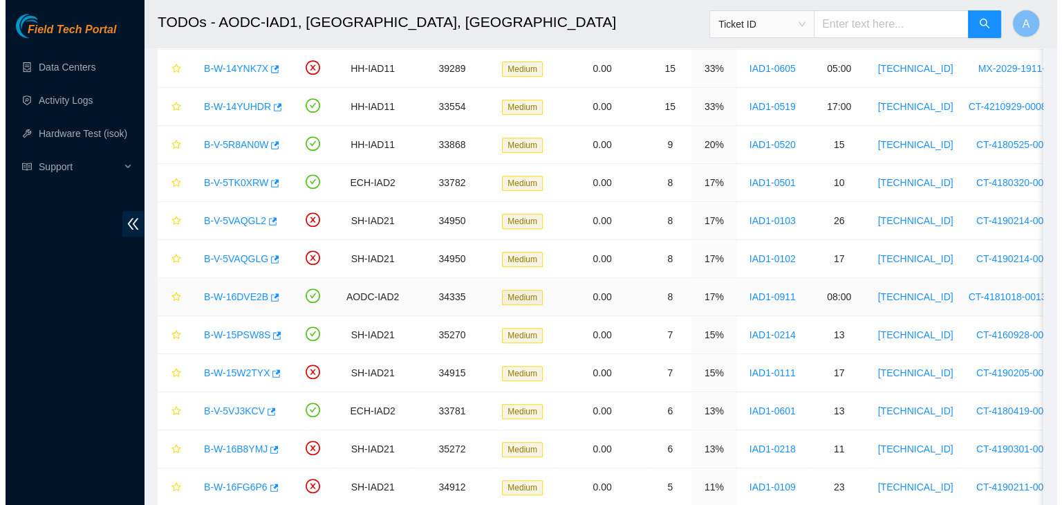
scroll to position [290, 0]
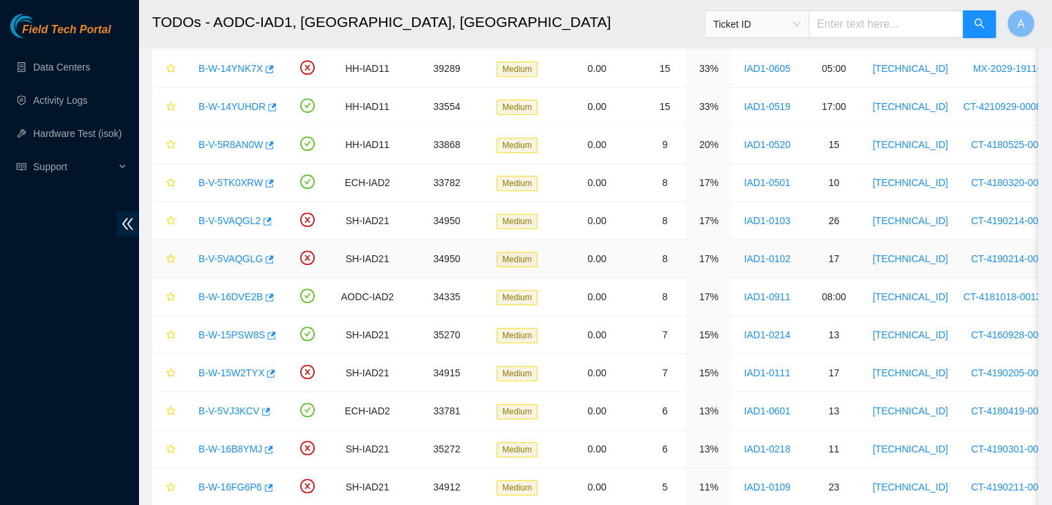
click at [249, 257] on link "B-V-5VAQGLG" at bounding box center [230, 258] width 64 height 11
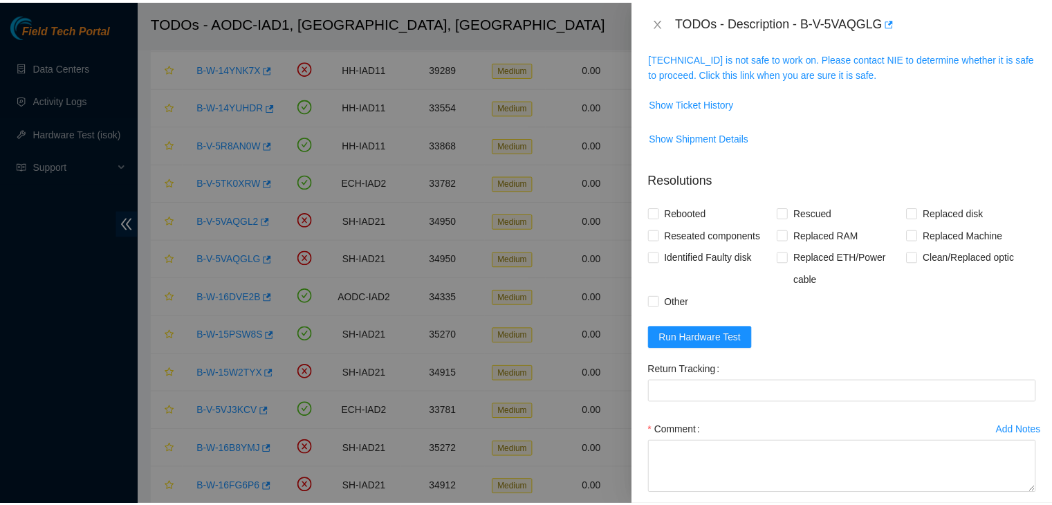
scroll to position [225, 0]
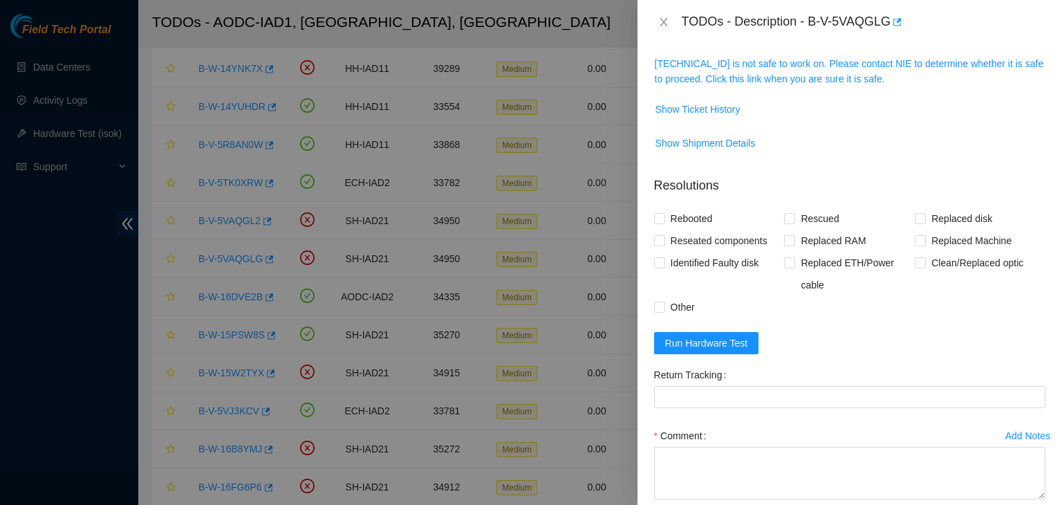
click at [824, 69] on span "[TECHNICAL_ID] is not safe to work on. Please contact NIE to determine whether …" at bounding box center [850, 71] width 390 height 30
click at [824, 76] on link "[TECHNICAL_ID] is not safe to work on. Please contact NIE to determine whether …" at bounding box center [849, 71] width 389 height 26
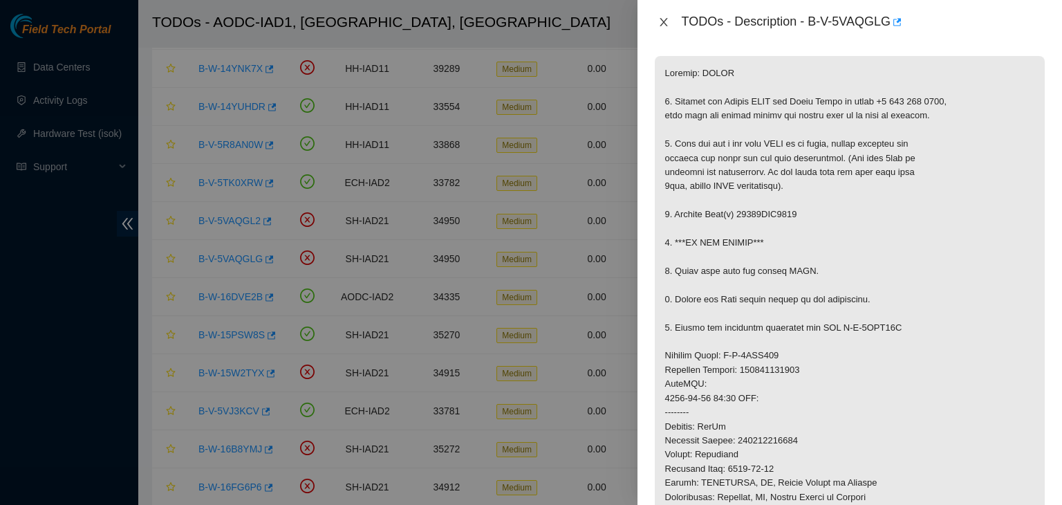
click at [664, 17] on icon "close" at bounding box center [663, 22] width 11 height 11
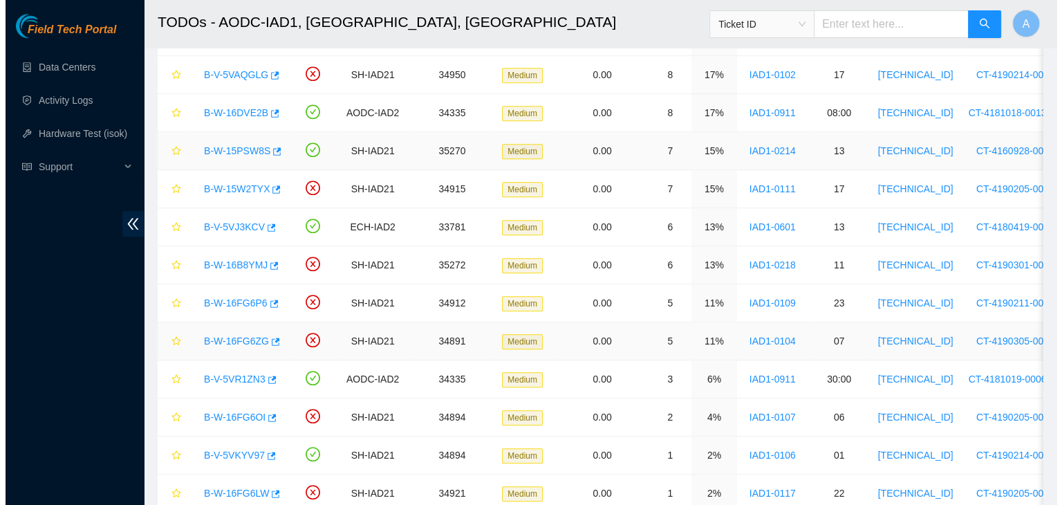
scroll to position [777, 0]
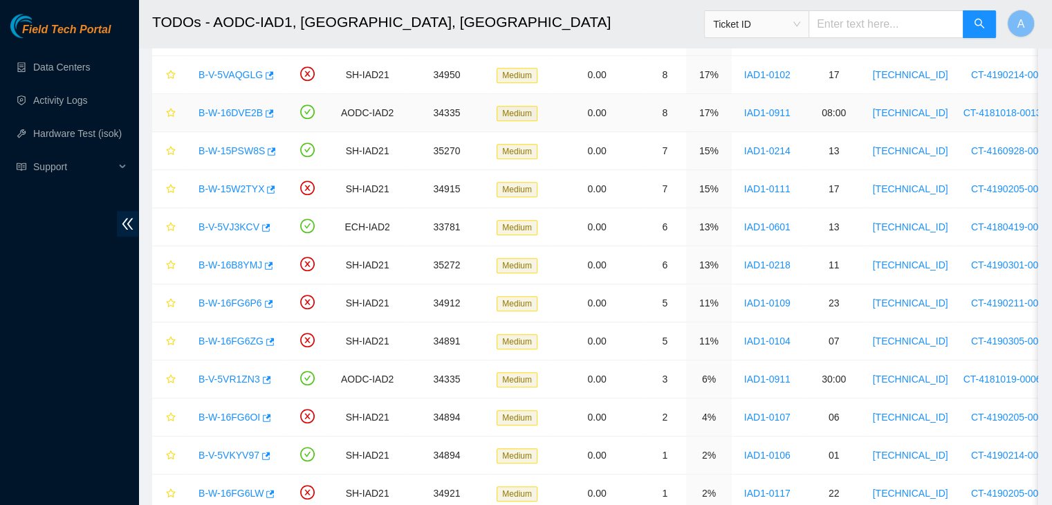
click at [246, 109] on link "B-W-16DVE2B" at bounding box center [230, 112] width 64 height 11
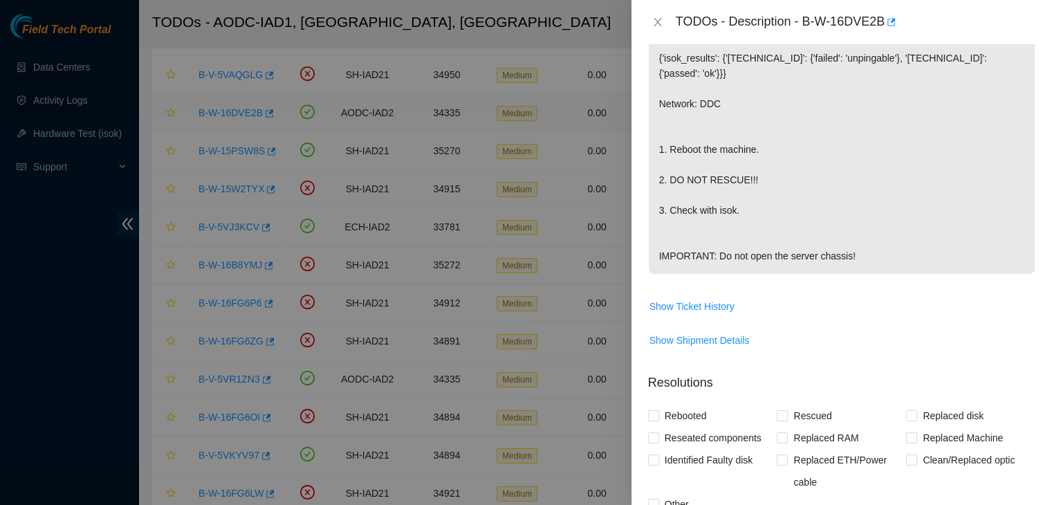
scroll to position [199, 0]
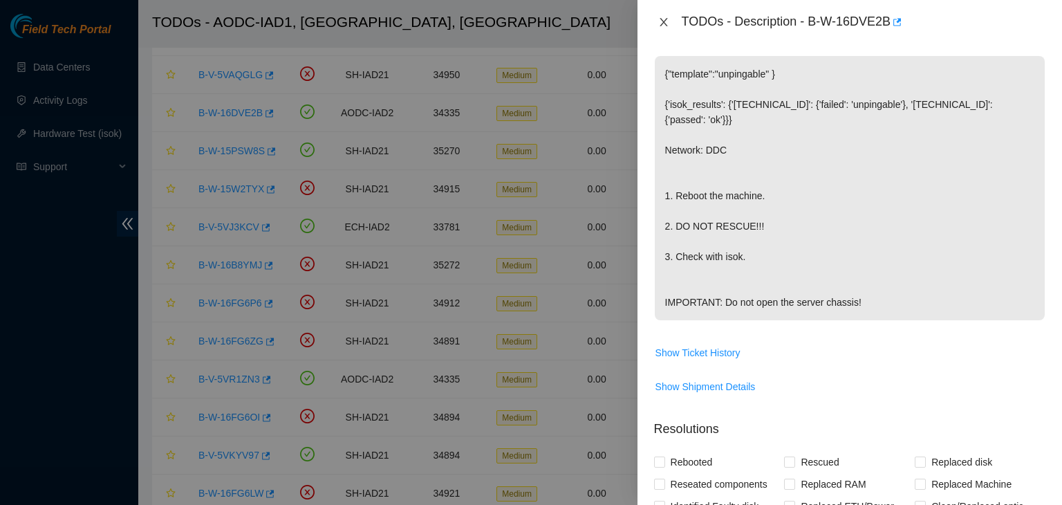
click at [658, 16] on button "Close" at bounding box center [663, 22] width 19 height 13
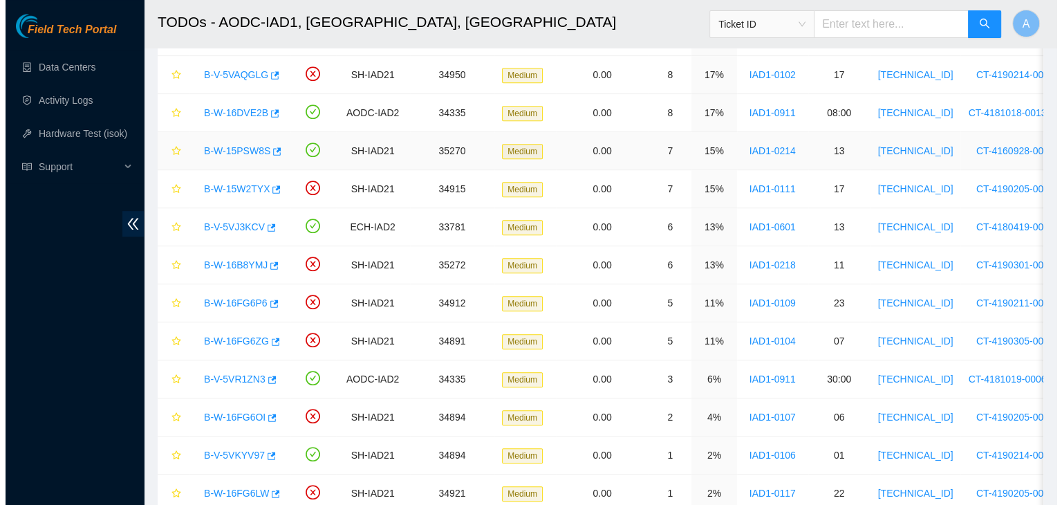
scroll to position [246, 0]
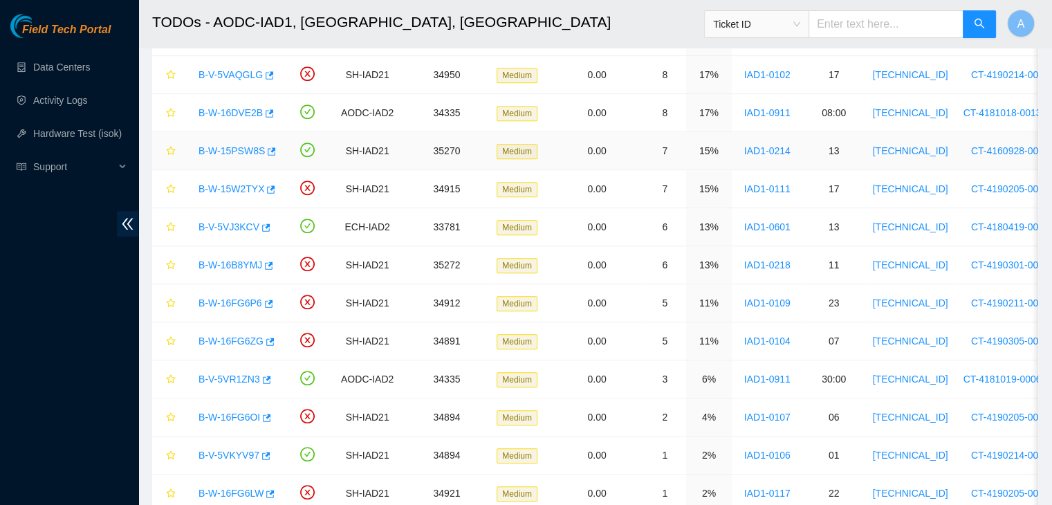
click at [232, 145] on link "B-W-15PSW8S" at bounding box center [231, 150] width 66 height 11
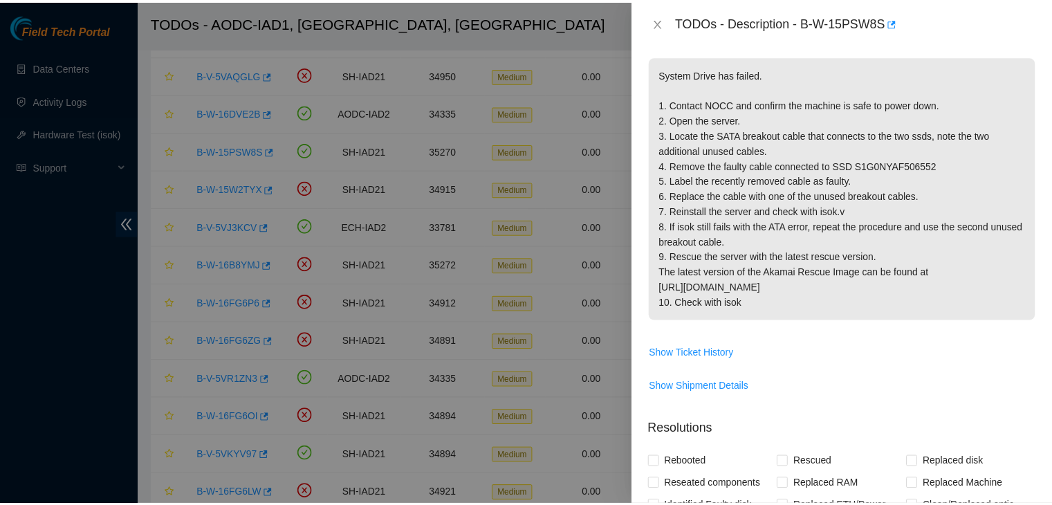
scroll to position [219, 0]
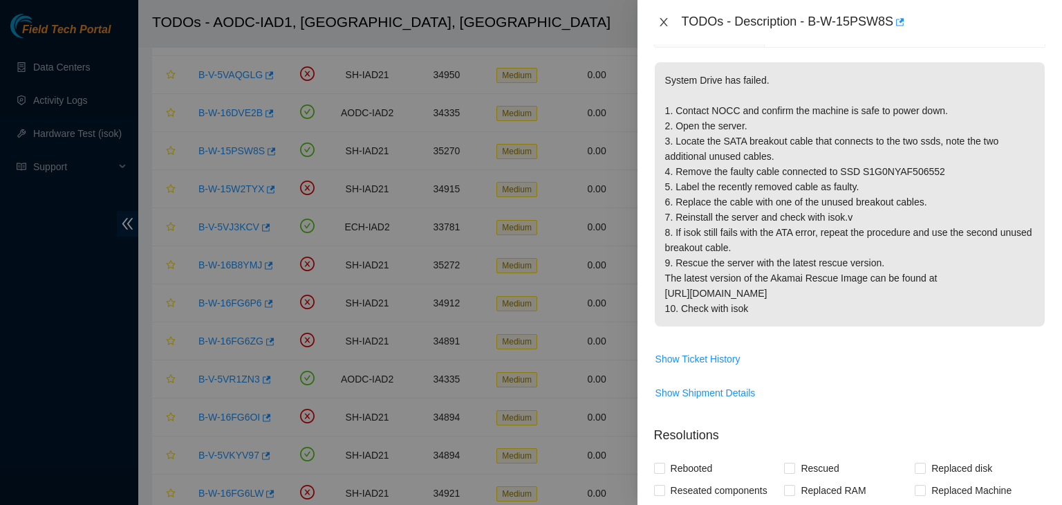
click at [660, 24] on icon "close" at bounding box center [663, 22] width 11 height 11
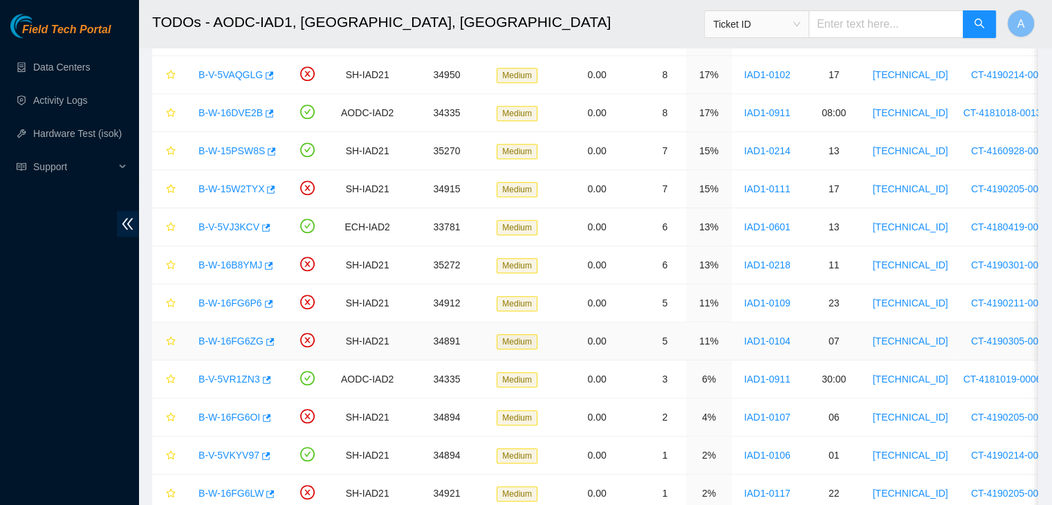
scroll to position [986, 0]
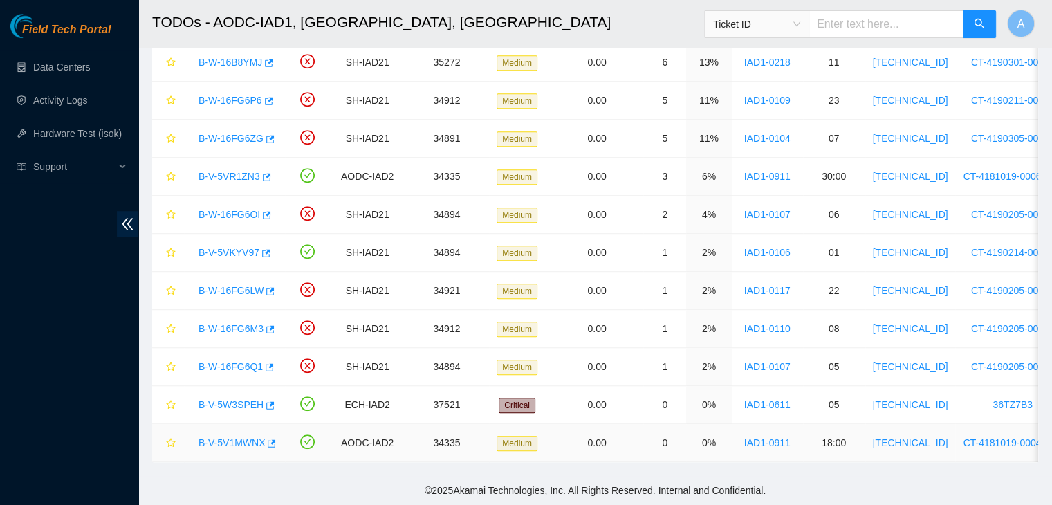
click at [245, 437] on link "B-V-5V1MWNX" at bounding box center [231, 442] width 66 height 11
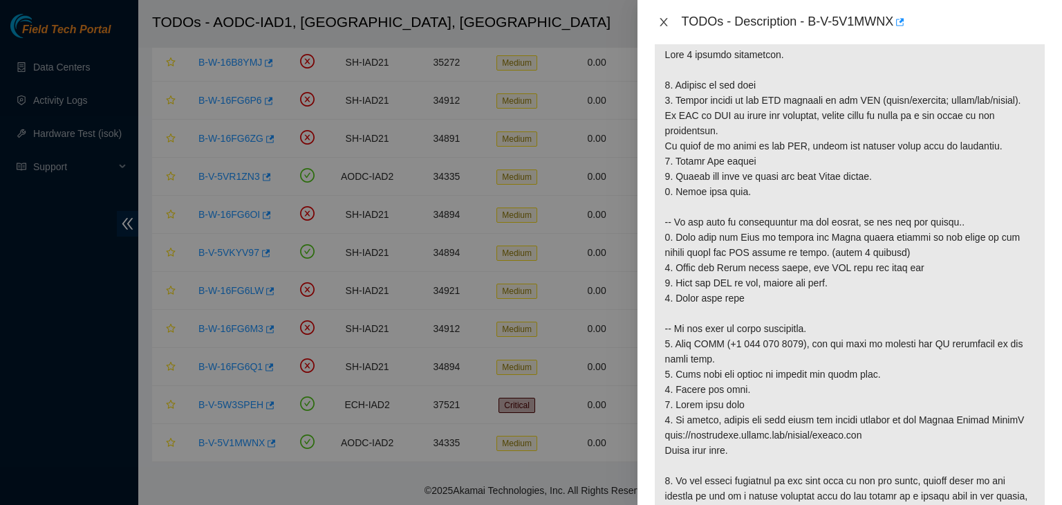
click at [669, 26] on button "Close" at bounding box center [663, 22] width 19 height 13
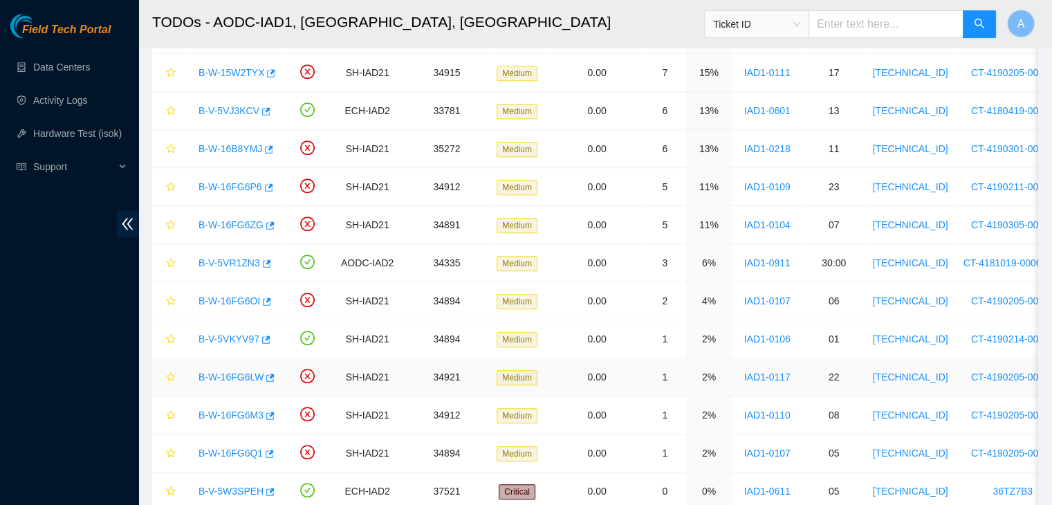
scroll to position [884, 0]
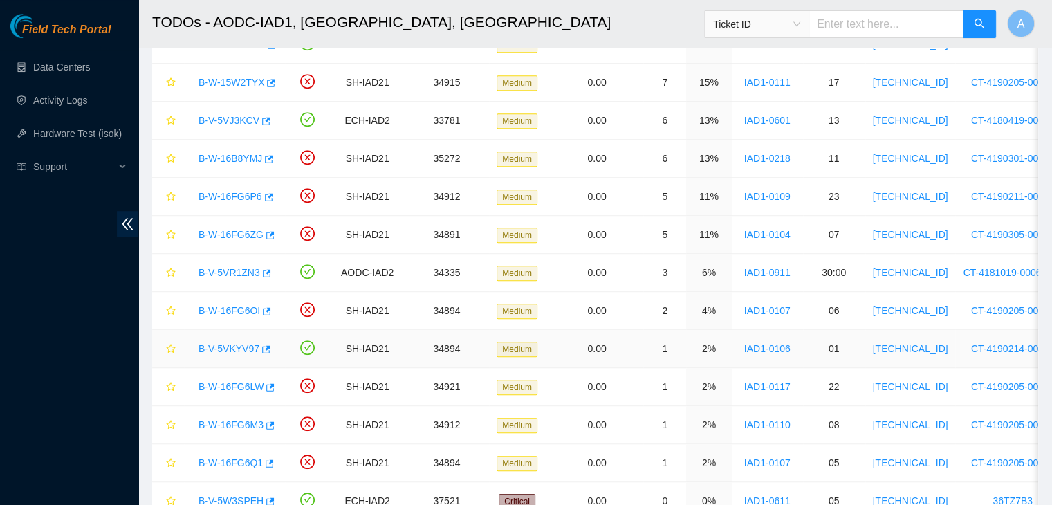
click at [230, 343] on link "B-V-5VKYV97" at bounding box center [228, 348] width 61 height 11
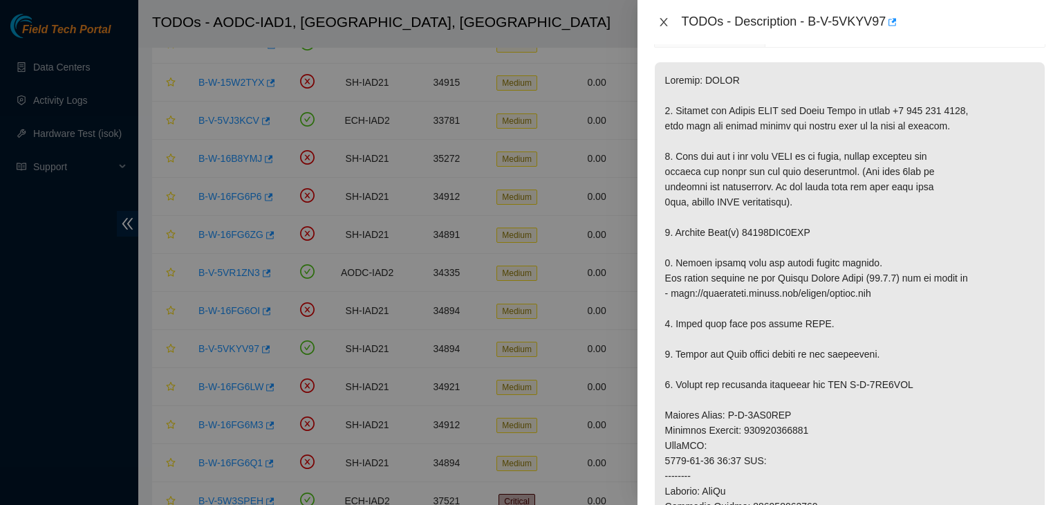
click at [661, 24] on icon "close" at bounding box center [664, 22] width 8 height 8
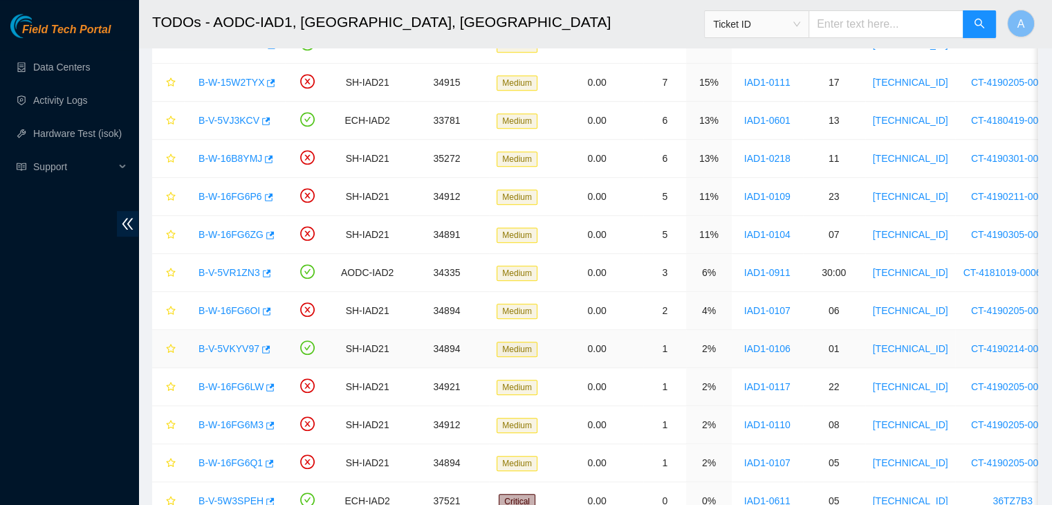
click at [232, 344] on link "B-V-5VKYV97" at bounding box center [228, 348] width 61 height 11
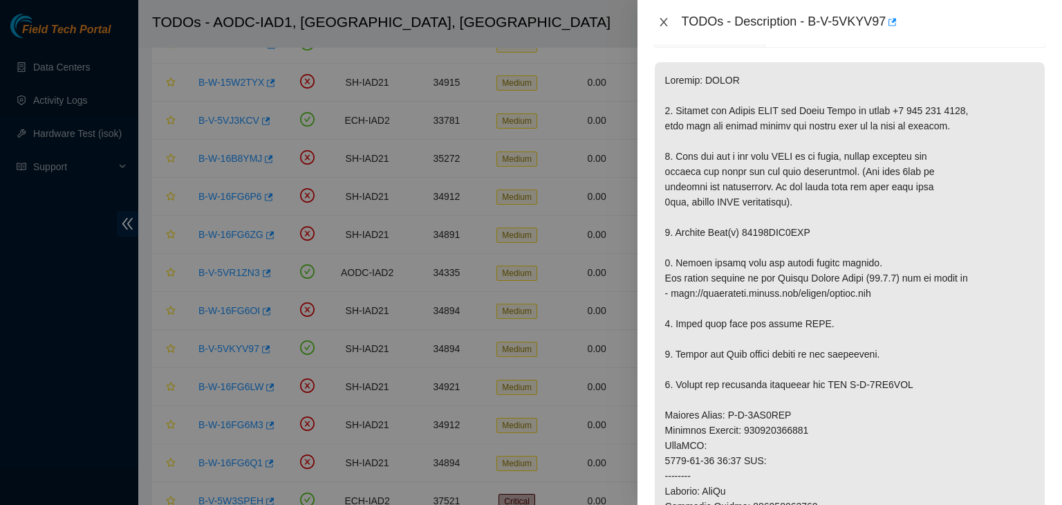
click at [667, 24] on icon "close" at bounding box center [663, 22] width 11 height 11
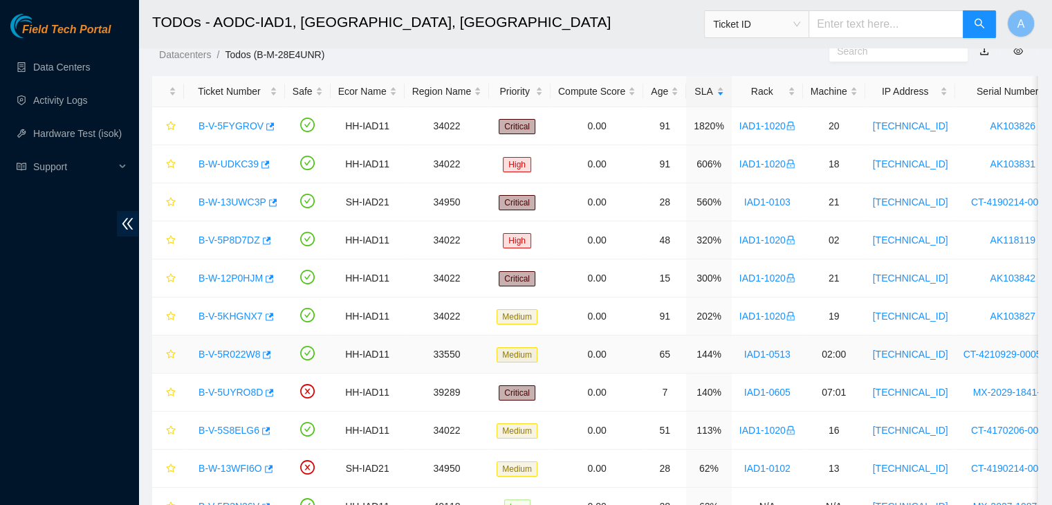
scroll to position [41, 0]
click at [241, 353] on link "B-V-5R022W8" at bounding box center [229, 354] width 62 height 11
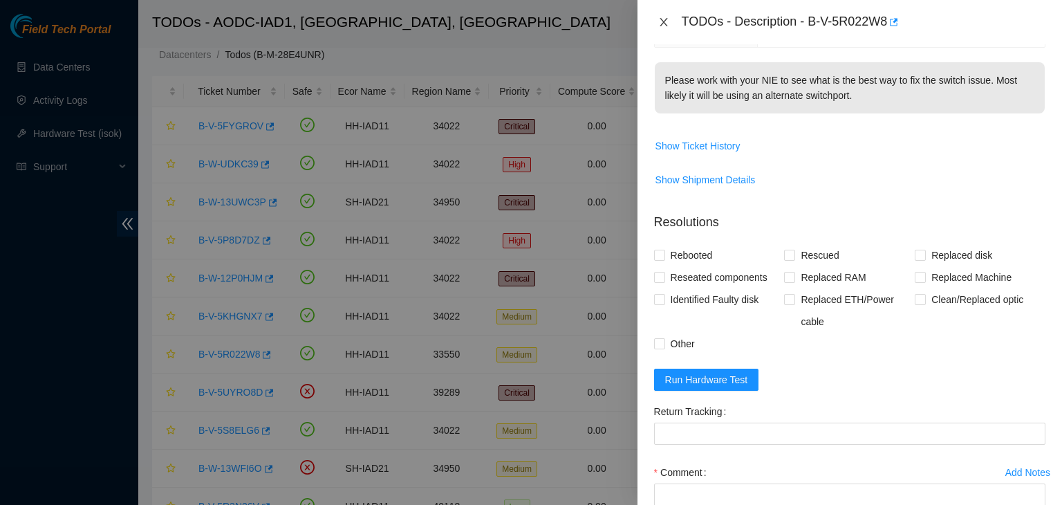
click at [661, 20] on icon "close" at bounding box center [664, 22] width 8 height 8
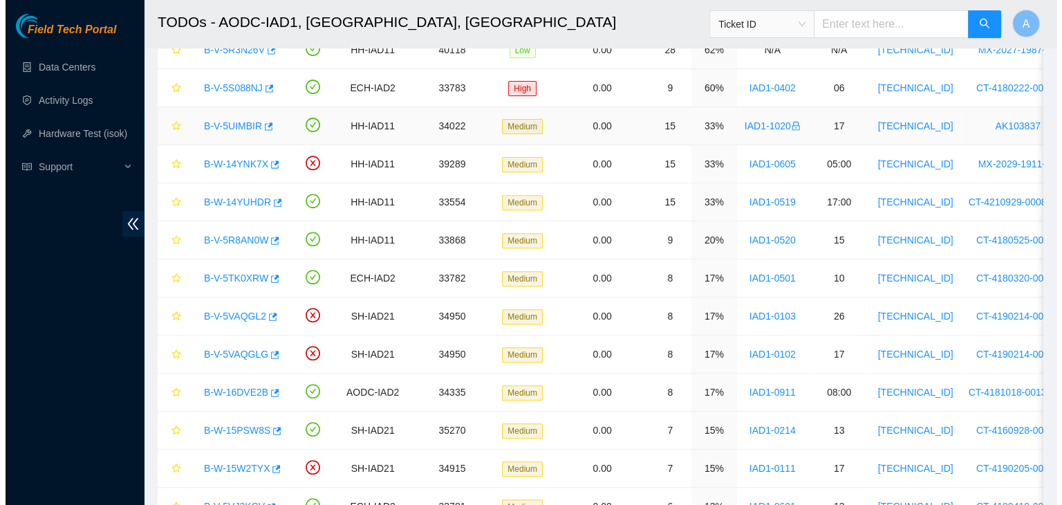
scroll to position [510, 0]
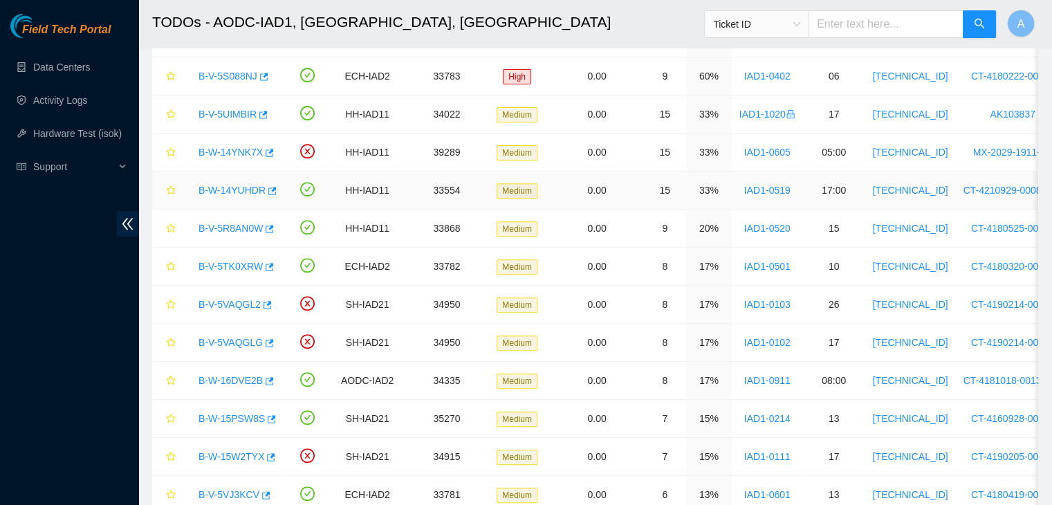
click at [242, 189] on link "B-W-14YUHDR" at bounding box center [231, 190] width 67 height 11
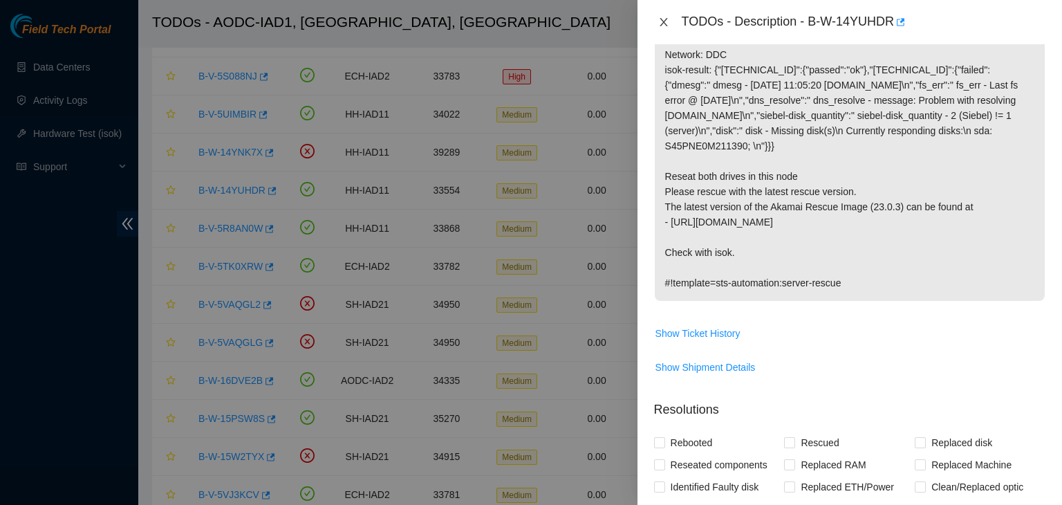
click at [659, 24] on icon "close" at bounding box center [663, 22] width 11 height 11
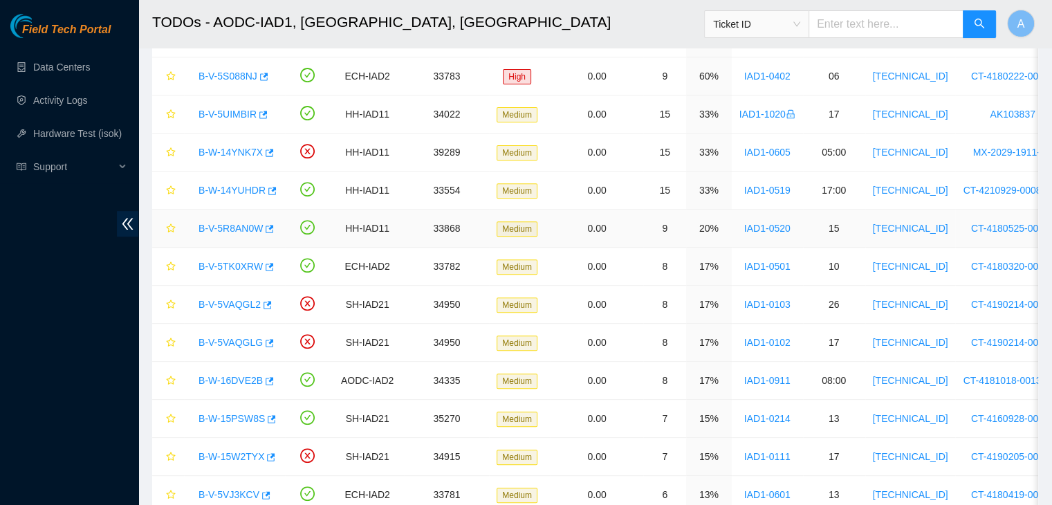
click at [219, 224] on link "B-V-5R8AN0W" at bounding box center [230, 228] width 64 height 11
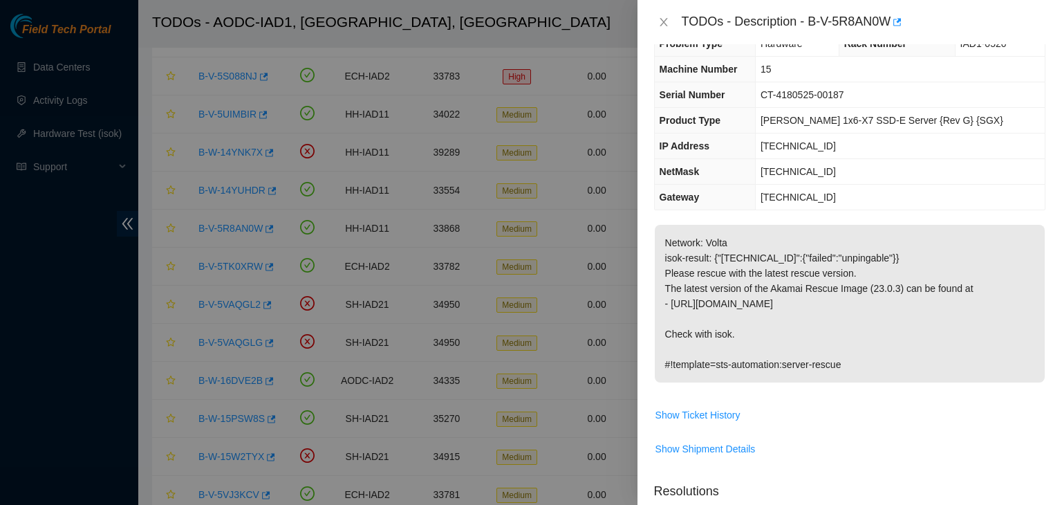
scroll to position [0, 0]
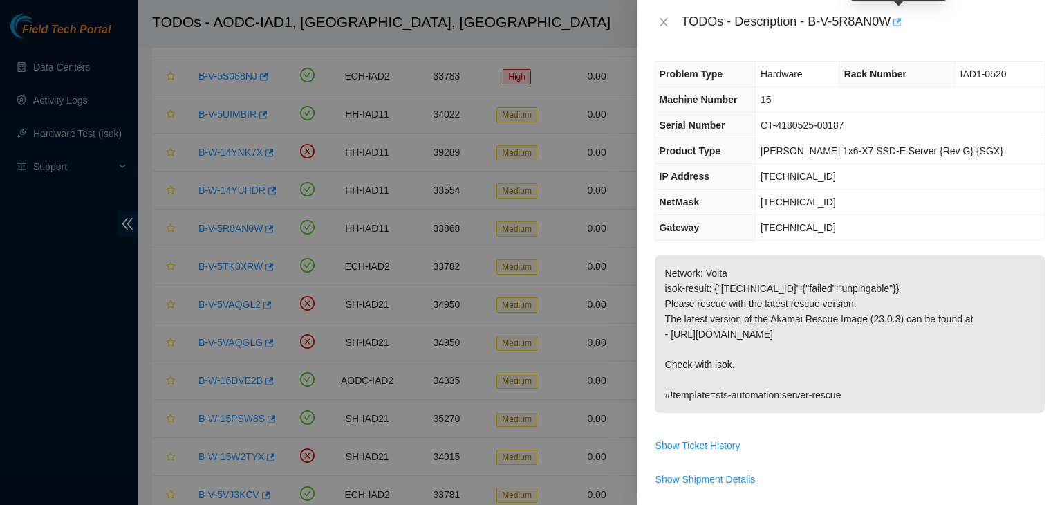
click at [901, 22] on icon "button" at bounding box center [898, 22] width 8 height 8
click at [666, 22] on icon "close" at bounding box center [663, 22] width 11 height 11
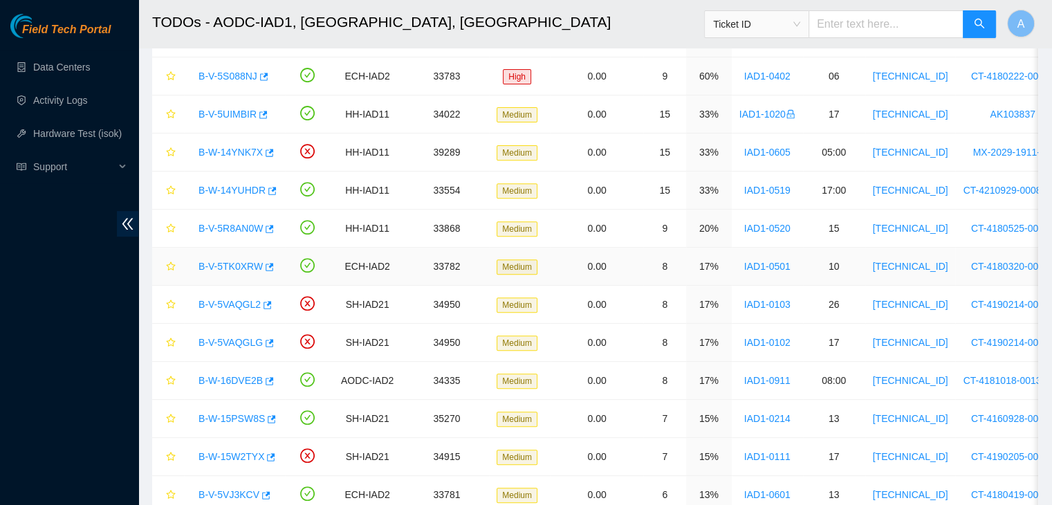
click at [237, 263] on link "B-V-5TK0XRW" at bounding box center [230, 266] width 64 height 11
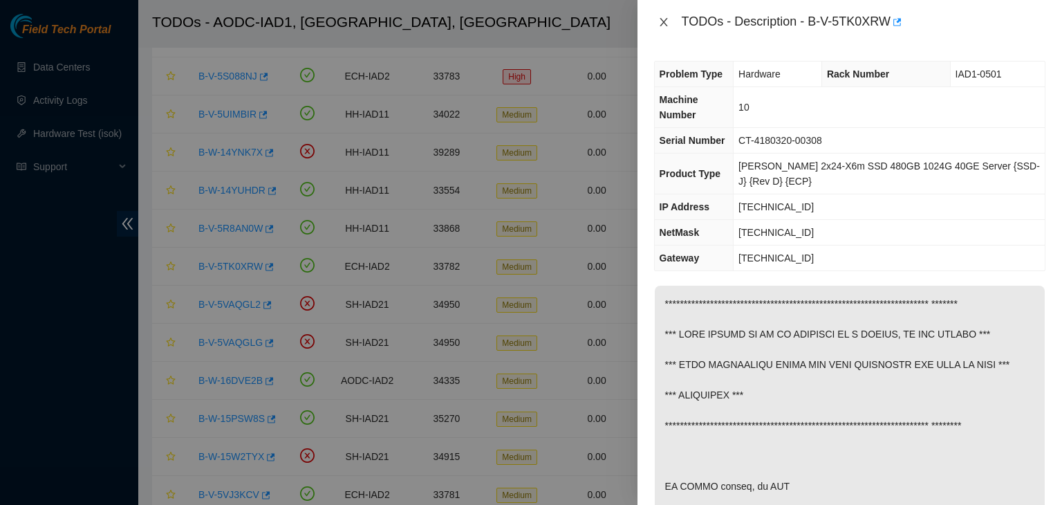
click at [667, 18] on icon "close" at bounding box center [664, 22] width 8 height 8
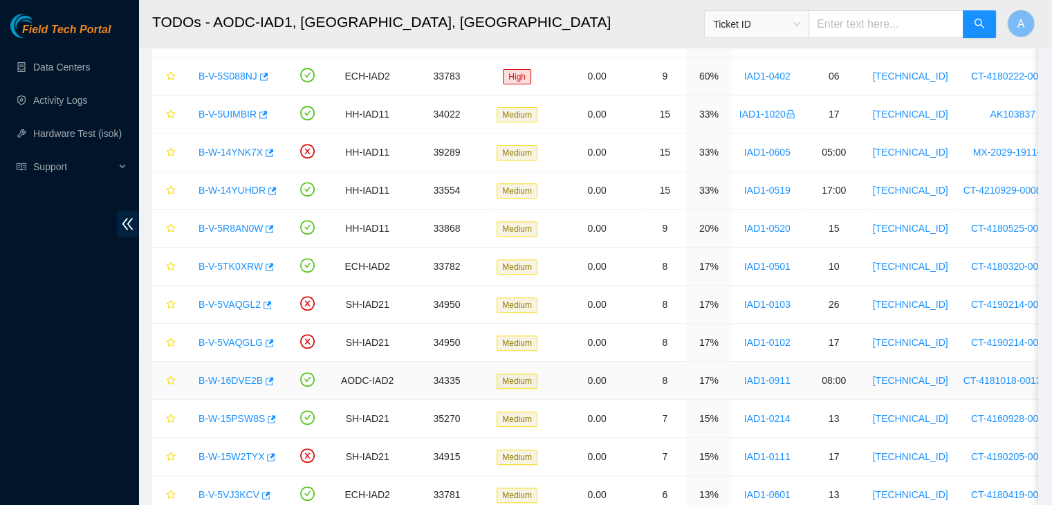
click at [234, 376] on link "B-W-16DVE2B" at bounding box center [230, 380] width 64 height 11
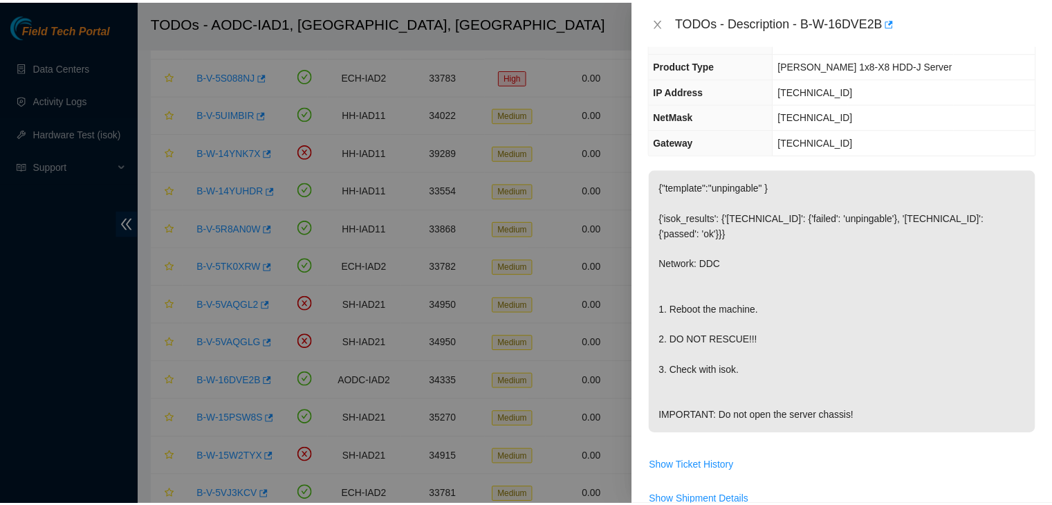
scroll to position [86, 0]
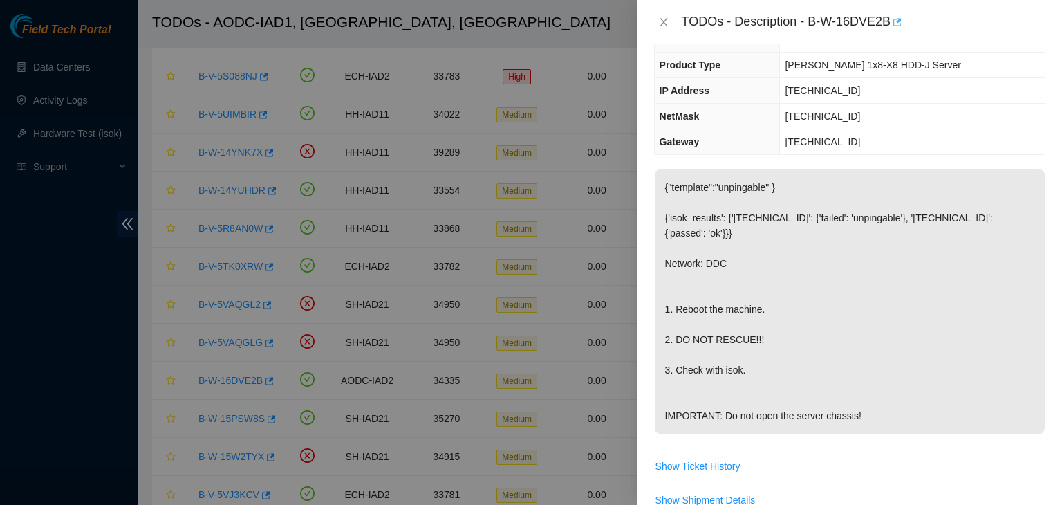
click at [894, 23] on icon "button" at bounding box center [896, 22] width 10 height 10
click at [667, 26] on icon "close" at bounding box center [664, 22] width 8 height 8
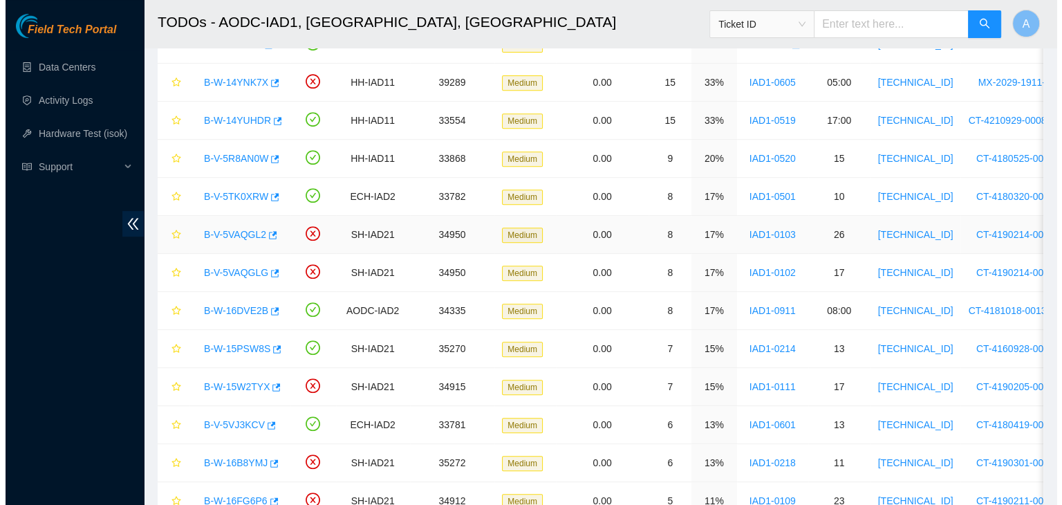
scroll to position [586, 0]
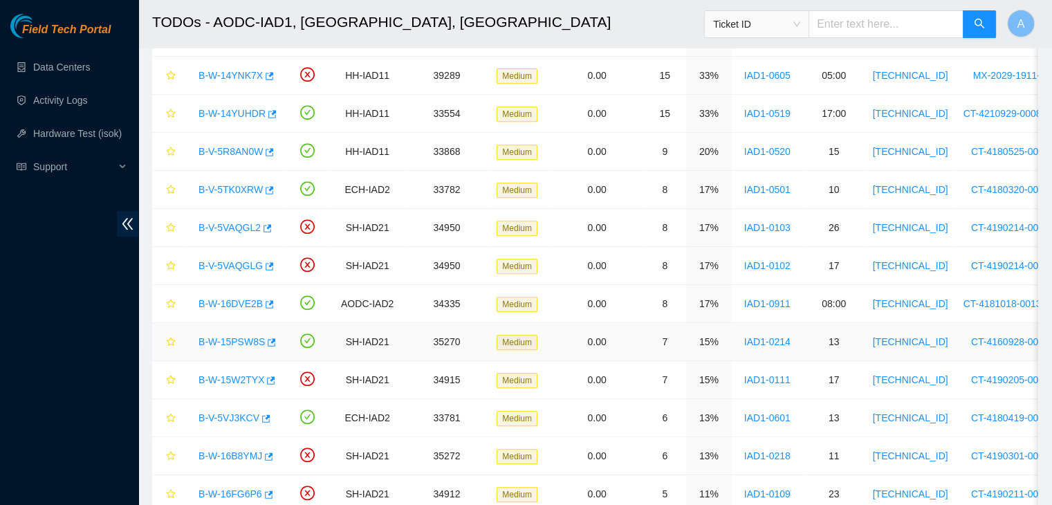
click at [235, 336] on link "B-W-15PSW8S" at bounding box center [231, 341] width 66 height 11
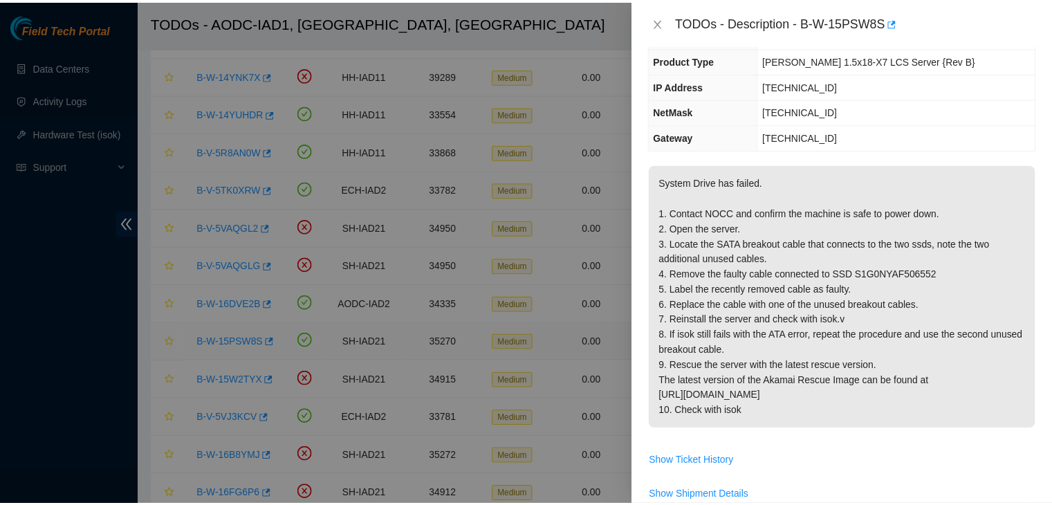
scroll to position [86, 0]
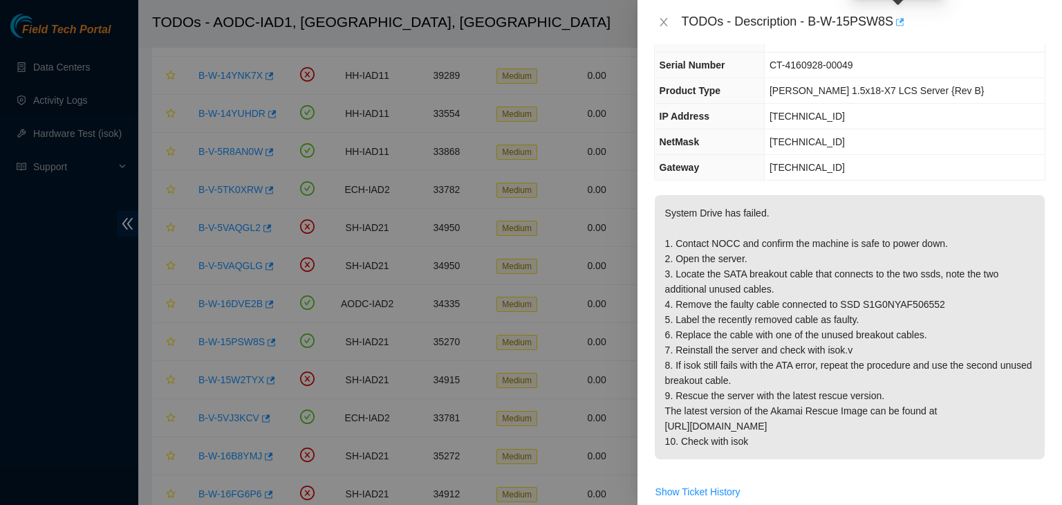
click at [894, 15] on button "button" at bounding box center [899, 22] width 11 height 22
click at [667, 20] on icon "close" at bounding box center [663, 22] width 11 height 11
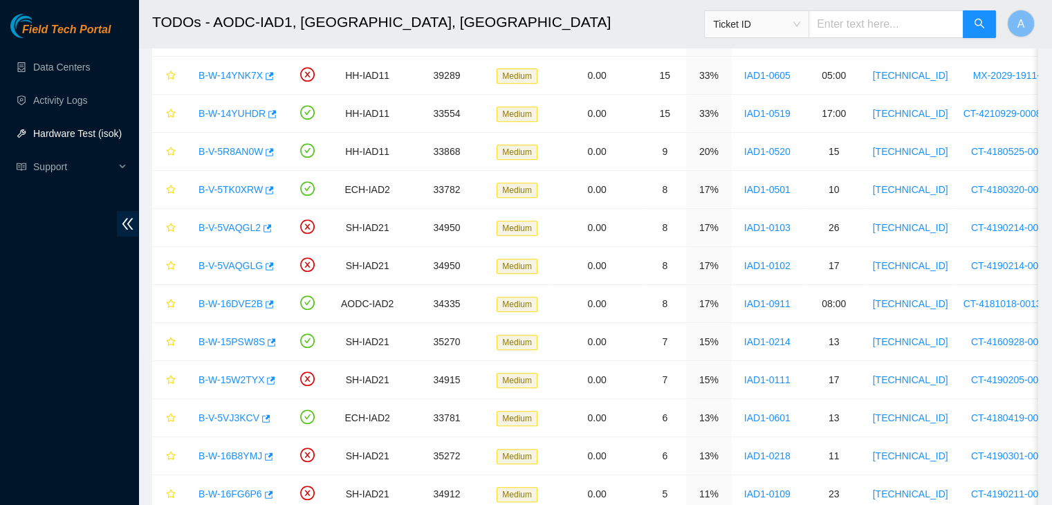
scroll to position [116, 0]
click at [72, 136] on link "Hardware Test (isok)" at bounding box center [77, 133] width 89 height 11
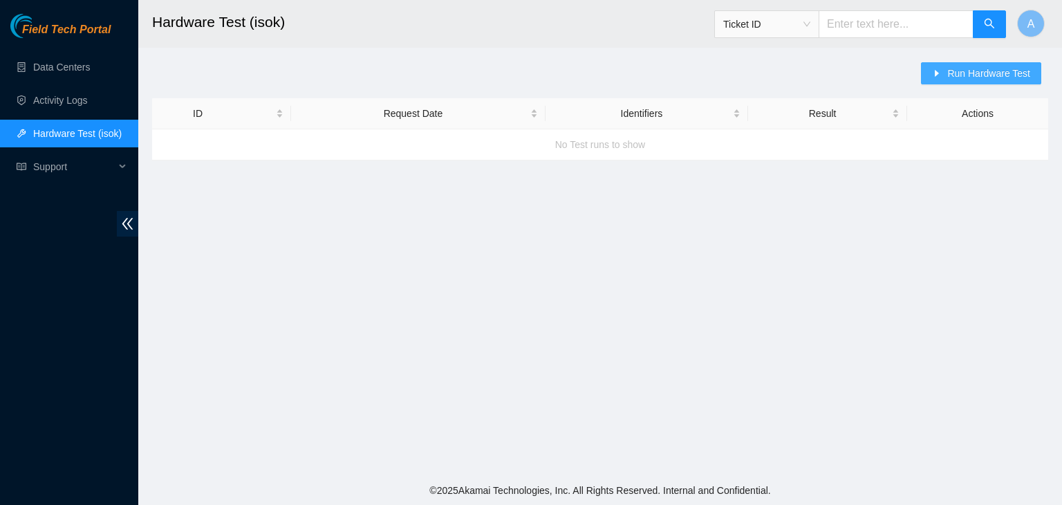
click at [938, 81] on button "Run Hardware Test" at bounding box center [981, 73] width 120 height 22
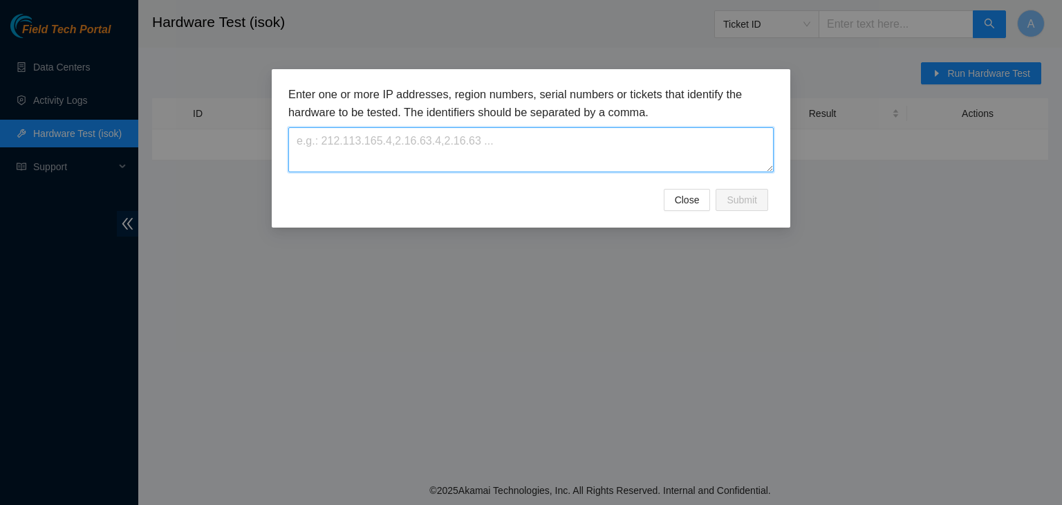
click at [494, 133] on textarea at bounding box center [530, 149] width 485 height 45
paste textarea "[TECHNICAL_ID]"
type textarea "[TECHNICAL_ID]"
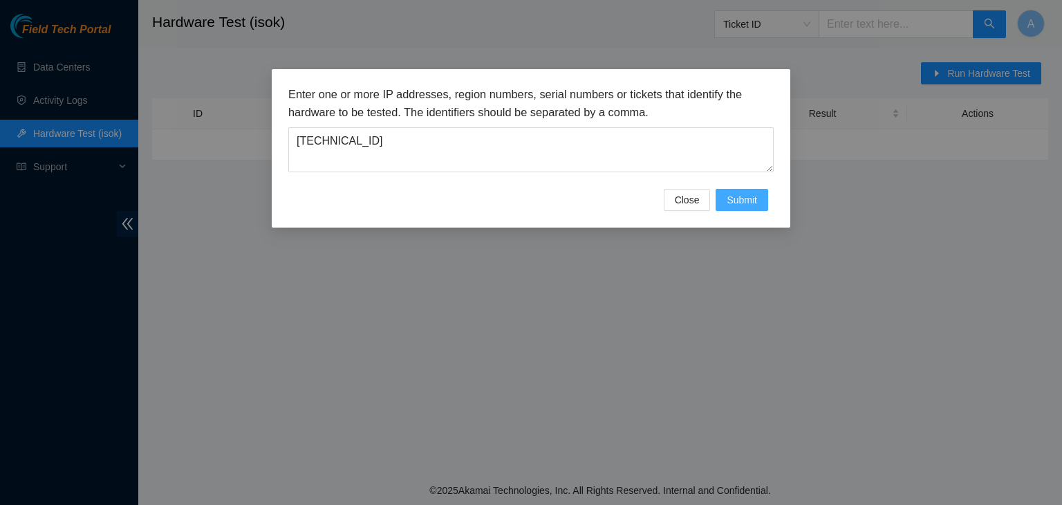
click at [739, 198] on span "Submit" at bounding box center [742, 199] width 30 height 15
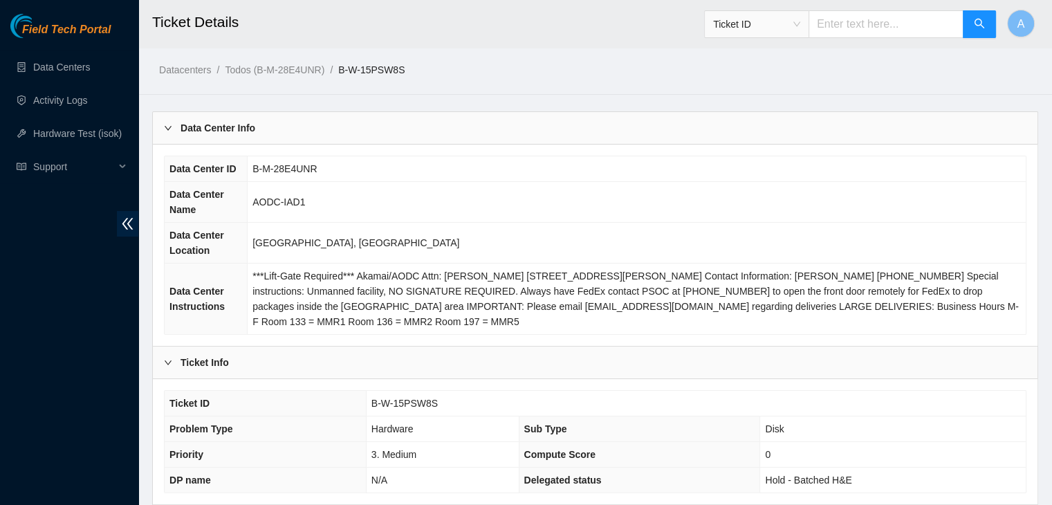
scroll to position [429, 0]
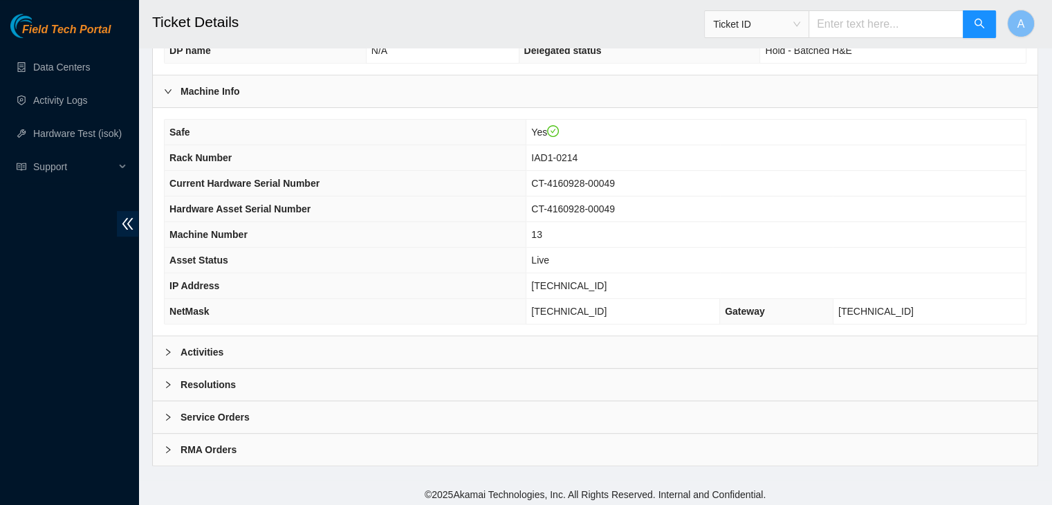
click at [473, 346] on div "Activities" at bounding box center [595, 352] width 885 height 32
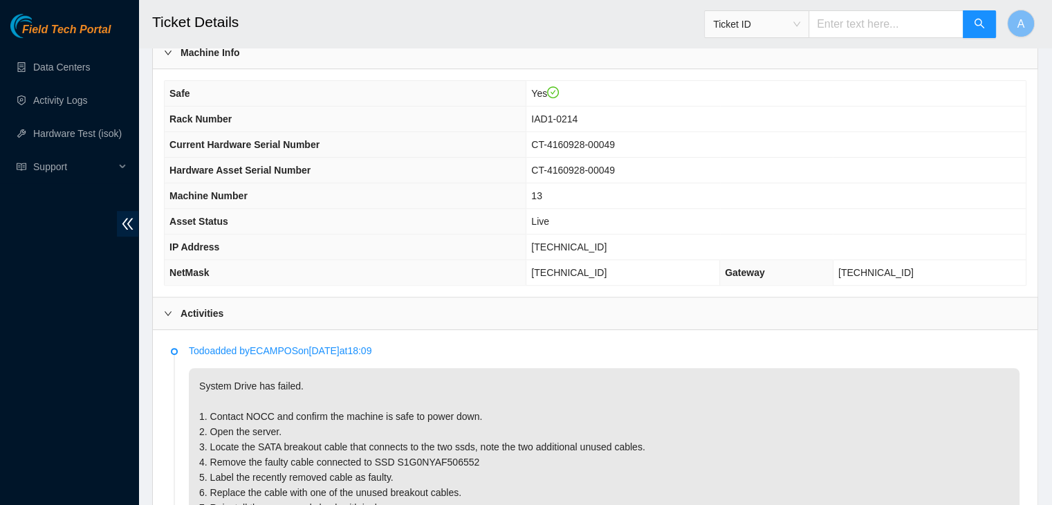
scroll to position [465, 0]
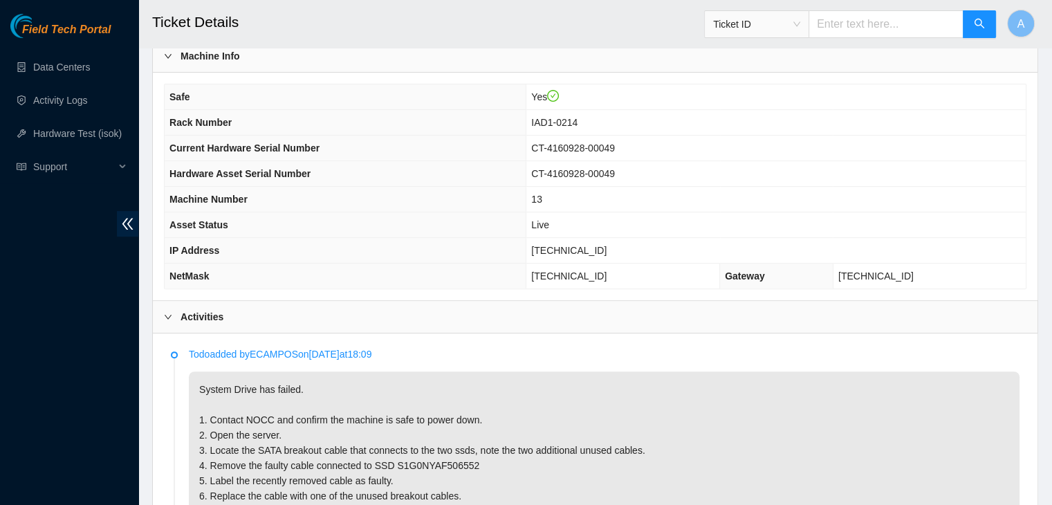
click at [588, 245] on span "[TECHNICAL_ID]" at bounding box center [568, 250] width 75 height 11
copy span "[TECHNICAL_ID]"
click at [588, 245] on span "[TECHNICAL_ID]" at bounding box center [568, 250] width 75 height 11
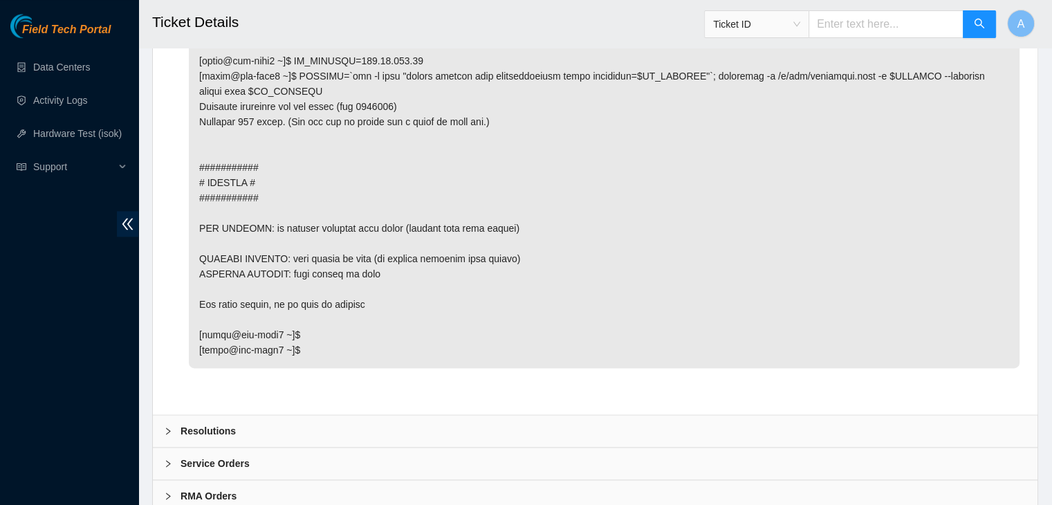
scroll to position [1928, 0]
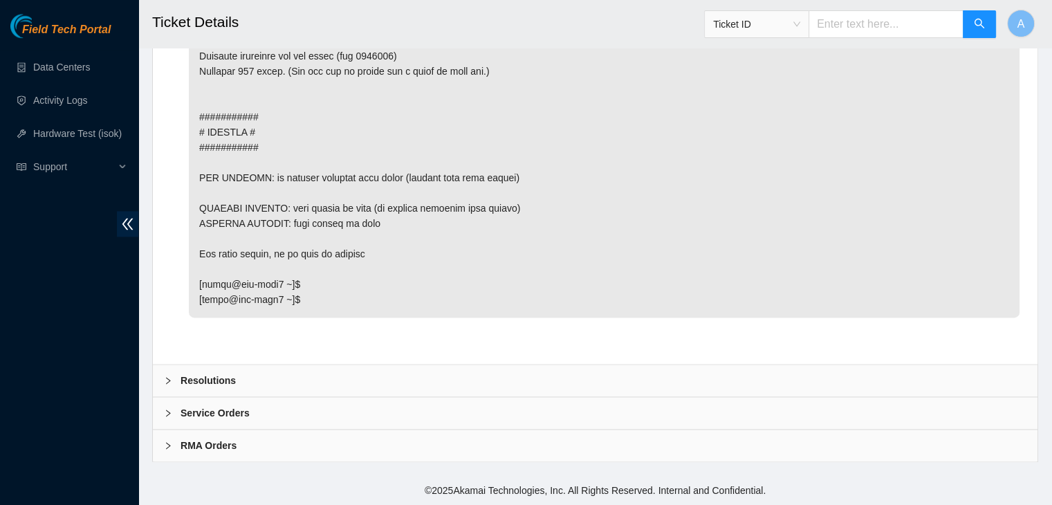
click at [409, 377] on div "Resolutions" at bounding box center [595, 380] width 885 height 32
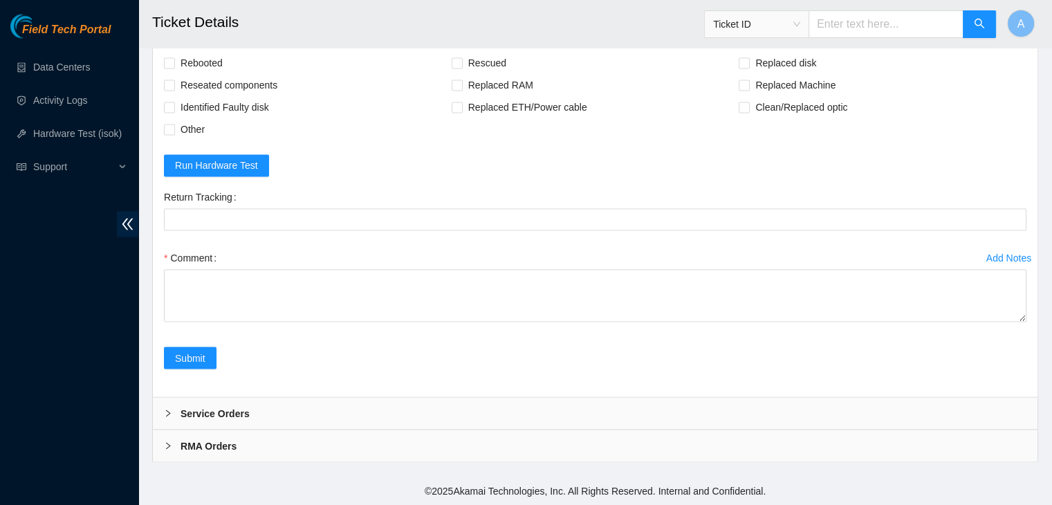
scroll to position [2279, 0]
click at [213, 74] on span "Rebooted" at bounding box center [201, 63] width 53 height 22
click at [174, 67] on input "Rebooted" at bounding box center [169, 62] width 10 height 10
checkbox input "true"
click at [222, 96] on span "Reseated components" at bounding box center [229, 85] width 108 height 22
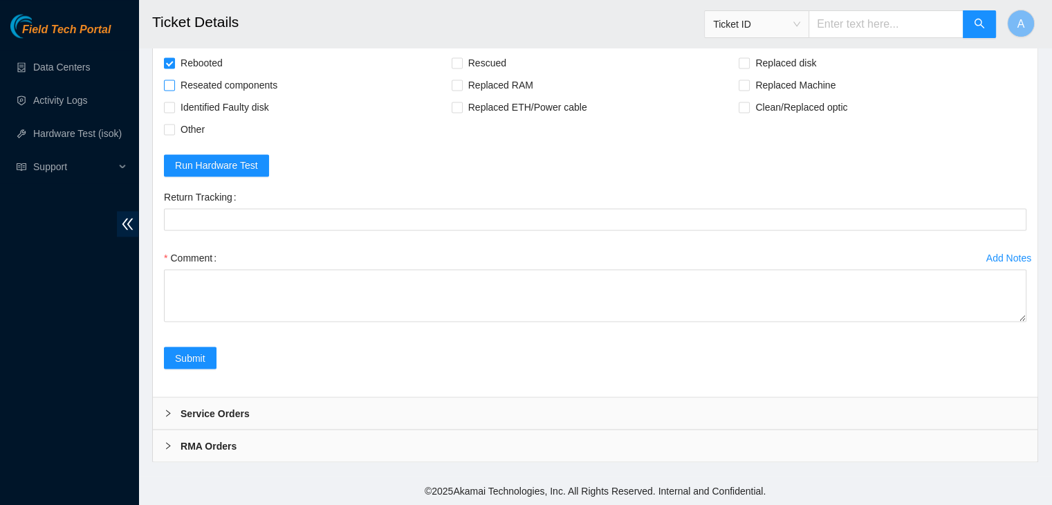
click at [174, 89] on input "Reseated components" at bounding box center [169, 85] width 10 height 10
checkbox input "true"
click at [197, 133] on span "Other" at bounding box center [192, 129] width 35 height 22
click at [174, 133] on input "Other" at bounding box center [169, 129] width 10 height 10
checkbox input "true"
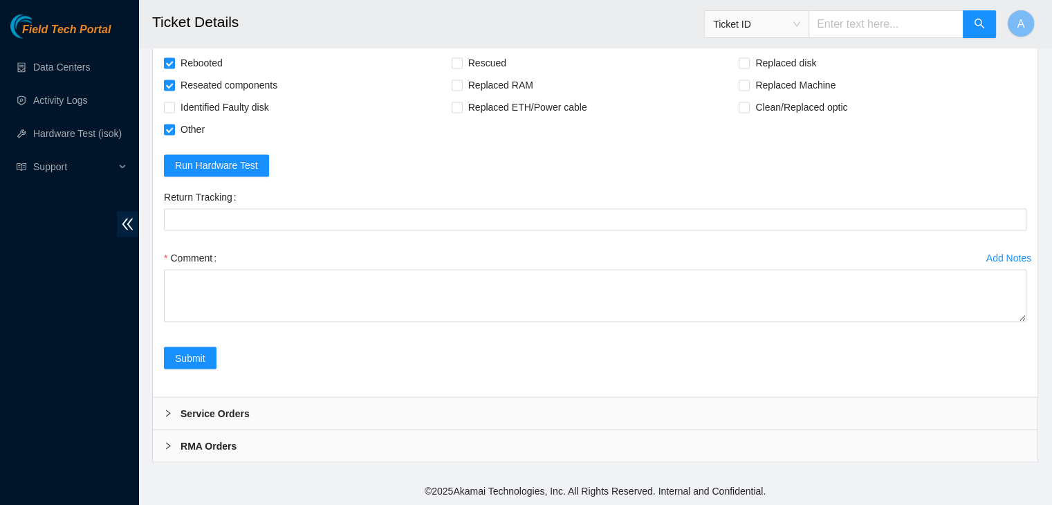
scroll to position [2284, 0]
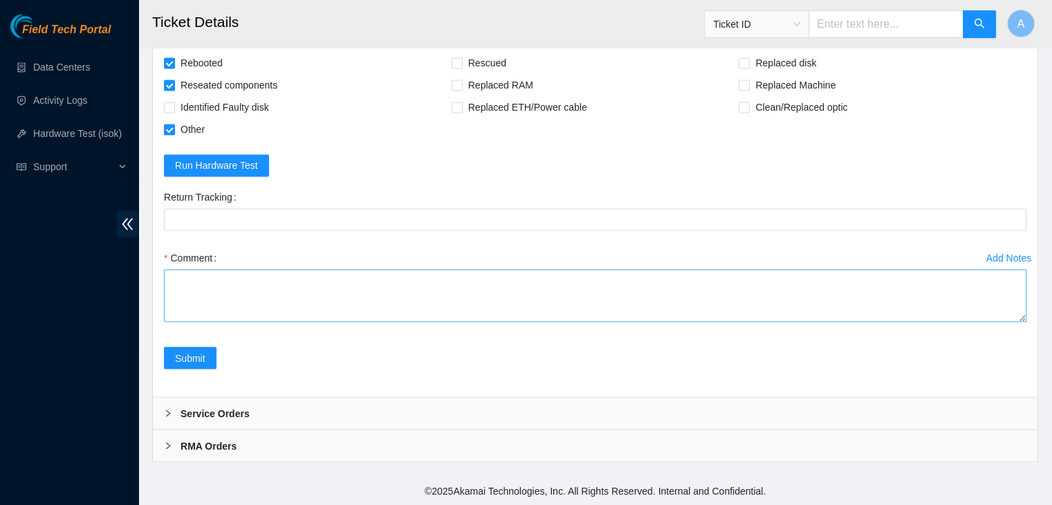
drag, startPoint x: 1022, startPoint y: 316, endPoint x: 978, endPoint y: 471, distance: 161.1
click at [978, 322] on textarea "Comment" at bounding box center [595, 295] width 862 height 53
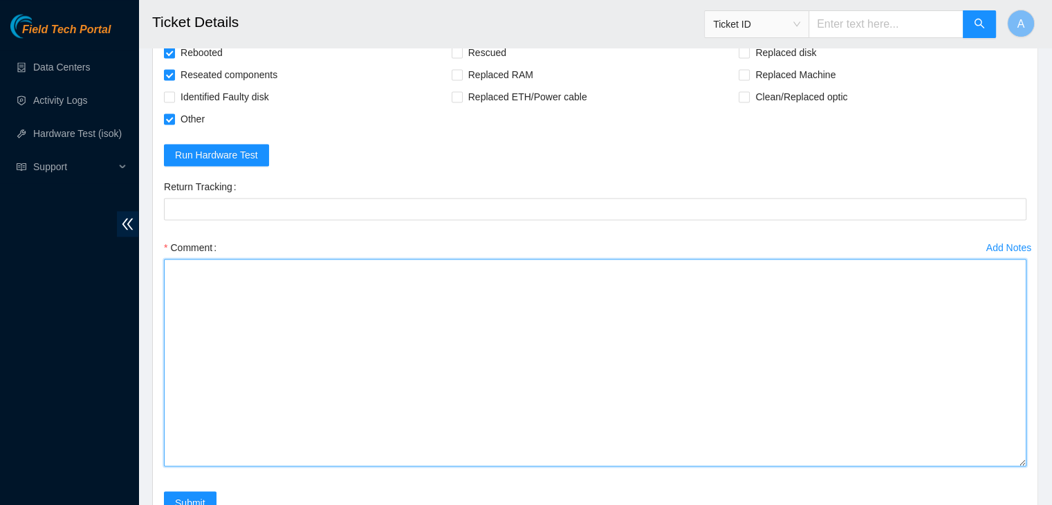
click at [857, 364] on textarea "Comment" at bounding box center [595, 362] width 862 height 207
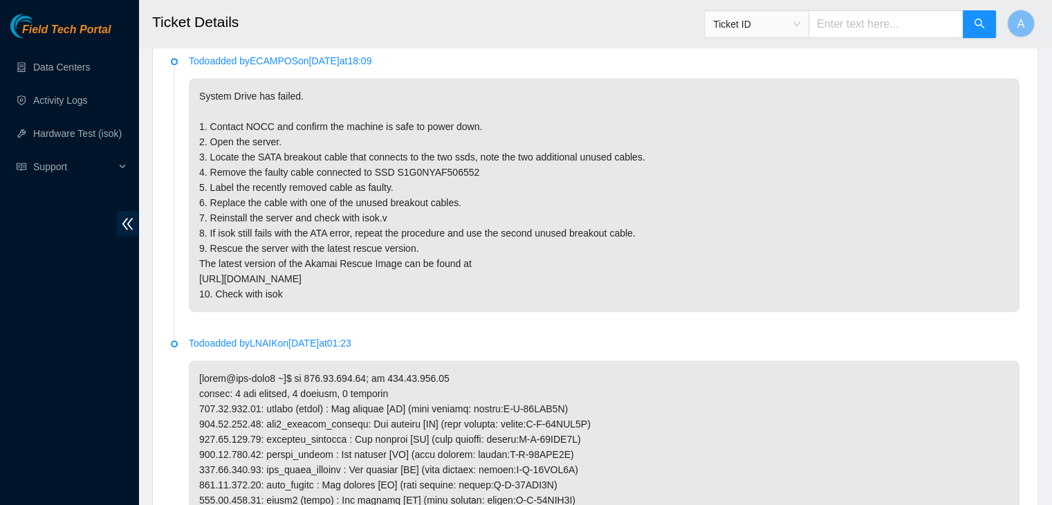
scroll to position [761, 0]
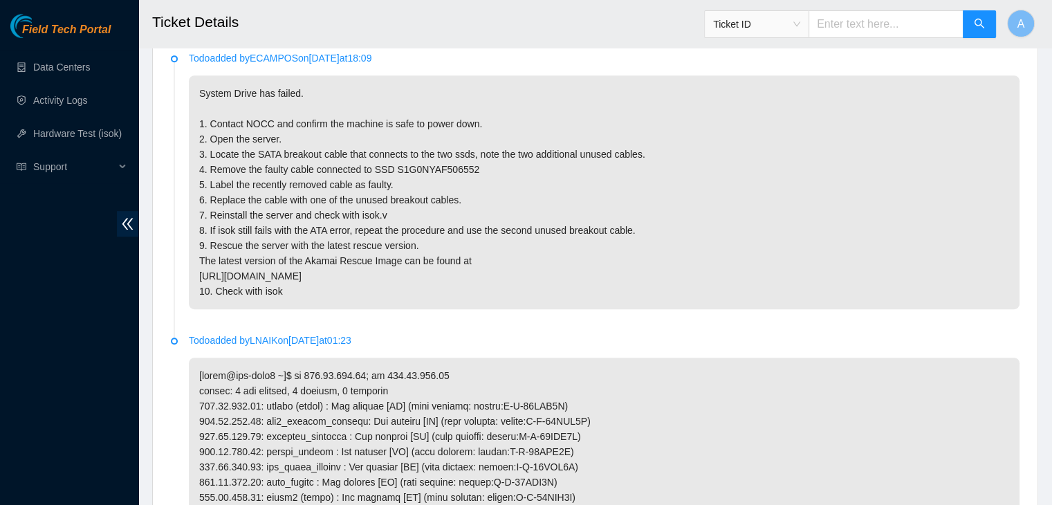
click at [442, 167] on p "System Drive has failed. 1. Contact NOCC and confirm the machine is safe to pow…" at bounding box center [604, 192] width 831 height 234
copy p "S1G0NYAF506552"
click at [442, 167] on p "System Drive has failed. 1. Contact NOCC and confirm the machine is safe to pow…" at bounding box center [604, 192] width 831 height 234
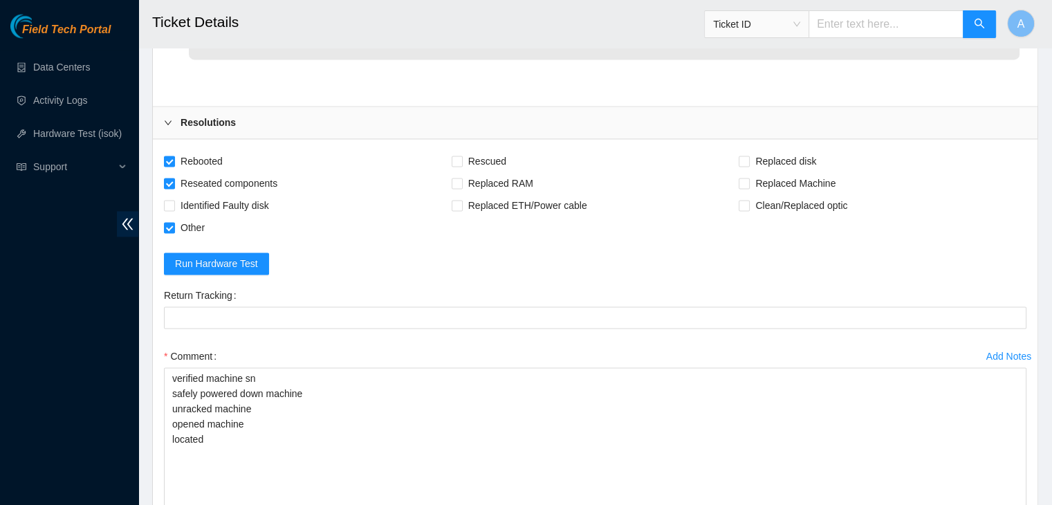
scroll to position [2439, 0]
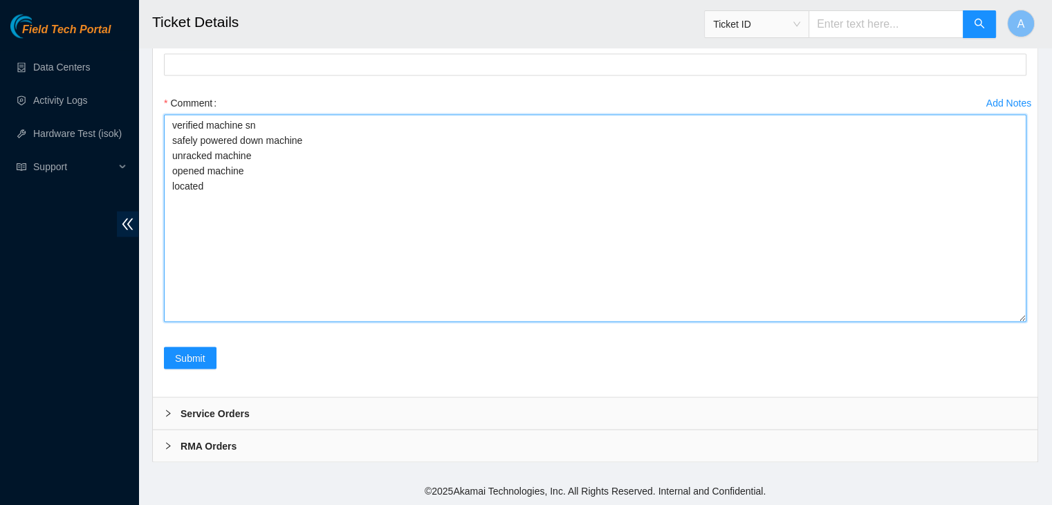
click at [414, 211] on textarea "verified machine sn safely powered down machine unracked machine opened machine…" at bounding box center [595, 217] width 862 height 207
paste textarea "S1G0NYAF506552"
click at [432, 192] on textarea "verified machine sn safely powered down machine unracked machine opened machine…" at bounding box center [595, 217] width 862 height 207
click at [492, 186] on textarea "verified machine sn safely powered down machine unracked machine opened machine…" at bounding box center [595, 217] width 862 height 207
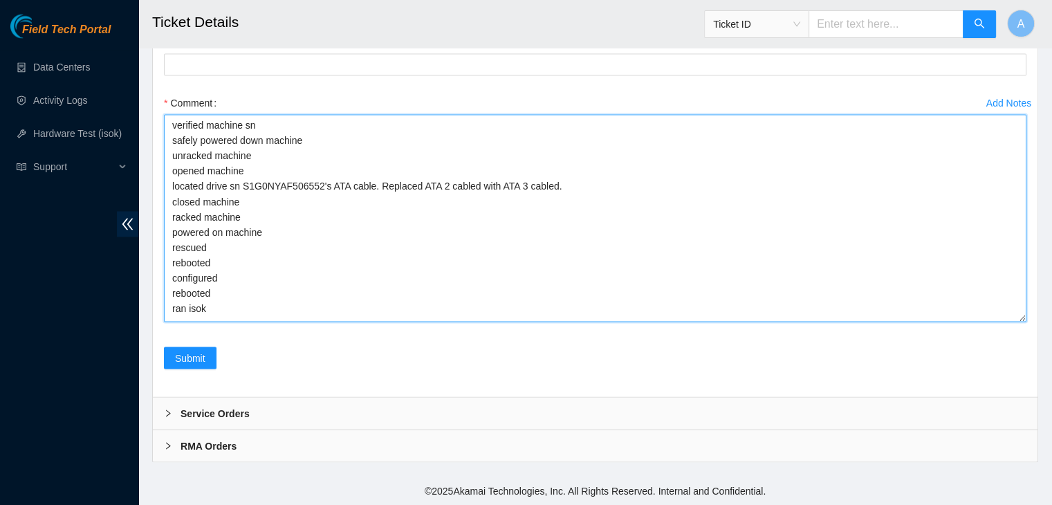
scroll to position [0, 0]
drag, startPoint x: 1018, startPoint y: 318, endPoint x: 962, endPoint y: 526, distance: 215.6
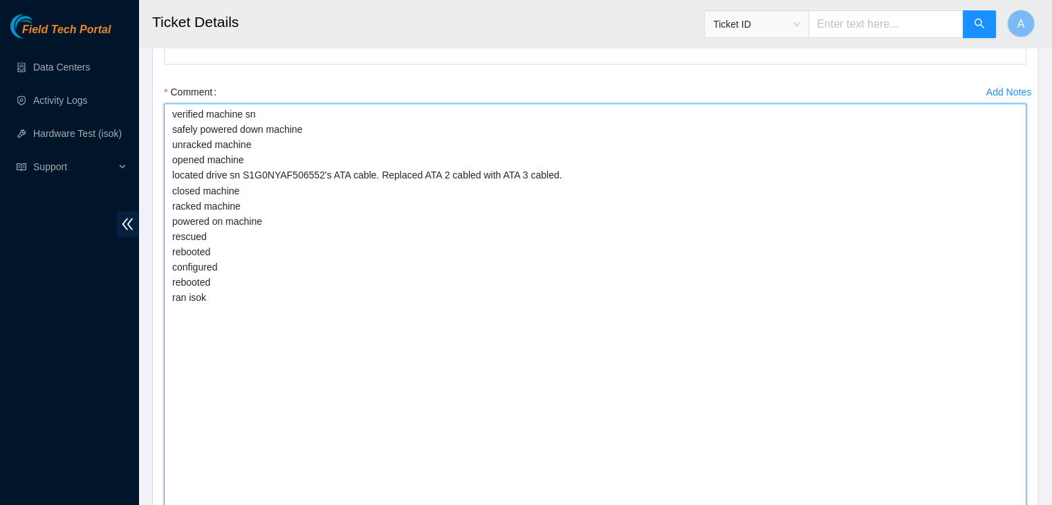
scroll to position [2324, 0]
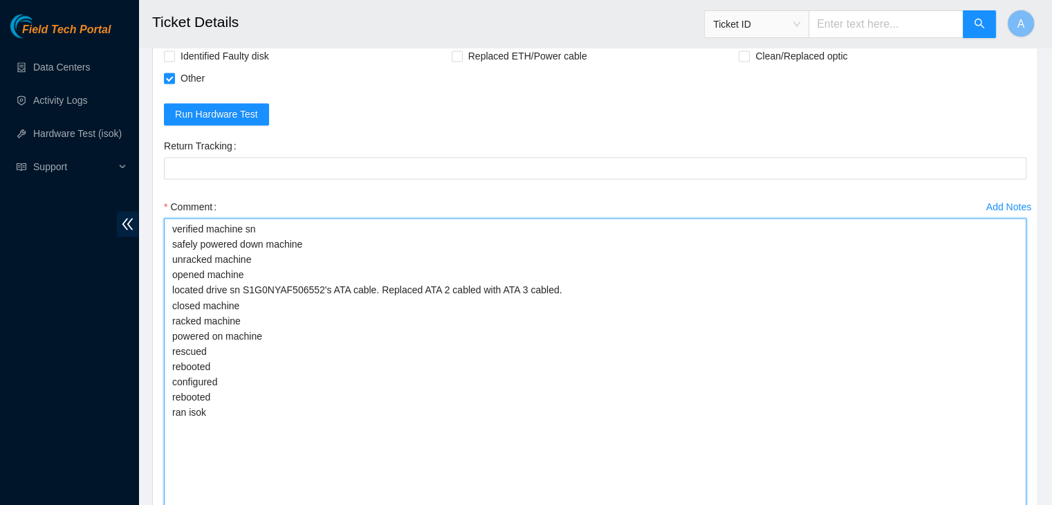
click at [273, 346] on textarea "verified machine sn safely powered down machine unracked machine opened machine…" at bounding box center [595, 426] width 862 height 416
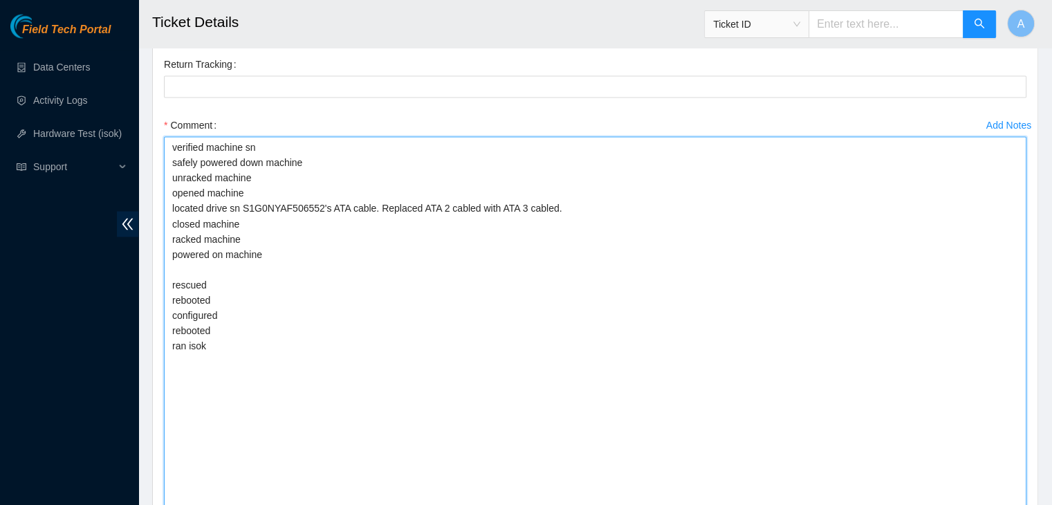
scroll to position [2407, 0]
paste textarea "342118 25-09-2025 11:25:52 104.98.119.58 COMPLETE Result Detail Message Ticket …"
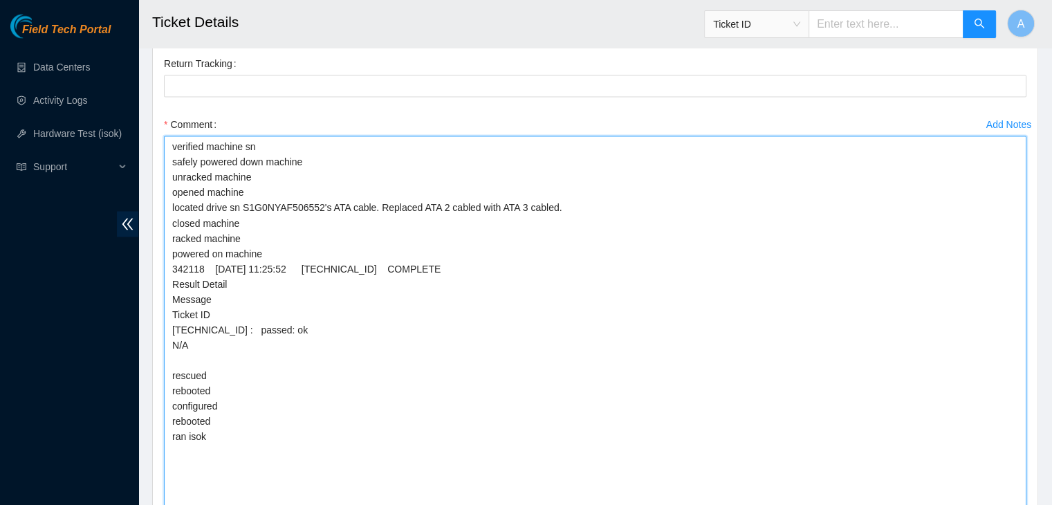
click at [302, 259] on textarea "verified machine sn safely powered down machine unracked machine opened machine…" at bounding box center [595, 344] width 862 height 416
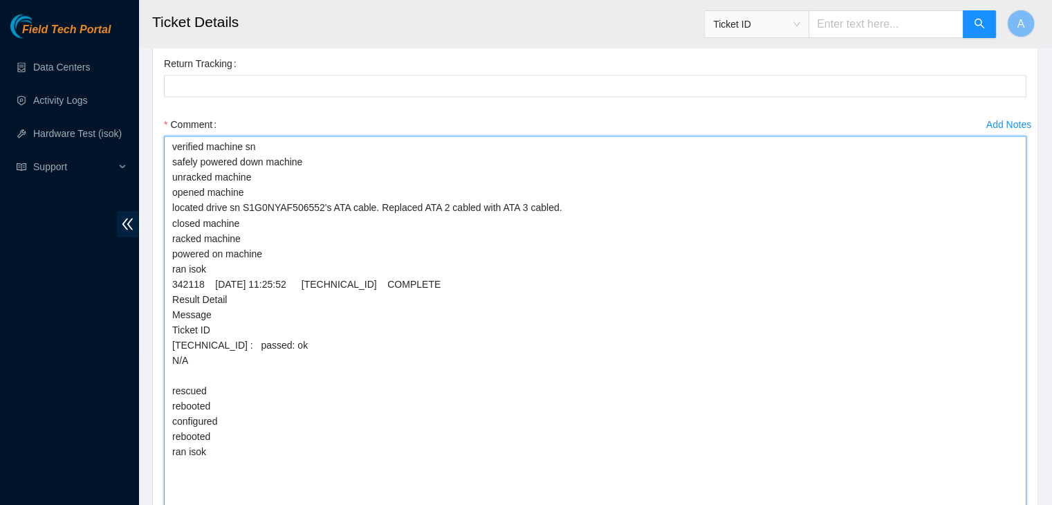
click at [279, 387] on textarea "verified machine sn safely powered down machine unracked machine opened machine…" at bounding box center [595, 344] width 862 height 416
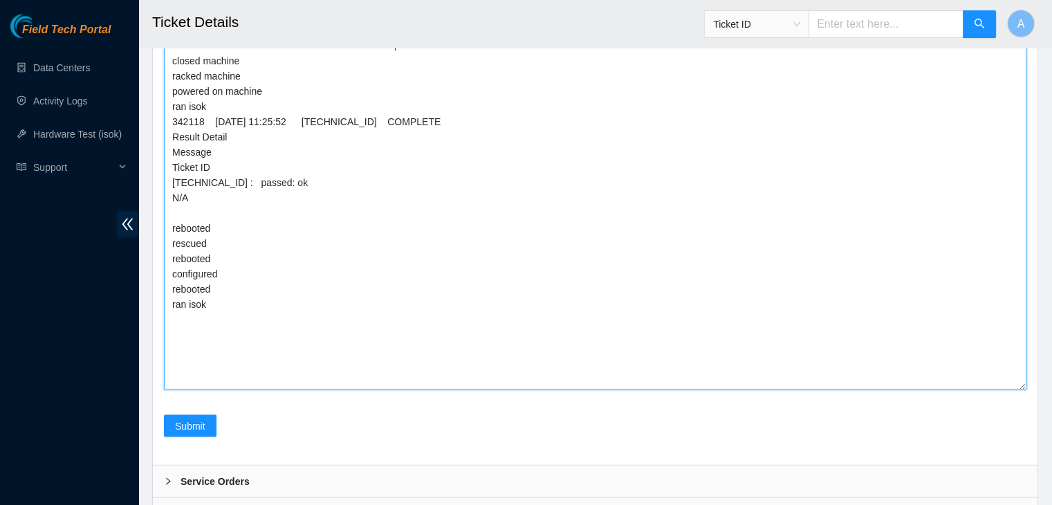
scroll to position [2578, 0]
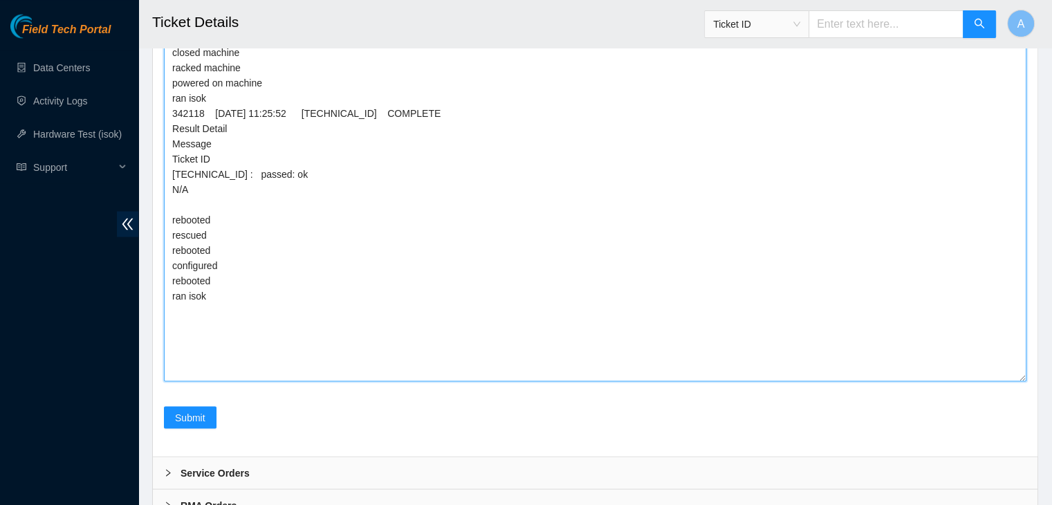
click at [308, 326] on textarea "verified machine sn safely powered down machine unracked machine opened machine…" at bounding box center [595, 173] width 862 height 416
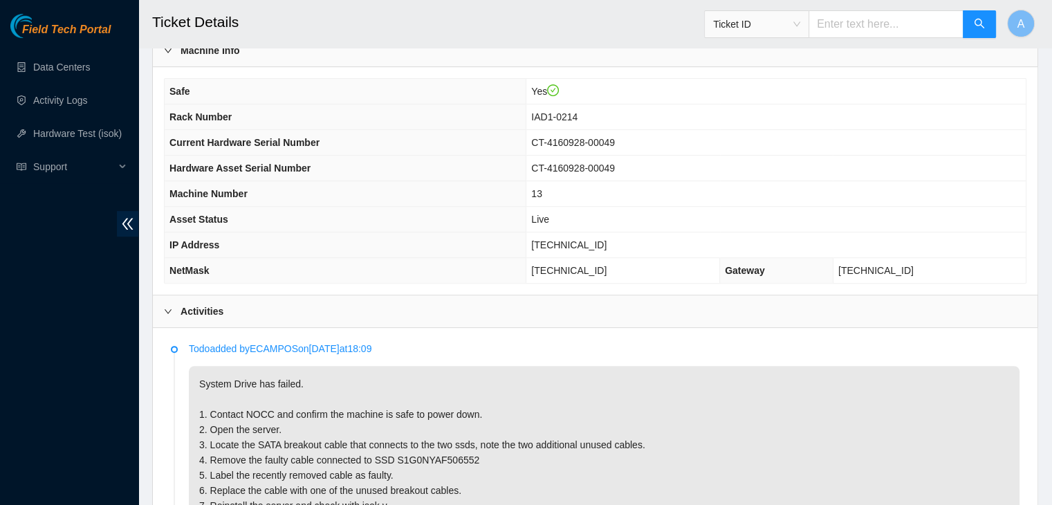
scroll to position [470, 0]
click at [595, 241] on span "[TECHNICAL_ID]" at bounding box center [568, 245] width 75 height 11
copy span "[TECHNICAL_ID]"
click at [595, 241] on span "[TECHNICAL_ID]" at bounding box center [568, 245] width 75 height 11
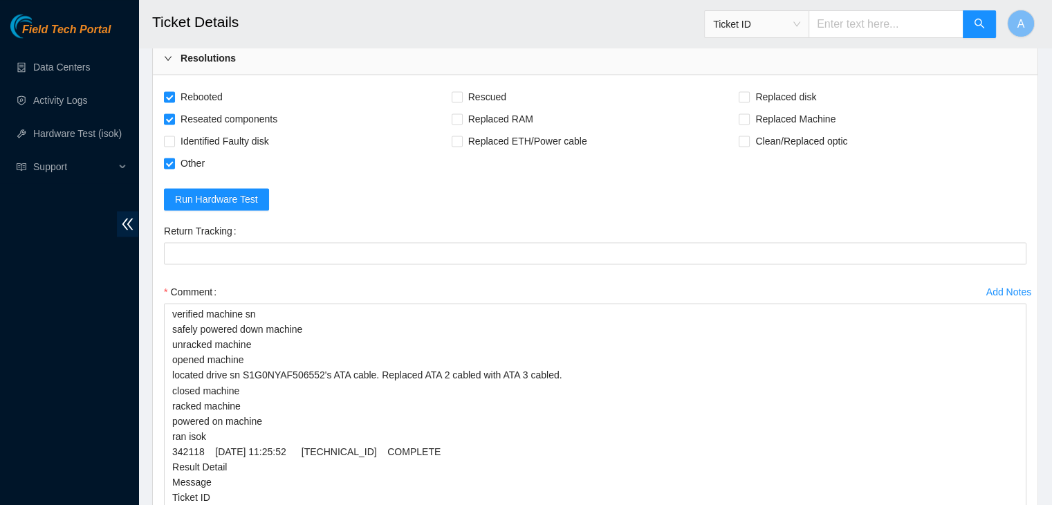
scroll to position [2647, 0]
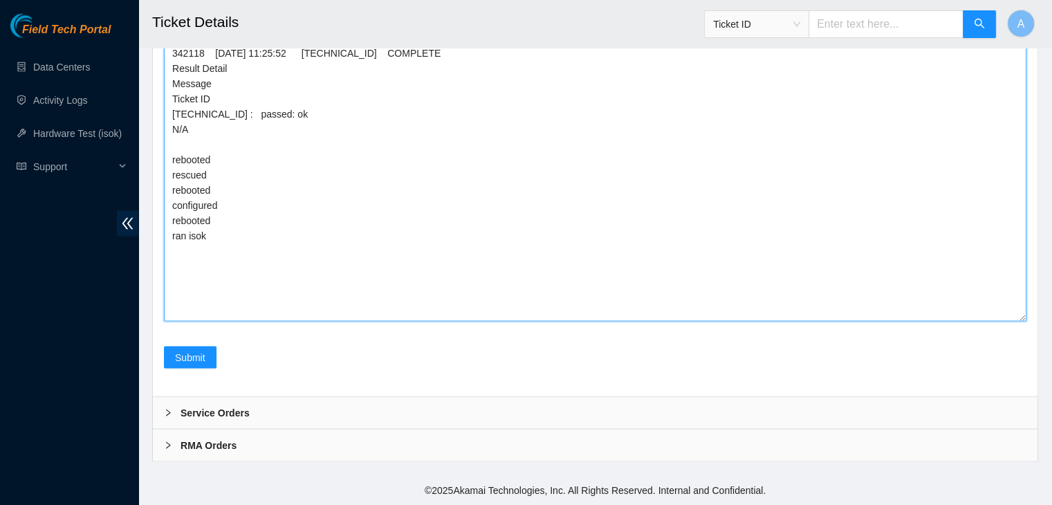
click at [338, 250] on textarea "verified machine sn safely powered down machine unracked machine opened machine…" at bounding box center [595, 113] width 862 height 416
paste textarea "342141 25-09-2025 12:05:50 104.98.119.58 COMPLETE Result Detail Message Ticket …"
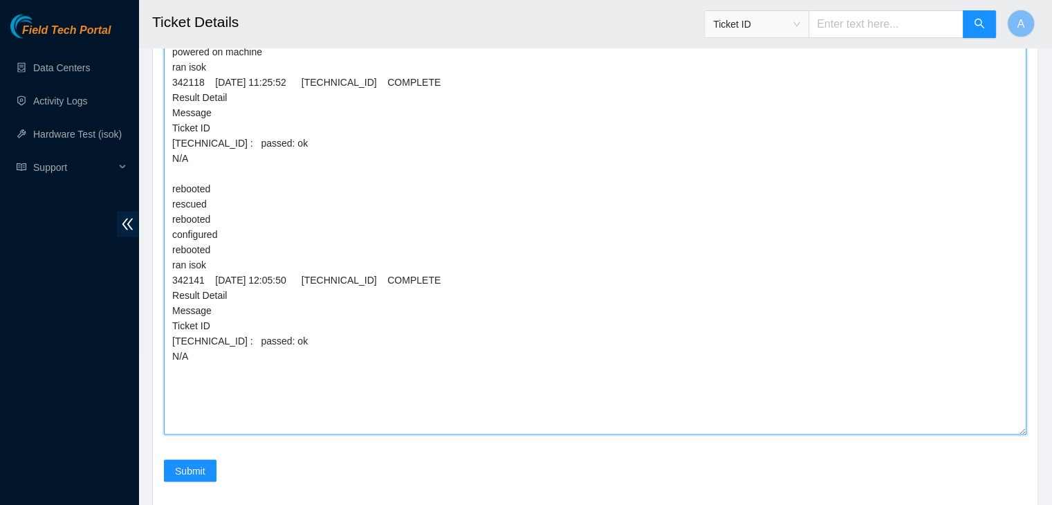
scroll to position [0, 0]
drag, startPoint x: 1023, startPoint y: 359, endPoint x: 1007, endPoint y: 443, distance: 85.9
click at [1007, 434] on textarea "verified machine sn safely powered down machine unracked machine opened machine…" at bounding box center [595, 184] width 862 height 501
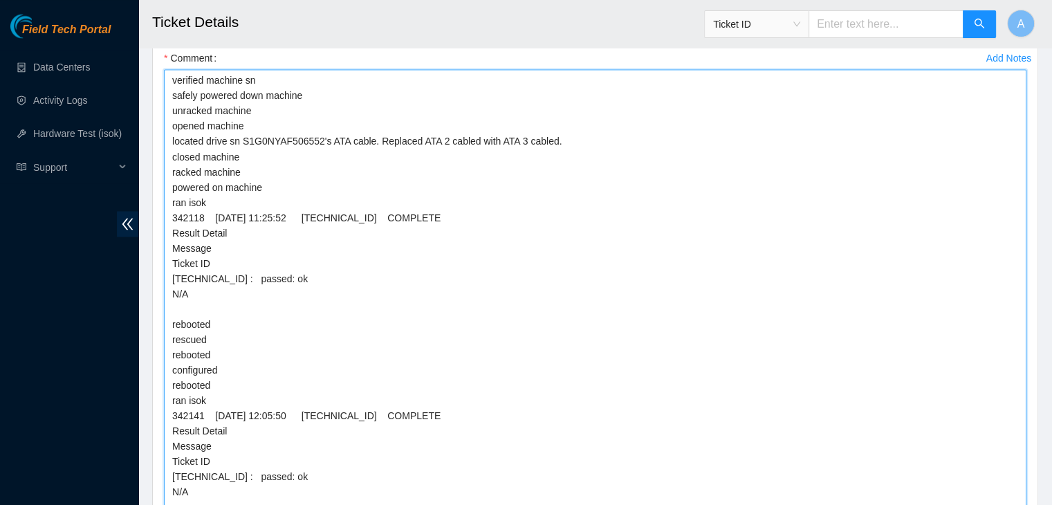
scroll to position [2472, 0]
click at [470, 158] on textarea "verified machine sn safely powered down machine unracked machine opened machine…" at bounding box center [595, 321] width 862 height 501
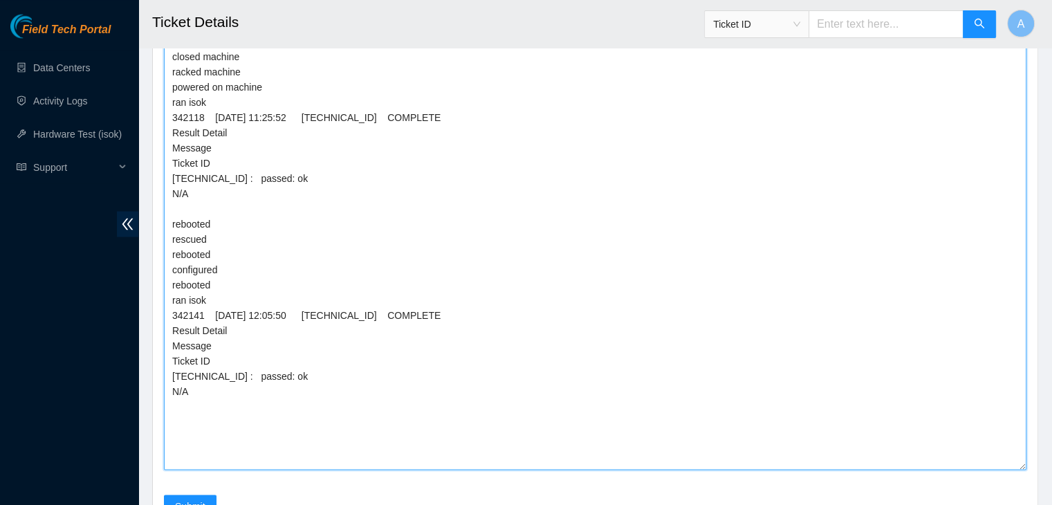
scroll to position [2732, 0]
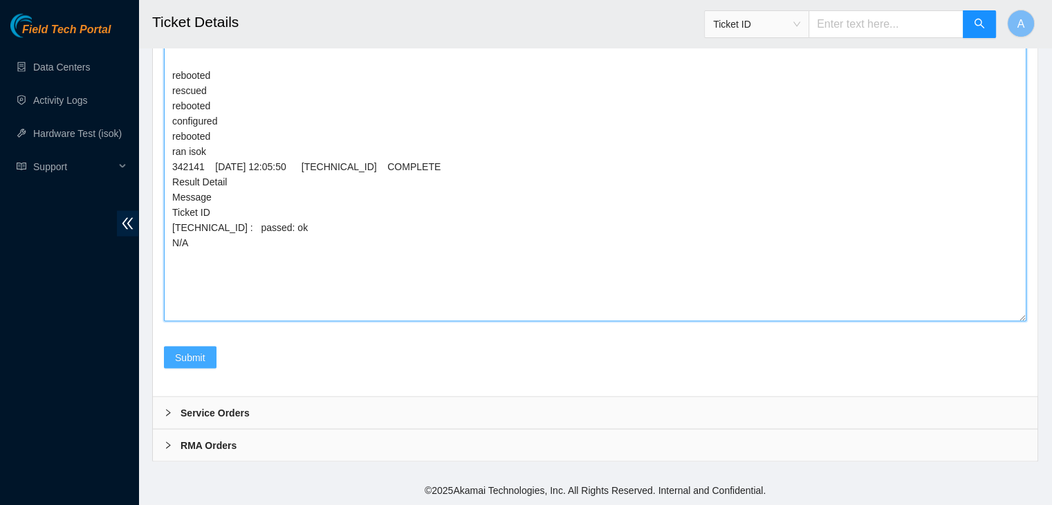
type textarea "verified machine sn safely powered down machine unracked machine opened machine…"
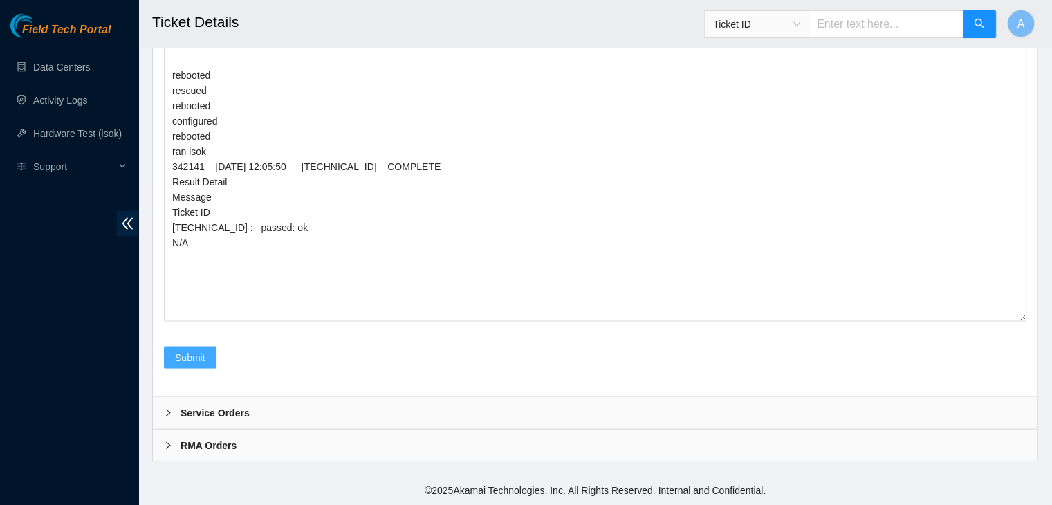
click at [183, 355] on span "Submit" at bounding box center [190, 357] width 30 height 15
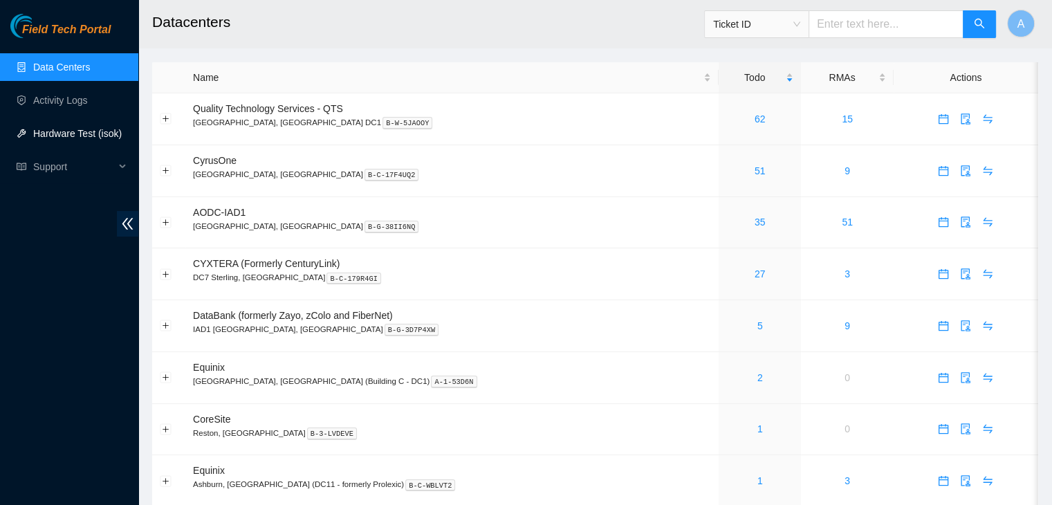
click at [110, 128] on link "Hardware Test (isok)" at bounding box center [77, 133] width 89 height 11
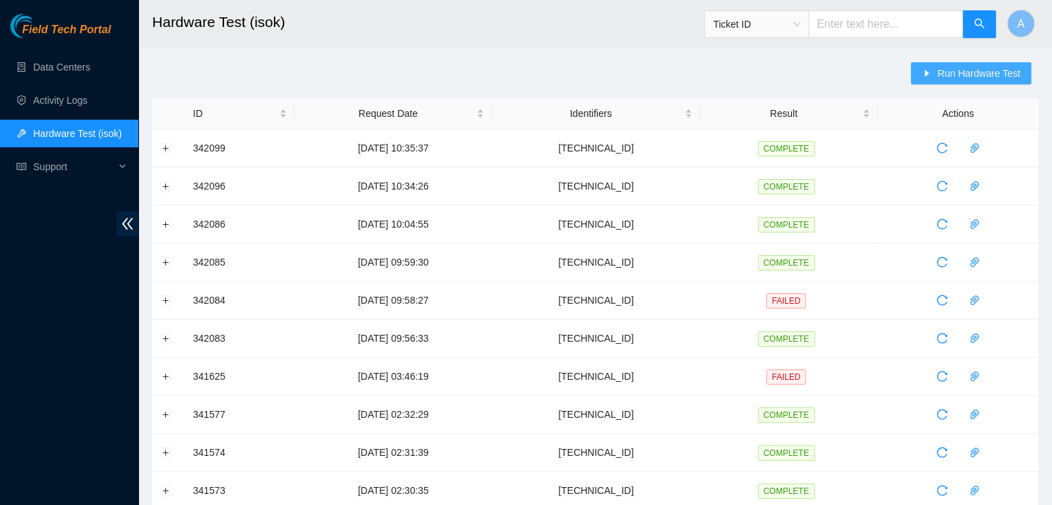
click at [976, 66] on span "Run Hardware Test" at bounding box center [978, 73] width 83 height 15
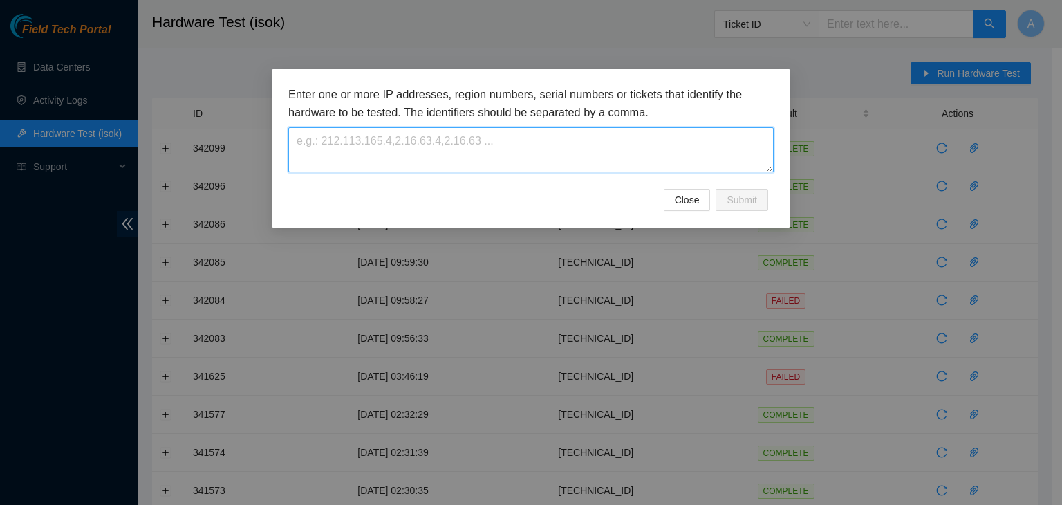
click at [726, 136] on textarea at bounding box center [530, 149] width 485 height 45
paste textarea "104.98.119.58"
type textarea "104.98.119.58"
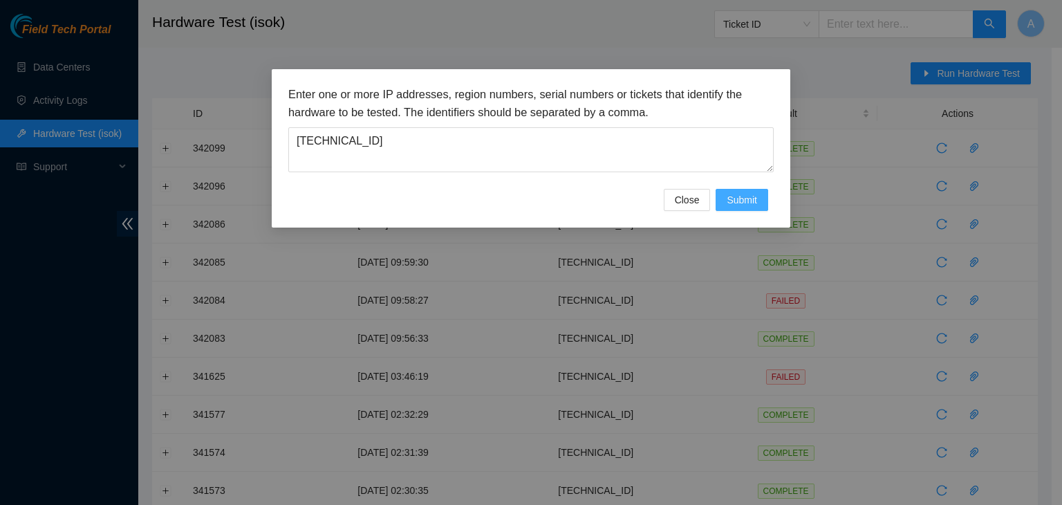
click at [764, 196] on button "Submit" at bounding box center [742, 200] width 53 height 22
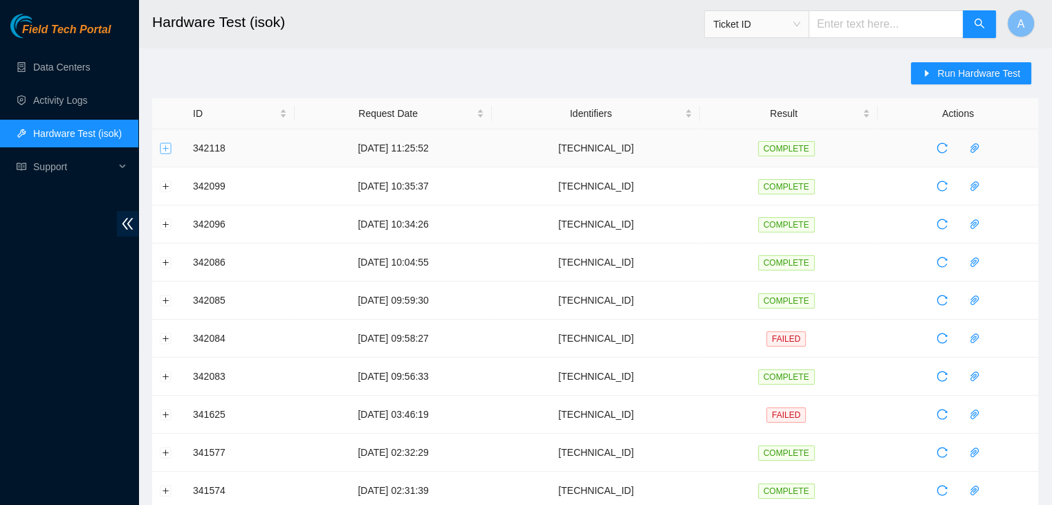
click at [161, 146] on button "Expand row" at bounding box center [165, 147] width 11 height 11
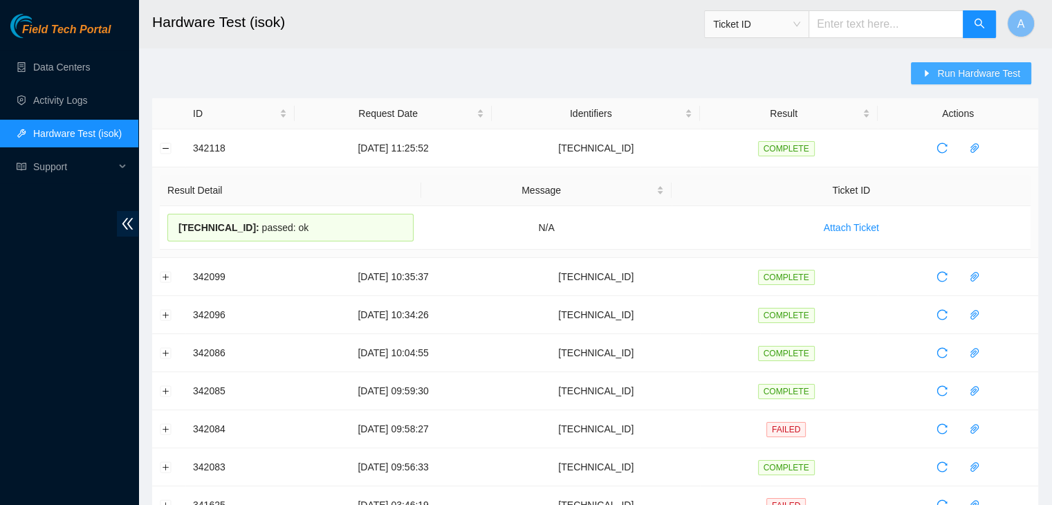
click at [924, 70] on button "Run Hardware Test" at bounding box center [971, 73] width 120 height 22
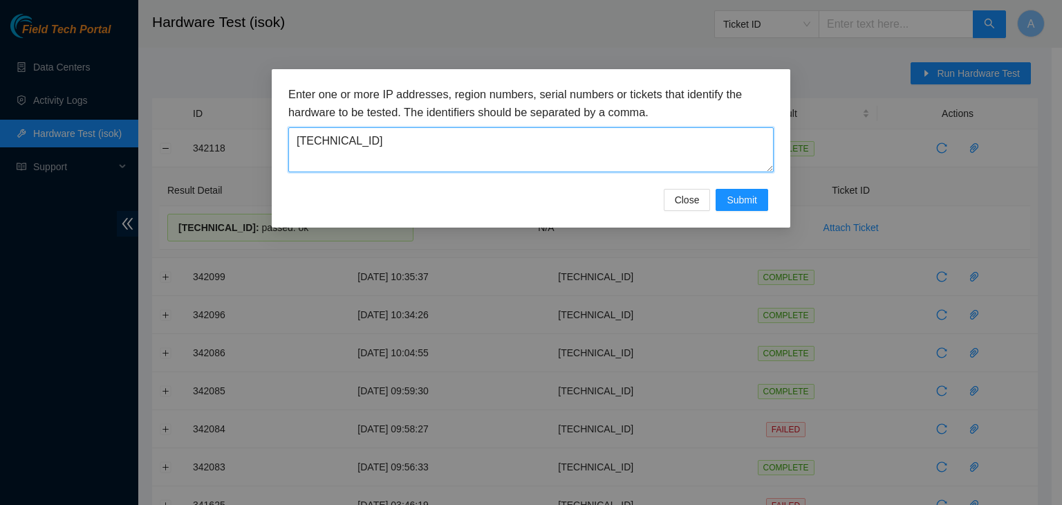
click at [671, 147] on textarea "104.98.119.58" at bounding box center [530, 149] width 485 height 45
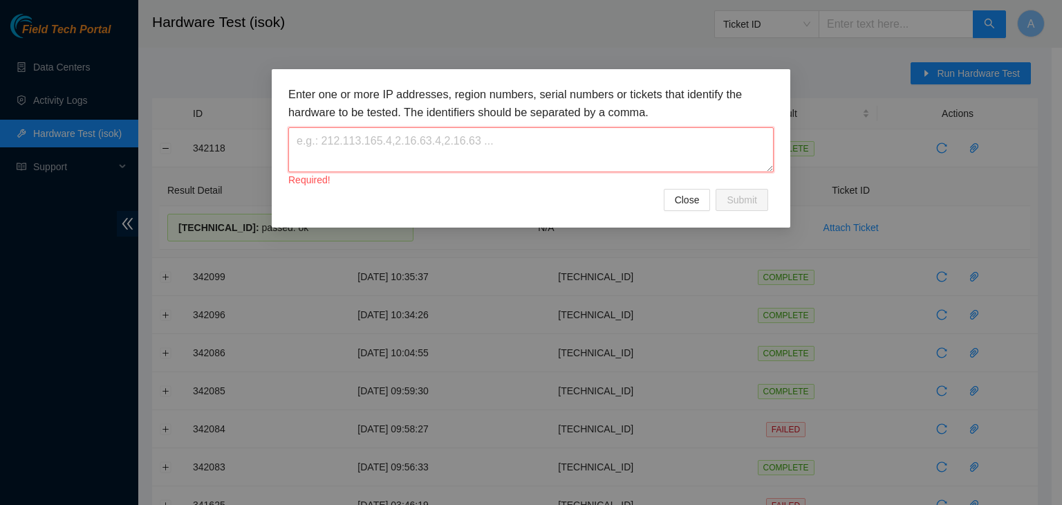
paste textarea "104.84.155.24"
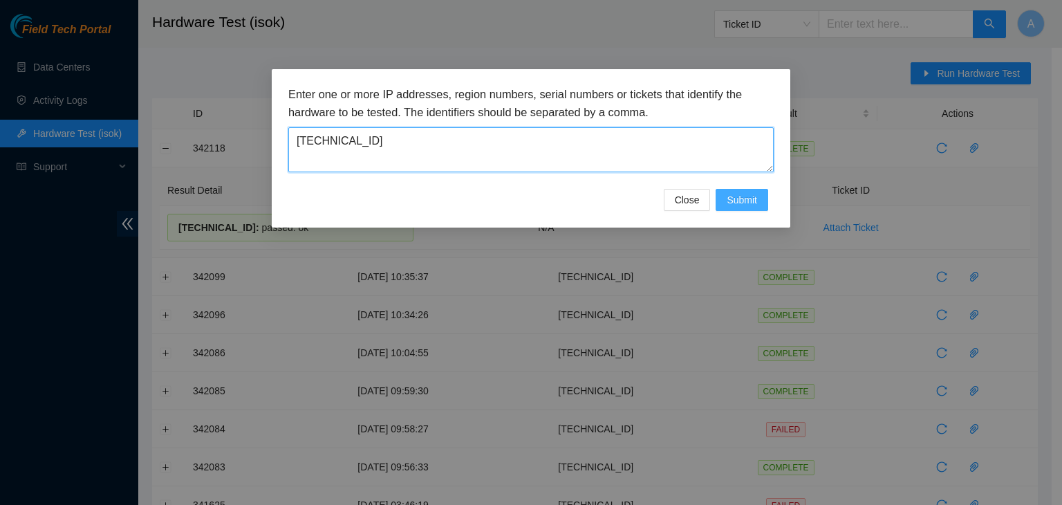
type textarea "104.84.155.24"
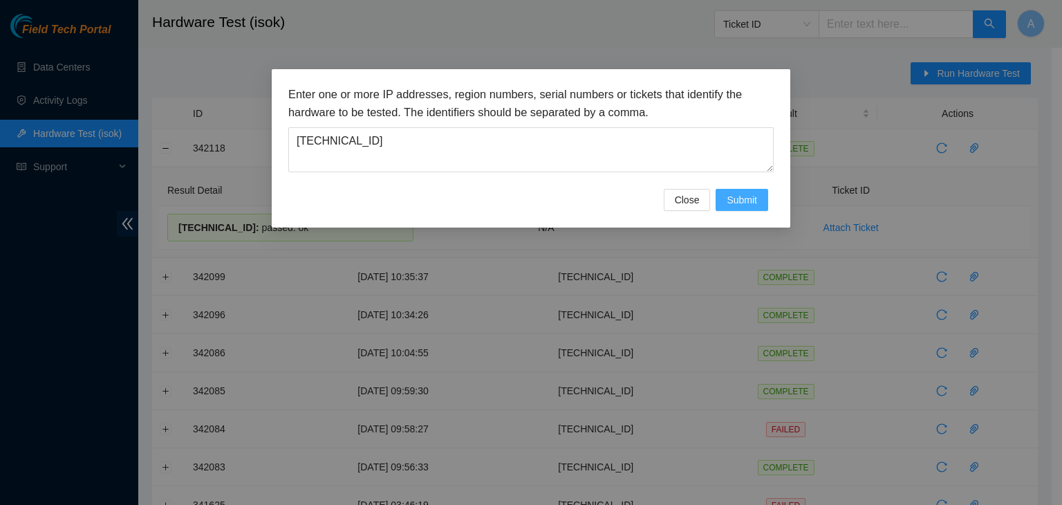
click at [739, 206] on span "Submit" at bounding box center [742, 199] width 30 height 15
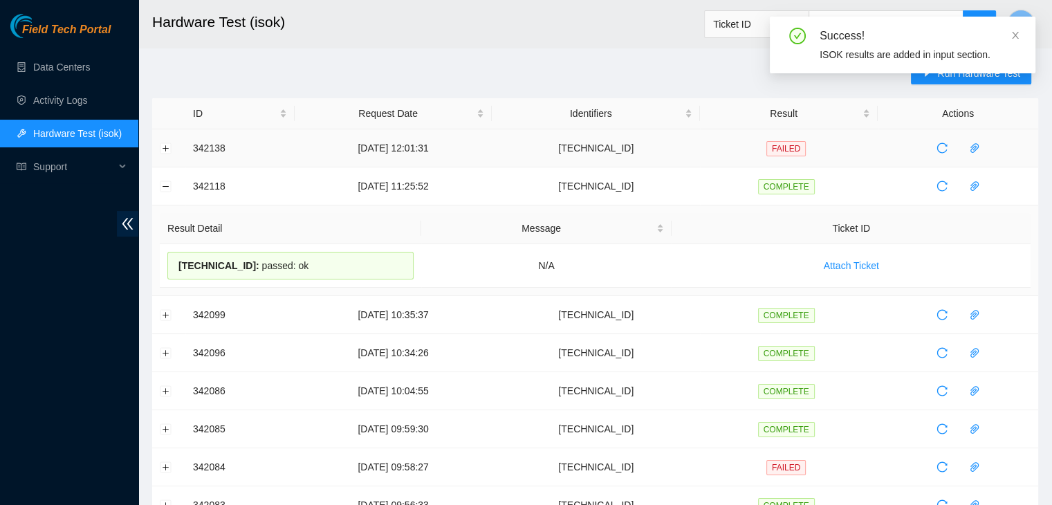
click at [160, 156] on td at bounding box center [168, 148] width 33 height 38
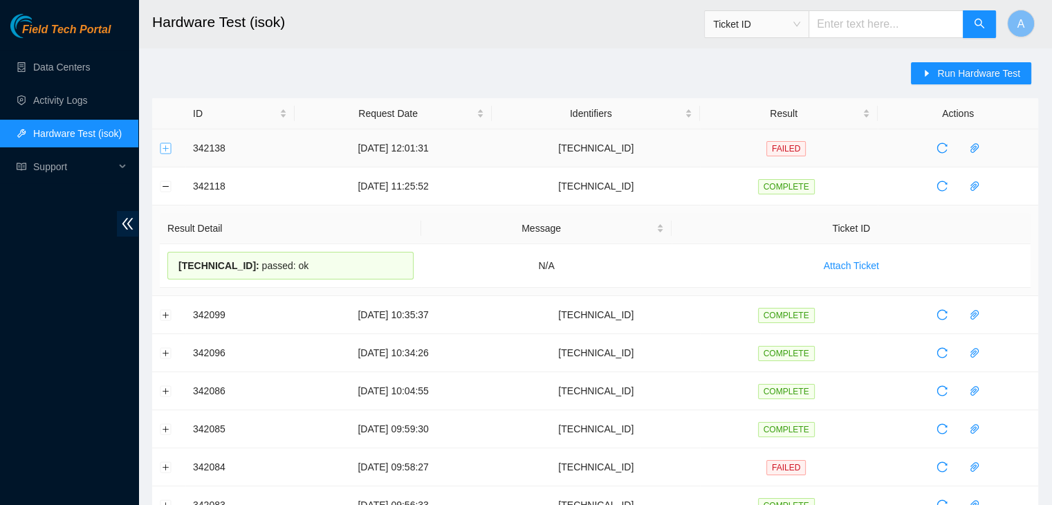
click at [161, 150] on button "Expand row" at bounding box center [165, 147] width 11 height 11
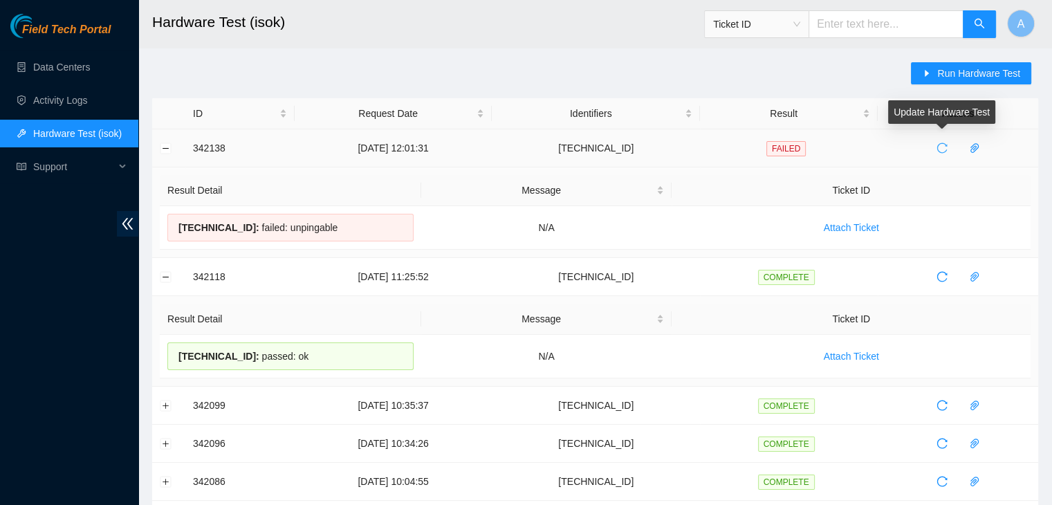
click at [936, 151] on icon "reload" at bounding box center [941, 147] width 11 height 11
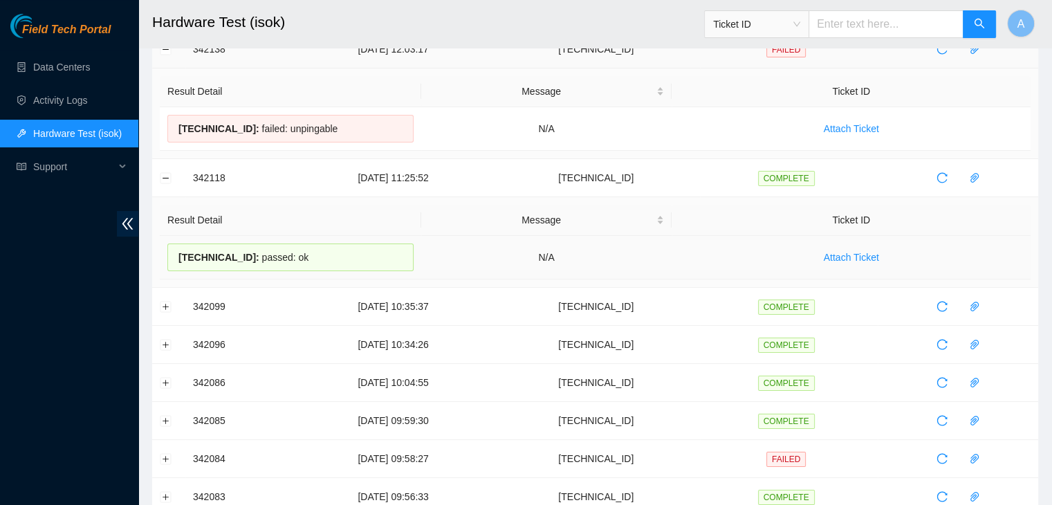
scroll to position [100, 0]
drag, startPoint x: 181, startPoint y: 172, endPoint x: 645, endPoint y: 279, distance: 476.3
click at [645, 279] on tbody "342138 25-09-2025 12:03:17 104.84.155.24 FAILED Result Detail Message Ticket ID…" at bounding box center [595, 501] width 886 height 942
copy tr "342118 25-09-2025 11:25:52 104.98.119.58 COMPLETE"
click at [645, 279] on td "Result Detail Message Ticket ID 104.98.119.58 : passed: ok N/A Attach Ticket" at bounding box center [595, 241] width 886 height 91
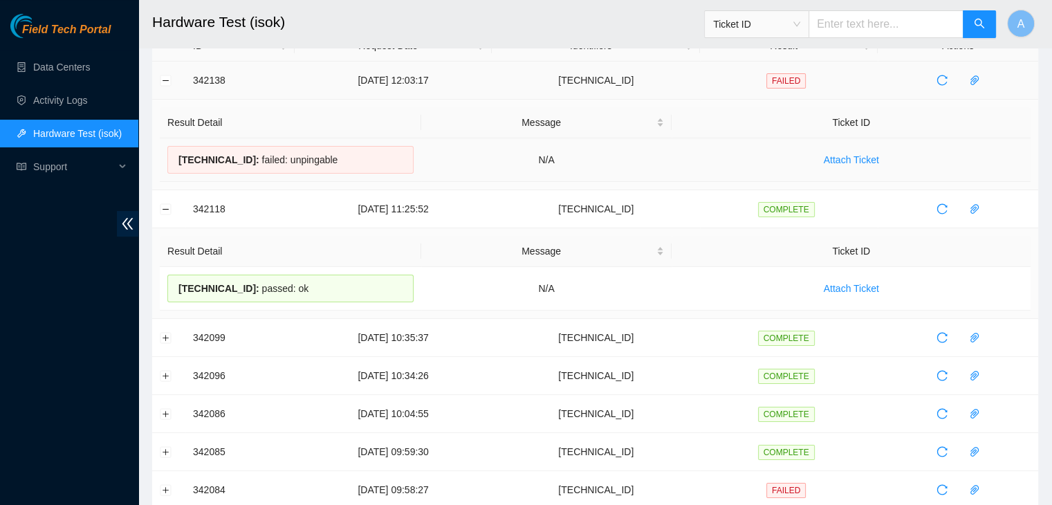
scroll to position [0, 0]
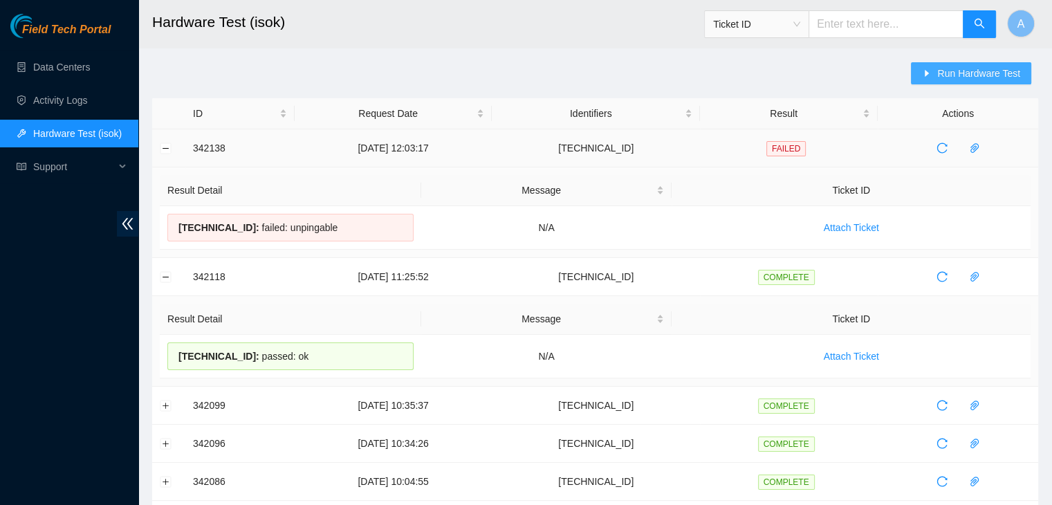
click at [924, 81] on button "Run Hardware Test" at bounding box center [971, 73] width 120 height 22
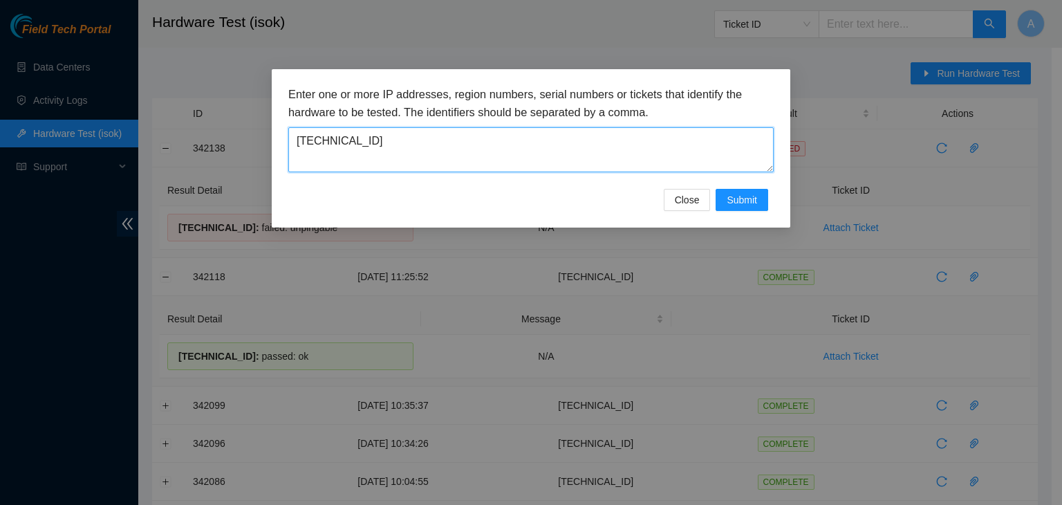
click at [542, 154] on textarea "104.84.155.24" at bounding box center [530, 149] width 485 height 45
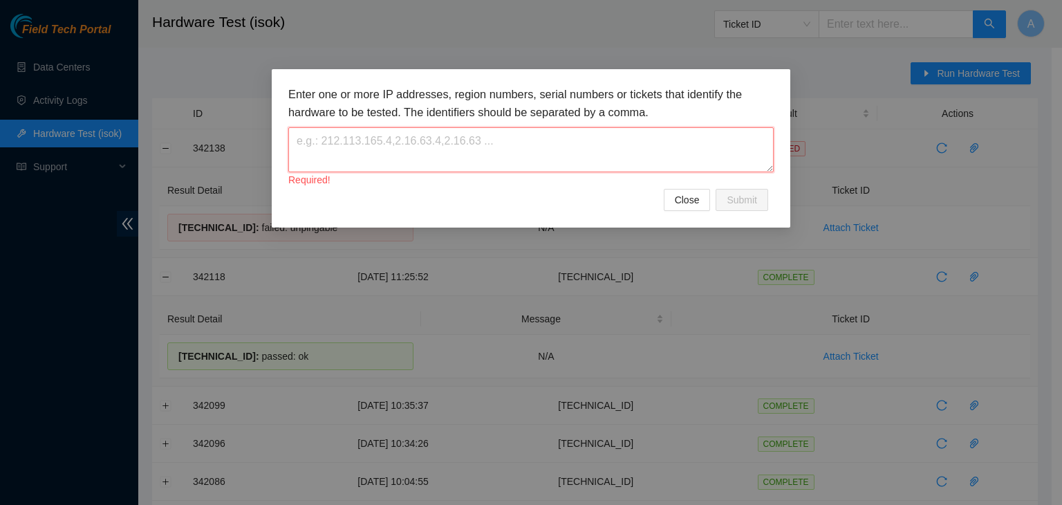
paste textarea "104.98.119.58"
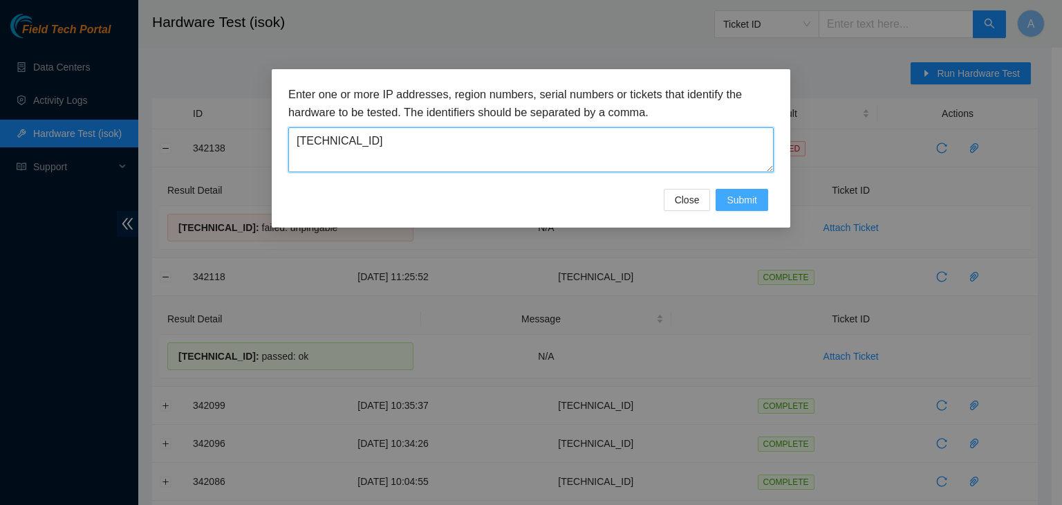
type textarea "104.98.119.58"
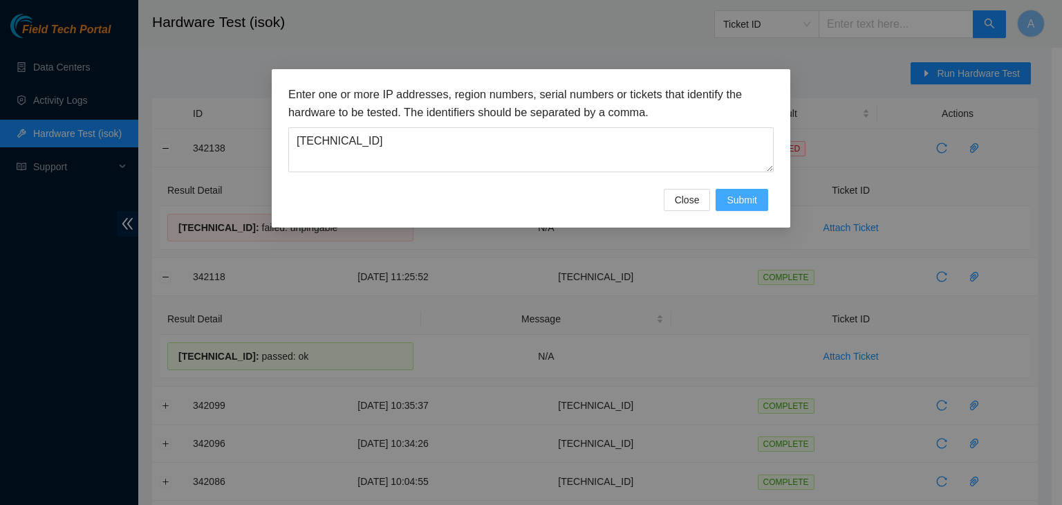
click at [723, 199] on button "Submit" at bounding box center [742, 200] width 53 height 22
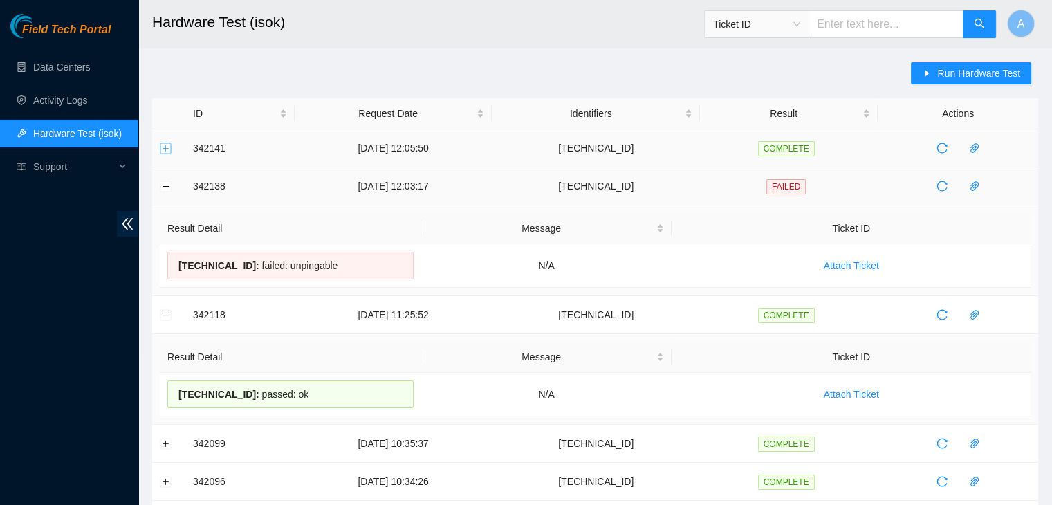
click at [165, 149] on button "Expand row" at bounding box center [165, 147] width 11 height 11
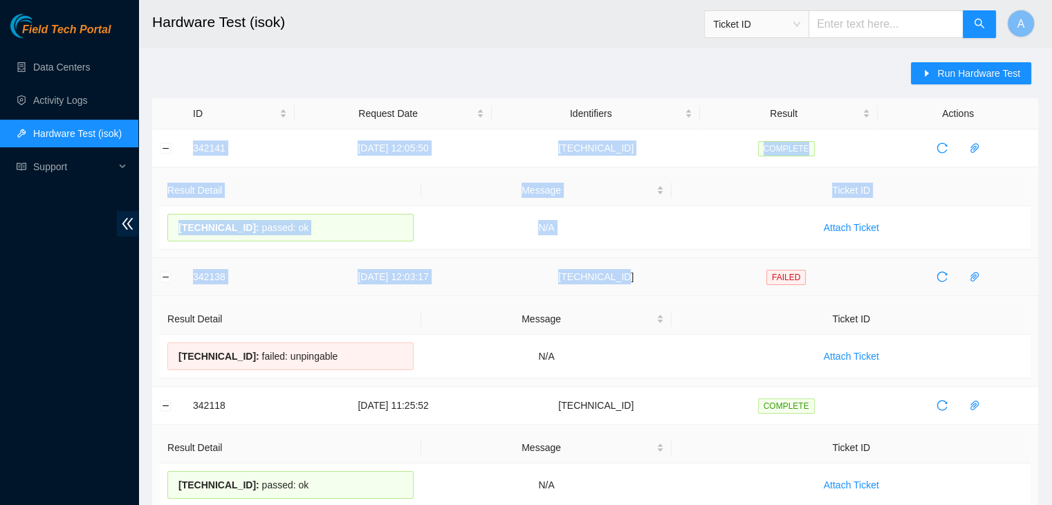
drag, startPoint x: 183, startPoint y: 145, endPoint x: 710, endPoint y: 261, distance: 539.5
click at [647, 240] on td "N/A" at bounding box center [546, 228] width 251 height 44
drag, startPoint x: 548, startPoint y: 227, endPoint x: 188, endPoint y: 144, distance: 369.7
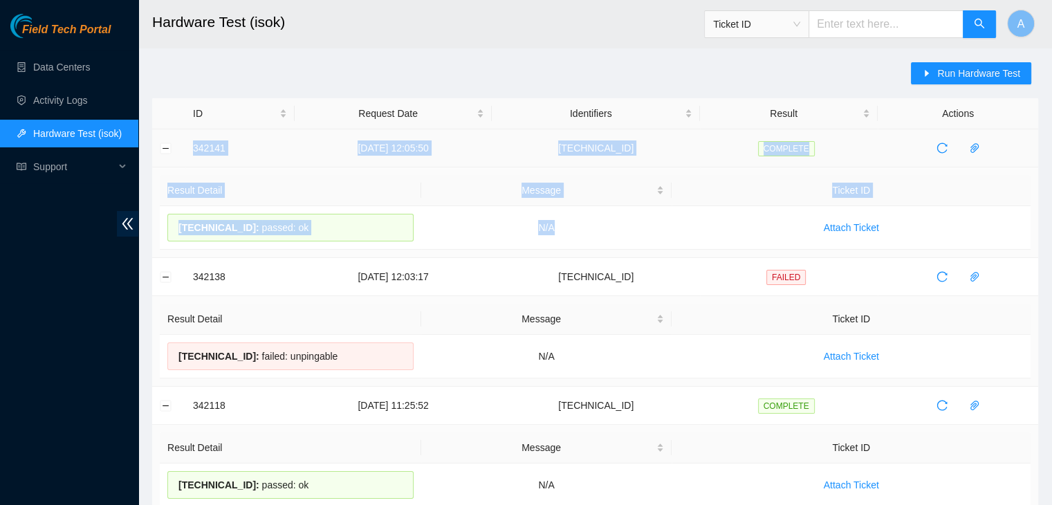
copy tbody "342141 25-09-2025 12:05:50 104.98.119.58 COMPLETE Result Detail Message Ticket …"
click at [188, 144] on td "342141" at bounding box center [239, 148] width 109 height 38
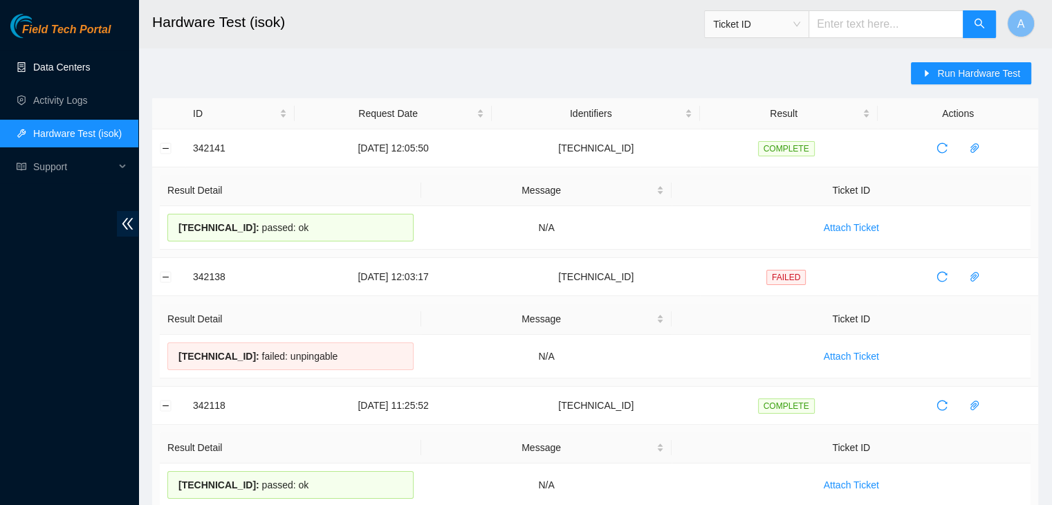
click at [90, 62] on link "Data Centers" at bounding box center [61, 67] width 57 height 11
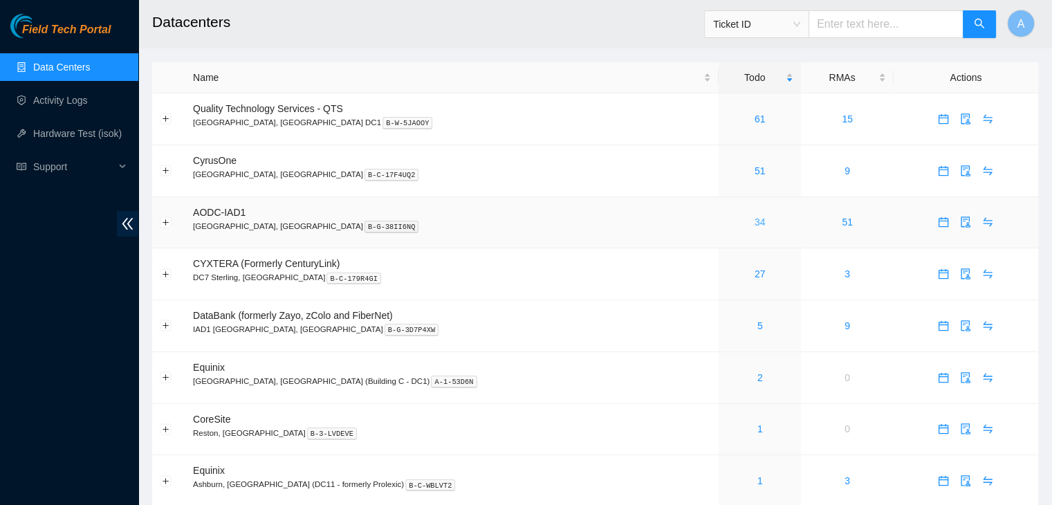
click at [755, 224] on link "34" at bounding box center [760, 221] width 11 height 11
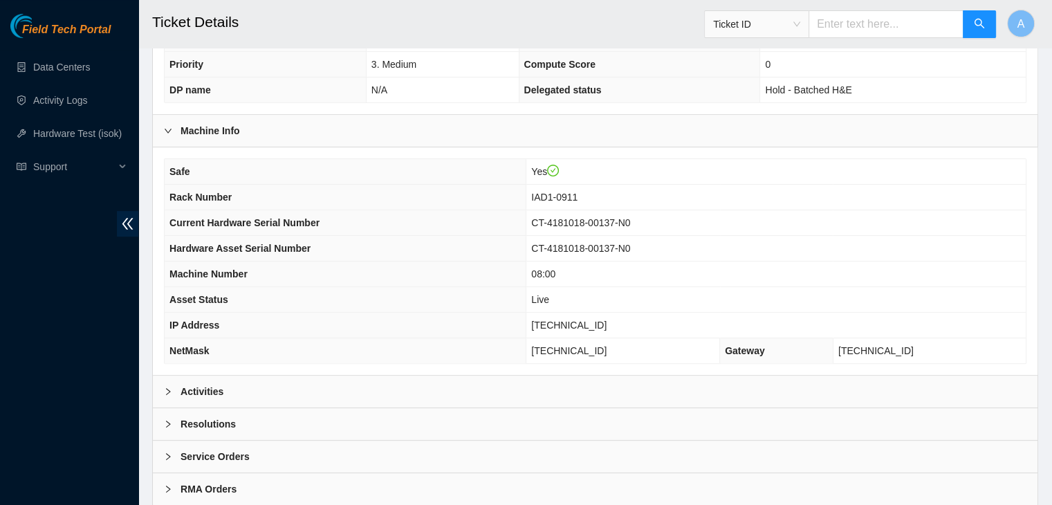
scroll to position [391, 0]
click at [423, 376] on div "Activities" at bounding box center [595, 390] width 885 height 32
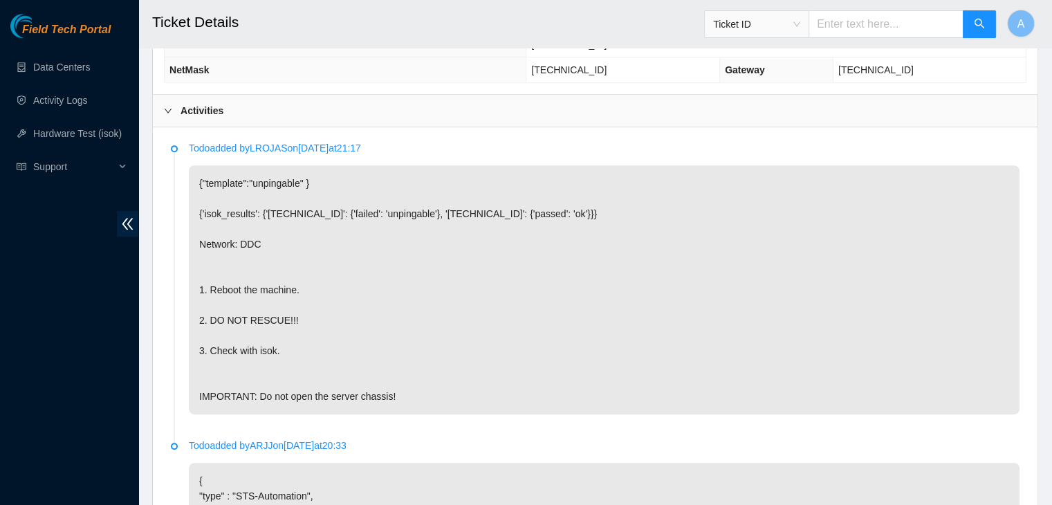
scroll to position [669, 0]
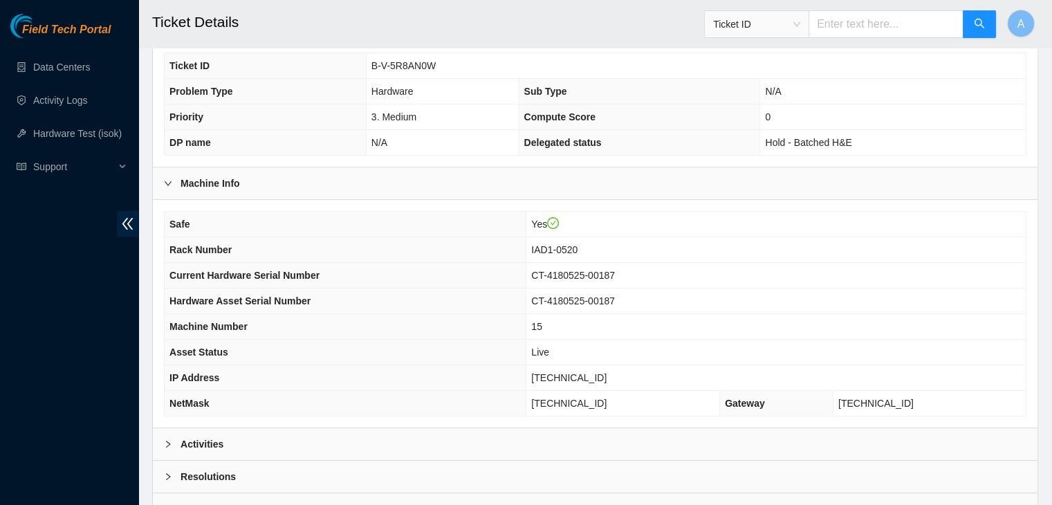
scroll to position [342, 0]
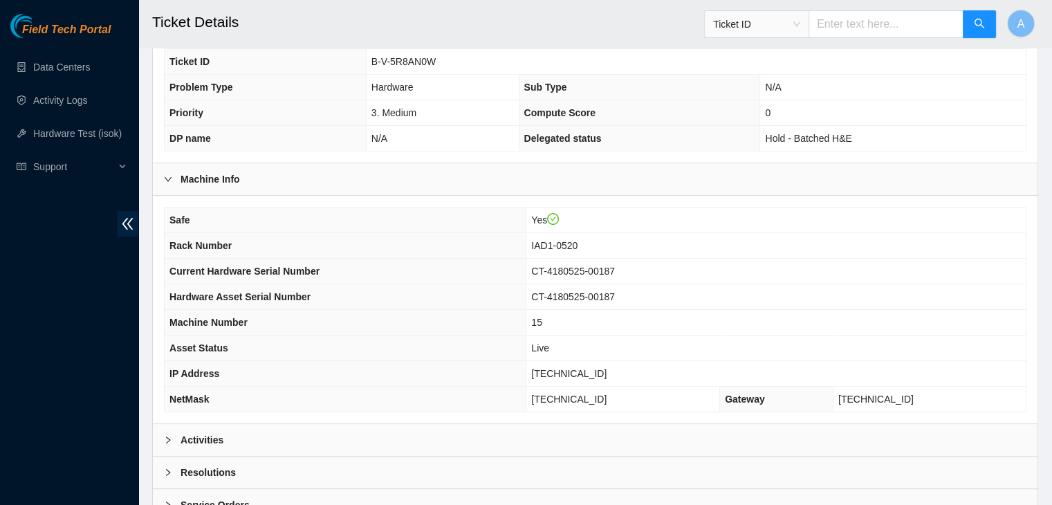
click at [462, 424] on div "Activities" at bounding box center [595, 440] width 885 height 32
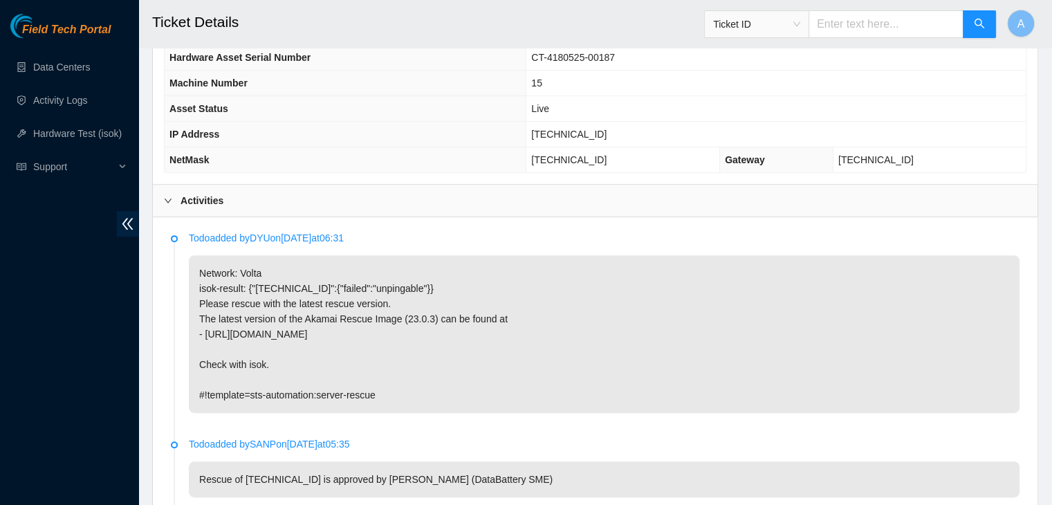
scroll to position [577, 0]
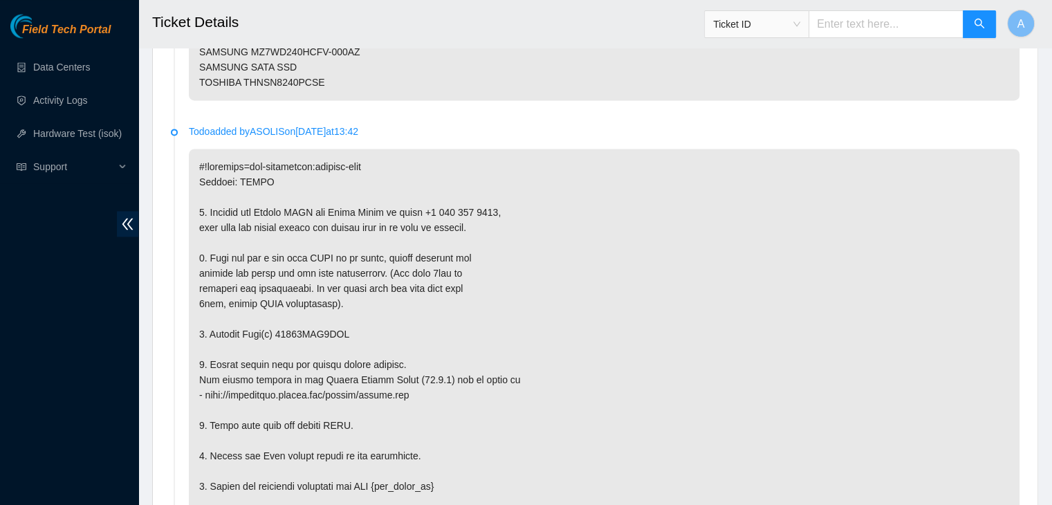
scroll to position [2486, 0]
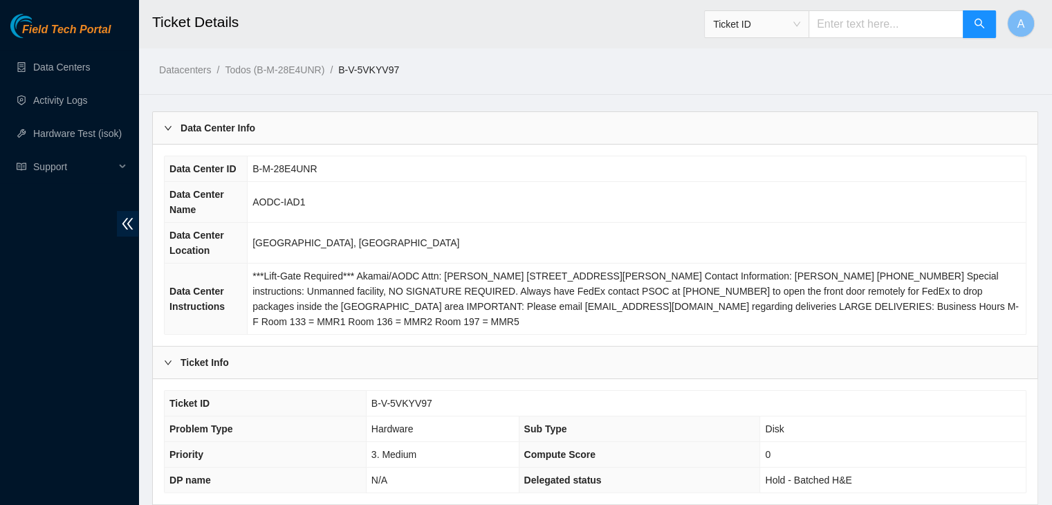
scroll to position [429, 0]
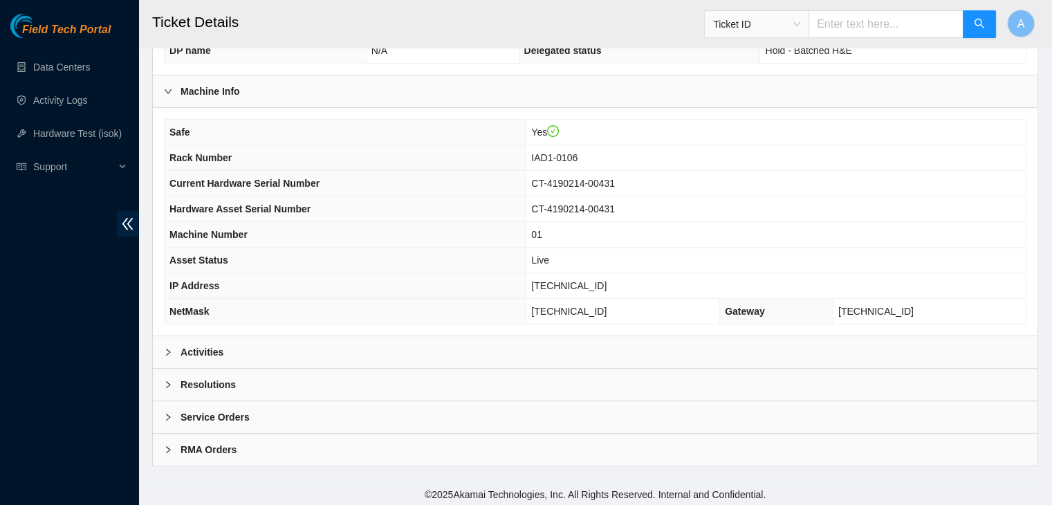
click at [358, 340] on div "Activities" at bounding box center [595, 352] width 885 height 32
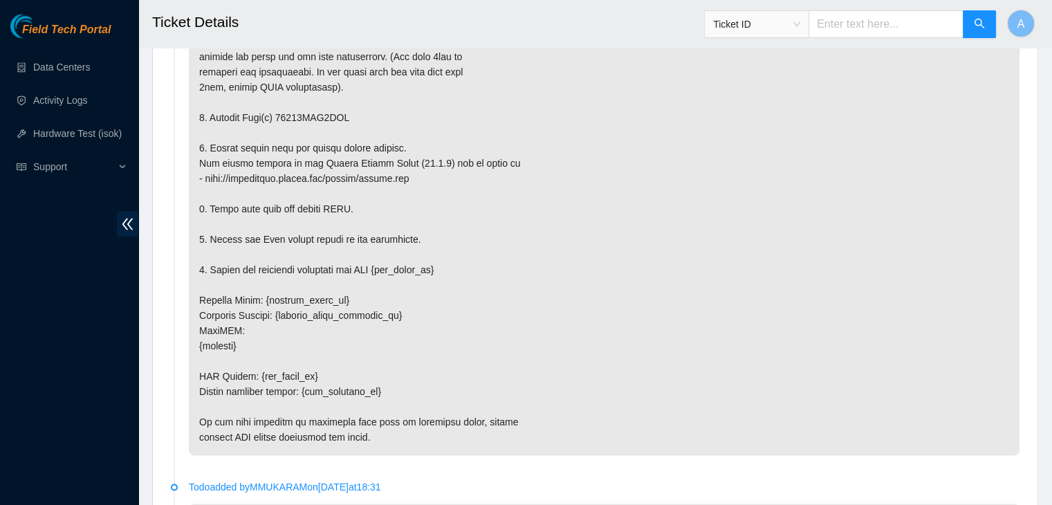
scroll to position [2486, 0]
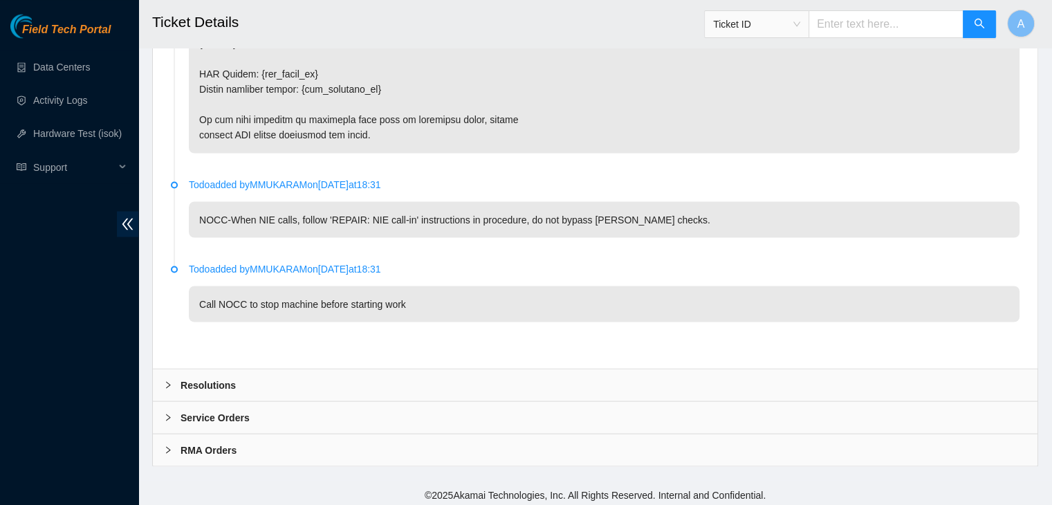
click at [374, 375] on div "Resolutions" at bounding box center [595, 385] width 885 height 32
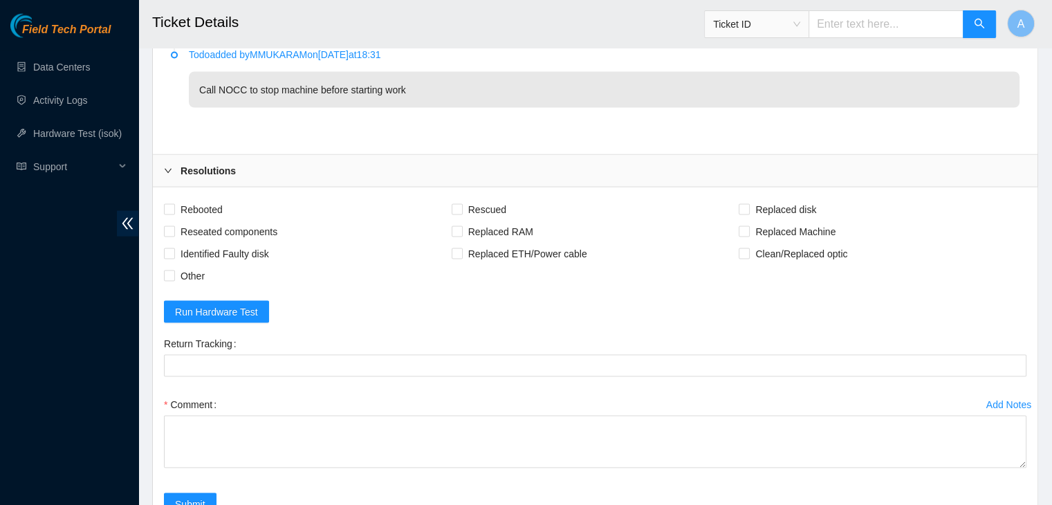
scroll to position [2701, 0]
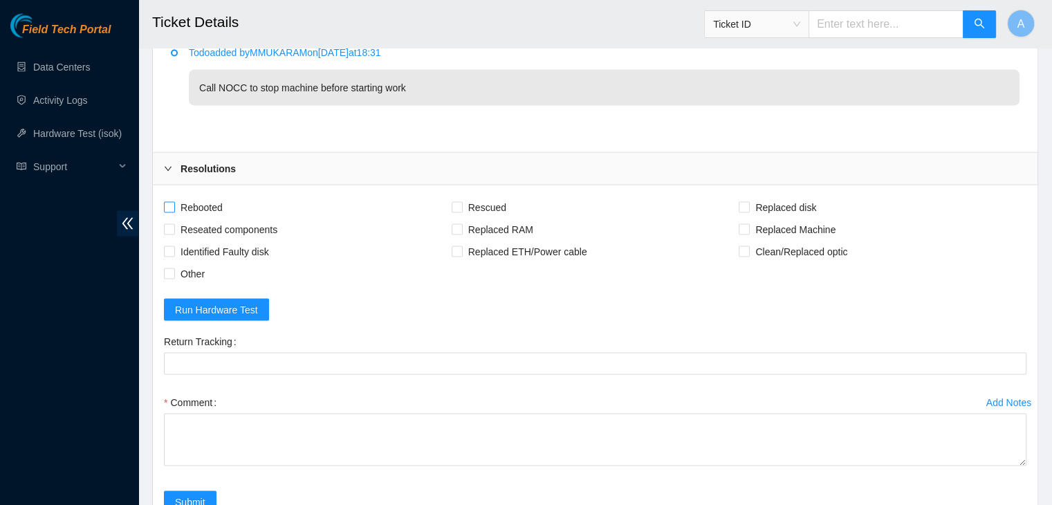
click at [205, 205] on span "Rebooted" at bounding box center [201, 207] width 53 height 22
click at [174, 205] on input "Rebooted" at bounding box center [169, 207] width 10 height 10
checkbox input "true"
click at [223, 228] on span "Reseated components" at bounding box center [229, 230] width 108 height 22
click at [174, 228] on input "Reseated components" at bounding box center [169, 229] width 10 height 10
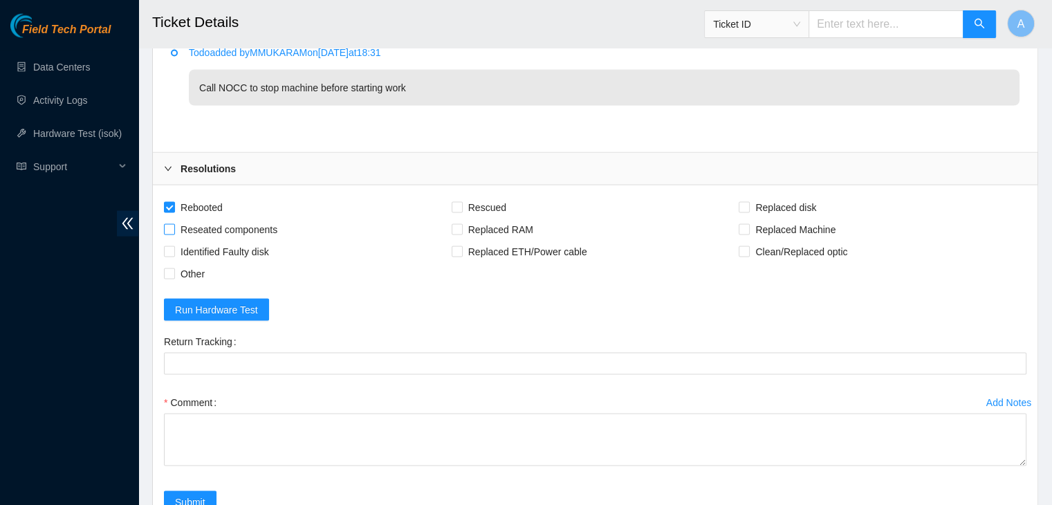
checkbox input "true"
click at [509, 203] on div "Rescued" at bounding box center [596, 207] width 288 height 22
click at [493, 199] on span "Rescued" at bounding box center [487, 207] width 49 height 22
click at [461, 202] on input "Rescued" at bounding box center [457, 207] width 10 height 10
checkbox input "true"
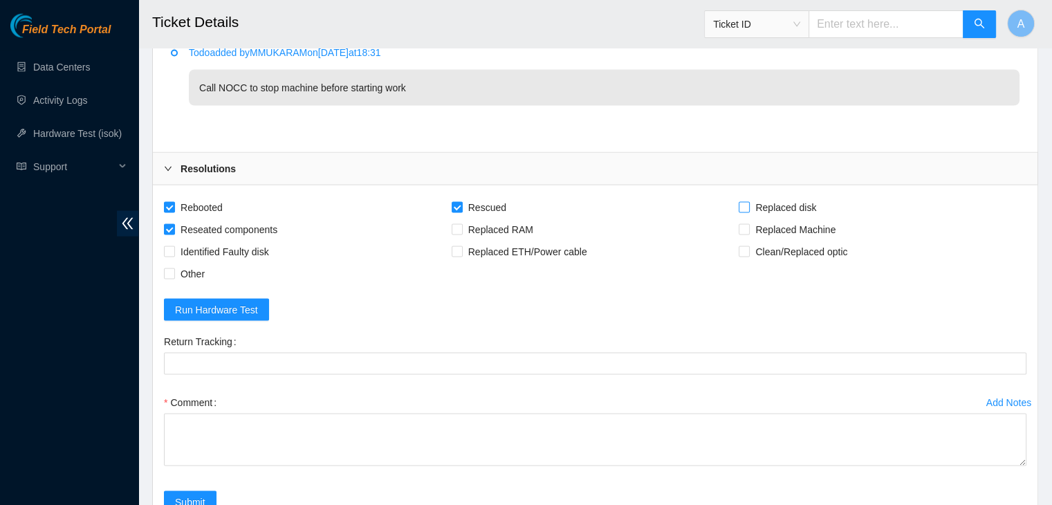
click at [764, 201] on span "Replaced disk" at bounding box center [786, 207] width 72 height 22
click at [748, 202] on input "Replaced disk" at bounding box center [744, 207] width 10 height 10
checkbox input "true"
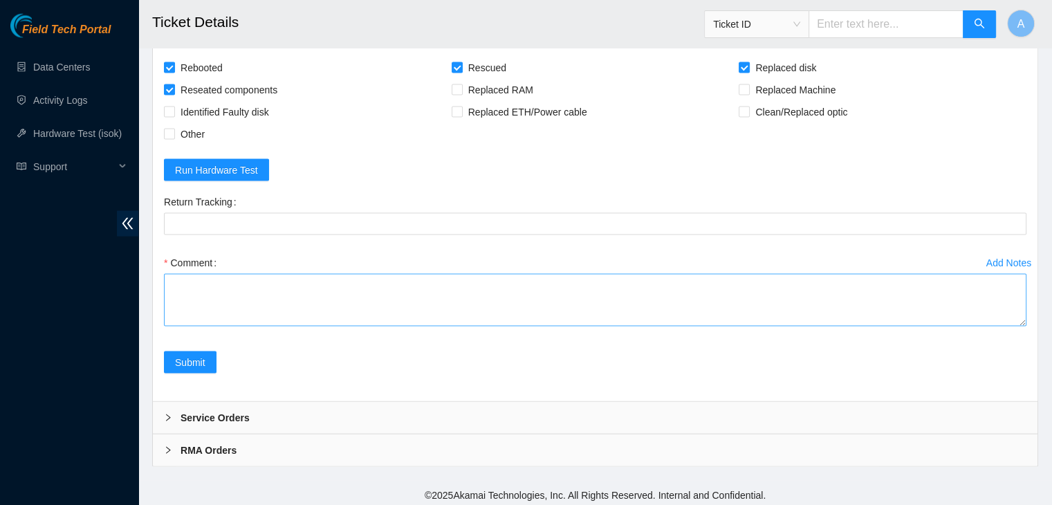
drag, startPoint x: 1021, startPoint y: 317, endPoint x: 907, endPoint y: 482, distance: 199.9
click at [945, 326] on textarea "Comment" at bounding box center [595, 300] width 862 height 53
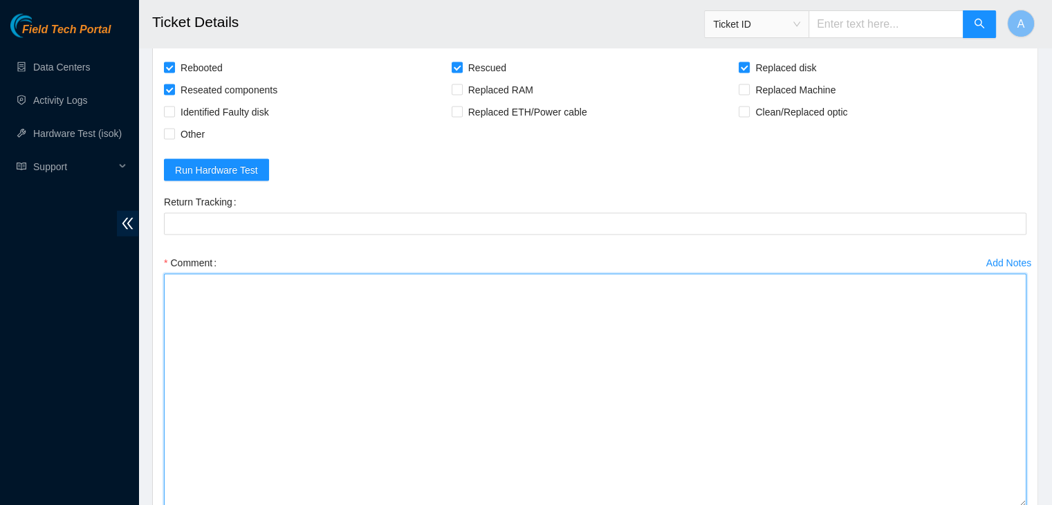
click at [685, 429] on textarea "Comment" at bounding box center [595, 390] width 862 height 233
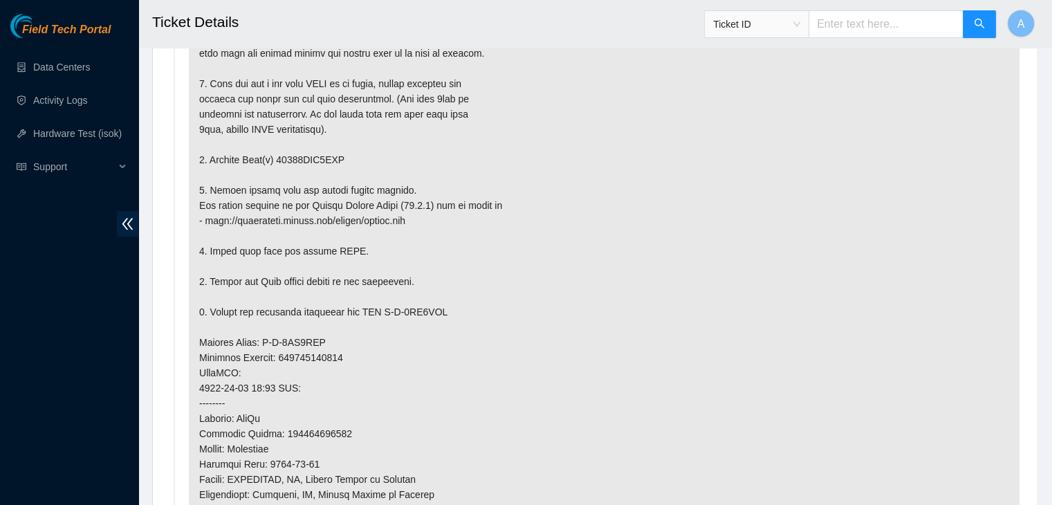
scroll to position [848, 0]
click at [324, 153] on p at bounding box center [604, 356] width 831 height 736
copy p "18521FDA0DEB"
click at [324, 153] on p at bounding box center [604, 356] width 831 height 736
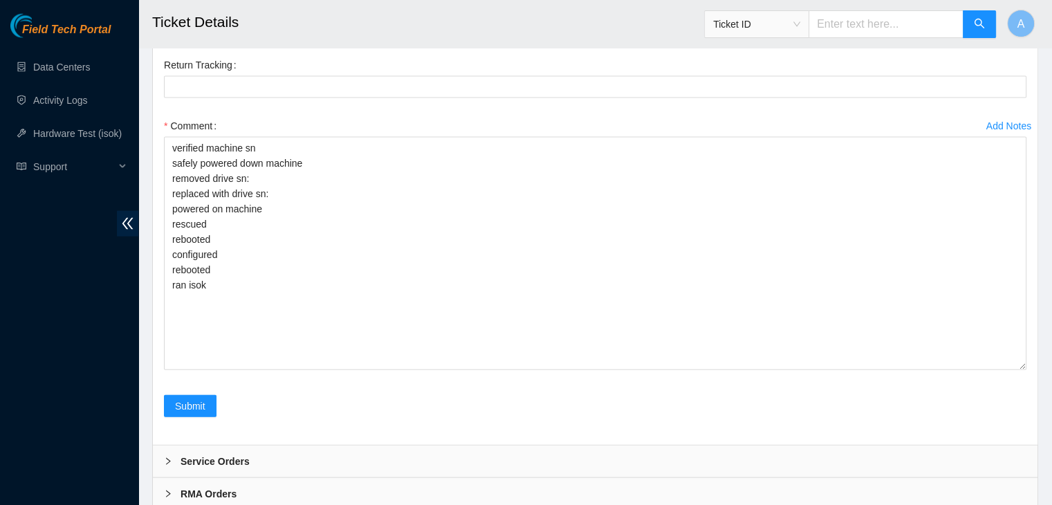
scroll to position [2979, 0]
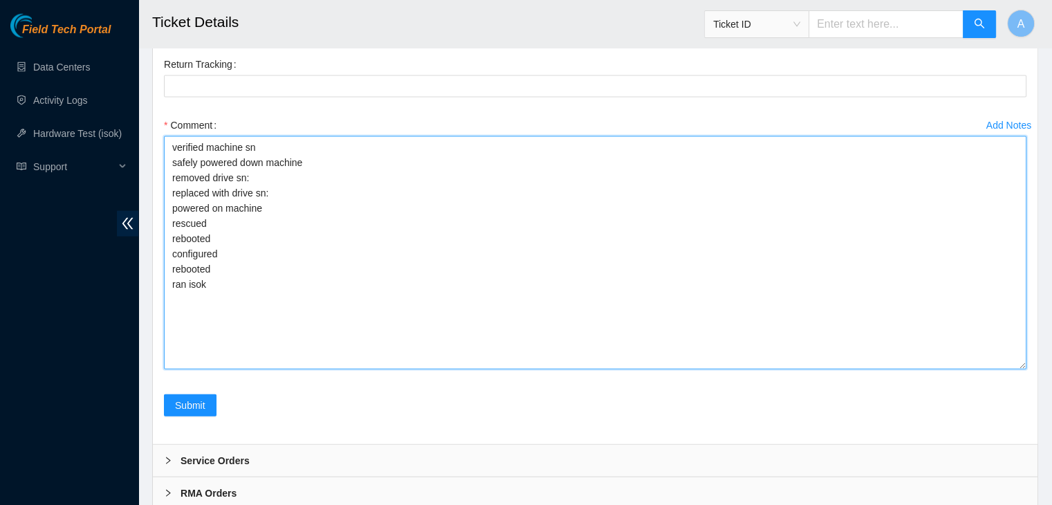
click at [324, 173] on textarea "verified machine sn safely powered down machine removed drive sn: replaced with…" at bounding box center [595, 252] width 862 height 233
paste textarea "18521FDA0DEB"
paste textarea "S1G0NYAF701033"
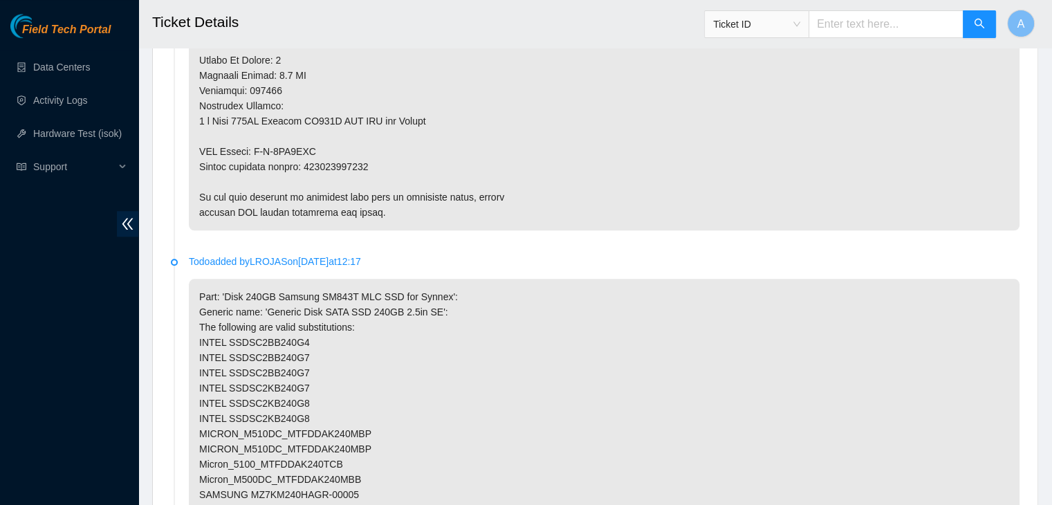
scroll to position [1343, 0]
type textarea "verified machine sn safely powered down machine removed drive sn: 18521FDA0DEB …"
copy p "473665217550"
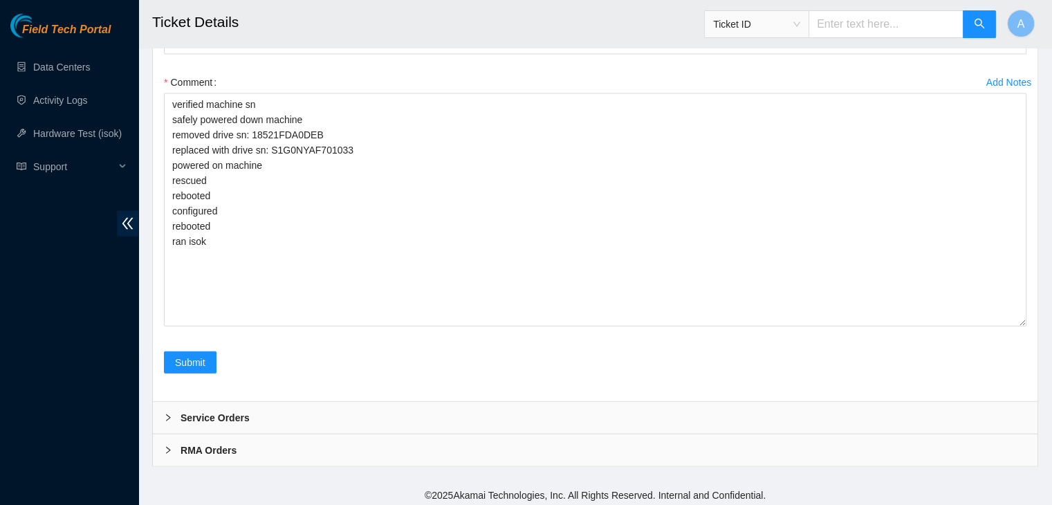
scroll to position [2943, 0]
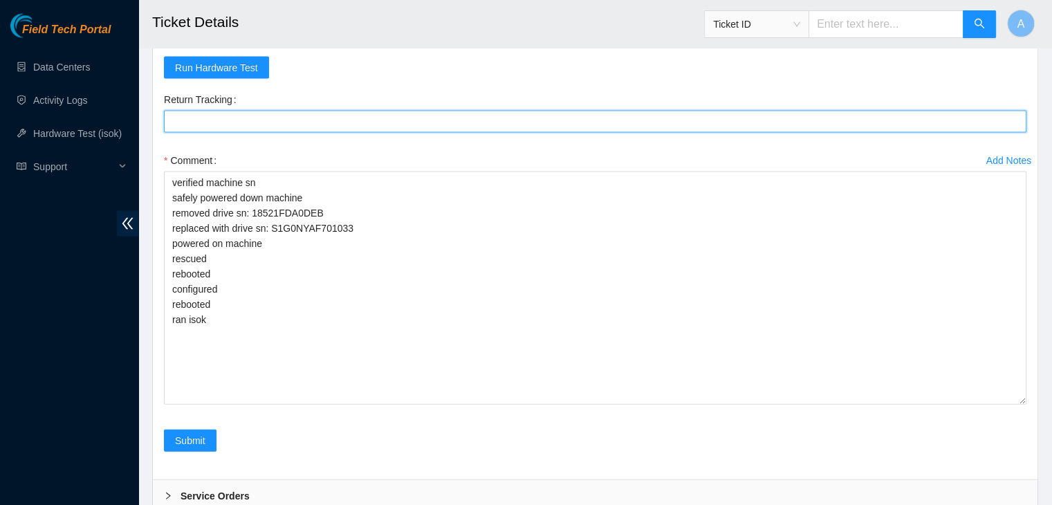
click at [384, 120] on Tracking "Return Tracking" at bounding box center [595, 122] width 862 height 22
paste Tracking "473665217550"
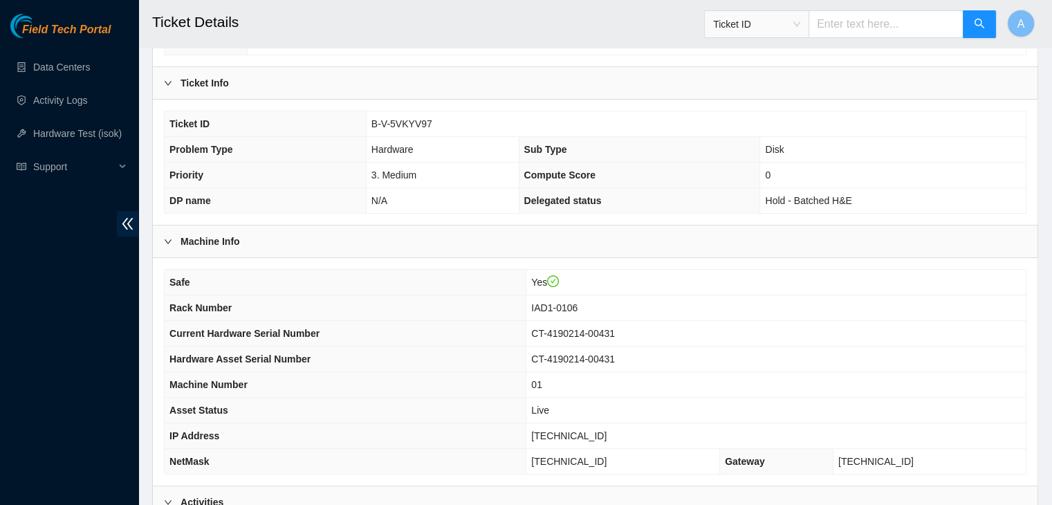
scroll to position [260, 0]
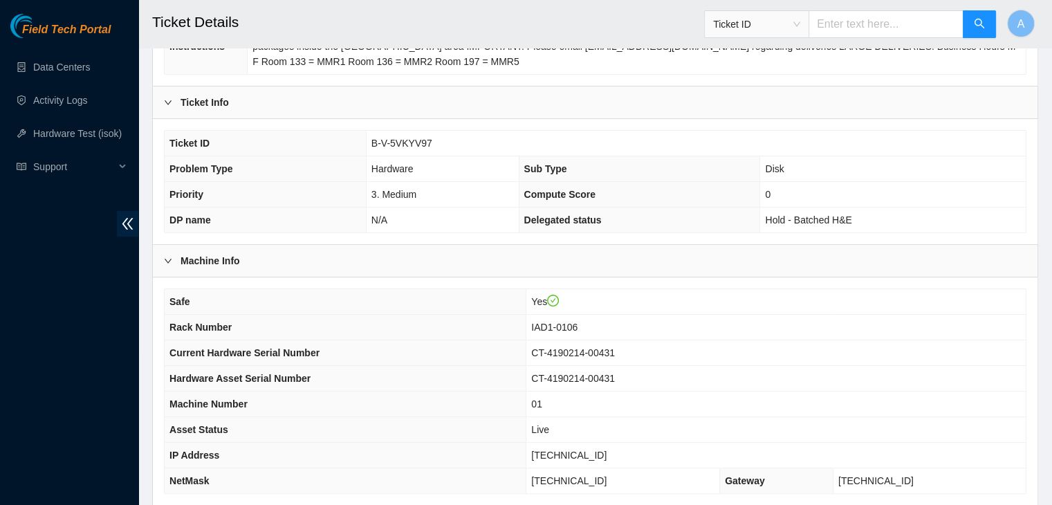
type Tracking "473665217550"
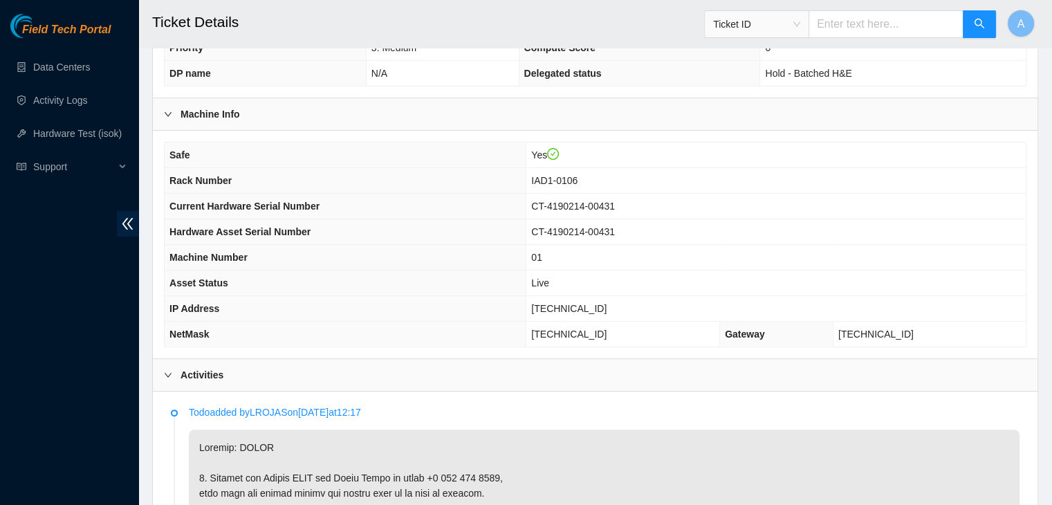
scroll to position [414, 0]
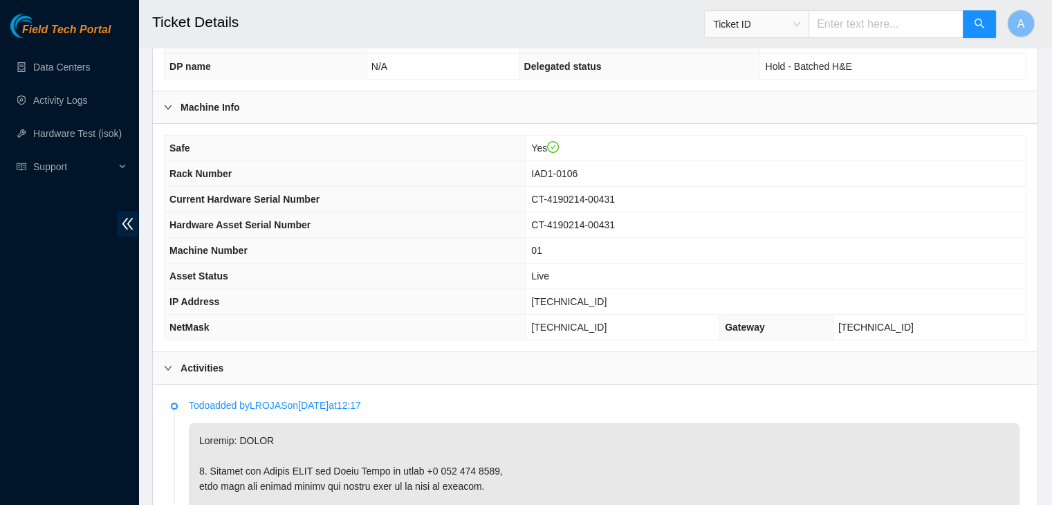
click at [587, 299] on span "[TECHNICAL_ID]" at bounding box center [568, 301] width 75 height 11
copy span "[TECHNICAL_ID]"
click at [587, 299] on span "[TECHNICAL_ID]" at bounding box center [568, 301] width 75 height 11
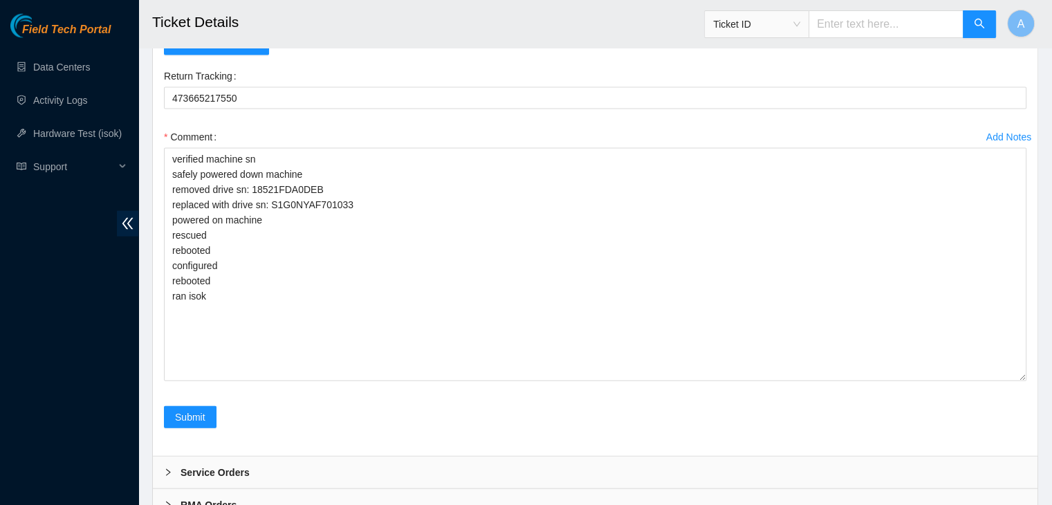
scroll to position [3022, 0]
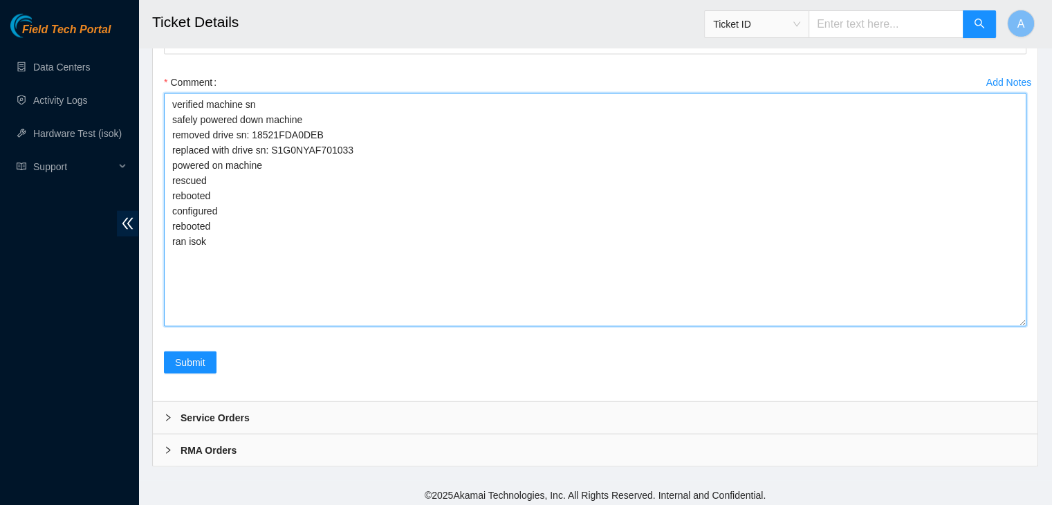
click at [200, 240] on textarea "verified machine sn safely powered down machine removed drive sn: 18521FDA0DEB …" at bounding box center [595, 209] width 862 height 233
drag, startPoint x: 200, startPoint y: 240, endPoint x: 216, endPoint y: 239, distance: 15.9
click at [216, 239] on textarea "verified machine sn safely powered down machine removed drive sn: 18521FDA0DEB …" at bounding box center [595, 209] width 862 height 233
drag, startPoint x: 216, startPoint y: 239, endPoint x: 158, endPoint y: 97, distance: 153.9
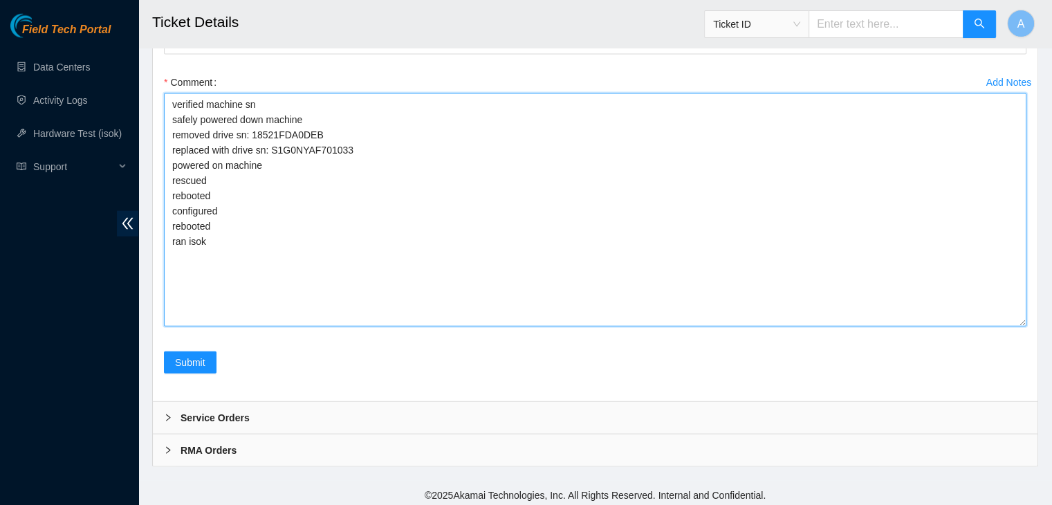
click at [158, 97] on div "Add Notes Comment verified machine sn safely powered down machine removed drive…" at bounding box center [594, 211] width 873 height 280
click at [324, 188] on textarea "verified machine sn safely powered down machine removed drive sn: 18521FDA0DEB …" at bounding box center [595, 209] width 862 height 233
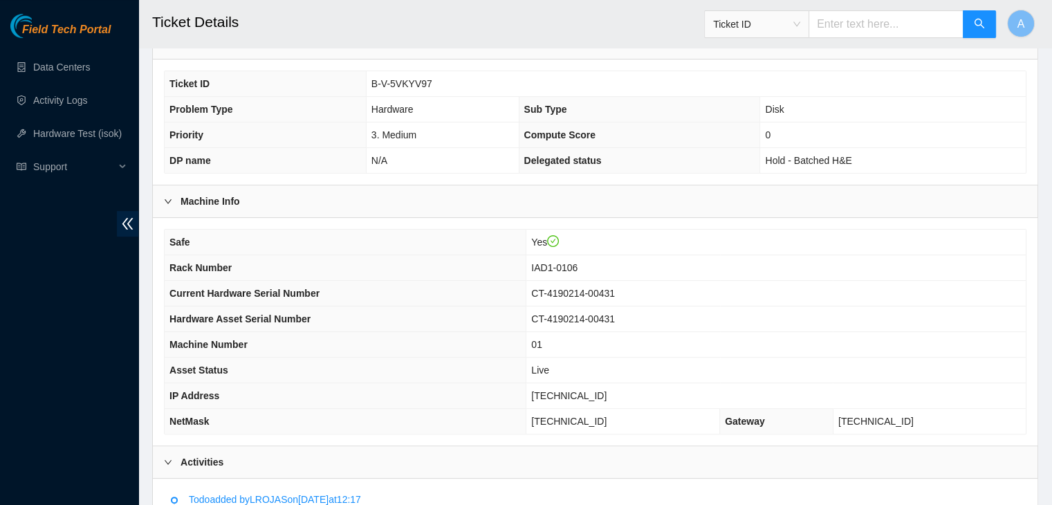
scroll to position [321, 0]
click at [598, 396] on span "[TECHNICAL_ID]" at bounding box center [568, 394] width 75 height 11
copy span "[TECHNICAL_ID]"
click at [598, 396] on span "[TECHNICAL_ID]" at bounding box center [568, 394] width 75 height 11
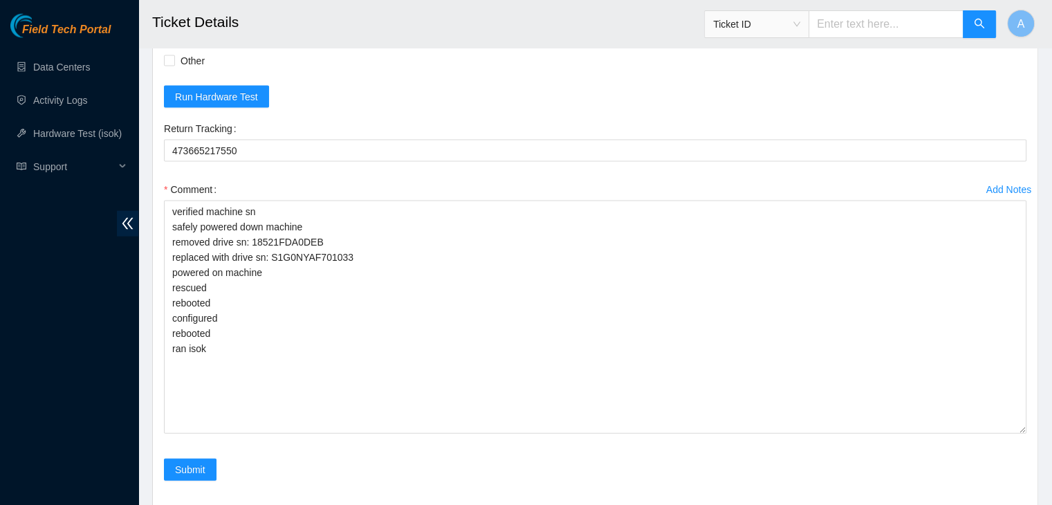
scroll to position [3022, 0]
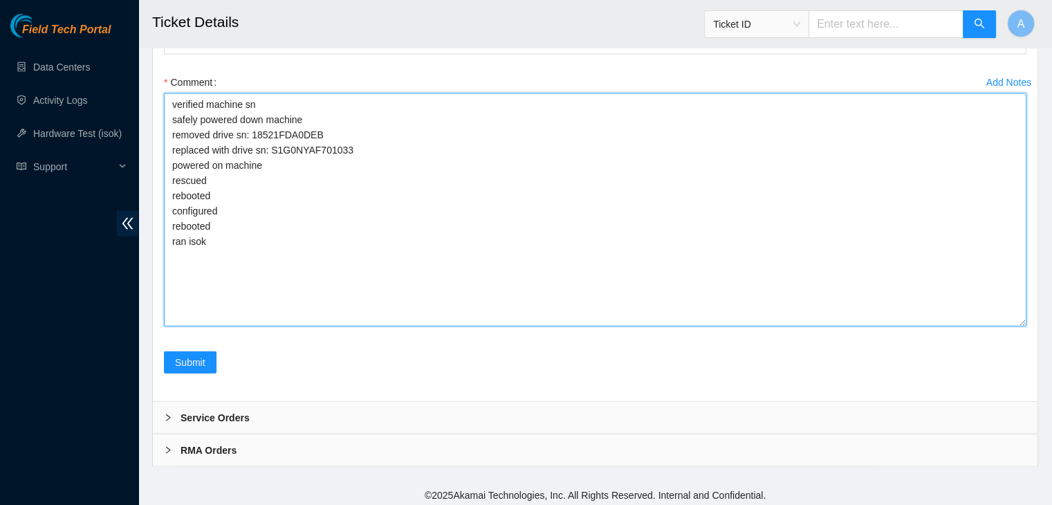
click at [503, 293] on textarea "verified machine sn safely powered down machine removed drive sn: 18521FDA0DEB …" at bounding box center [595, 209] width 862 height 233
paste textarea "342158 [DATE] 12:38:18 [TECHNICAL_ID] COMPLETE Result Detail Message Ticket ID …"
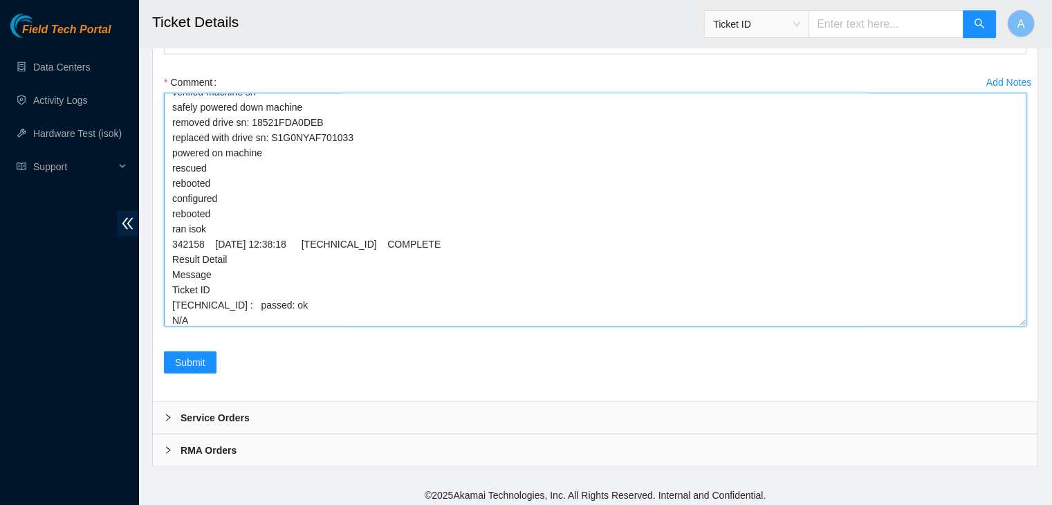
scroll to position [0, 0]
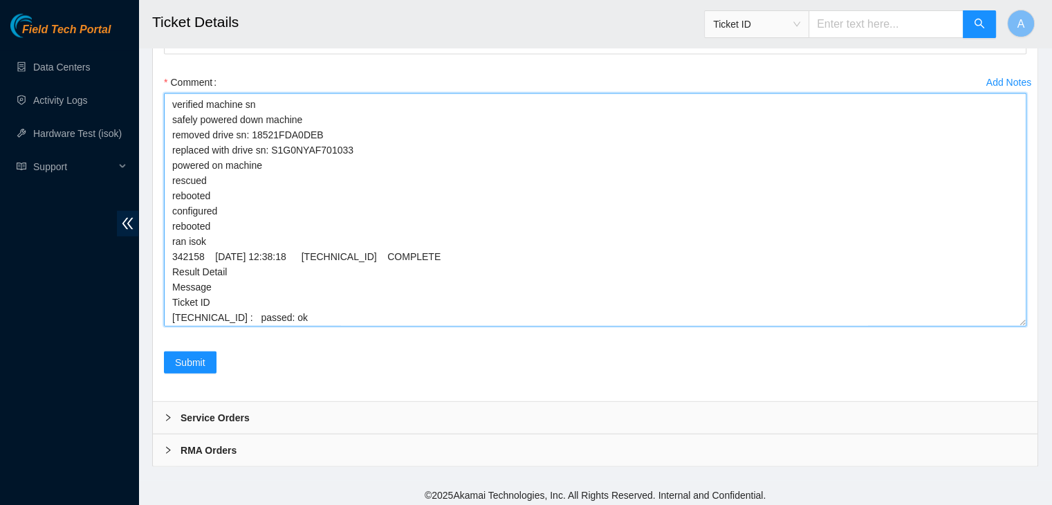
drag, startPoint x: 196, startPoint y: 320, endPoint x: 160, endPoint y: 84, distance: 238.7
click at [160, 84] on div "Add Notes Comment verified machine sn safely powered down machine removed drive…" at bounding box center [594, 211] width 873 height 280
type textarea "verified machine sn safely powered down machine removed drive sn: 18521FDA0DEB …"
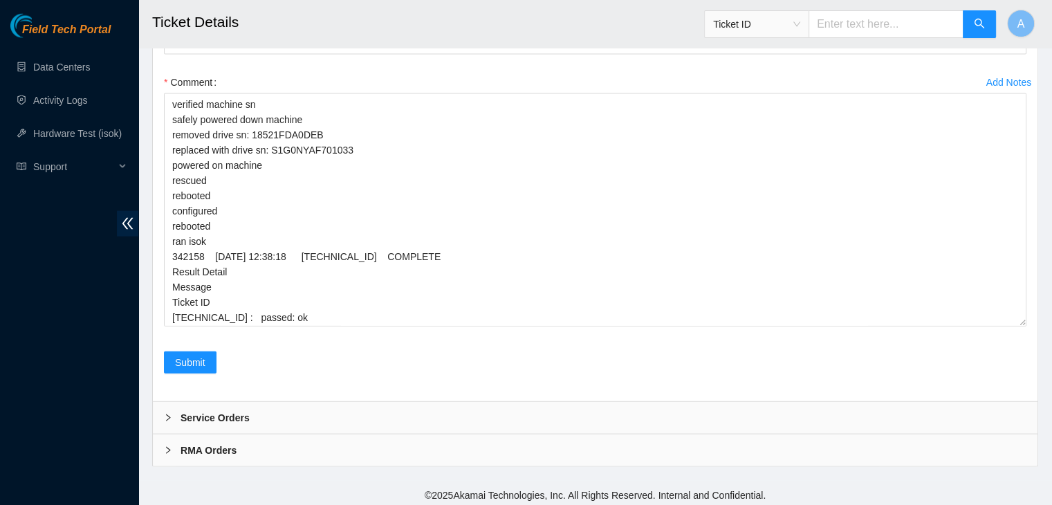
click at [175, 55] on div "Return Tracking 473665217550" at bounding box center [594, 40] width 873 height 61
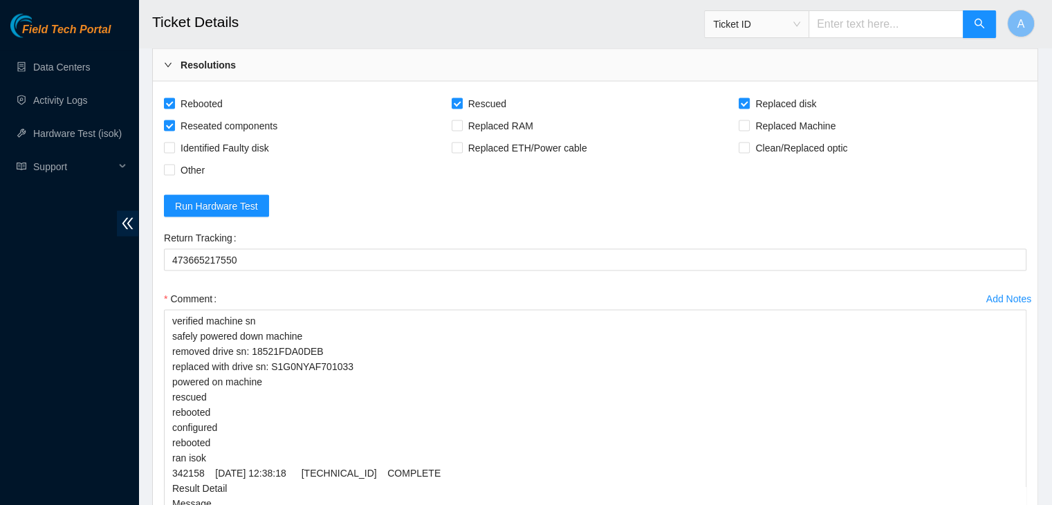
scroll to position [3022, 0]
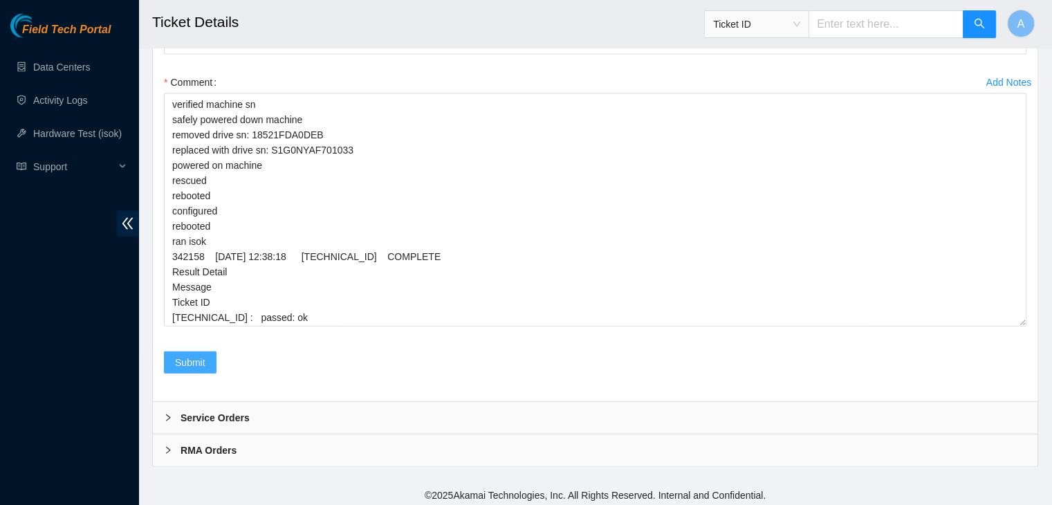
click at [199, 360] on span "Submit" at bounding box center [190, 362] width 30 height 15
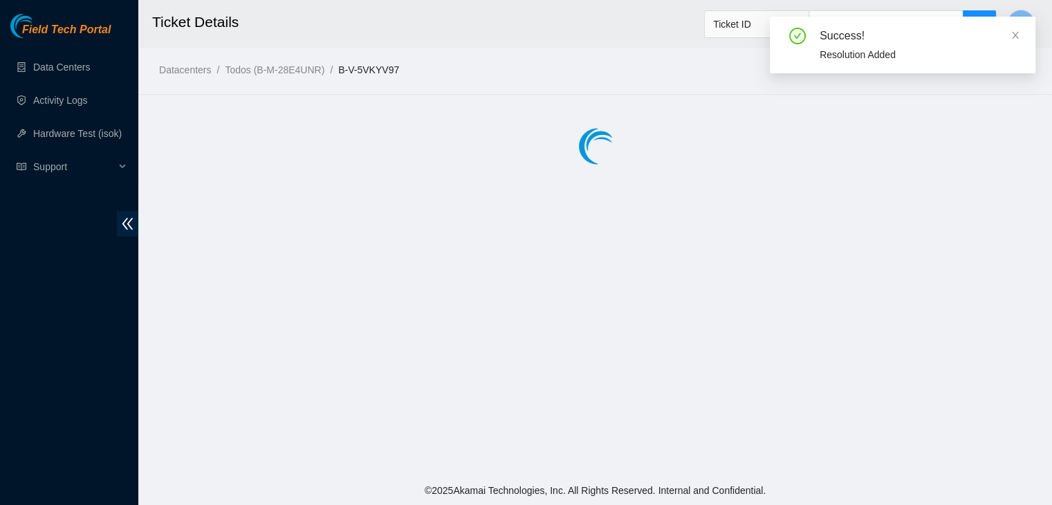
scroll to position [0, 0]
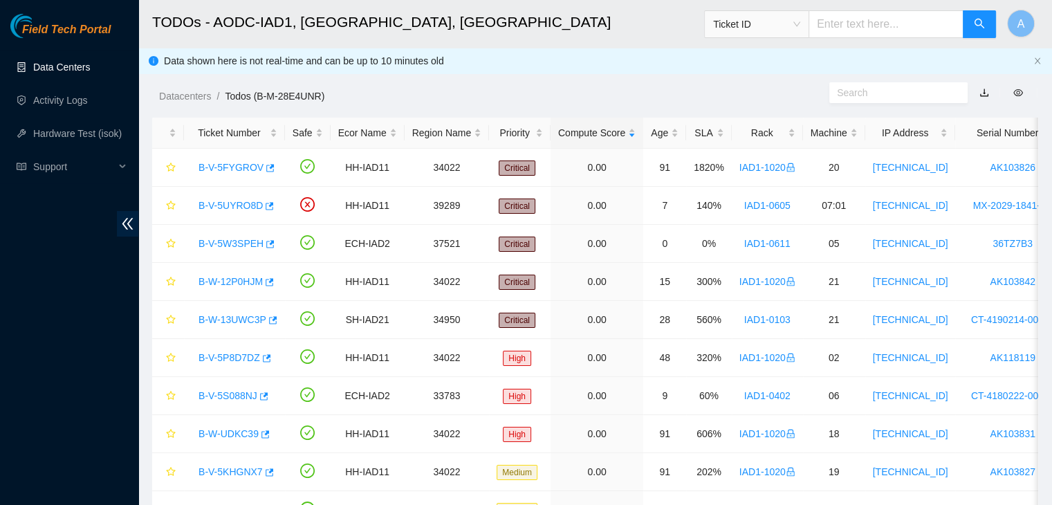
click at [80, 68] on link "Data Centers" at bounding box center [61, 67] width 57 height 11
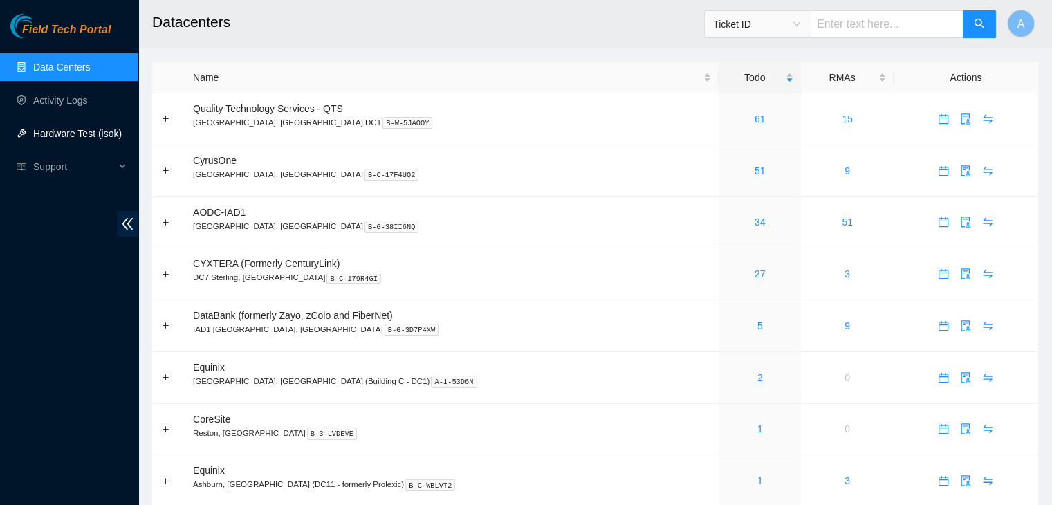
click at [108, 133] on link "Hardware Test (isok)" at bounding box center [77, 133] width 89 height 11
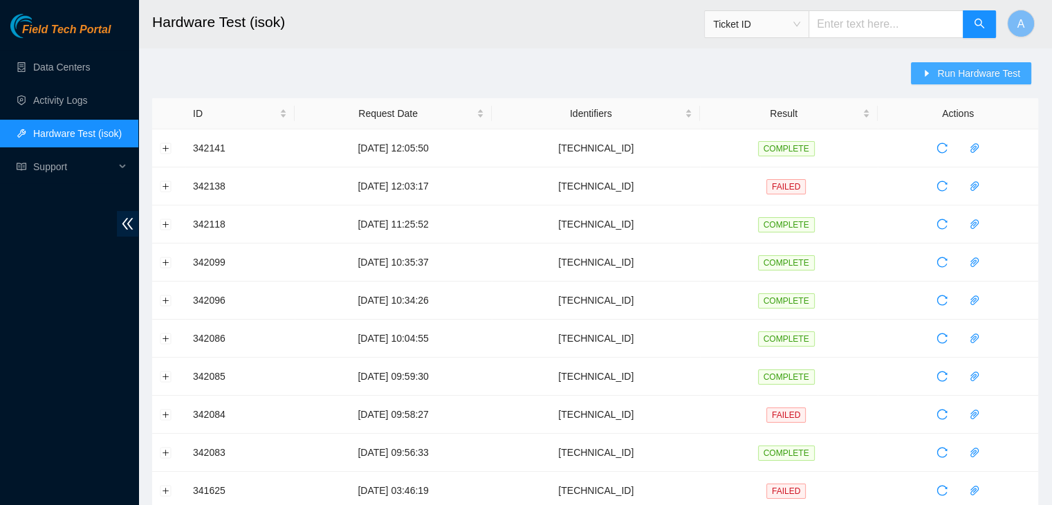
click at [954, 66] on span "Run Hardware Test" at bounding box center [978, 73] width 83 height 15
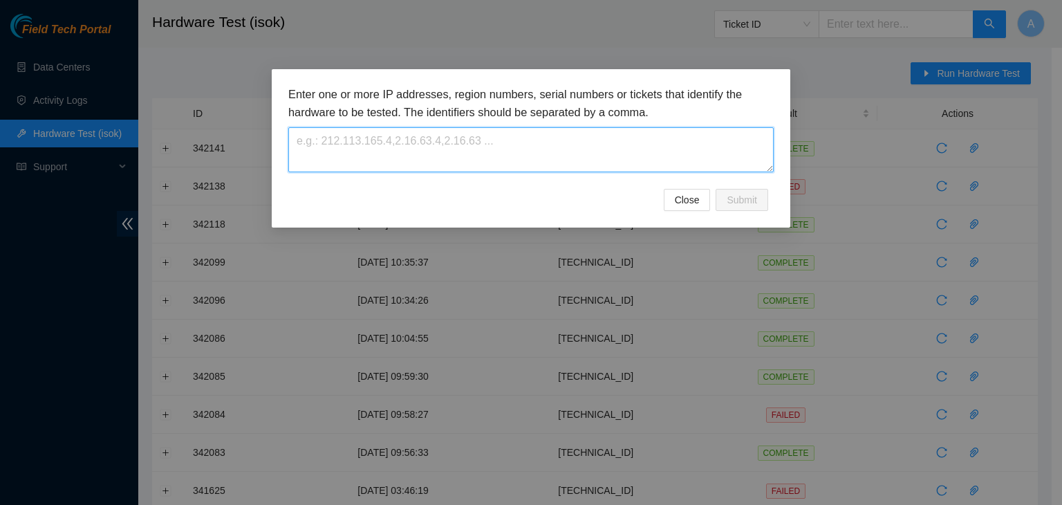
click at [645, 141] on textarea at bounding box center [530, 149] width 485 height 45
paste textarea "[TECHNICAL_ID]"
type textarea "[TECHNICAL_ID]"
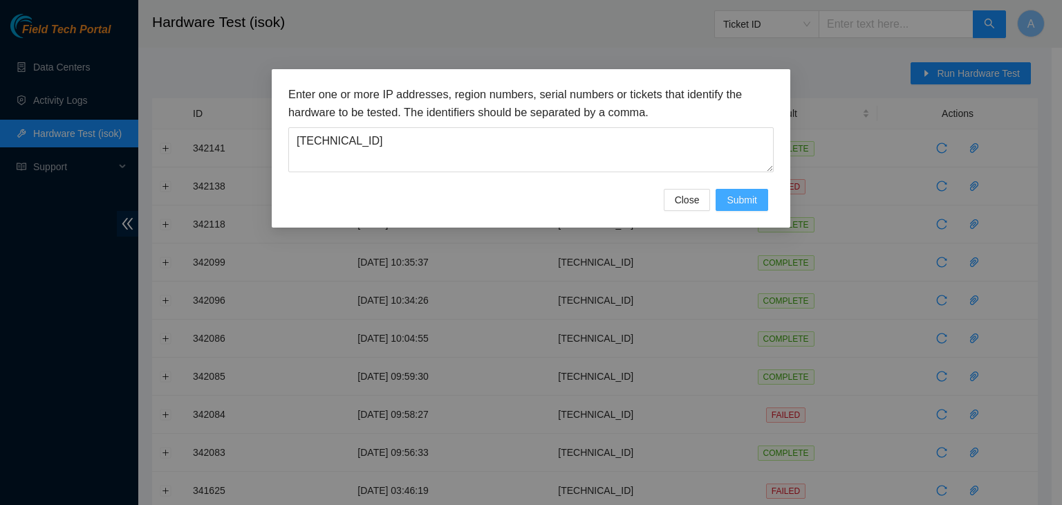
click at [741, 204] on span "Submit" at bounding box center [742, 199] width 30 height 15
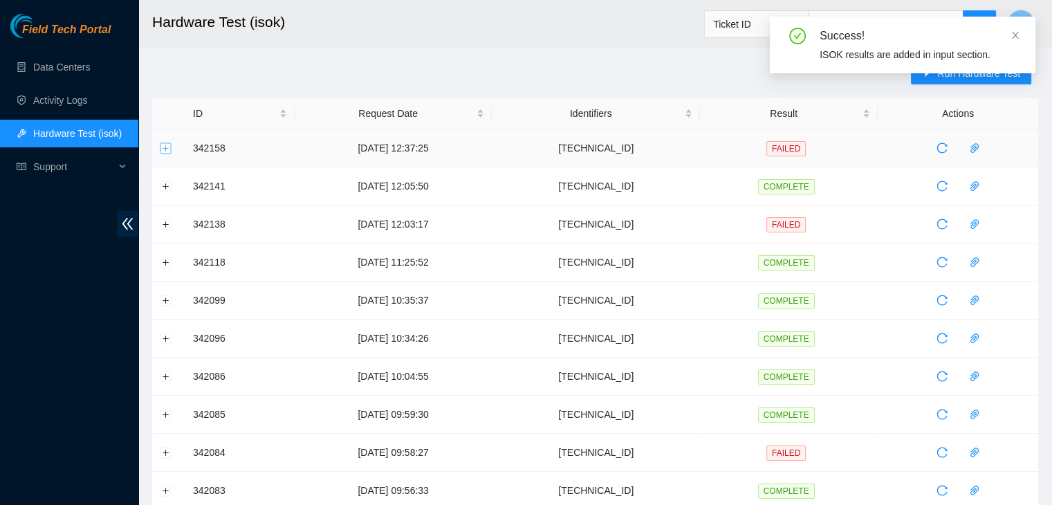
click at [167, 142] on button "Expand row" at bounding box center [165, 147] width 11 height 11
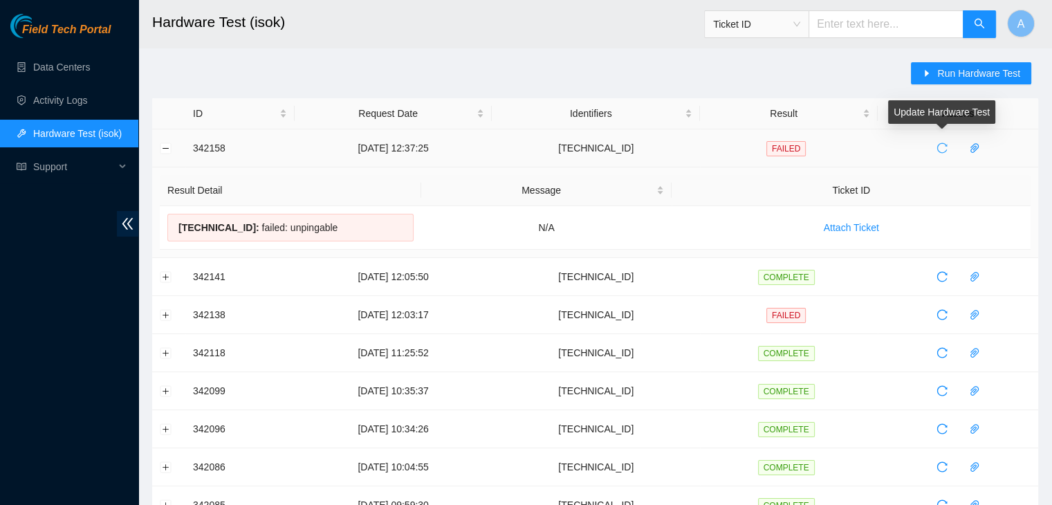
click at [939, 156] on button "button" at bounding box center [942, 148] width 22 height 22
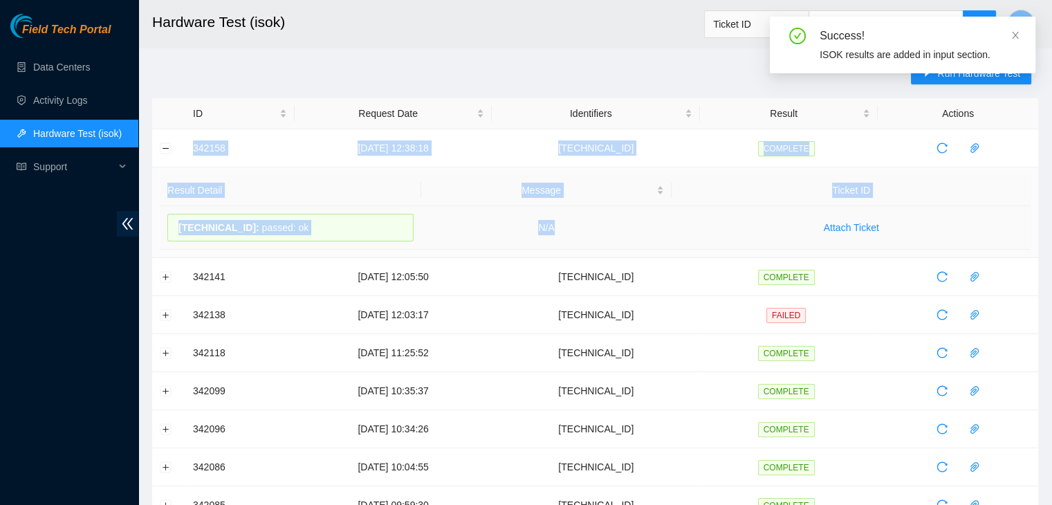
drag, startPoint x: 183, startPoint y: 142, endPoint x: 614, endPoint y: 227, distance: 439.9
copy tbody "342158 [DATE] 12:38:18 [TECHNICAL_ID] COMPLETE Result Detail Message Ticket ID …"
click at [614, 227] on td "N/A" at bounding box center [546, 228] width 251 height 44
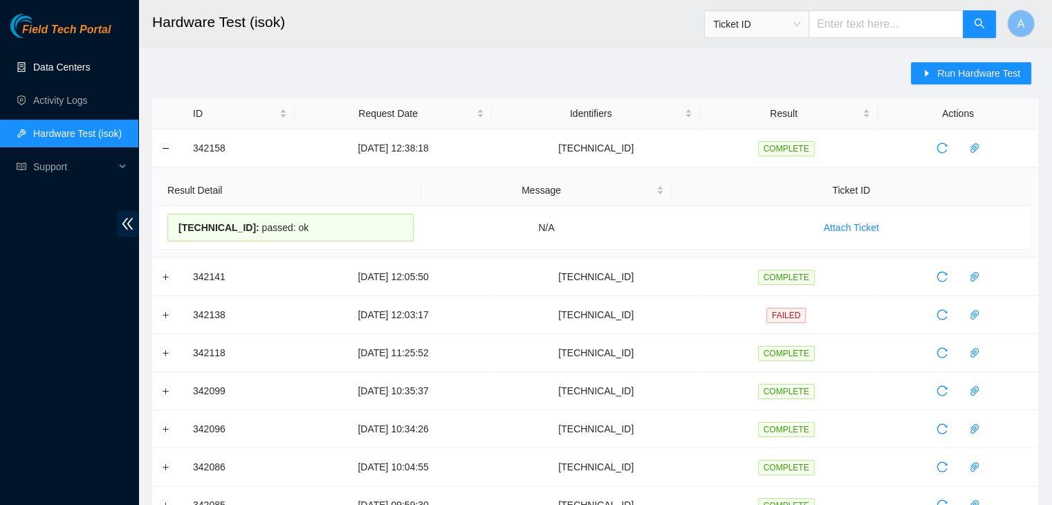
click at [69, 73] on link "Data Centers" at bounding box center [61, 67] width 57 height 11
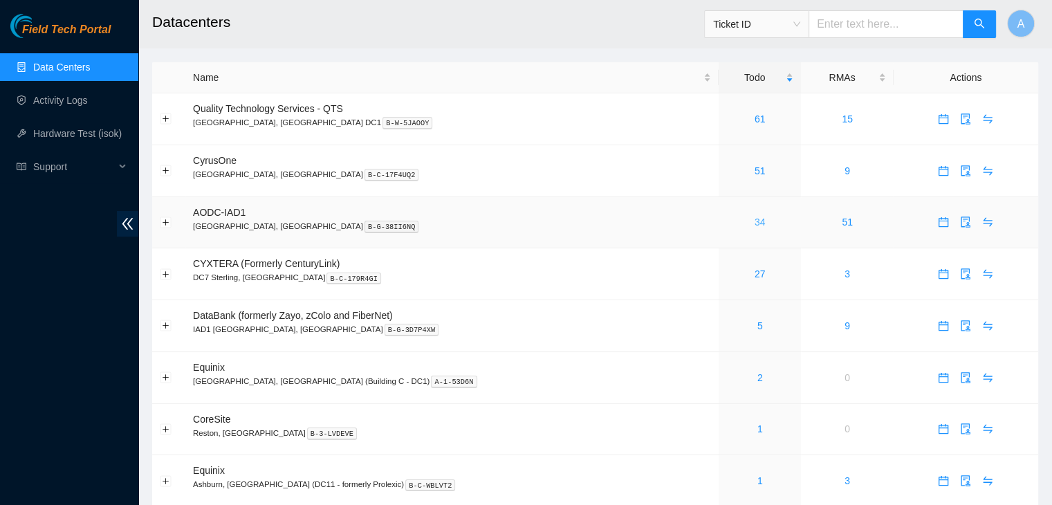
click at [755, 223] on link "34" at bounding box center [760, 221] width 11 height 11
click at [755, 174] on link "51" at bounding box center [760, 170] width 11 height 11
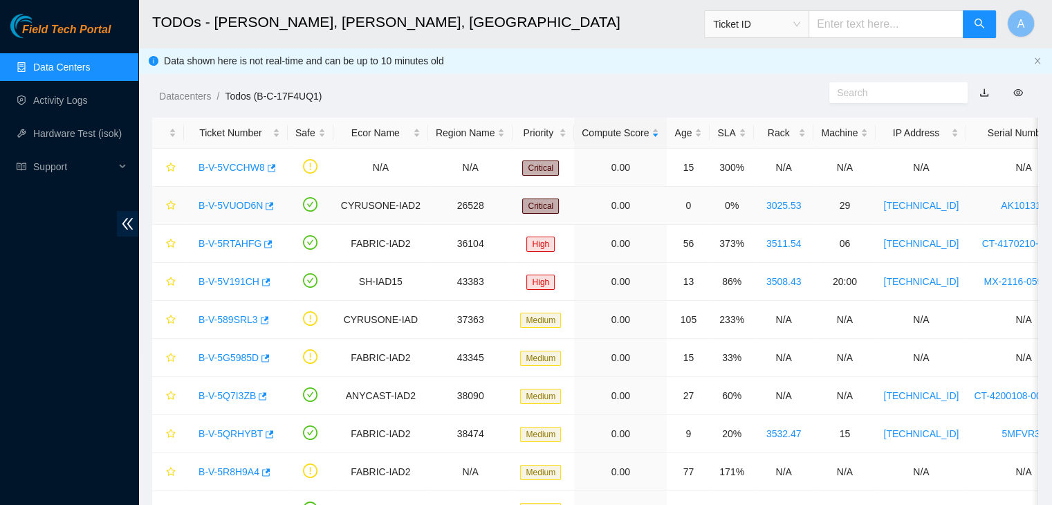
click at [232, 207] on link "B-V-5VUOD6N" at bounding box center [230, 205] width 64 height 11
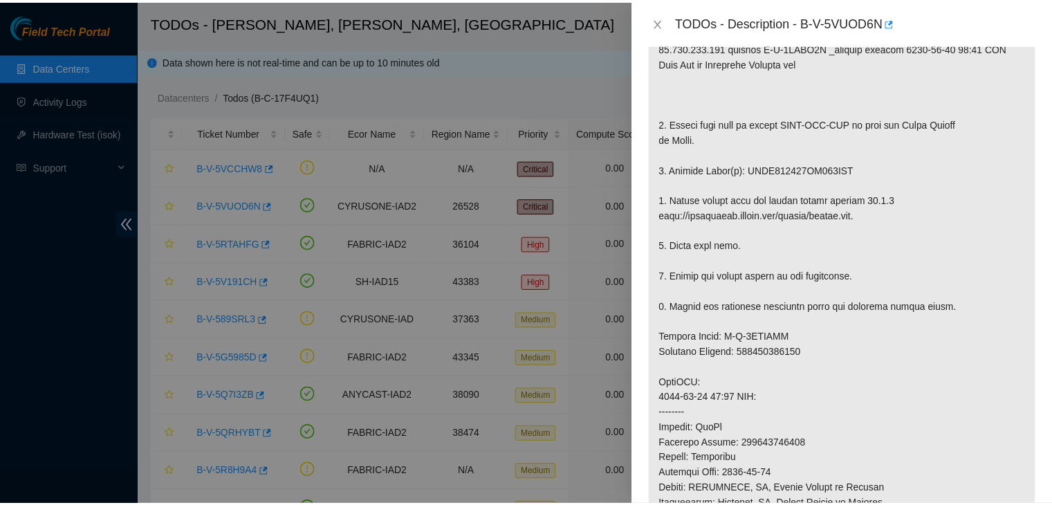
scroll to position [343, 0]
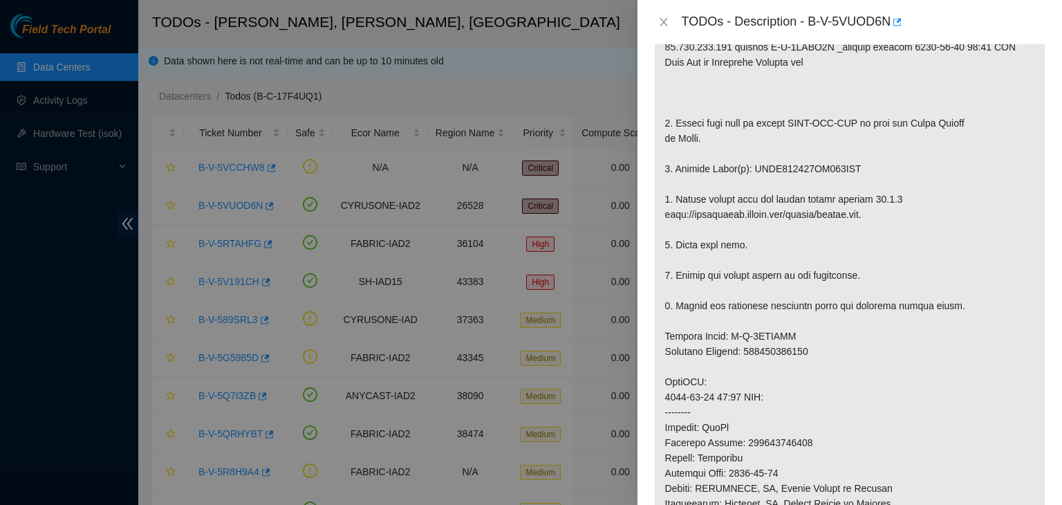
click at [664, 30] on div "TODOs - Description - B-V-5VUOD6N" at bounding box center [849, 22] width 391 height 22
click at [662, 22] on icon "close" at bounding box center [663, 22] width 11 height 11
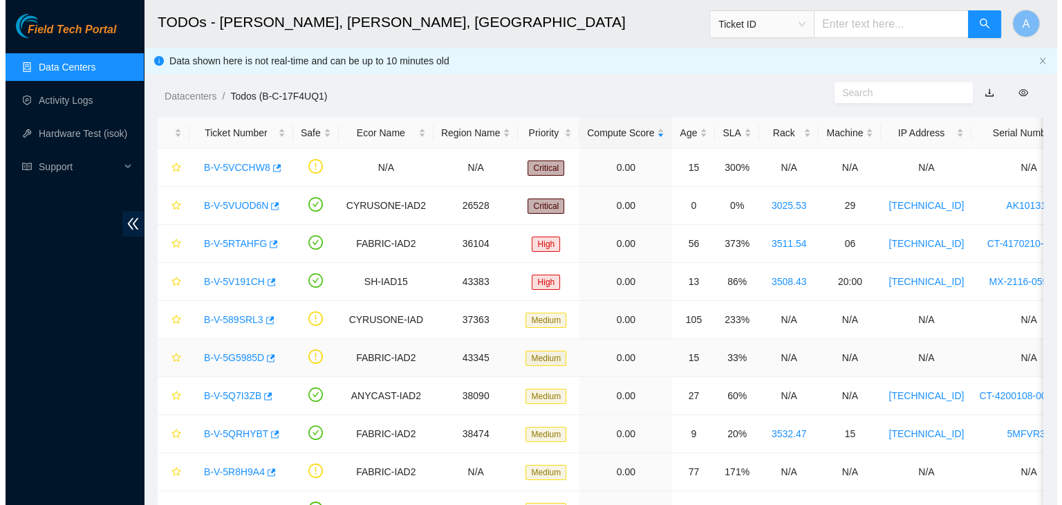
scroll to position [363, 0]
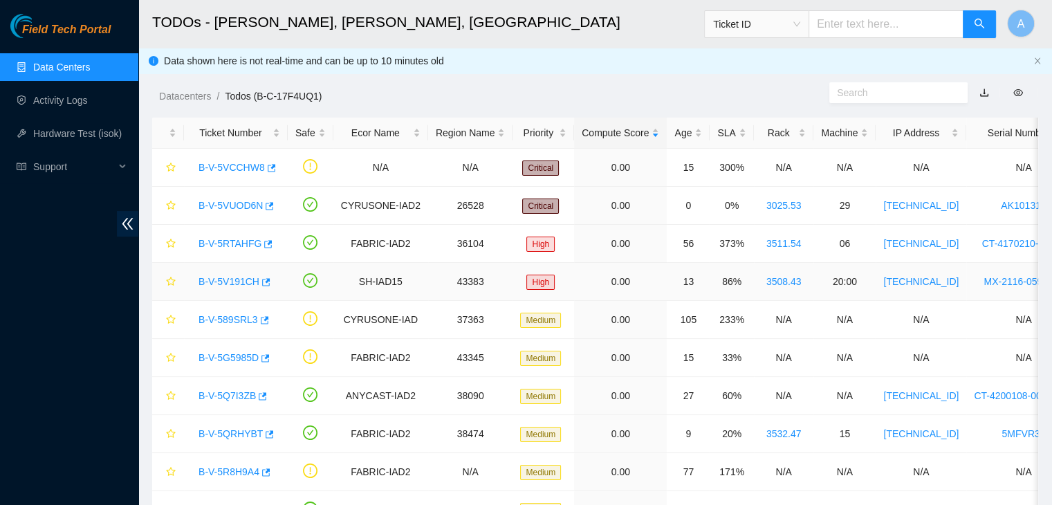
click at [233, 277] on link "B-V-5V191CH" at bounding box center [228, 281] width 61 height 11
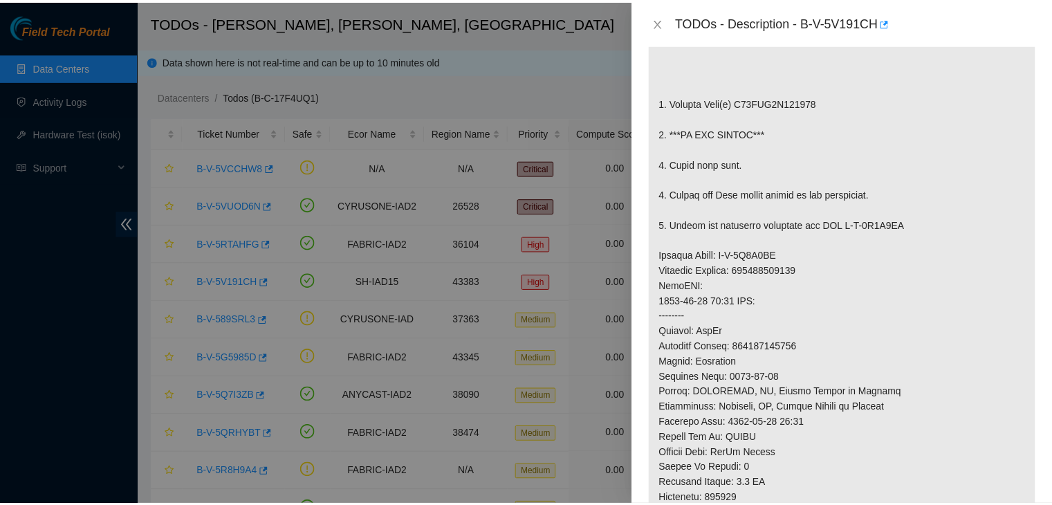
scroll to position [343, 0]
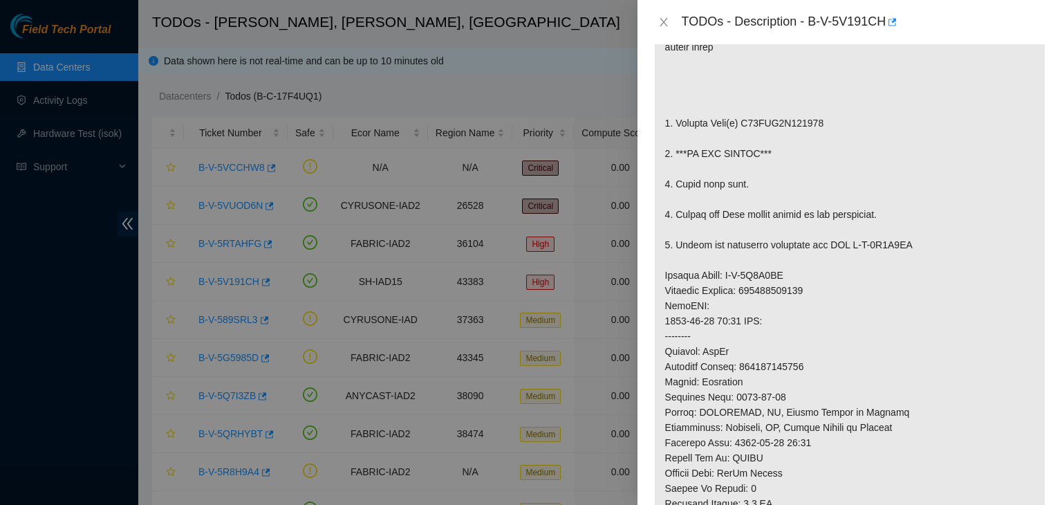
click at [666, 13] on div "TODOs - Description - B-V-5V191CH" at bounding box center [849, 22] width 391 height 22
click at [663, 25] on icon "close" at bounding box center [663, 22] width 11 height 11
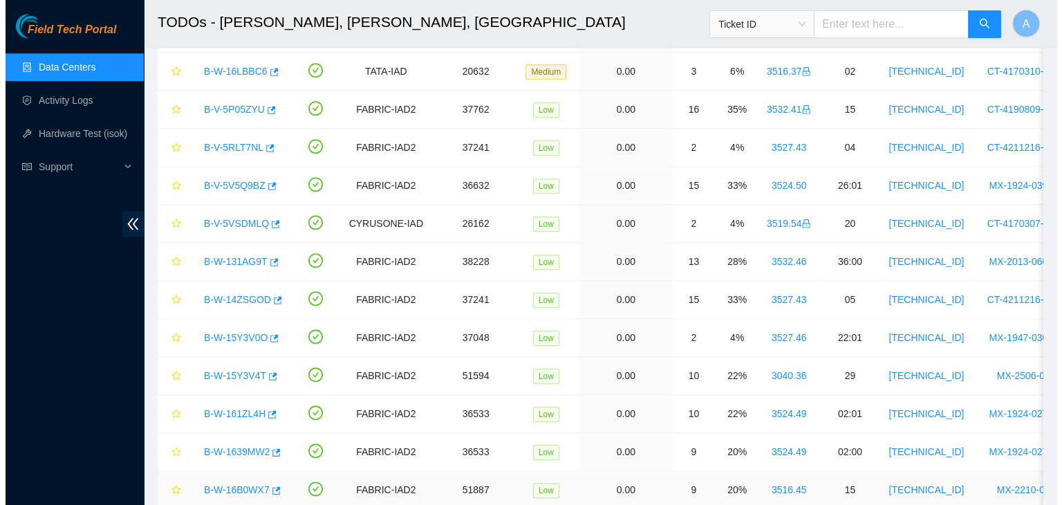
scroll to position [1503, 0]
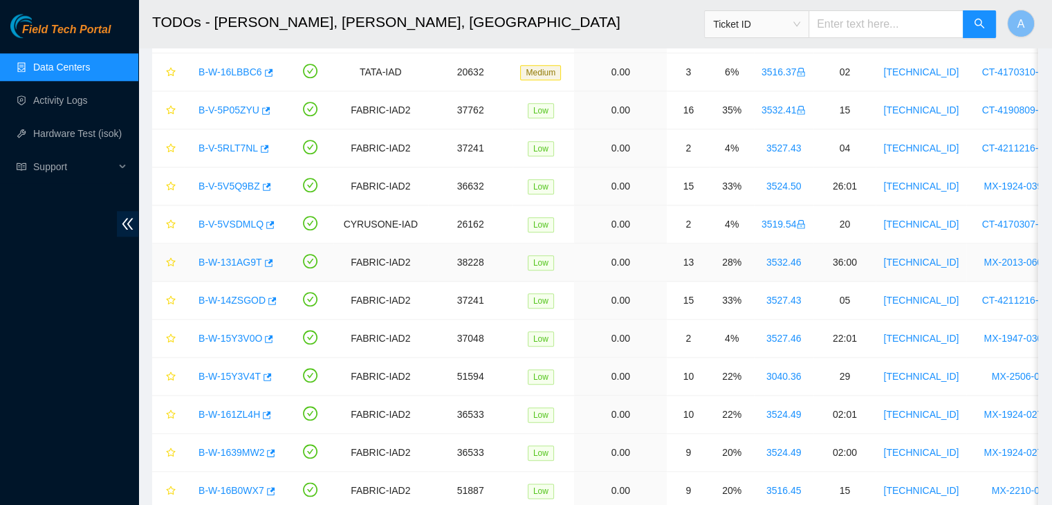
click at [228, 259] on link "B-W-131AG9T" at bounding box center [230, 262] width 64 height 11
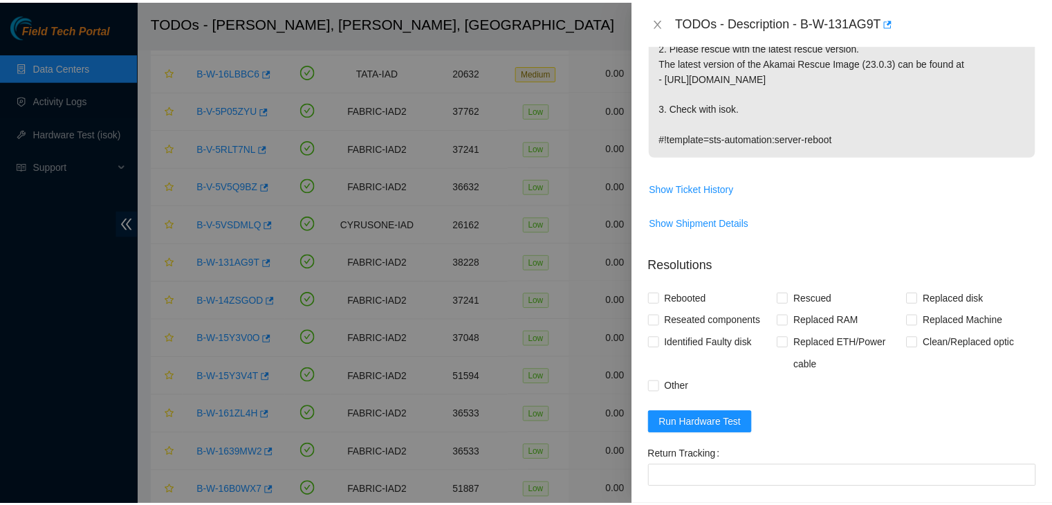
scroll to position [270, 0]
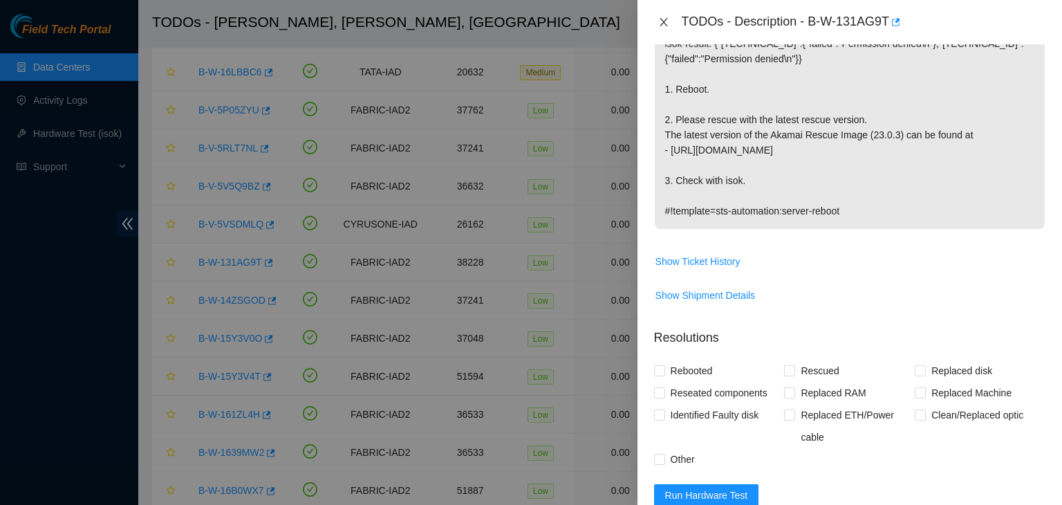
click at [661, 23] on icon "close" at bounding box center [663, 22] width 11 height 11
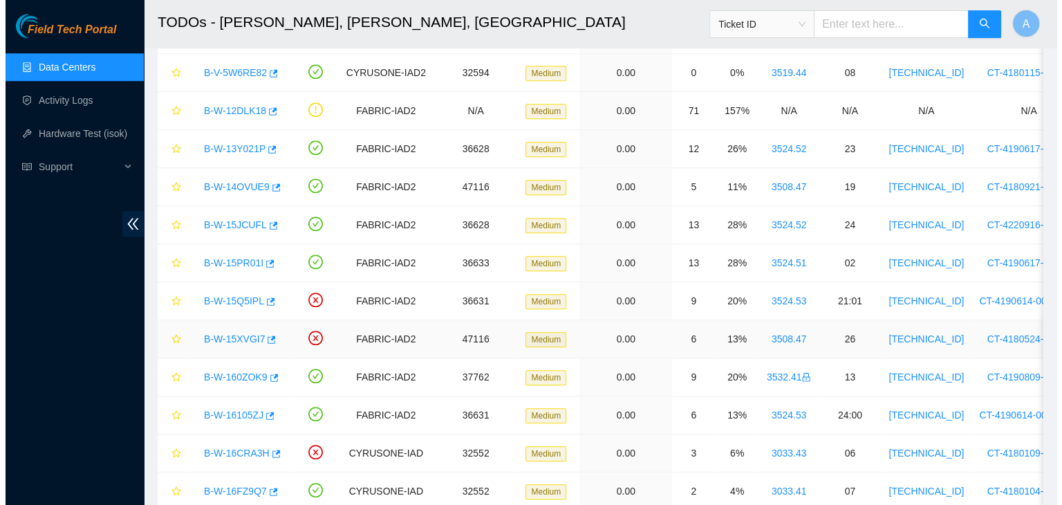
scroll to position [1044, 0]
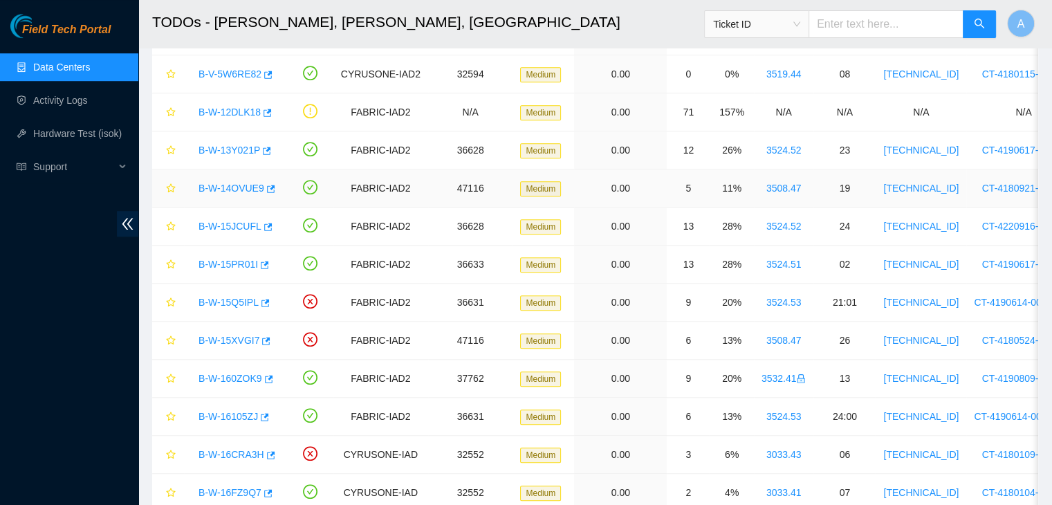
click at [232, 183] on link "B-W-14OVUE9" at bounding box center [231, 188] width 66 height 11
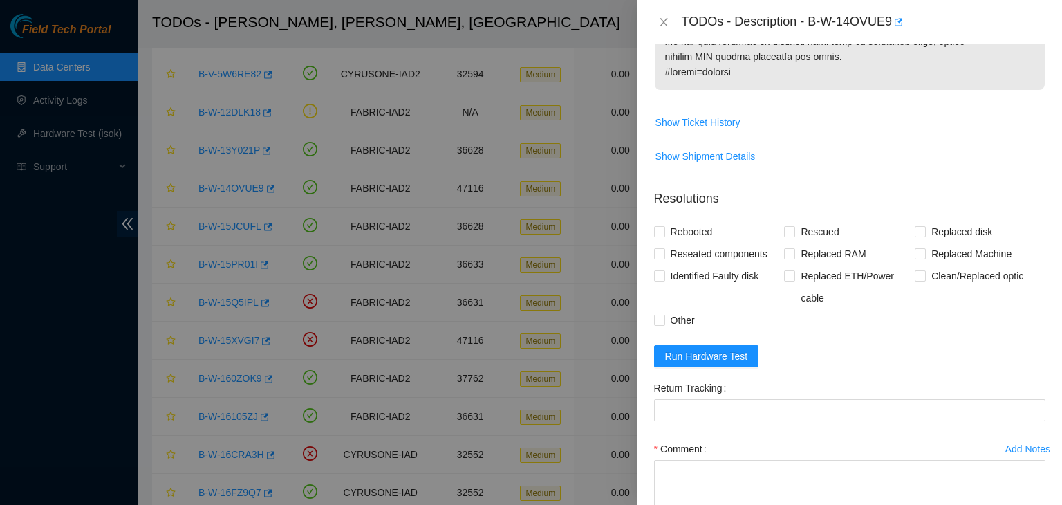
scroll to position [1032, 0]
click at [723, 115] on button "Show Ticket History" at bounding box center [698, 124] width 86 height 22
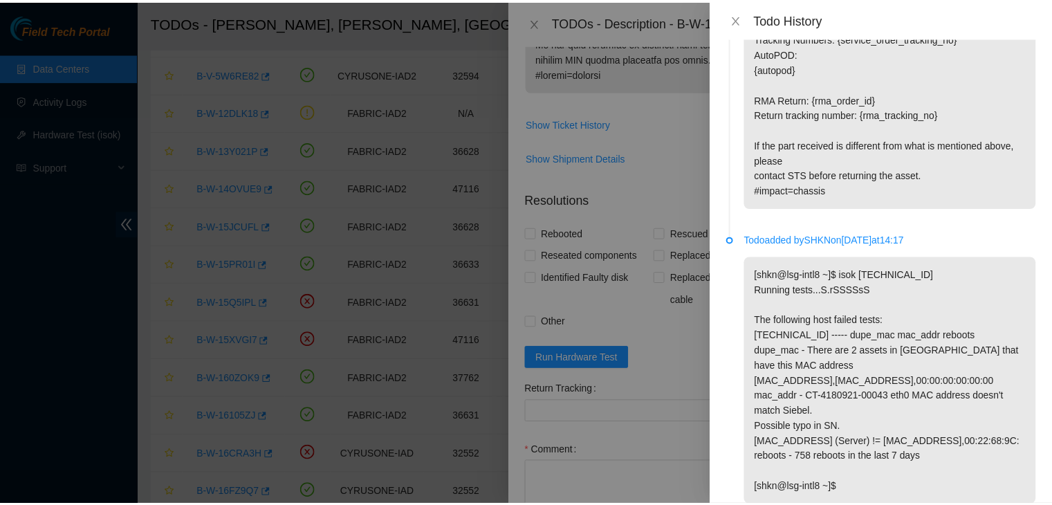
scroll to position [1356, 0]
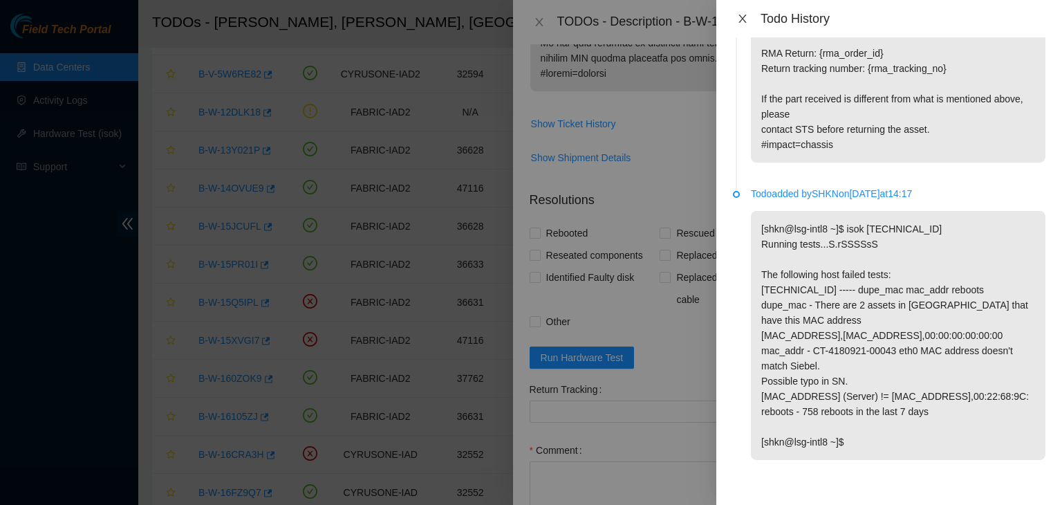
click at [744, 14] on icon "close" at bounding box center [742, 18] width 11 height 11
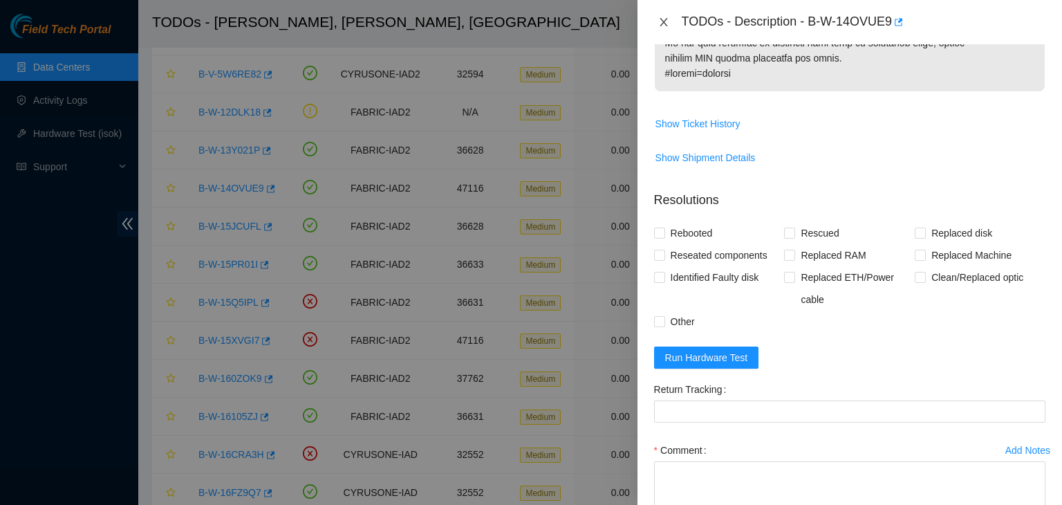
click at [670, 25] on button "Close" at bounding box center [663, 22] width 19 height 13
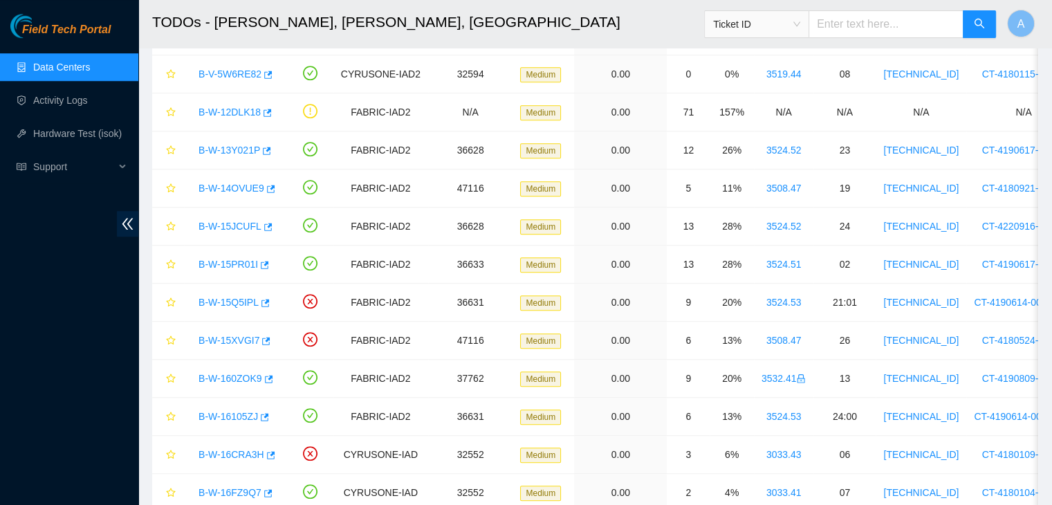
scroll to position [407, 0]
click at [100, 48] on div "Field Tech Portal Data Centers Activity Logs Hardware Test (isok) Support" at bounding box center [69, 259] width 138 height 491
click at [90, 62] on link "Data Centers" at bounding box center [61, 67] width 57 height 11
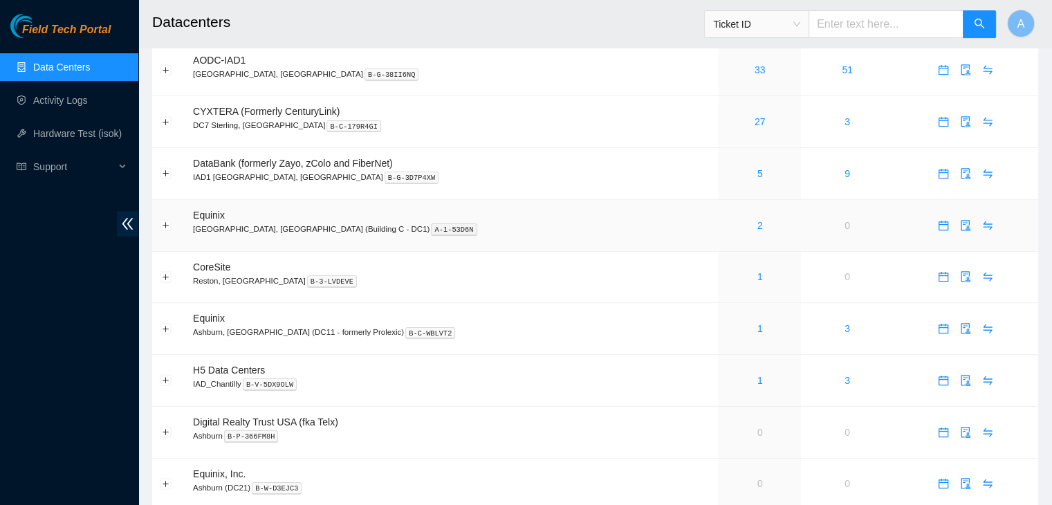
scroll to position [151, 0]
click at [757, 172] on link "5" at bounding box center [760, 174] width 6 height 11
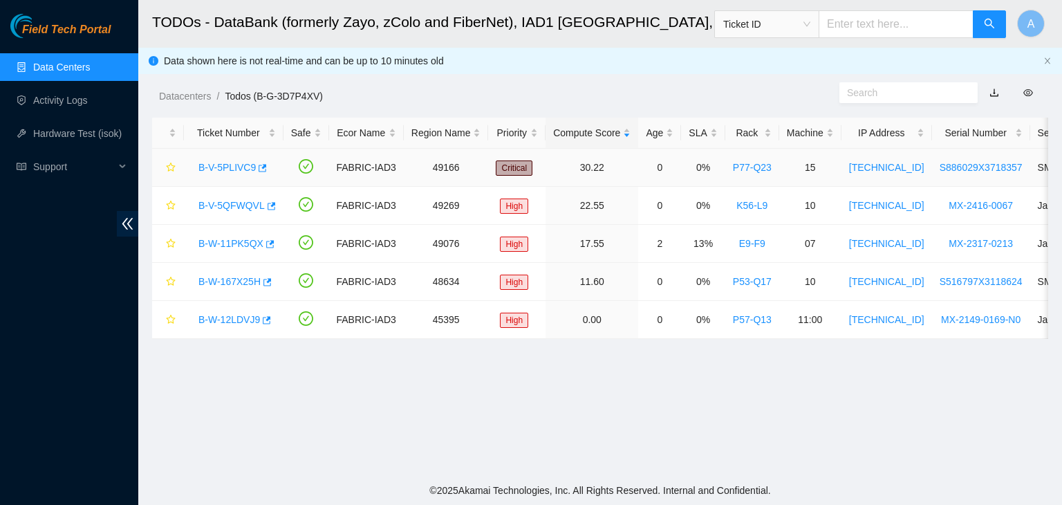
click at [230, 173] on link "B-V-5PLIVC9" at bounding box center [226, 167] width 57 height 11
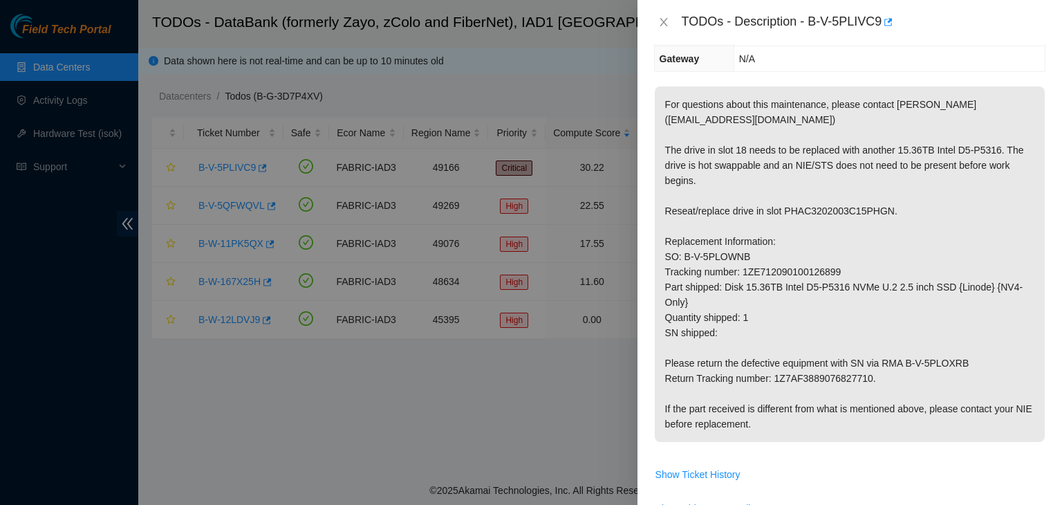
scroll to position [203, 0]
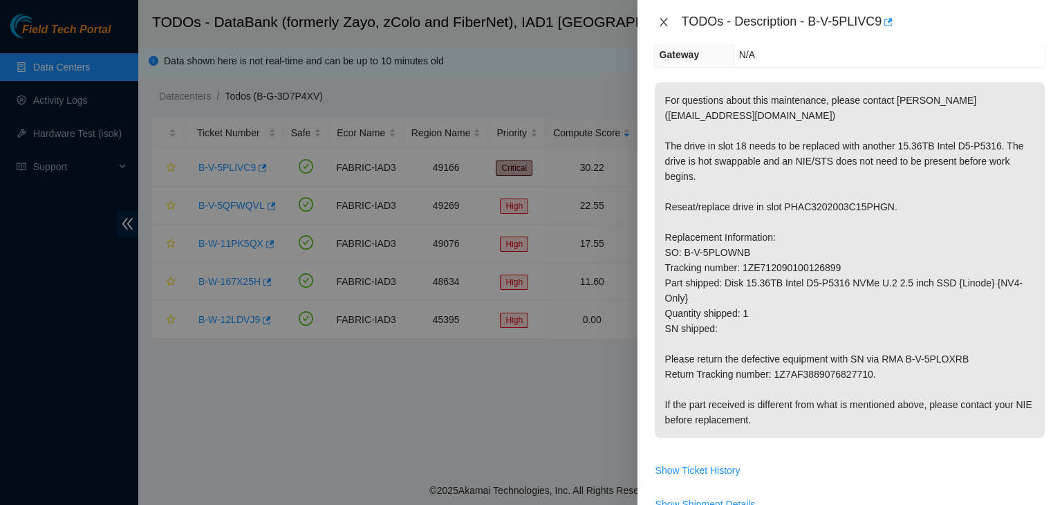
click at [668, 24] on icon "close" at bounding box center [663, 22] width 11 height 11
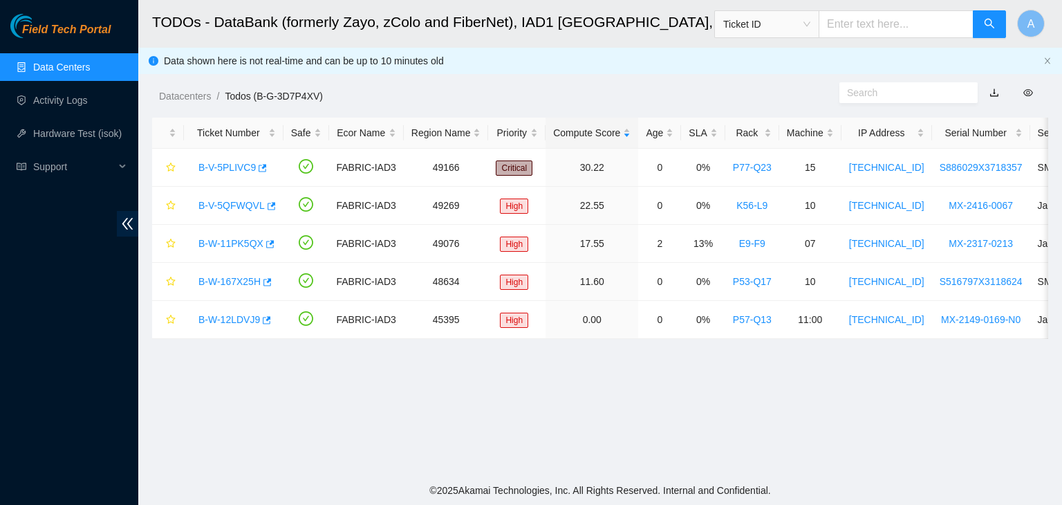
scroll to position [219, 0]
click at [249, 281] on link "B-W-167X25H" at bounding box center [229, 281] width 62 height 11
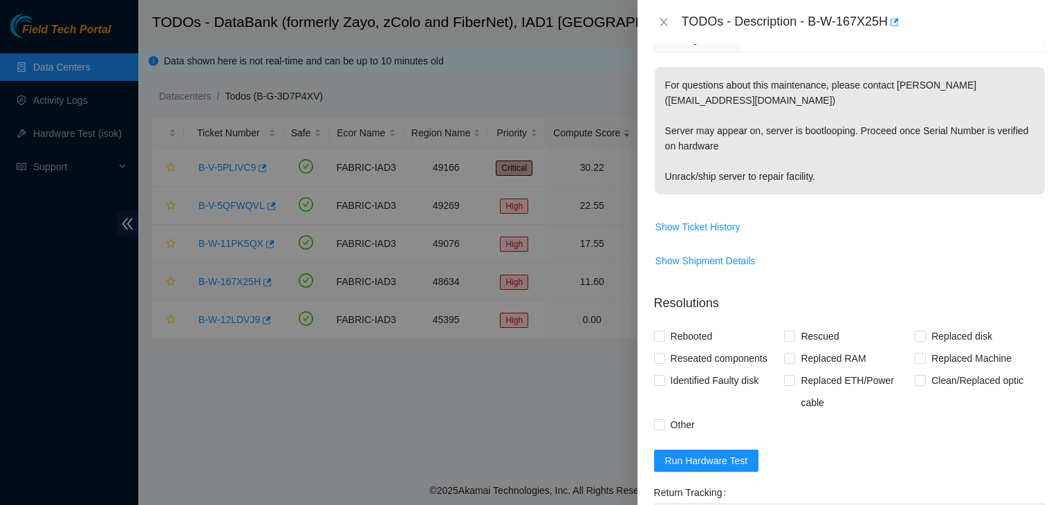
scroll to position [203, 0]
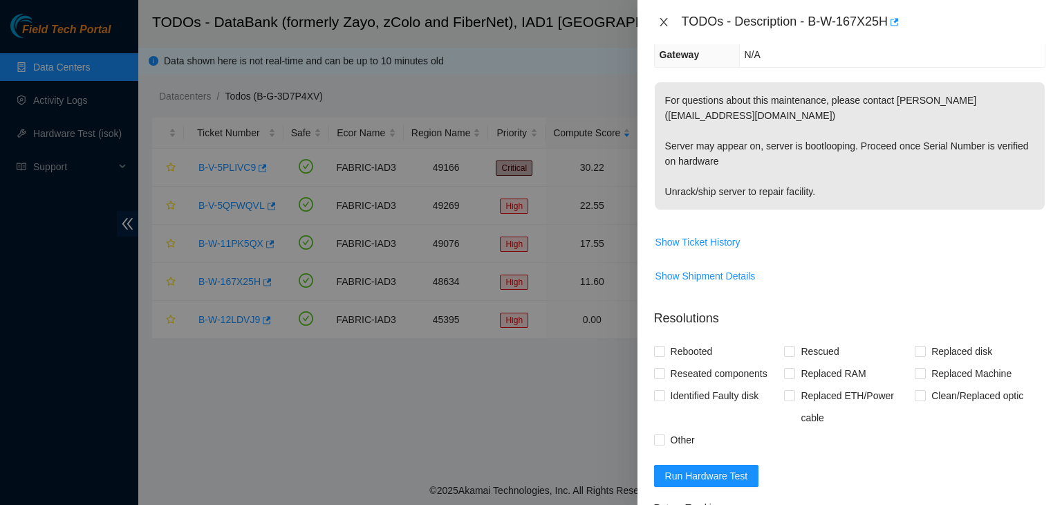
click at [662, 27] on icon "close" at bounding box center [663, 22] width 11 height 11
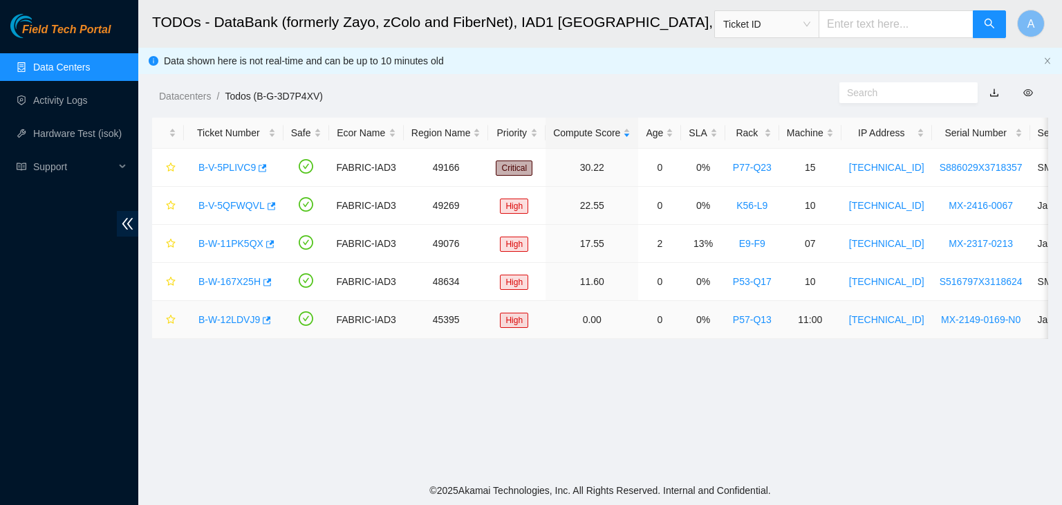
scroll to position [219, 0]
click at [208, 319] on link "B-W-12LDVJ9" at bounding box center [229, 319] width 62 height 11
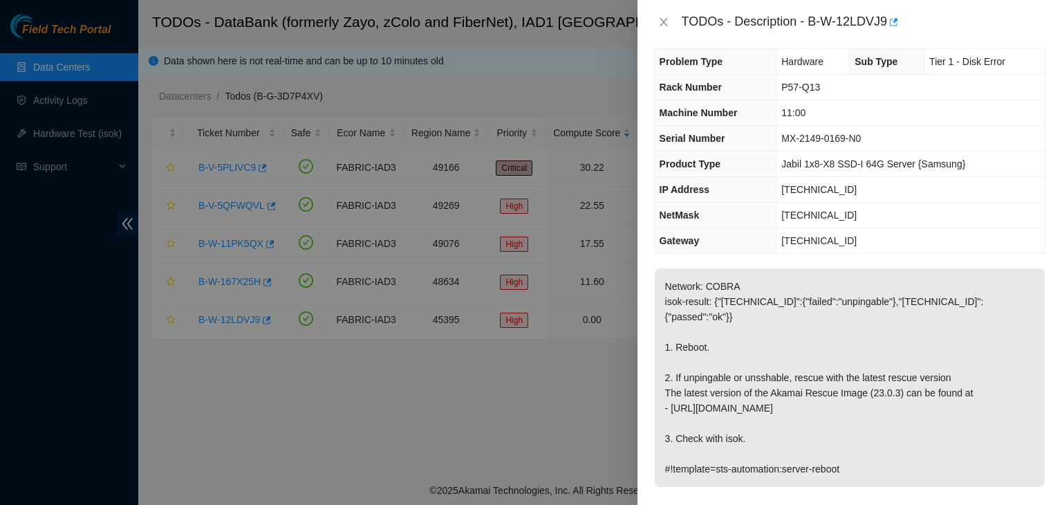
scroll to position [0, 0]
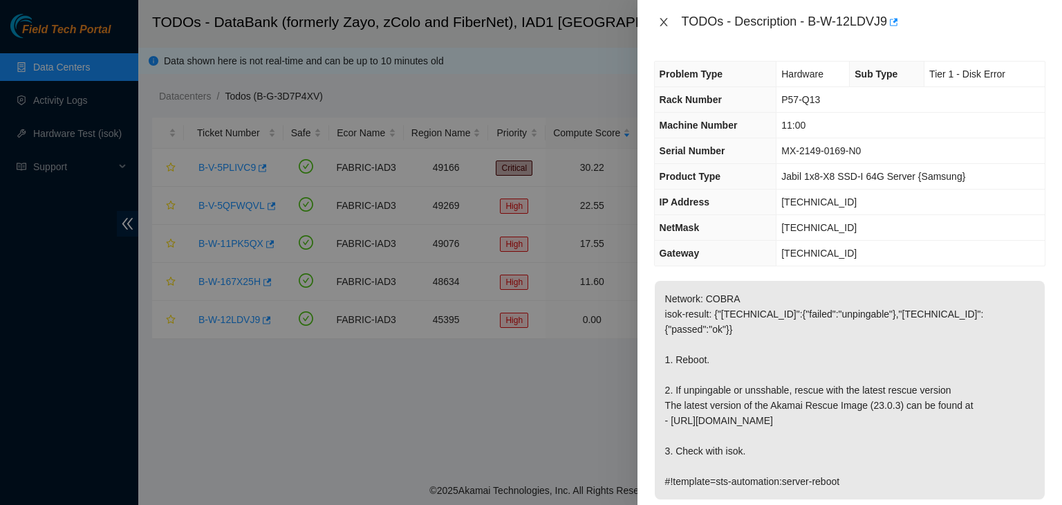
click at [660, 23] on icon "close" at bounding box center [663, 22] width 11 height 11
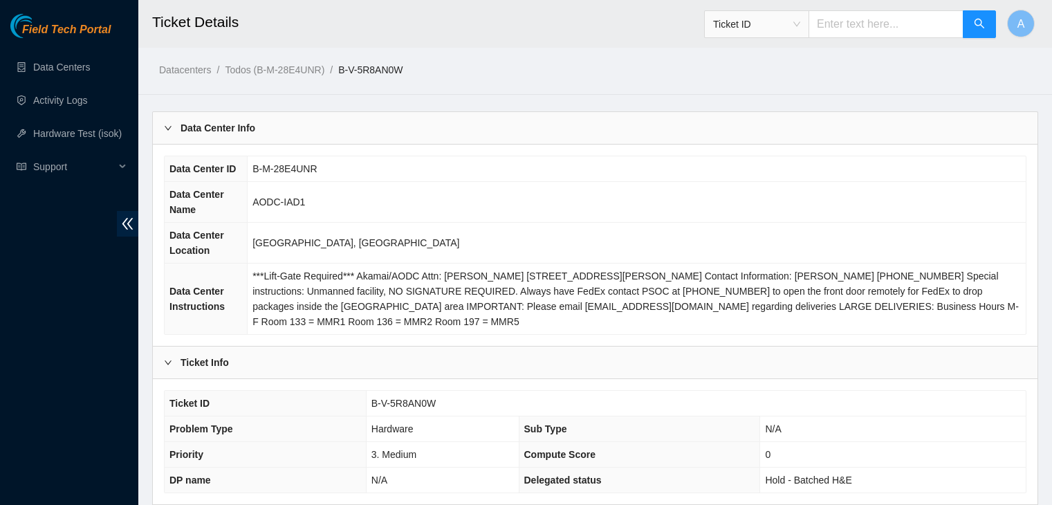
scroll to position [577, 0]
